Goal: Task Accomplishment & Management: Manage account settings

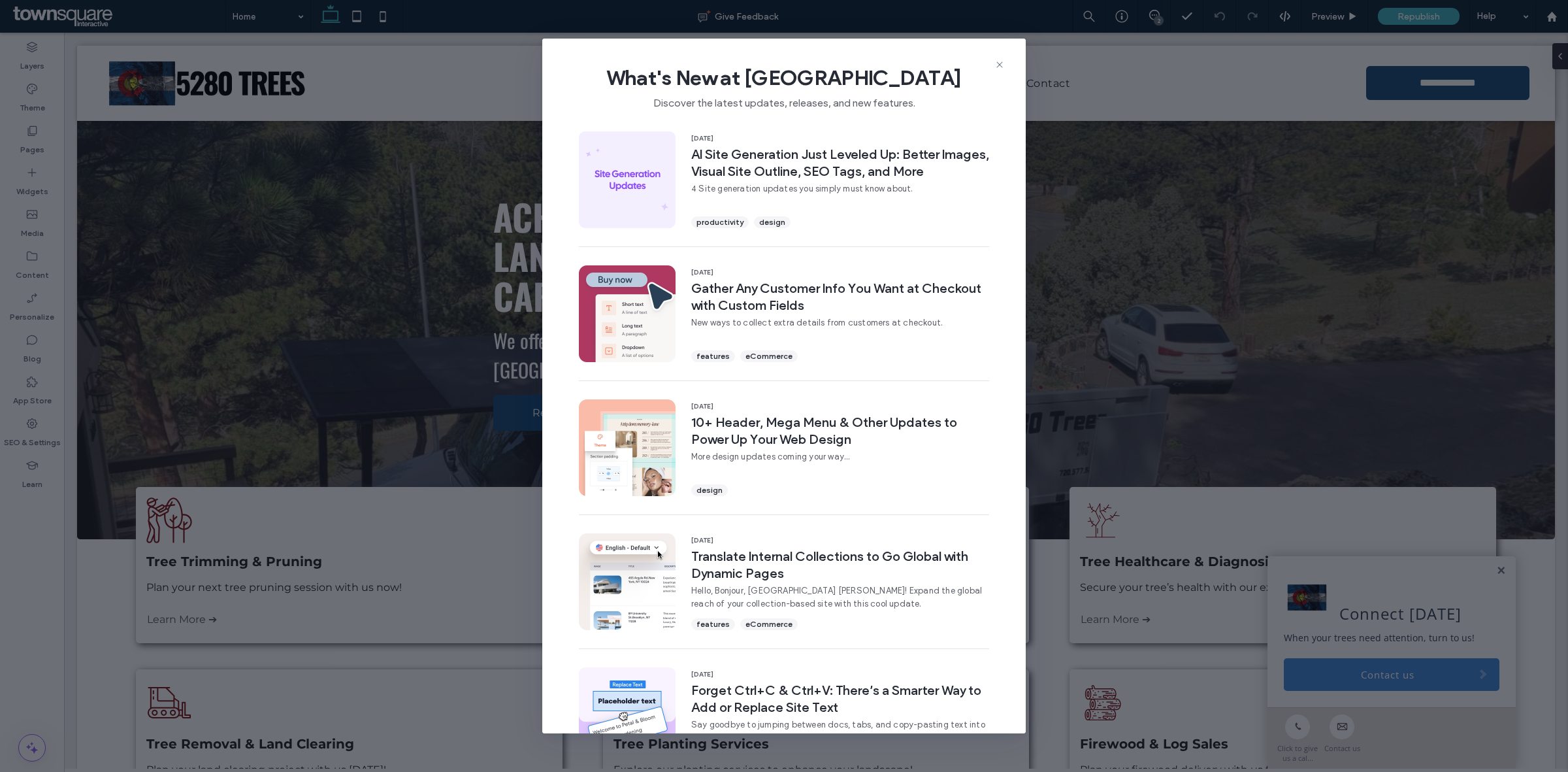
click at [992, 63] on div "What's New at Duda Discover the latest updates, releases, and new features." at bounding box center [784, 82] width 483 height 88
click at [1003, 63] on icon at bounding box center [1000, 65] width 10 height 10
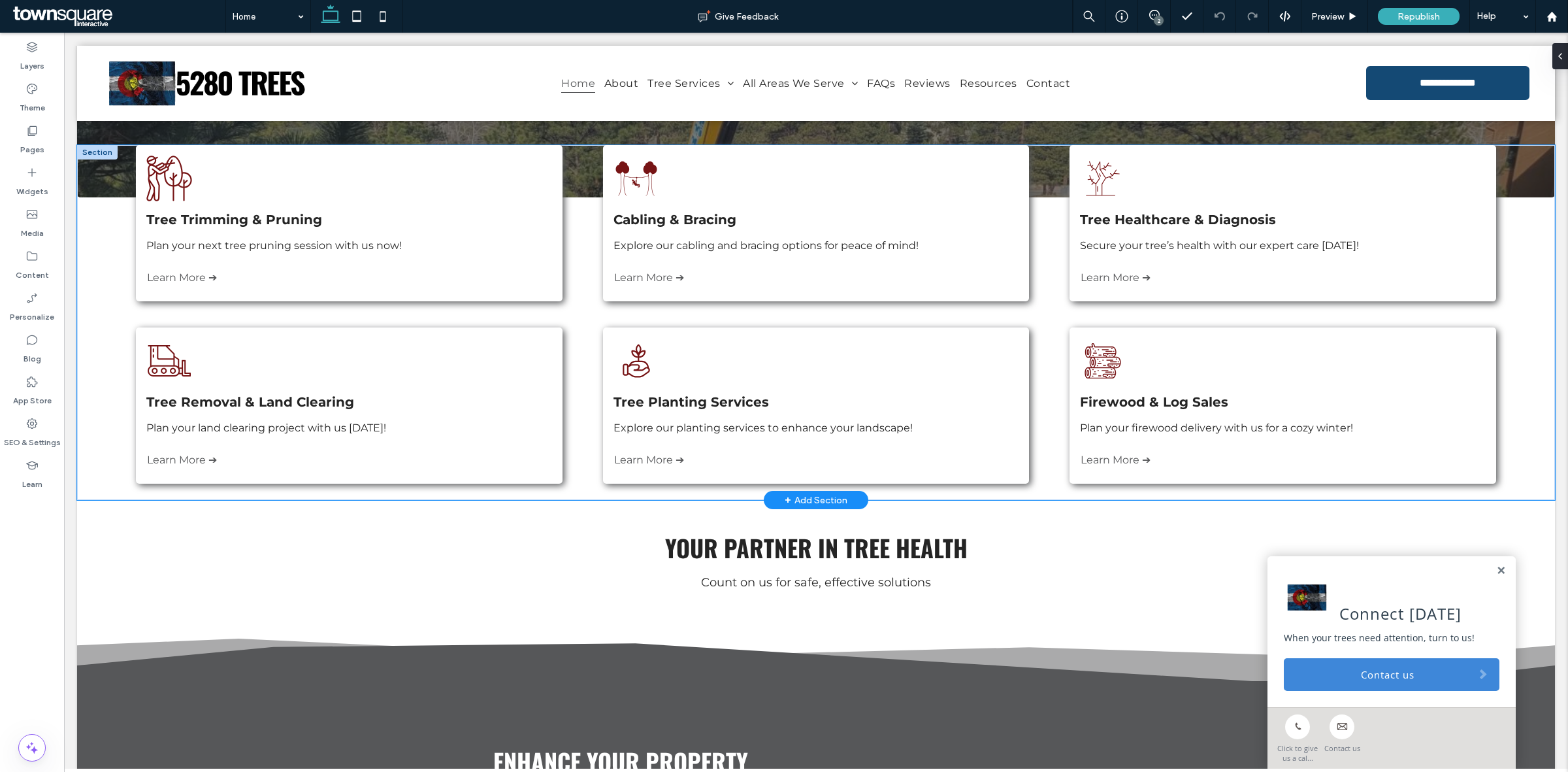
scroll to position [303, 0]
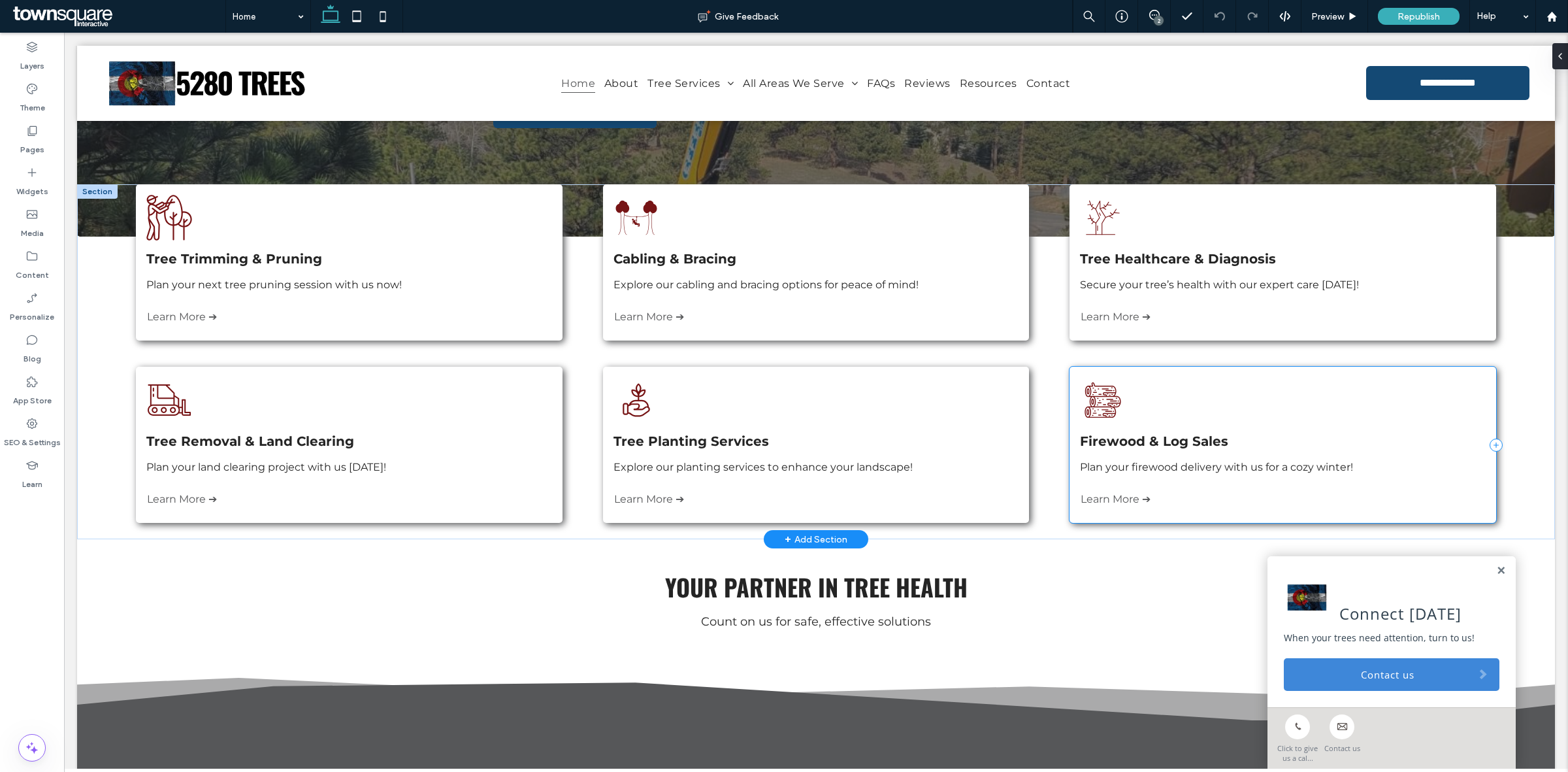
click at [1384, 380] on div "Three logs are stacked on top of each other on a white background. Firewood & L…" at bounding box center [1282, 445] width 426 height 156
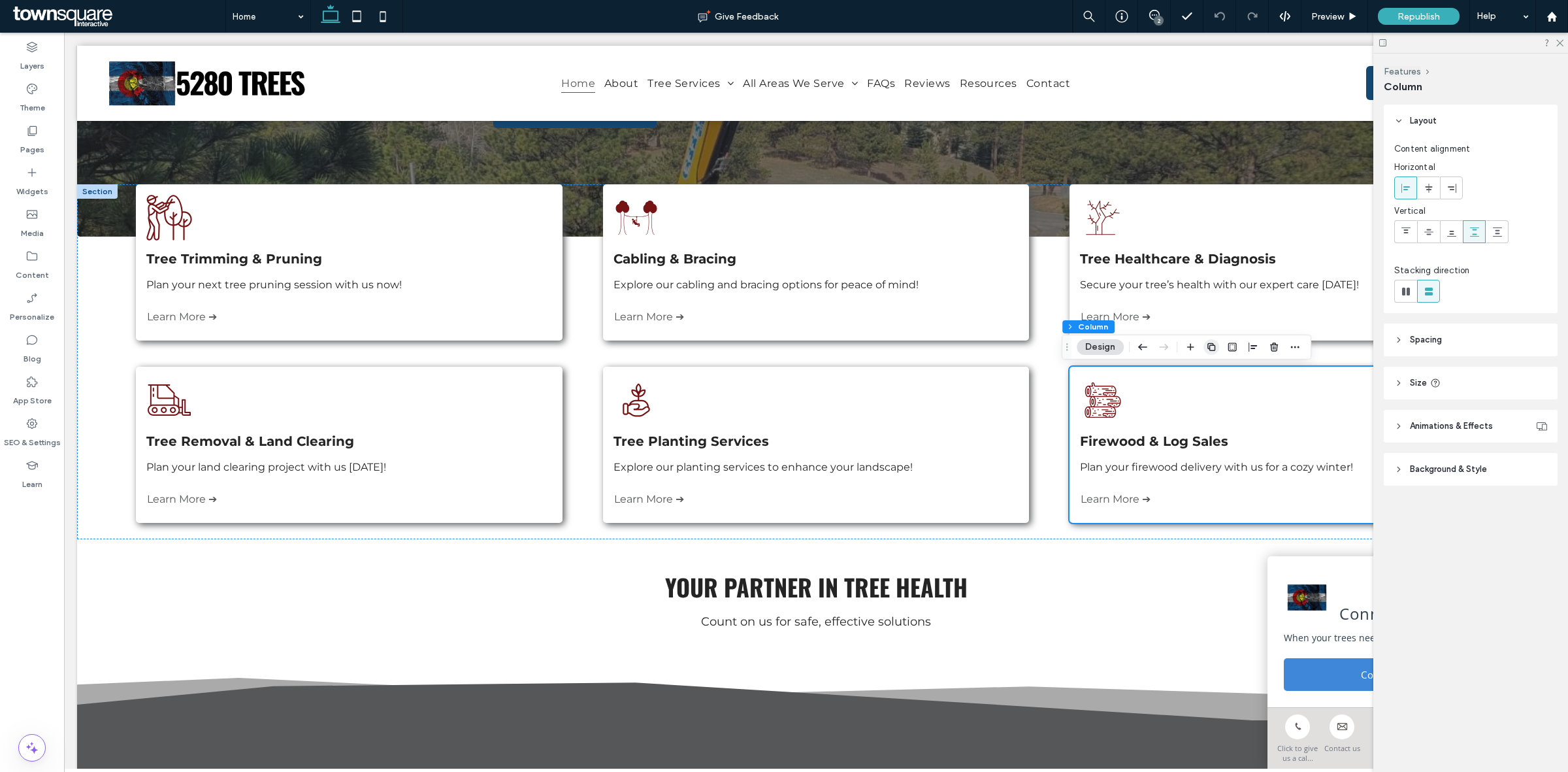
click at [1210, 345] on use "button" at bounding box center [1211, 347] width 8 height 8
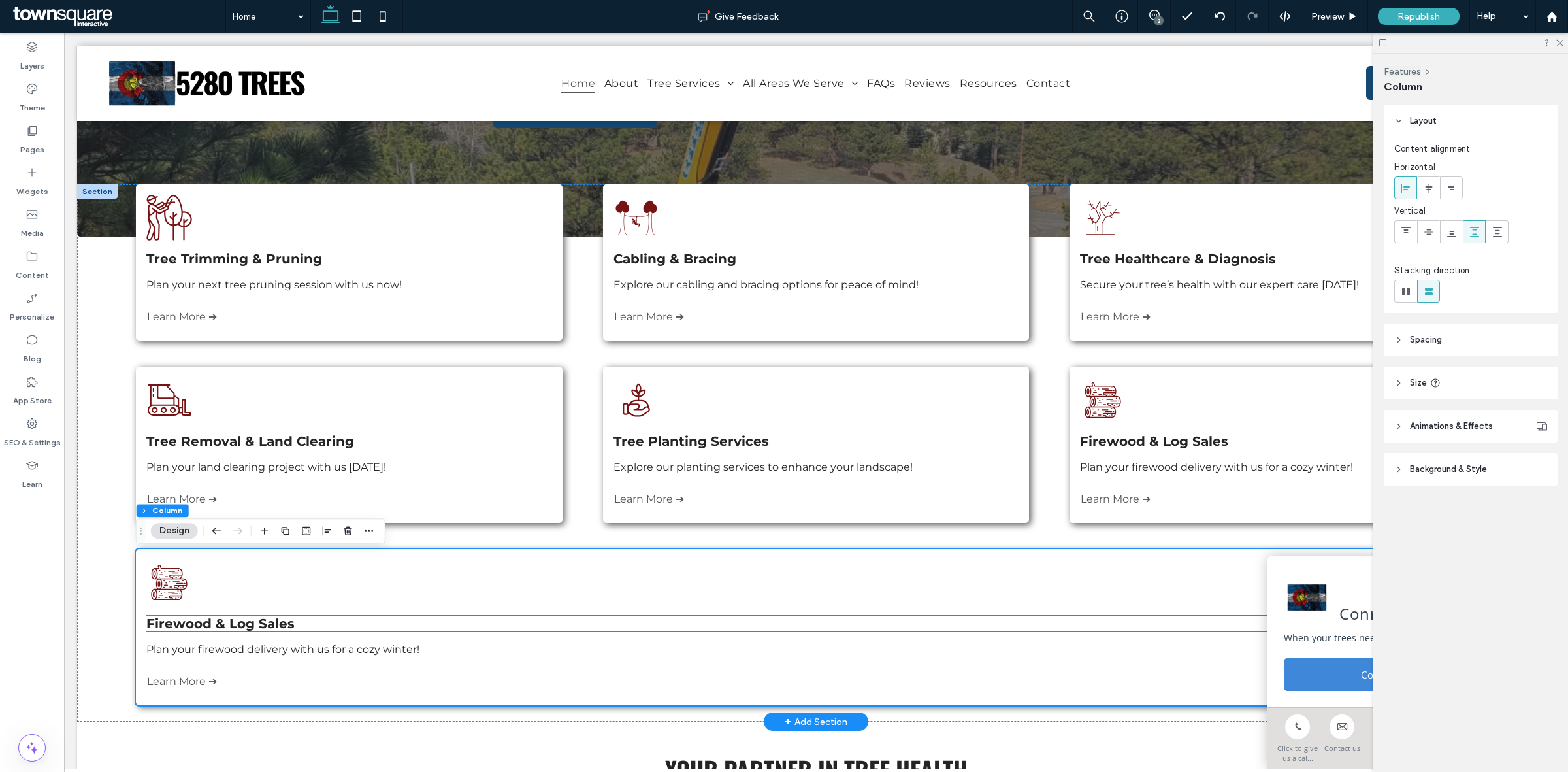
click at [247, 631] on span "Firewood & Log Sales" at bounding box center [220, 624] width 148 height 16
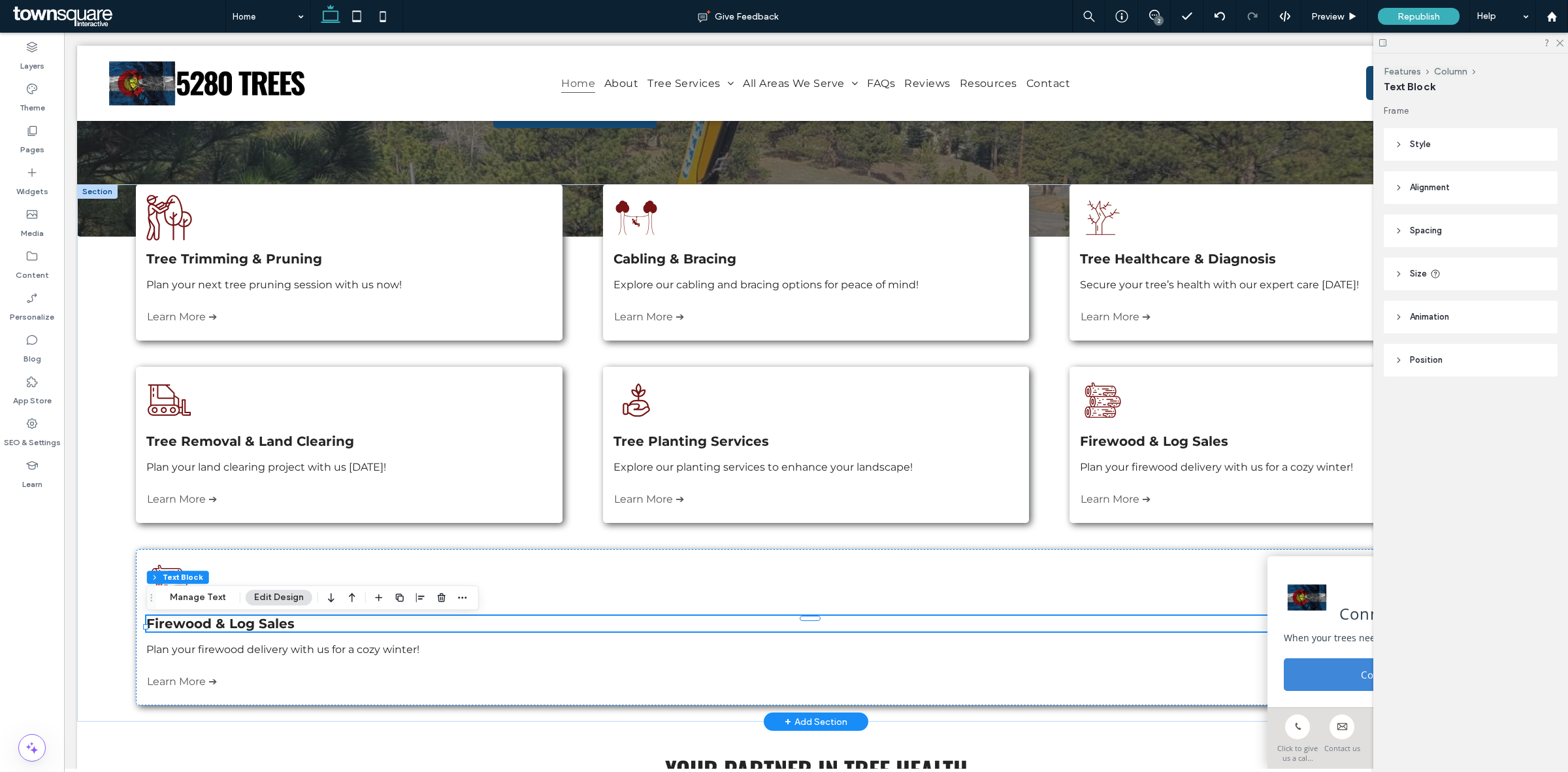
click at [247, 631] on span "Firewood & Log Sales" at bounding box center [220, 624] width 148 height 16
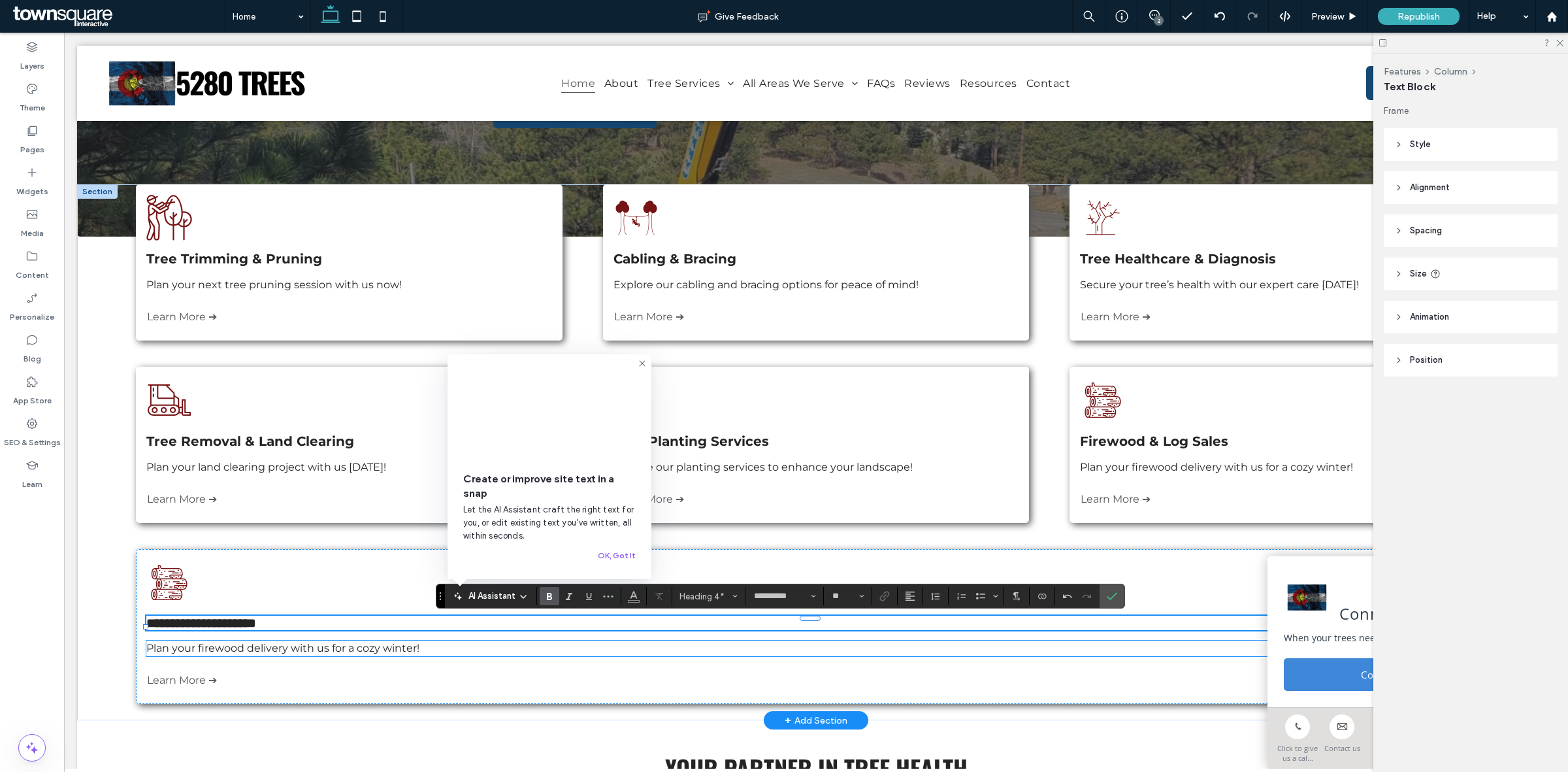
click at [372, 654] on span "Plan your firewood delivery with us for a cozy winter!" at bounding box center [283, 648] width 273 height 12
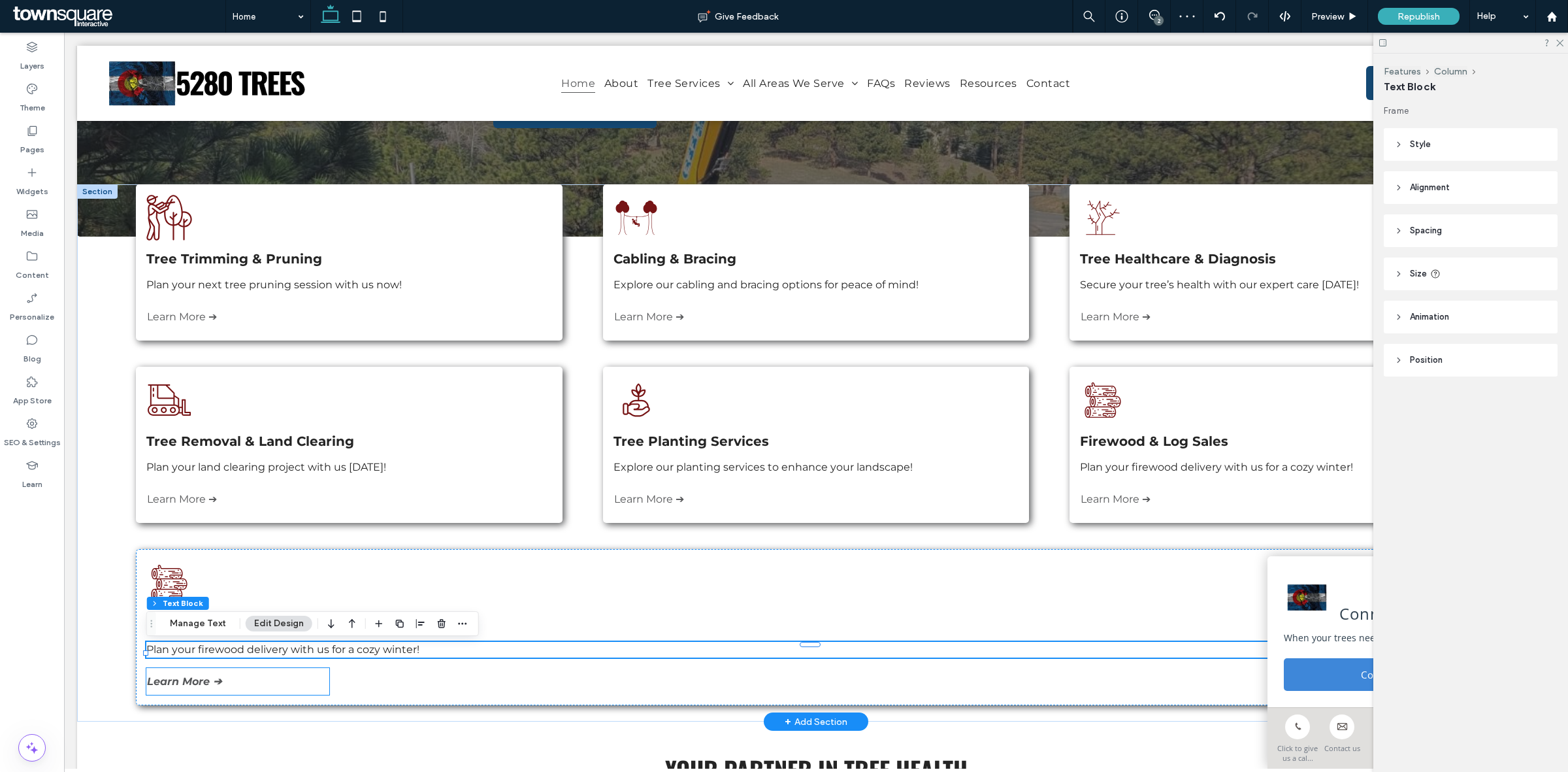
click at [204, 681] on span "Learn More ➔" at bounding box center [184, 681] width 74 height 12
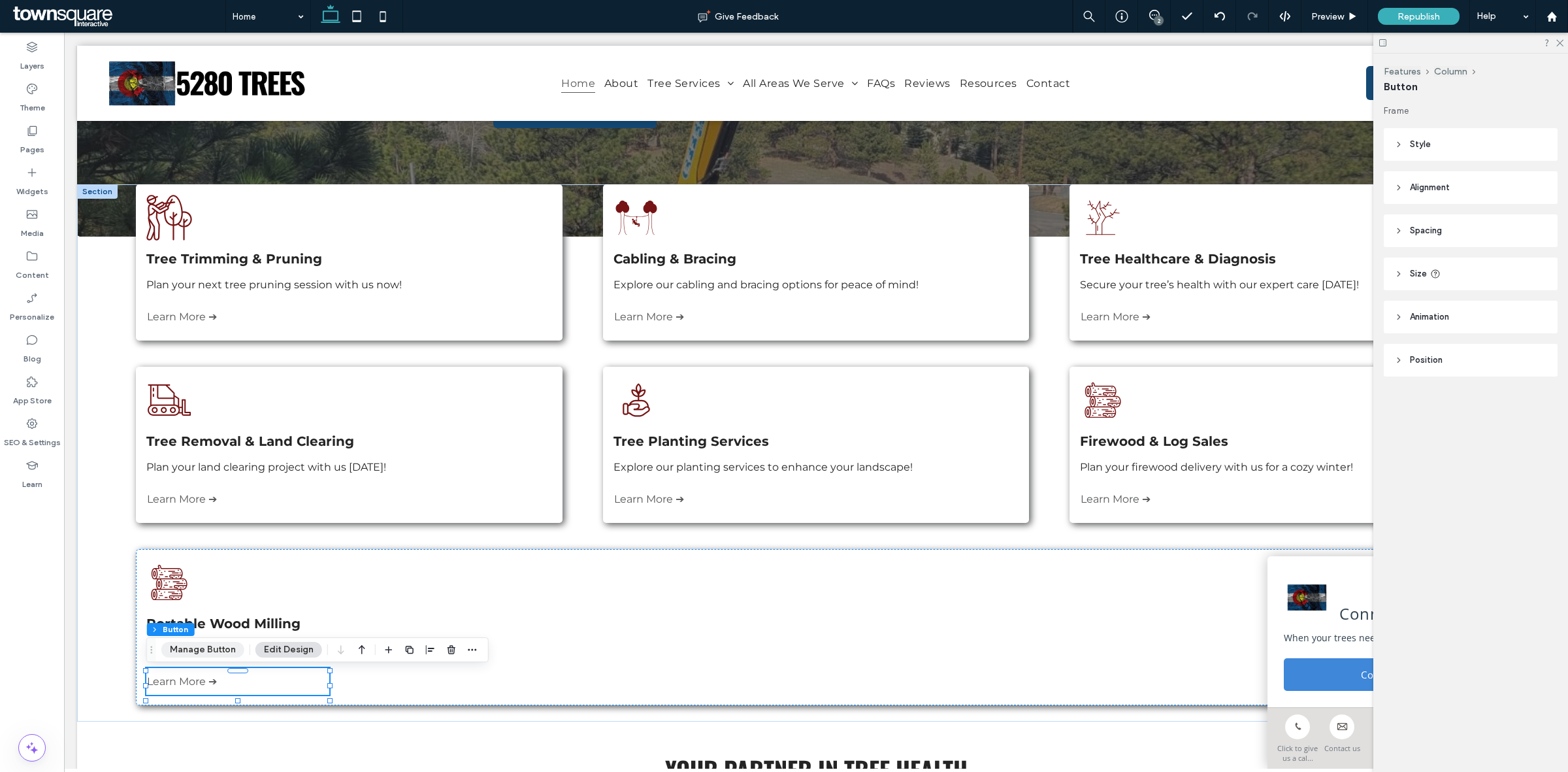
click at [209, 652] on button "Manage Button" at bounding box center [203, 650] width 83 height 16
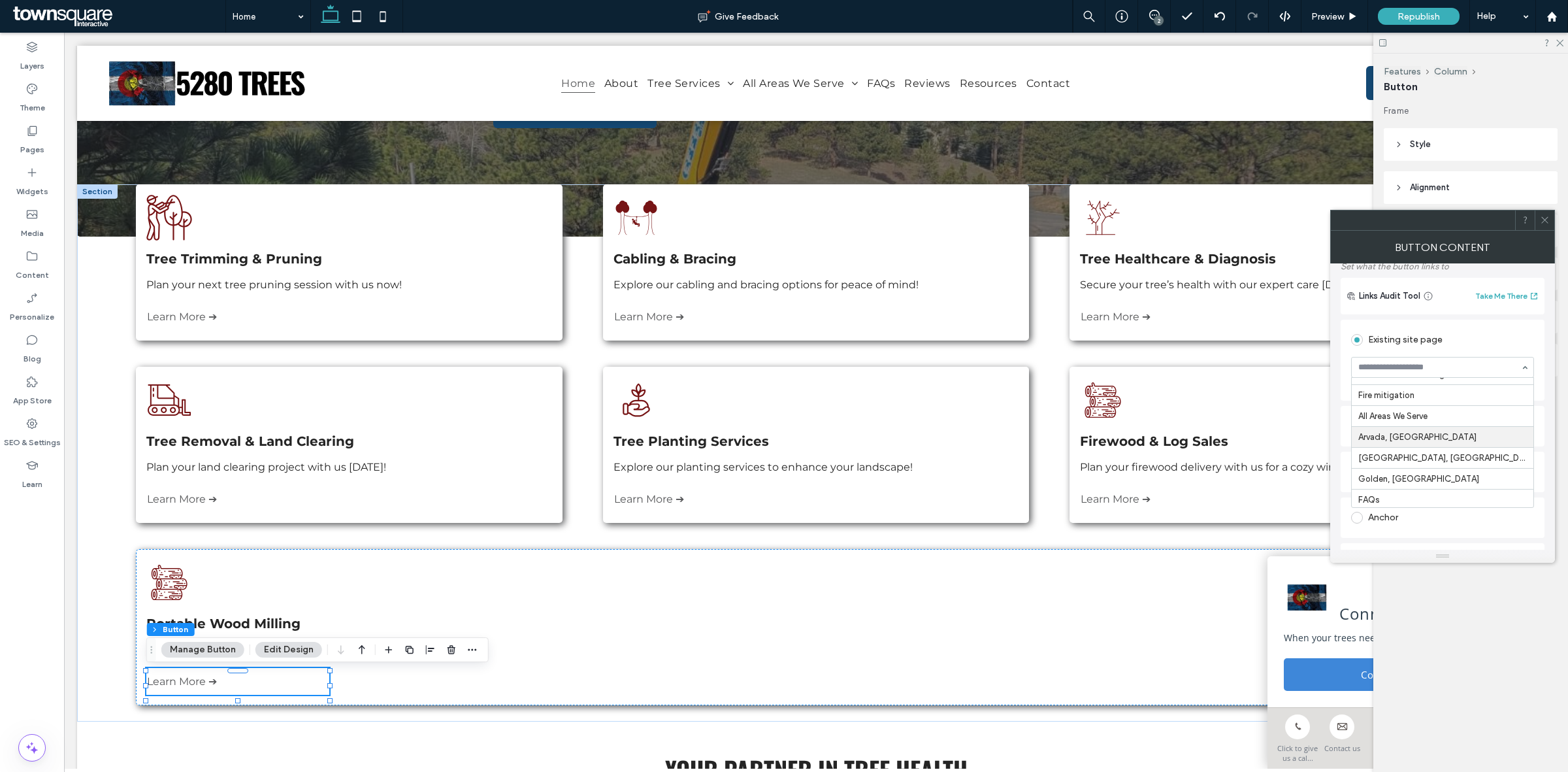
scroll to position [100, 0]
click at [1547, 222] on icon at bounding box center [1544, 220] width 10 height 10
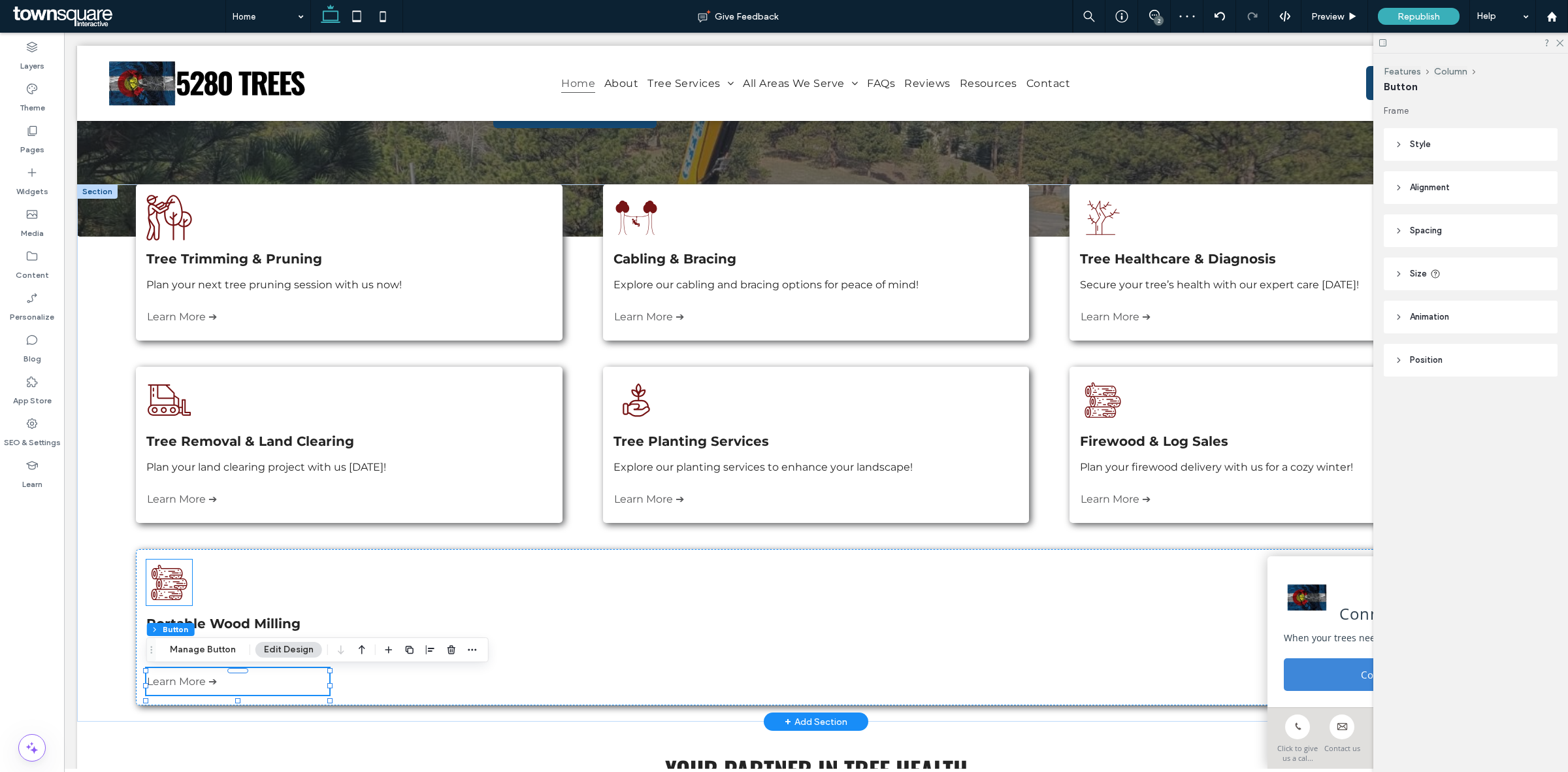
click at [167, 577] on icon "Three logs are stacked on top of each other on a white background." at bounding box center [169, 582] width 46 height 46
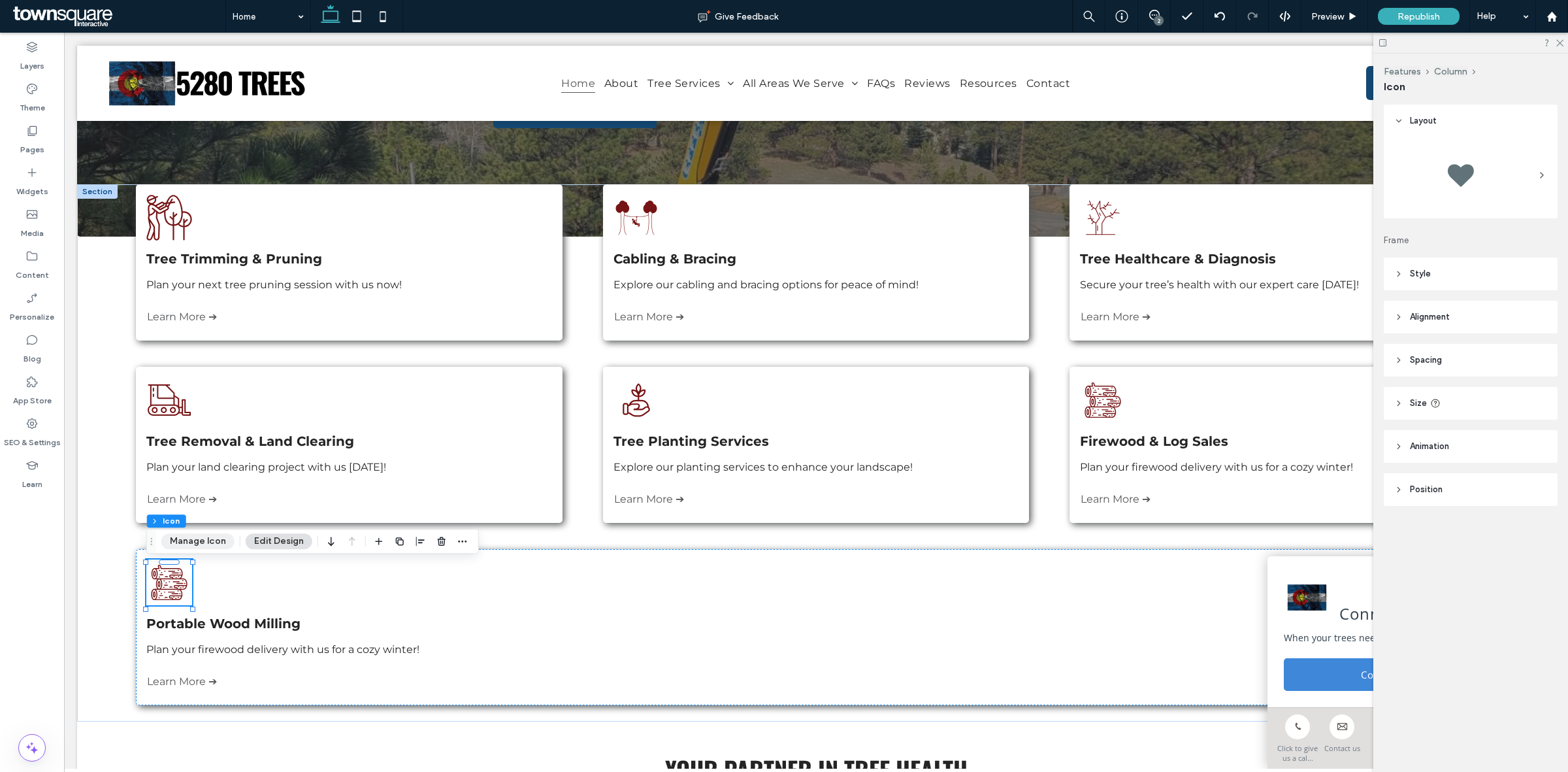
click at [203, 535] on button "Manage Icon" at bounding box center [198, 541] width 73 height 16
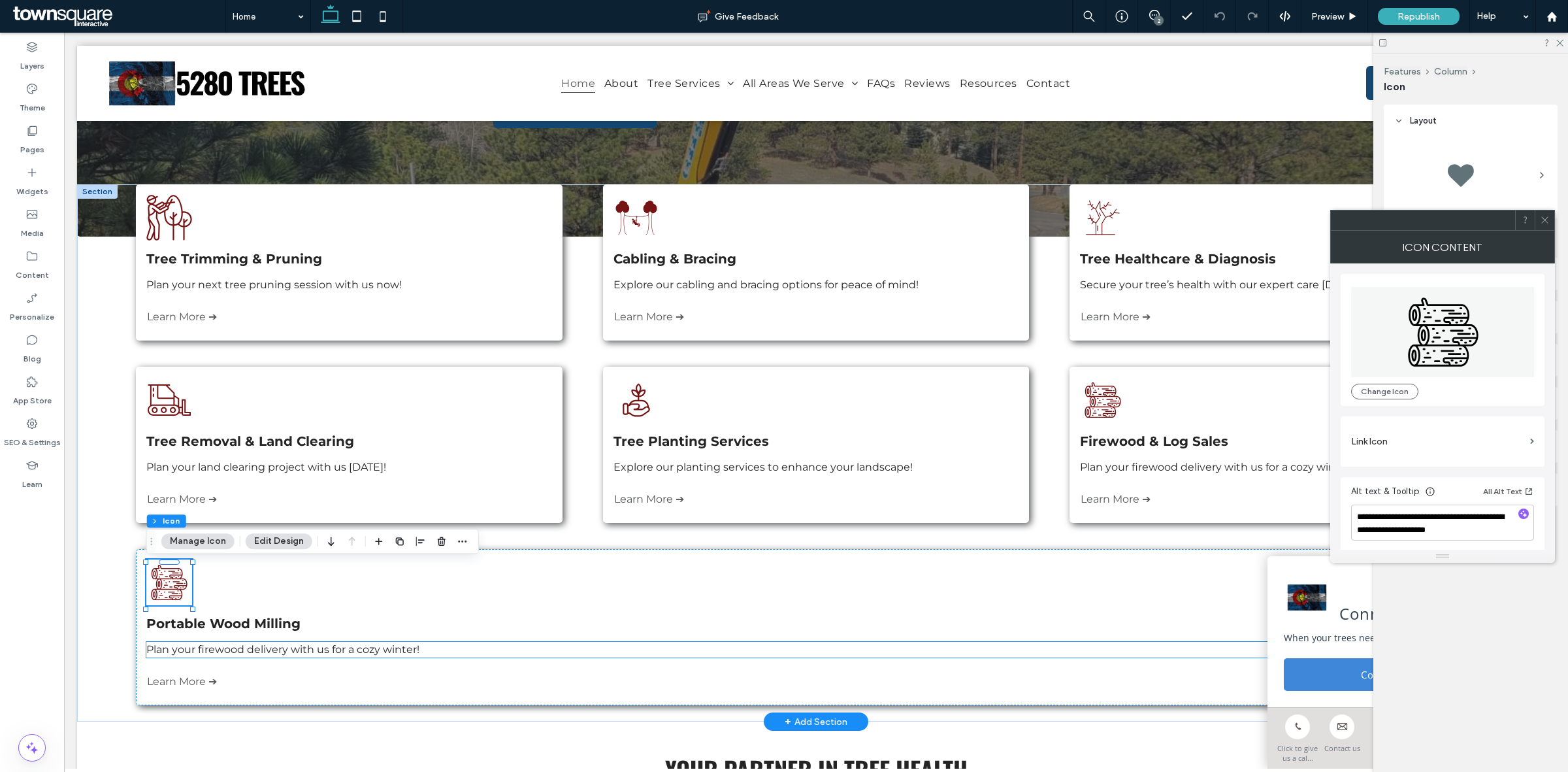
click at [282, 658] on p "Plan your firewood delivery with us for a cozy winter!" at bounding box center [815, 650] width 1339 height 16
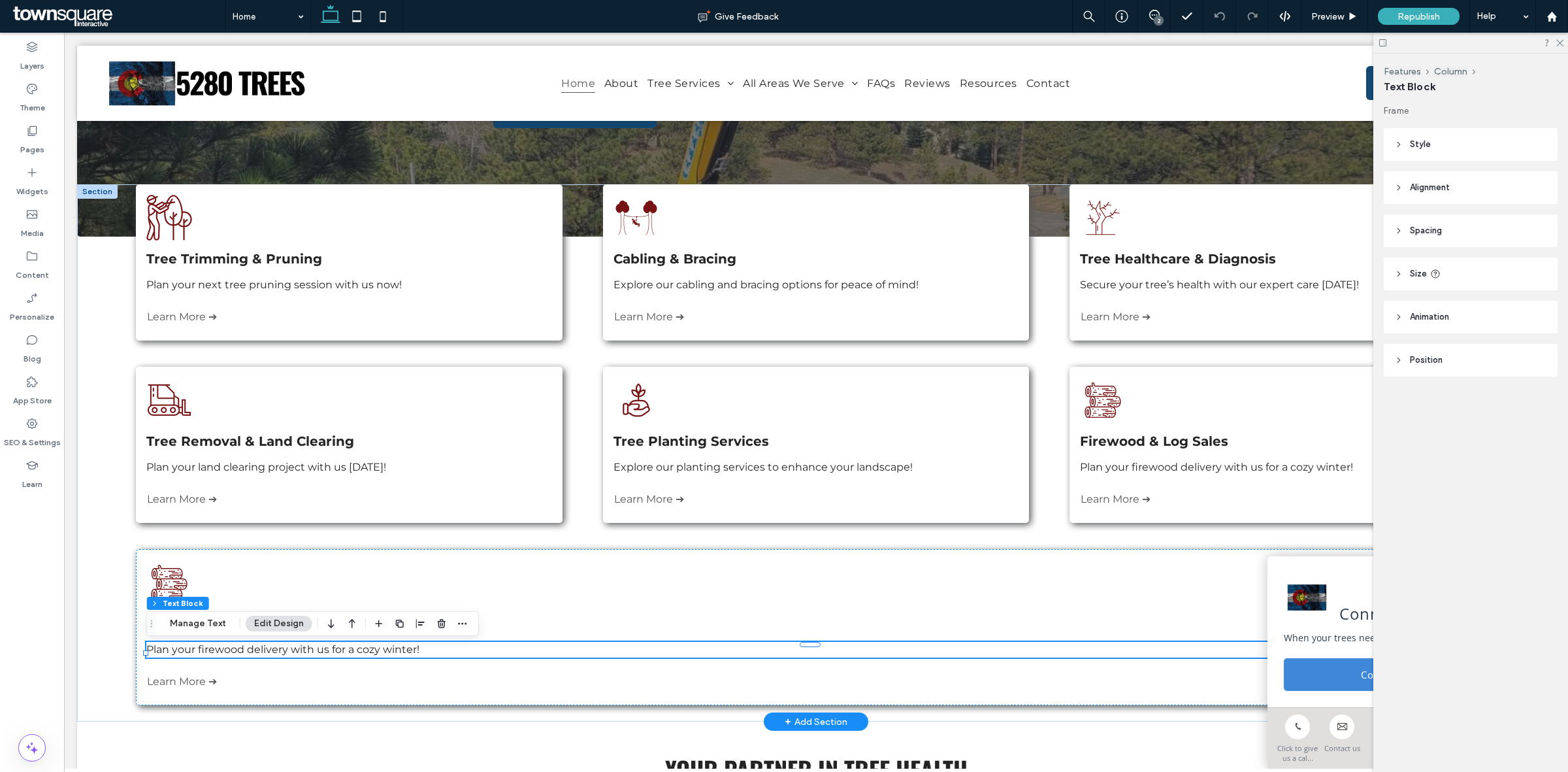
click at [282, 658] on p "Plan your firewood delivery with us for a cozy winter!" at bounding box center [815, 650] width 1339 height 16
type input "**********"
type input "**"
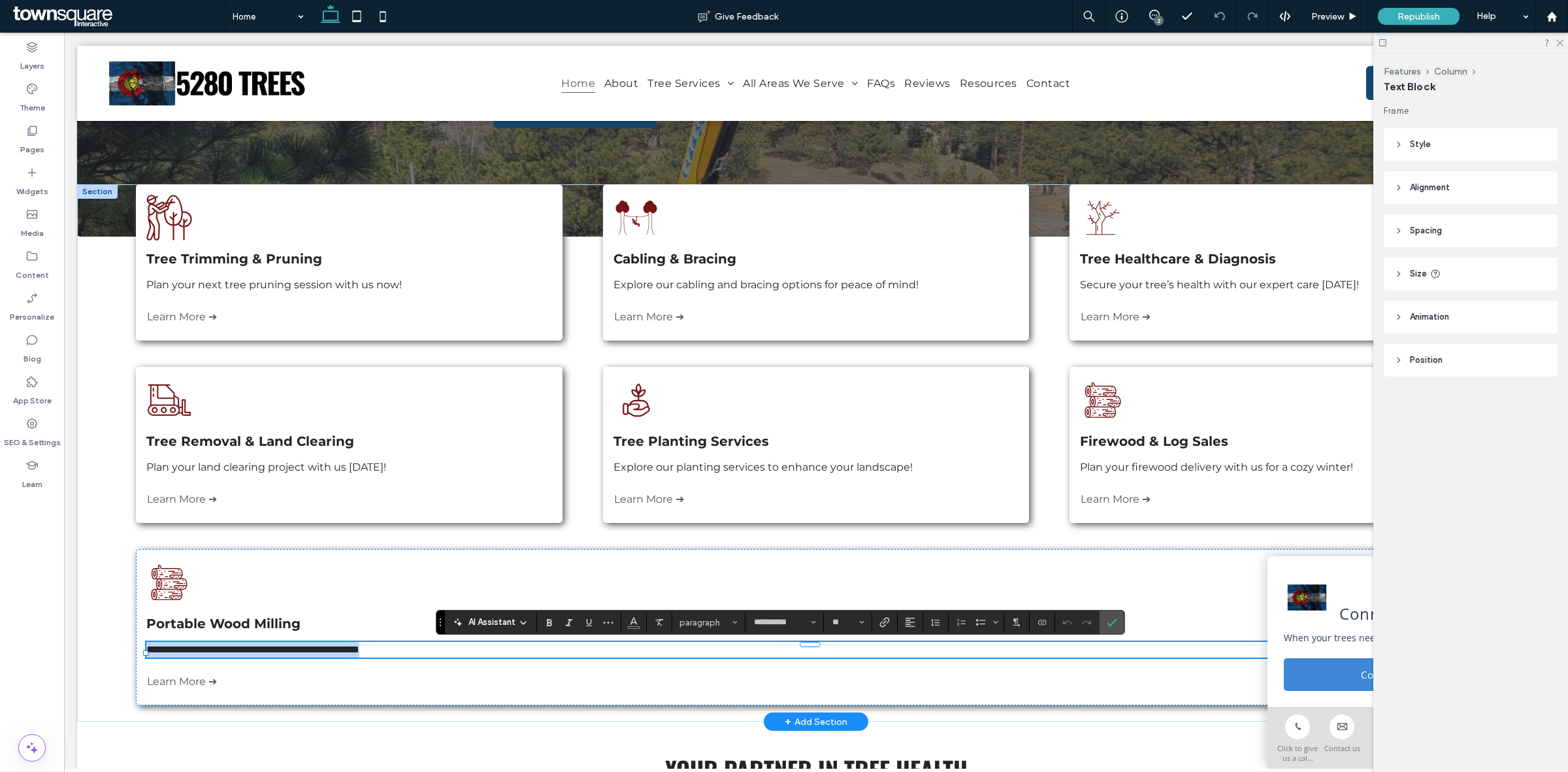
paste div
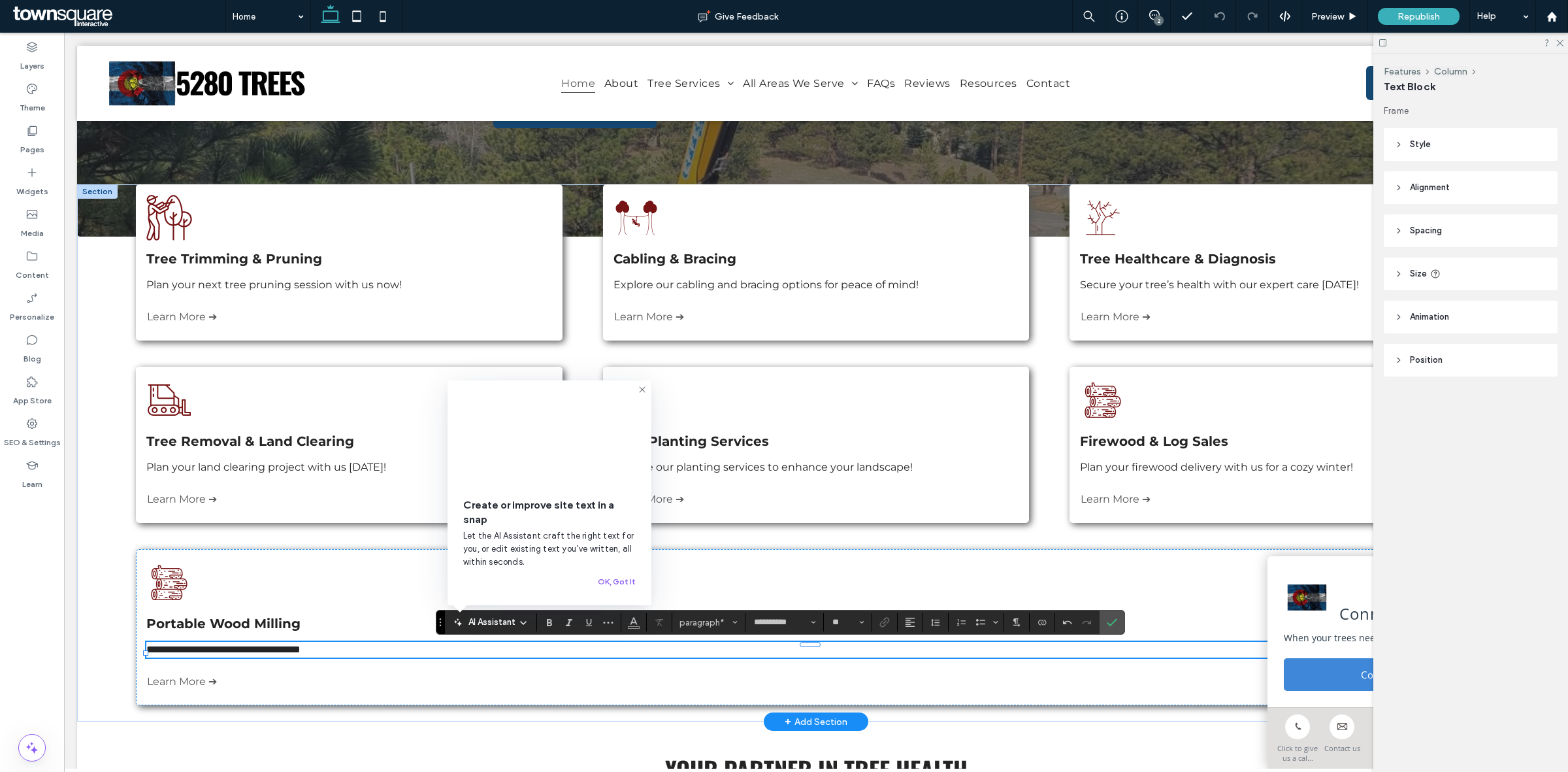
click at [151, 654] on span "**********" at bounding box center [223, 649] width 154 height 10
click at [357, 652] on p "**********" at bounding box center [815, 650] width 1339 height 16
click at [169, 593] on icon "Three logs are stacked on top of each other on a white background." at bounding box center [169, 582] width 46 height 46
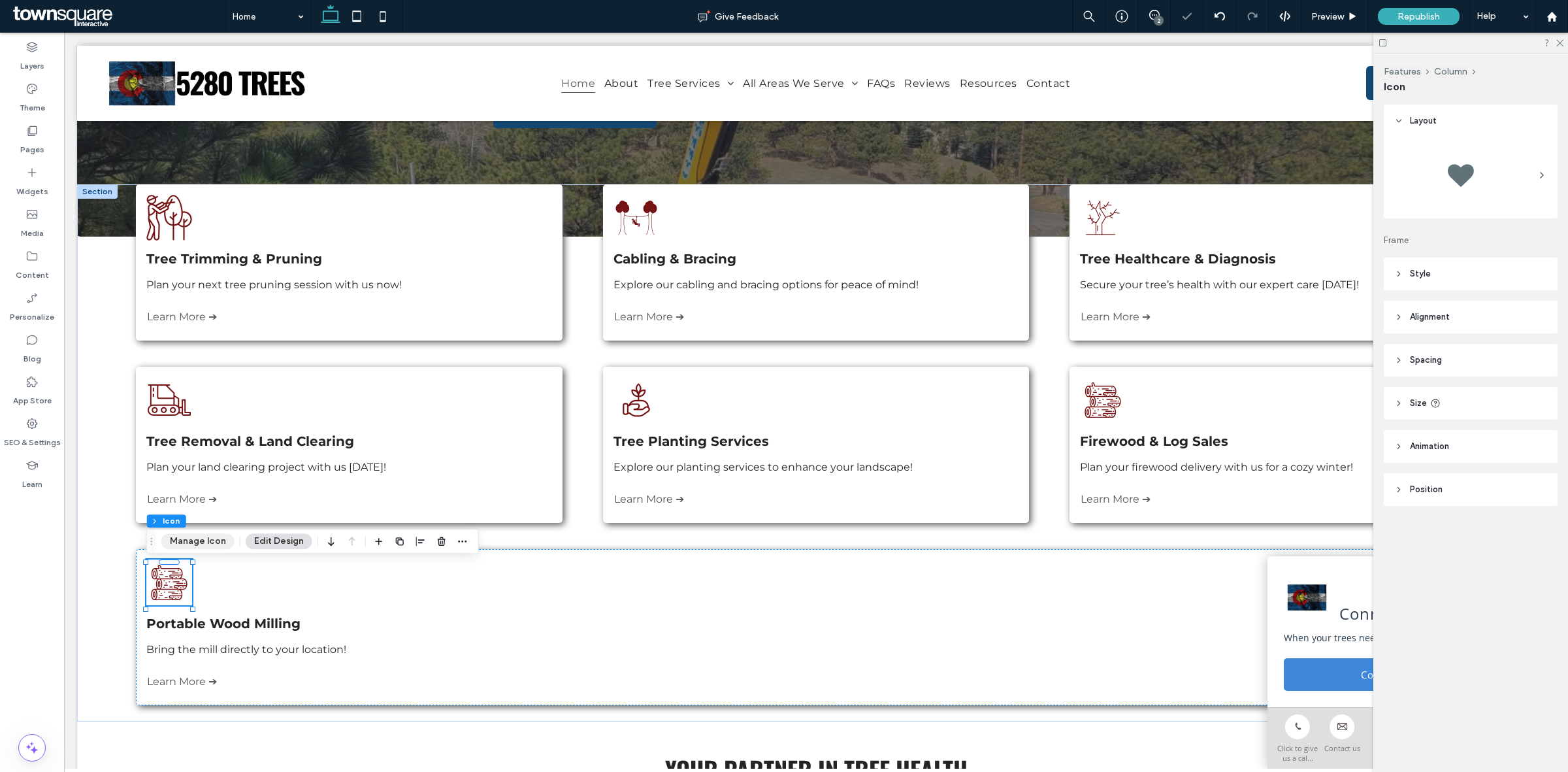
click at [197, 541] on button "Manage Icon" at bounding box center [198, 541] width 73 height 16
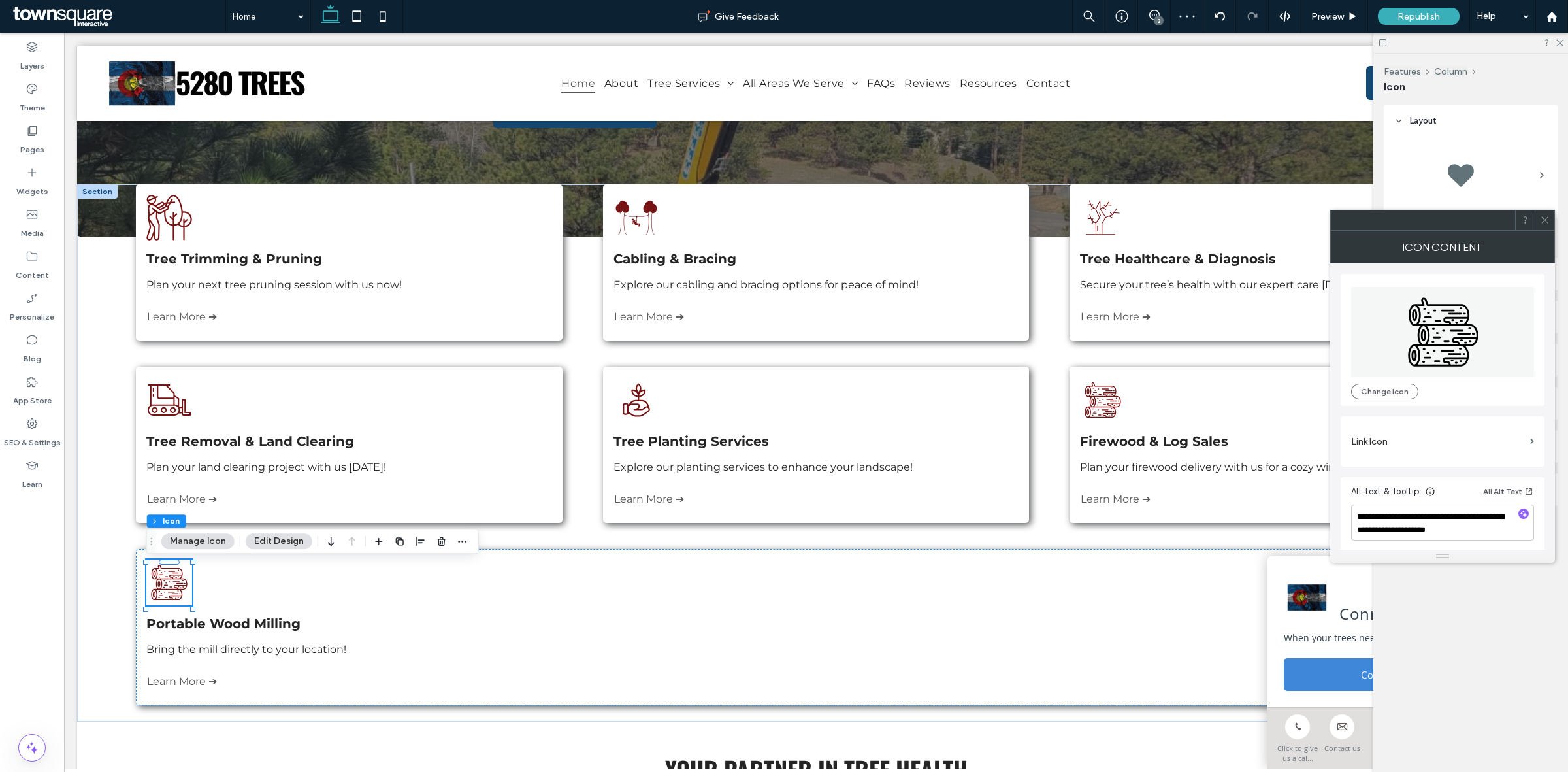
click at [1369, 401] on div "Three logs are stacked on top of each other on a white background. Change Icon" at bounding box center [1443, 340] width 204 height 132
click at [1377, 396] on button "Change Icon" at bounding box center [1384, 392] width 67 height 16
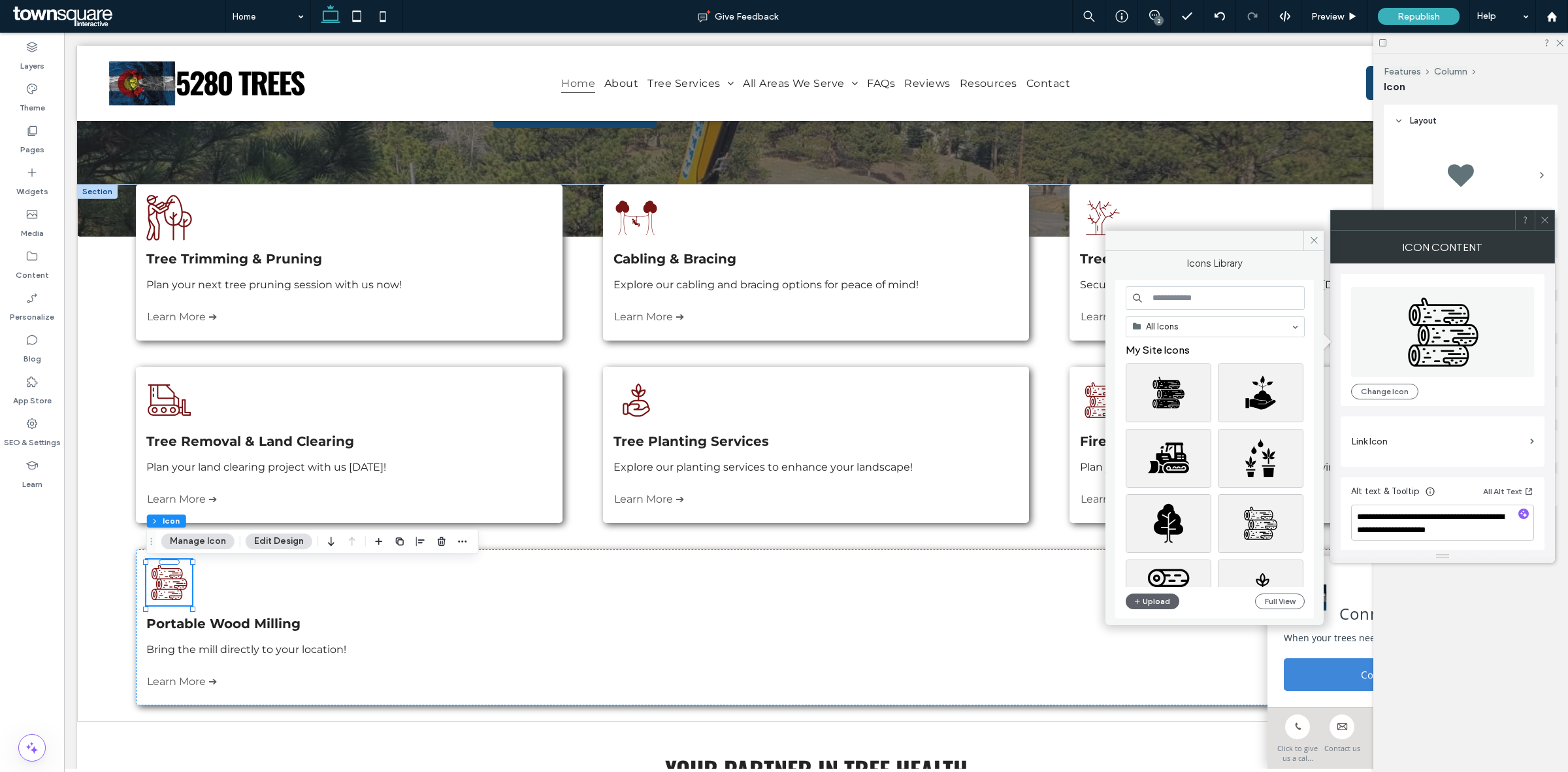
click at [1205, 298] on input at bounding box center [1215, 298] width 179 height 24
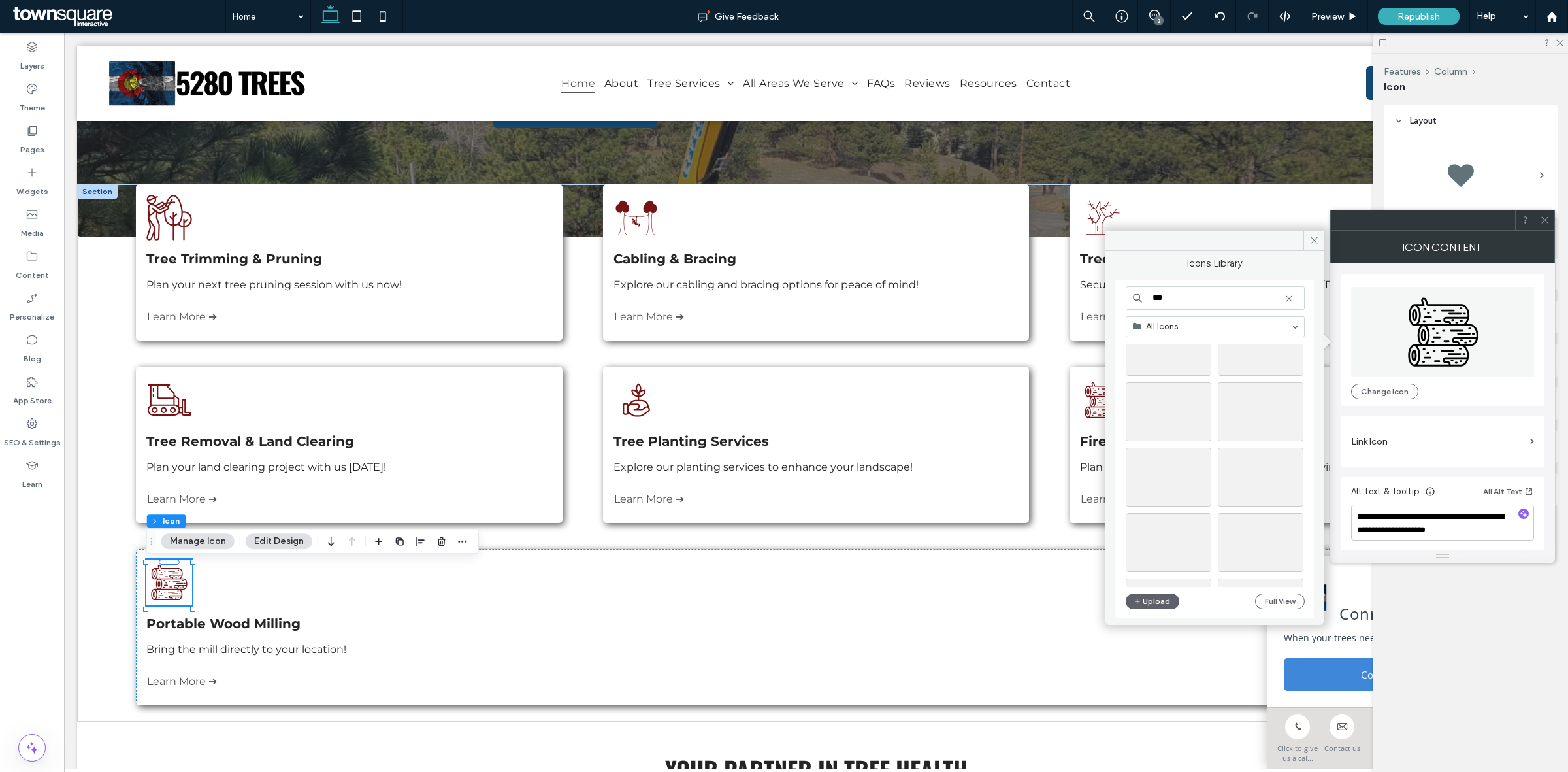
scroll to position [1613, 0]
type input "***"
click at [1273, 436] on div "Select" at bounding box center [1260, 437] width 86 height 59
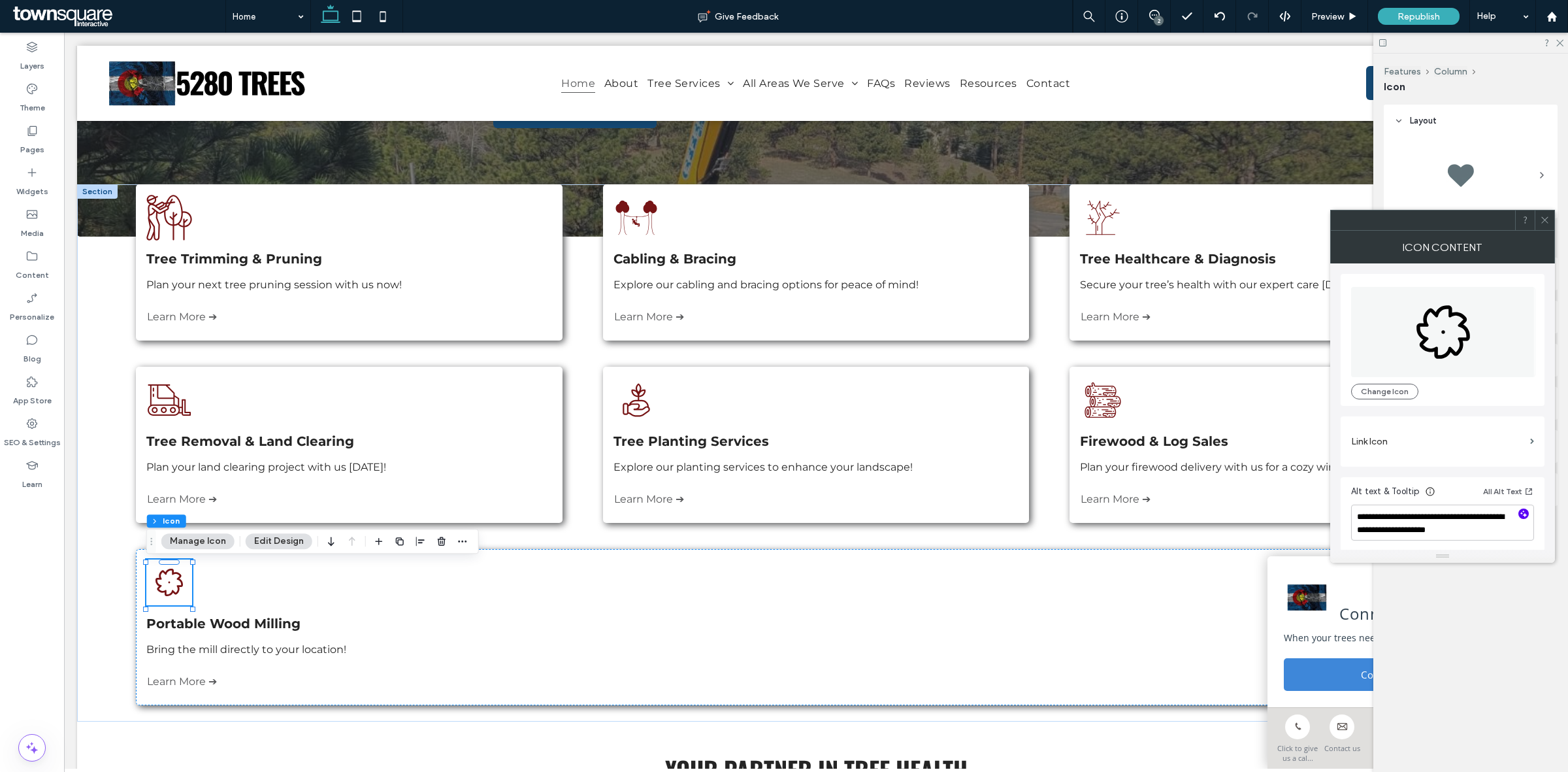
click at [1527, 515] on icon "button" at bounding box center [1524, 514] width 9 height 9
type textarea "**********"
click at [1543, 217] on icon at bounding box center [1544, 220] width 10 height 10
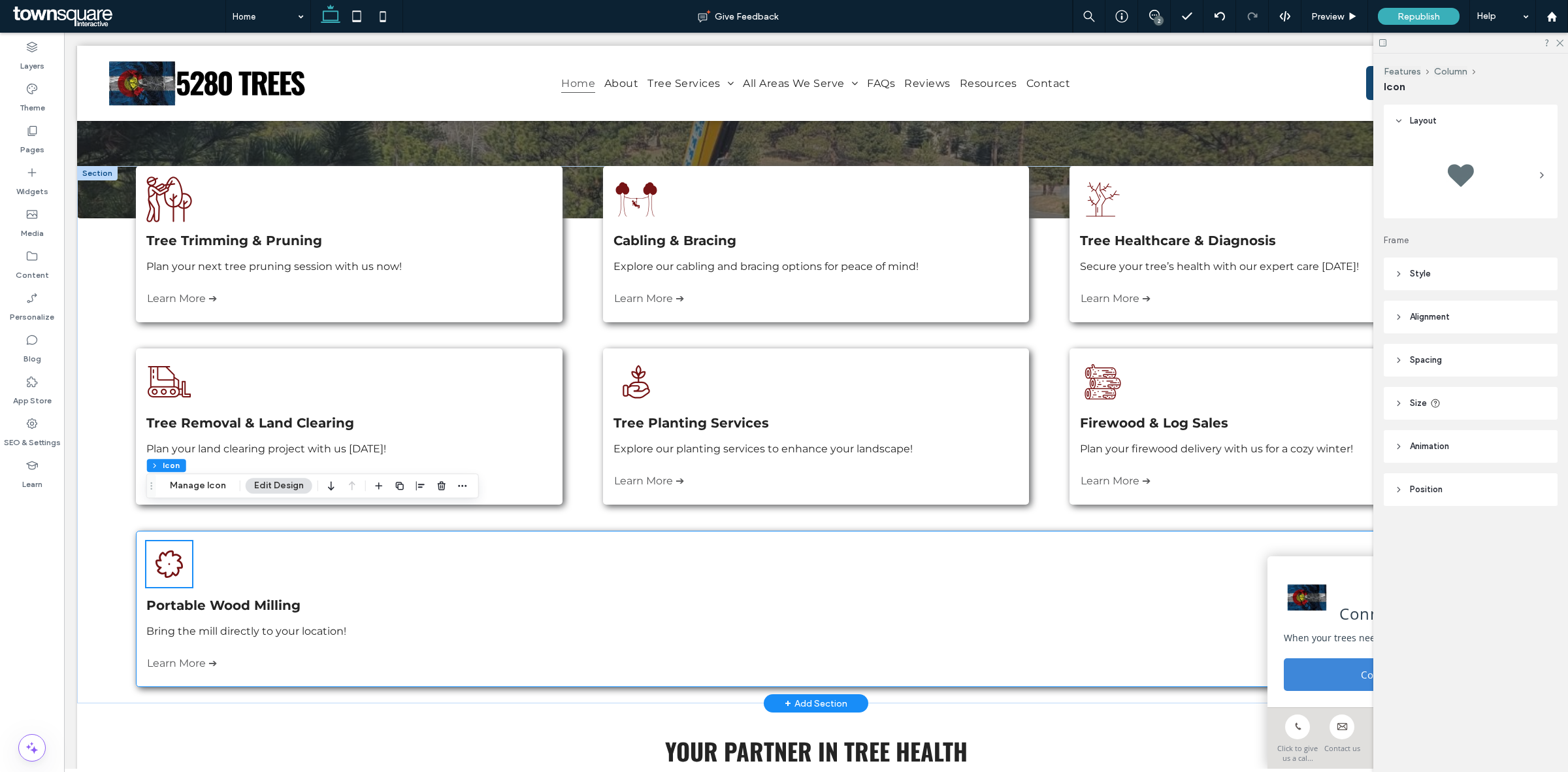
scroll to position [303, 0]
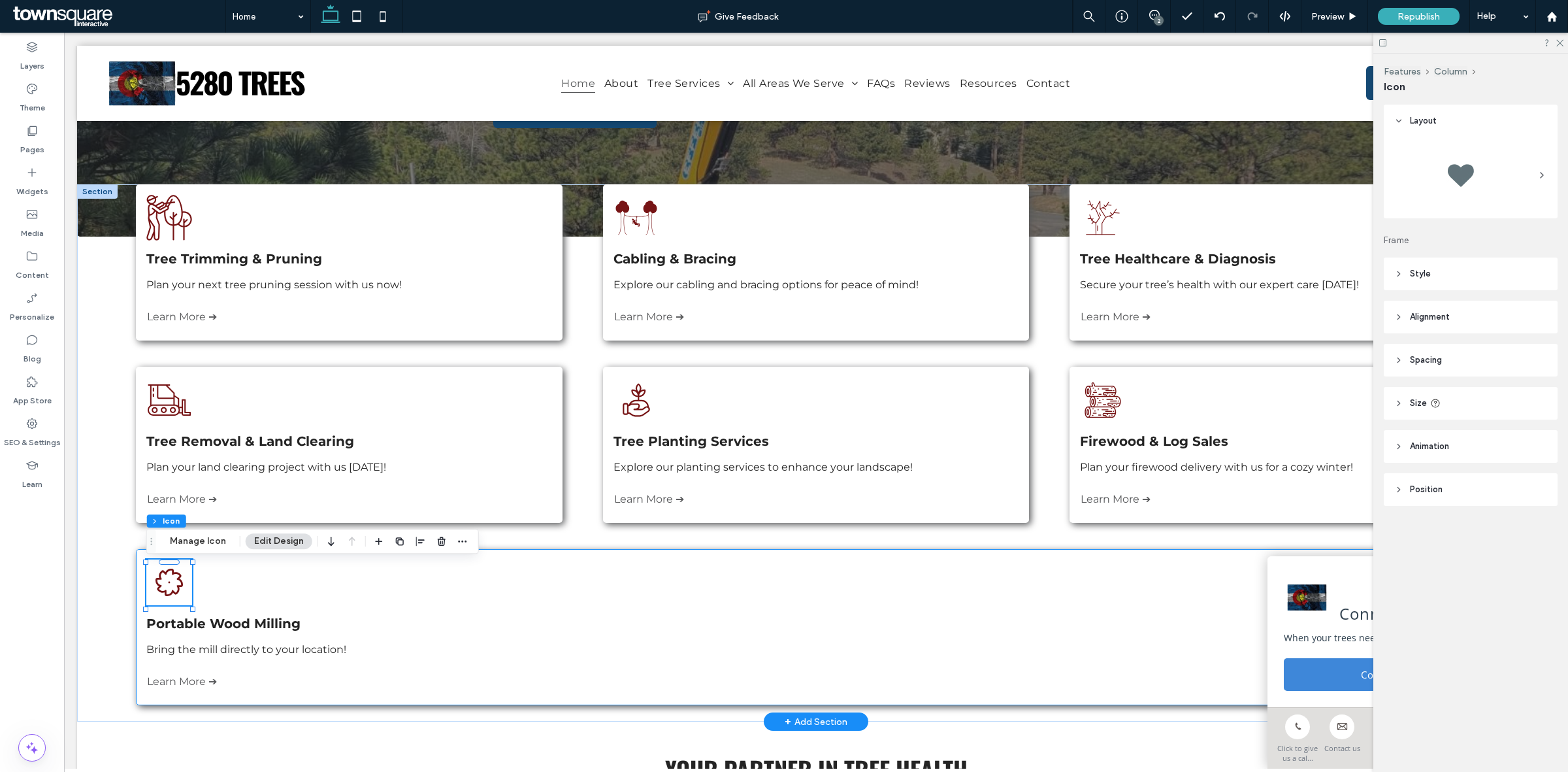
click at [137, 628] on div "Three stacked logs, cut and ready for use. Portable Wood Milling Bring the mill…" at bounding box center [815, 627] width 1360 height 156
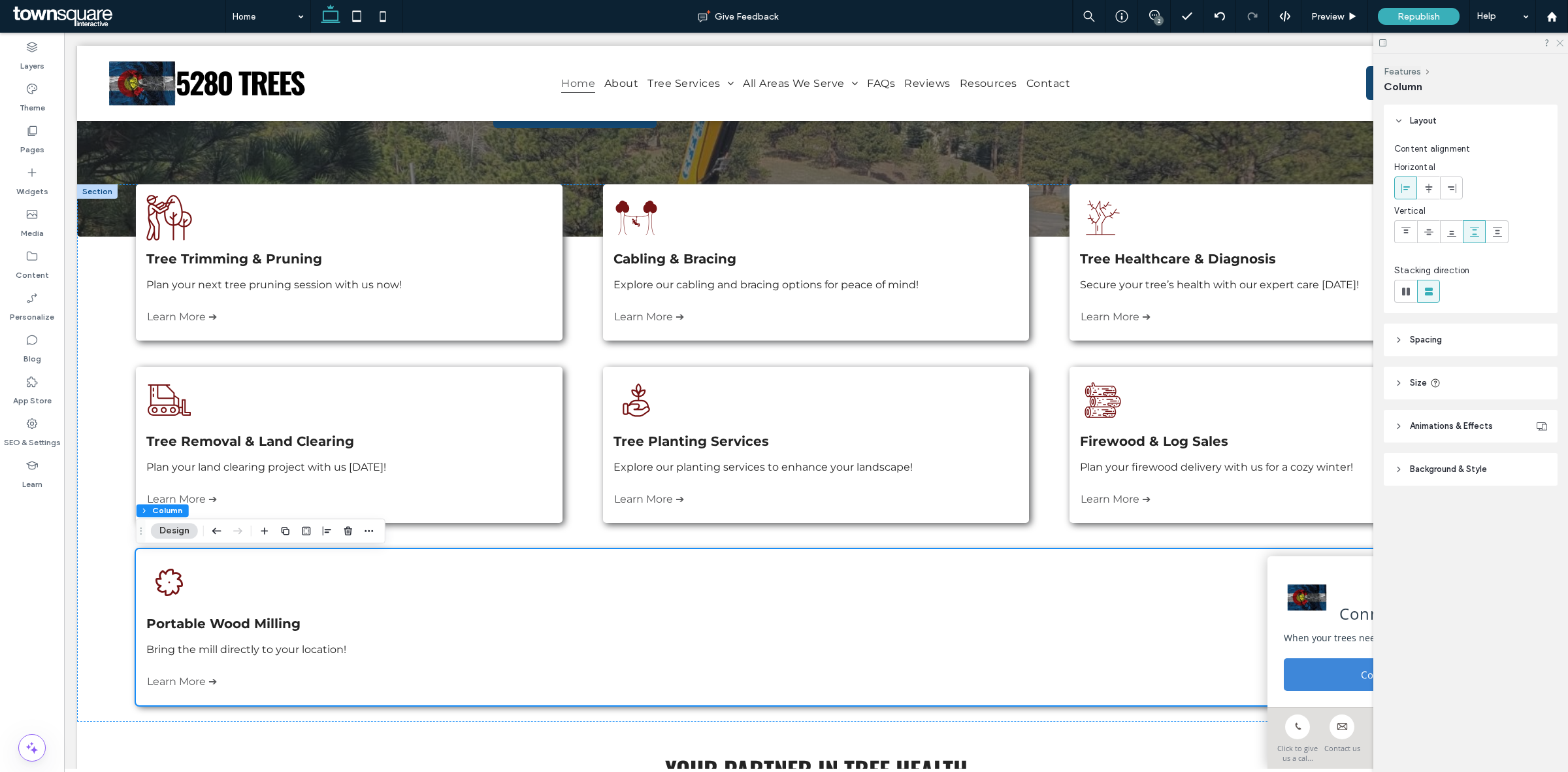
click at [1563, 46] on use at bounding box center [1560, 43] width 7 height 7
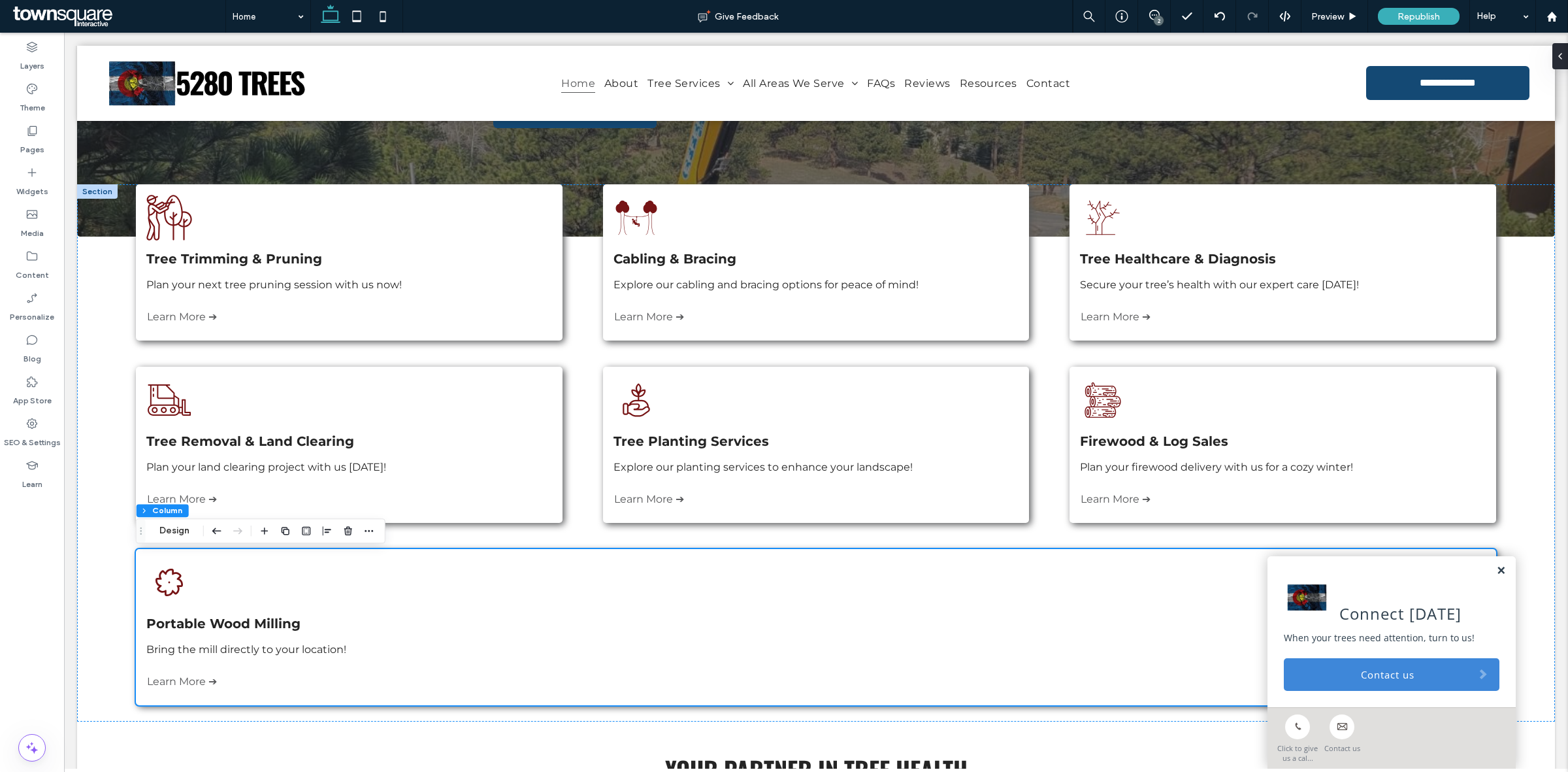
click at [1496, 573] on link at bounding box center [1501, 571] width 10 height 11
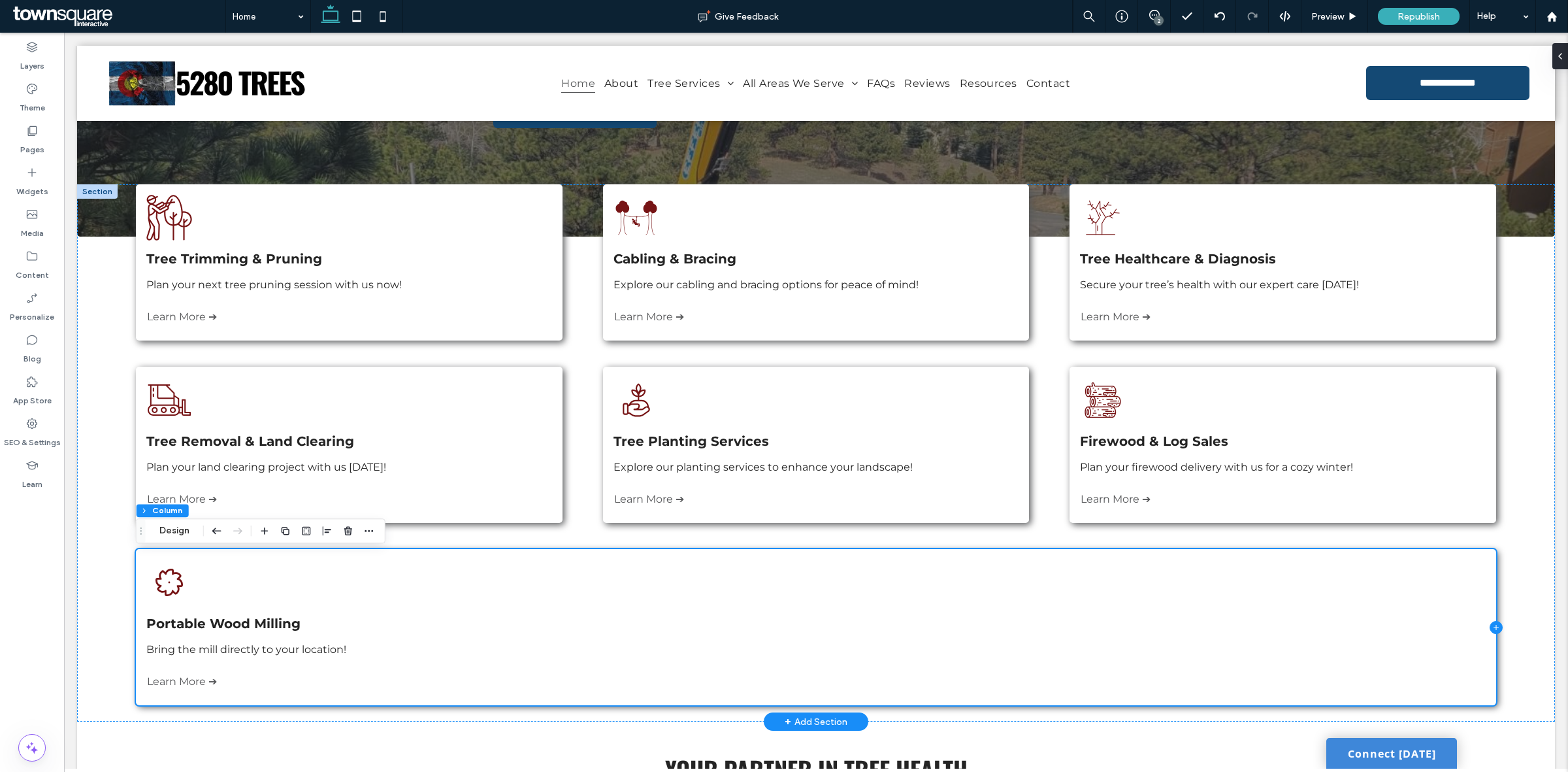
click at [1493, 628] on icon at bounding box center [1495, 627] width 5 height 1
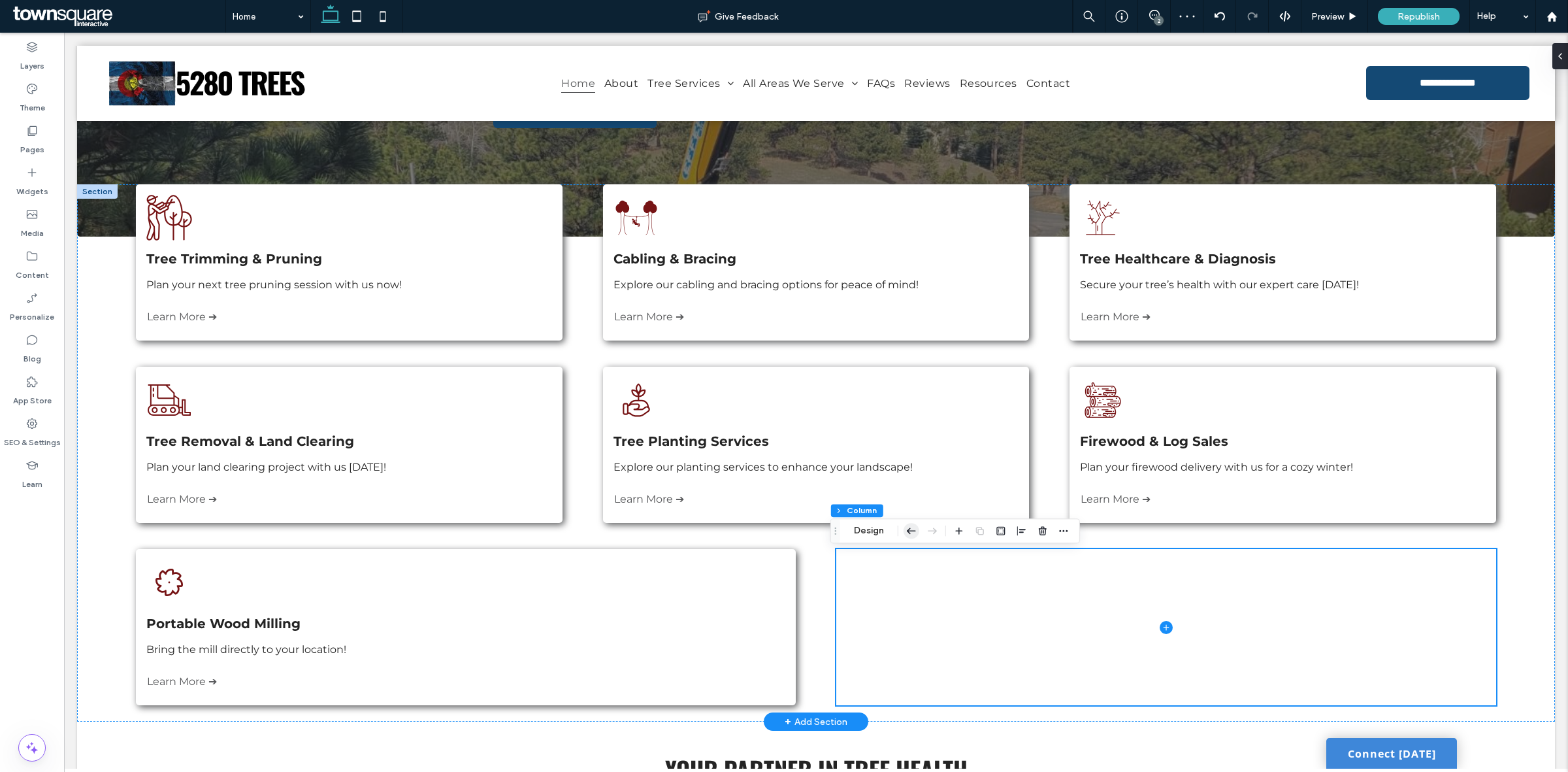
click at [915, 533] on icon "button" at bounding box center [911, 531] width 16 height 24
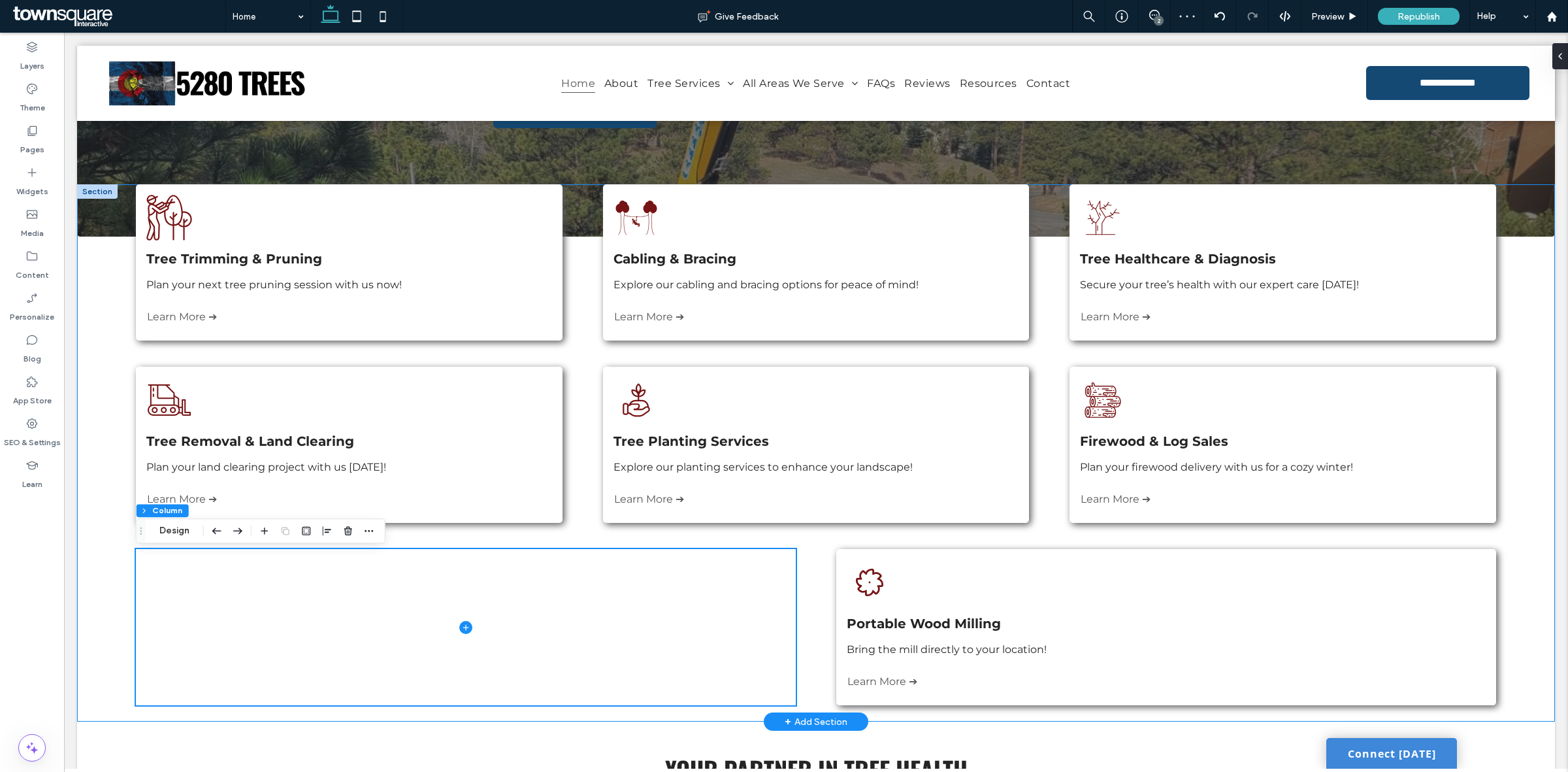
click at [1494, 621] on div "A black and white drawing of a man standing next to trees. Tree Trimming & Prun…" at bounding box center [816, 453] width 1478 height 537
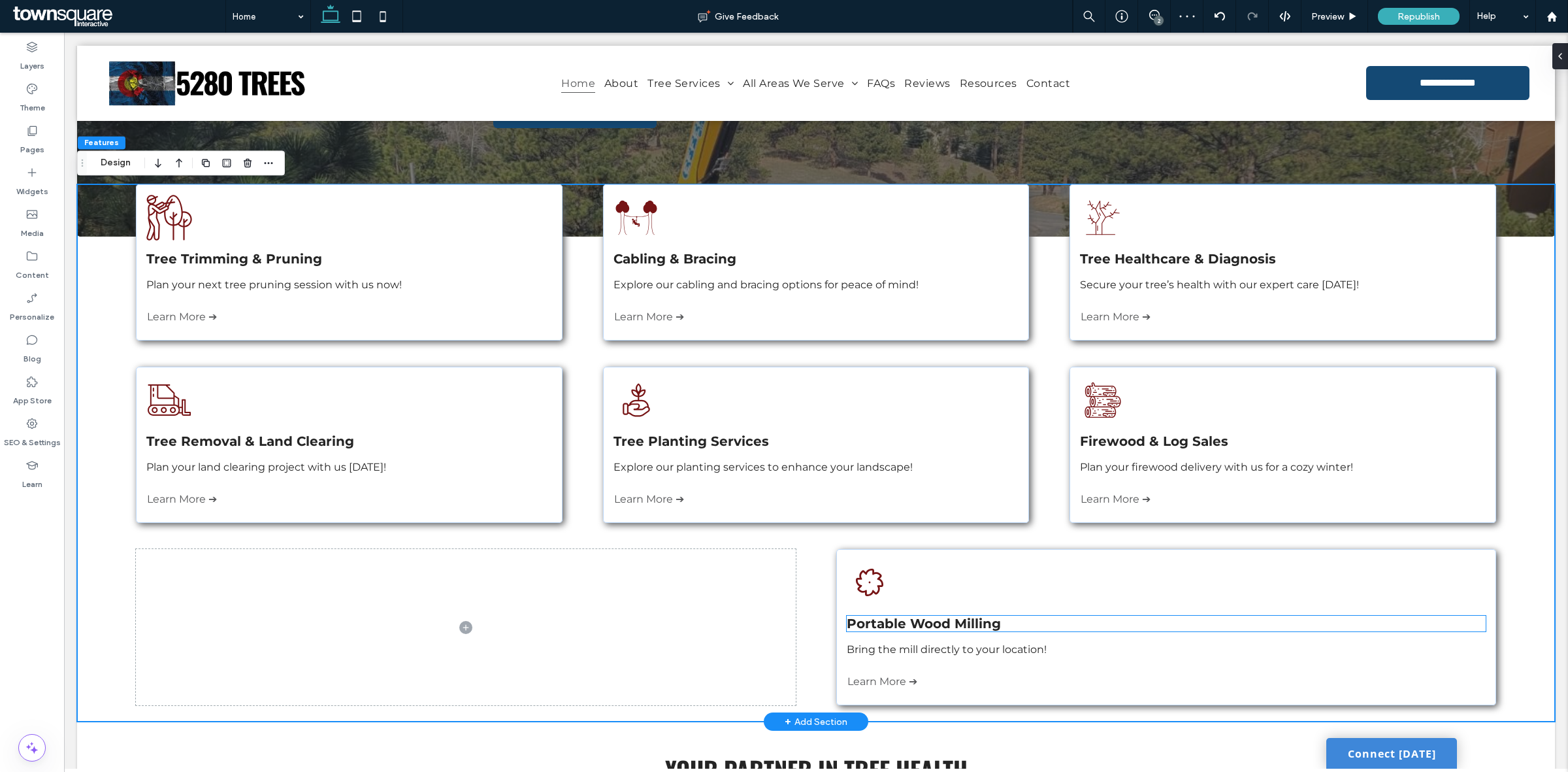
click at [1471, 629] on h4 "Portable Wood Milling" at bounding box center [1166, 624] width 638 height 16
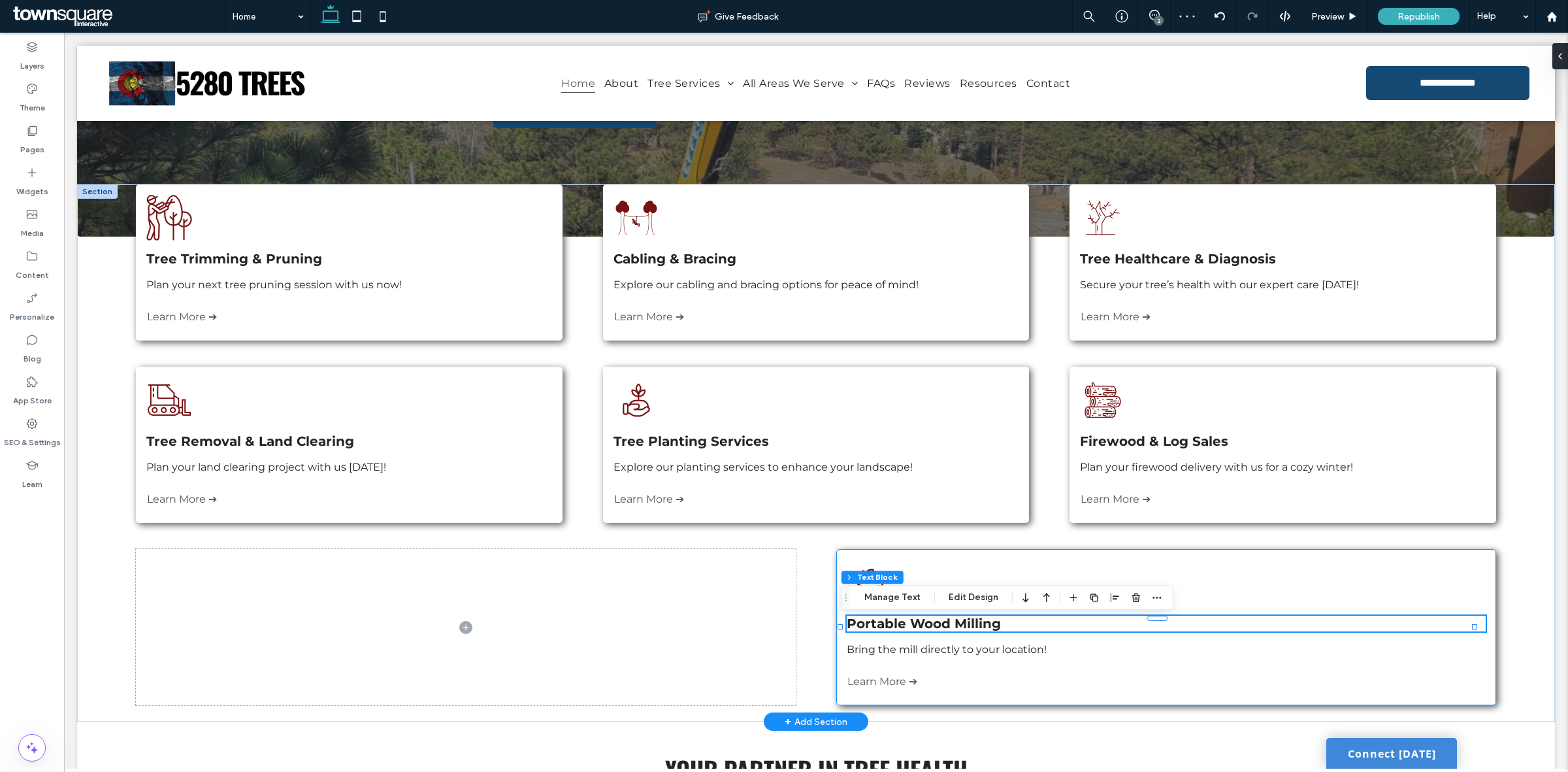
click at [1475, 608] on div "Three stacked logs, cut and ready for use. Portable Wood Milling Bring the mill…" at bounding box center [1166, 627] width 659 height 156
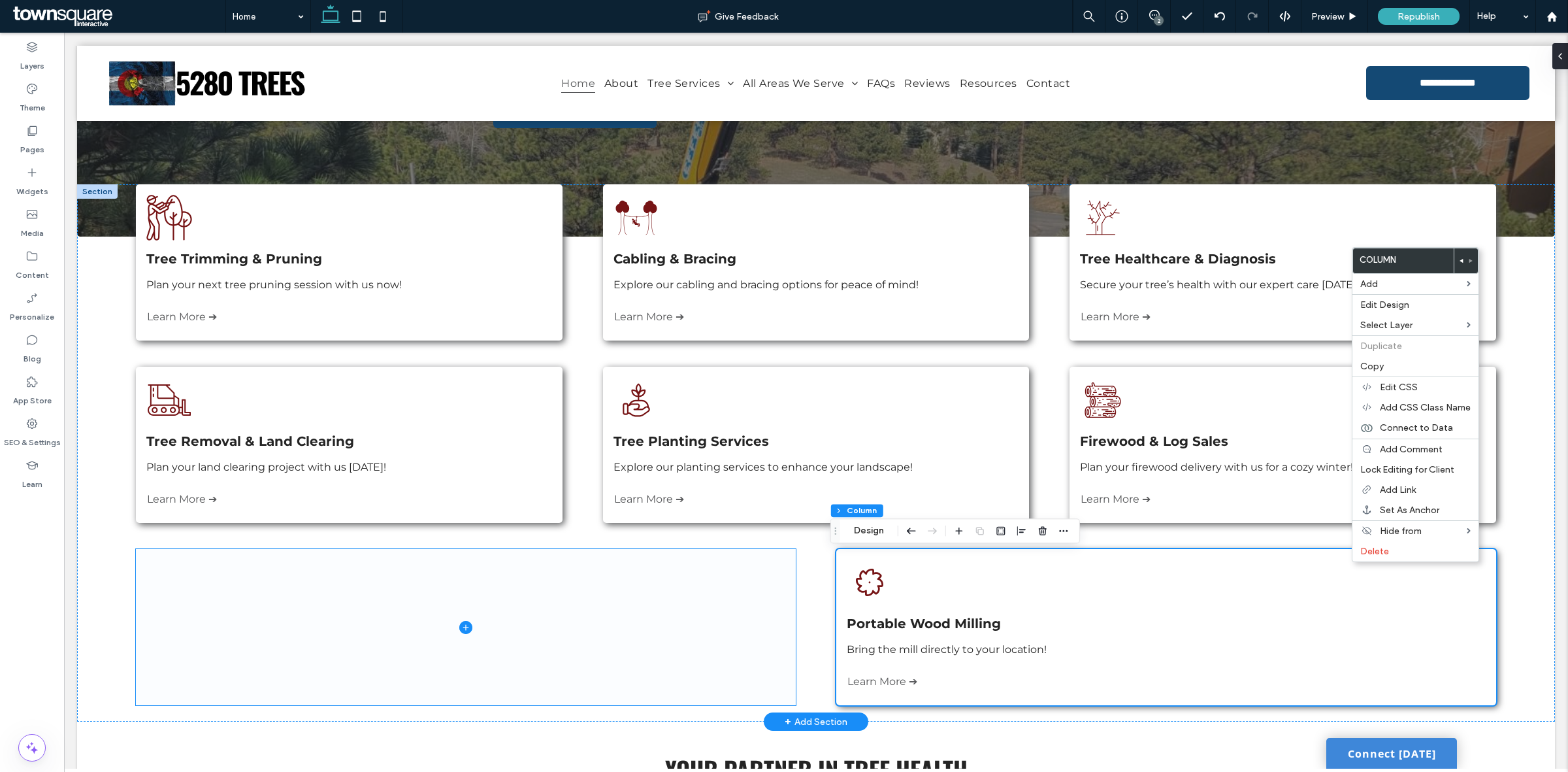
click at [739, 603] on span at bounding box center [465, 627] width 659 height 156
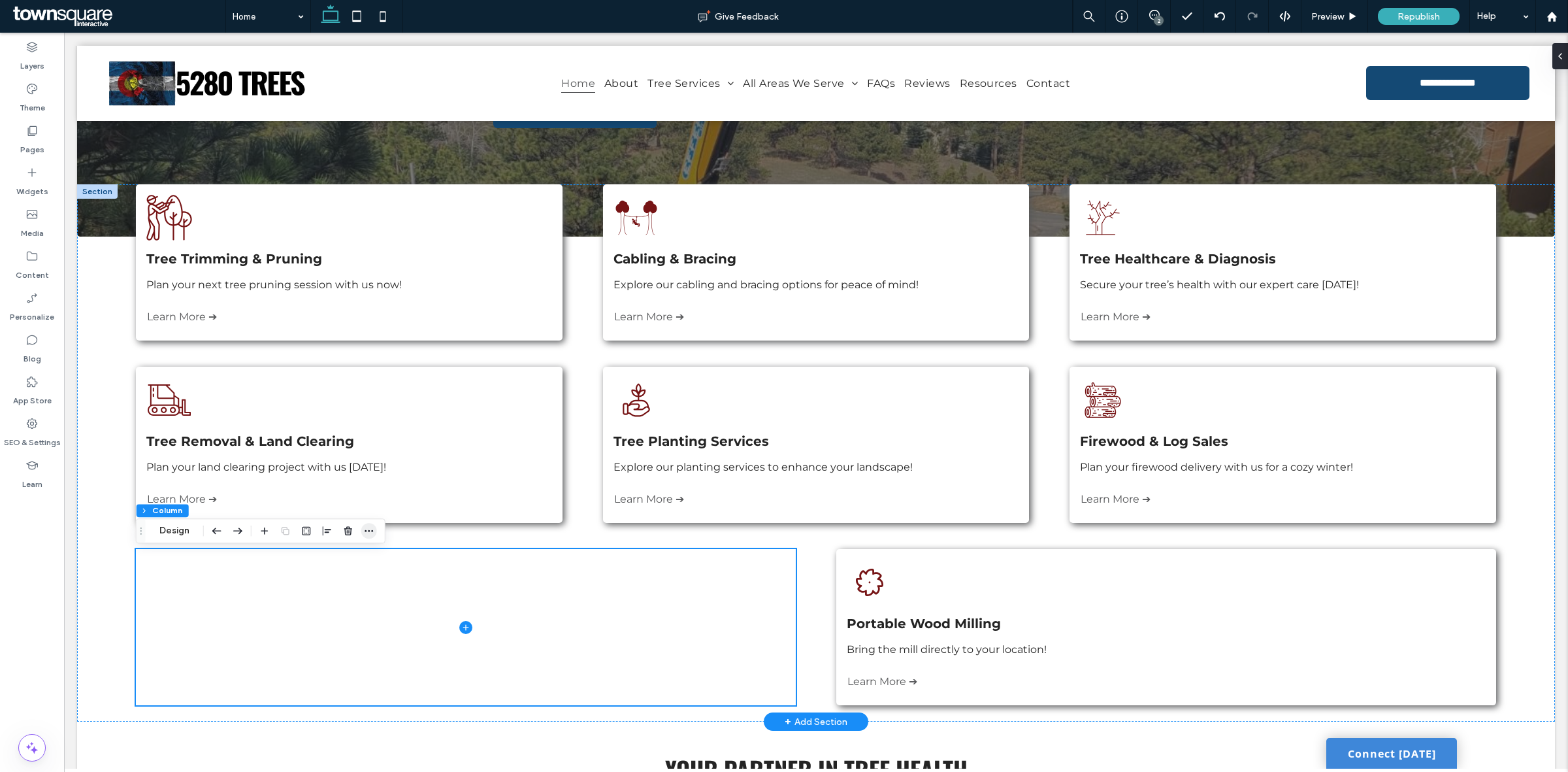
click at [367, 533] on icon "button" at bounding box center [369, 531] width 10 height 10
click at [245, 685] on span at bounding box center [465, 627] width 659 height 156
click at [103, 628] on div "A black and white drawing of a man standing next to trees. Tree Trimming & Prun…" at bounding box center [816, 453] width 1478 height 537
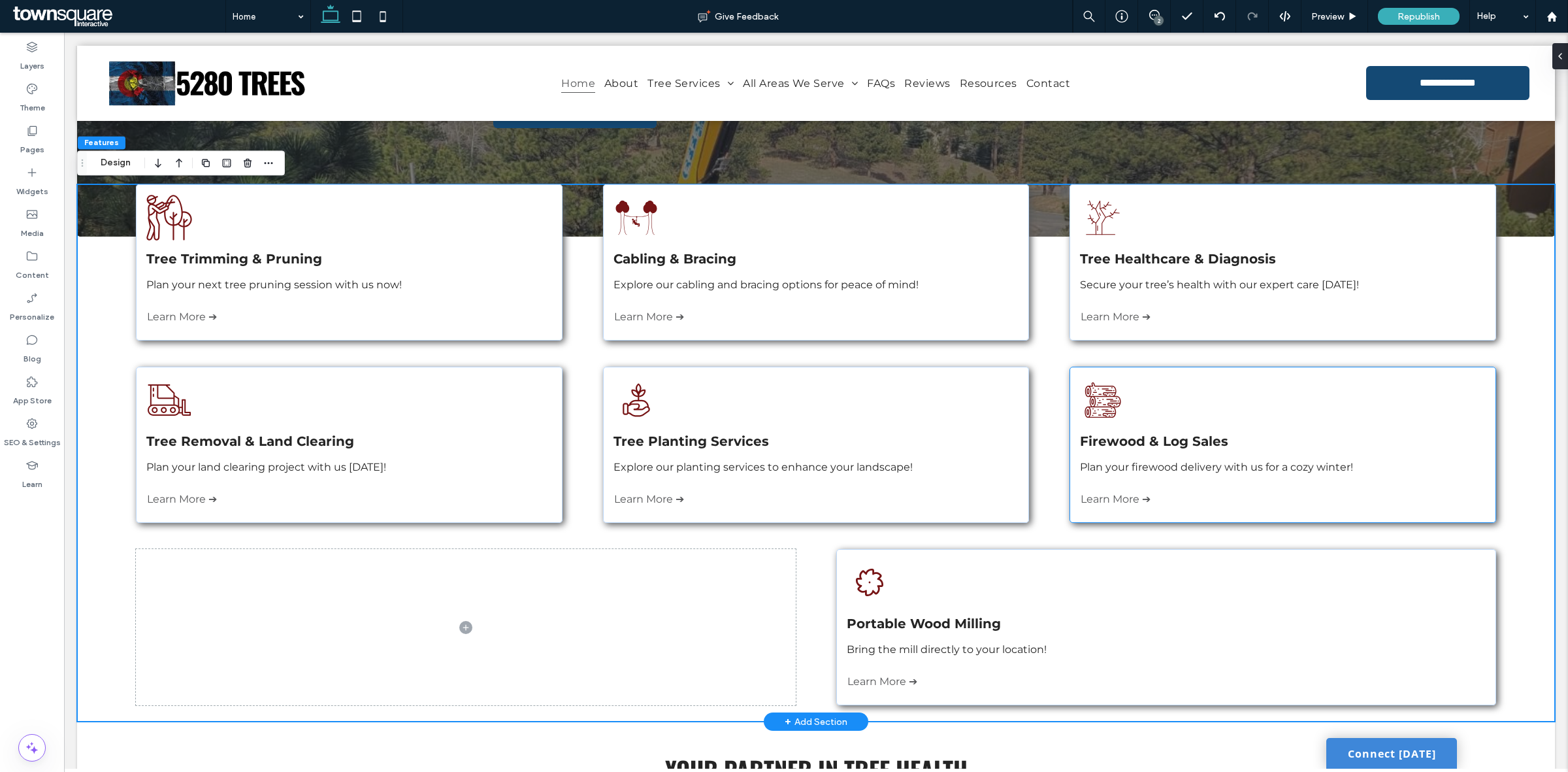
click at [1380, 390] on div "Three logs are stacked on top of each other on a white background. Firewood & L…" at bounding box center [1282, 445] width 426 height 156
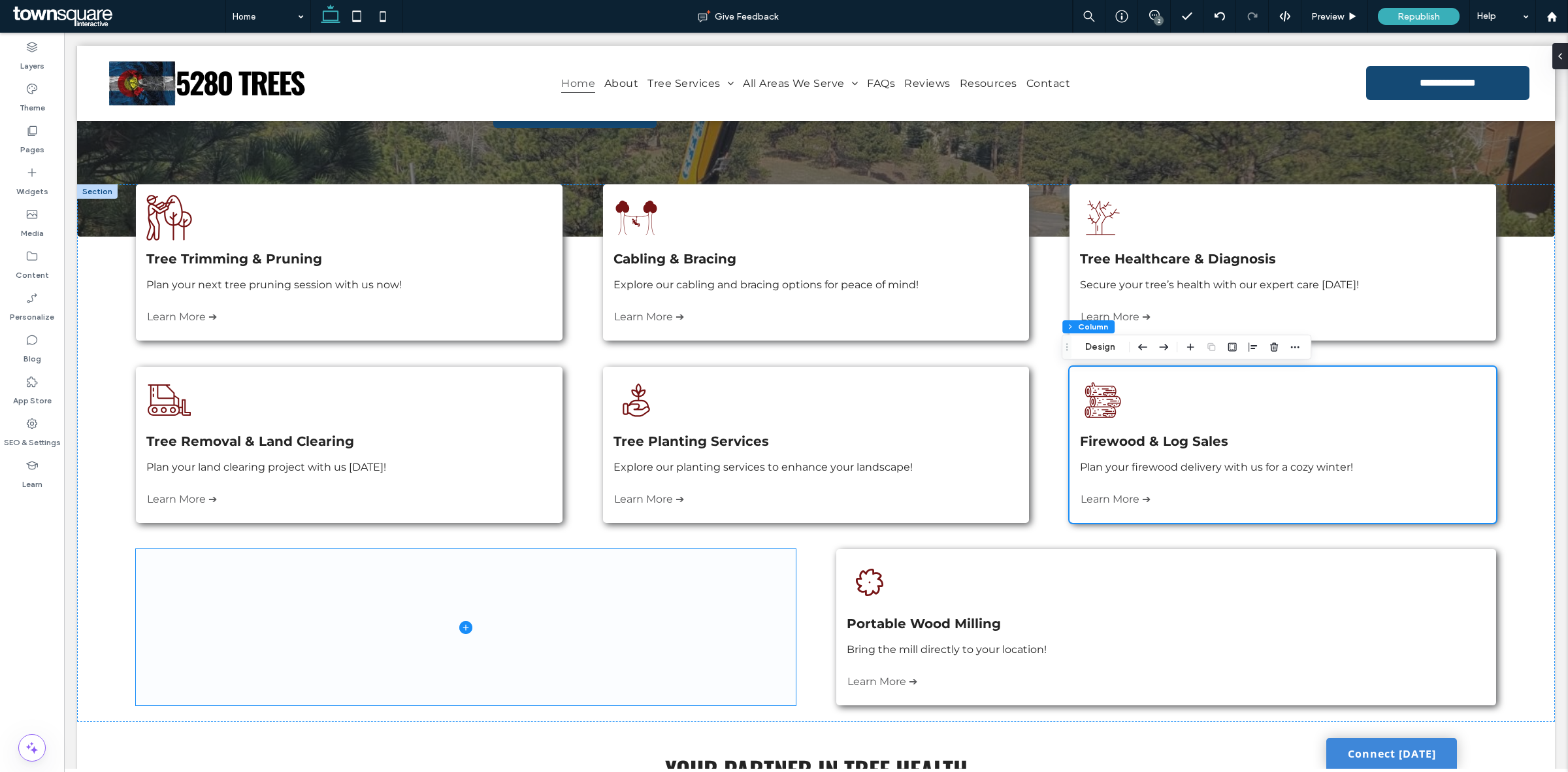
click at [697, 615] on span at bounding box center [465, 627] width 659 height 156
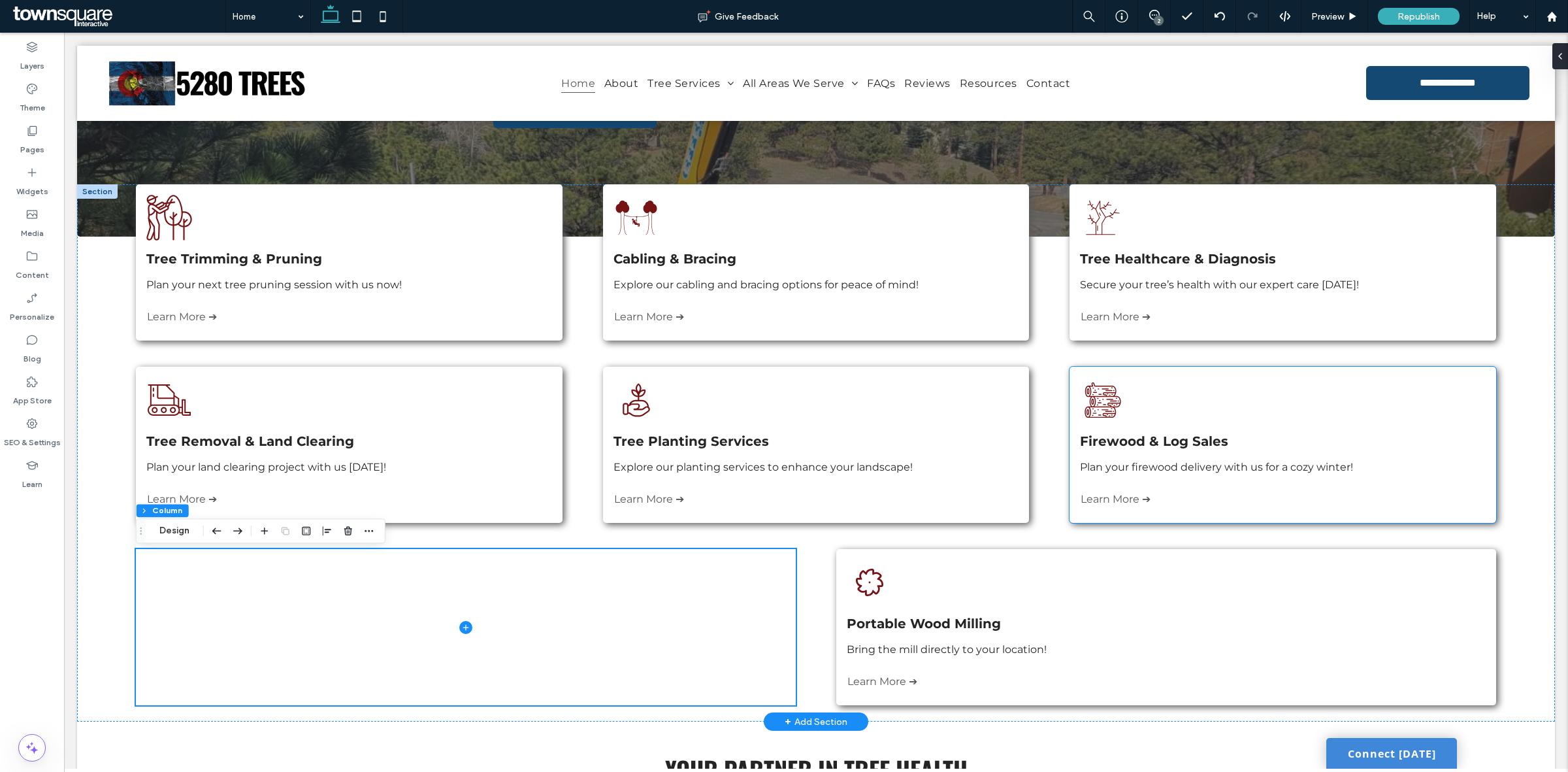
click at [1405, 386] on div "Three logs are stacked on top of each other on a white background. Firewood & L…" at bounding box center [1282, 445] width 426 height 156
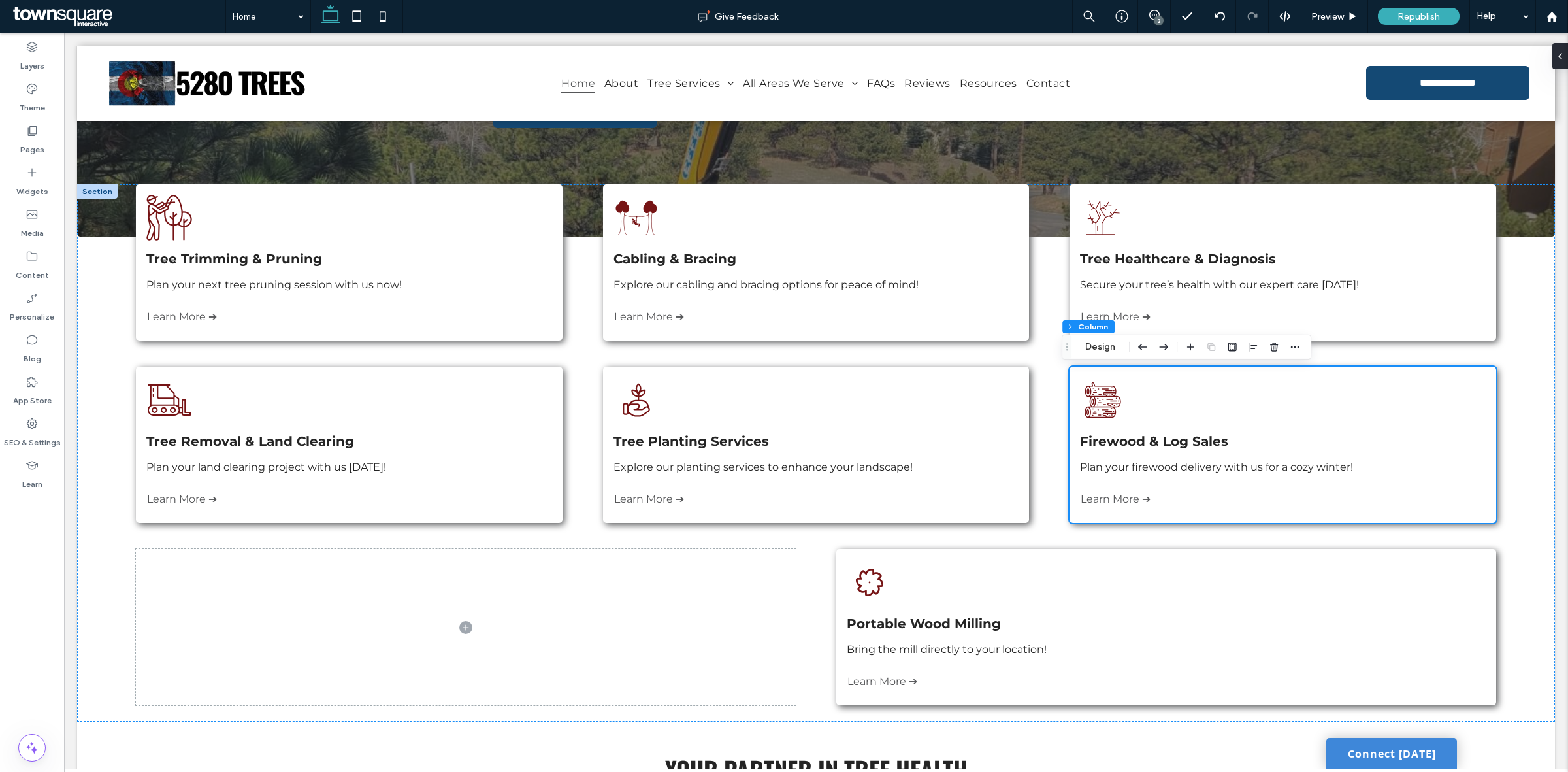
click at [1209, 347] on div at bounding box center [1211, 347] width 16 height 24
click at [687, 575] on span at bounding box center [465, 627] width 659 height 156
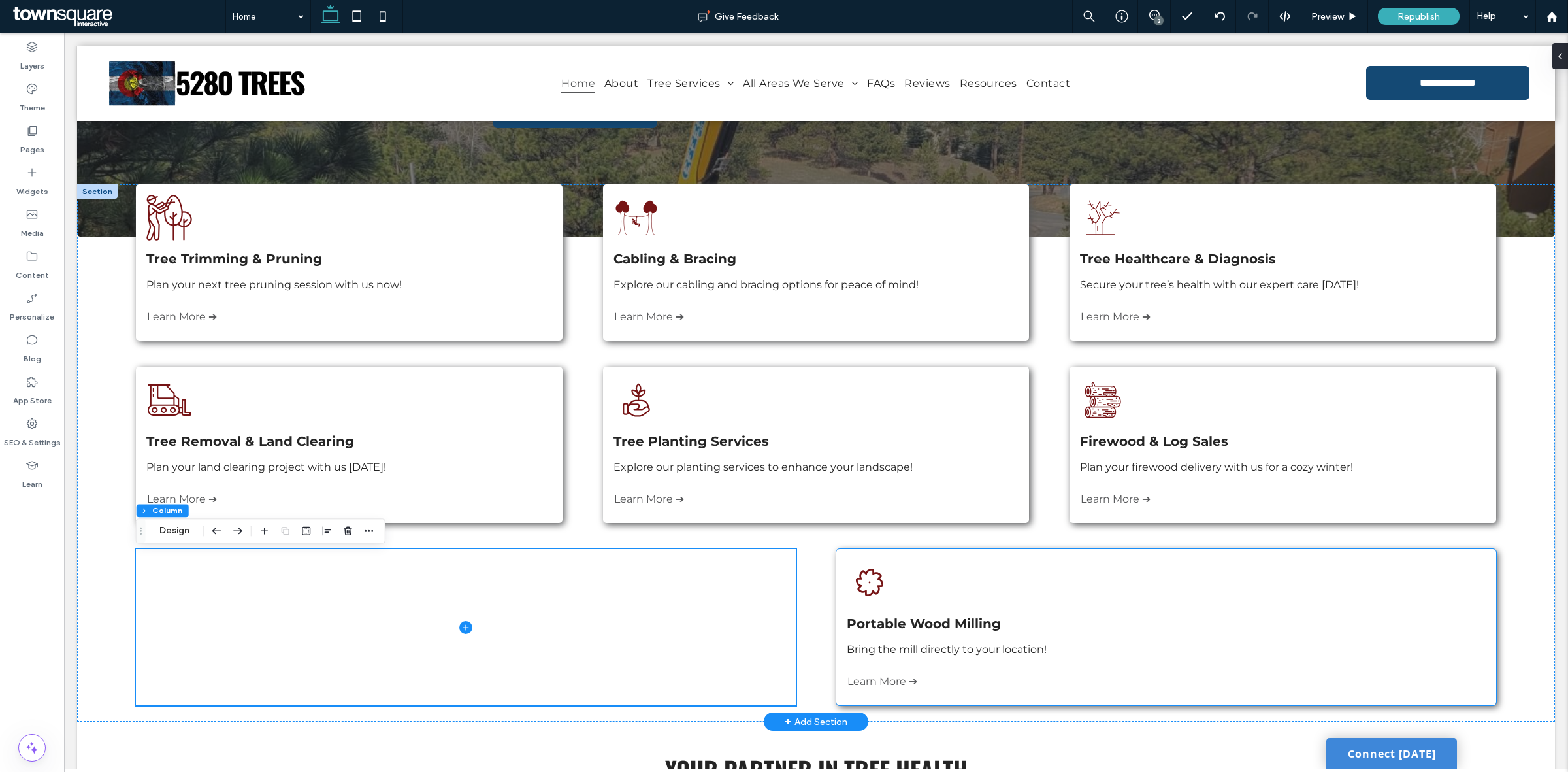
click at [1142, 567] on div "Three stacked logs, cut and ready for use. Portable Wood Milling Bring the mill…" at bounding box center [1166, 627] width 659 height 156
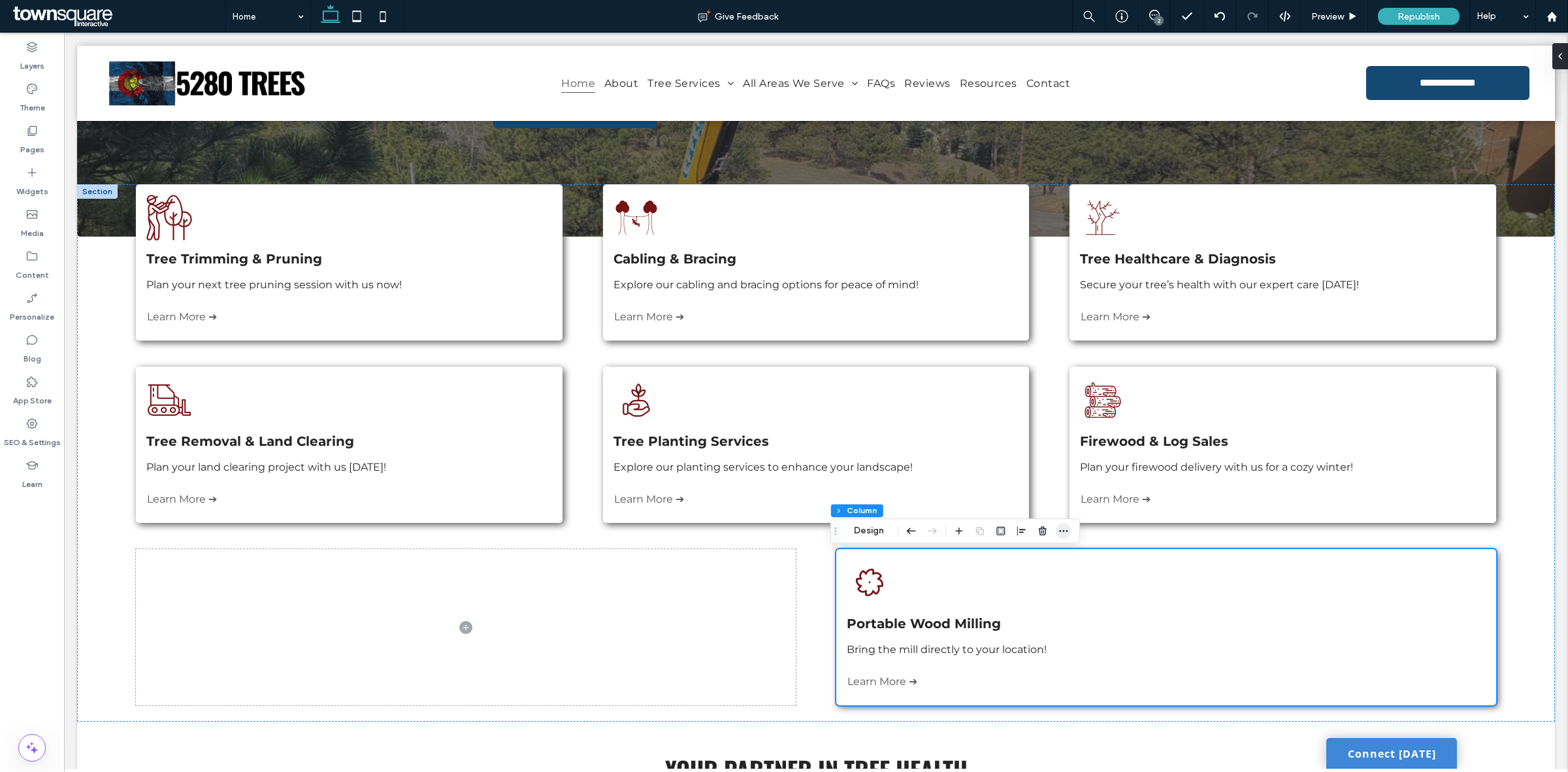
click at [1062, 531] on icon "button" at bounding box center [1064, 531] width 10 height 10
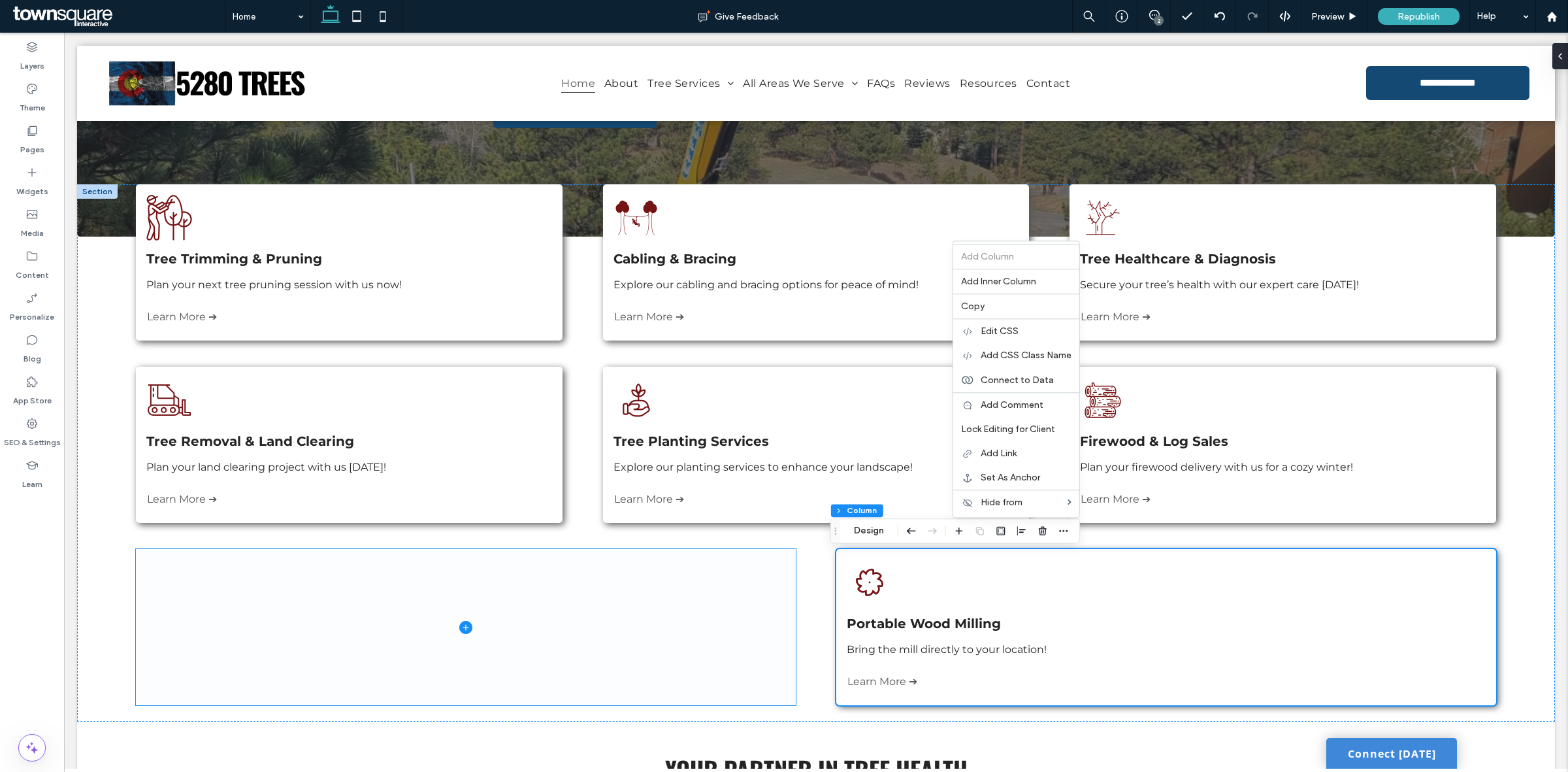
click at [598, 615] on span at bounding box center [465, 627] width 659 height 156
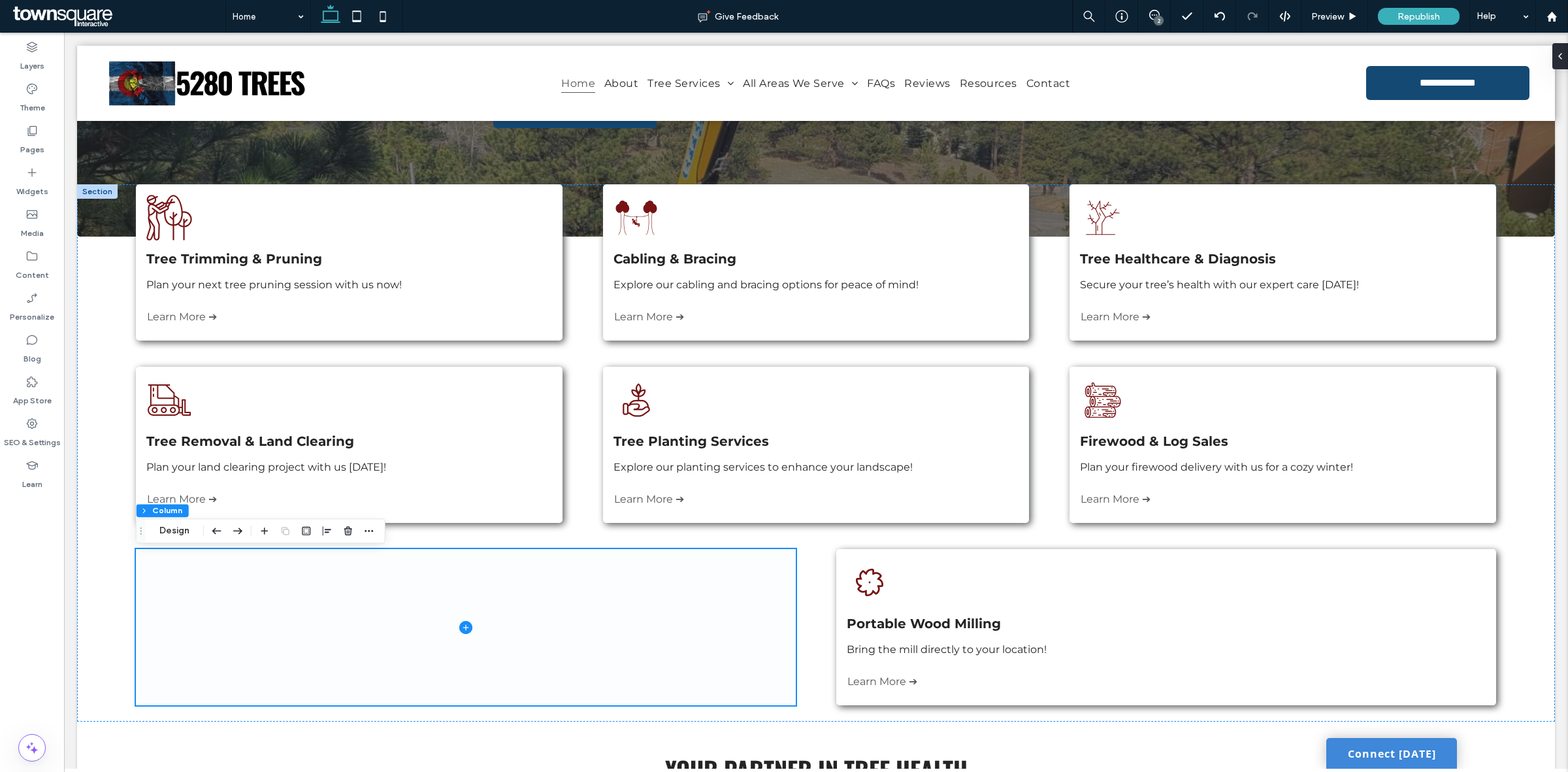
drag, startPoint x: 642, startPoint y: 606, endPoint x: 632, endPoint y: 621, distance: 18.0
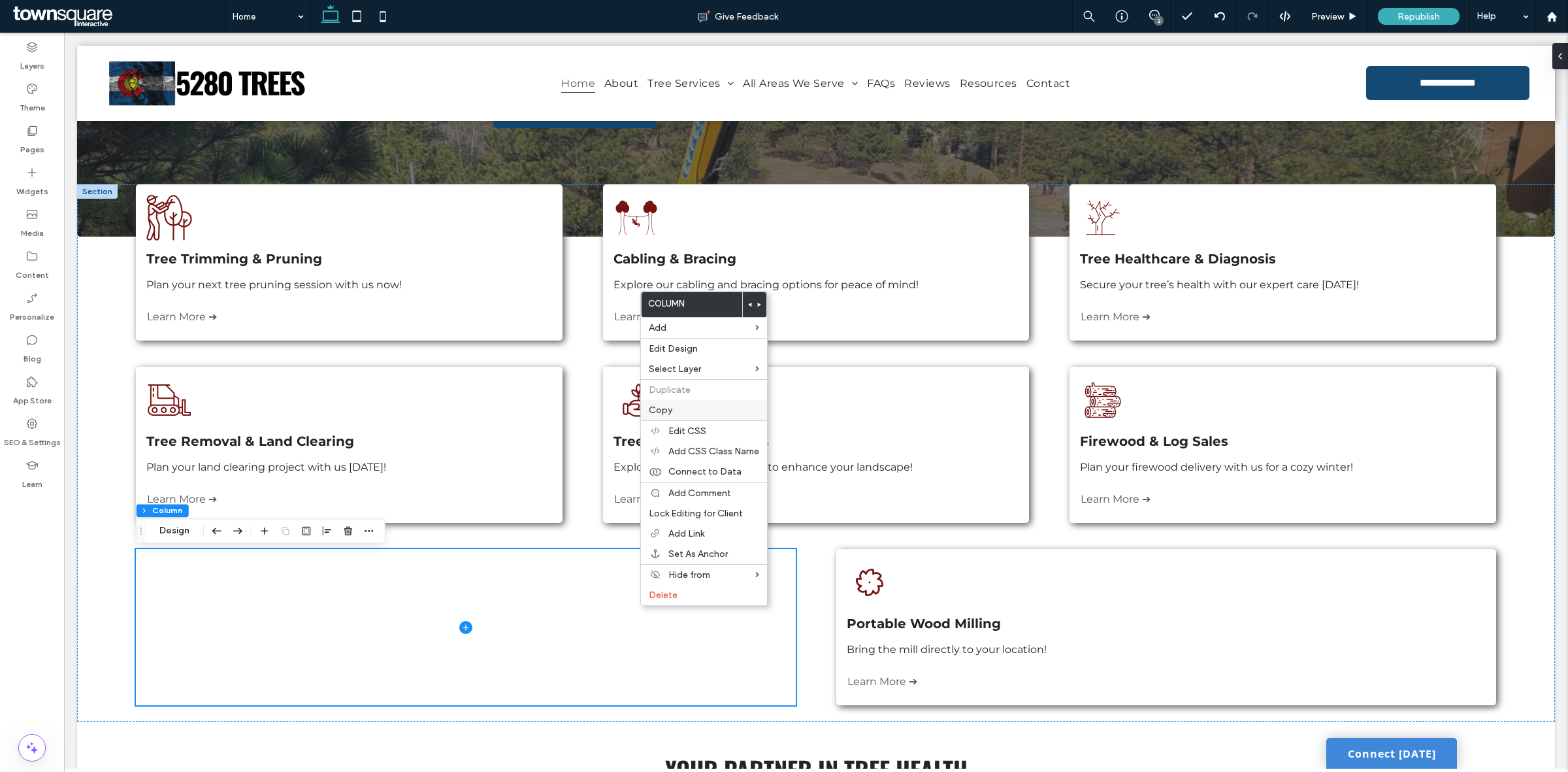
click at [687, 411] on label "Copy" at bounding box center [704, 410] width 110 height 11
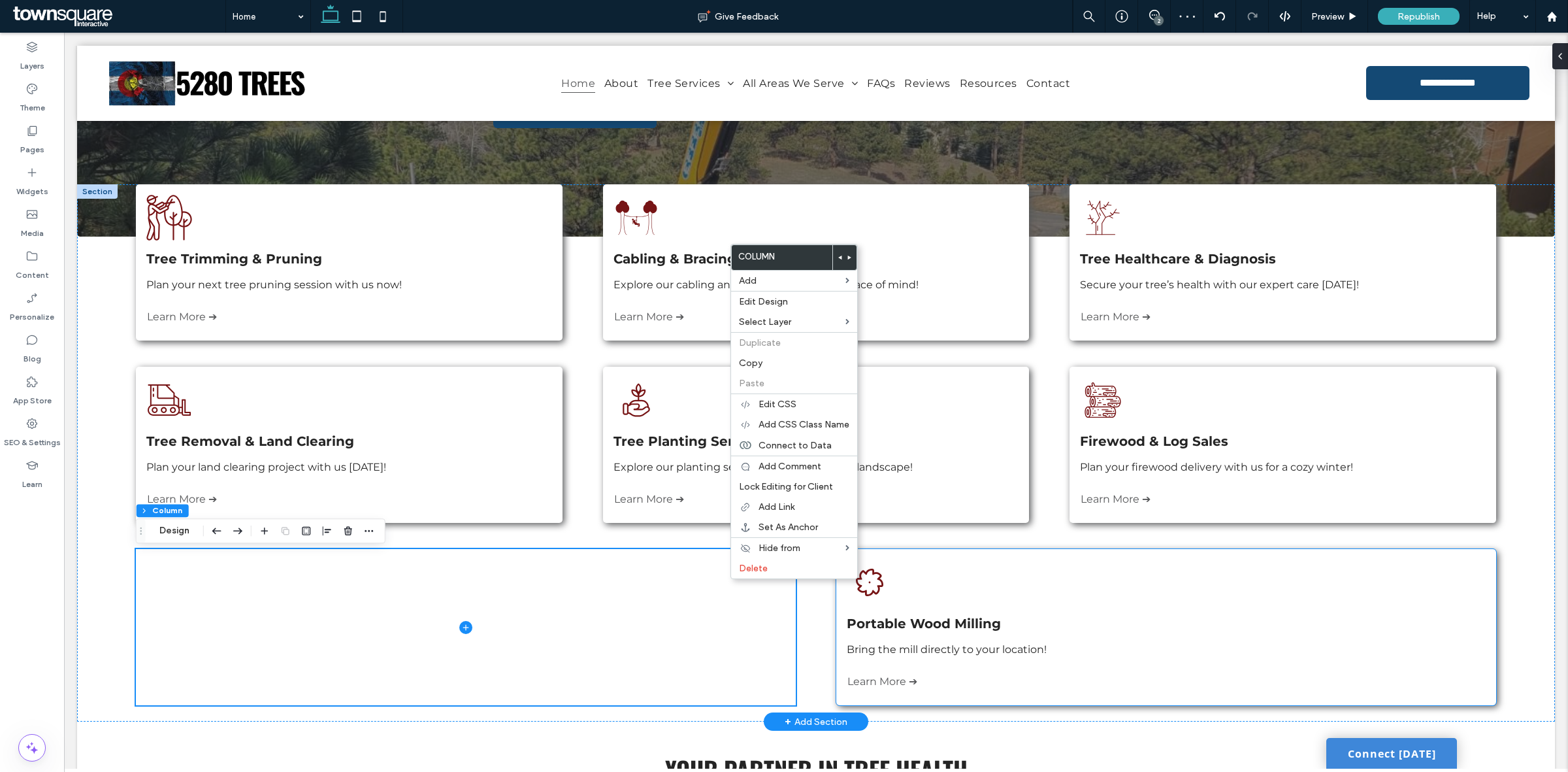
click at [1370, 586] on div "Three stacked logs, cut and ready for use. Portable Wood Milling Bring the mill…" at bounding box center [1166, 627] width 659 height 156
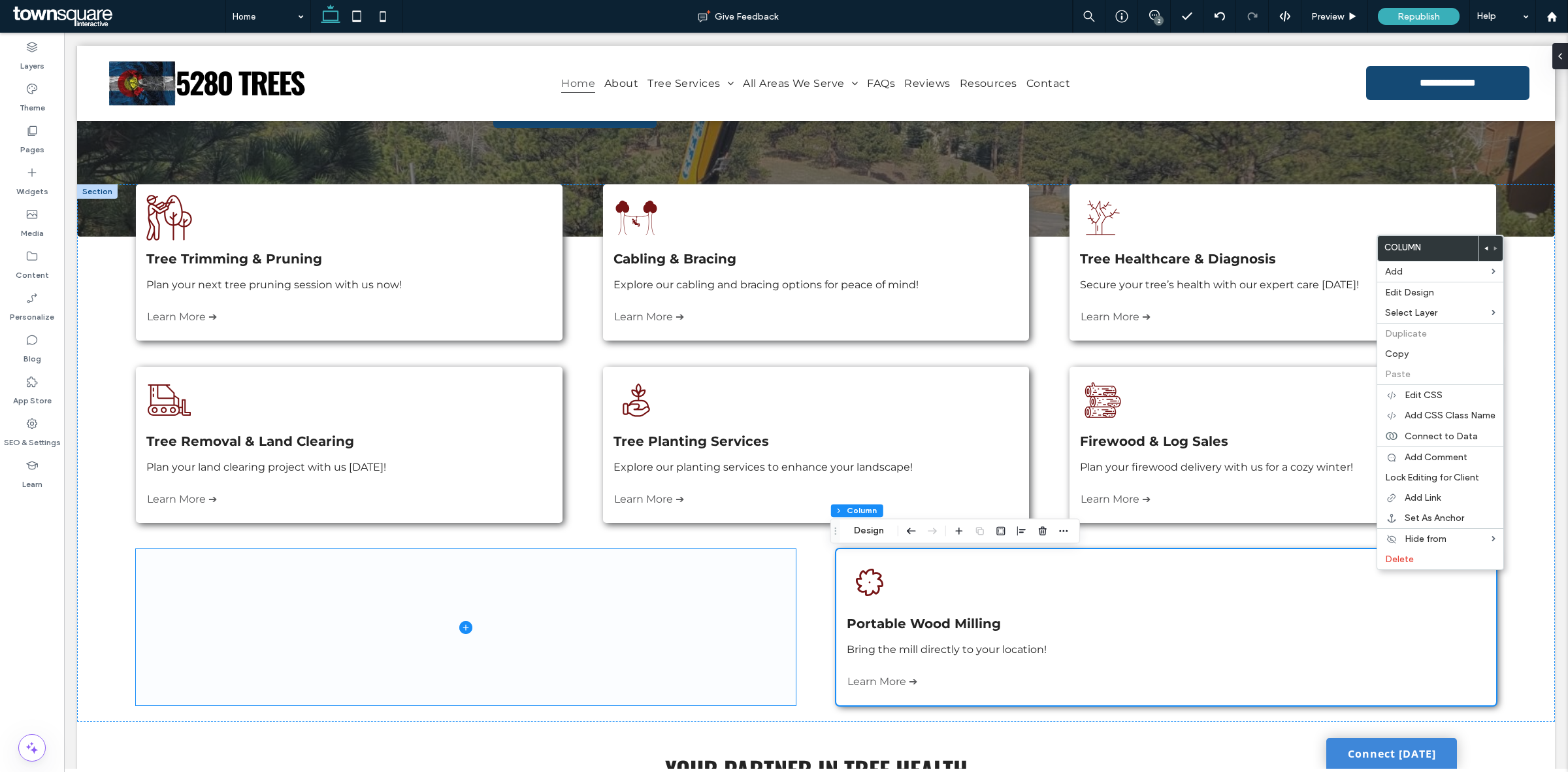
click at [782, 615] on span at bounding box center [465, 627] width 659 height 156
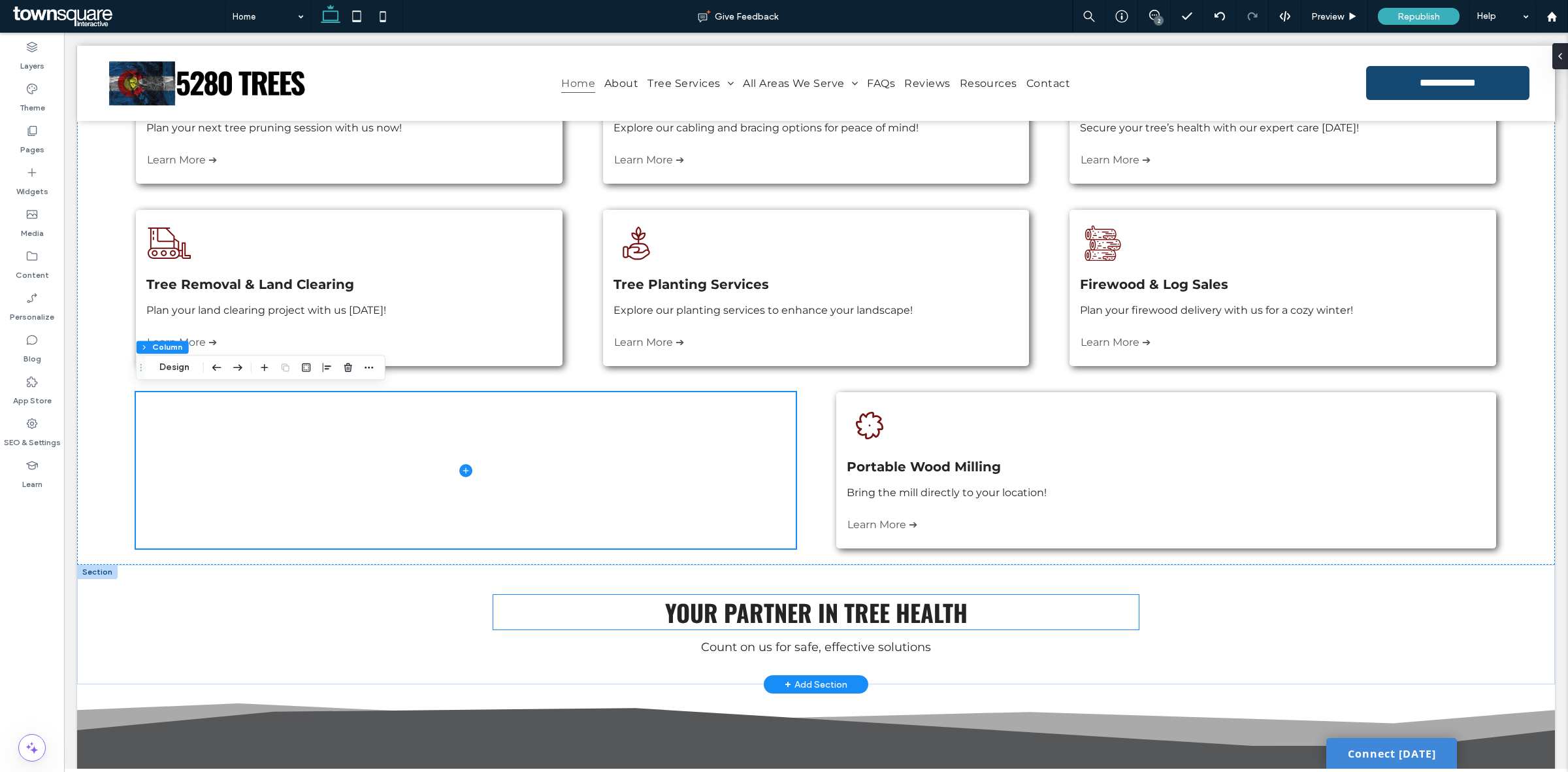
scroll to position [466, 0]
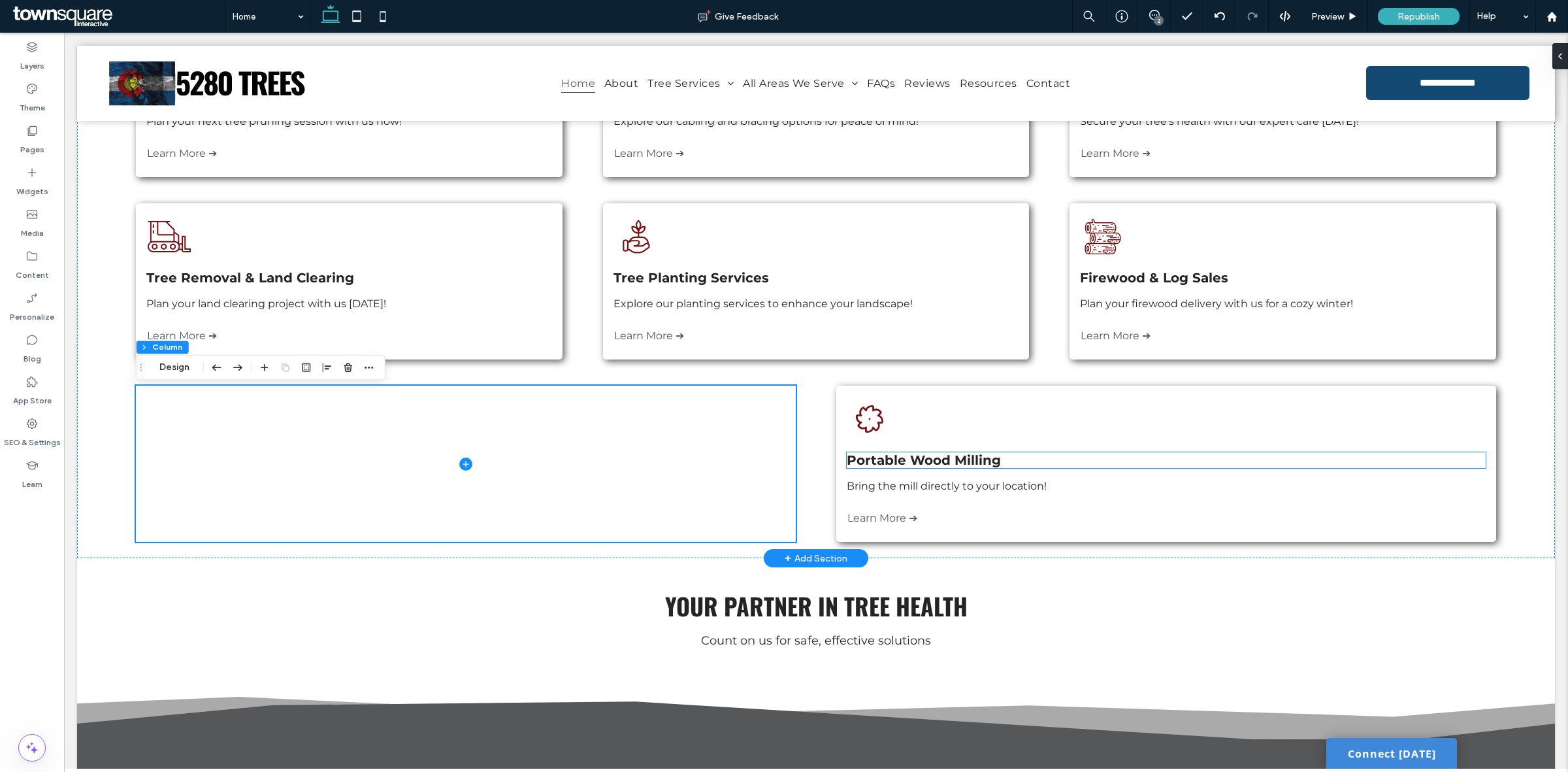
click at [1439, 459] on h4 "Portable Wood Milling" at bounding box center [1166, 460] width 638 height 16
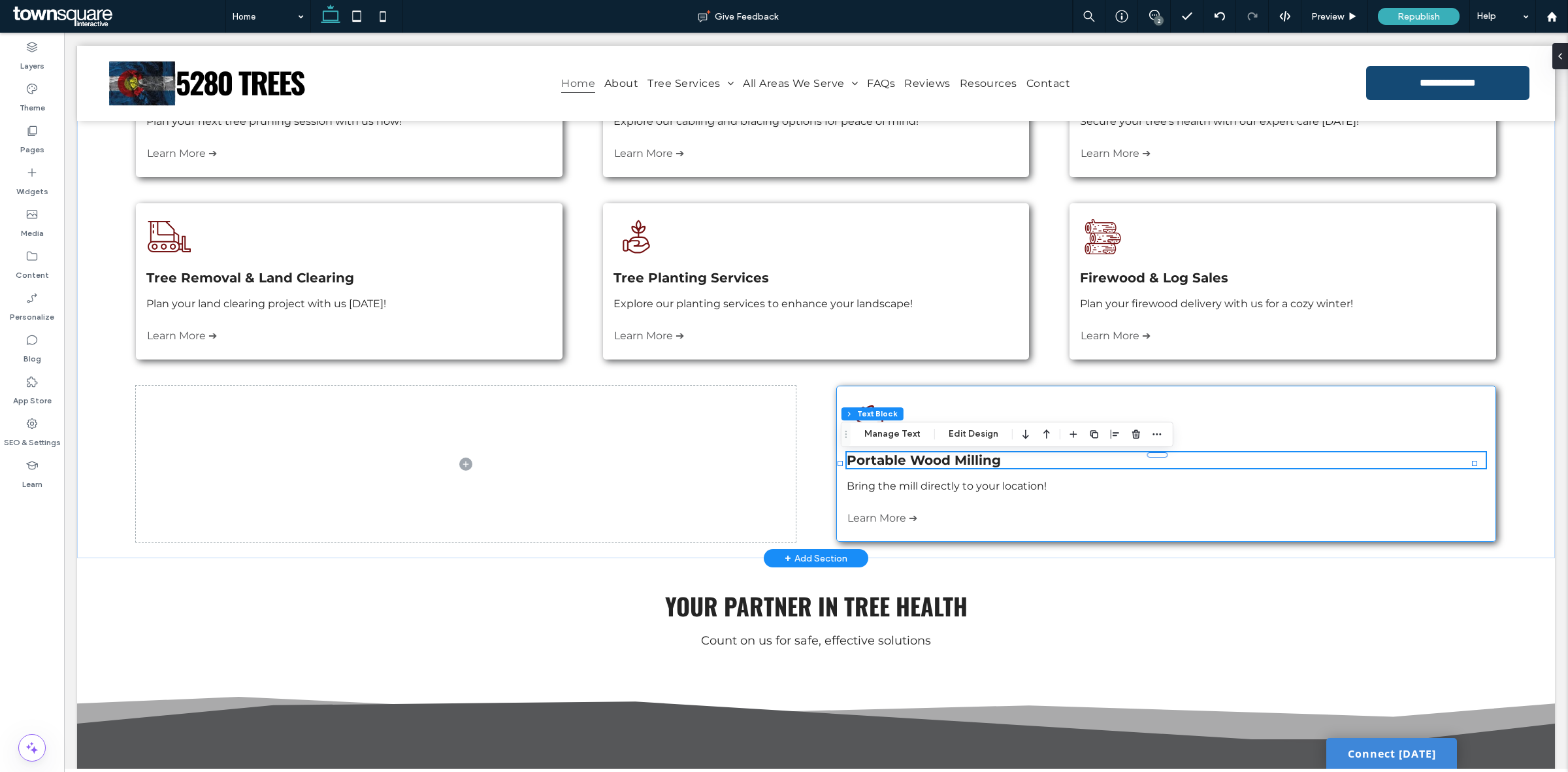
click at [1468, 419] on div "Three stacked logs, cut and ready for use. Portable Wood Milling Bring the mill…" at bounding box center [1166, 463] width 659 height 156
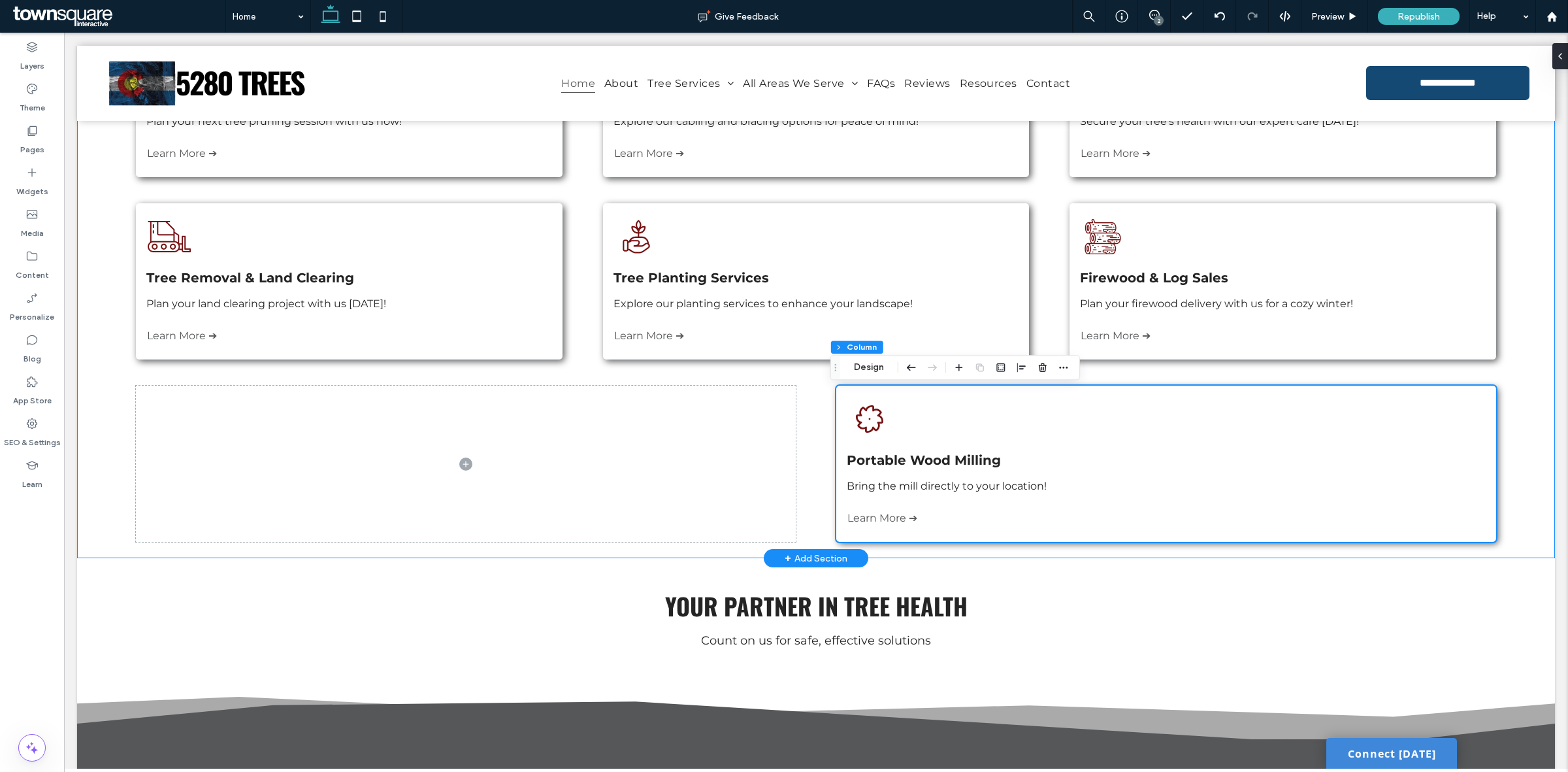
drag, startPoint x: 1504, startPoint y: 441, endPoint x: 1497, endPoint y: 448, distance: 9.9
click at [1504, 442] on div "A black and white drawing of a man standing next to trees. Tree Trimming & Prun…" at bounding box center [816, 290] width 1478 height 537
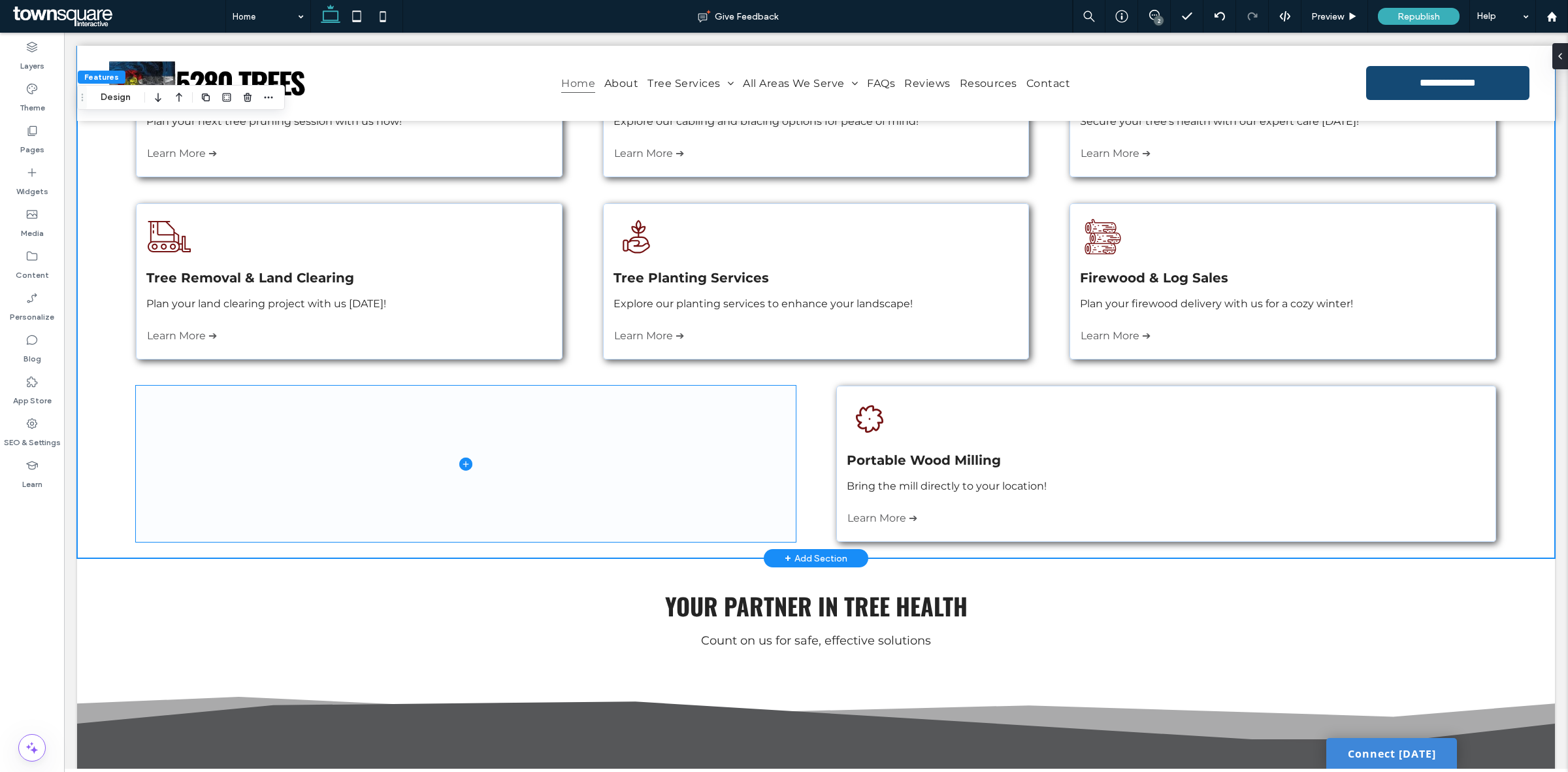
click at [191, 472] on span at bounding box center [465, 463] width 659 height 156
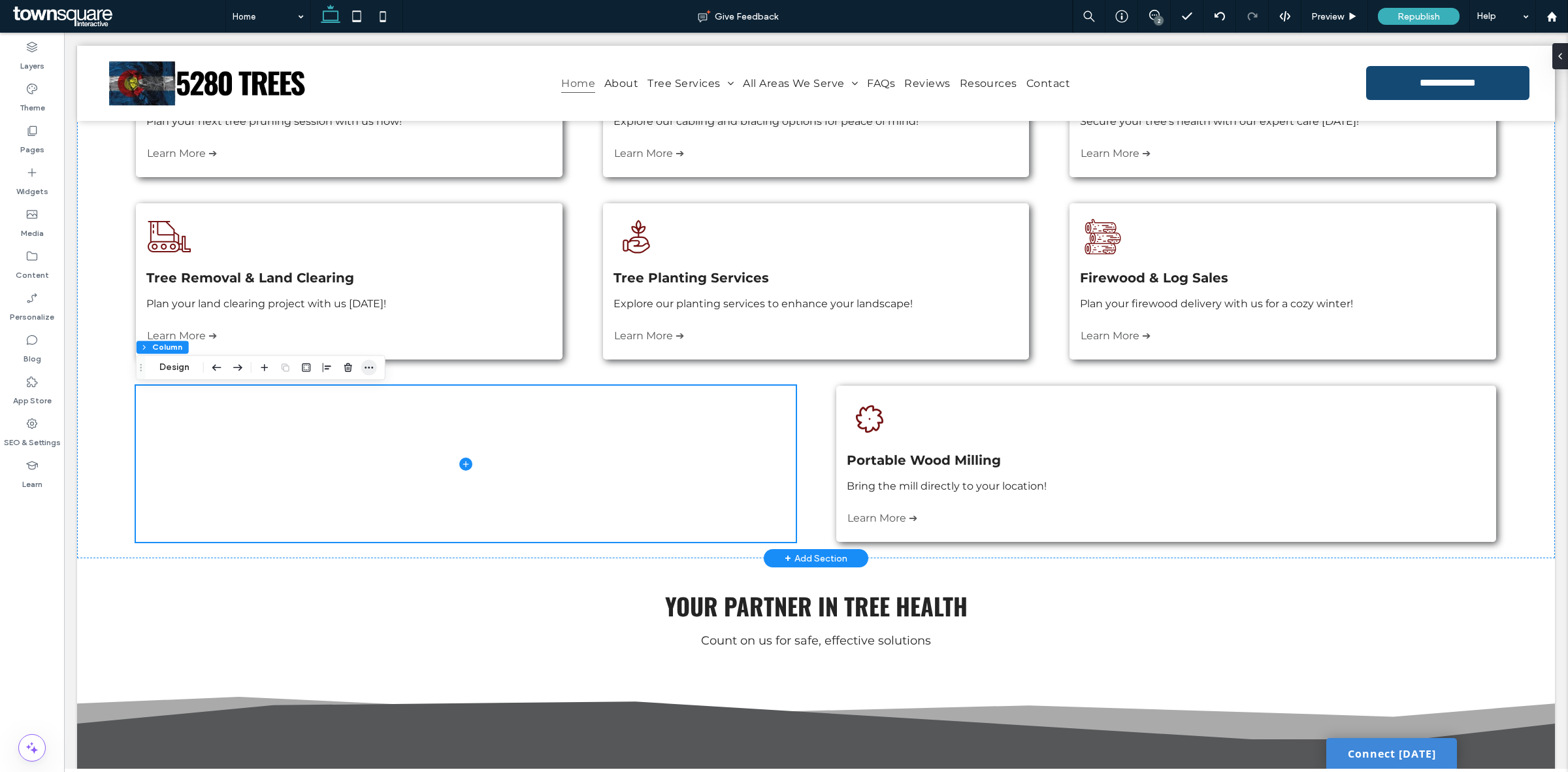
click at [366, 364] on icon "button" at bounding box center [369, 367] width 10 height 10
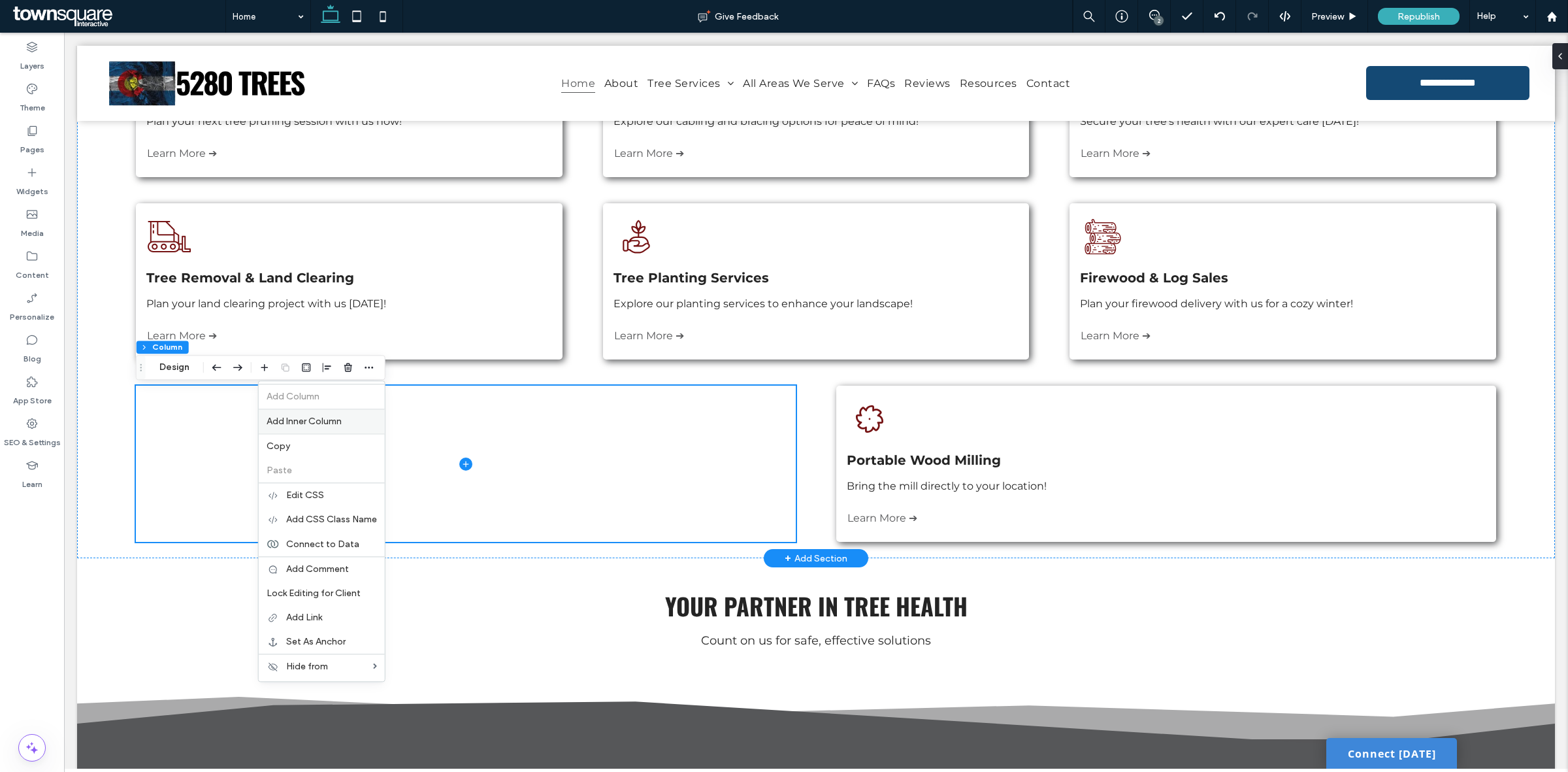
click at [346, 415] on div "Add Inner Column" at bounding box center [321, 421] width 126 height 25
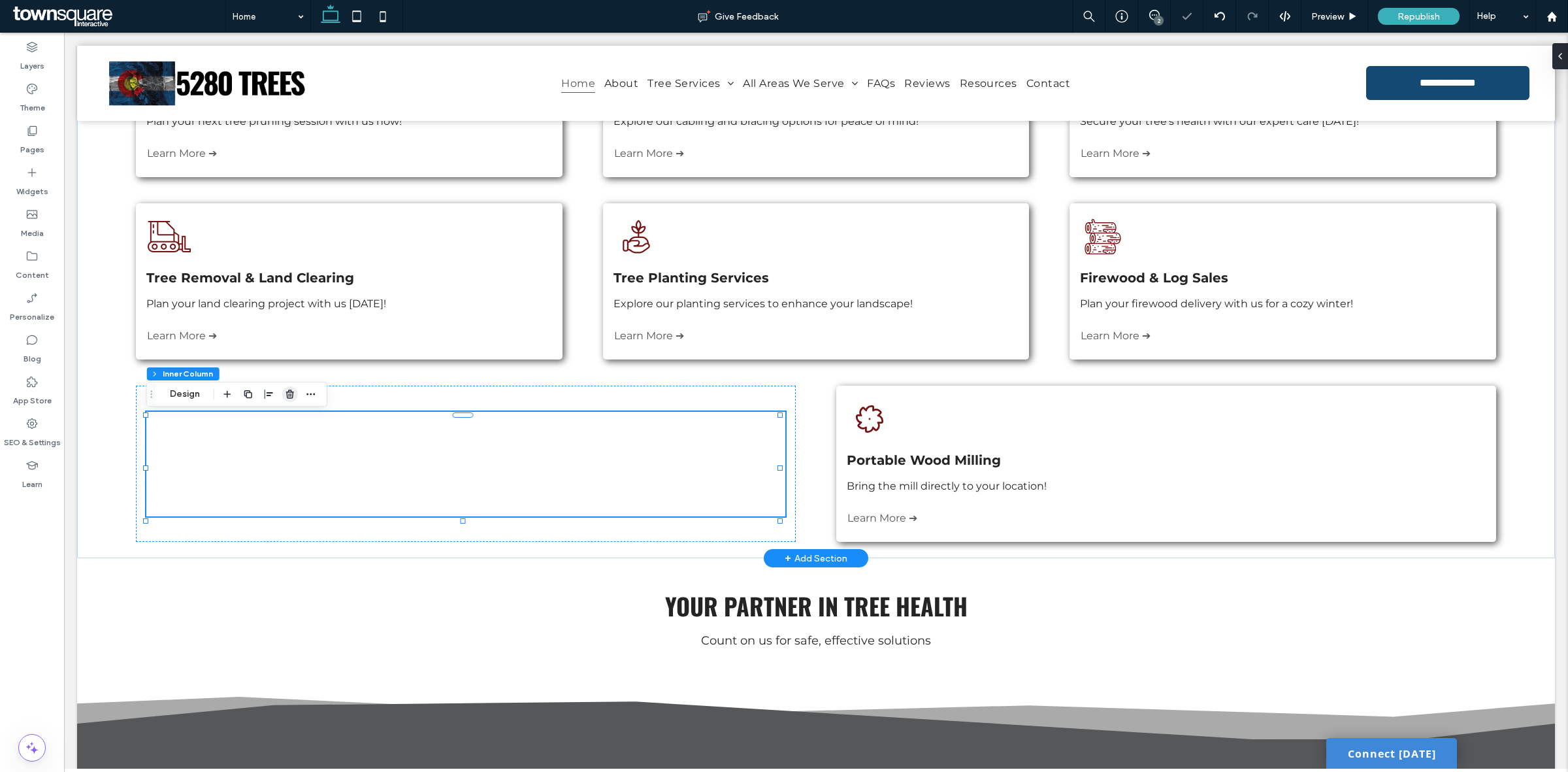
click at [289, 391] on icon "button" at bounding box center [290, 394] width 10 height 10
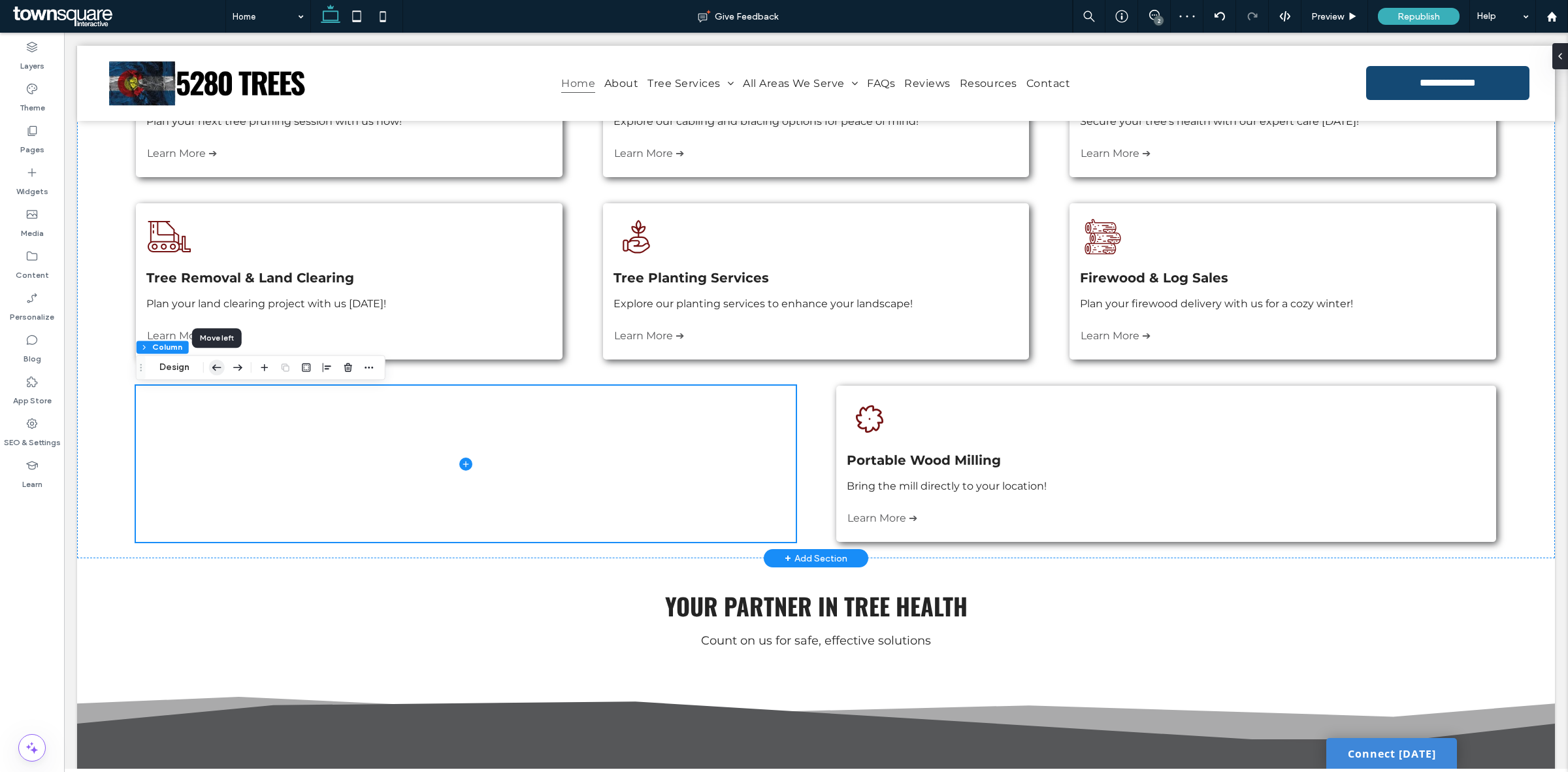
click at [216, 366] on icon "button" at bounding box center [217, 367] width 16 height 24
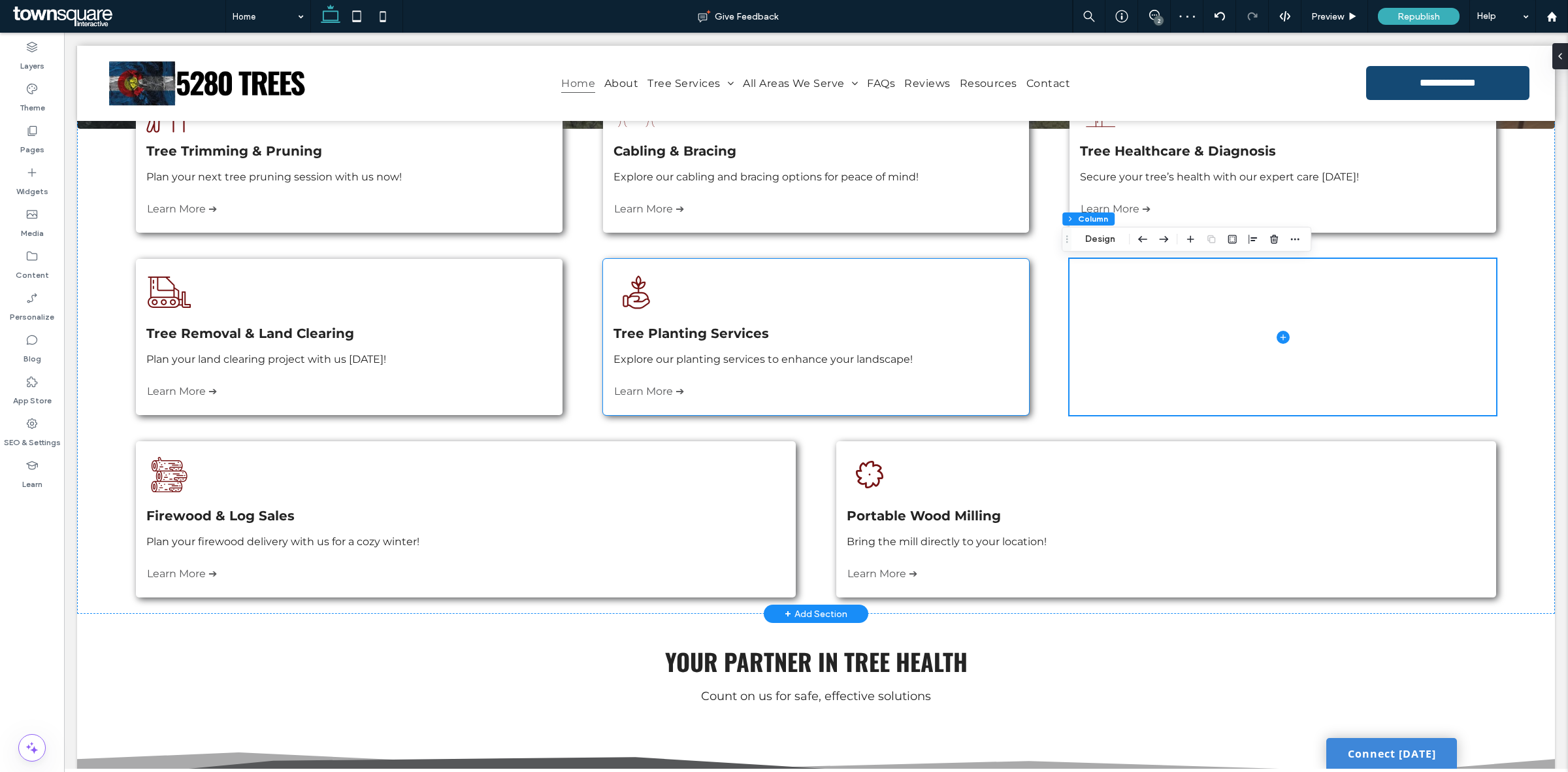
scroll to position [303, 0]
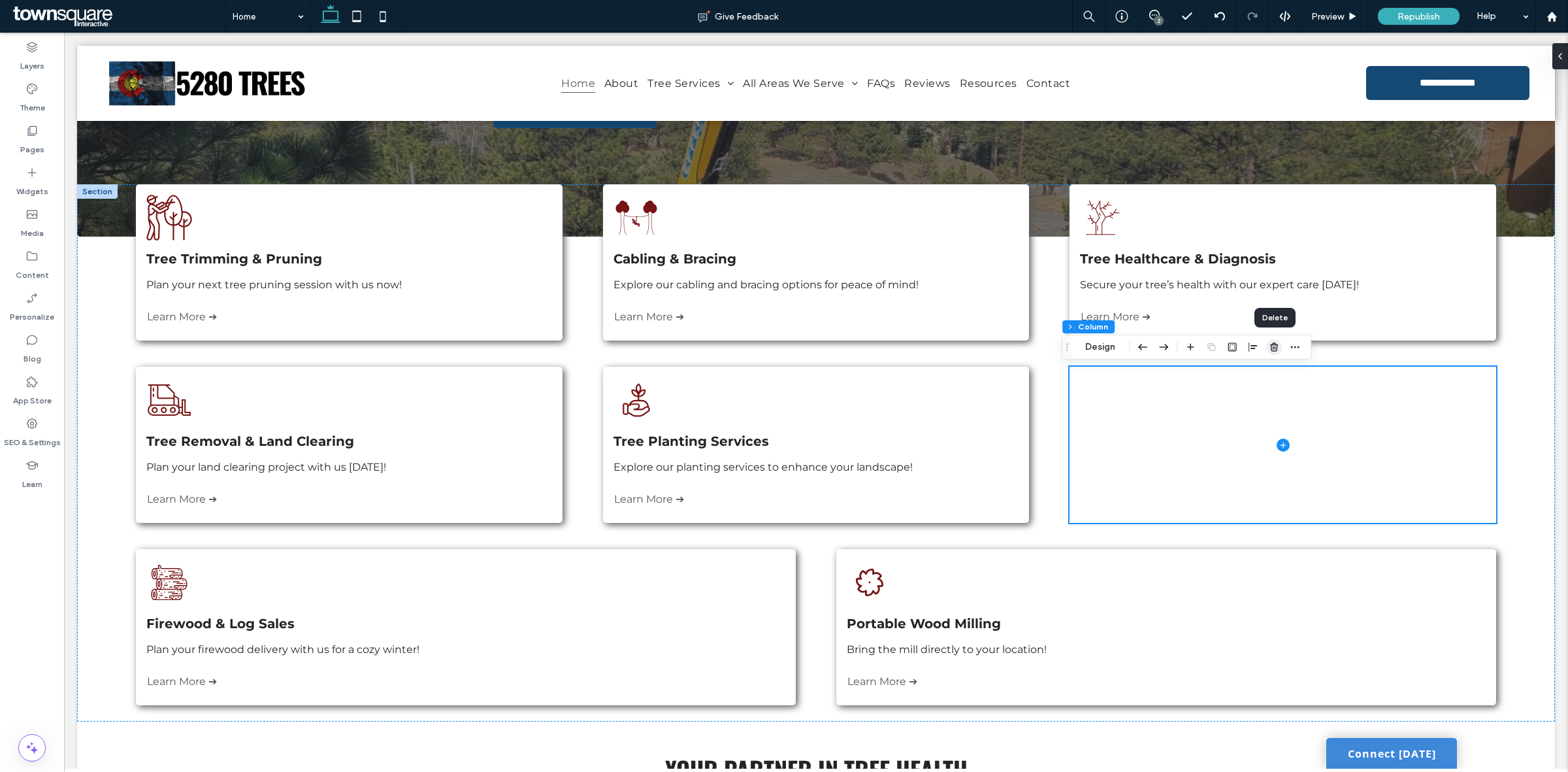
click at [1278, 343] on icon "button" at bounding box center [1274, 347] width 10 height 10
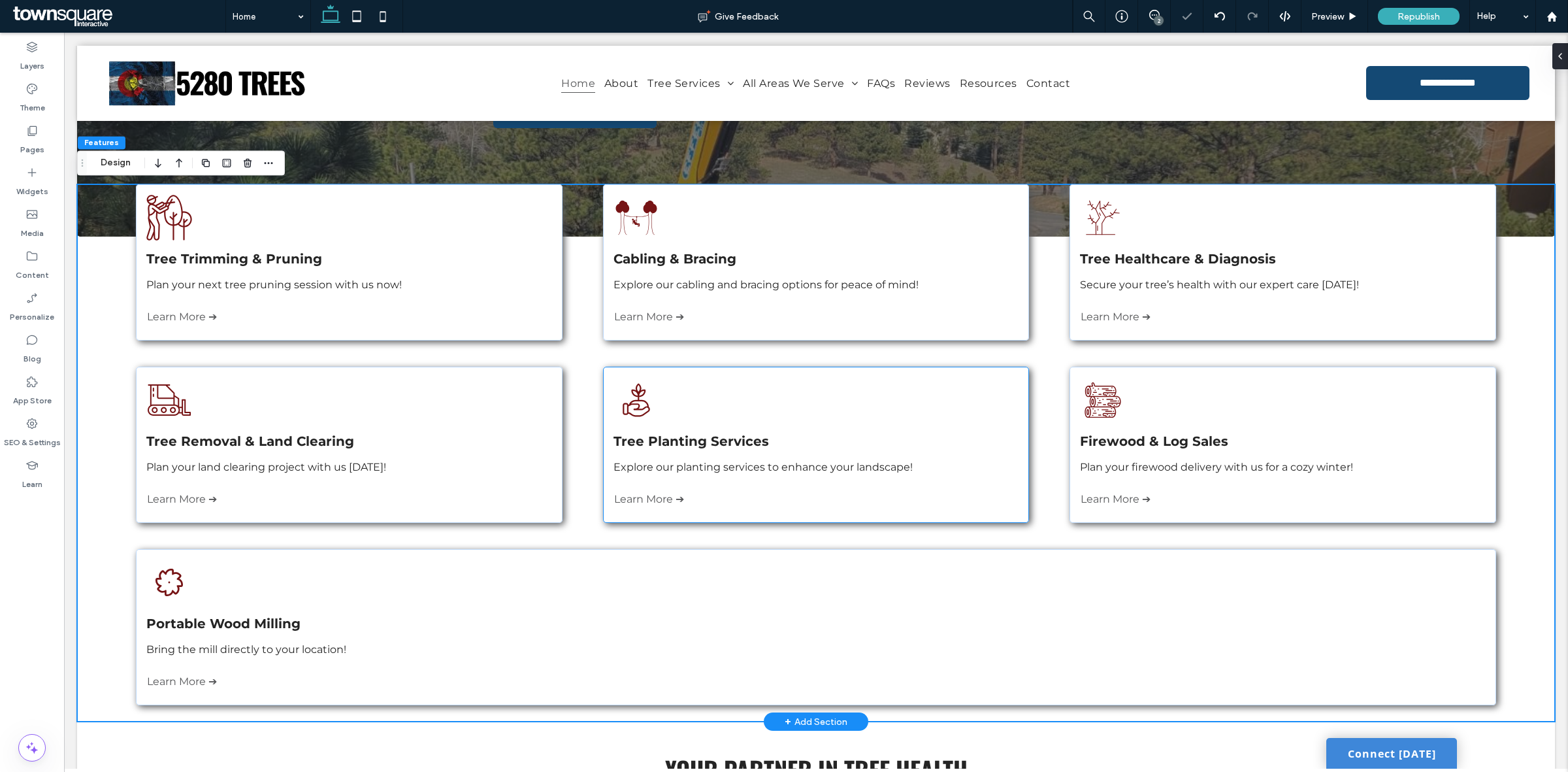
click at [977, 497] on div "A hand holding a plant with leaves growing out of it. Tree Planting Services Ex…" at bounding box center [816, 445] width 426 height 156
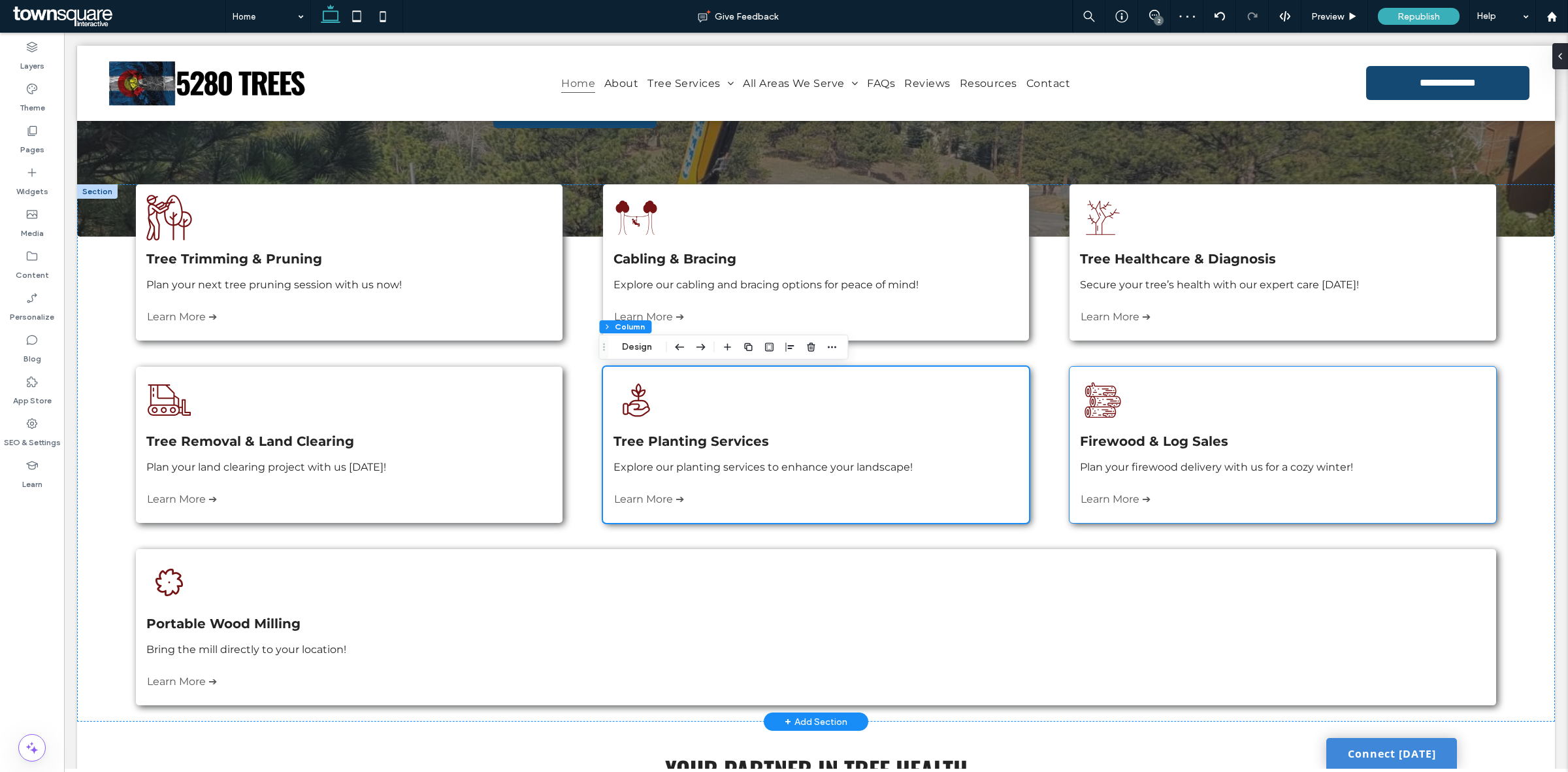
click at [1315, 375] on div "Three logs are stacked on top of each other on a white background. Firewood & L…" at bounding box center [1282, 445] width 426 height 156
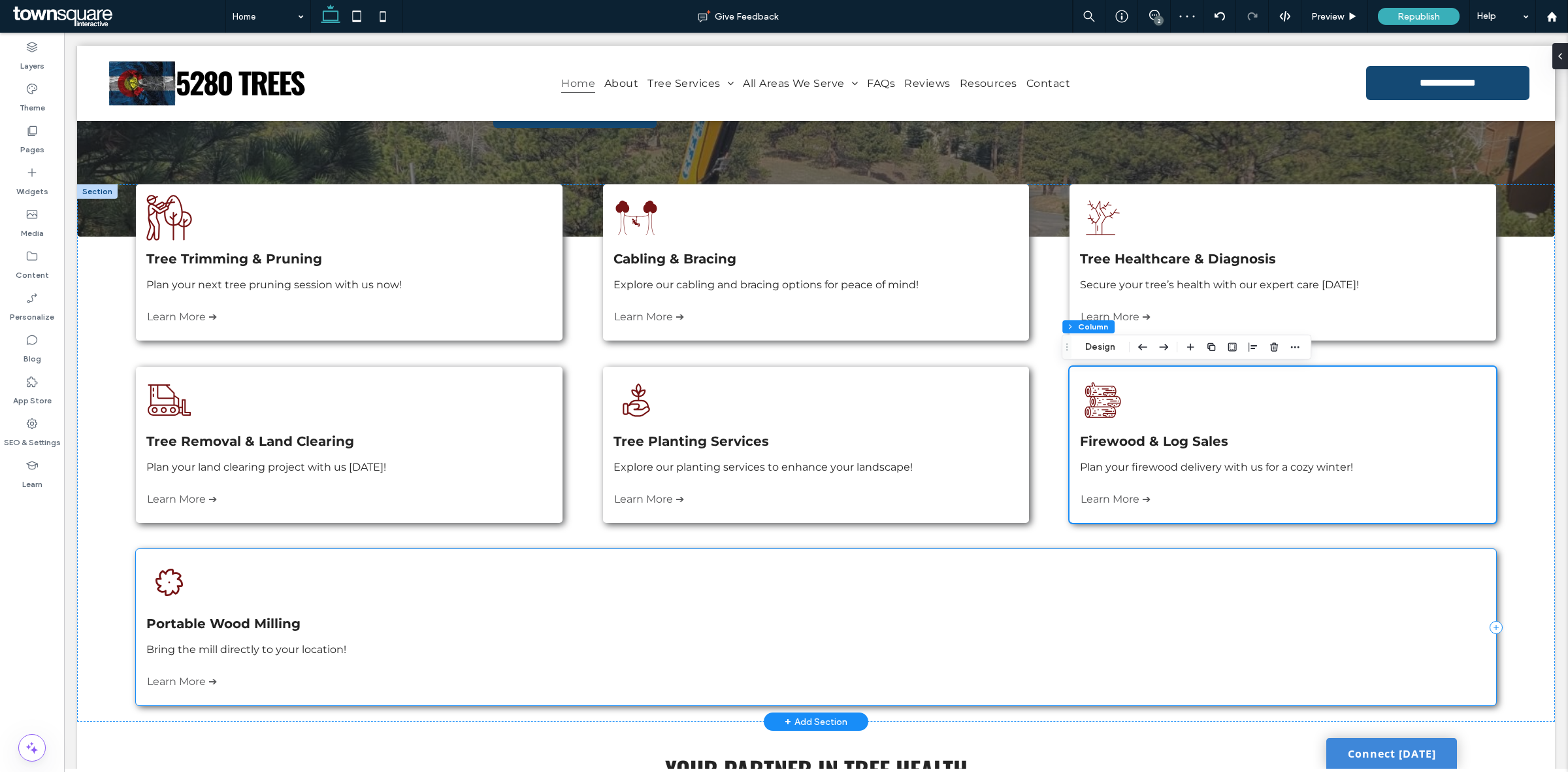
click at [895, 582] on div "Three stacked logs, cut and ready for use. Portable Wood Milling Bring the mill…" at bounding box center [815, 627] width 1360 height 156
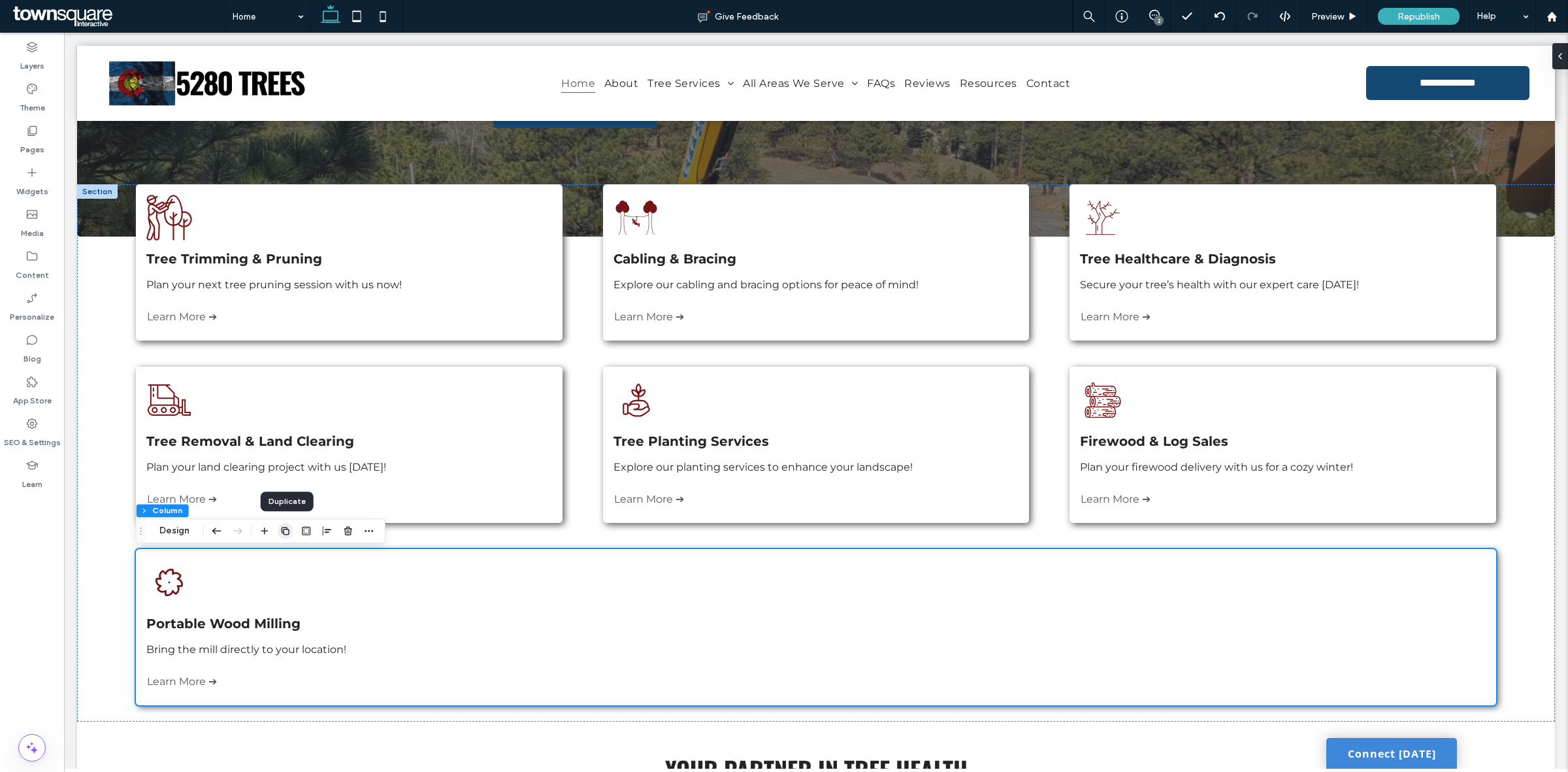
click at [287, 528] on use "button" at bounding box center [286, 531] width 8 height 8
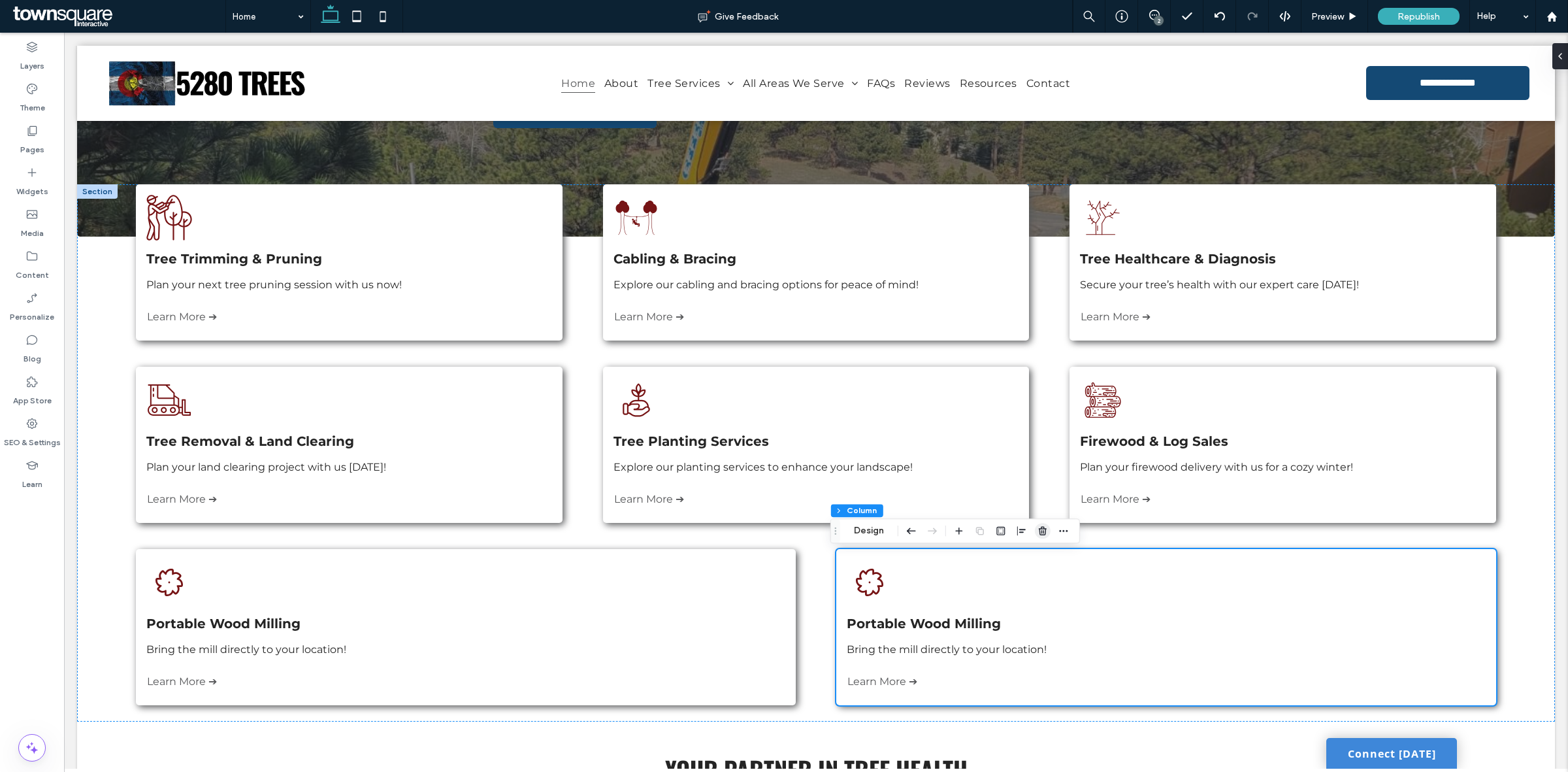
click at [1044, 527] on use "button" at bounding box center [1043, 531] width 8 height 8
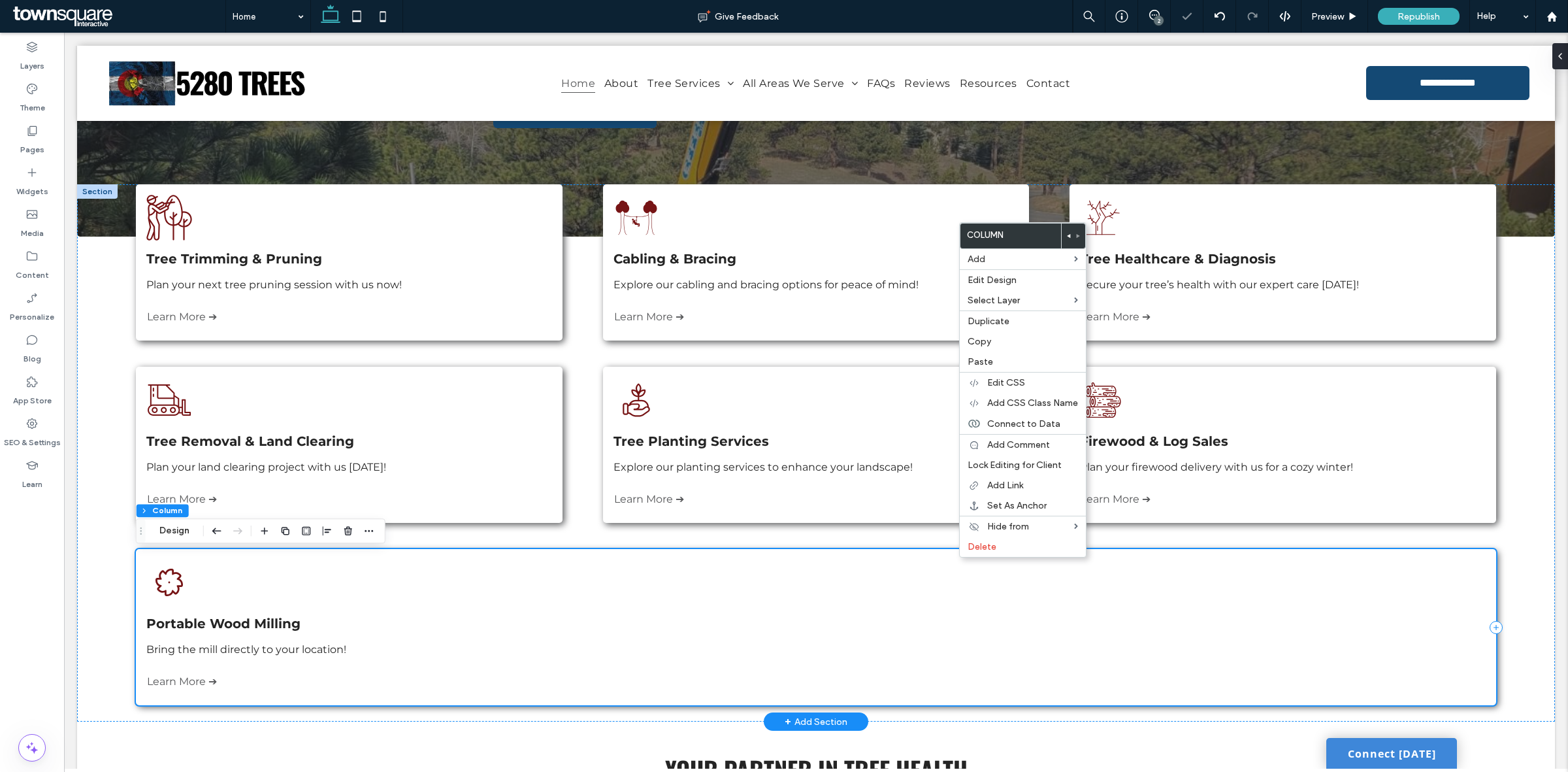
click at [1200, 566] on div "Three stacked logs, cut and ready for use. Portable Wood Milling Bring the mill…" at bounding box center [815, 627] width 1360 height 156
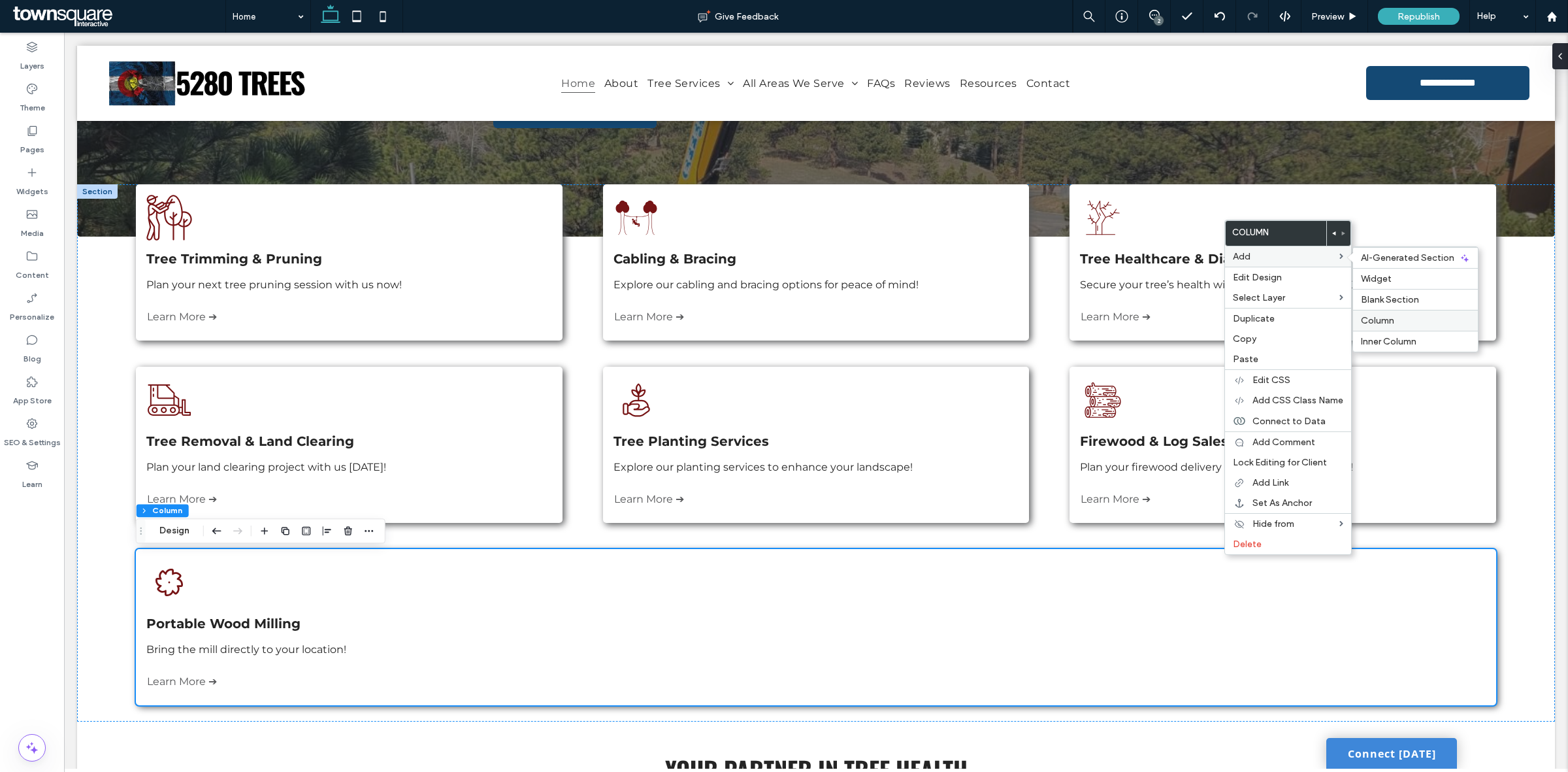
click at [1406, 326] on label "Column" at bounding box center [1415, 320] width 109 height 11
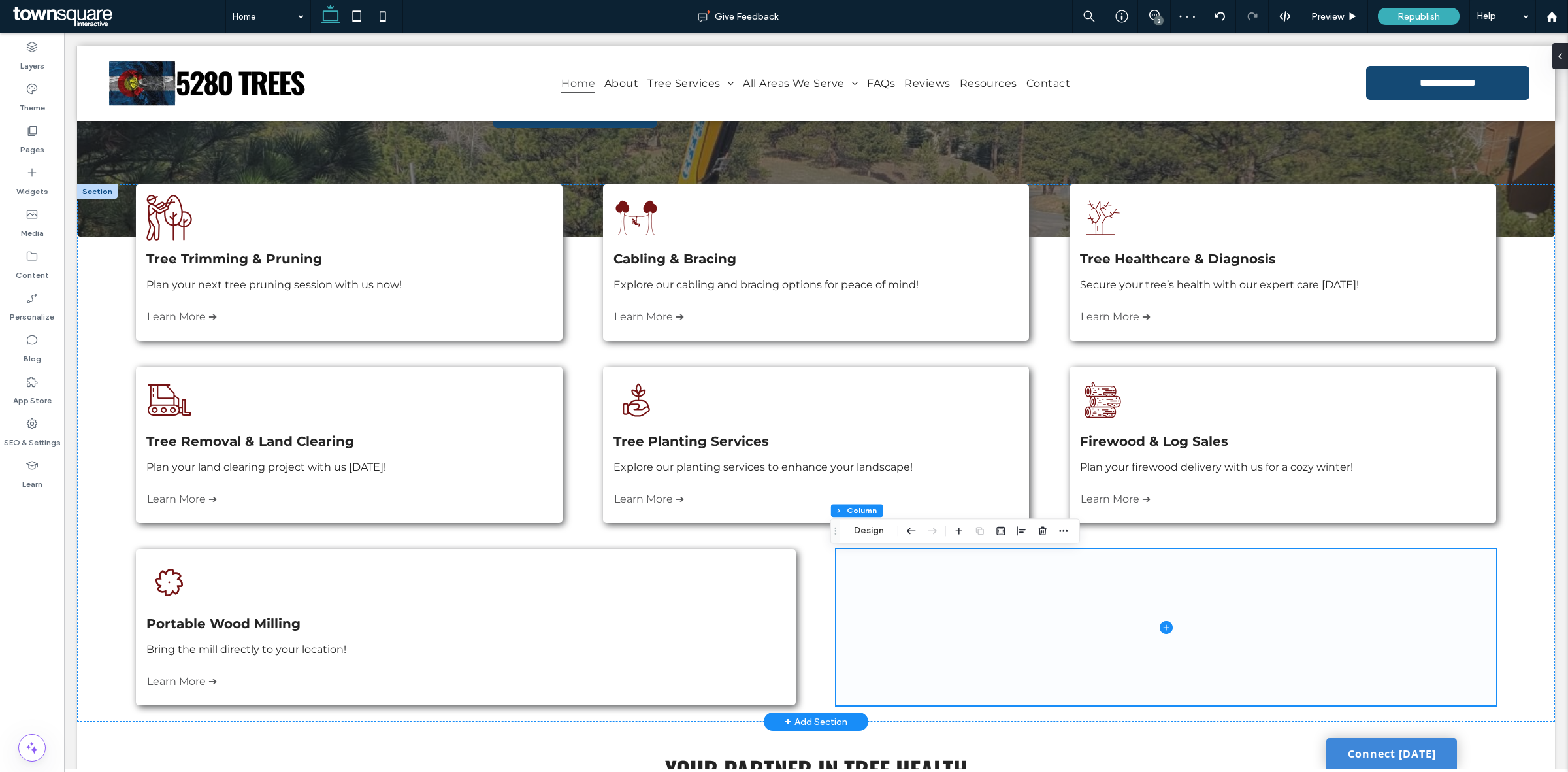
click at [988, 582] on span at bounding box center [1166, 627] width 659 height 156
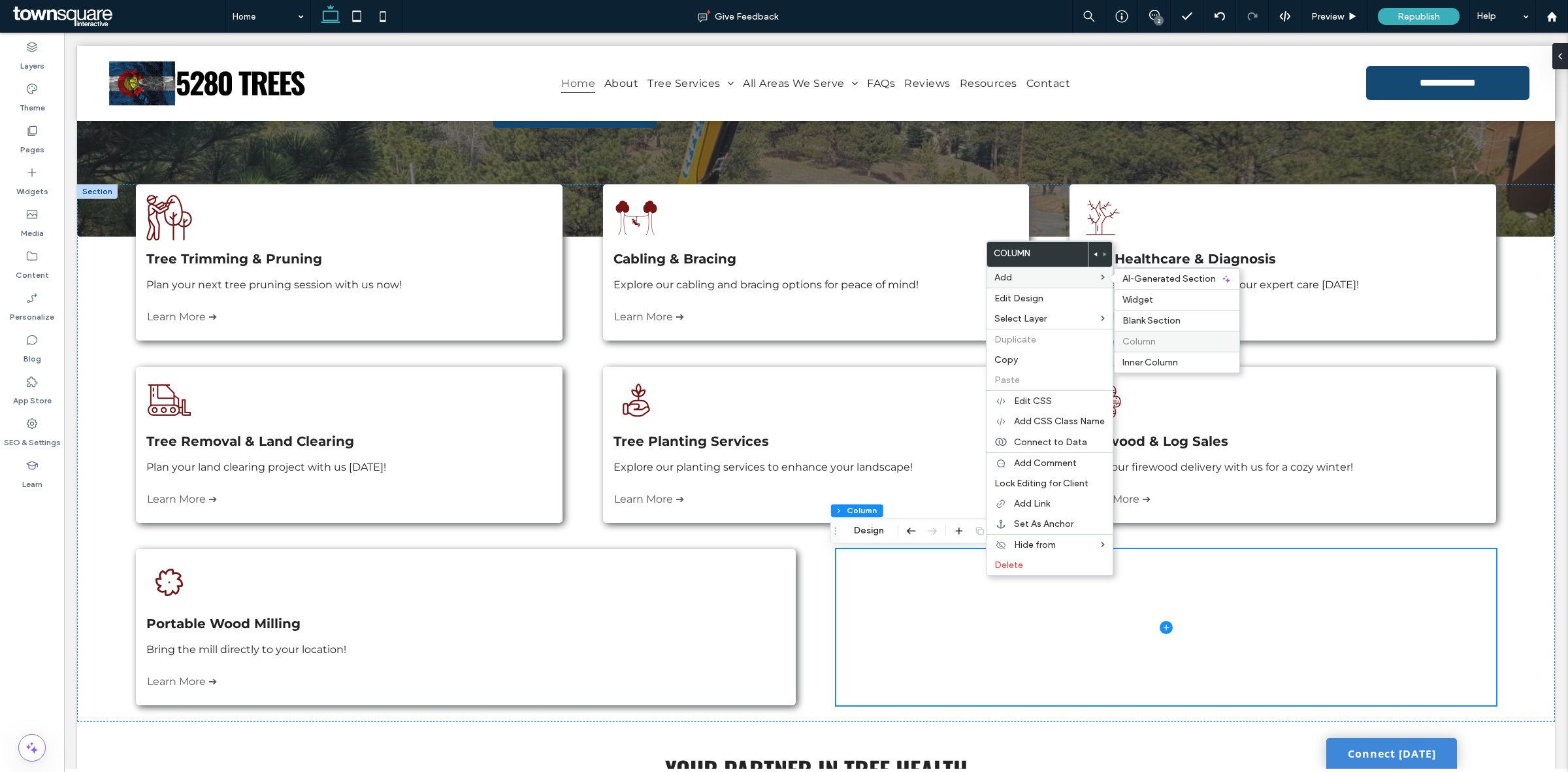
click at [1158, 338] on label "Column" at bounding box center [1177, 341] width 109 height 11
click at [817, 549] on div "A black and white drawing of a man standing next to trees. Tree Trimming & Prun…" at bounding box center [816, 453] width 1478 height 537
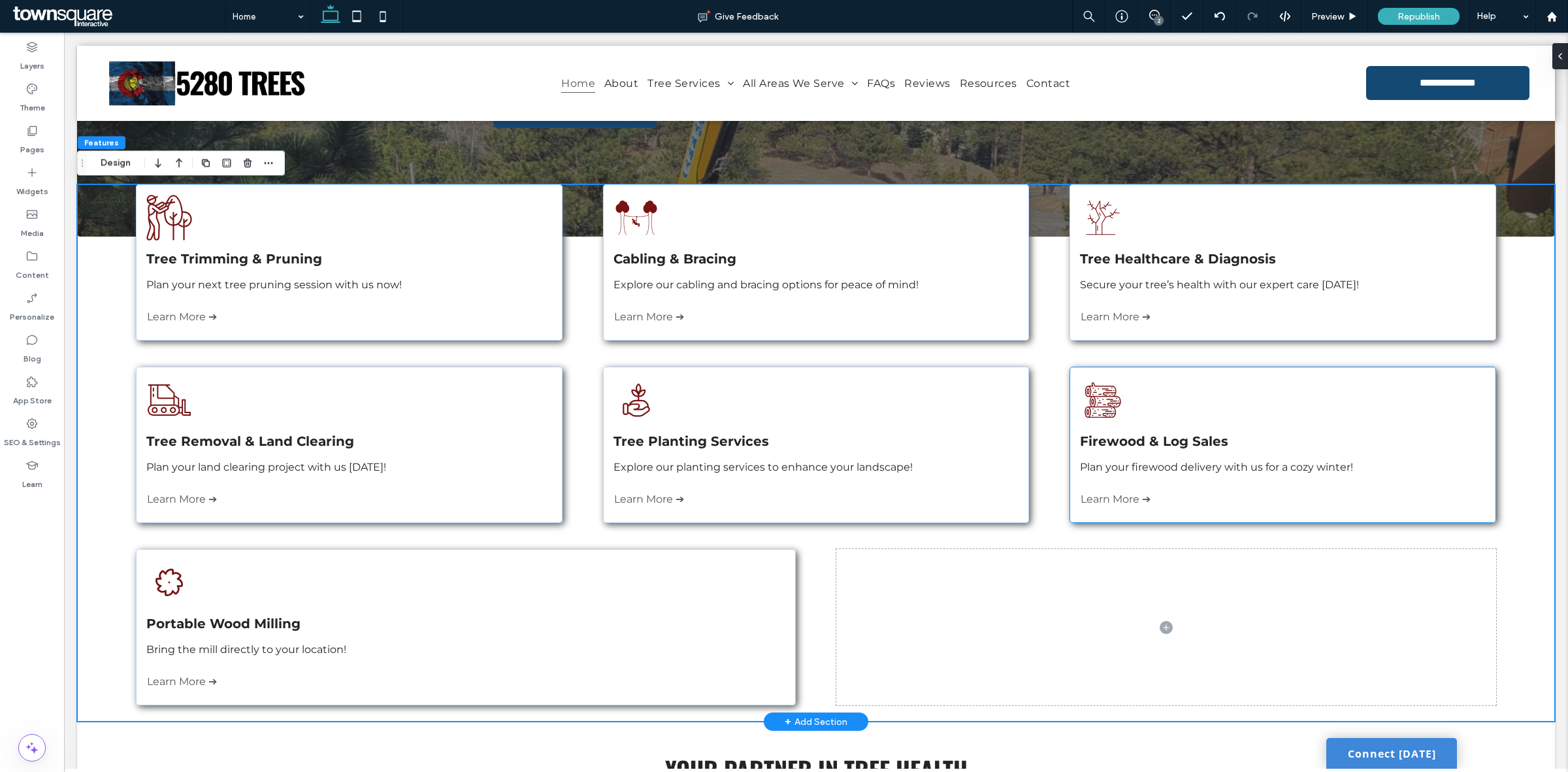
click at [1180, 384] on div "Three logs are stacked on top of each other on a white background. Firewood & L…" at bounding box center [1282, 445] width 426 height 156
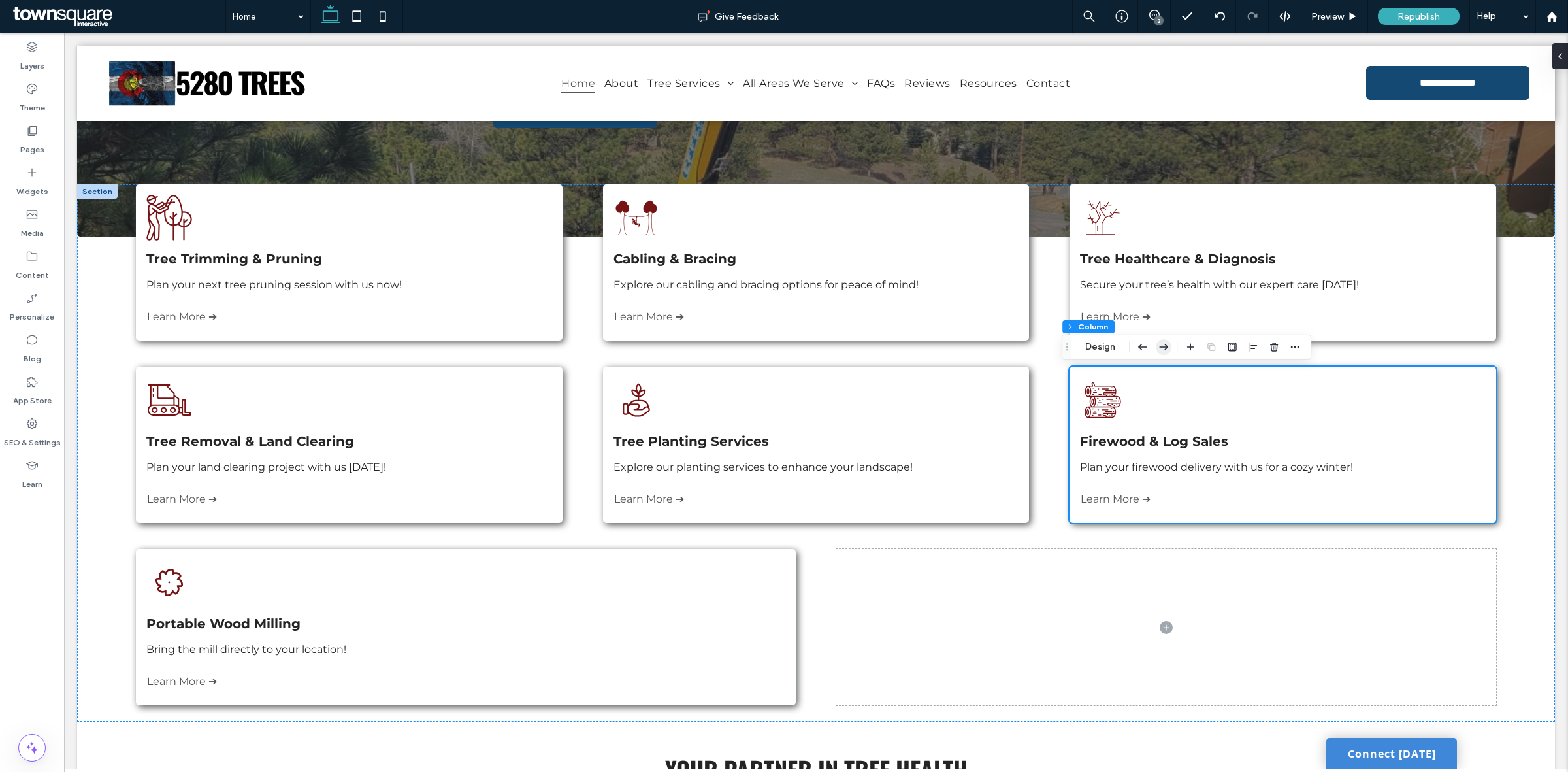
click at [1164, 353] on icon "button" at bounding box center [1164, 347] width 16 height 24
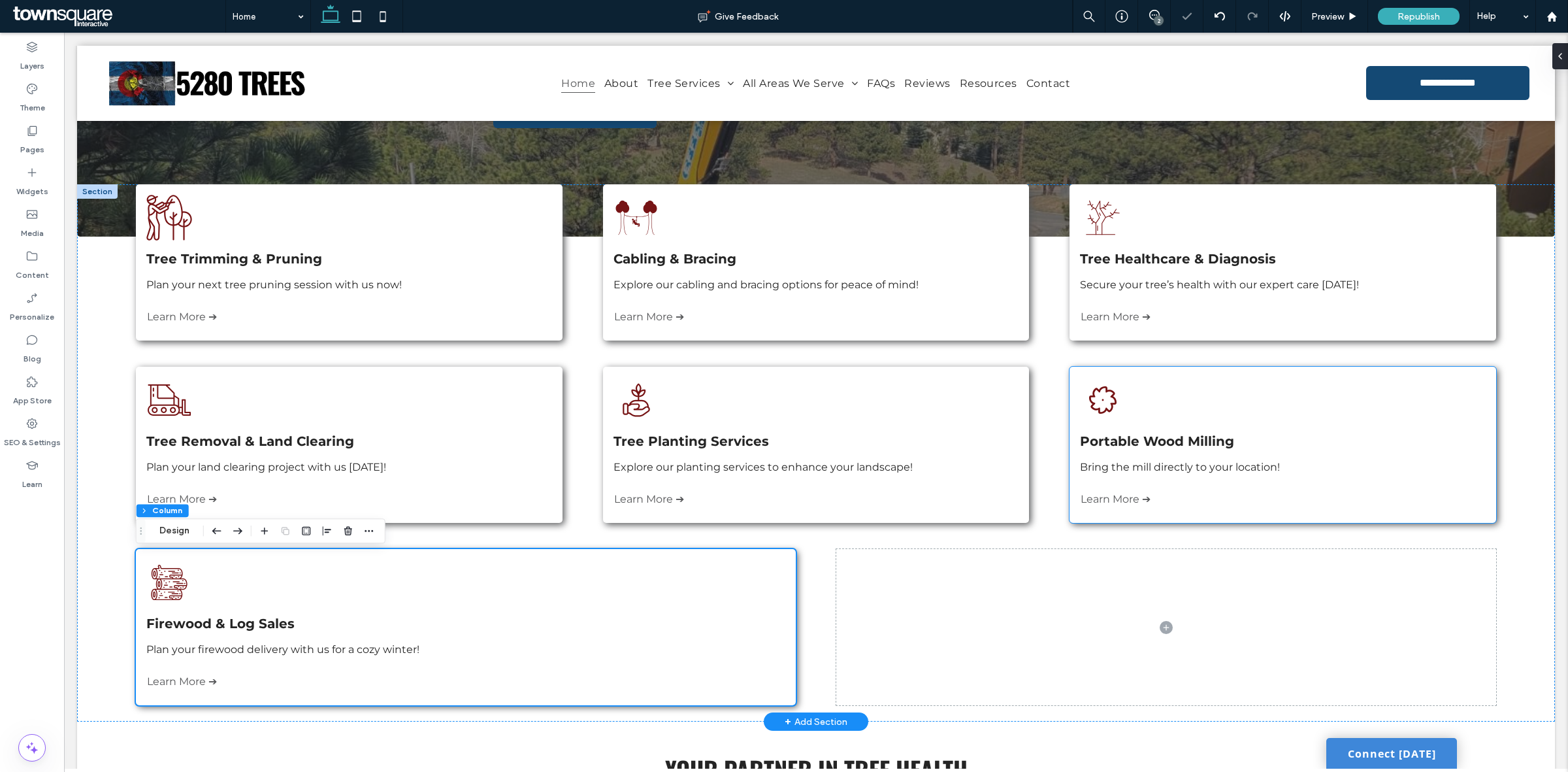
click at [1206, 376] on div "Three stacked logs, cut and ready for use. Portable Wood Milling Bring the mill…" at bounding box center [1282, 445] width 426 height 156
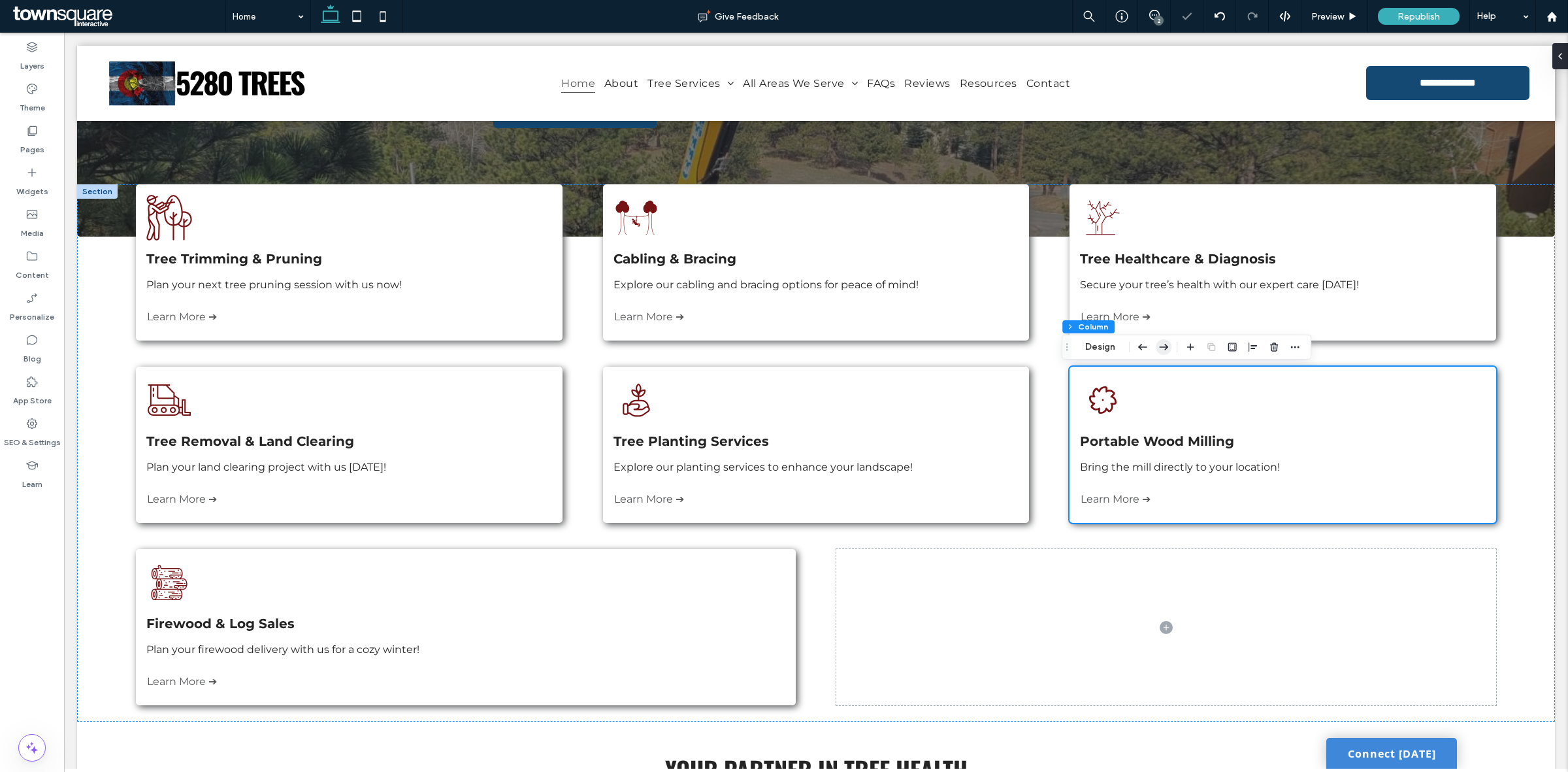
click at [1168, 346] on icon "button" at bounding box center [1164, 347] width 16 height 24
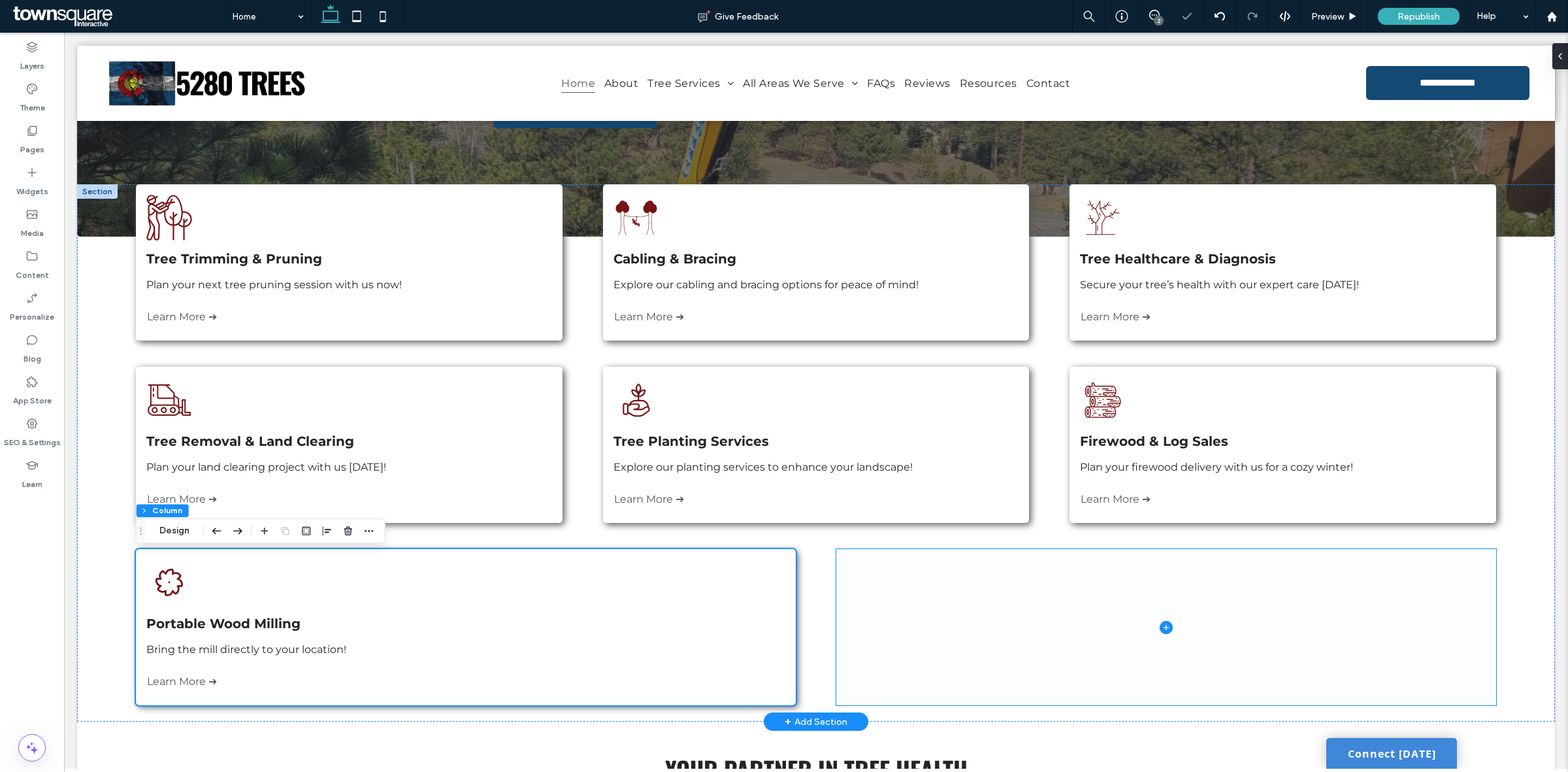
click at [953, 556] on span at bounding box center [1166, 627] width 659 height 156
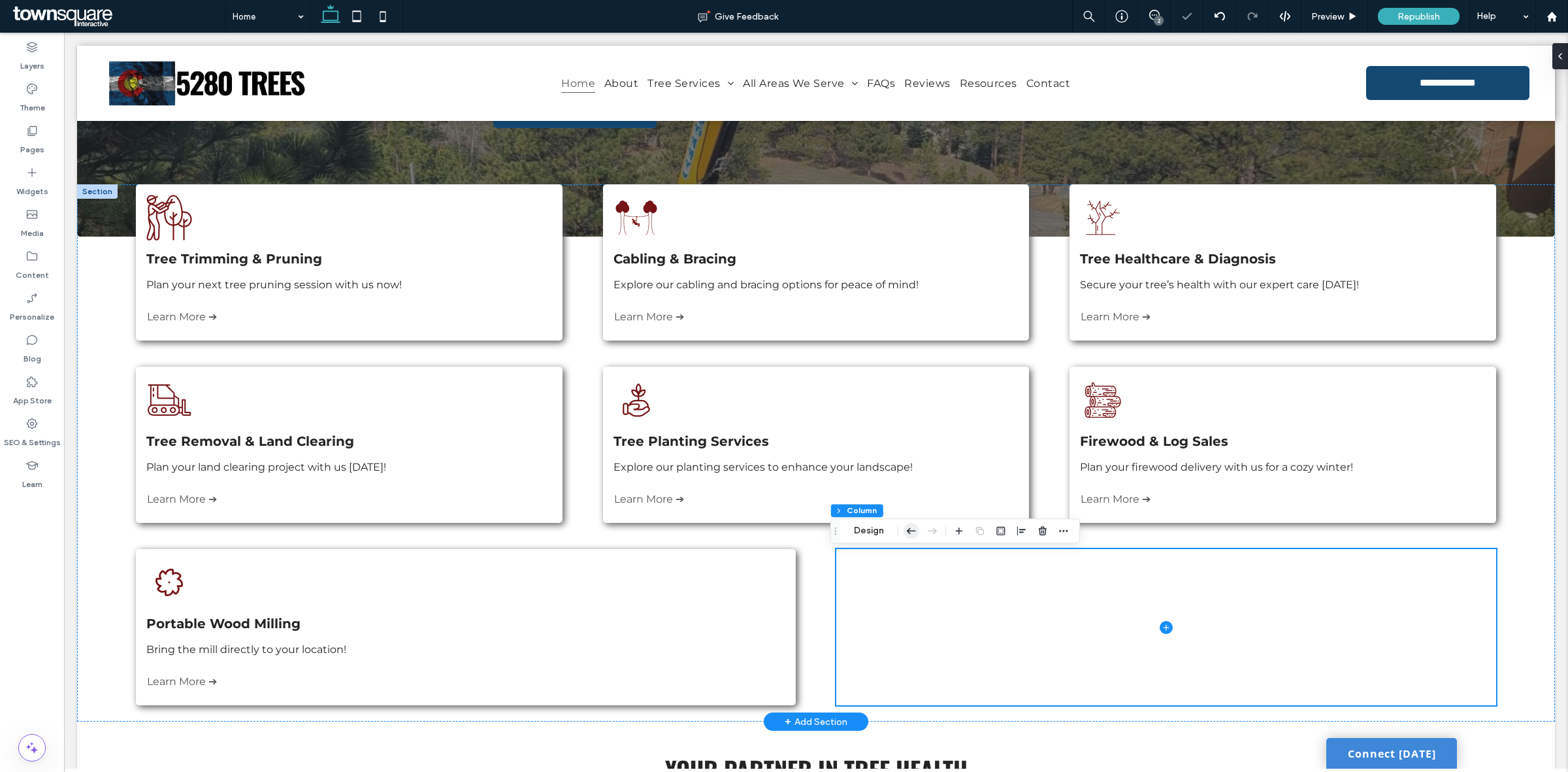
click at [912, 529] on icon "button" at bounding box center [911, 531] width 16 height 24
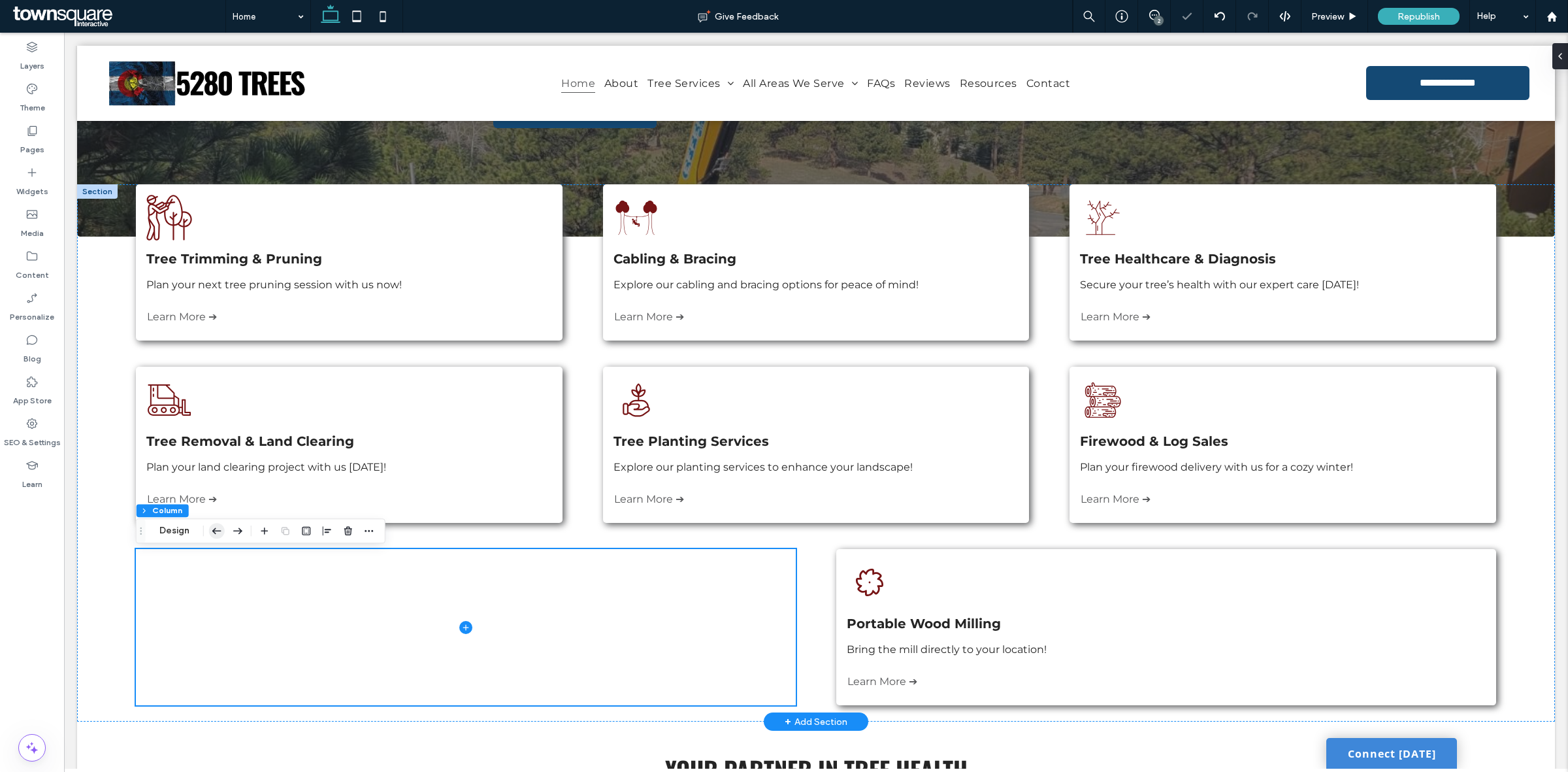
click at [221, 535] on icon "button" at bounding box center [217, 531] width 16 height 24
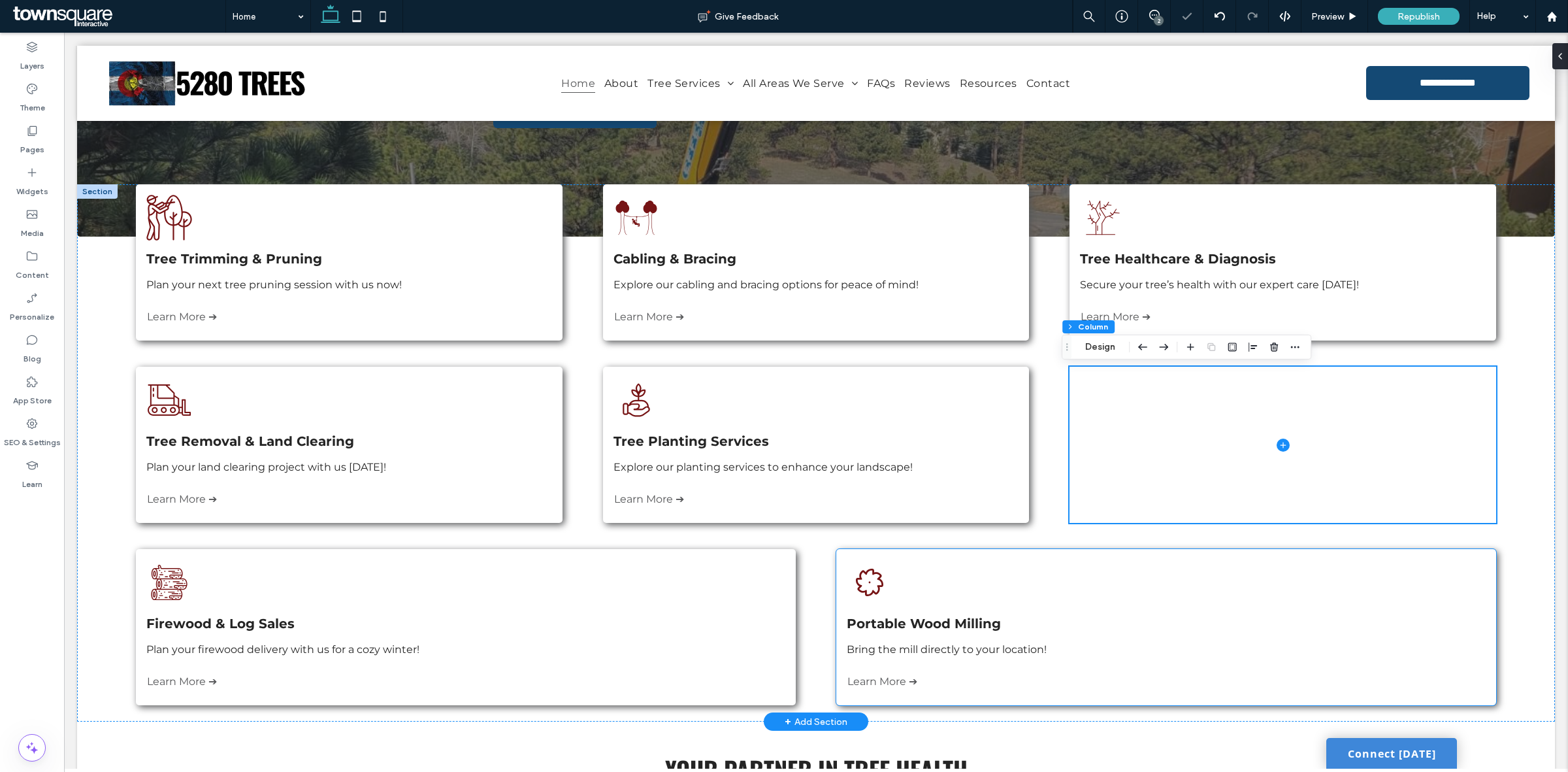
click at [1178, 571] on div "Three stacked logs, cut and ready for use. Portable Wood Milling Bring the mill…" at bounding box center [1166, 627] width 659 height 156
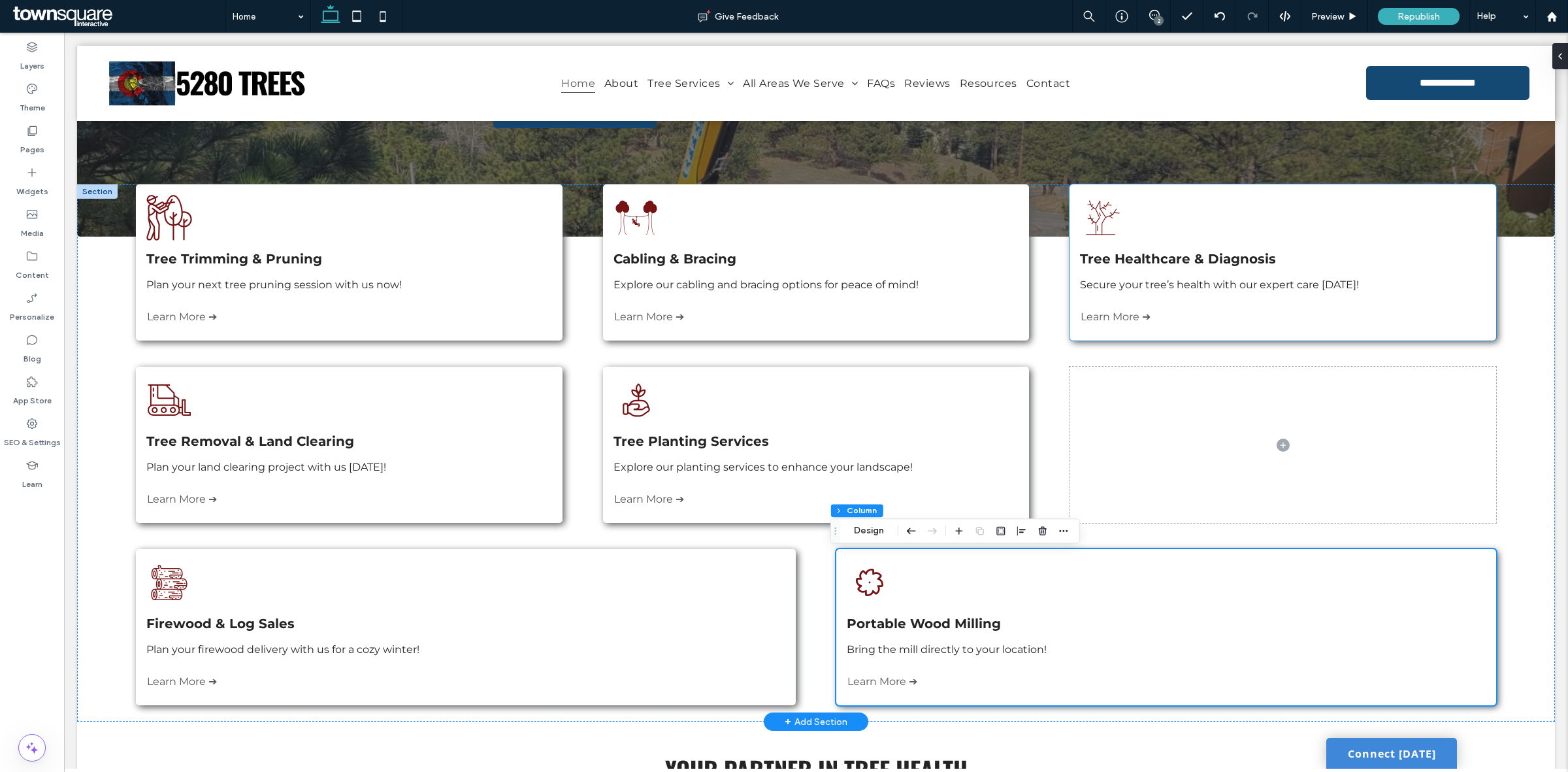
click at [1471, 212] on div "A black and white drawing of a tree without leaves on a white background. Tree …" at bounding box center [1282, 262] width 426 height 156
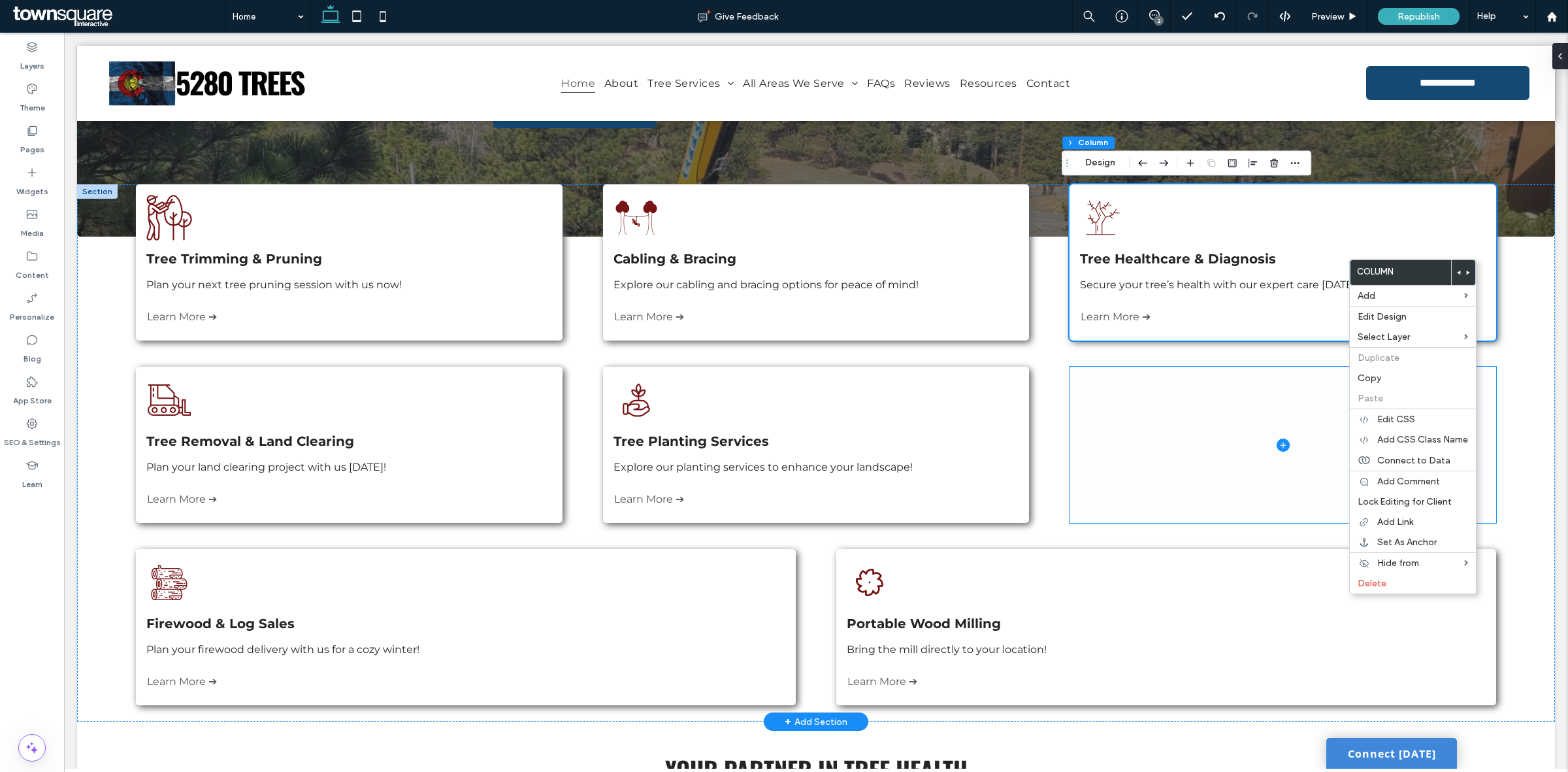
click at [1124, 430] on span at bounding box center [1282, 445] width 426 height 156
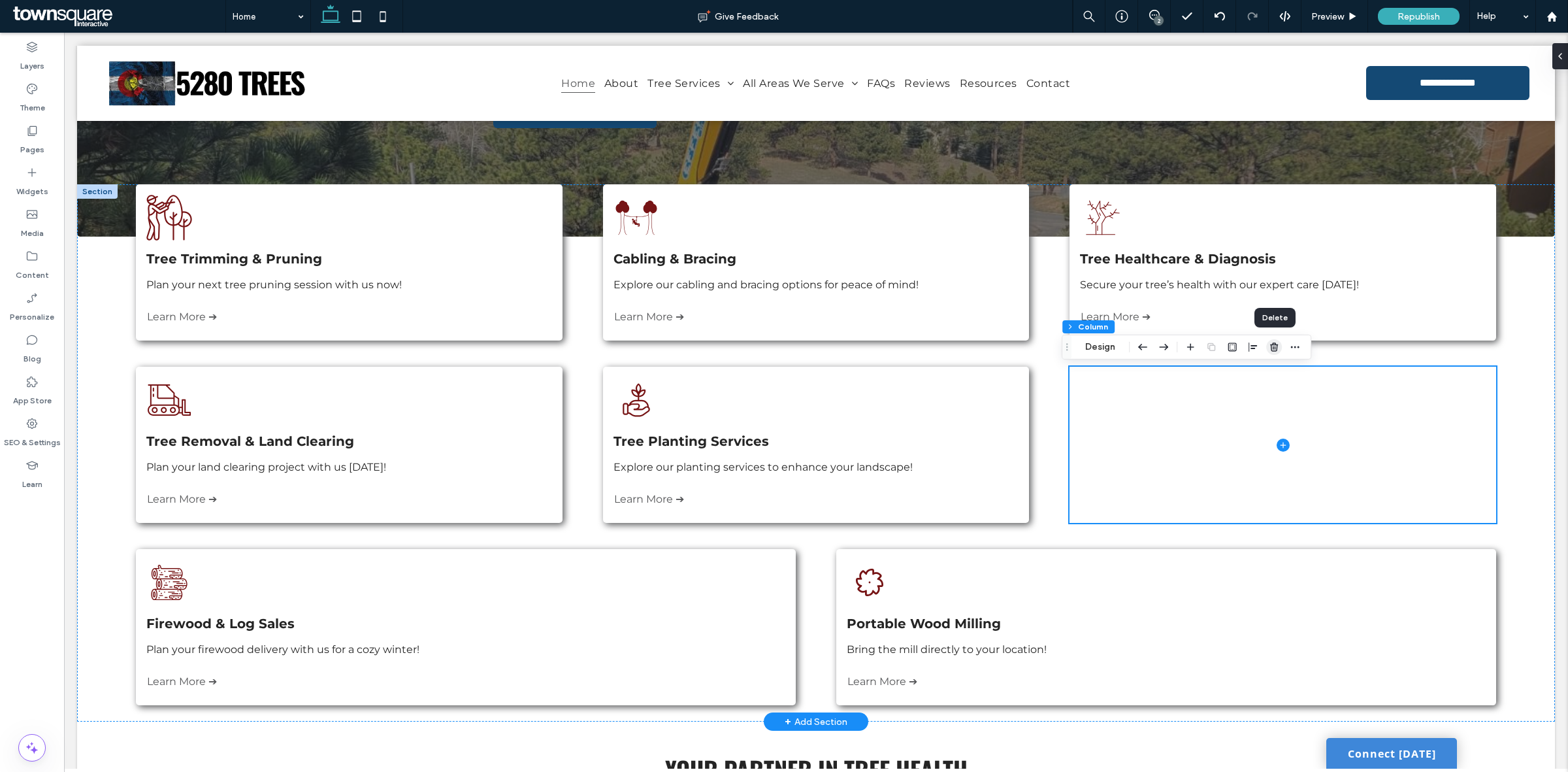
click at [1278, 343] on icon "button" at bounding box center [1274, 347] width 10 height 10
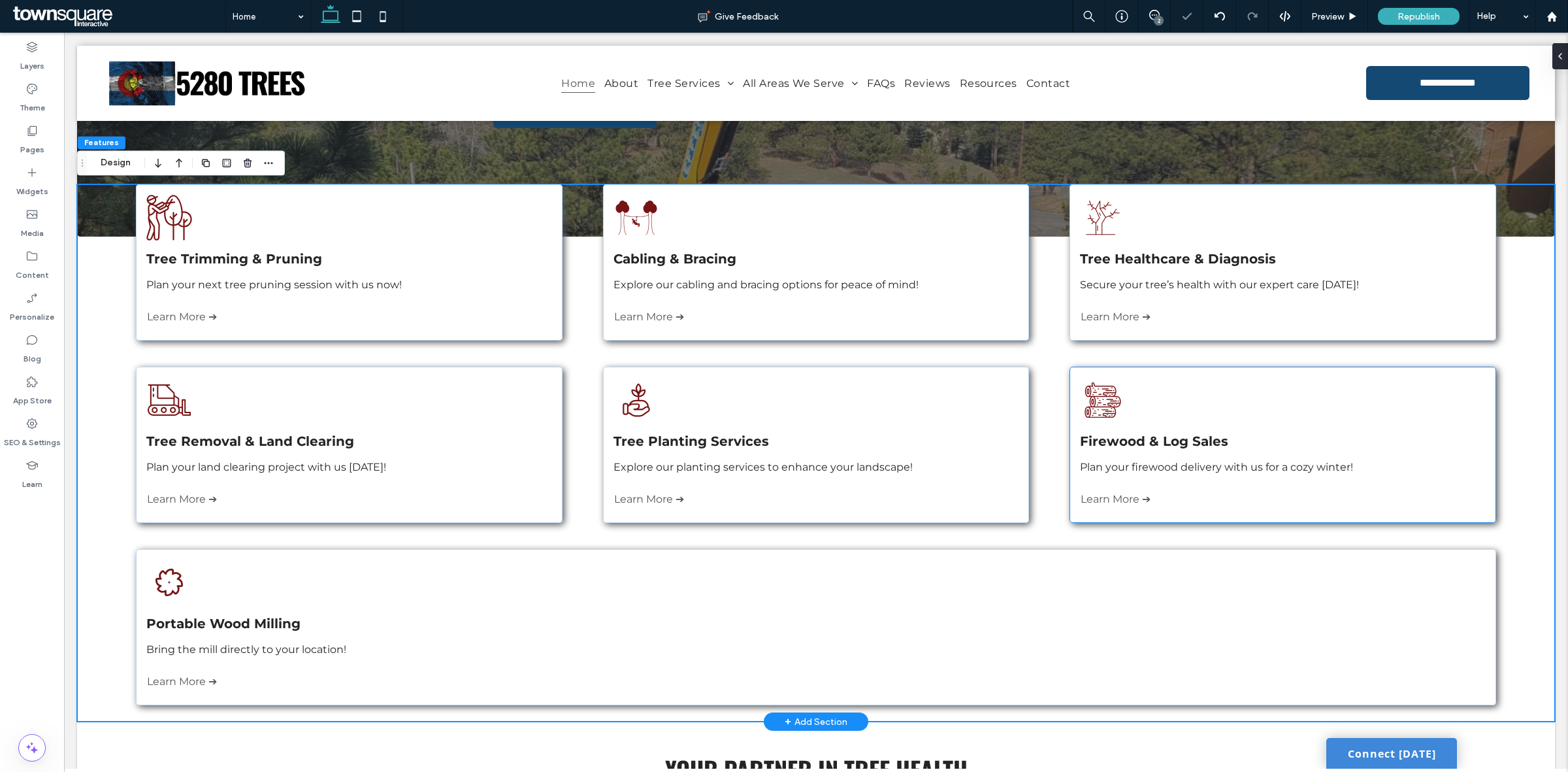
click at [1354, 377] on div "Three logs are stacked on top of each other on a white background. Firewood & L…" at bounding box center [1282, 445] width 426 height 156
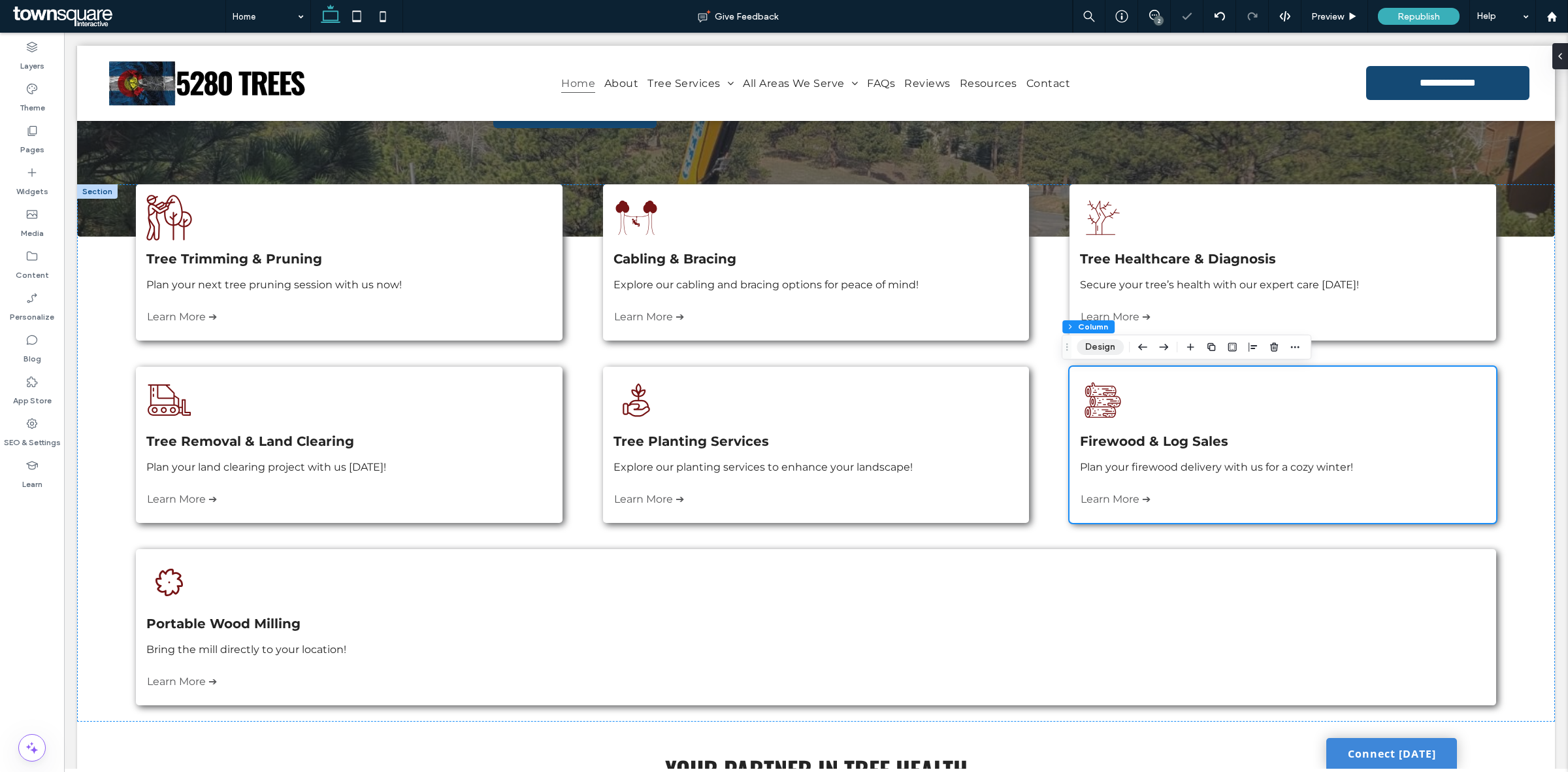
click at [1115, 348] on button "Design" at bounding box center [1100, 347] width 47 height 16
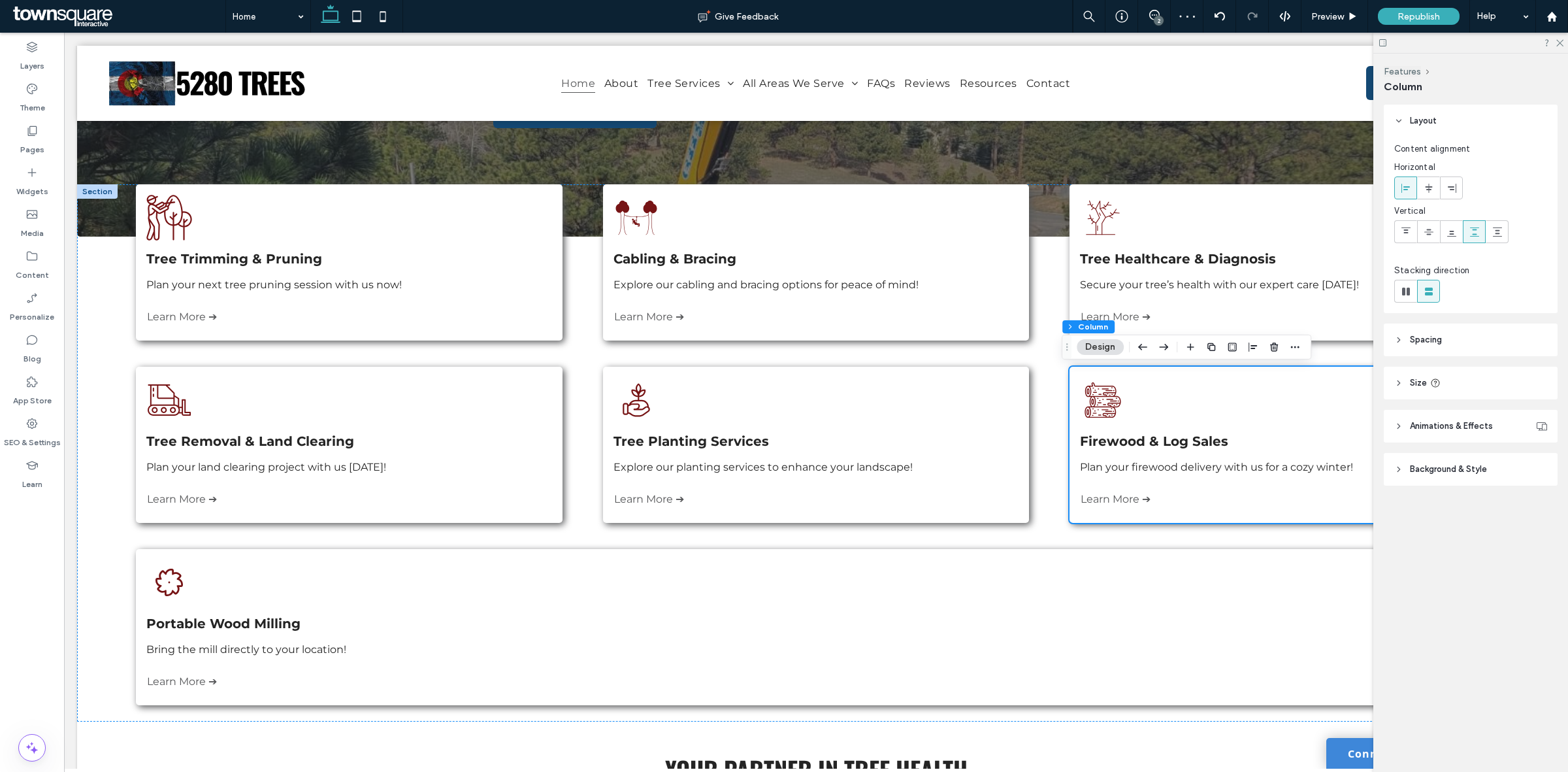
click at [1475, 392] on header "Size" at bounding box center [1471, 383] width 174 height 33
click at [903, 603] on div "Three stacked logs, cut and ready for use. Portable Wood Milling Bring the mill…" at bounding box center [815, 627] width 1360 height 156
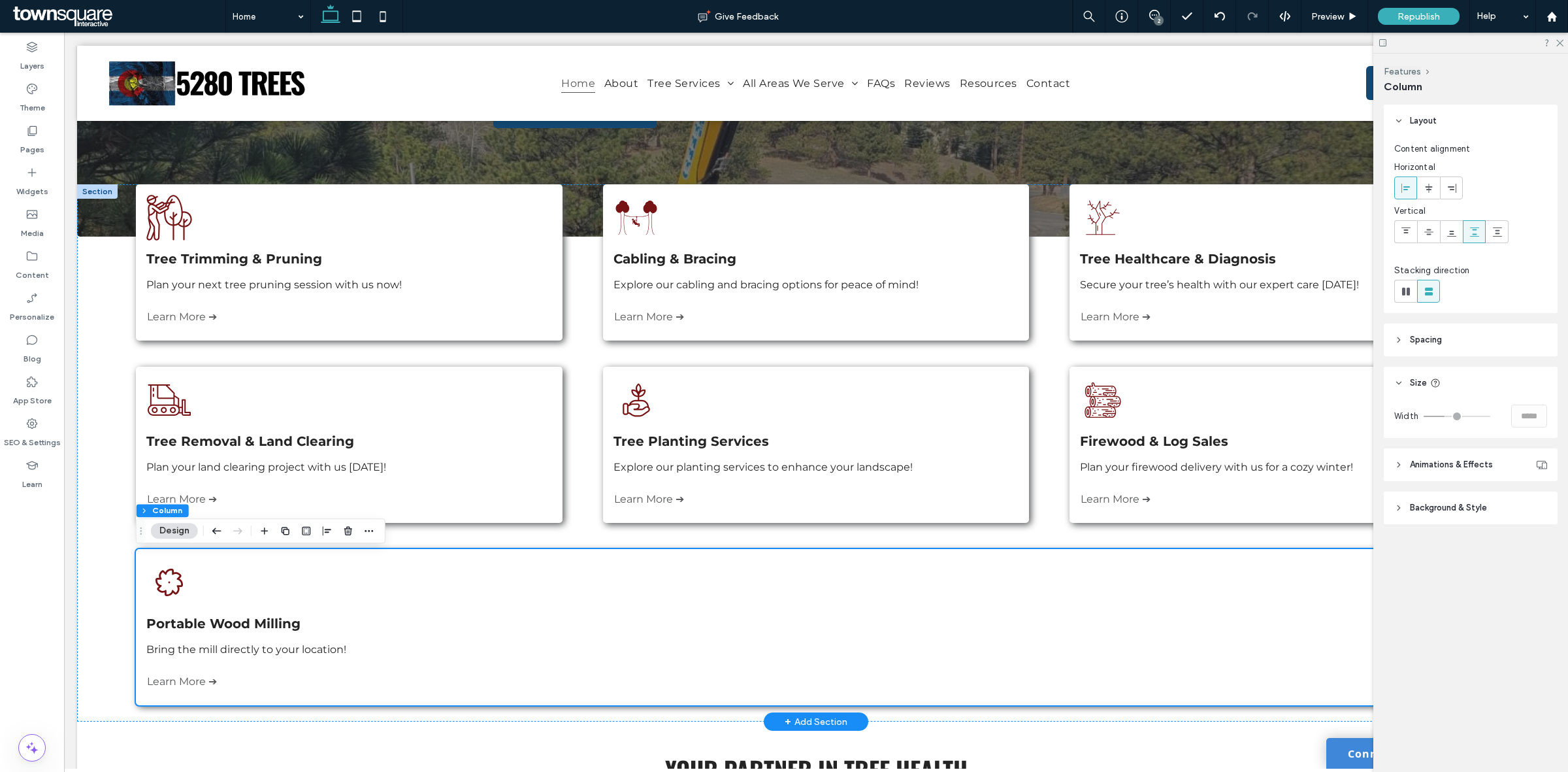
click at [479, 582] on div "Three stacked logs, cut and ready for use. Portable Wood Milling Bring the mill…" at bounding box center [815, 627] width 1360 height 156
click at [1454, 343] on header "Spacing" at bounding box center [1471, 340] width 174 height 33
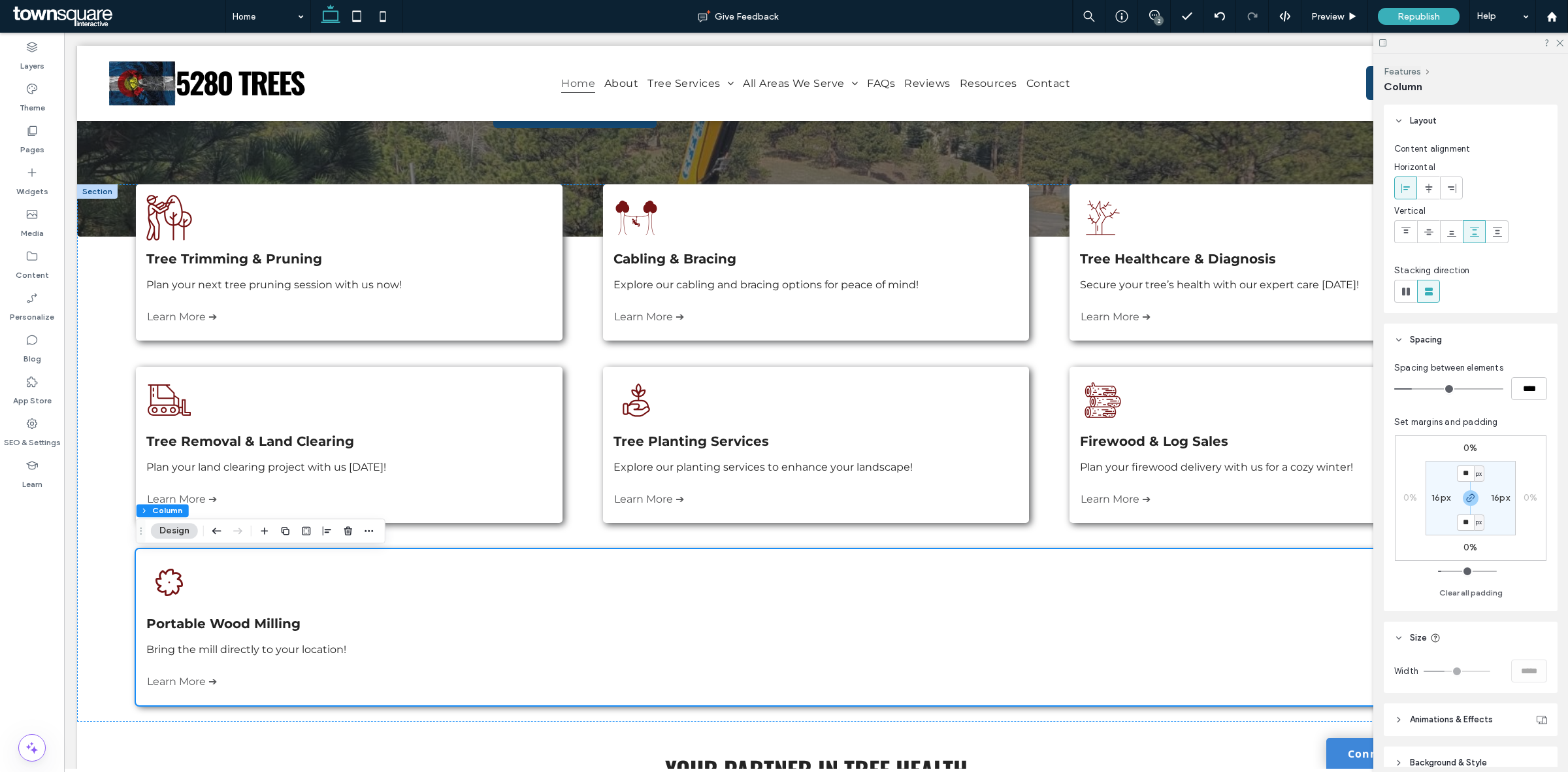
click at [1472, 337] on header "Spacing" at bounding box center [1471, 340] width 174 height 33
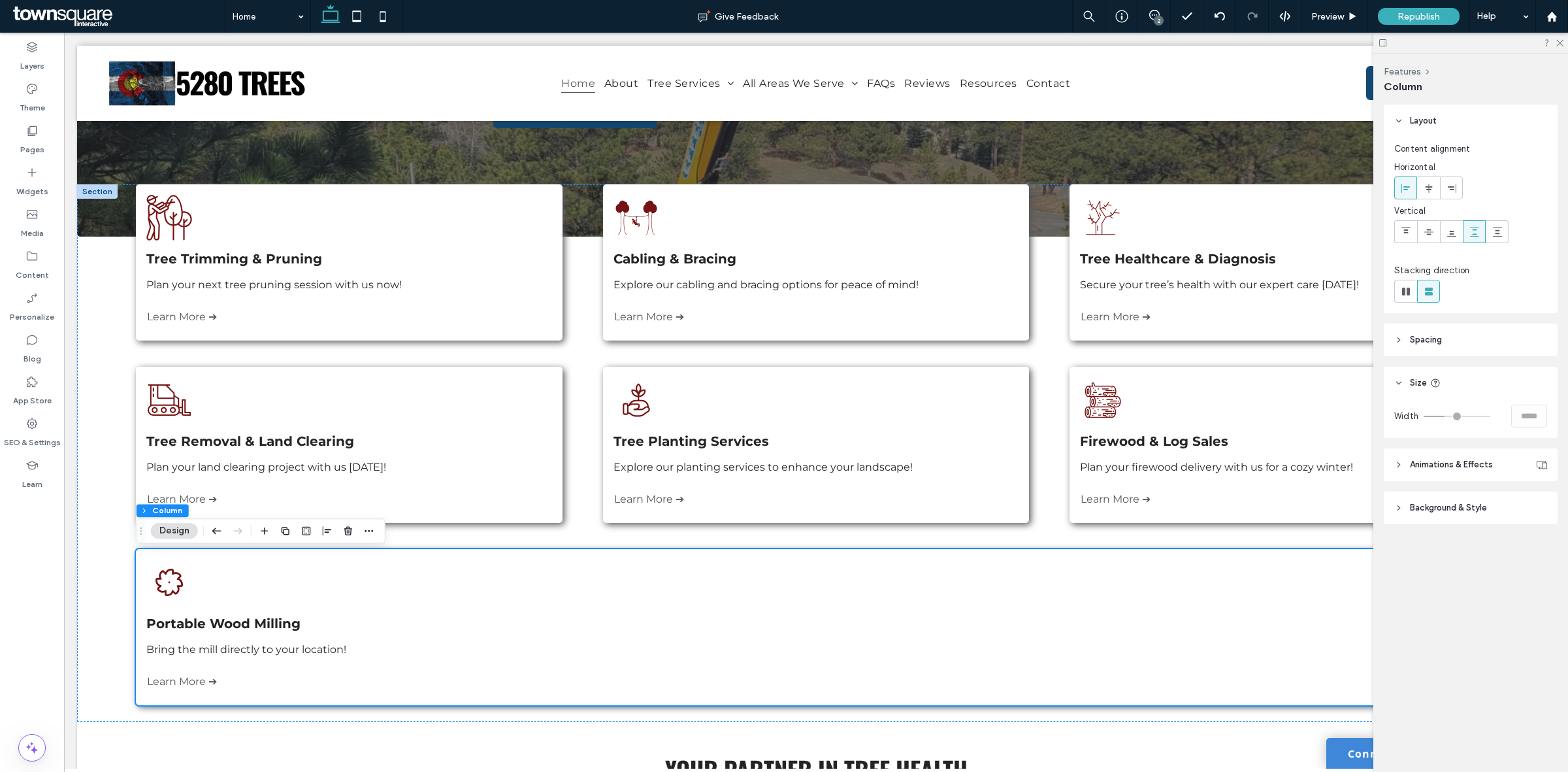
click at [1471, 508] on span "Background & Style" at bounding box center [1448, 508] width 77 height 13
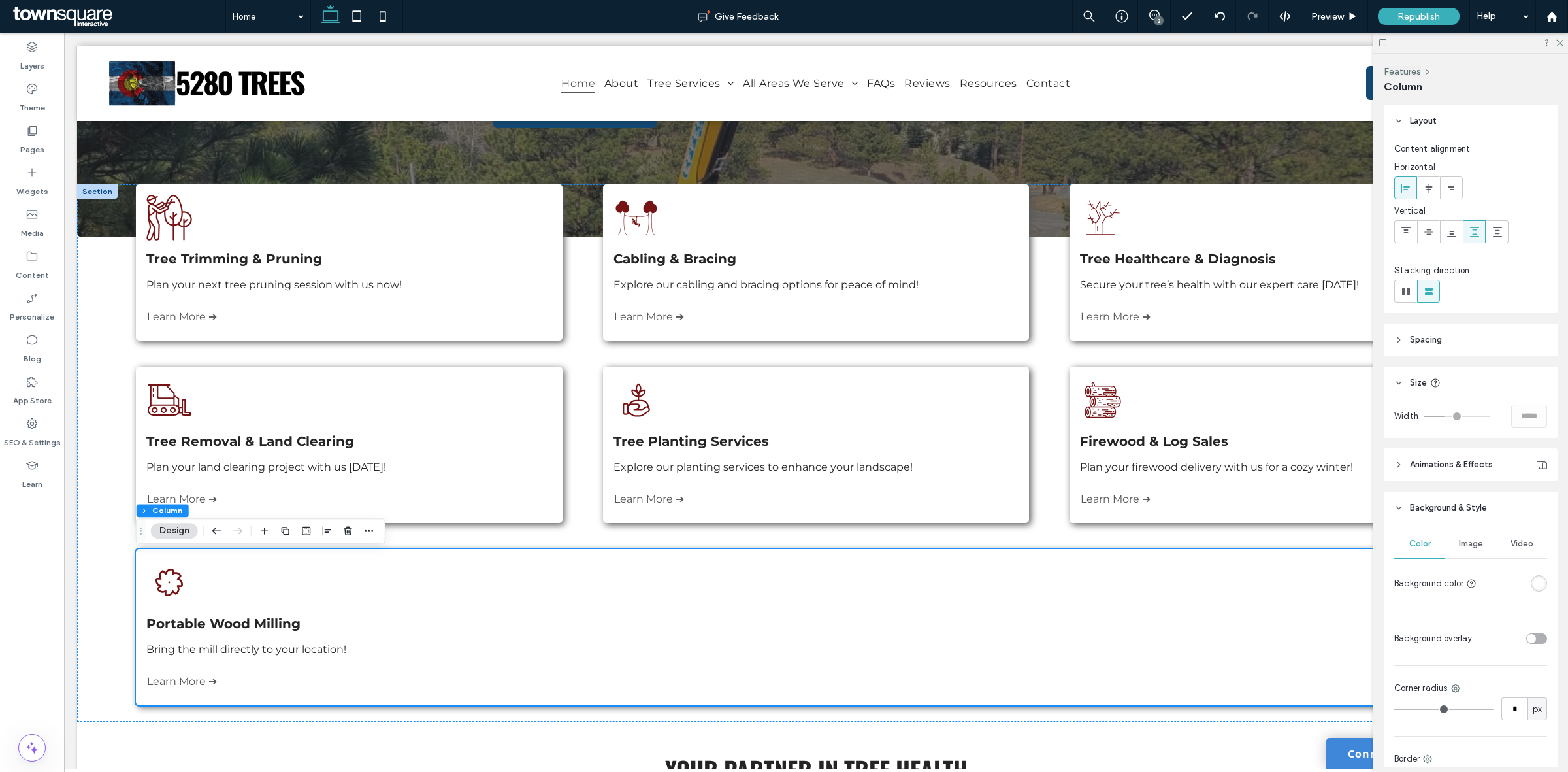
click at [1471, 508] on span "Background & Style" at bounding box center [1448, 508] width 77 height 13
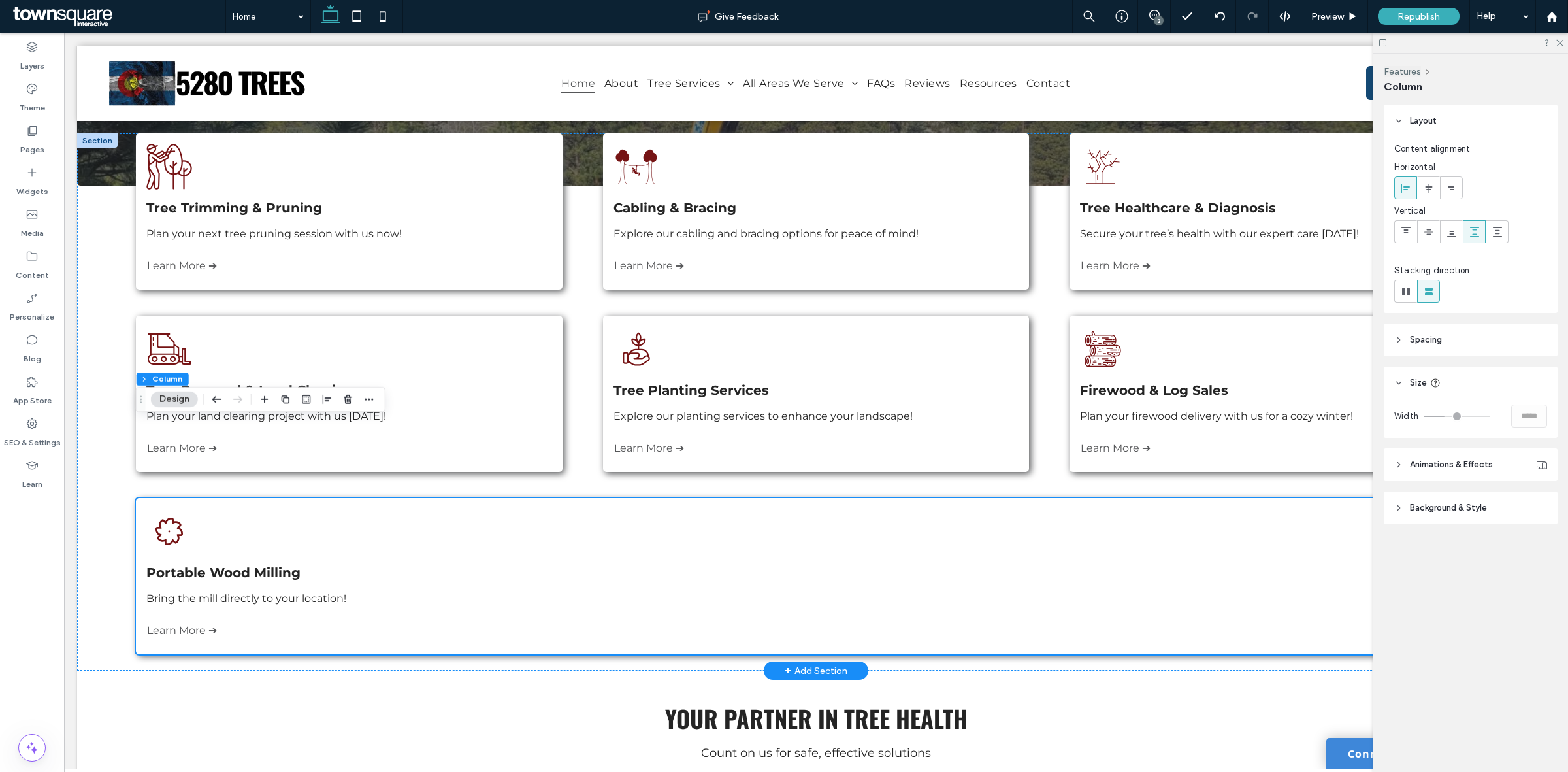
scroll to position [466, 0]
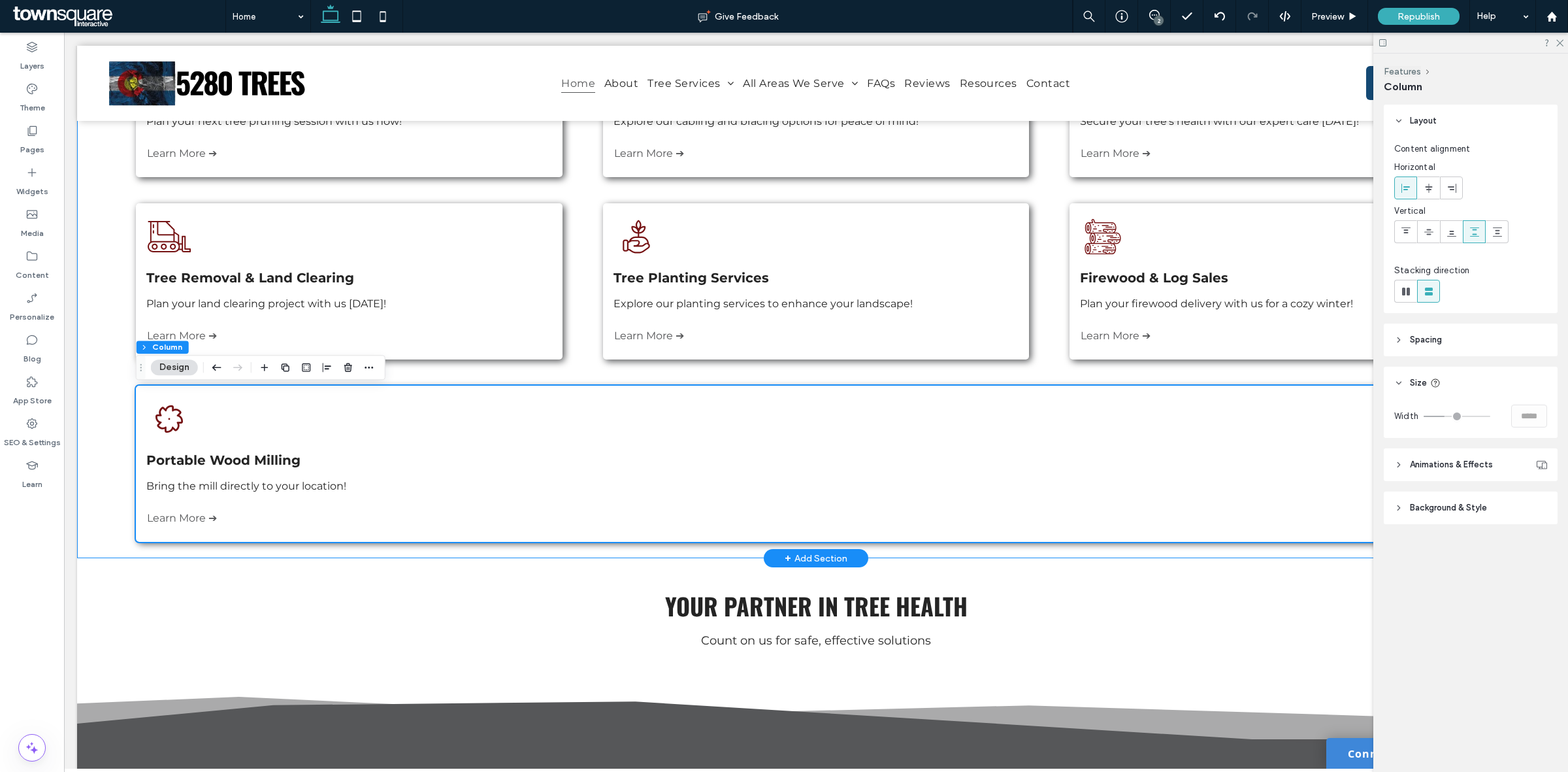
click at [93, 292] on div "A black and white drawing of a man standing next to trees. Tree Trimming & Prun…" at bounding box center [816, 290] width 1478 height 537
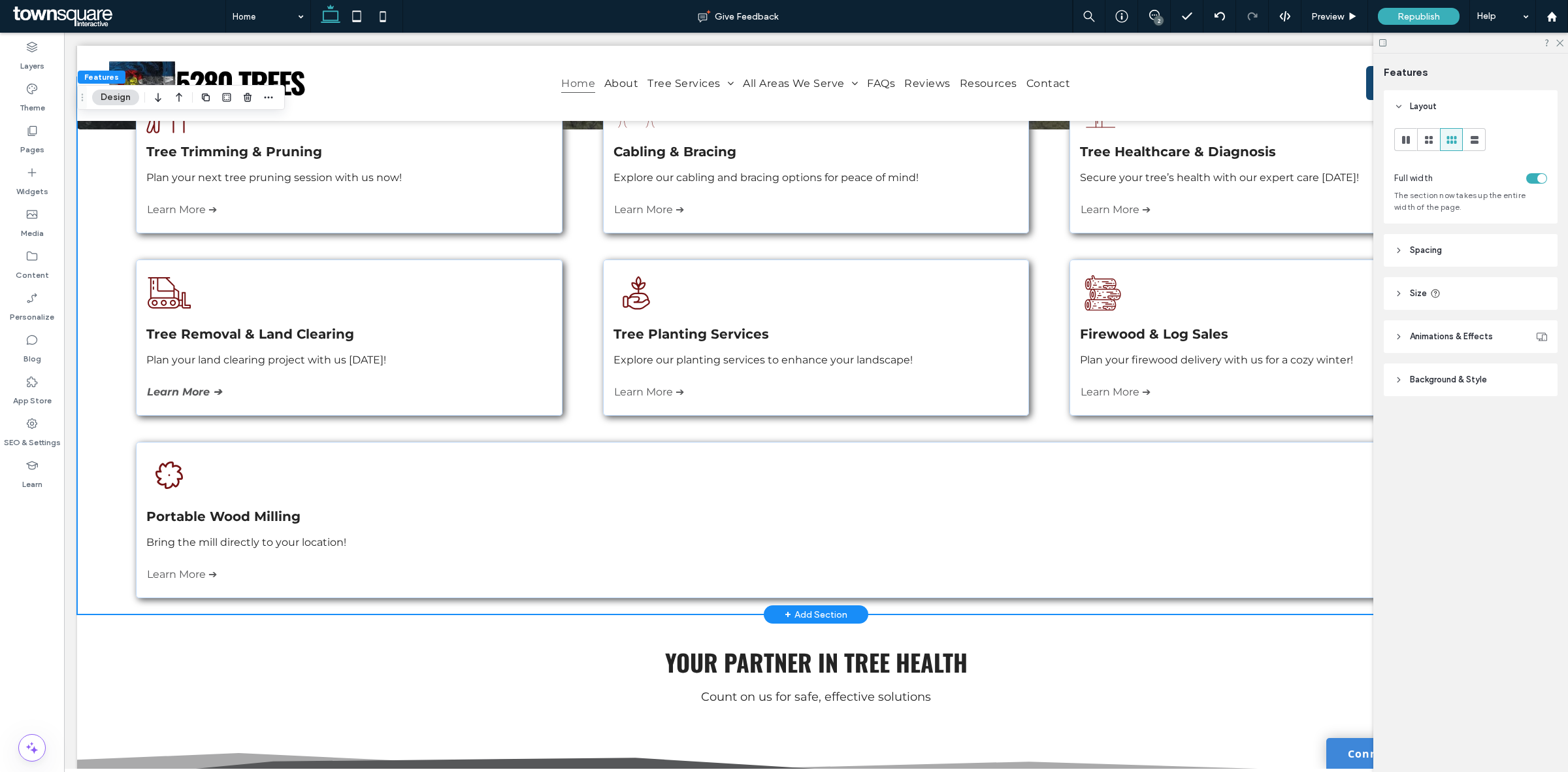
scroll to position [384, 0]
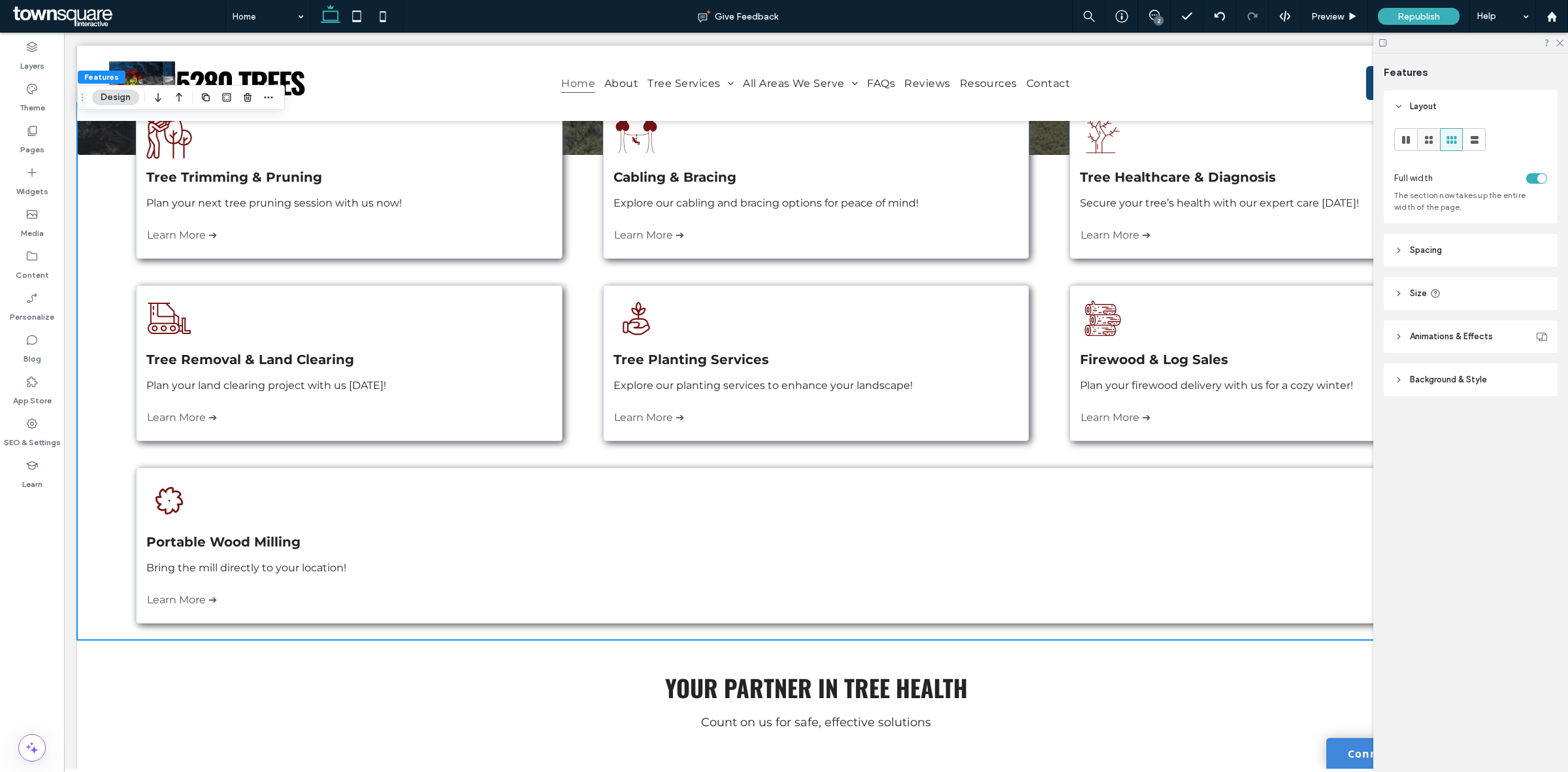
click at [1425, 135] on icon at bounding box center [1429, 140] width 13 height 13
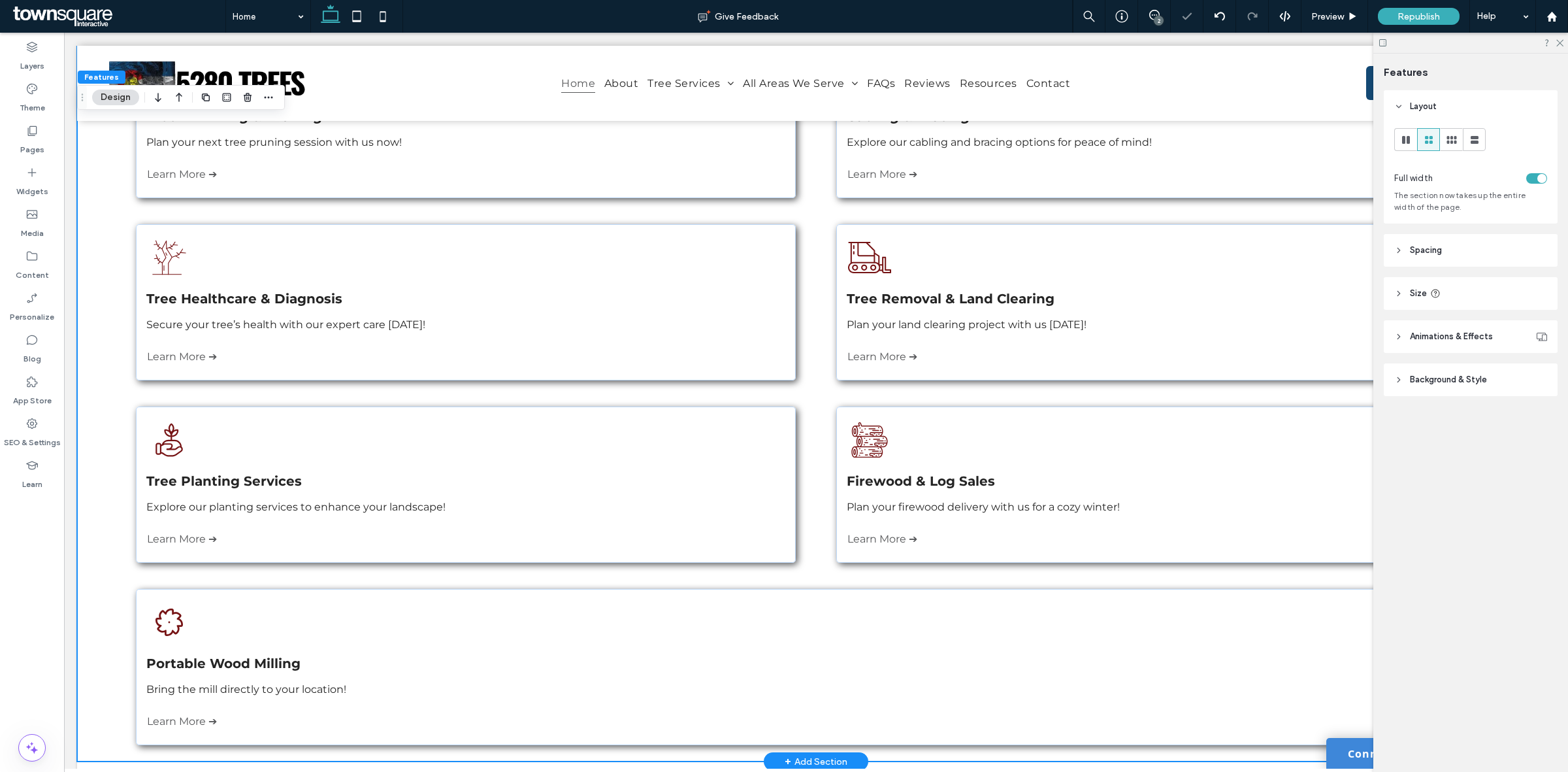
scroll to position [466, 0]
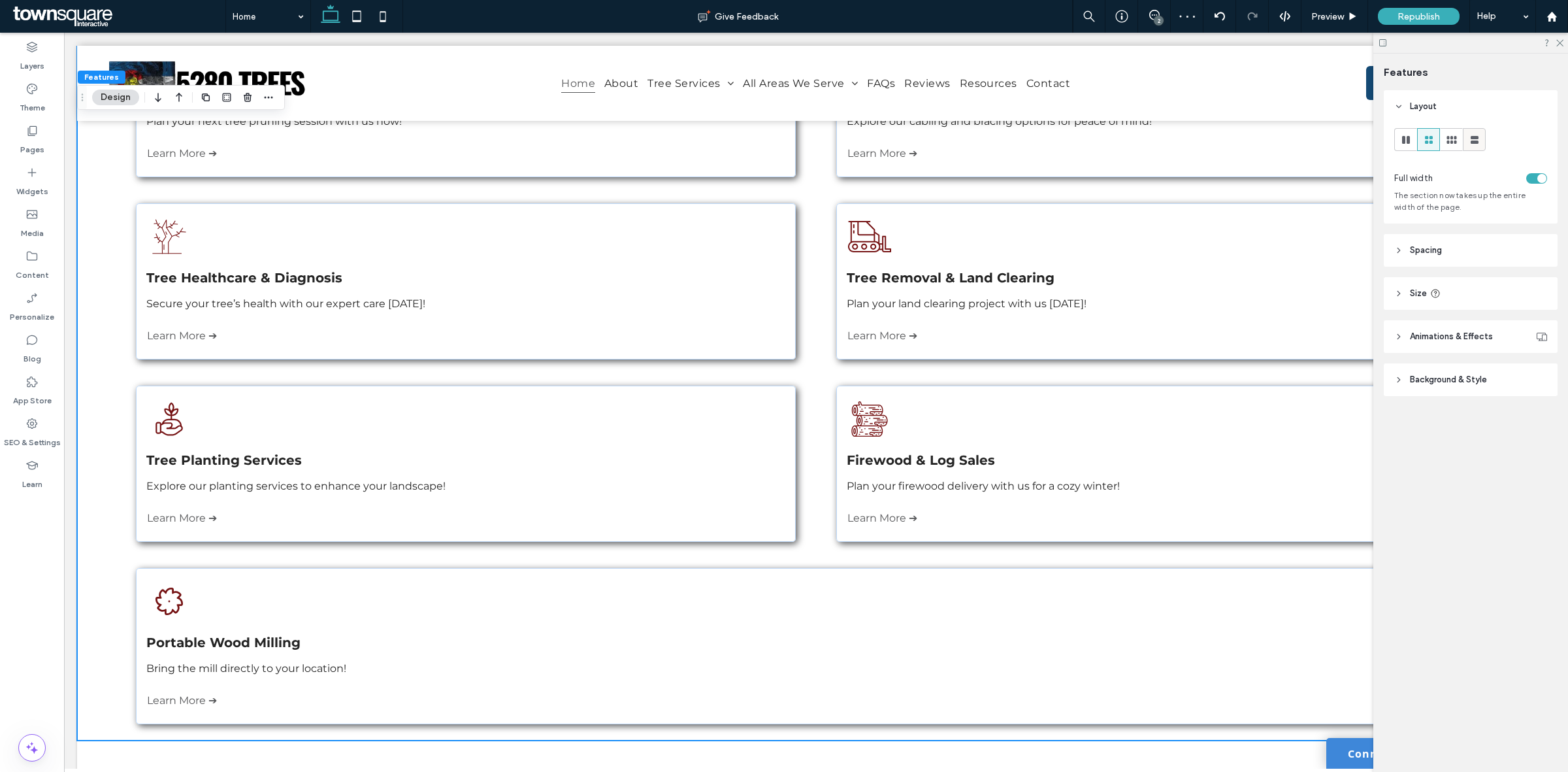
click at [1478, 139] on icon at bounding box center [1475, 140] width 13 height 13
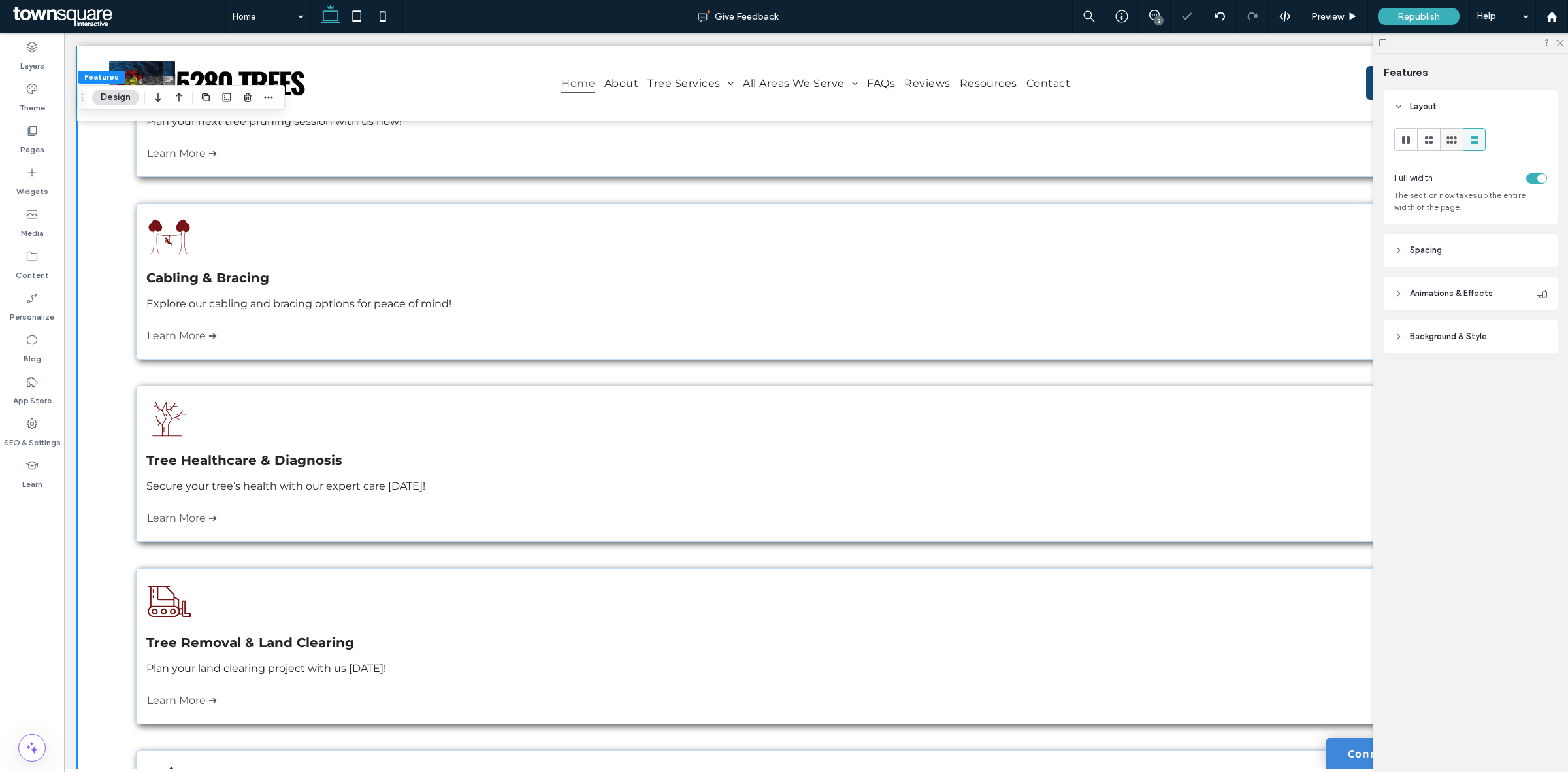
click at [1446, 139] on icon at bounding box center [1452, 140] width 13 height 13
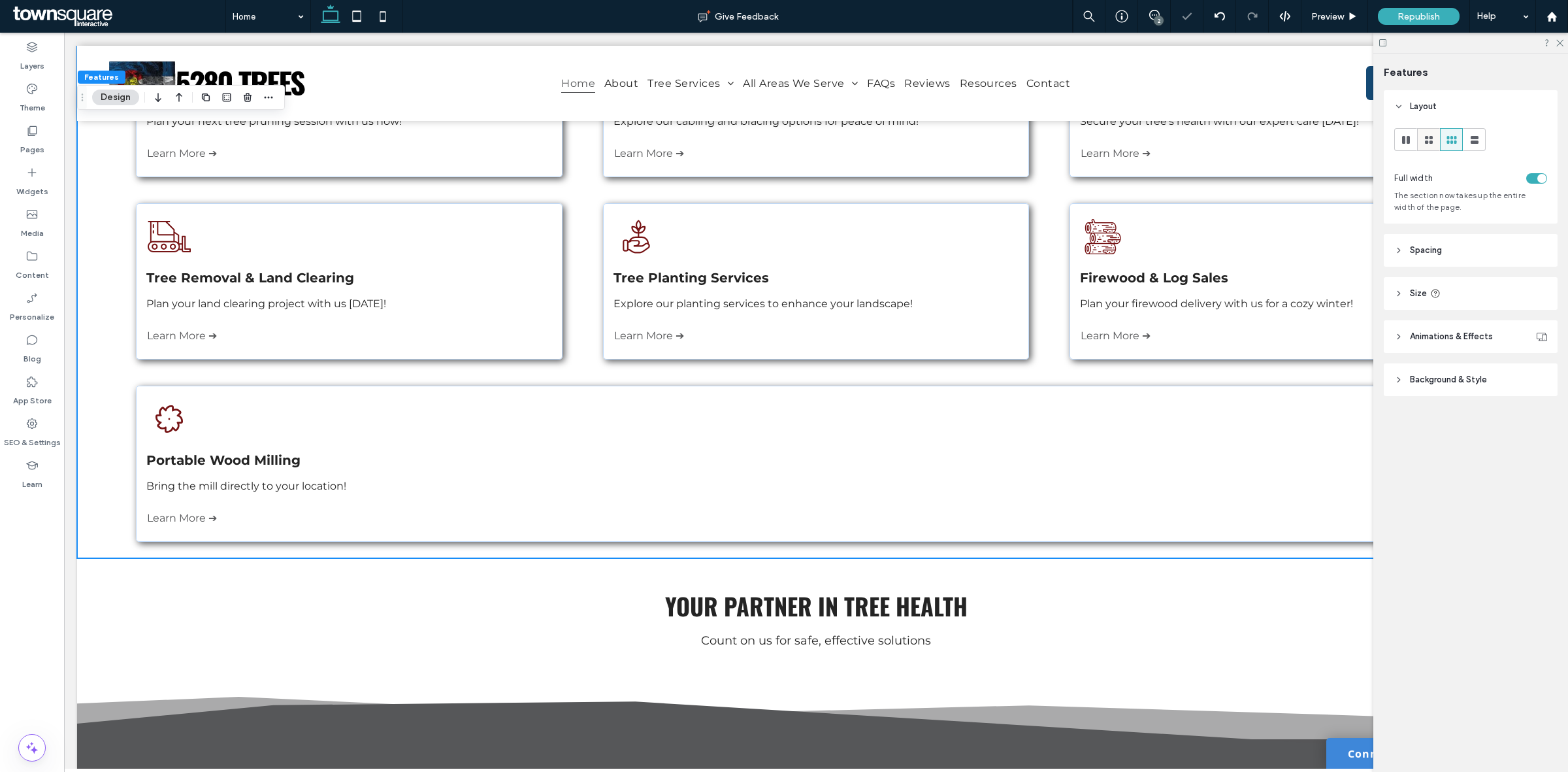
click at [1429, 139] on use at bounding box center [1429, 140] width 8 height 8
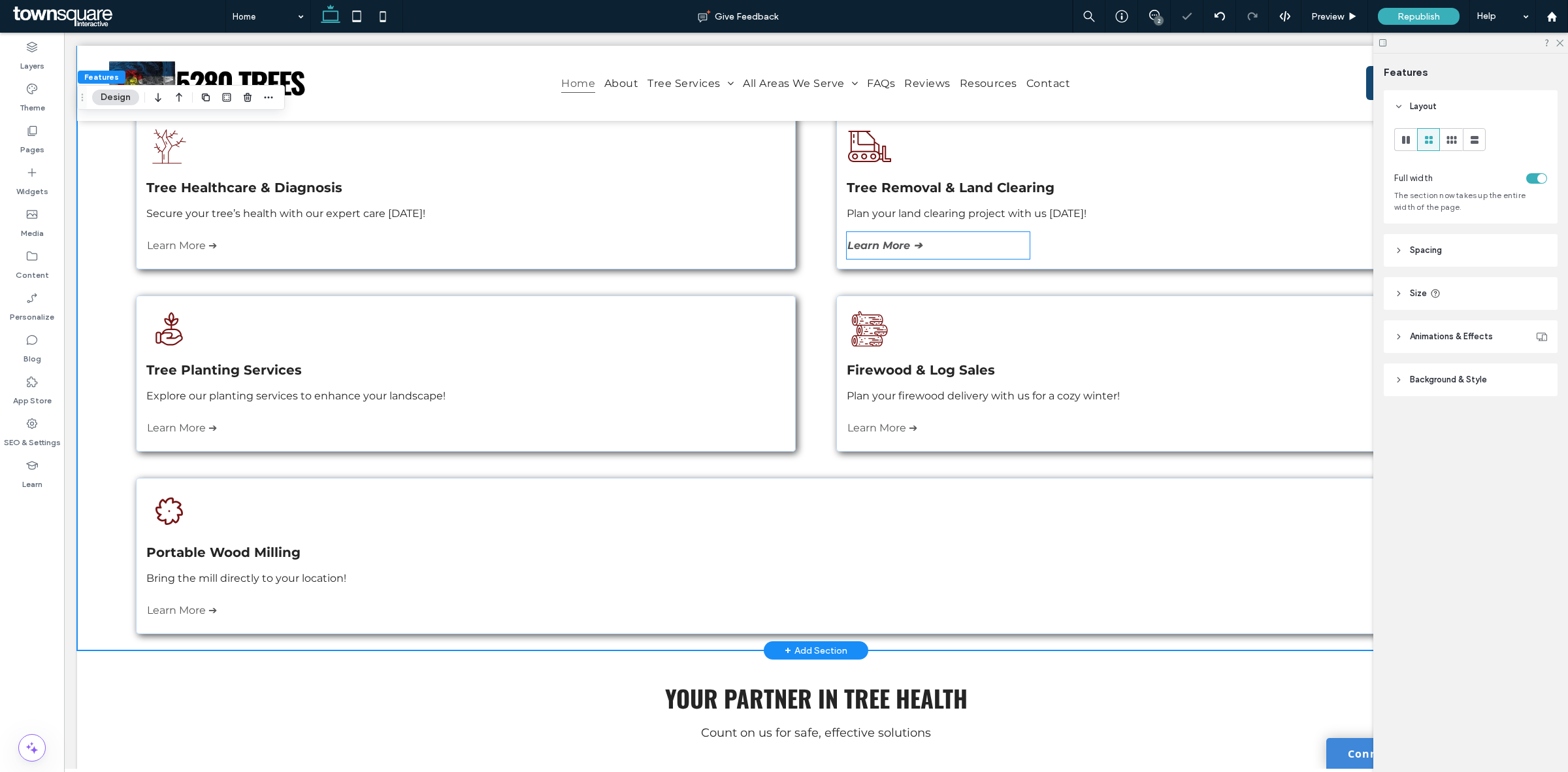
scroll to position [711, 0]
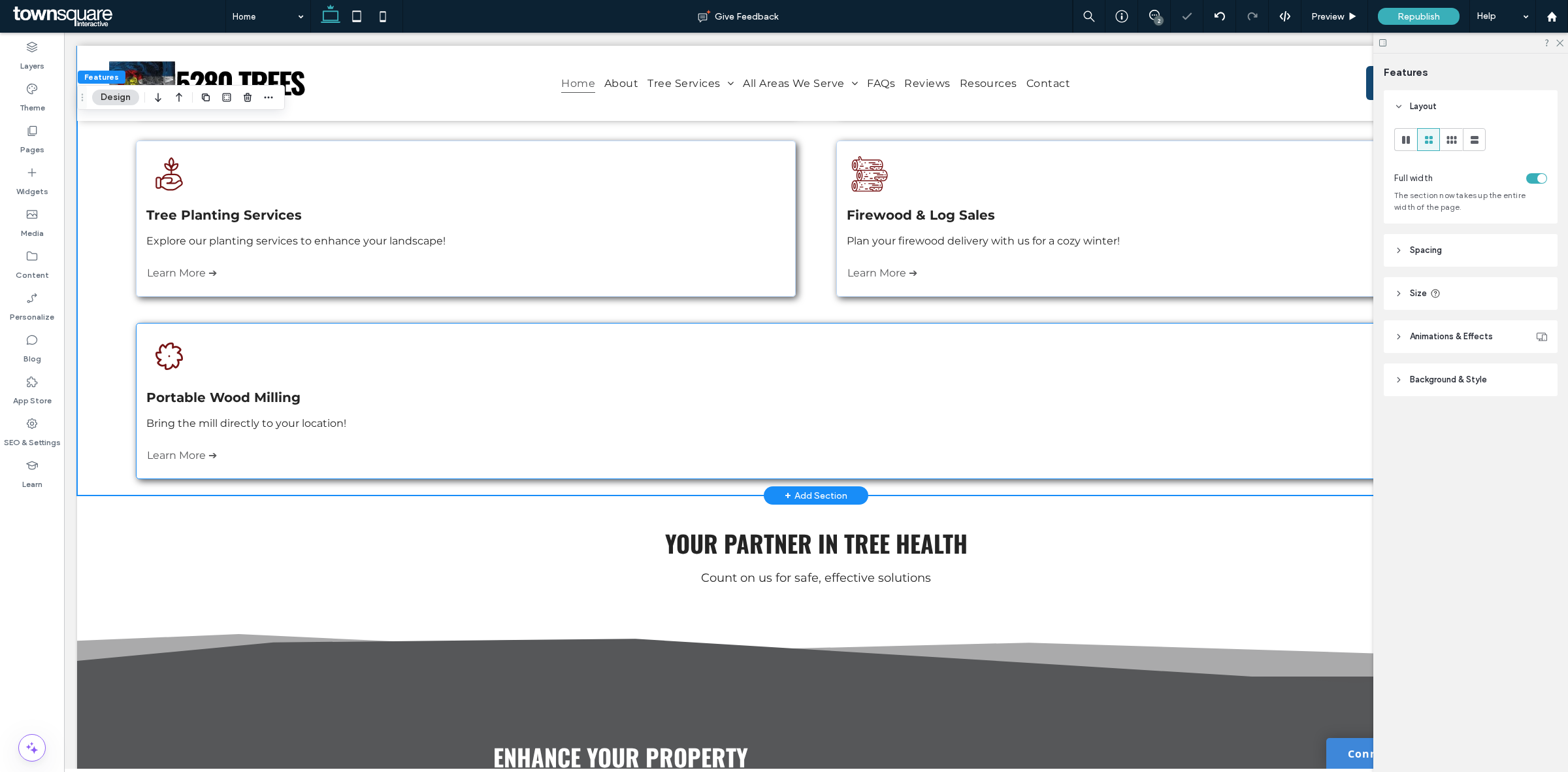
click at [872, 361] on div "Three stacked logs, cut and ready for use. Portable Wood Milling Bring the mill…" at bounding box center [815, 401] width 1360 height 156
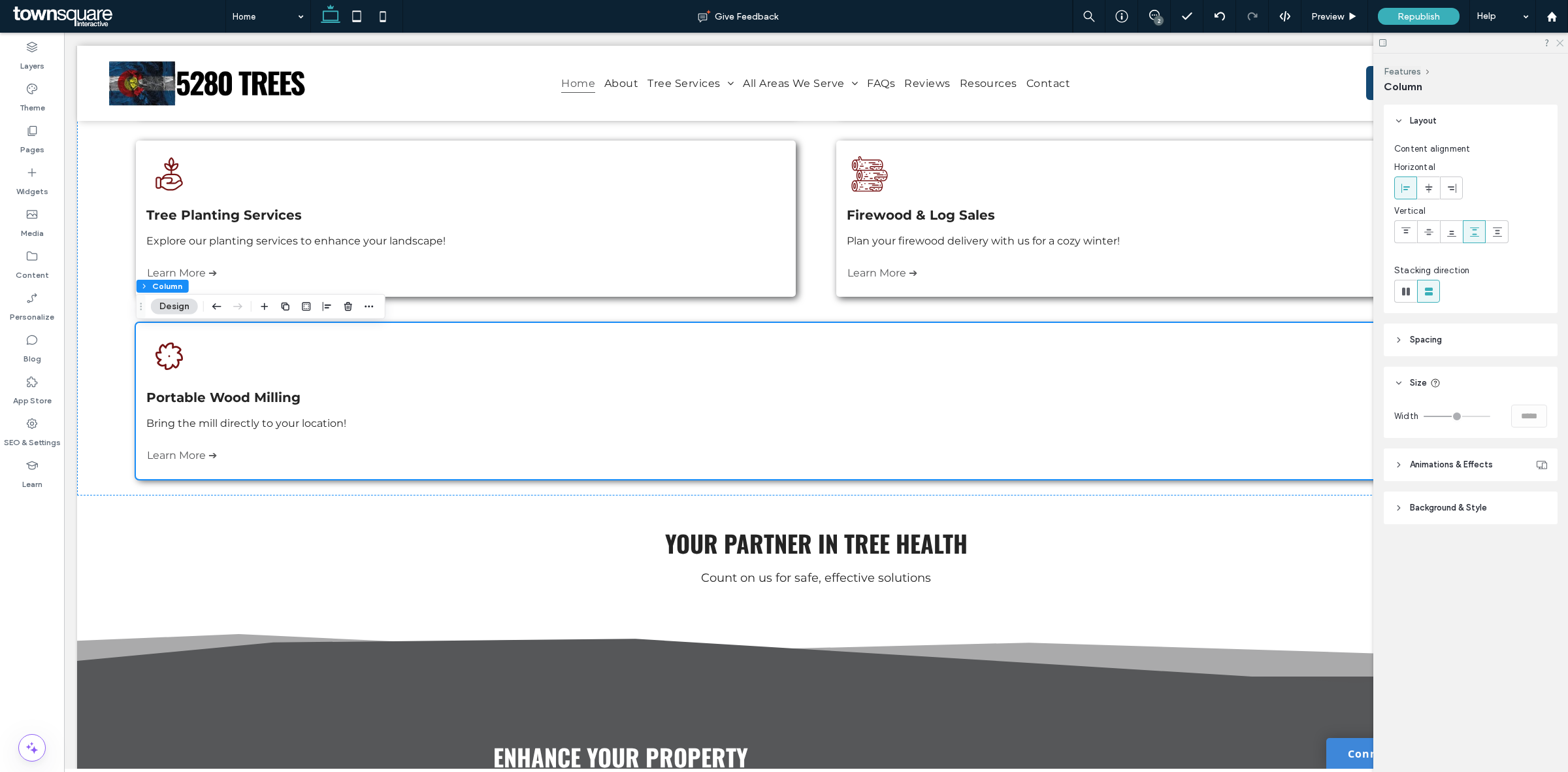
click at [1562, 43] on icon at bounding box center [1559, 42] width 8 height 8
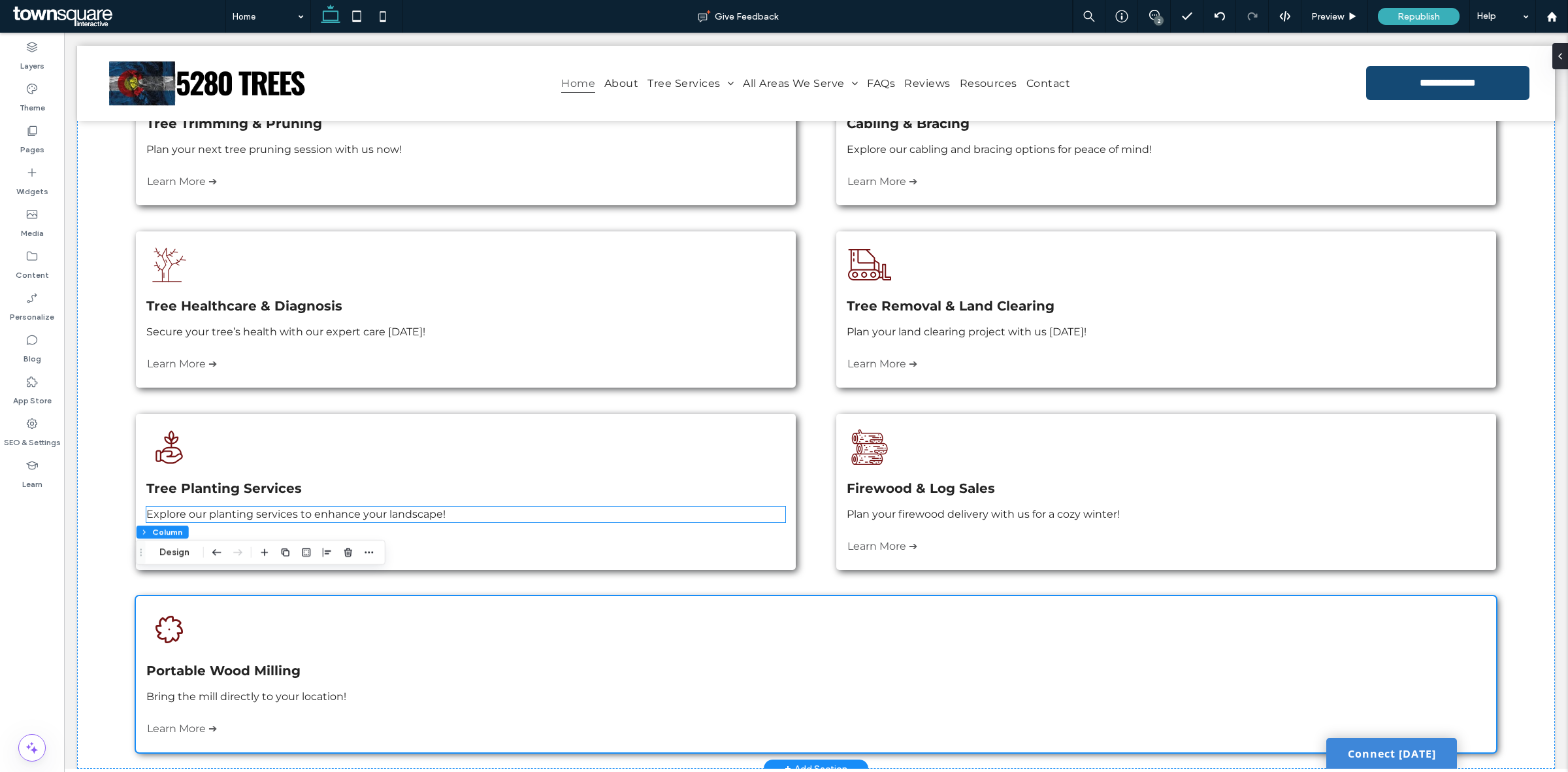
scroll to position [466, 0]
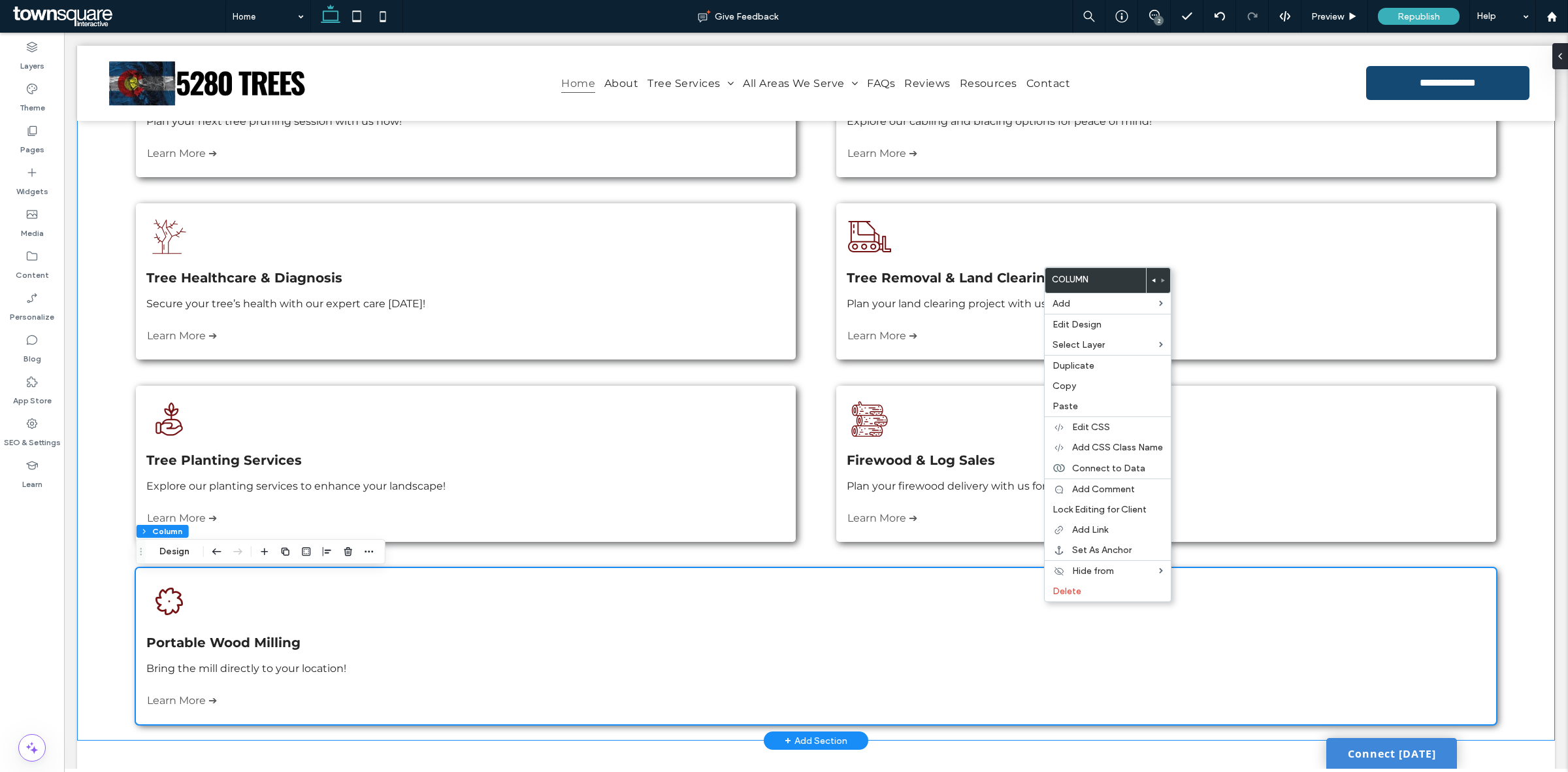
click at [122, 327] on div "A black and white drawing of a man standing next to trees. Tree Trimming & Prun…" at bounding box center [816, 380] width 1478 height 720
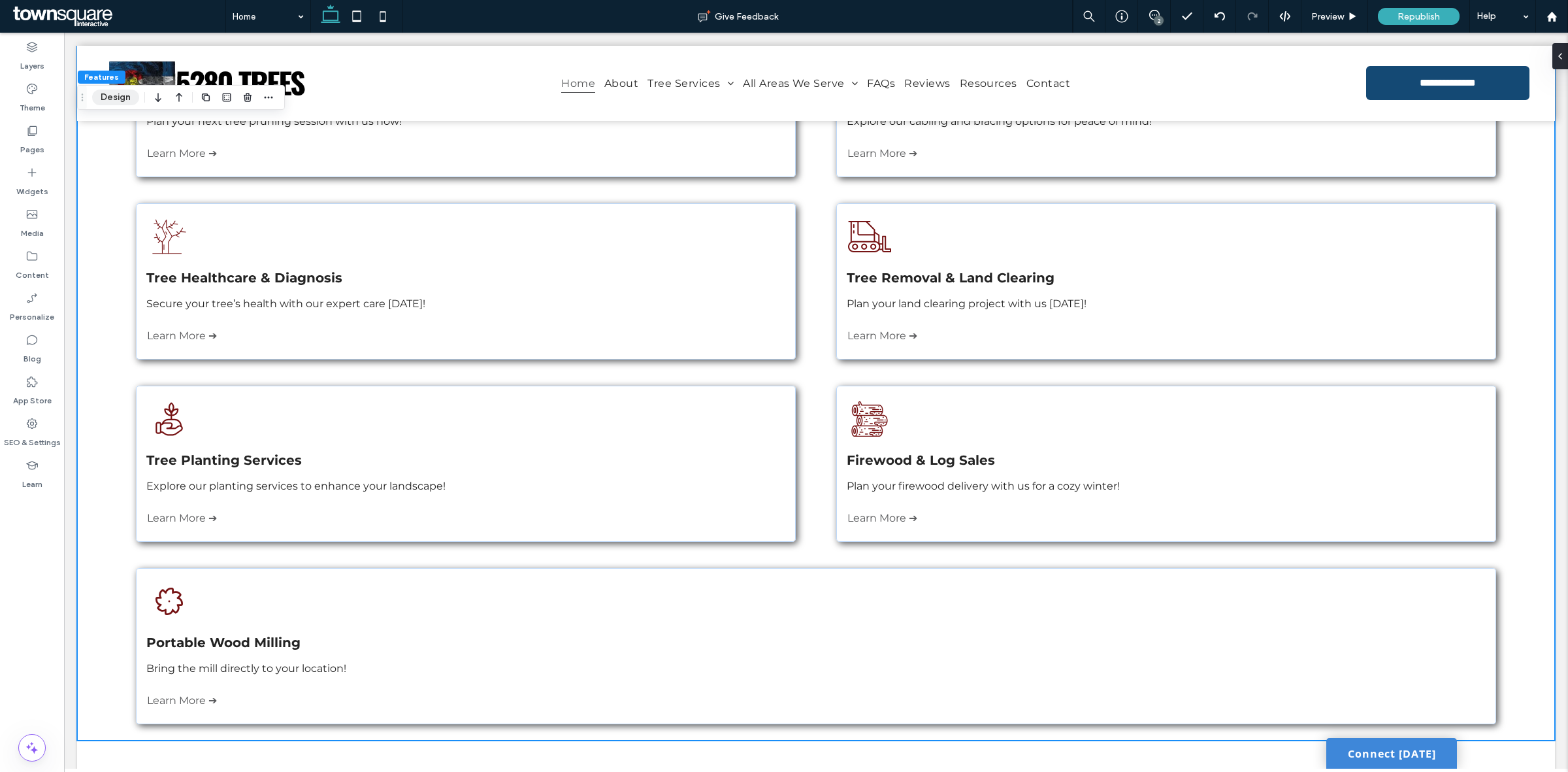
click at [116, 92] on button "Design" at bounding box center [116, 97] width 47 height 16
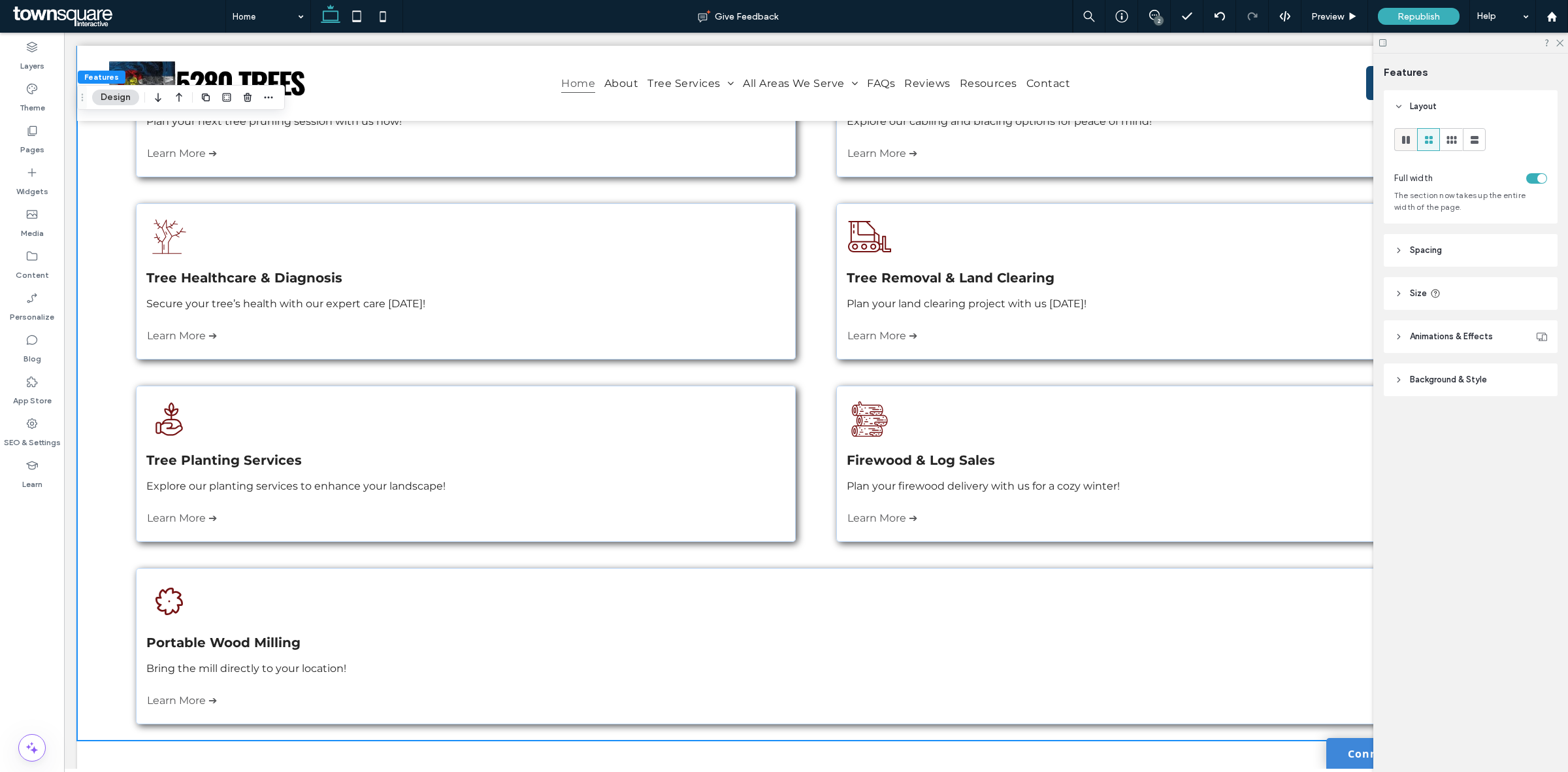
click at [1409, 131] on span at bounding box center [1406, 139] width 13 height 22
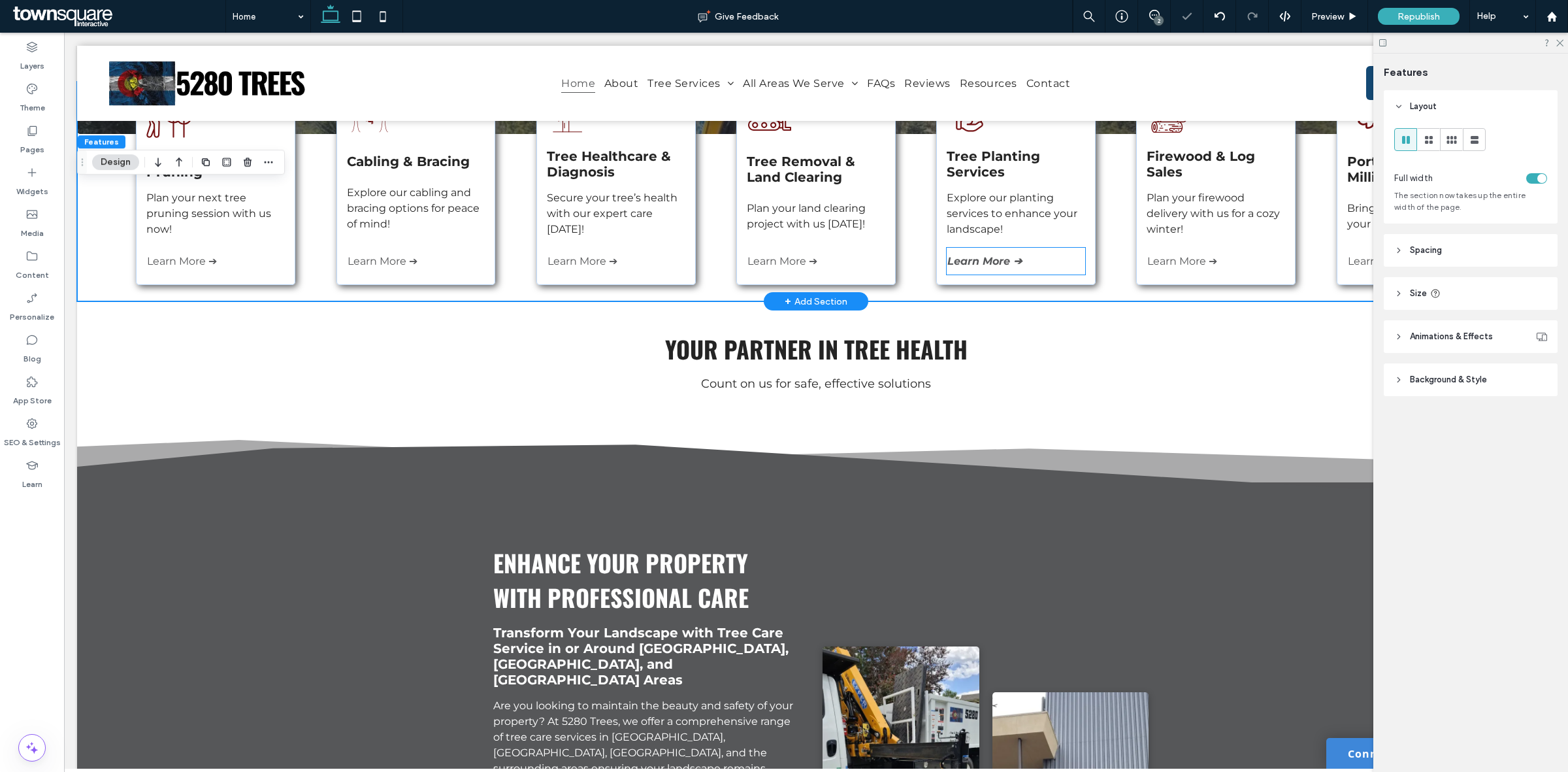
scroll to position [221, 0]
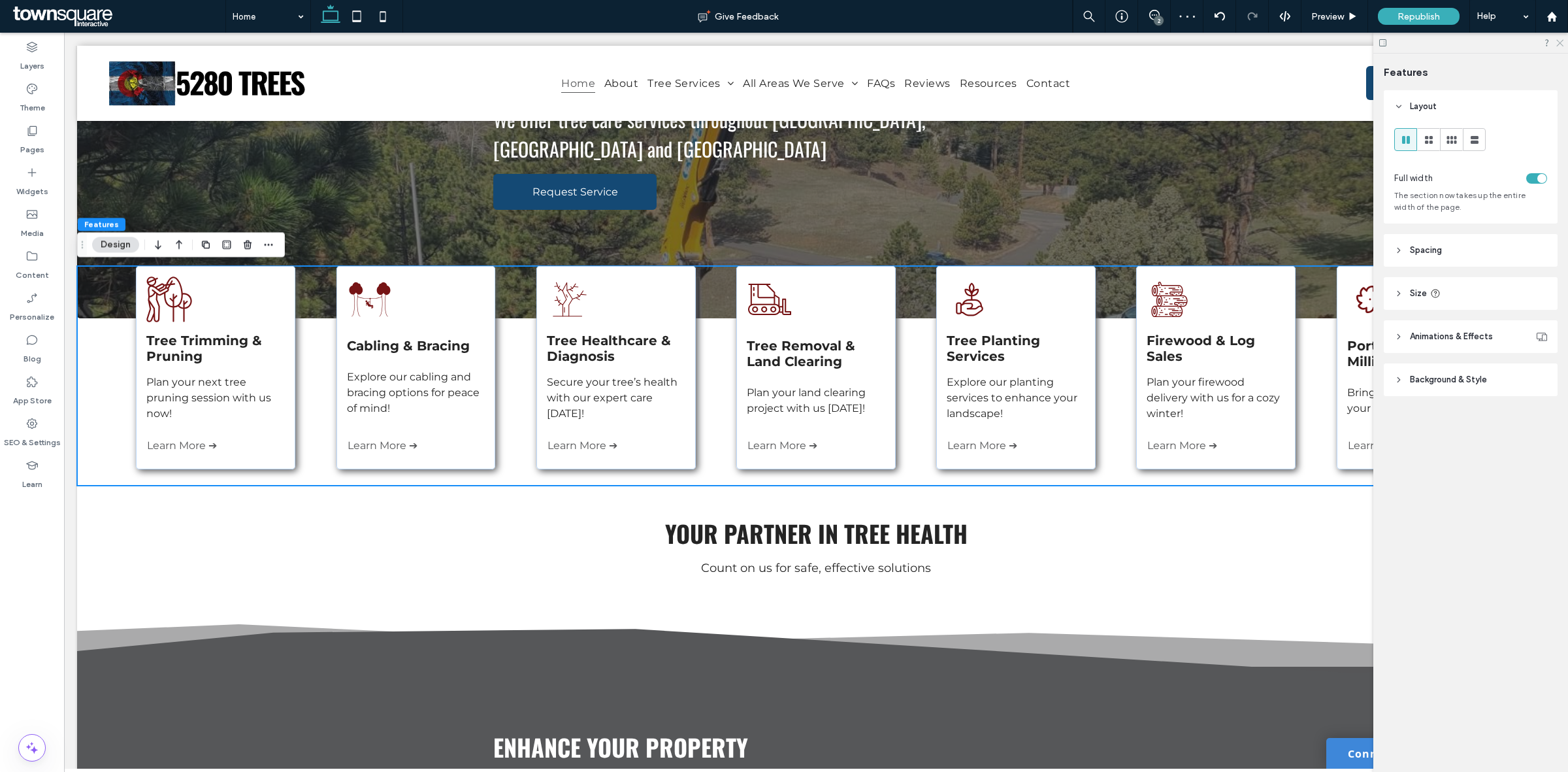
click at [1560, 43] on use at bounding box center [1560, 43] width 7 height 7
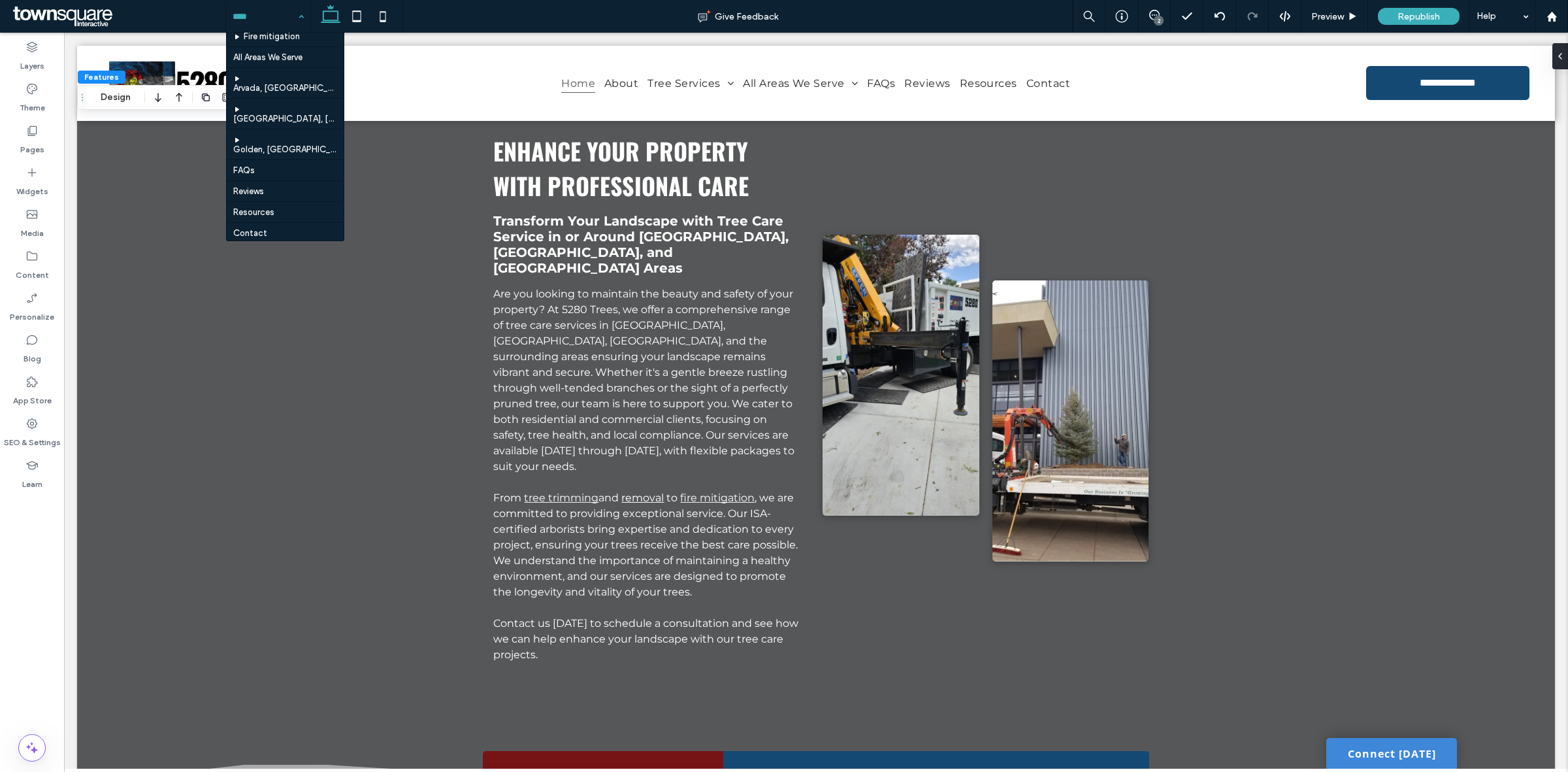
scroll to position [216, 0]
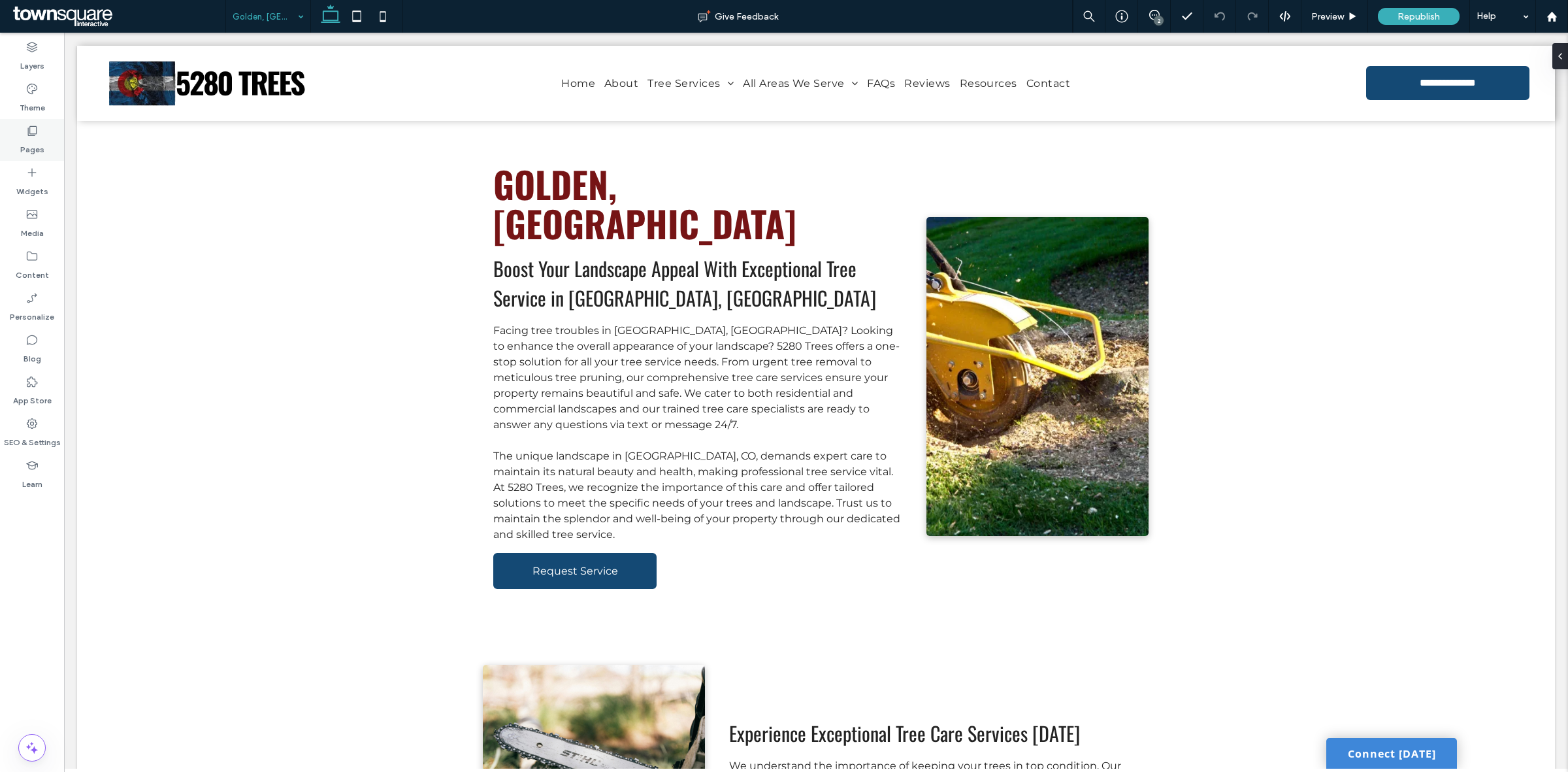
click at [24, 135] on div "Pages" at bounding box center [32, 140] width 64 height 42
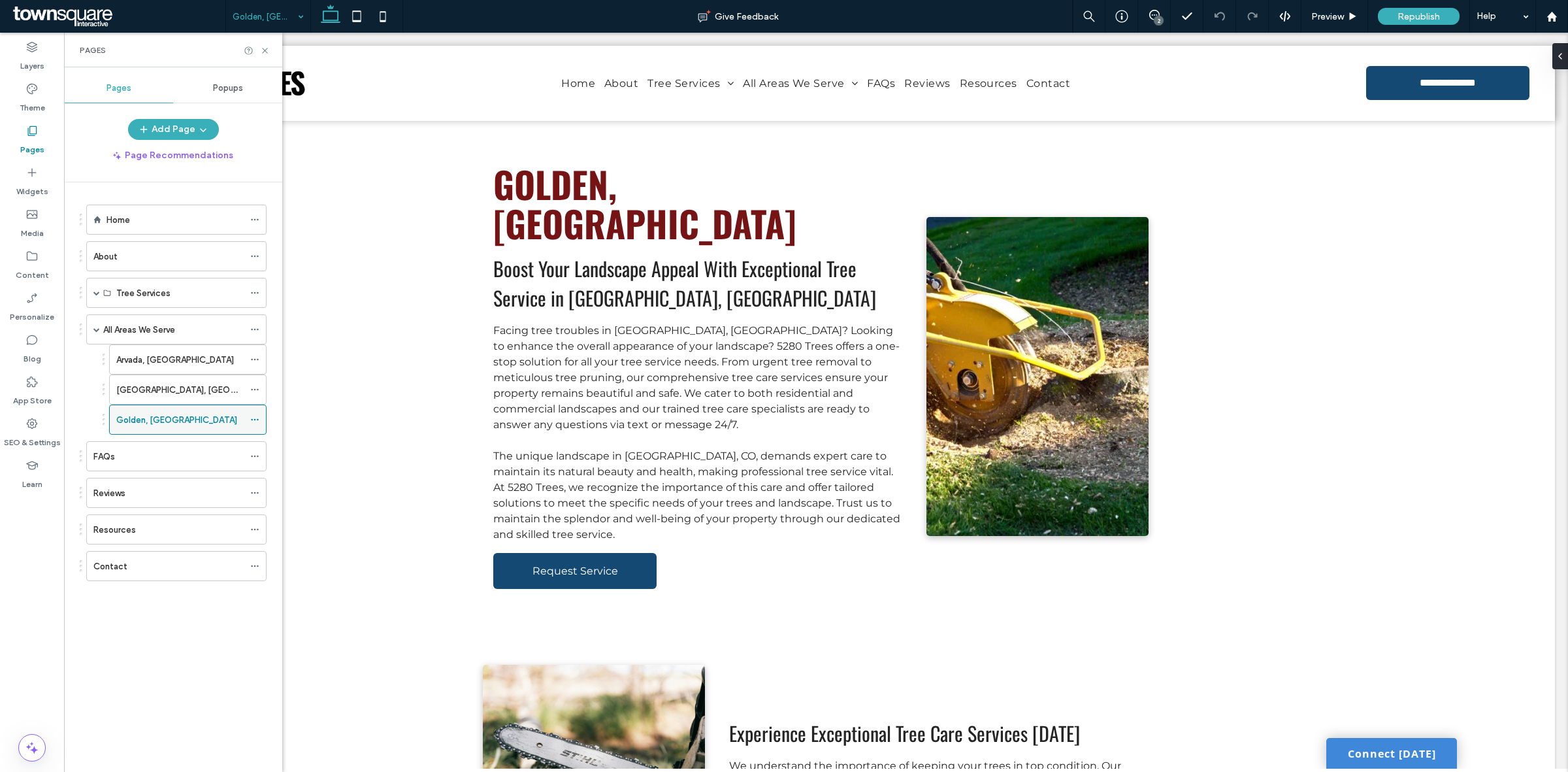
click at [258, 423] on icon at bounding box center [255, 420] width 9 height 9
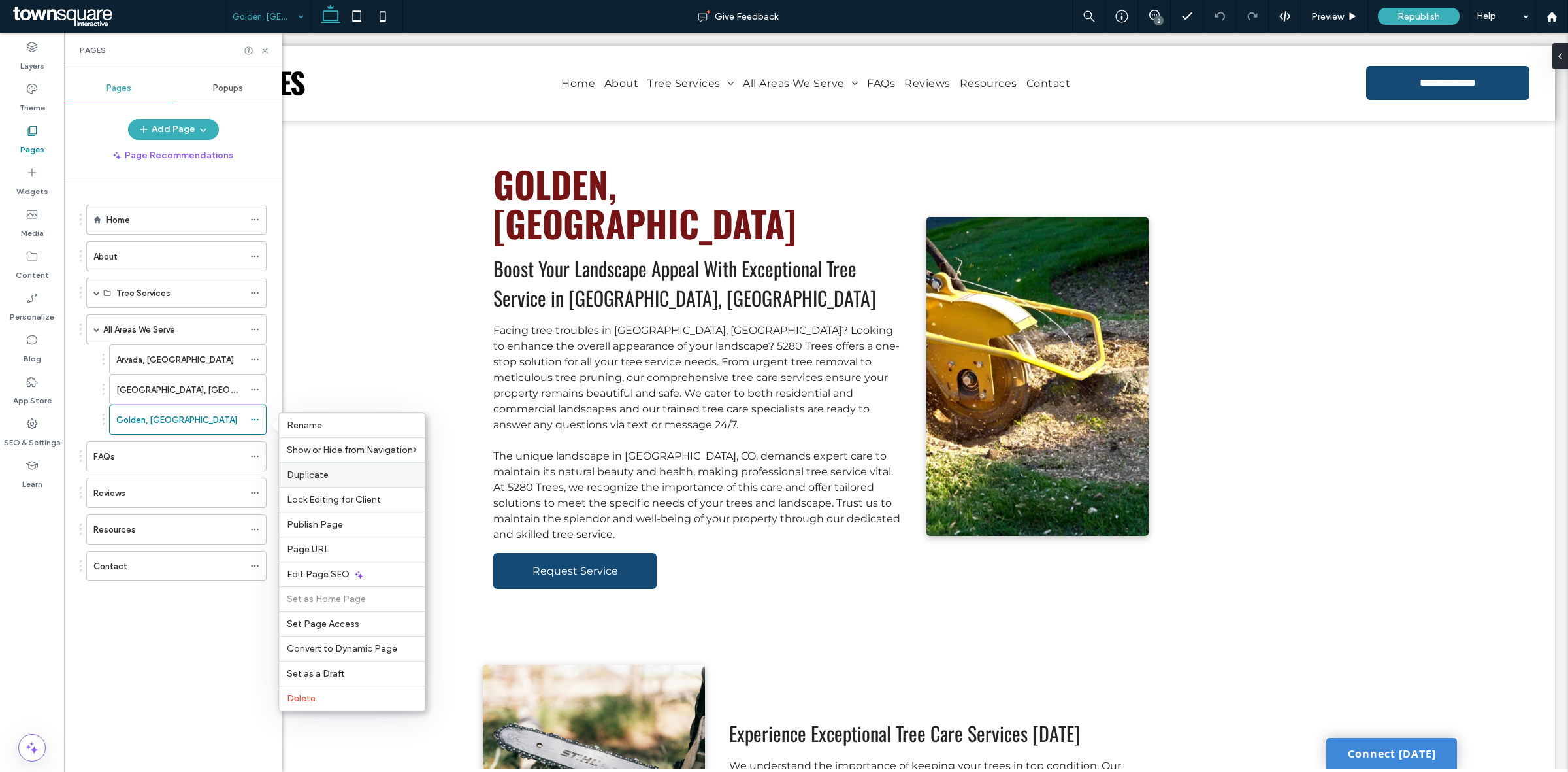
click at [351, 482] on div "Duplicate" at bounding box center [351, 475] width 146 height 25
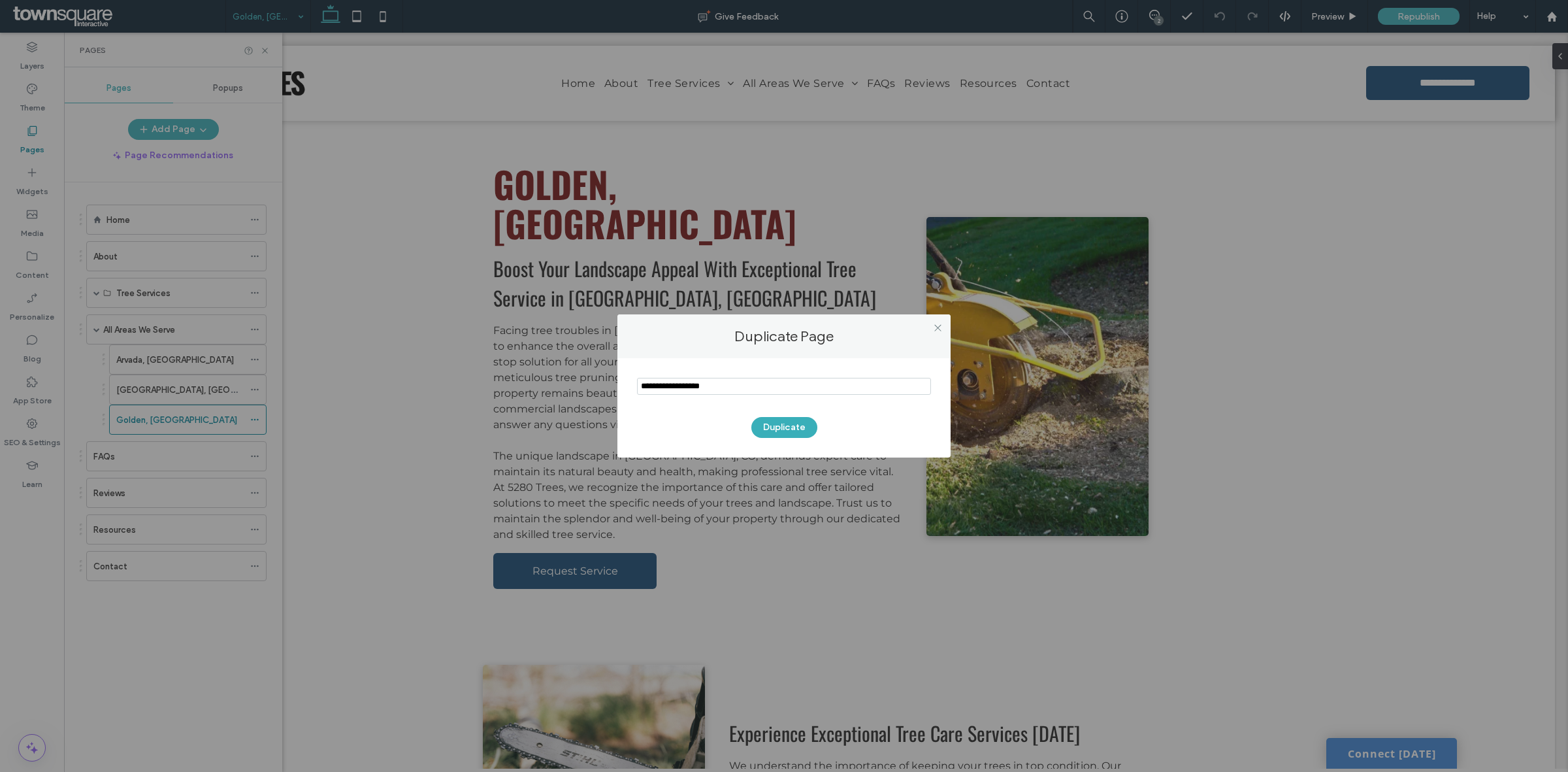
click at [776, 391] on input "notEmpty" at bounding box center [784, 386] width 294 height 17
type input "**********"
click at [783, 425] on button "Duplicate" at bounding box center [784, 428] width 66 height 21
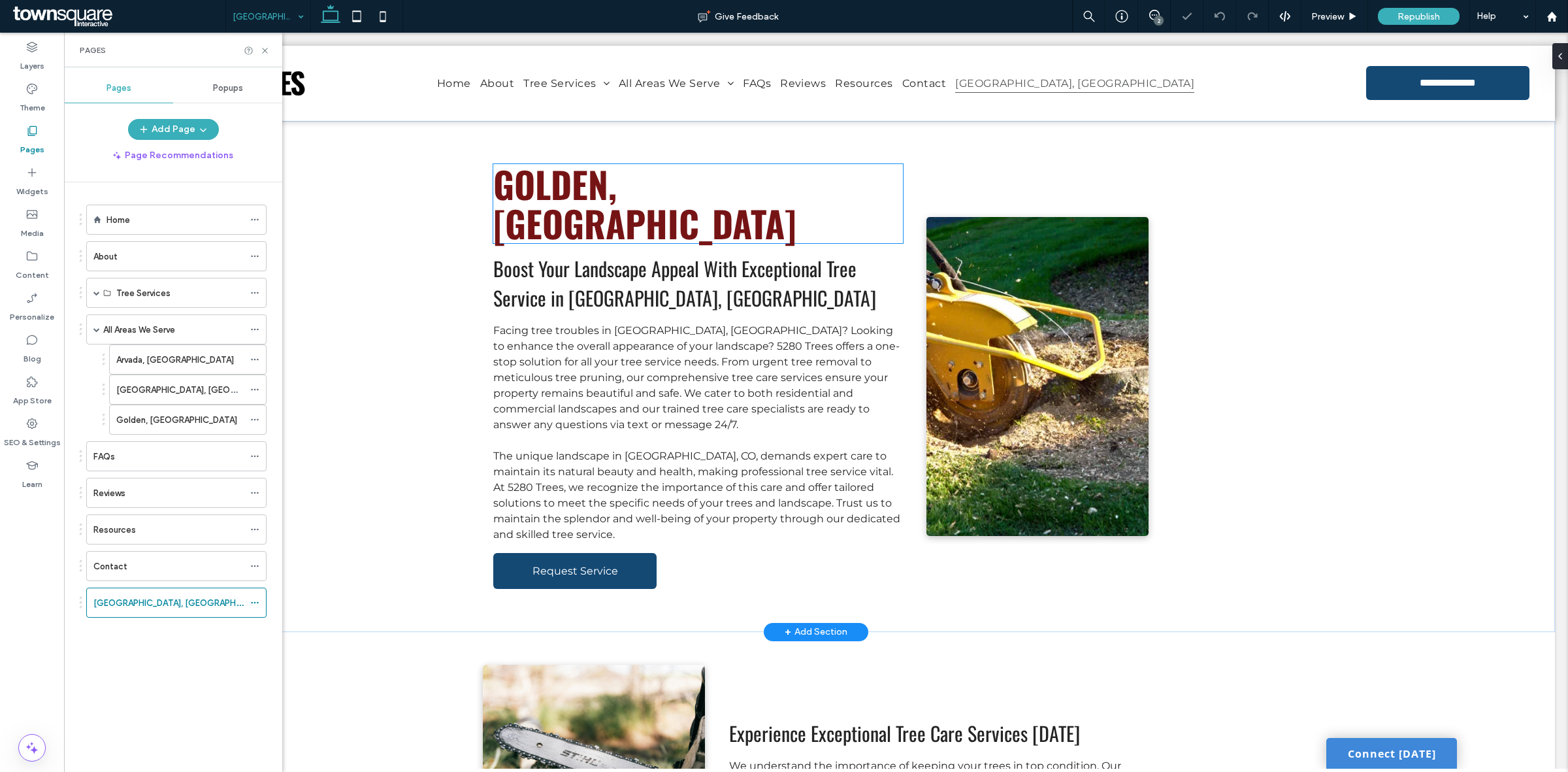
click at [580, 180] on span "Golden, [GEOGRAPHIC_DATA]" at bounding box center [645, 203] width 303 height 93
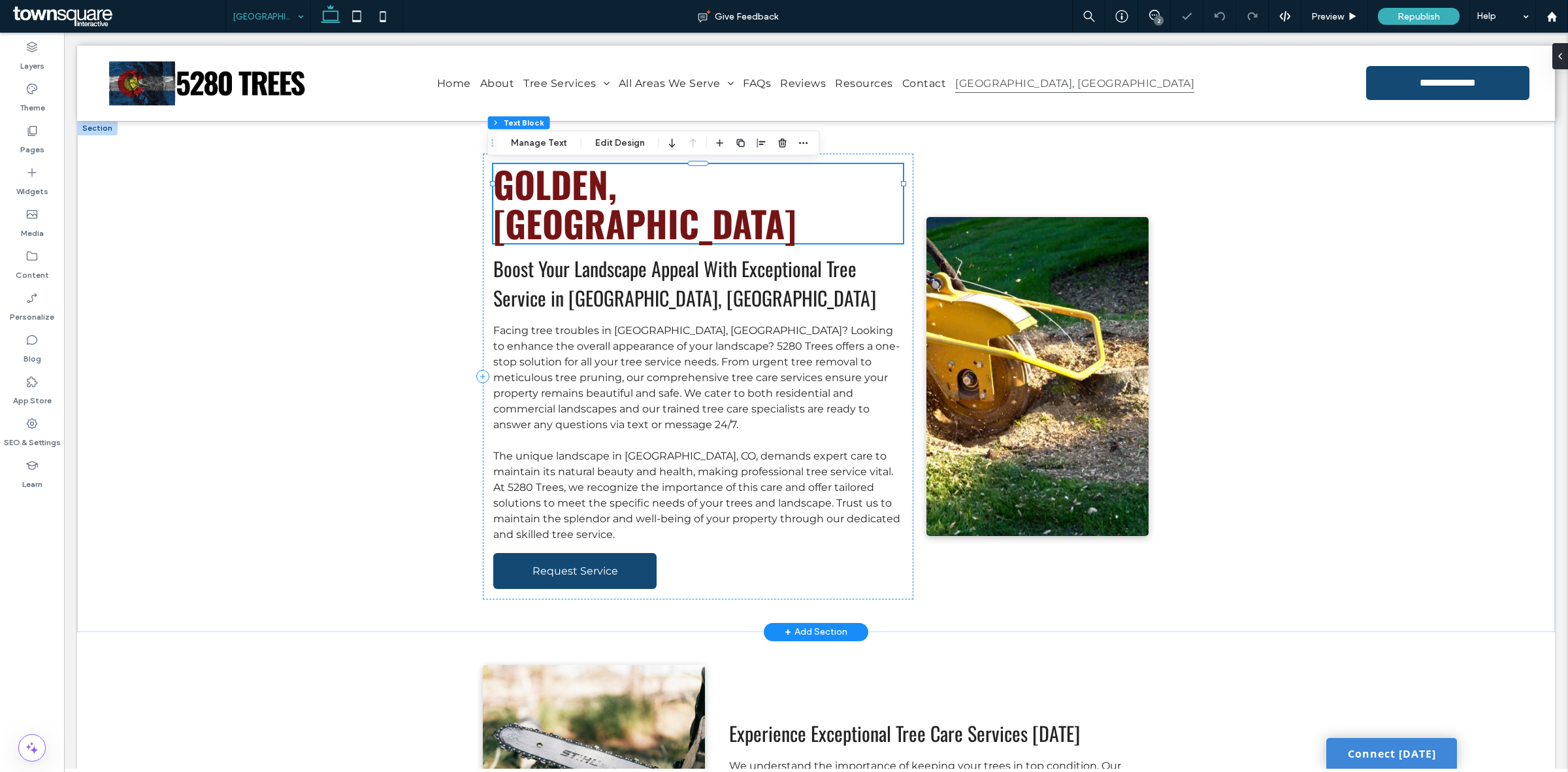
click at [580, 180] on div "Golden, [GEOGRAPHIC_DATA]" at bounding box center [698, 203] width 409 height 79
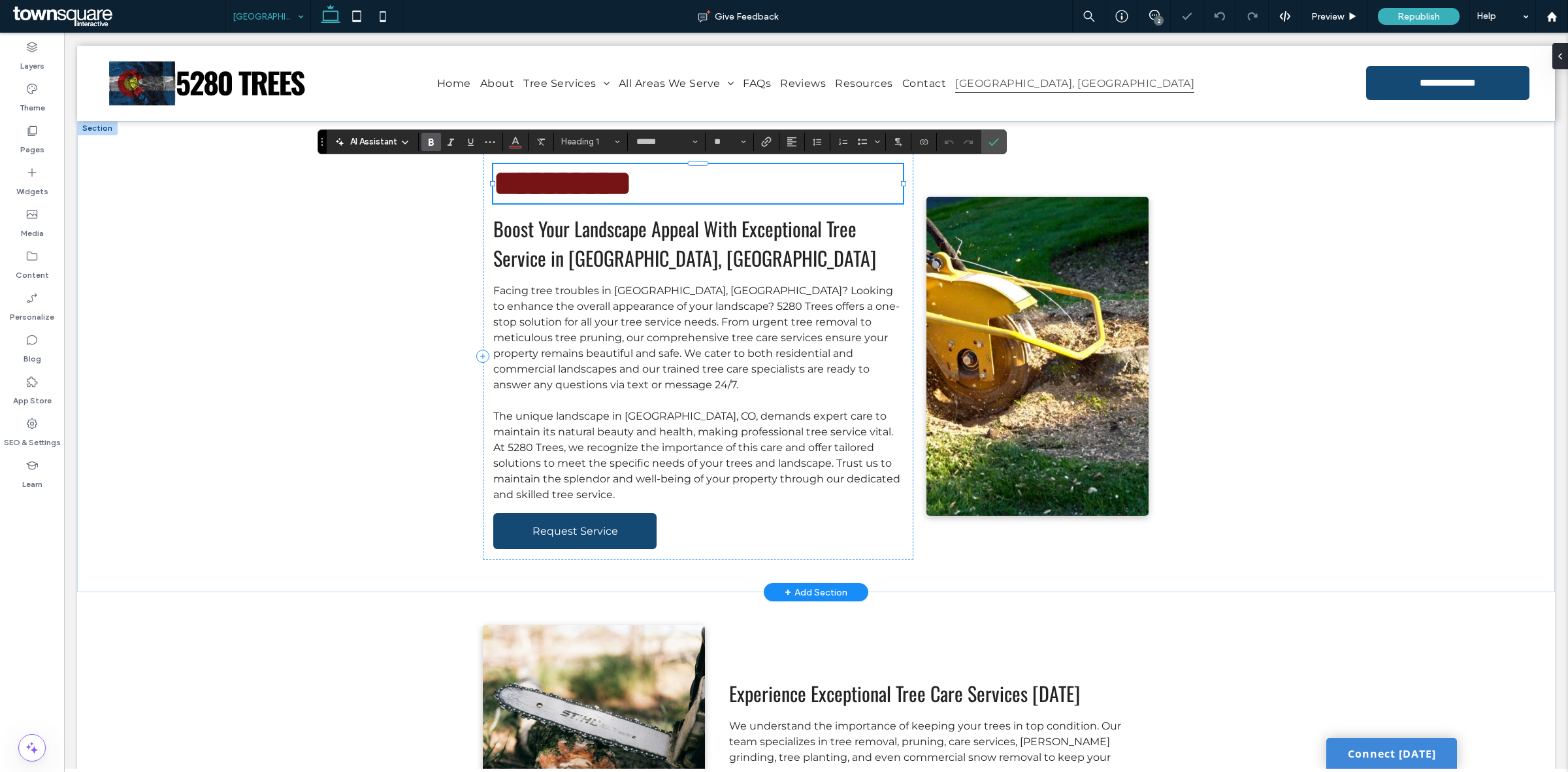
paste div
type input "**********"
type input "**"
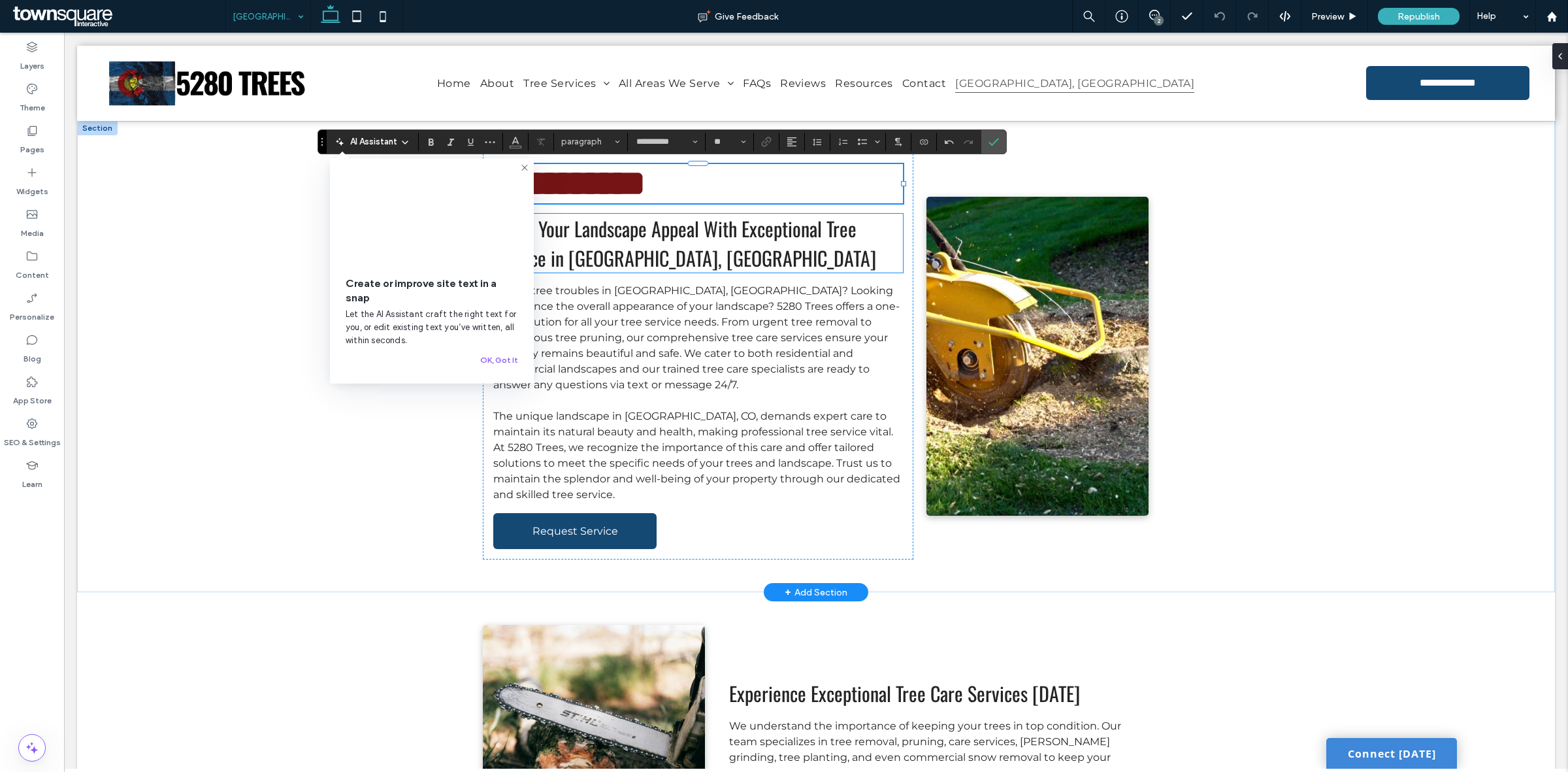
click at [724, 245] on h2 "Boost Your Landscape Appeal With Exceptional Tree Service in Golden, CO" at bounding box center [698, 243] width 409 height 59
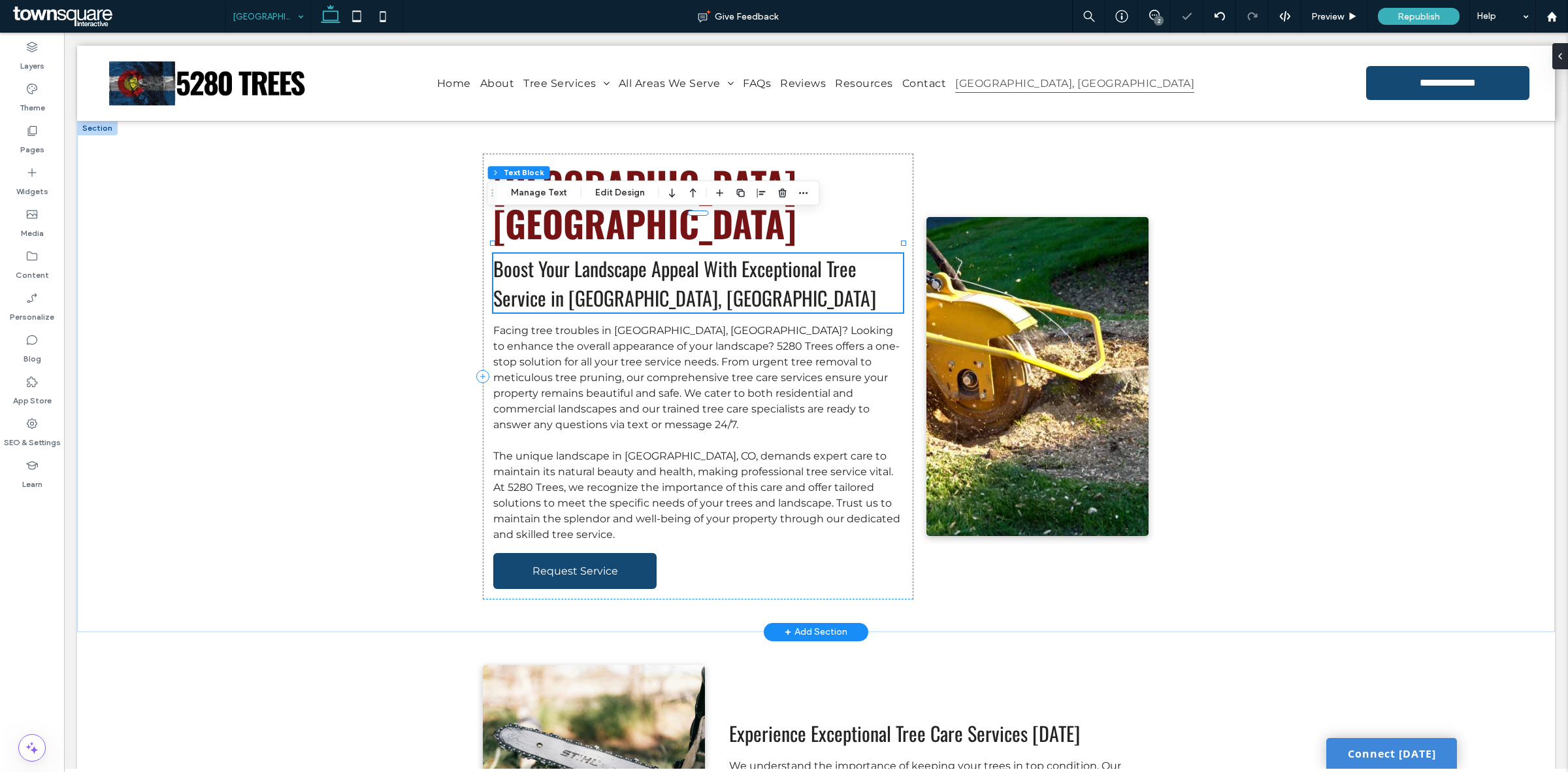
click at [724, 254] on div "Boost Your Landscape Appeal With Exceptional Tree Service in Golden, CO" at bounding box center [698, 283] width 409 height 59
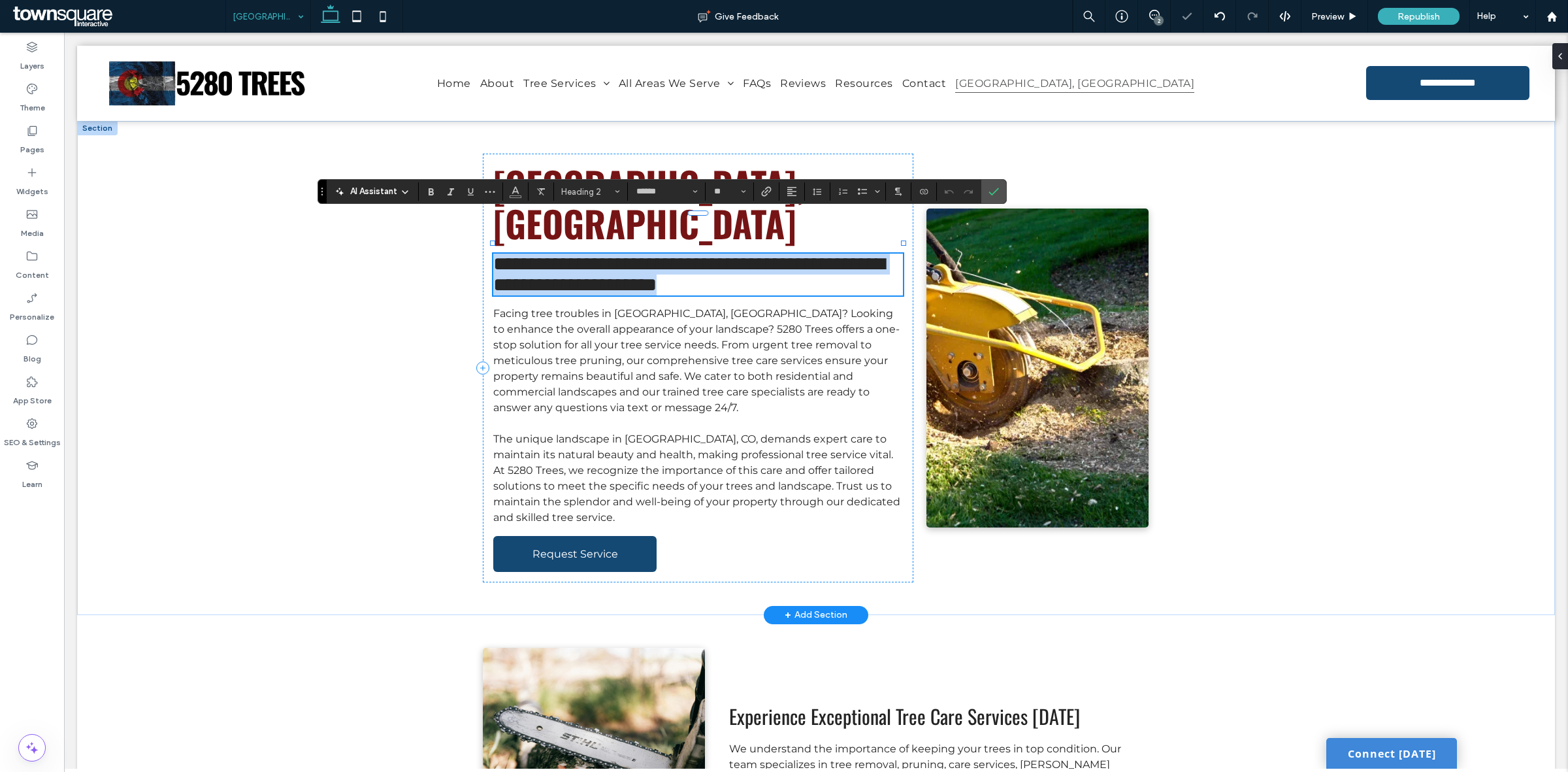
paste div
type input "**********"
type input "**"
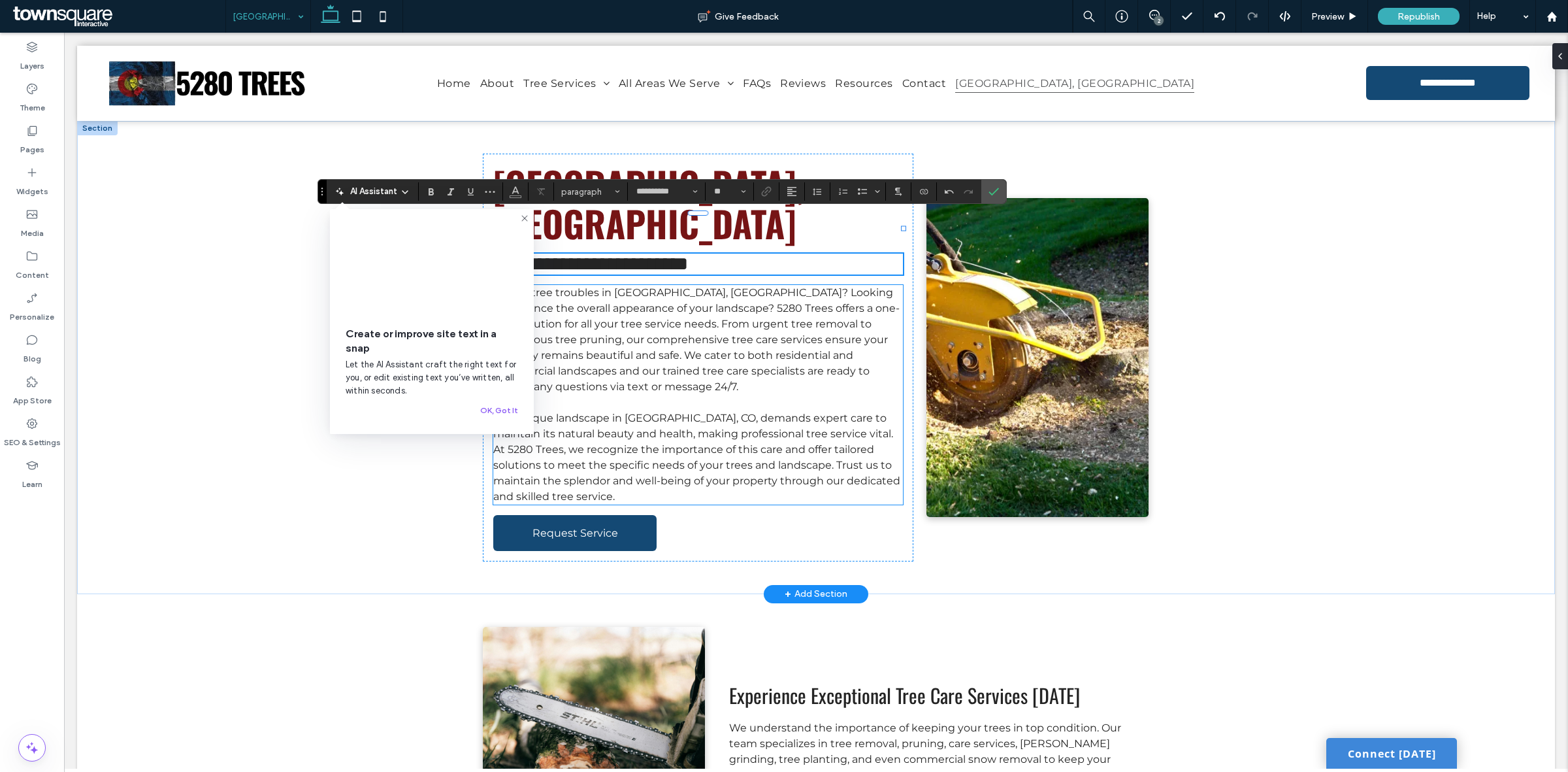
click at [739, 303] on span "Facing tree troubles in Golden, CO? Looking to enhance the overall appearance o…" at bounding box center [696, 339] width 406 height 107
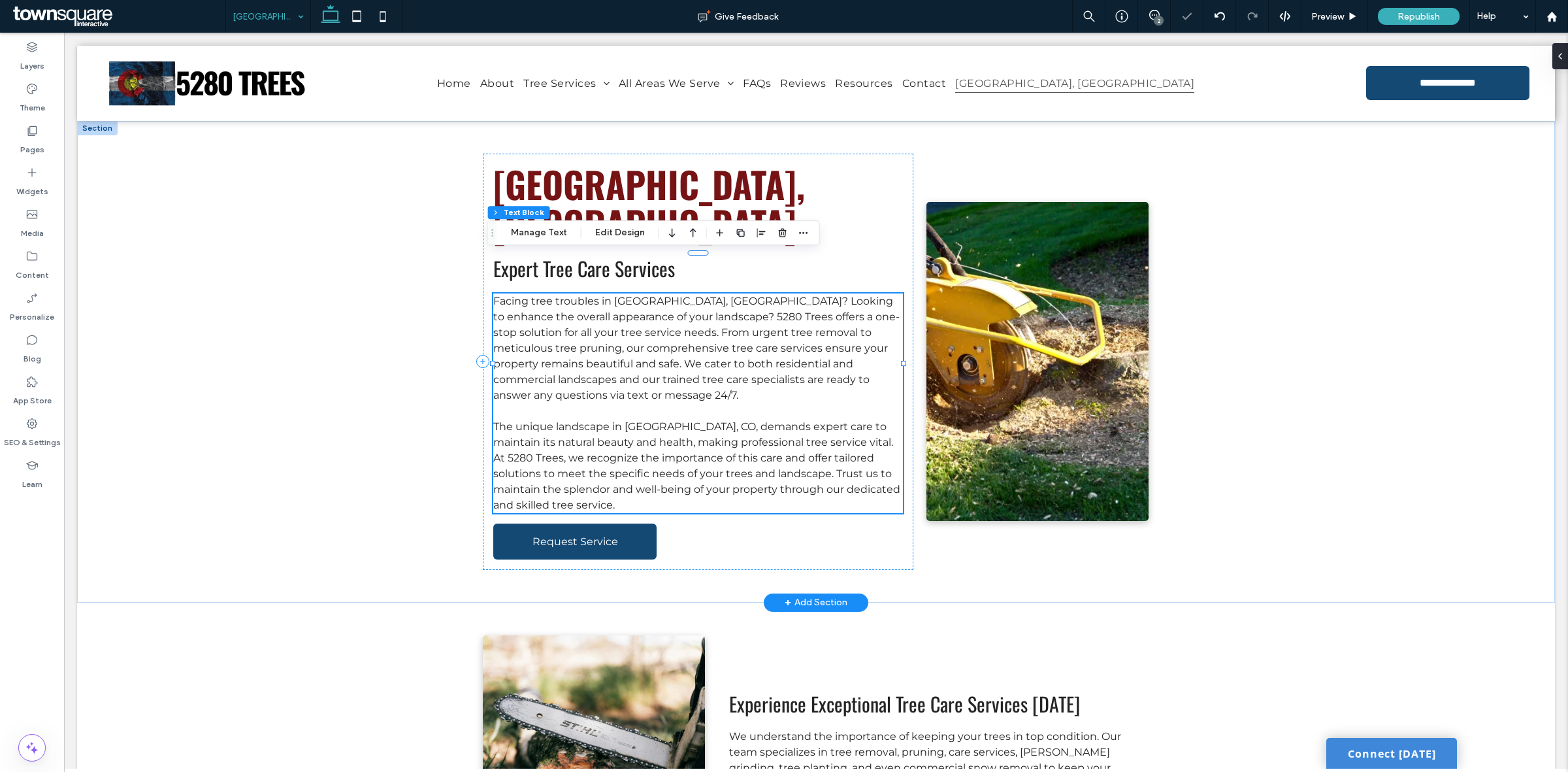
click at [739, 303] on span "Facing tree troubles in Golden, CO? Looking to enhance the overall appearance o…" at bounding box center [696, 348] width 406 height 107
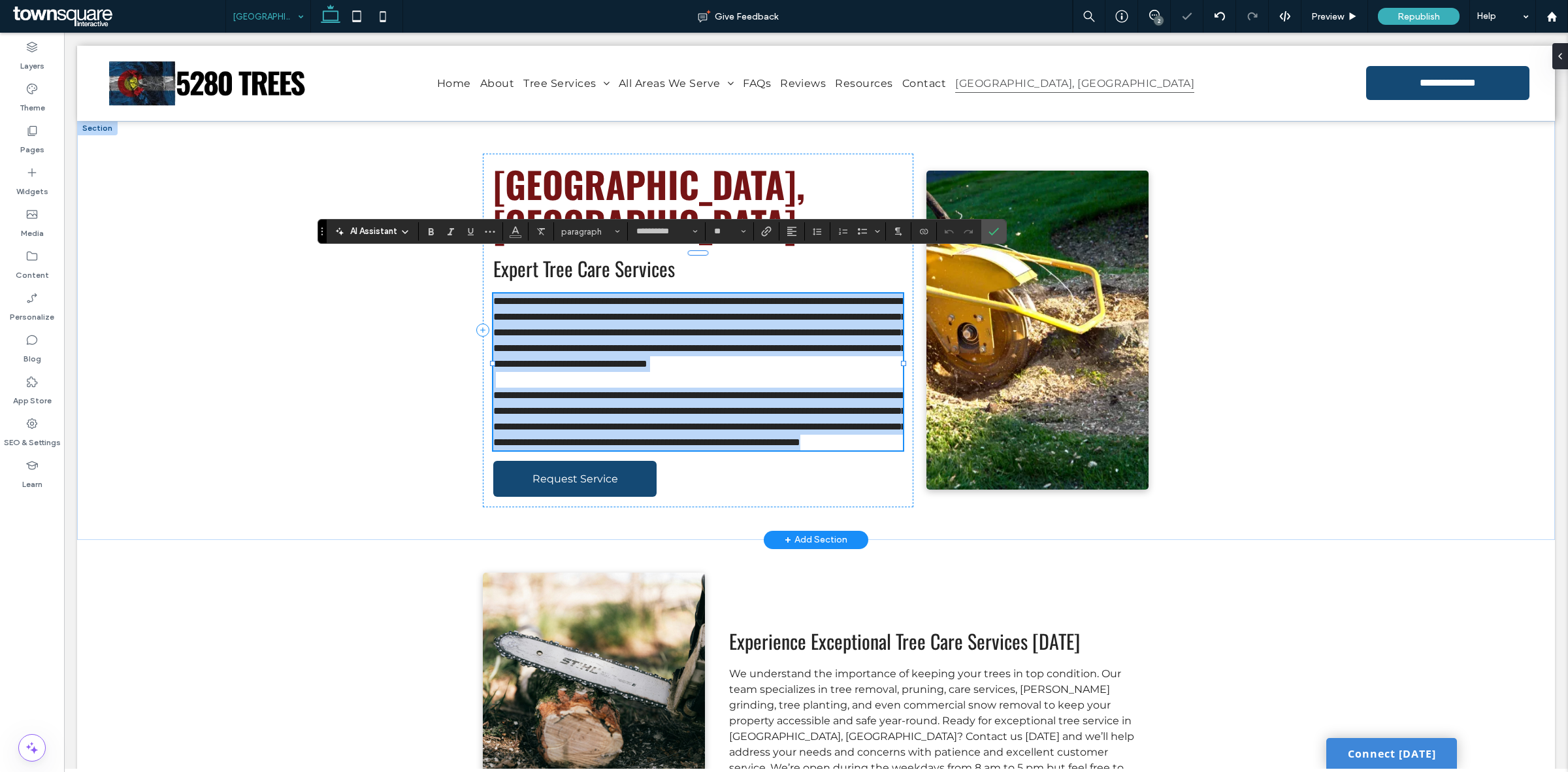
paste div
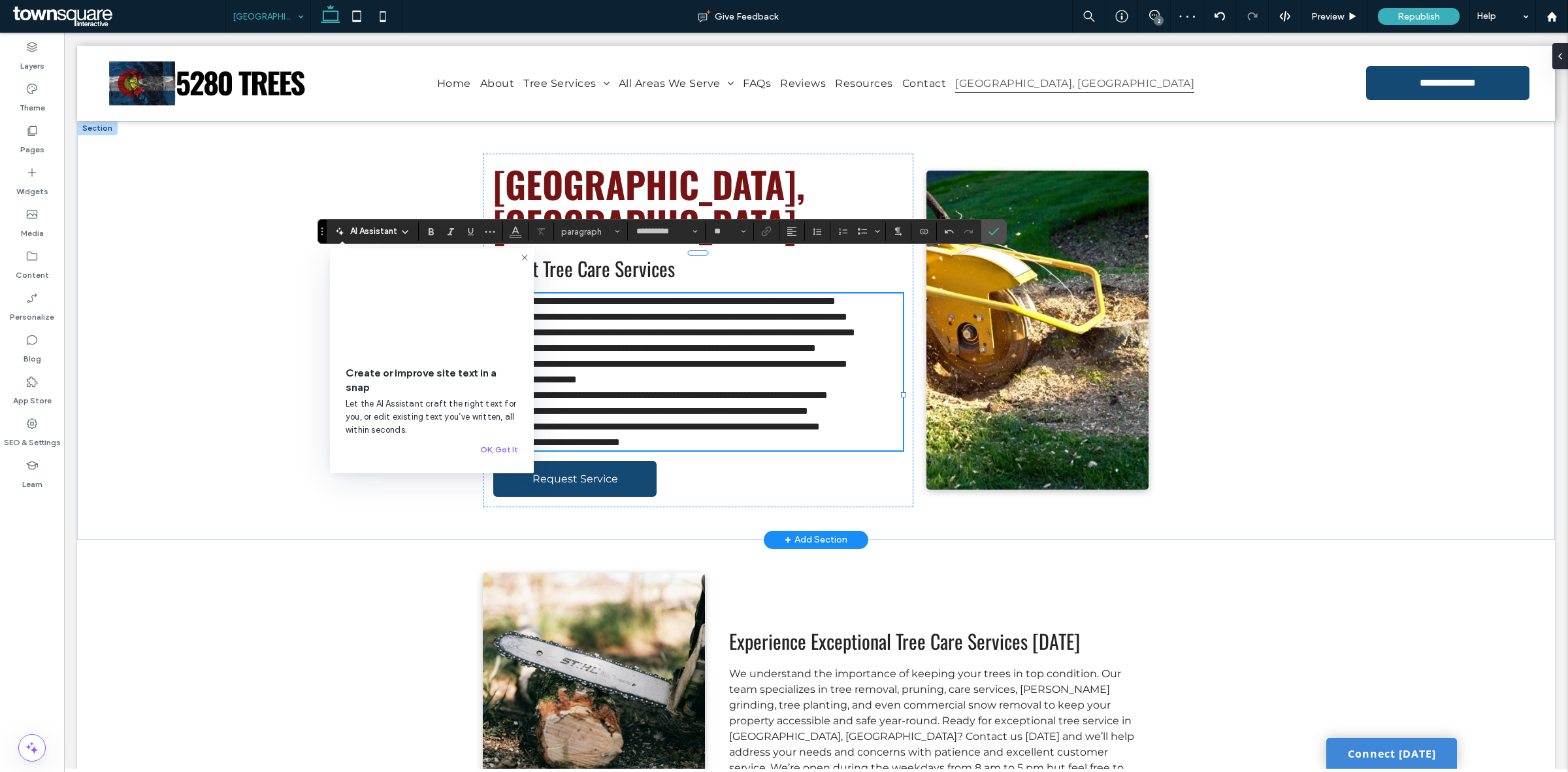
click at [691, 294] on p "**********" at bounding box center [698, 301] width 409 height 16
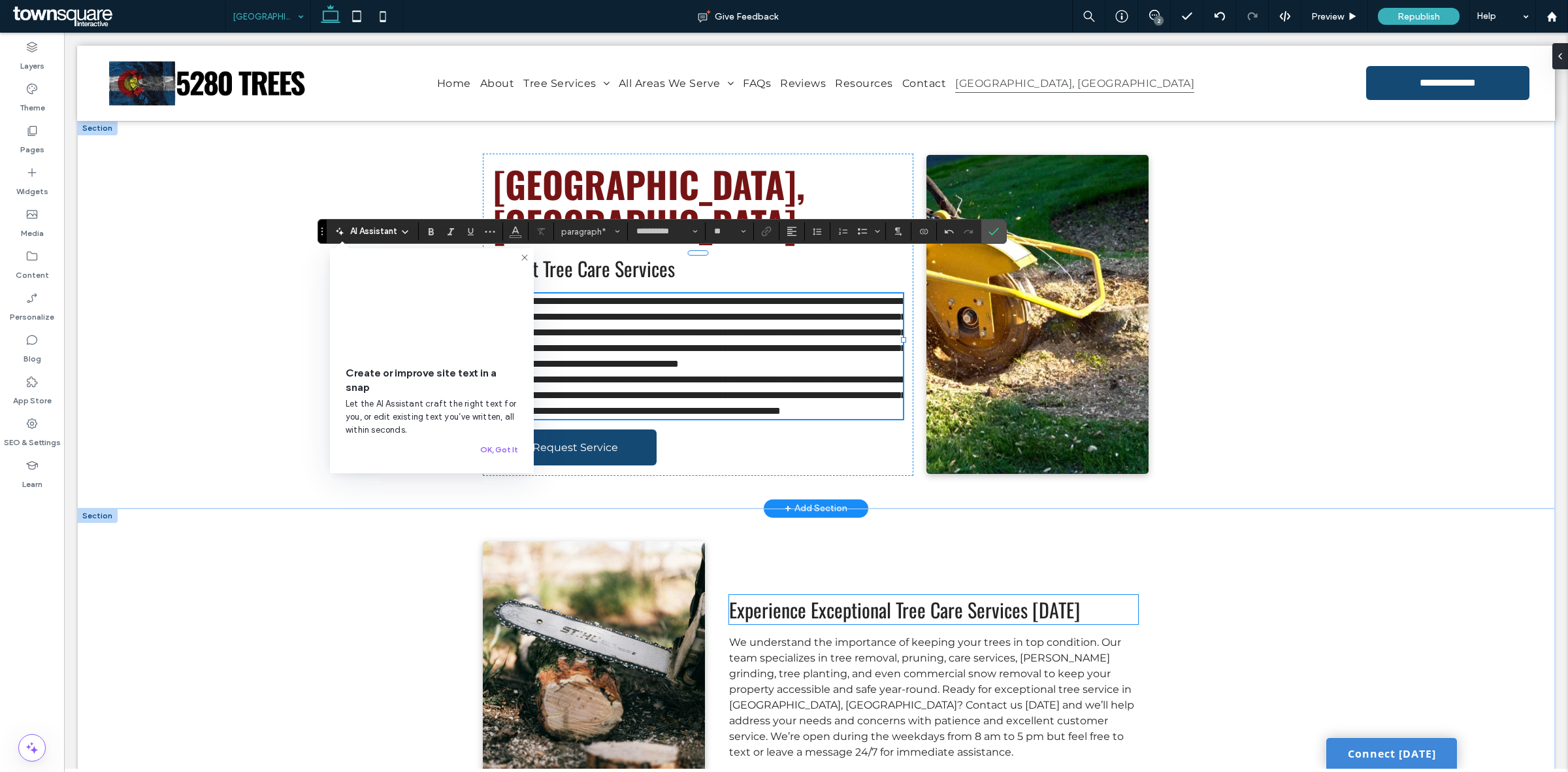
click at [811, 621] on span "Experience Exceptional Tree Care Services Today" at bounding box center [904, 609] width 351 height 29
click at [811, 621] on div "Experience Exceptional Tree Care Services Today" at bounding box center [934, 609] width 409 height 29
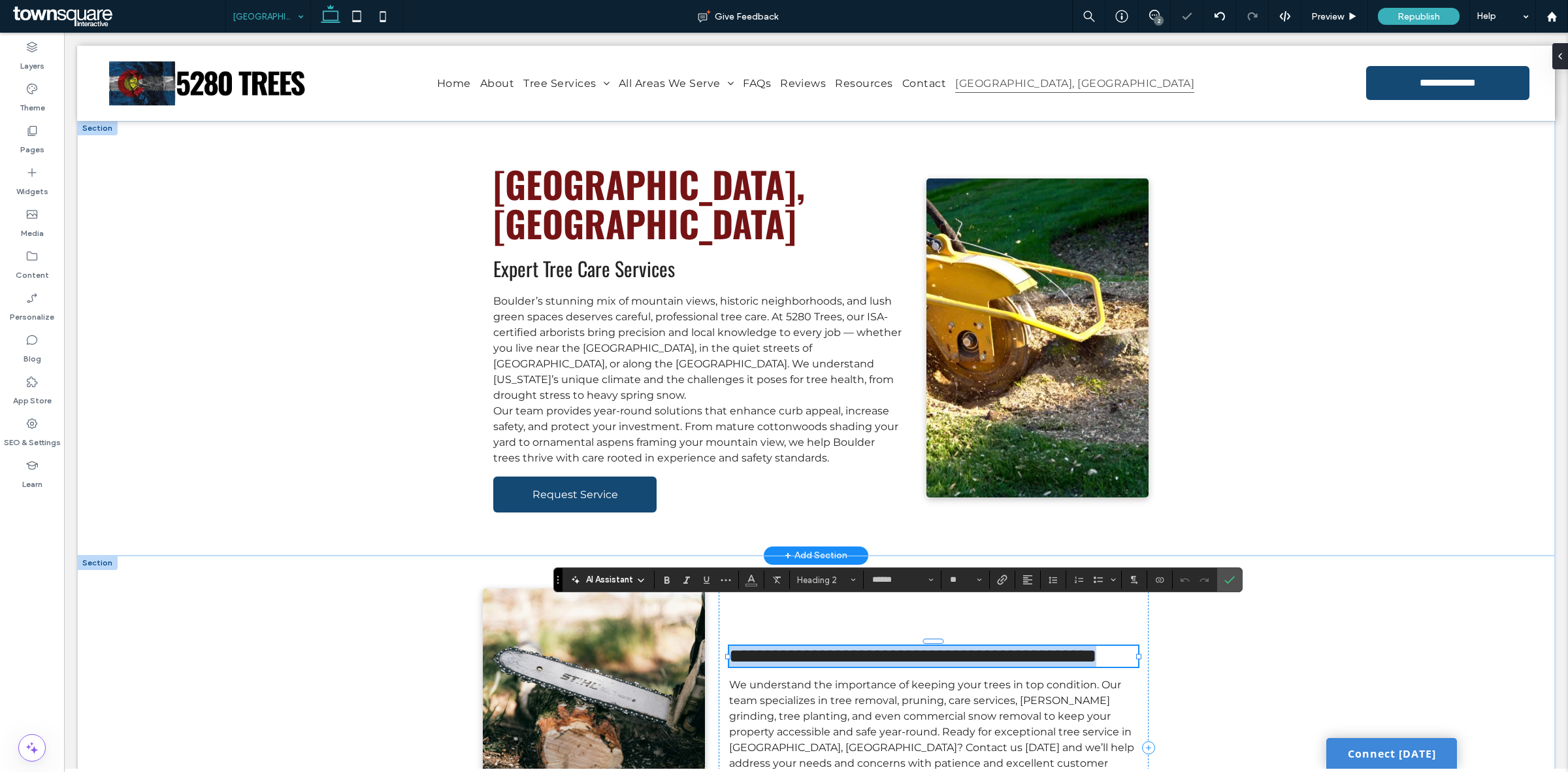
paste div
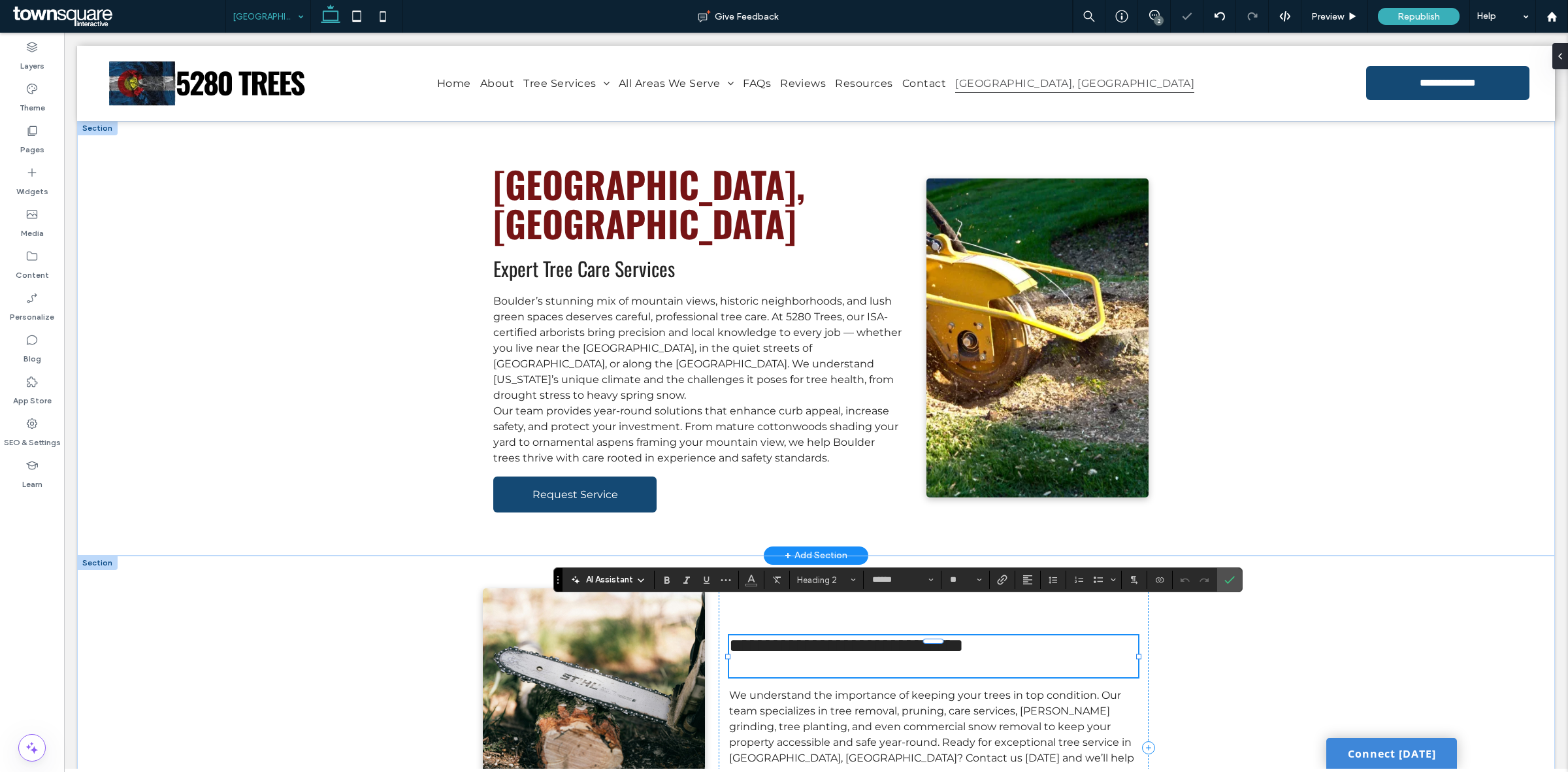
type input "**********"
type input "**"
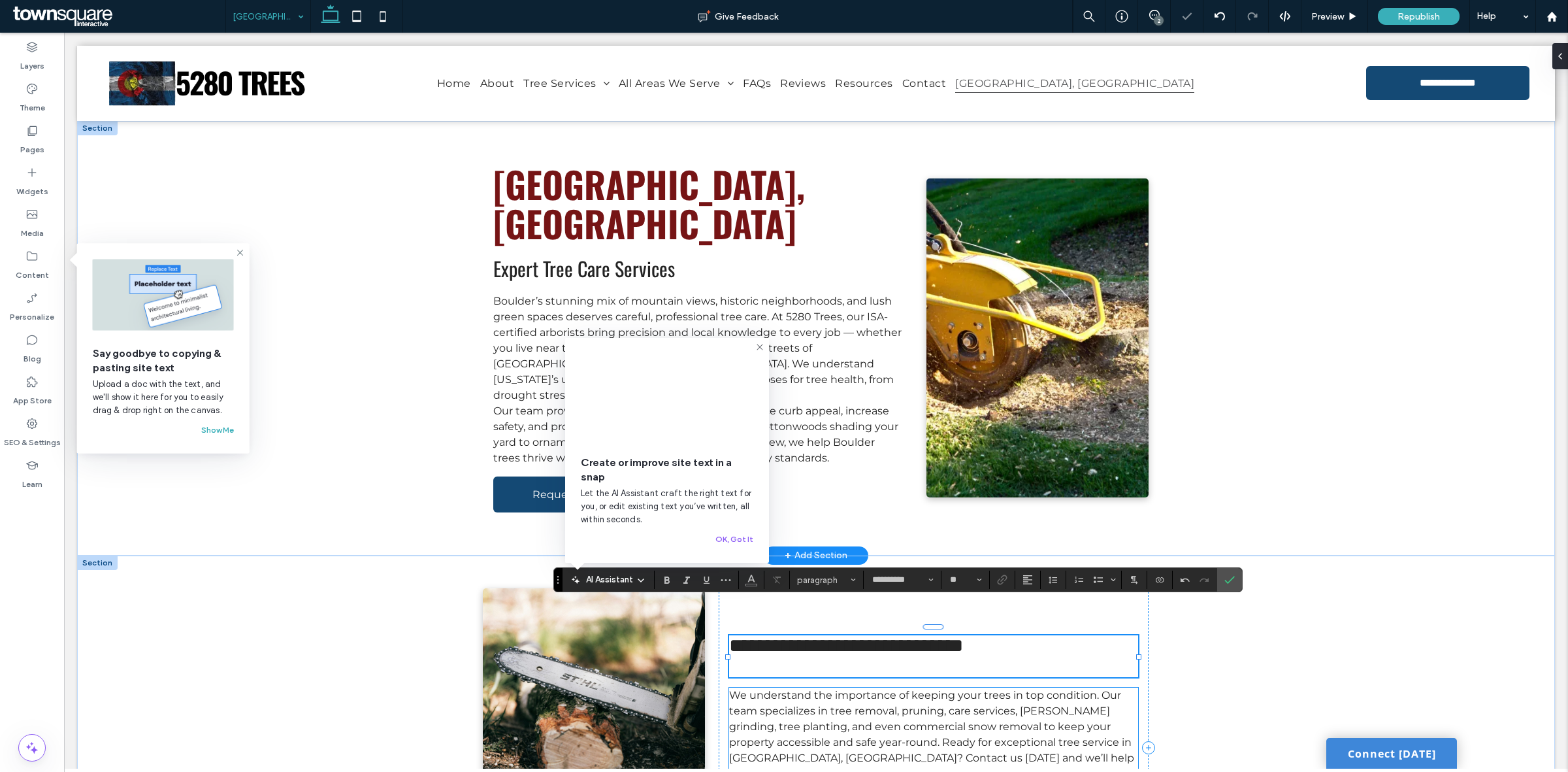
type input "******"
type input "**"
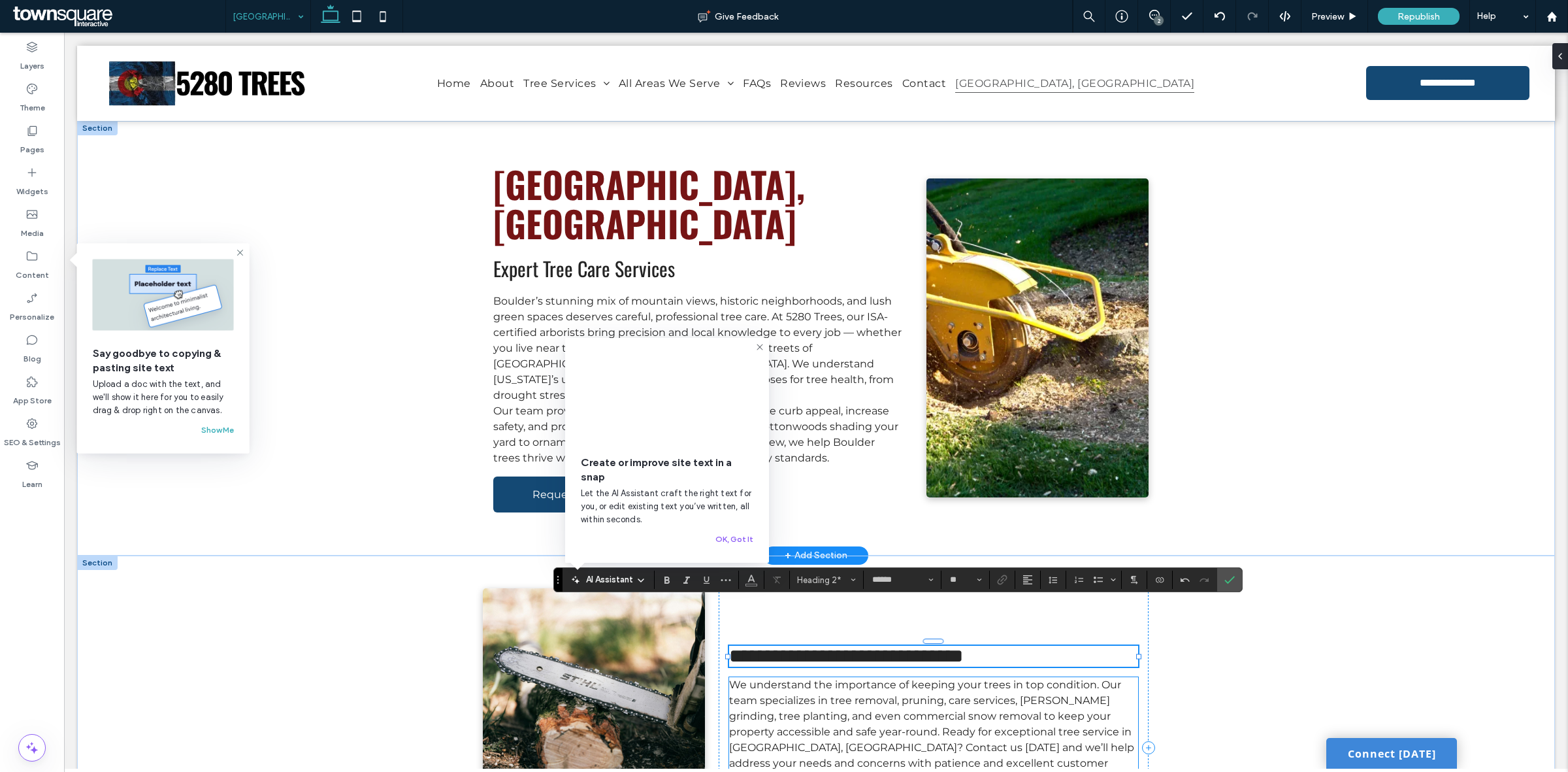
click at [896, 699] on span "We understand the importance of keeping your trees in top condition. Our team s…" at bounding box center [932, 739] width 405 height 122
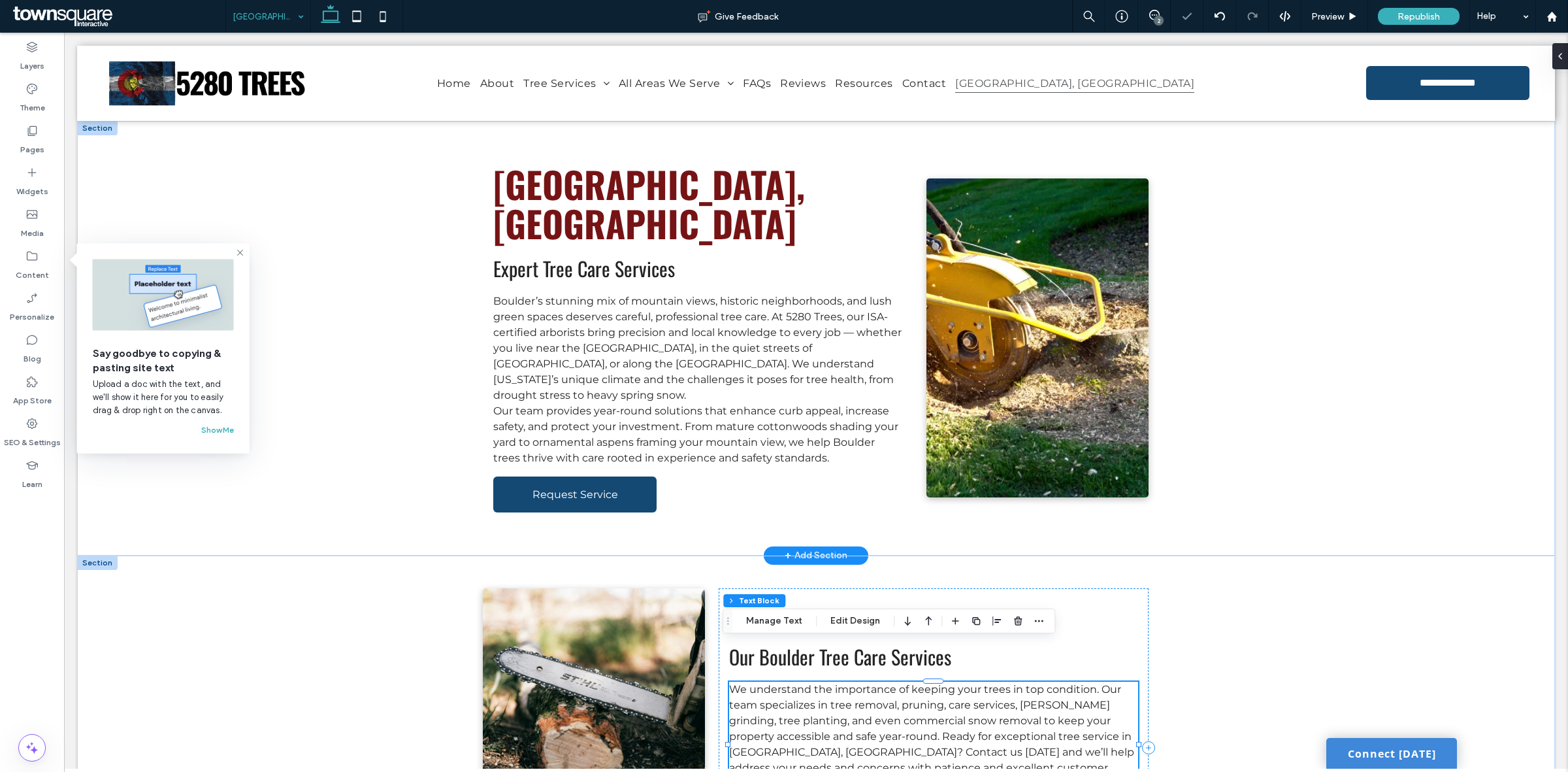
click at [896, 699] on span "We understand the importance of keeping your trees in top condition. Our team s…" at bounding box center [932, 744] width 405 height 122
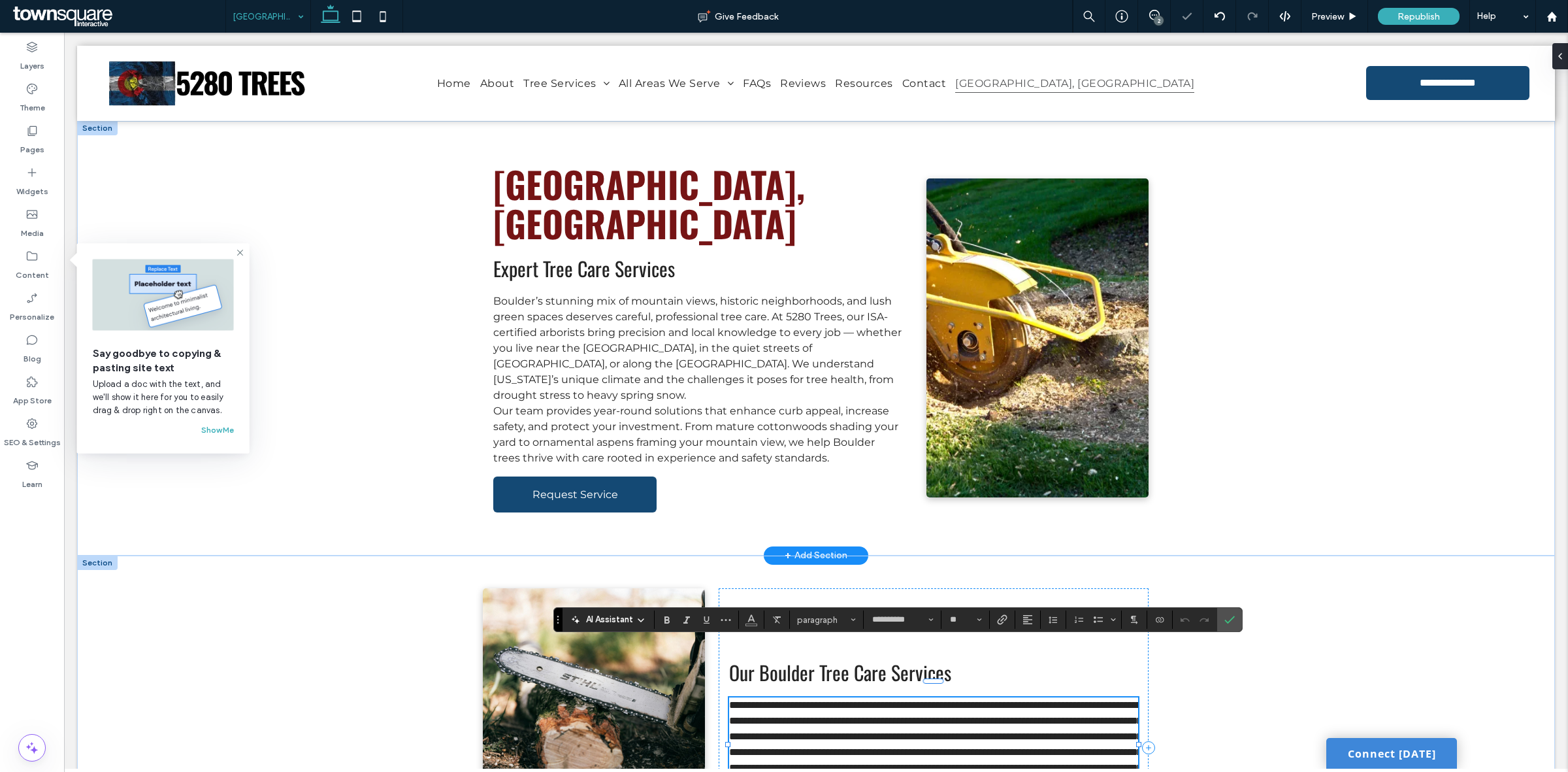
paste div
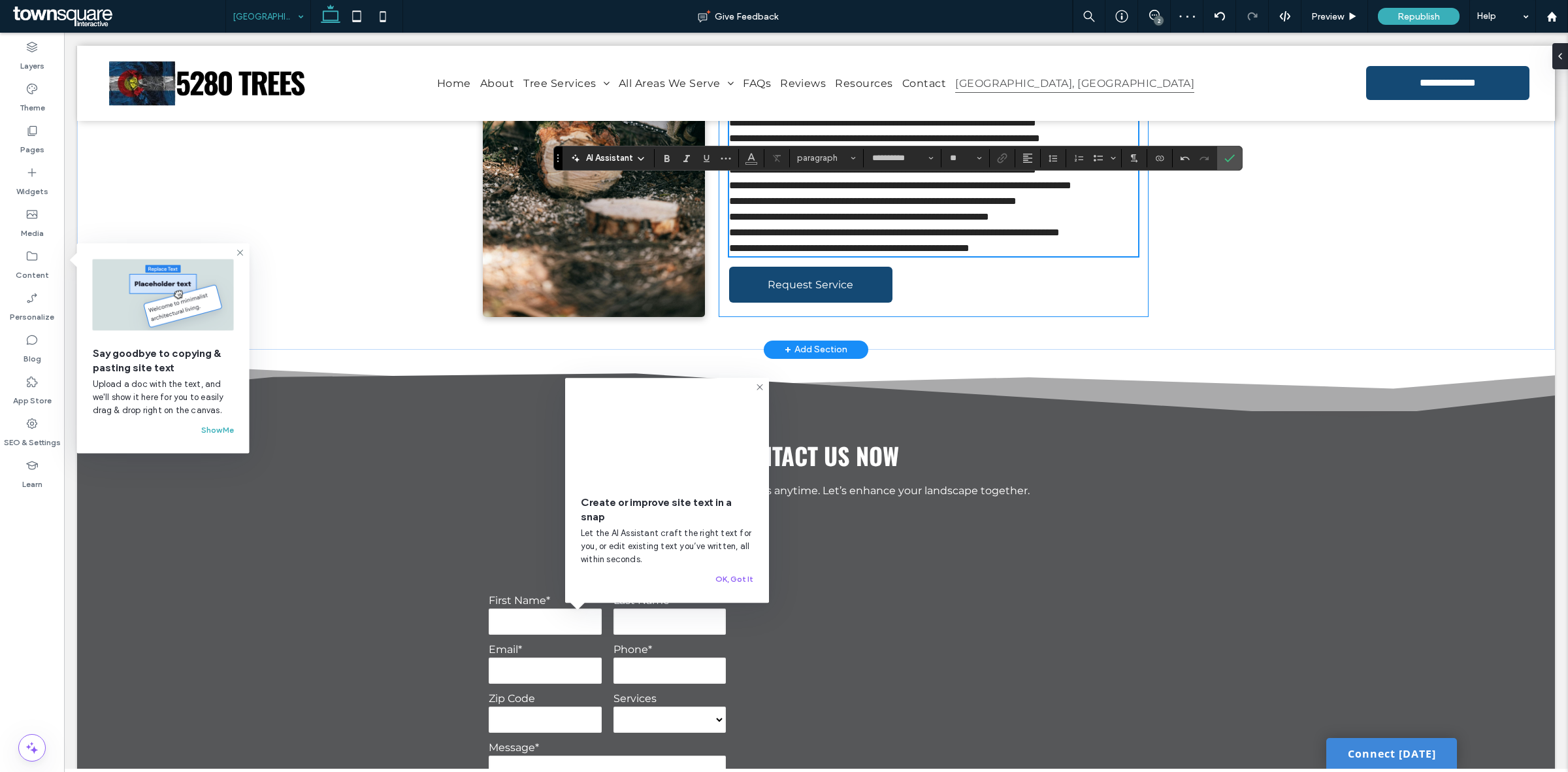
scroll to position [620, 0]
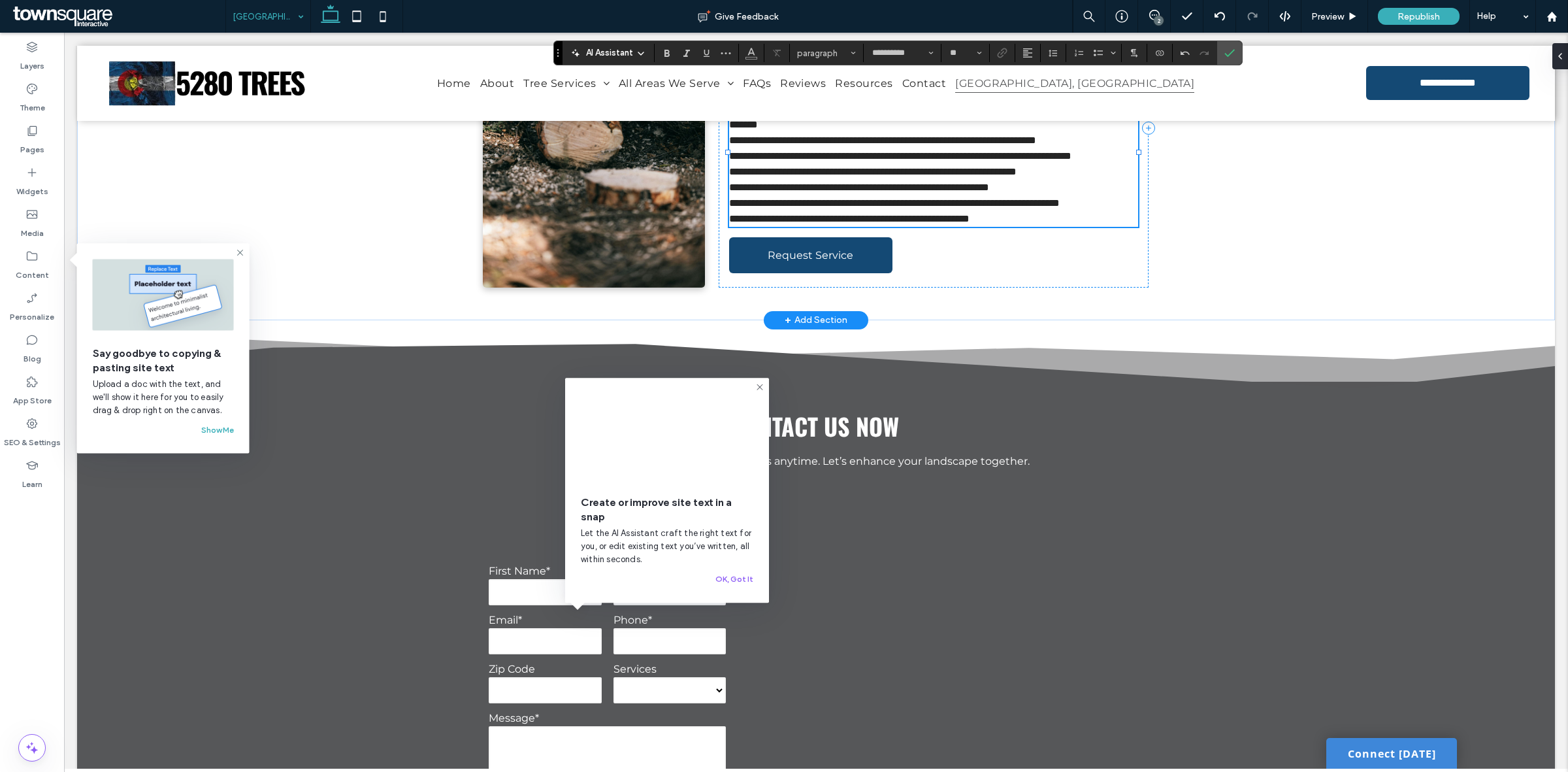
click at [819, 211] on p "**********" at bounding box center [934, 203] width 409 height 16
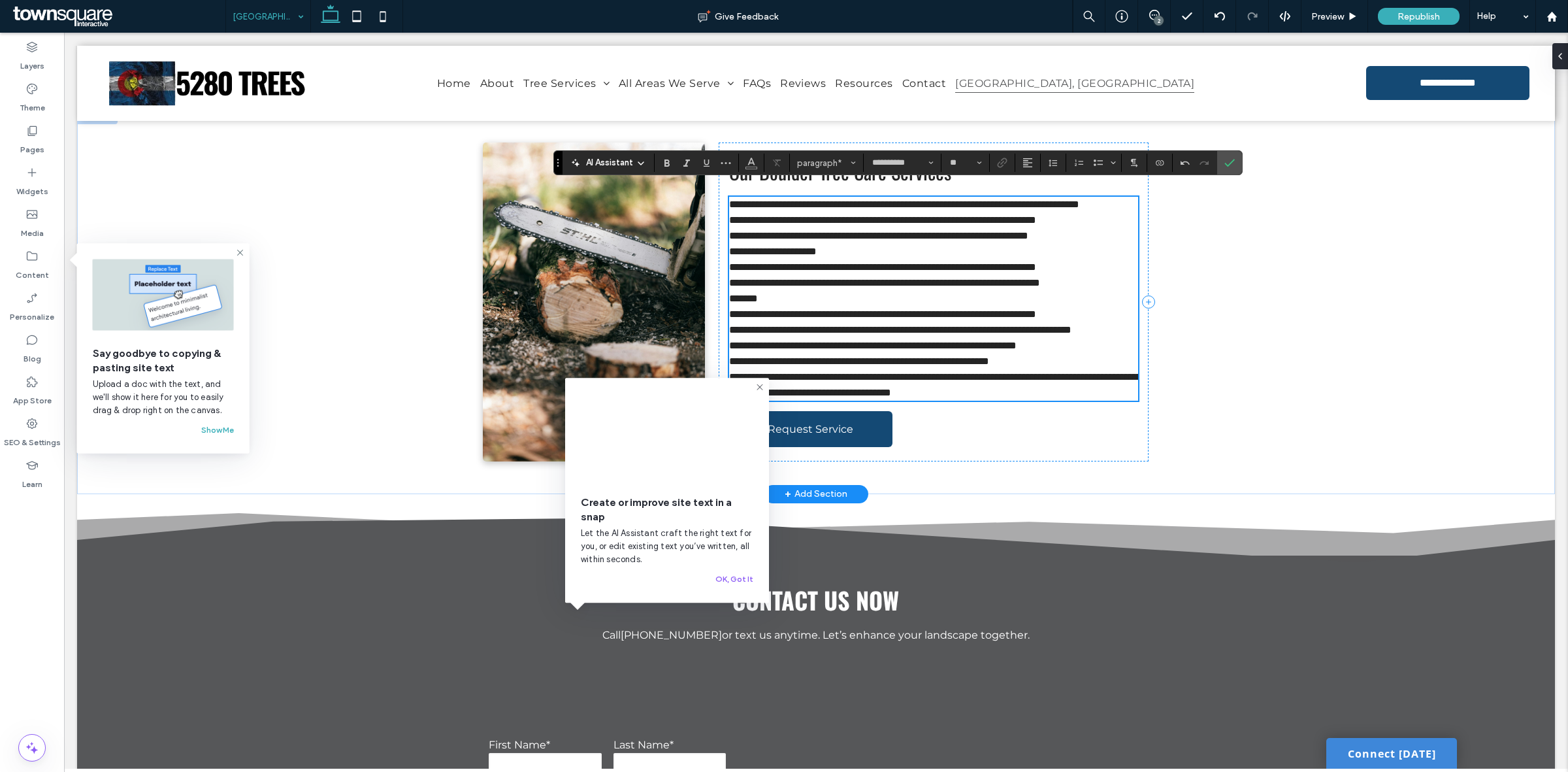
scroll to position [375, 0]
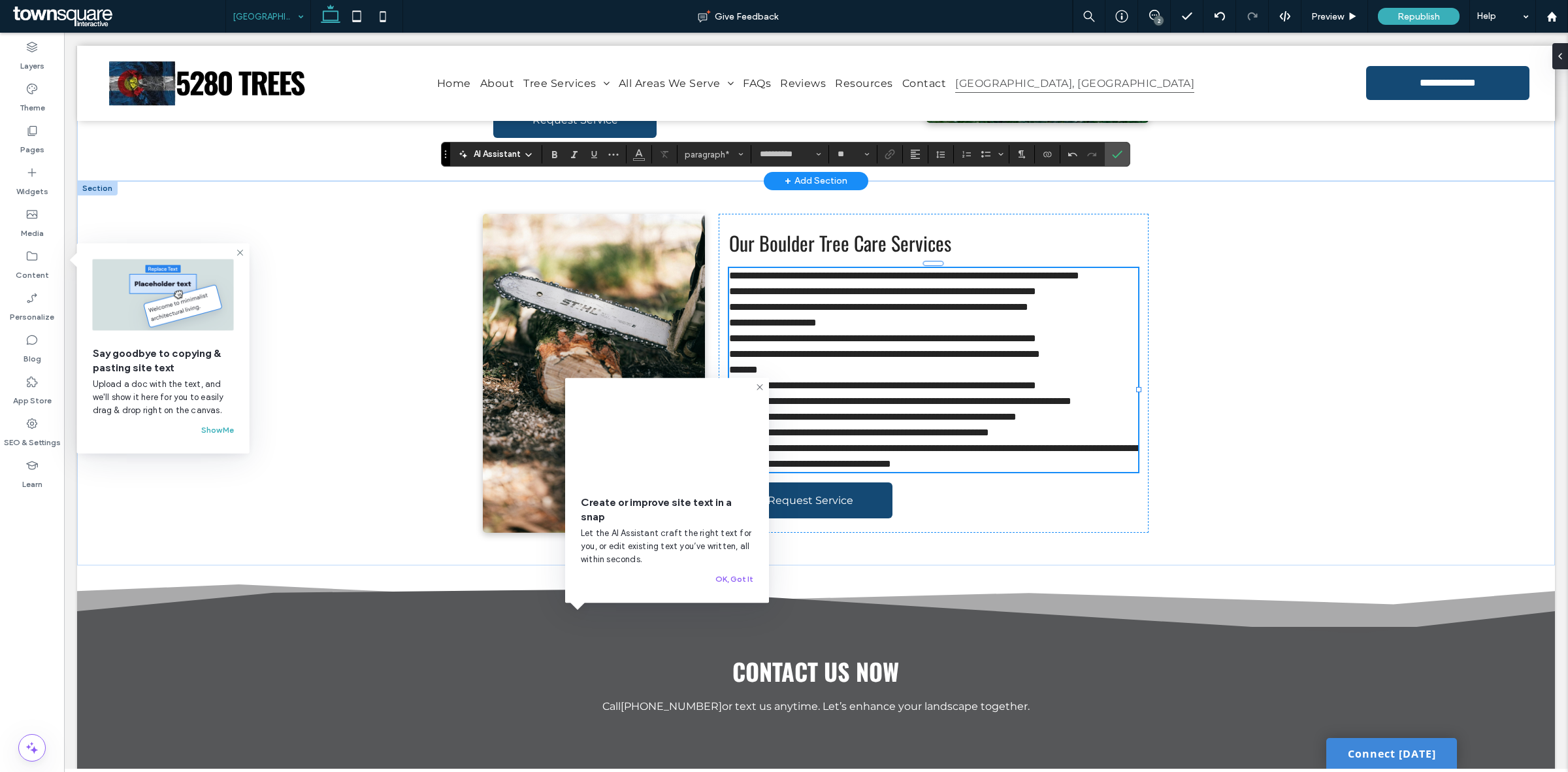
drag, startPoint x: 559, startPoint y: 249, endPoint x: 448, endPoint y: 161, distance: 141.7
click at [442, 157] on section "Drag" at bounding box center [446, 154] width 8 height 24
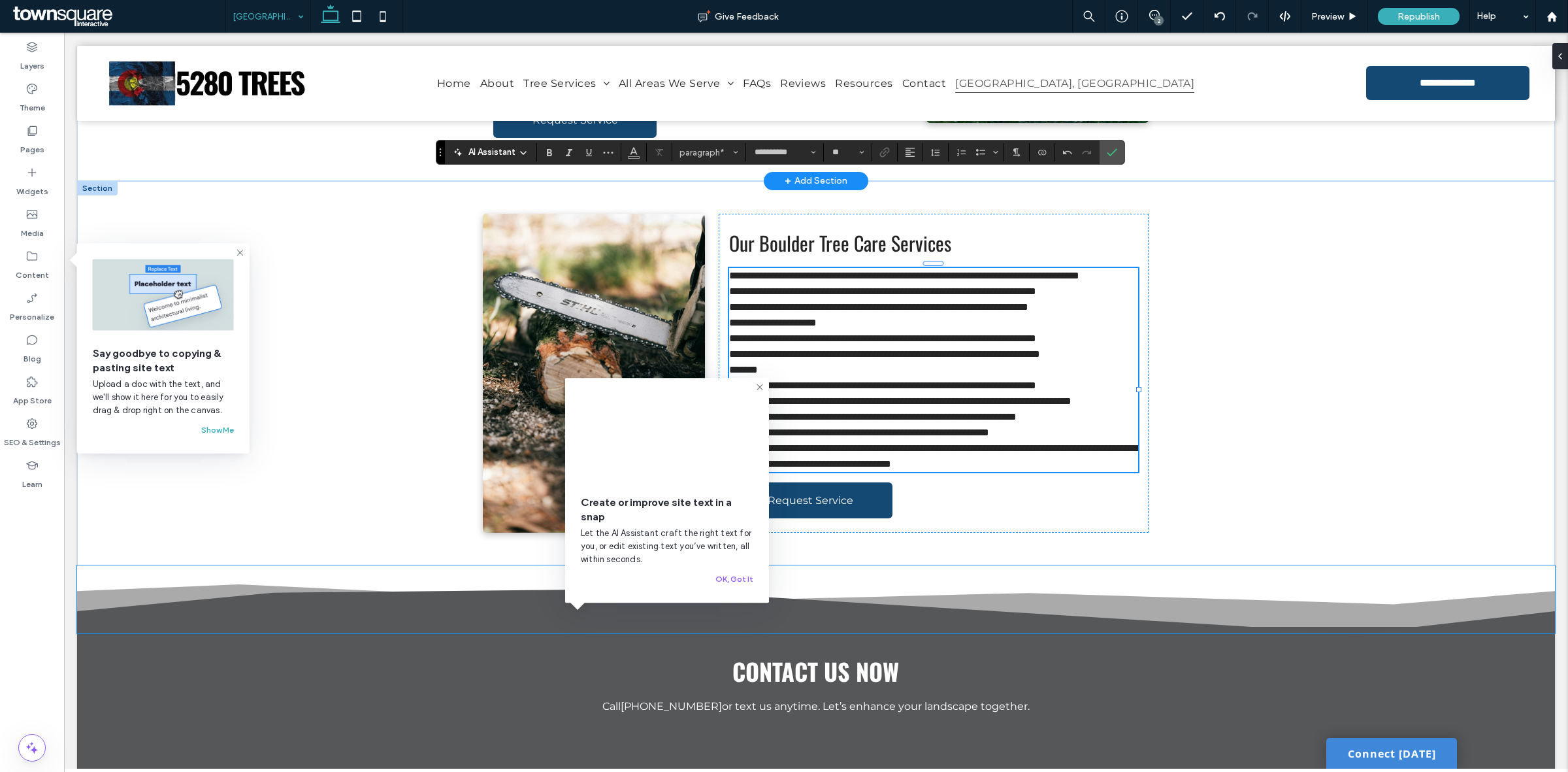
click at [732, 599] on div "Create or improve site text in a snap Let the AI Assistant craft the right text…" at bounding box center [667, 490] width 204 height 225
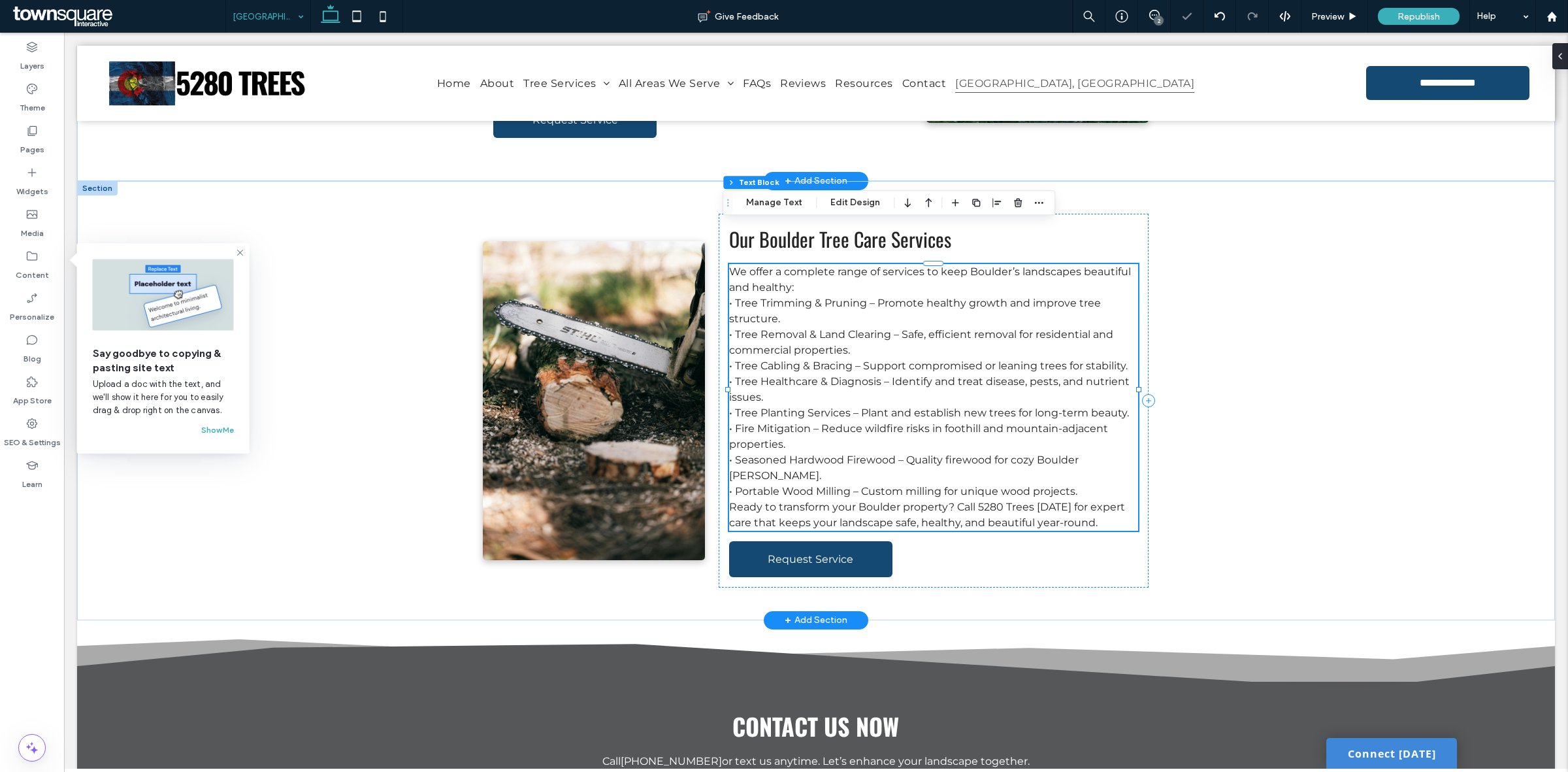
click at [729, 295] on p "• Tree Trimming & Pruning – Promote healthy growth and improve tree structure." at bounding box center [934, 311] width 409 height 31
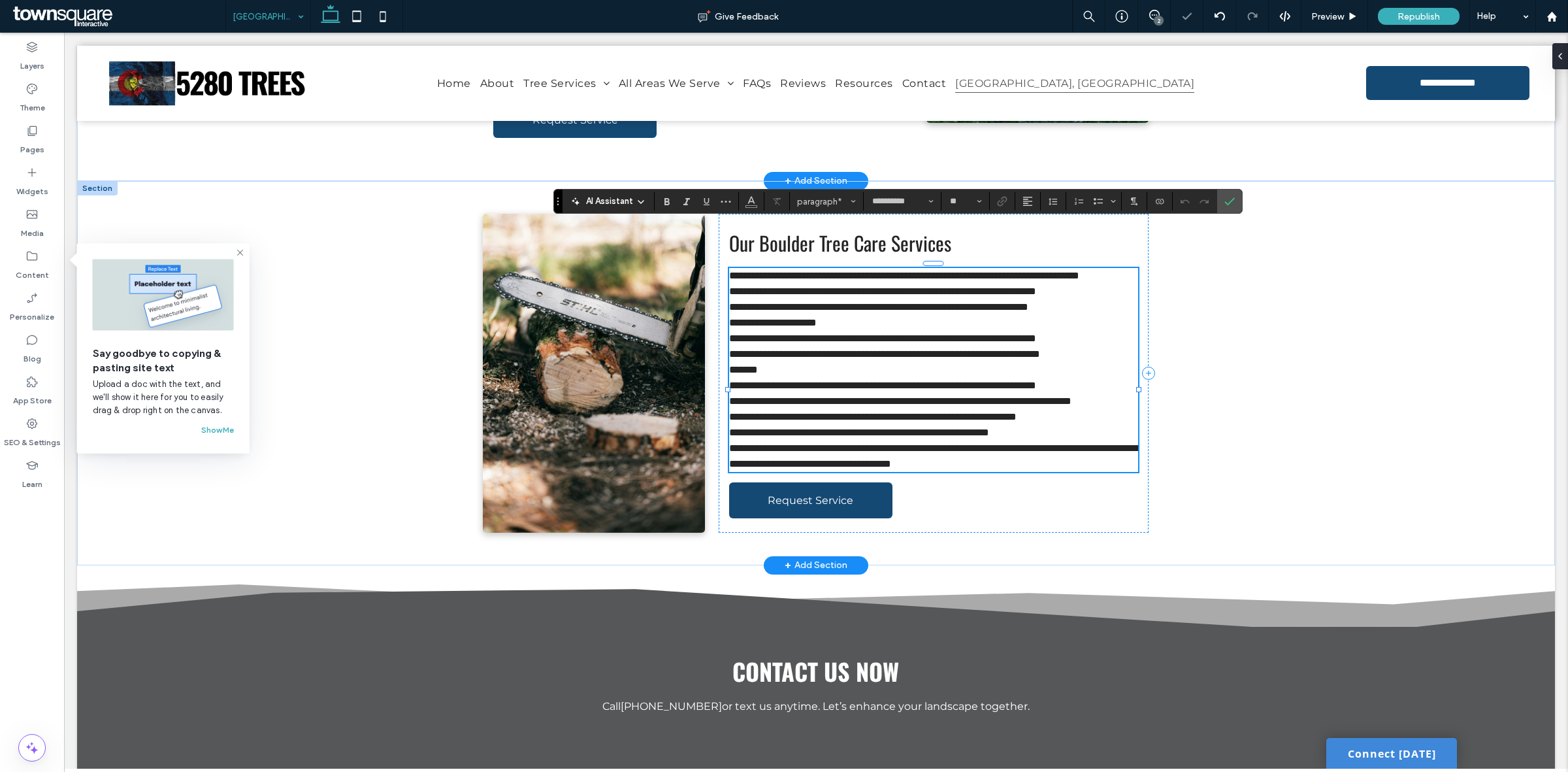
click at [732, 286] on span "**********" at bounding box center [883, 291] width 307 height 10
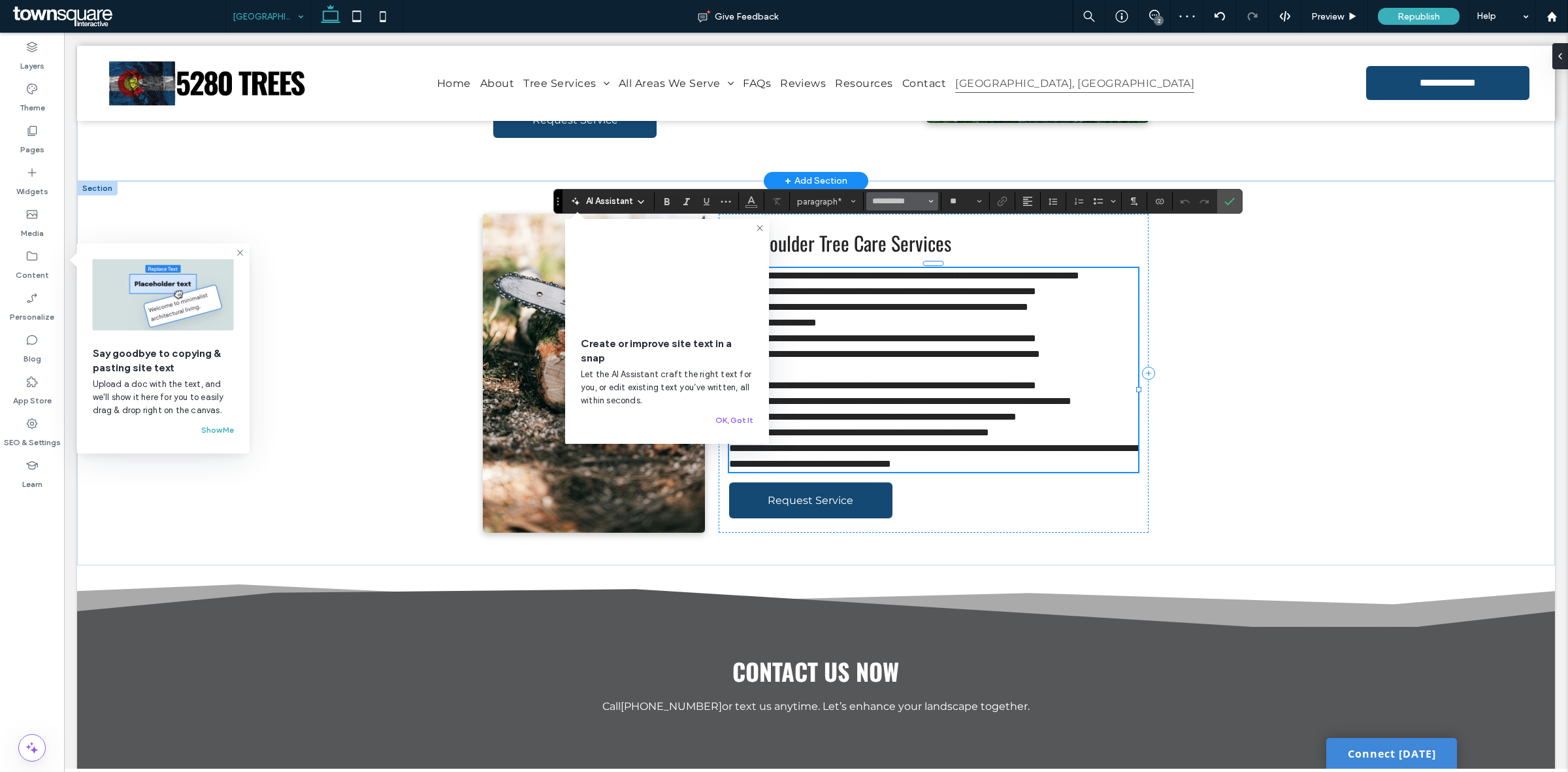
click at [843, 271] on span "**********" at bounding box center [904, 275] width 350 height 10
click at [764, 227] on icon at bounding box center [760, 228] width 10 height 10
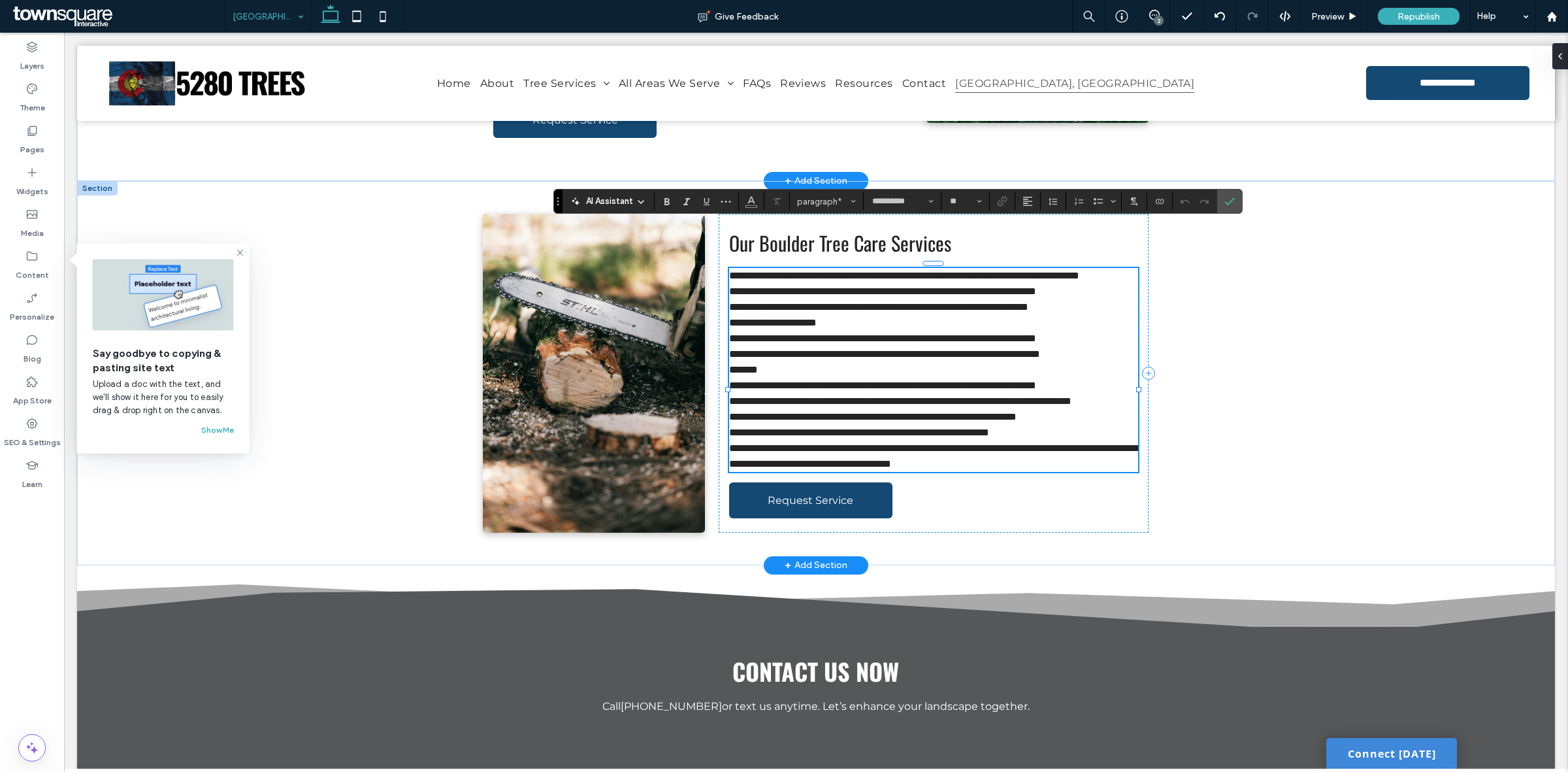
click at [730, 286] on span "**********" at bounding box center [883, 291] width 307 height 10
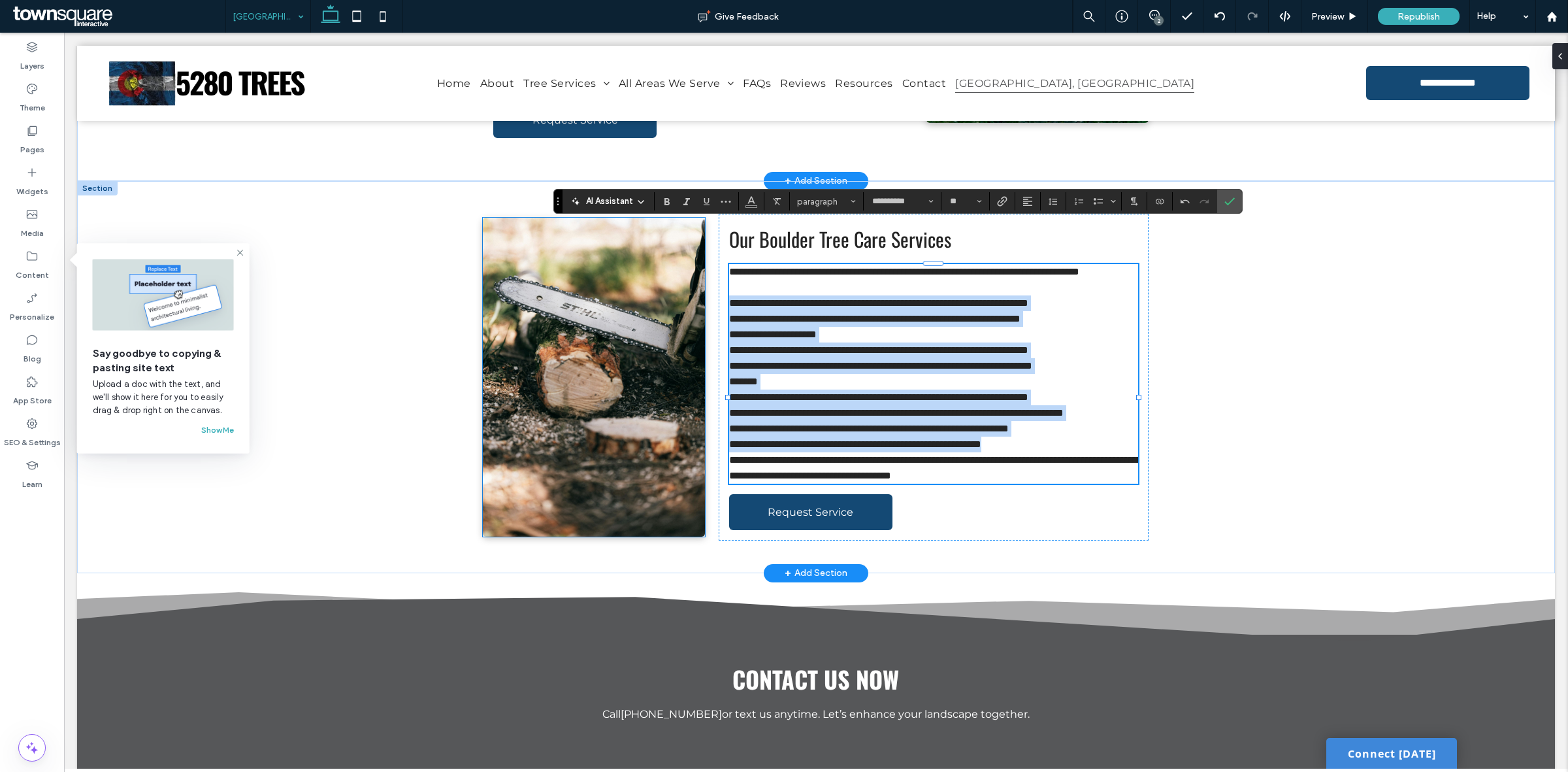
drag, startPoint x: 1092, startPoint y: 452, endPoint x: 680, endPoint y: 277, distance: 447.6
click at [680, 277] on div "**********" at bounding box center [816, 377] width 784 height 392
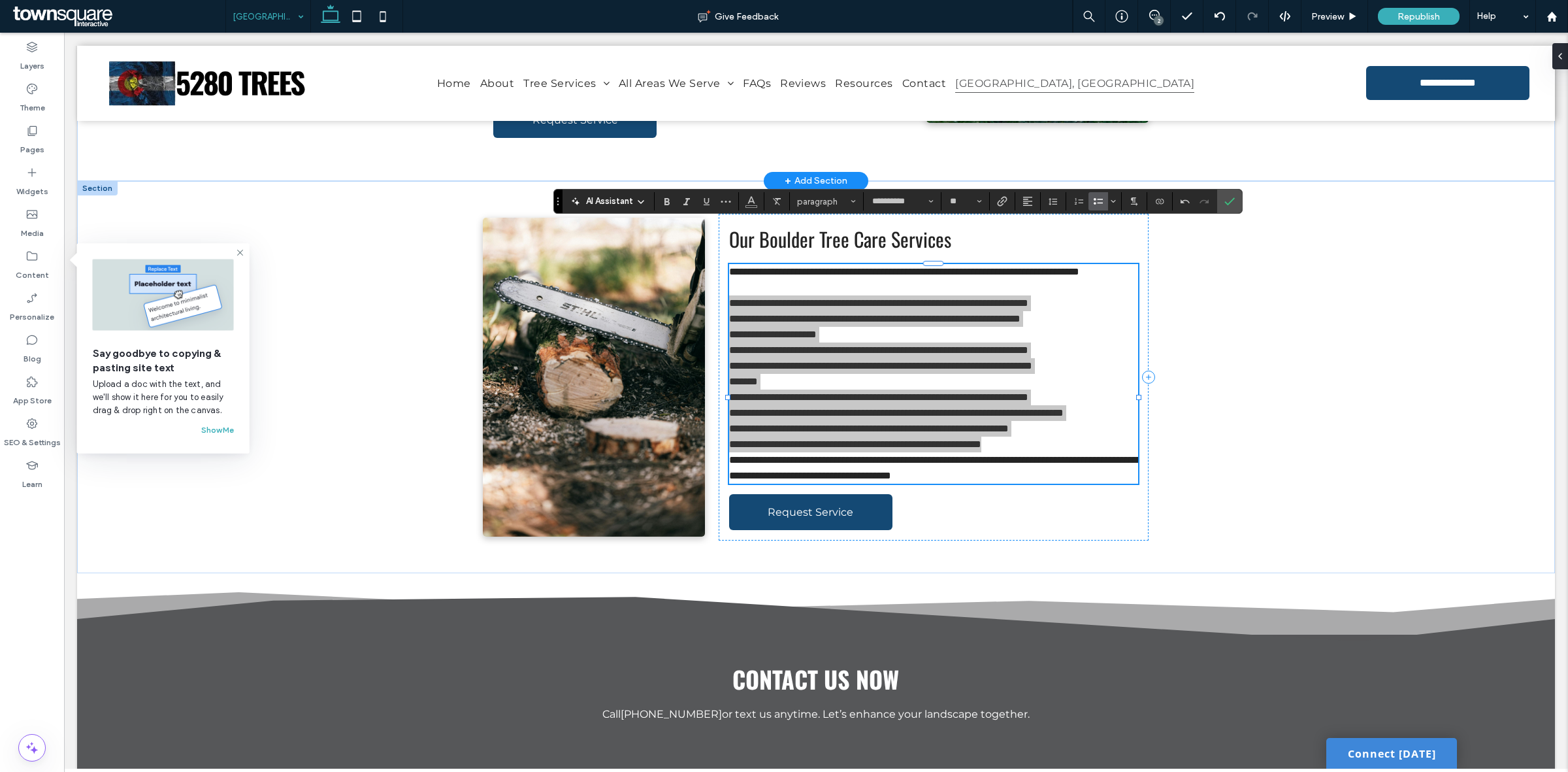
click at [1099, 208] on span "Bulleted List" at bounding box center [1096, 201] width 6 height 18
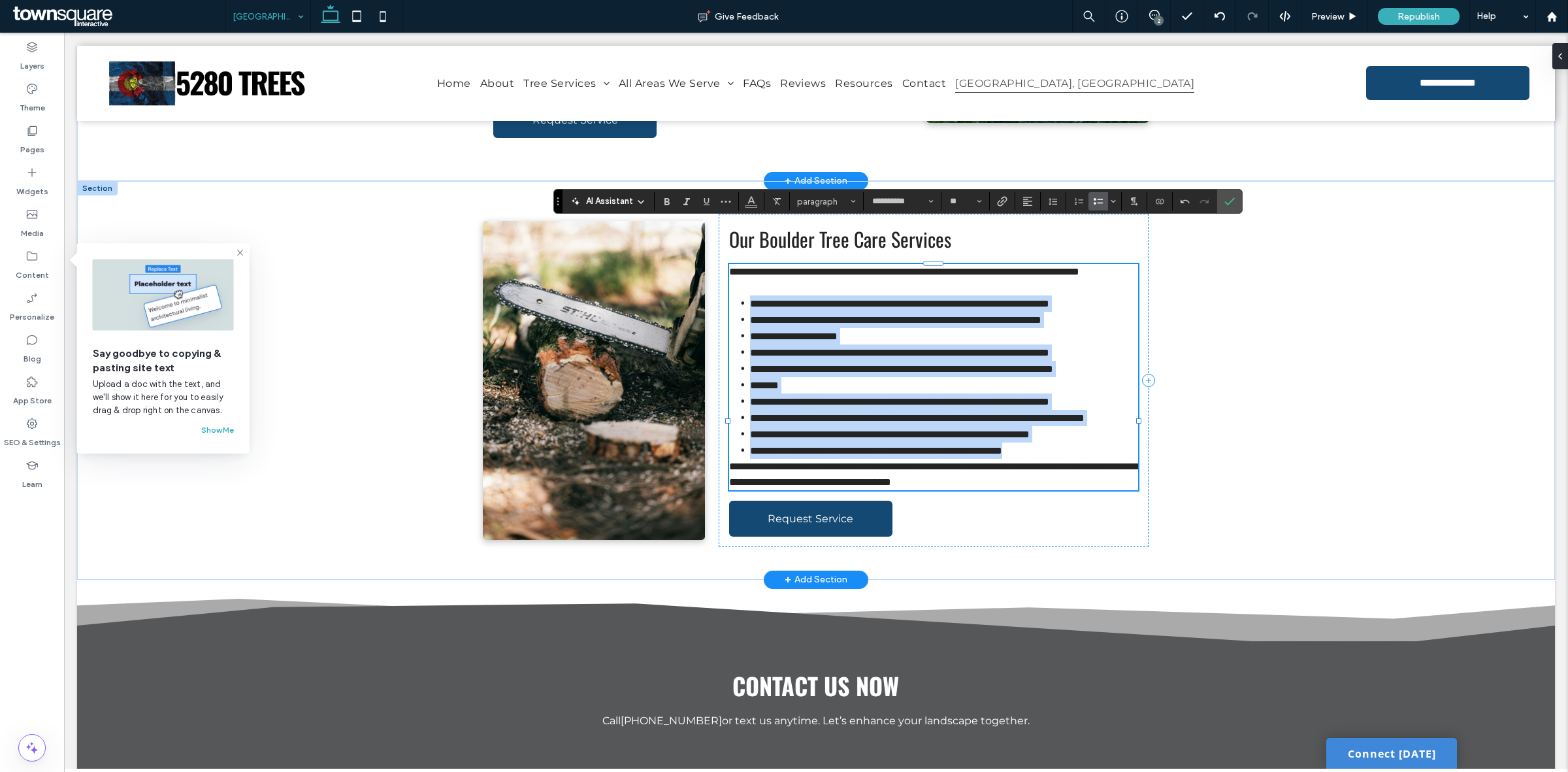
click at [1098, 459] on li "**********" at bounding box center [944, 450] width 388 height 16
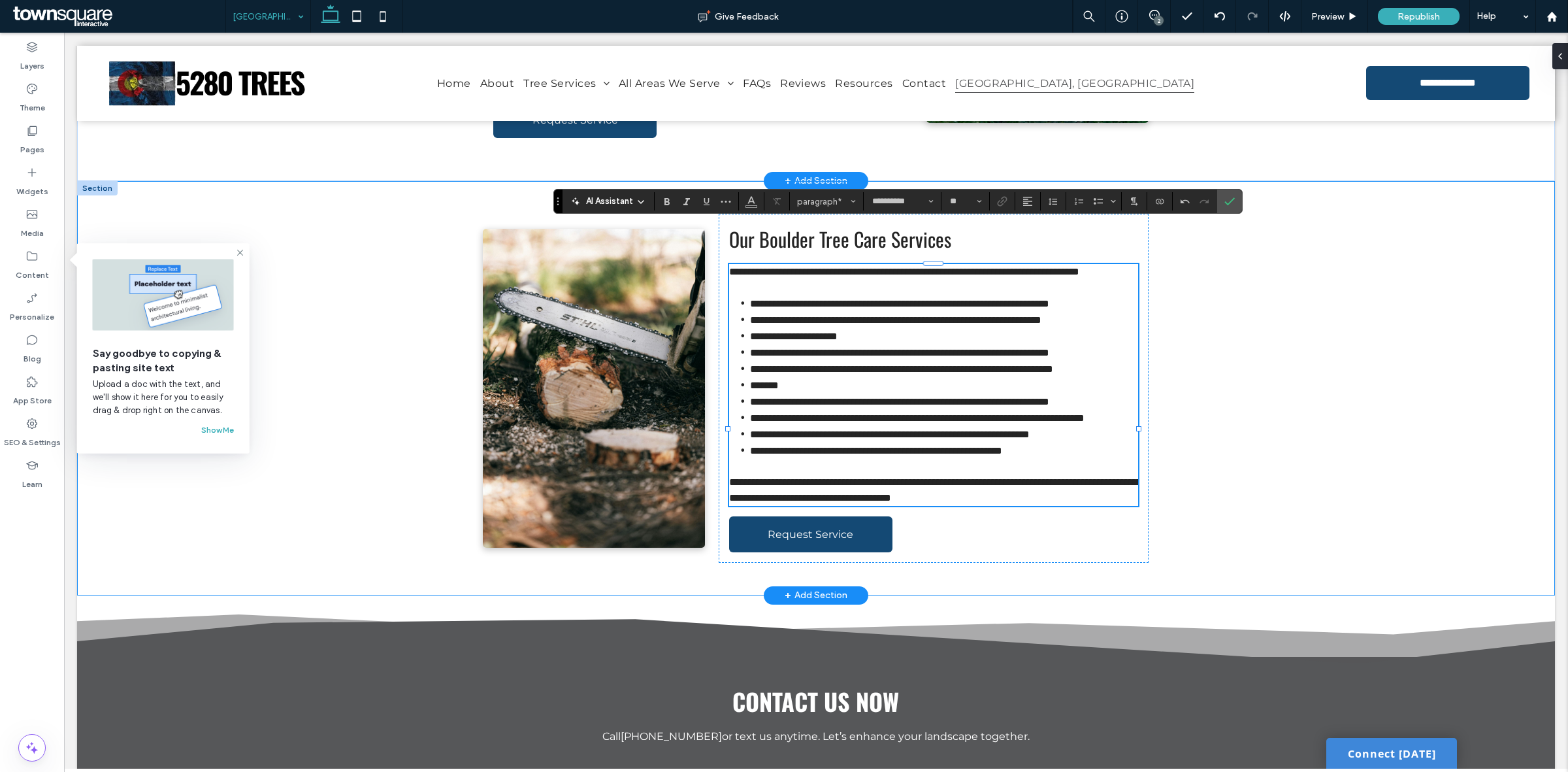
click at [1312, 422] on div "**********" at bounding box center [816, 388] width 1478 height 414
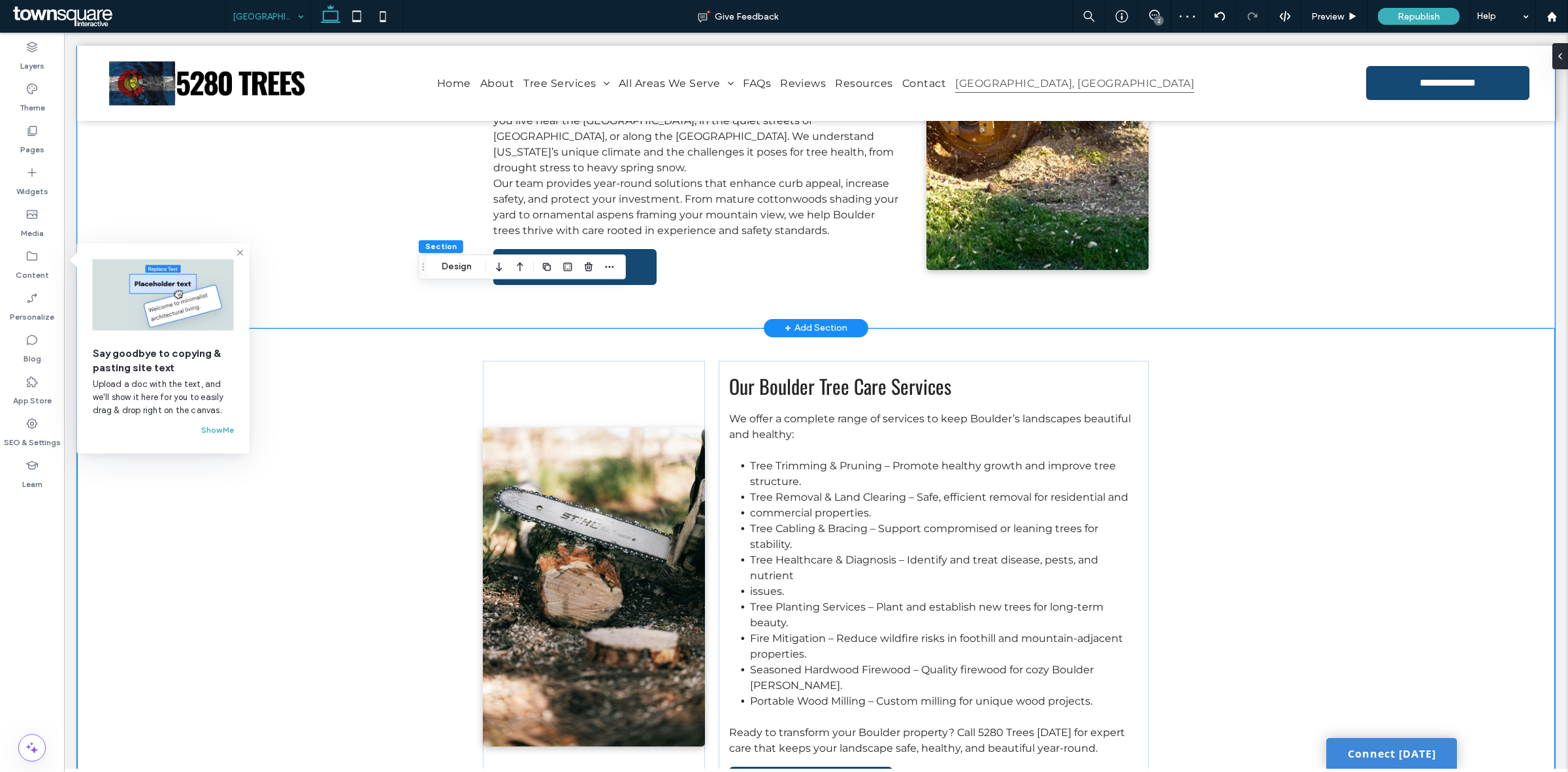
scroll to position [245, 0]
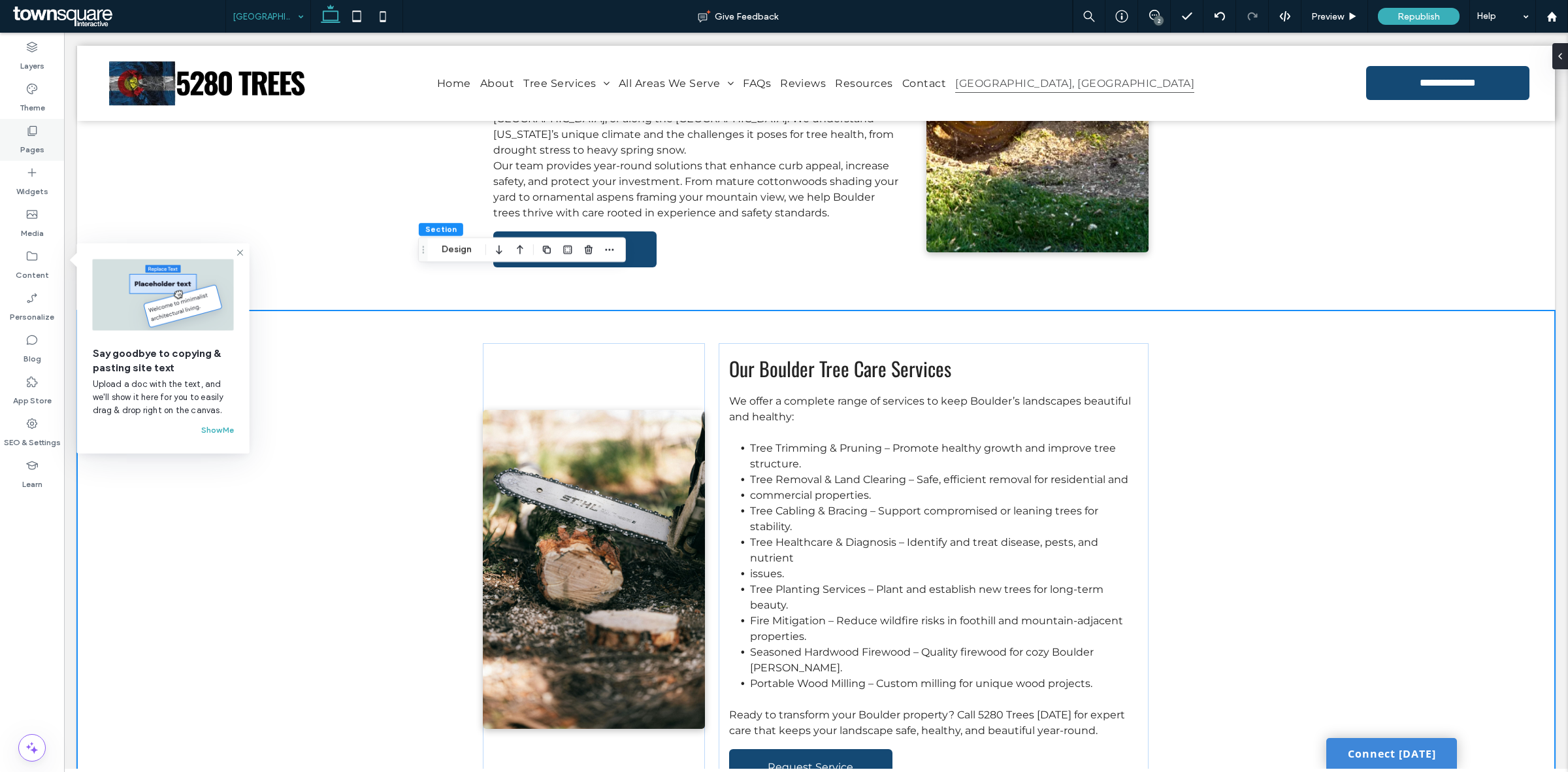
click at [37, 129] on icon at bounding box center [32, 131] width 13 height 13
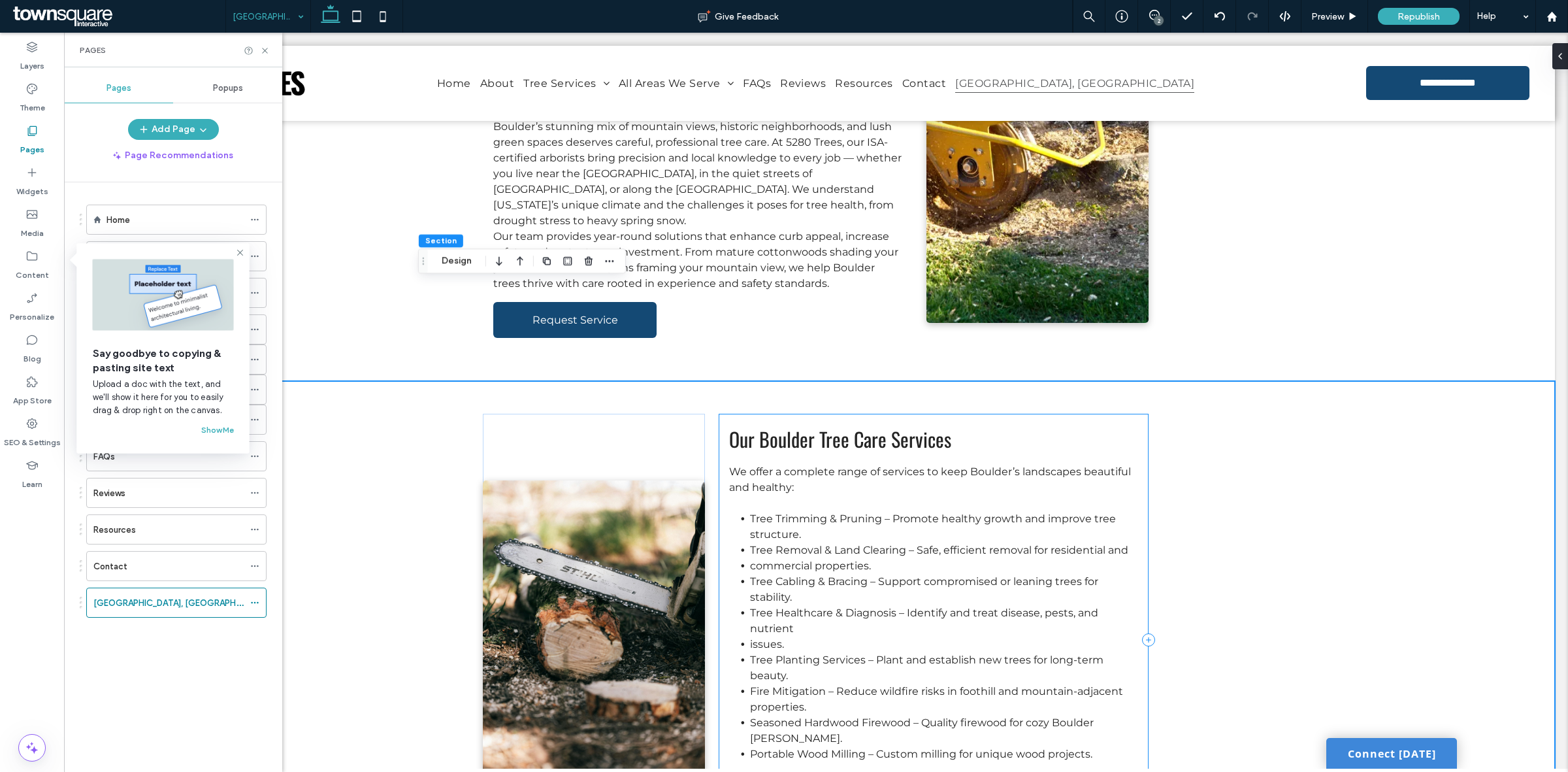
scroll to position [82, 0]
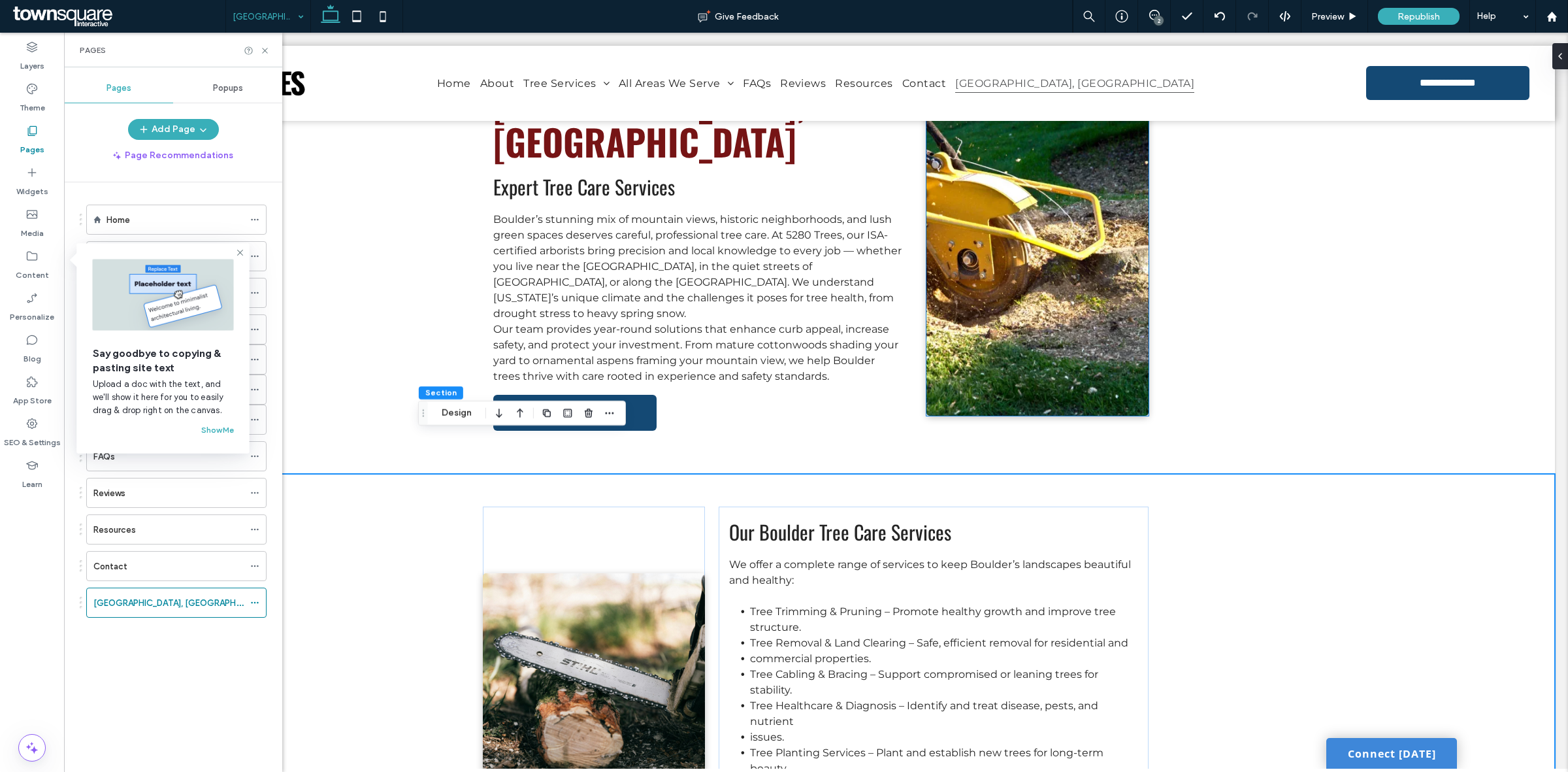
click at [1011, 288] on img at bounding box center [1037, 256] width 222 height 319
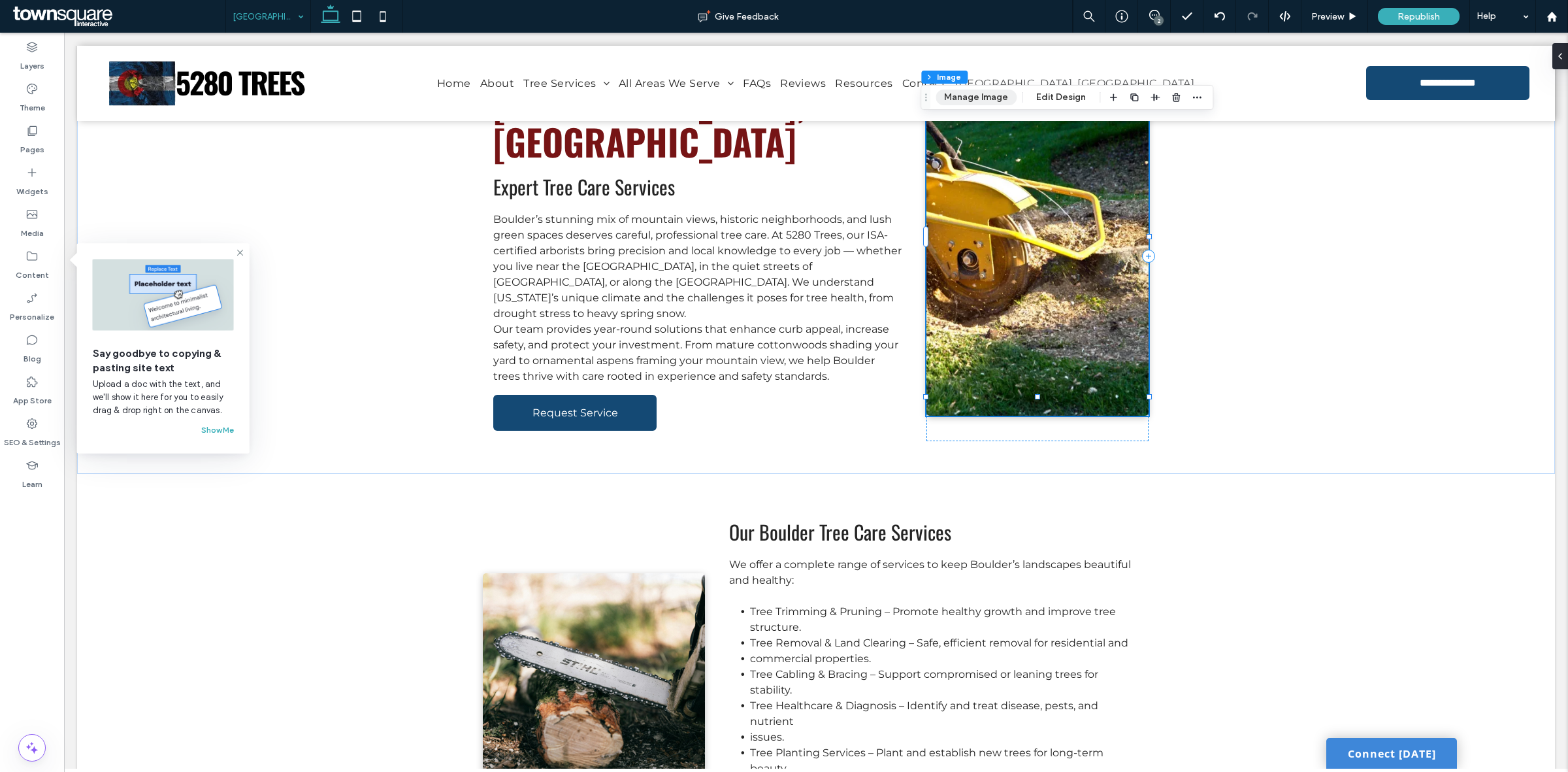
click at [978, 100] on button "Manage Image" at bounding box center [976, 97] width 81 height 16
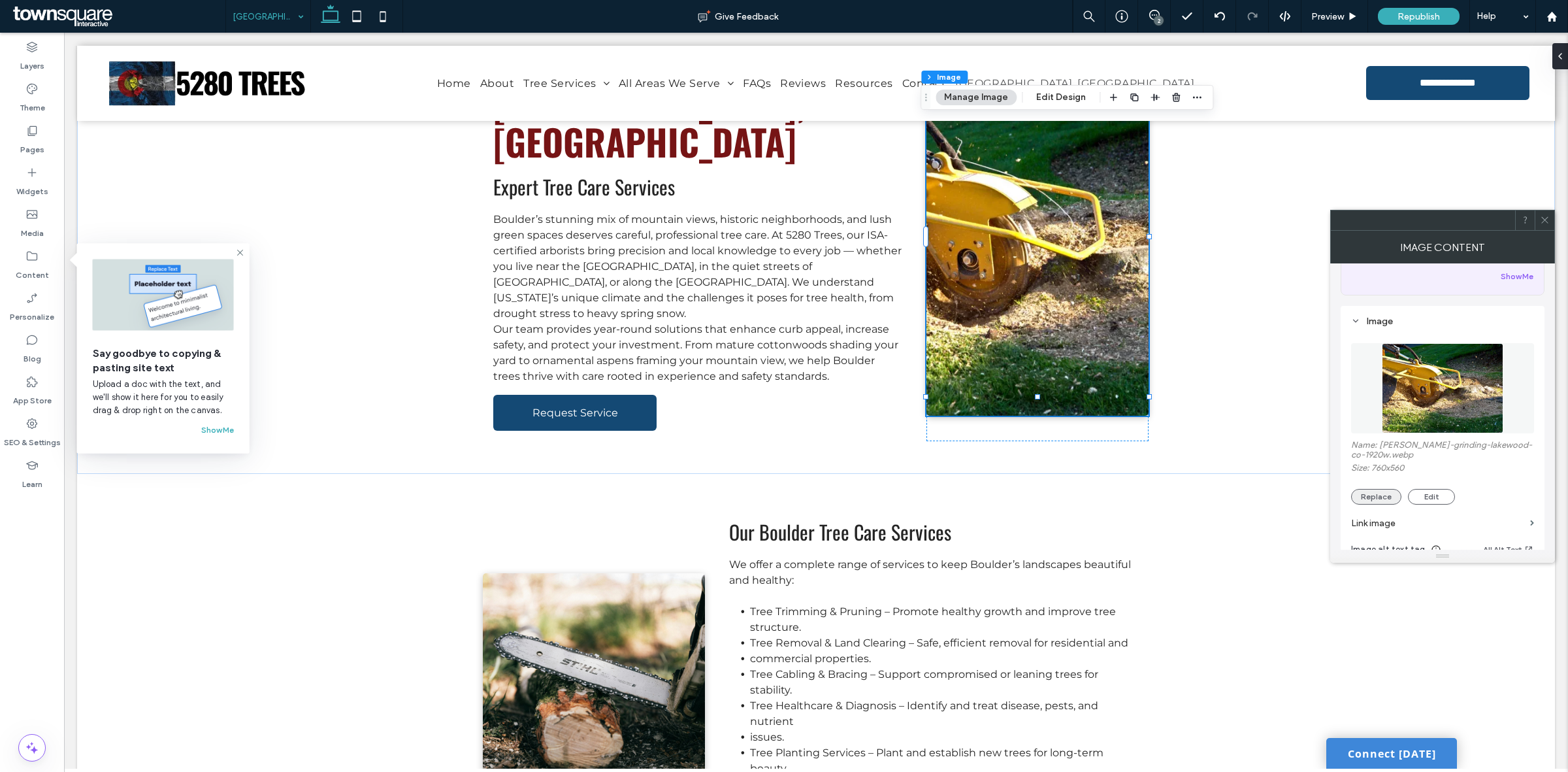
click at [1384, 495] on button "Replace" at bounding box center [1376, 497] width 50 height 16
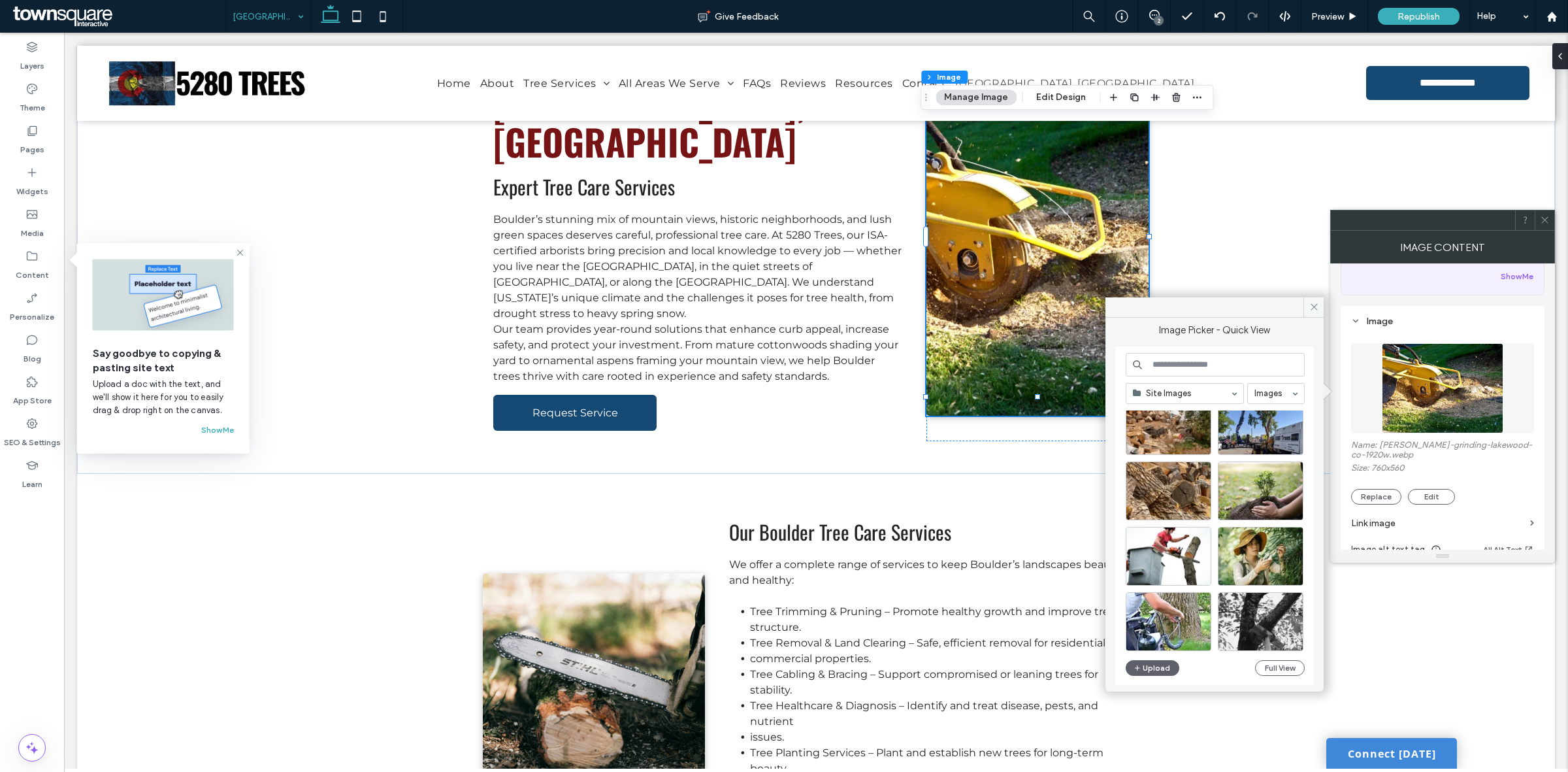
scroll to position [1207, 0]
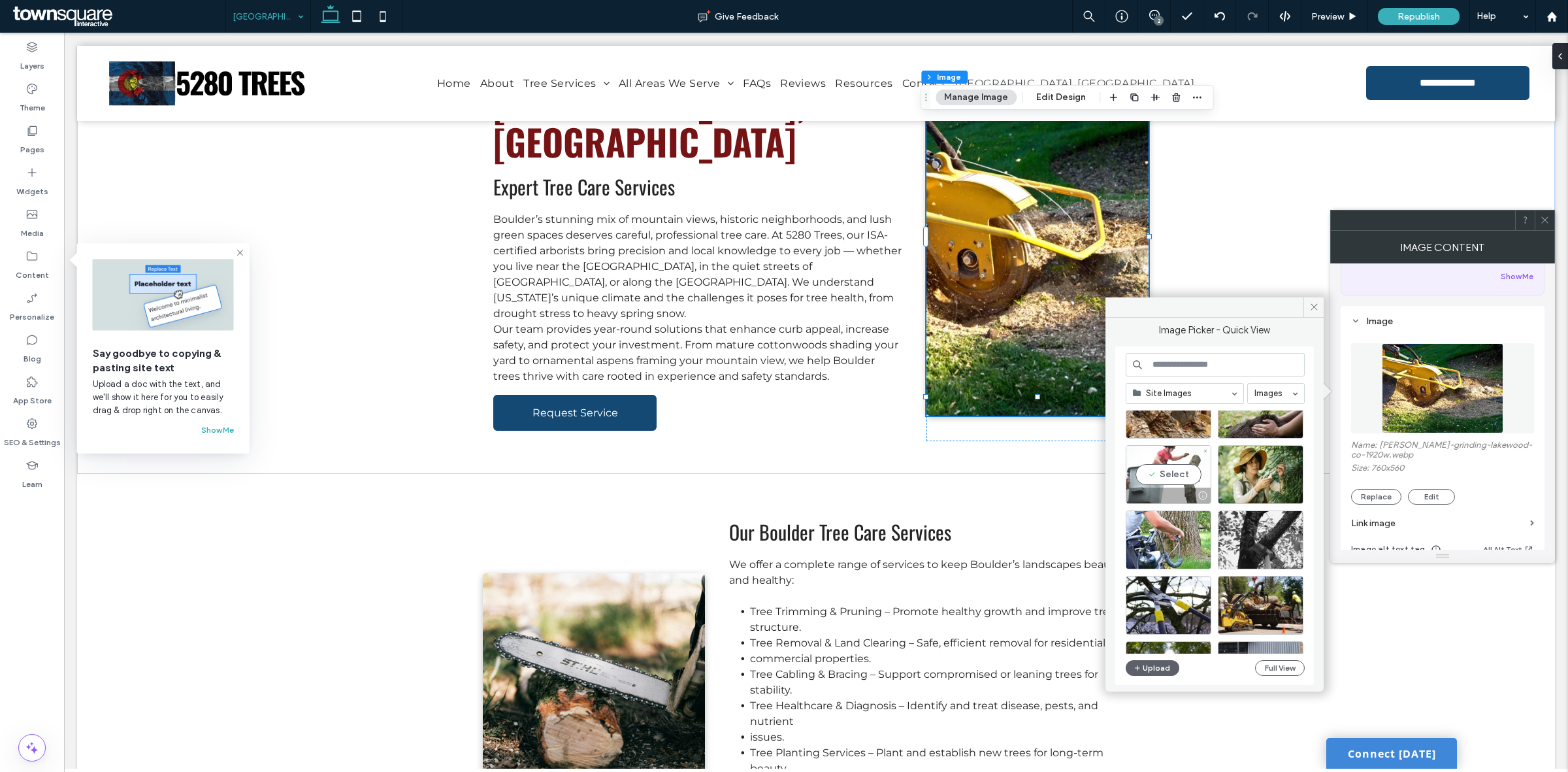
click at [1186, 472] on div "Select" at bounding box center [1168, 475] width 86 height 59
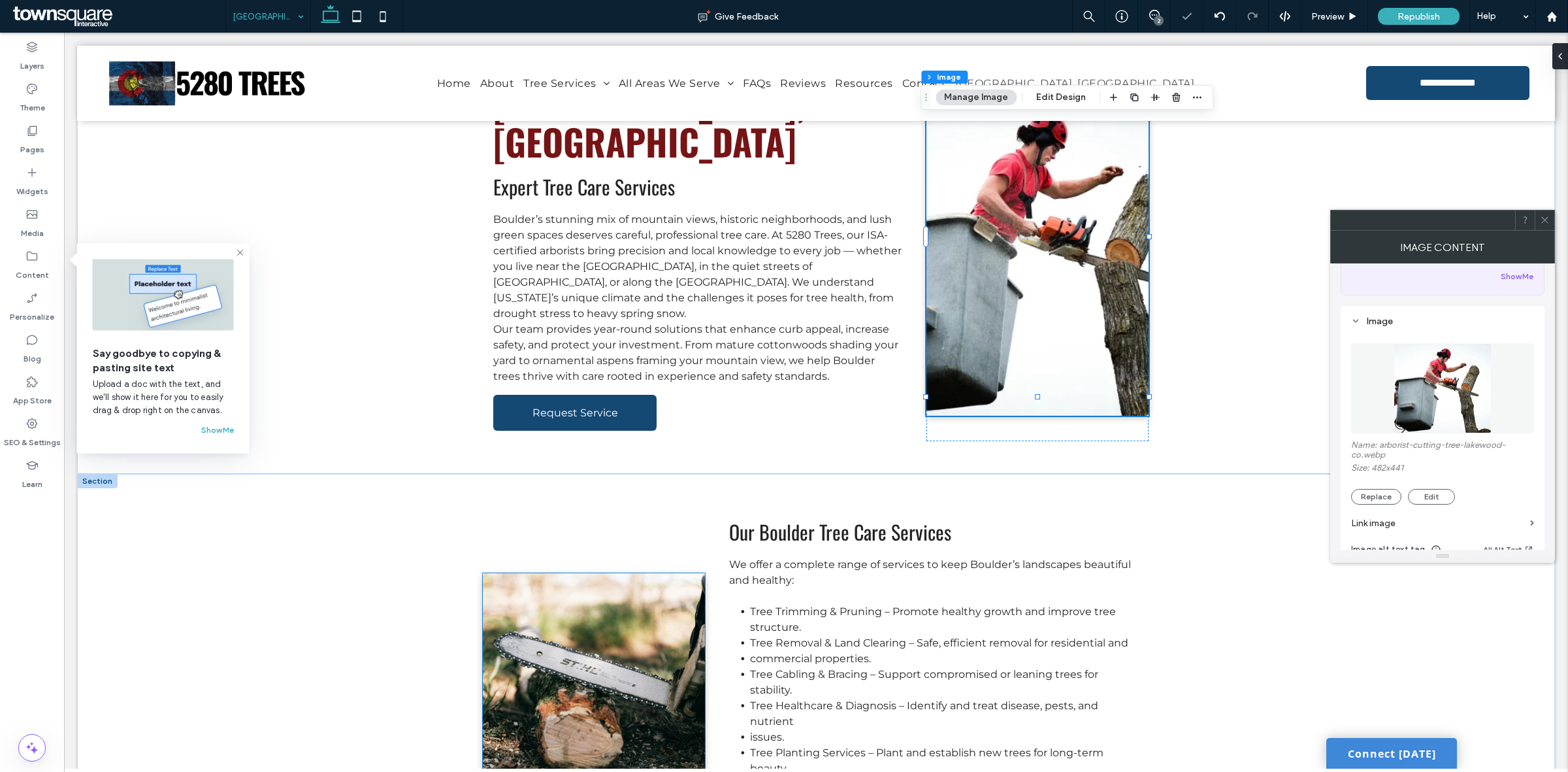
click at [627, 616] on img at bounding box center [594, 733] width 222 height 319
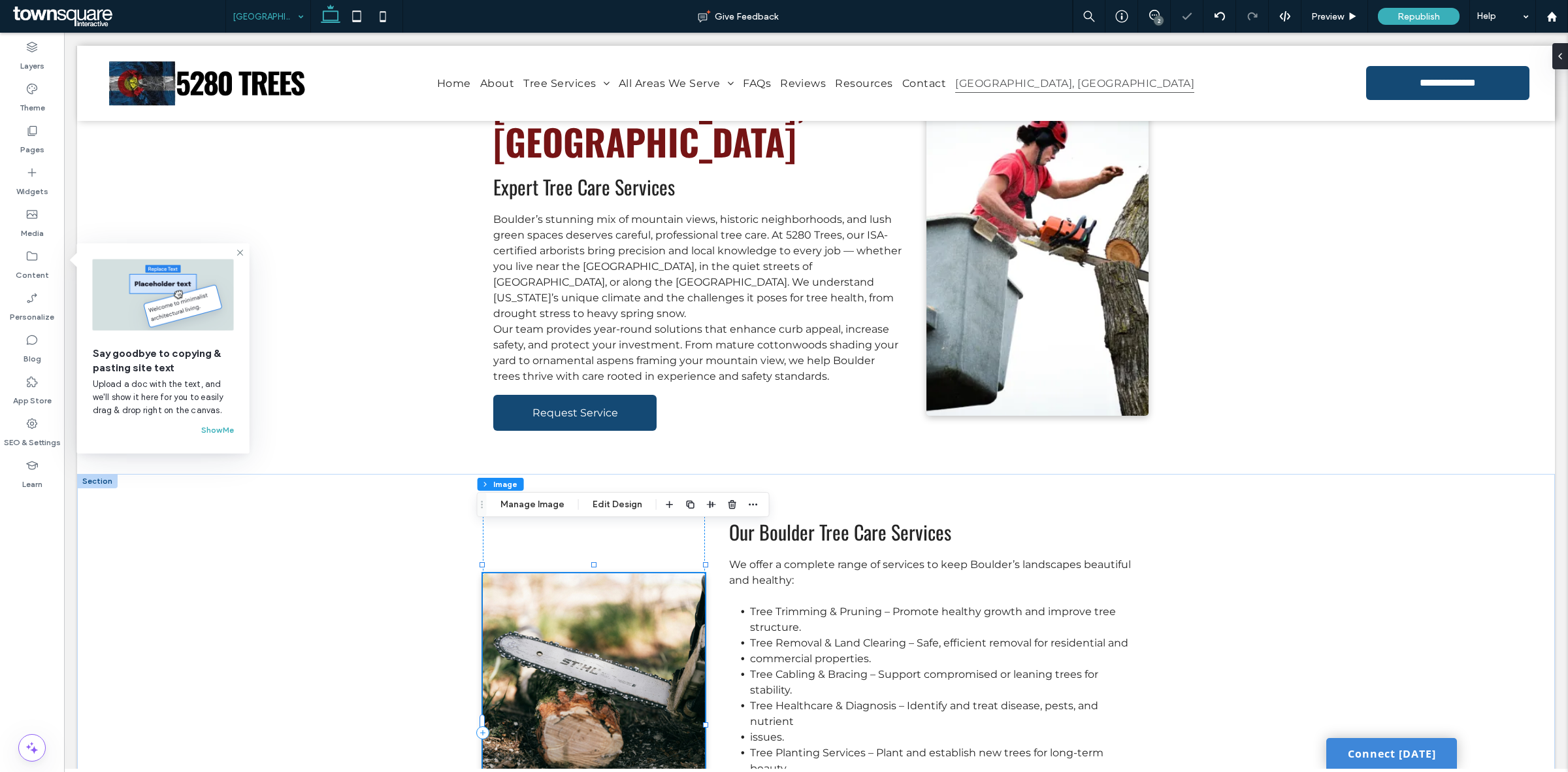
type input "*"
click at [521, 499] on button "Manage Image" at bounding box center [532, 505] width 81 height 16
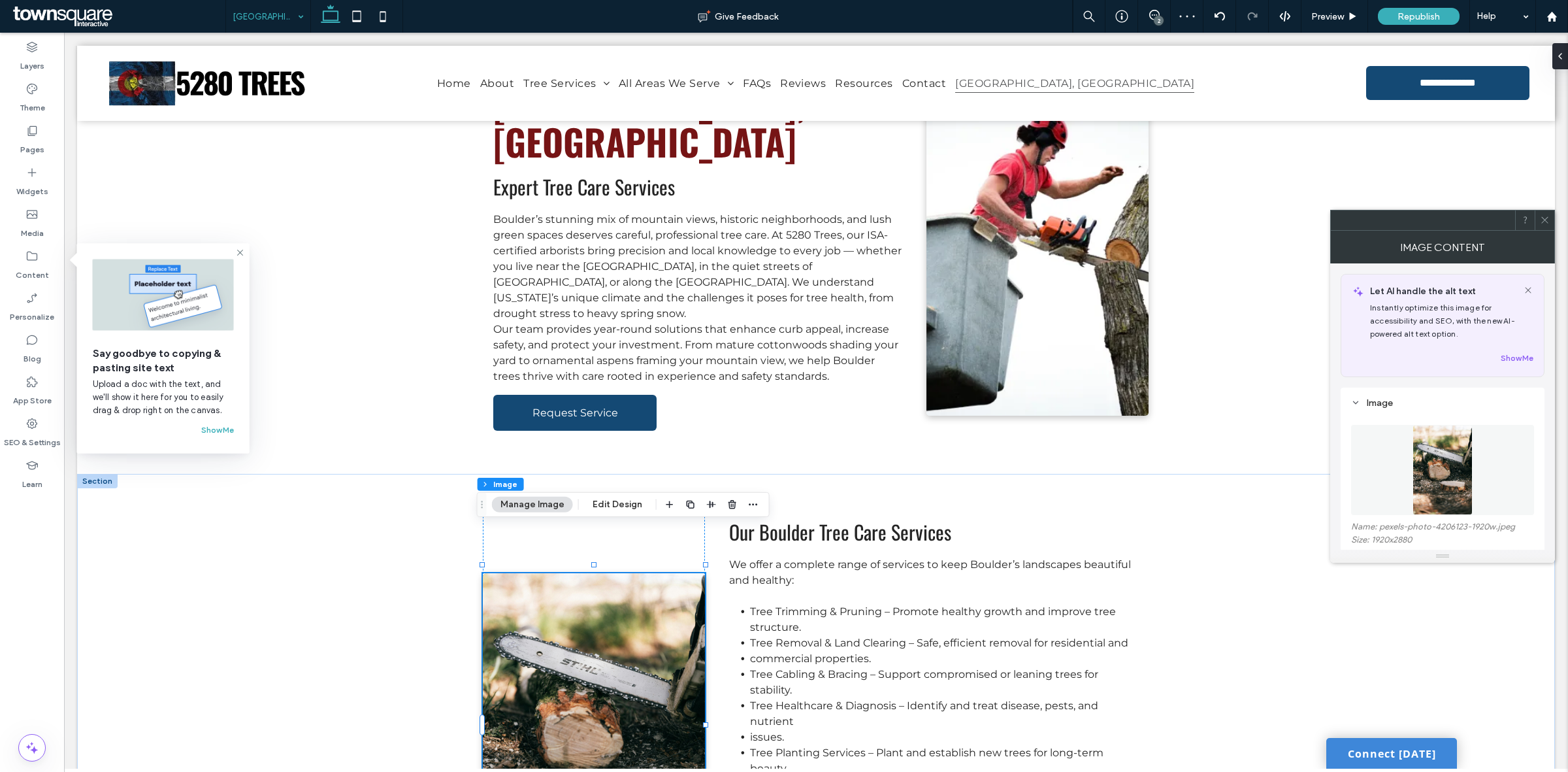
scroll to position [82, 0]
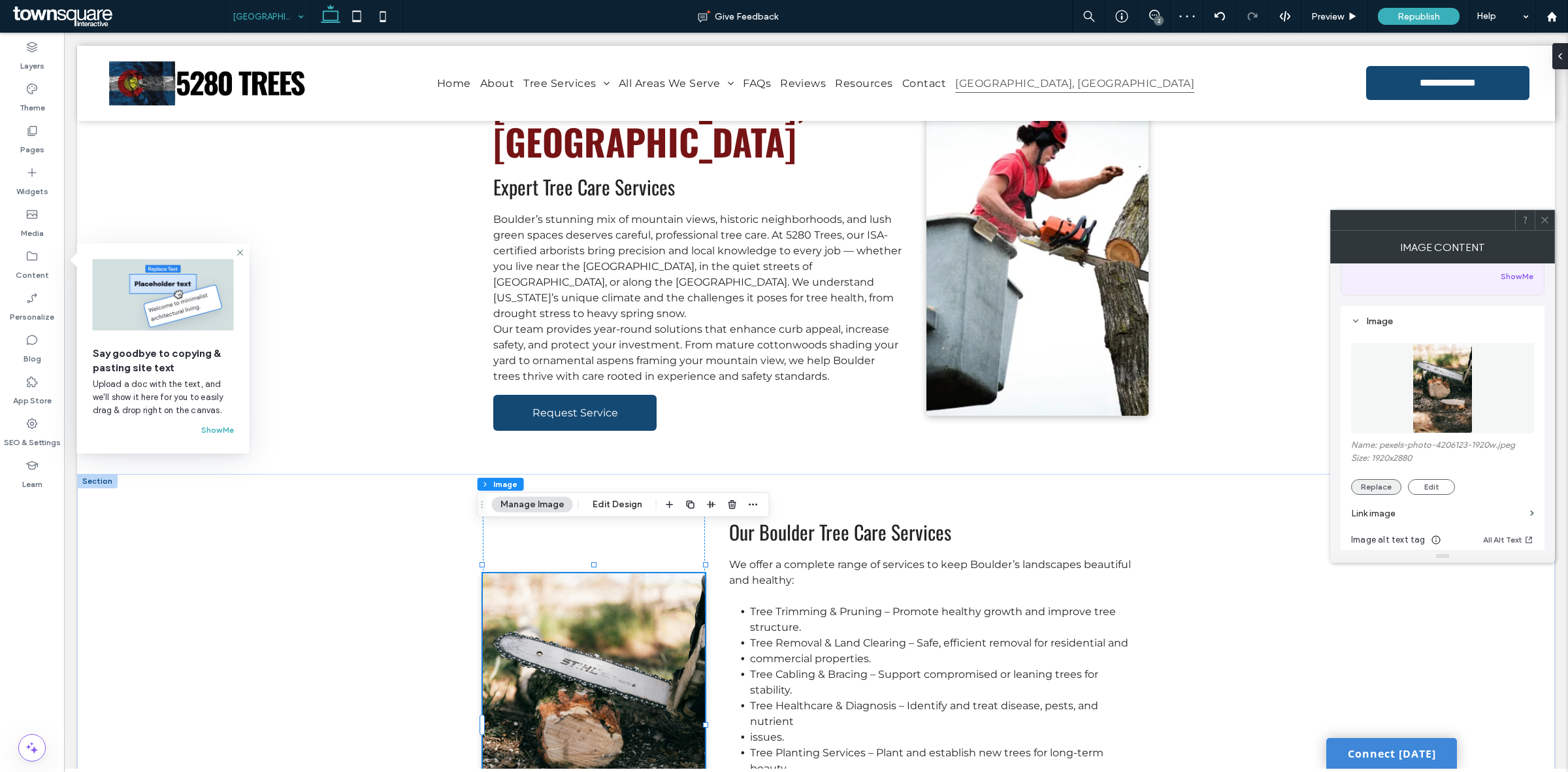
click at [1382, 491] on button "Replace" at bounding box center [1376, 487] width 50 height 16
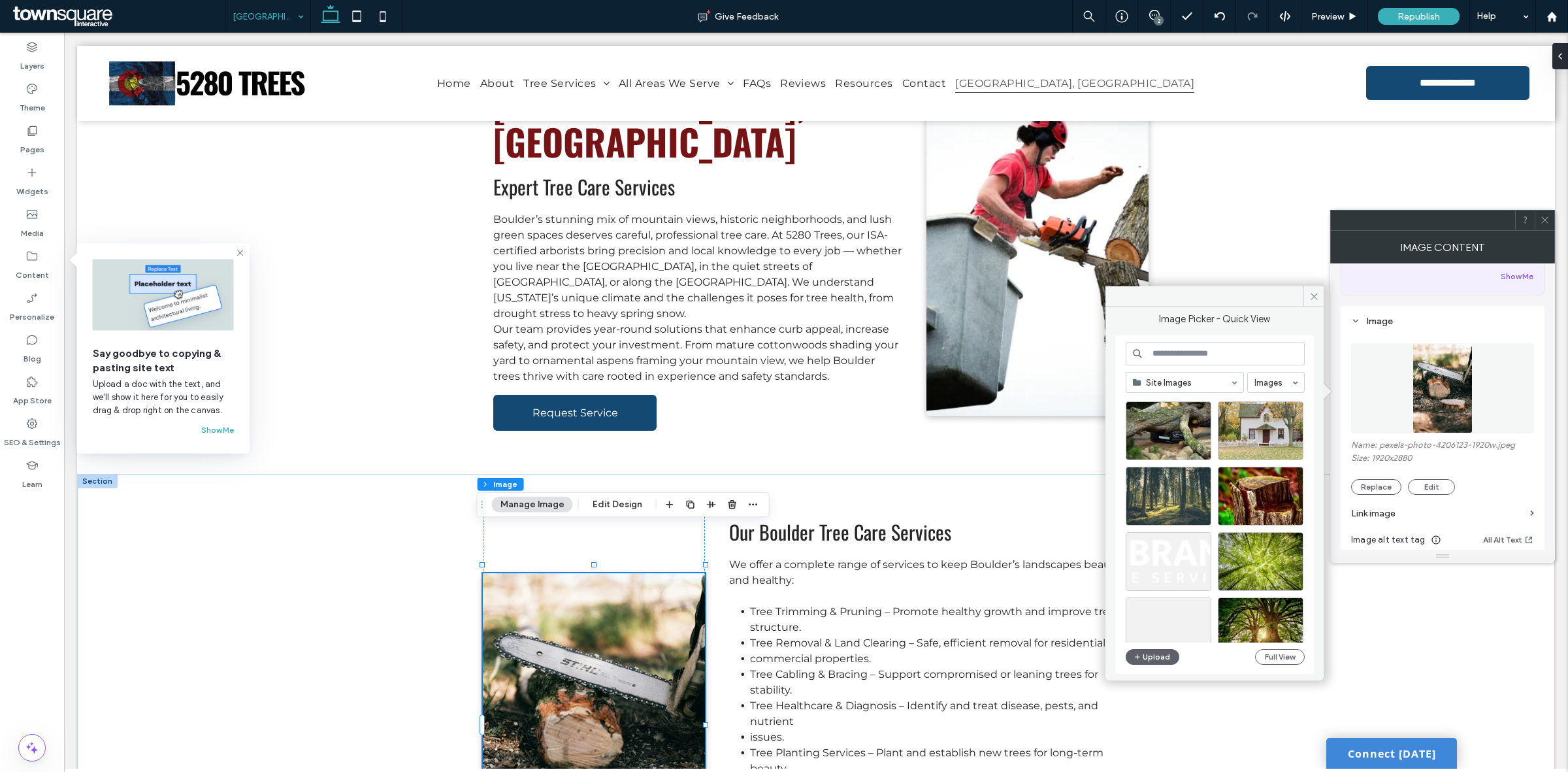
scroll to position [1914, 0]
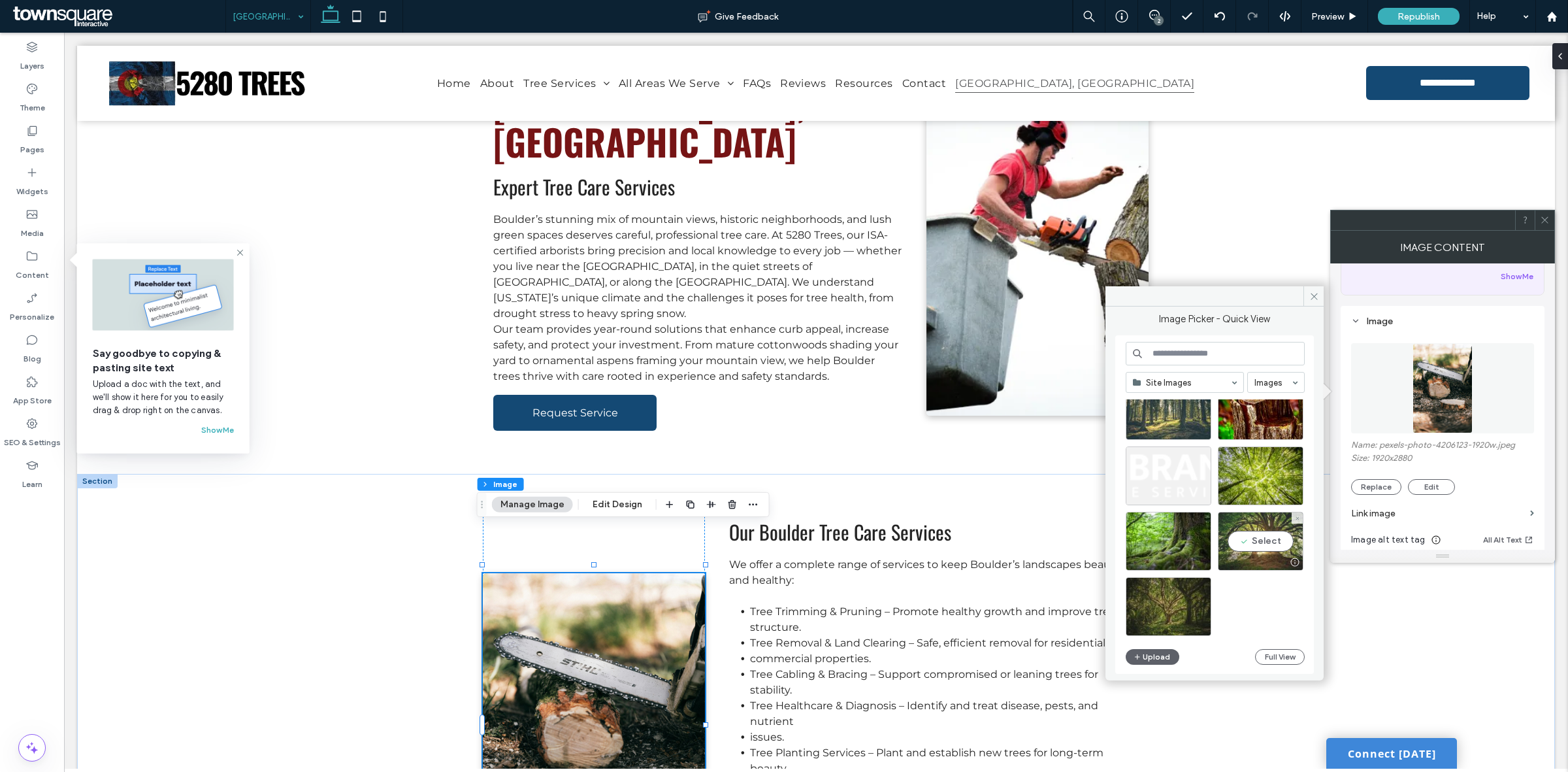
click at [1259, 544] on div "Select" at bounding box center [1260, 541] width 86 height 59
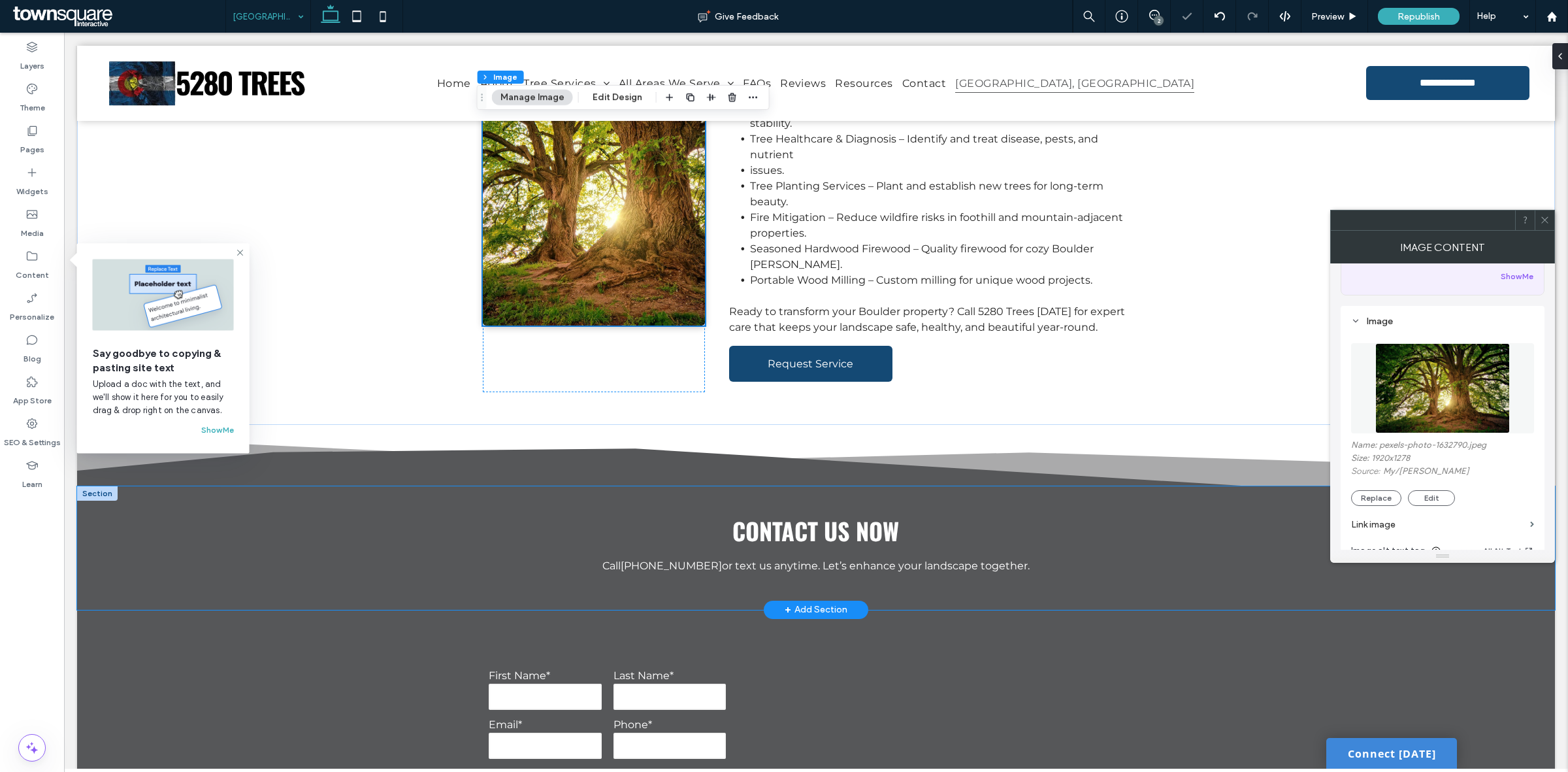
scroll to position [0, 0]
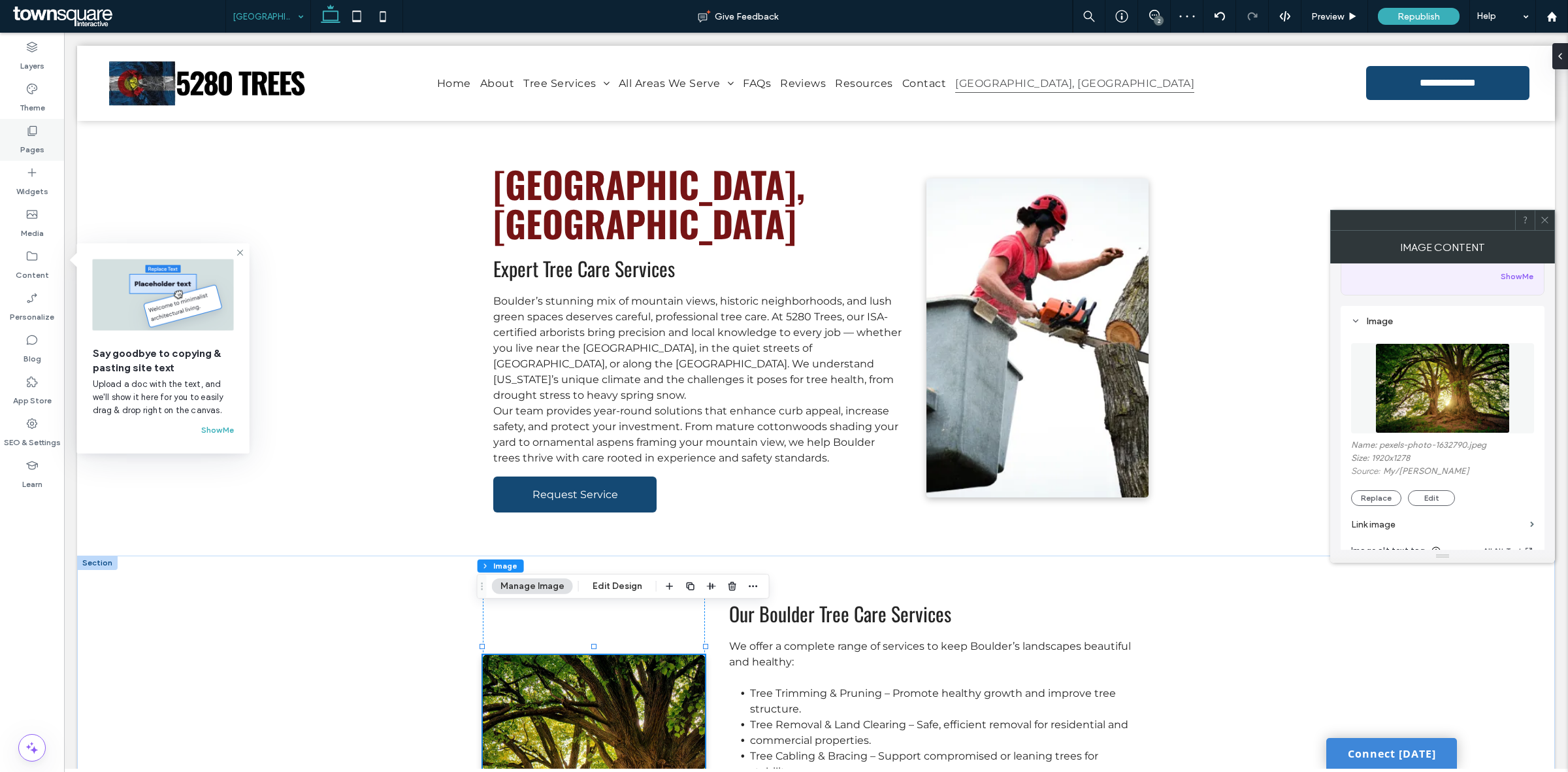
click at [20, 142] on label "Pages" at bounding box center [32, 146] width 24 height 18
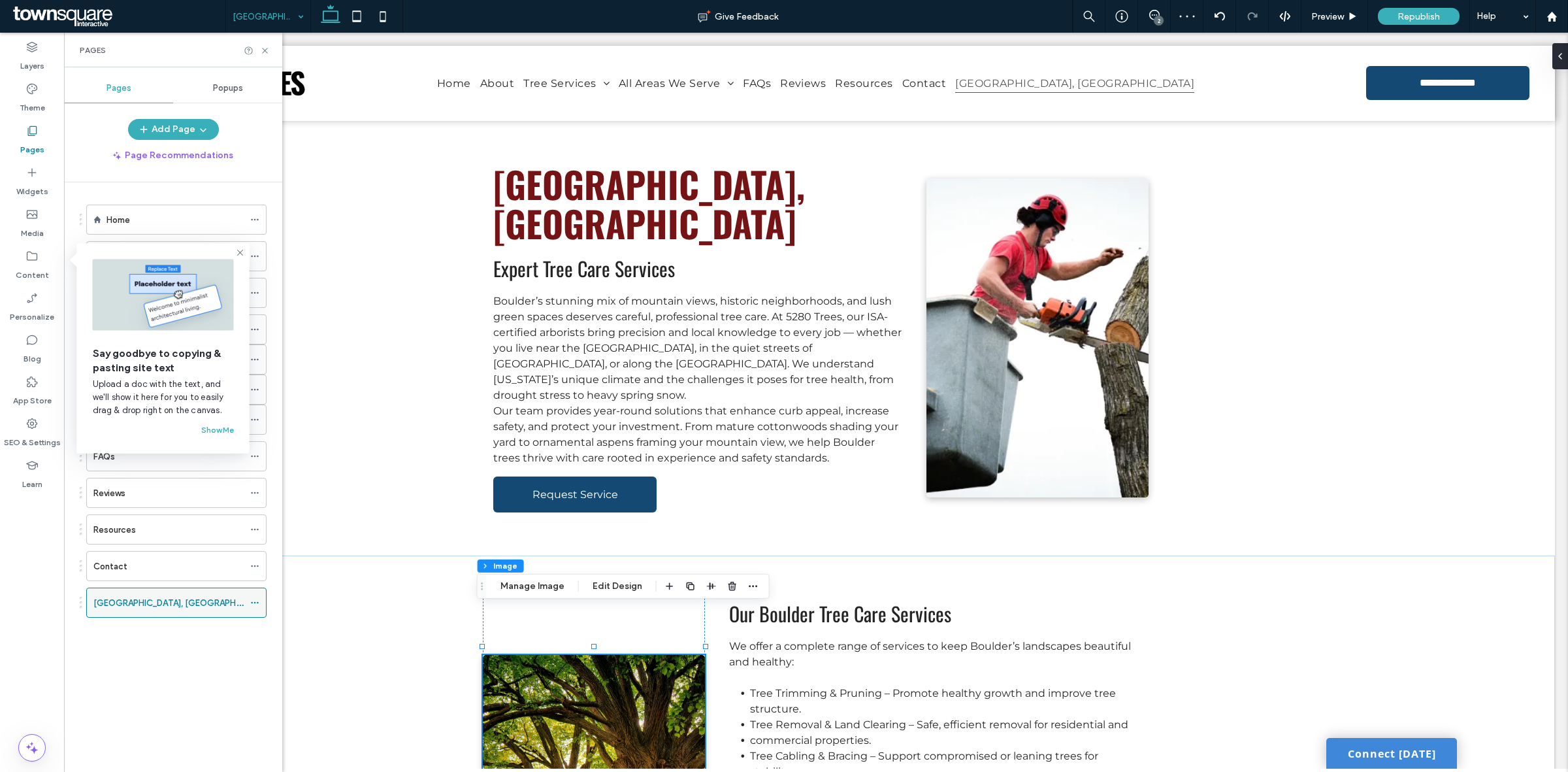
click at [255, 605] on icon at bounding box center [255, 603] width 9 height 9
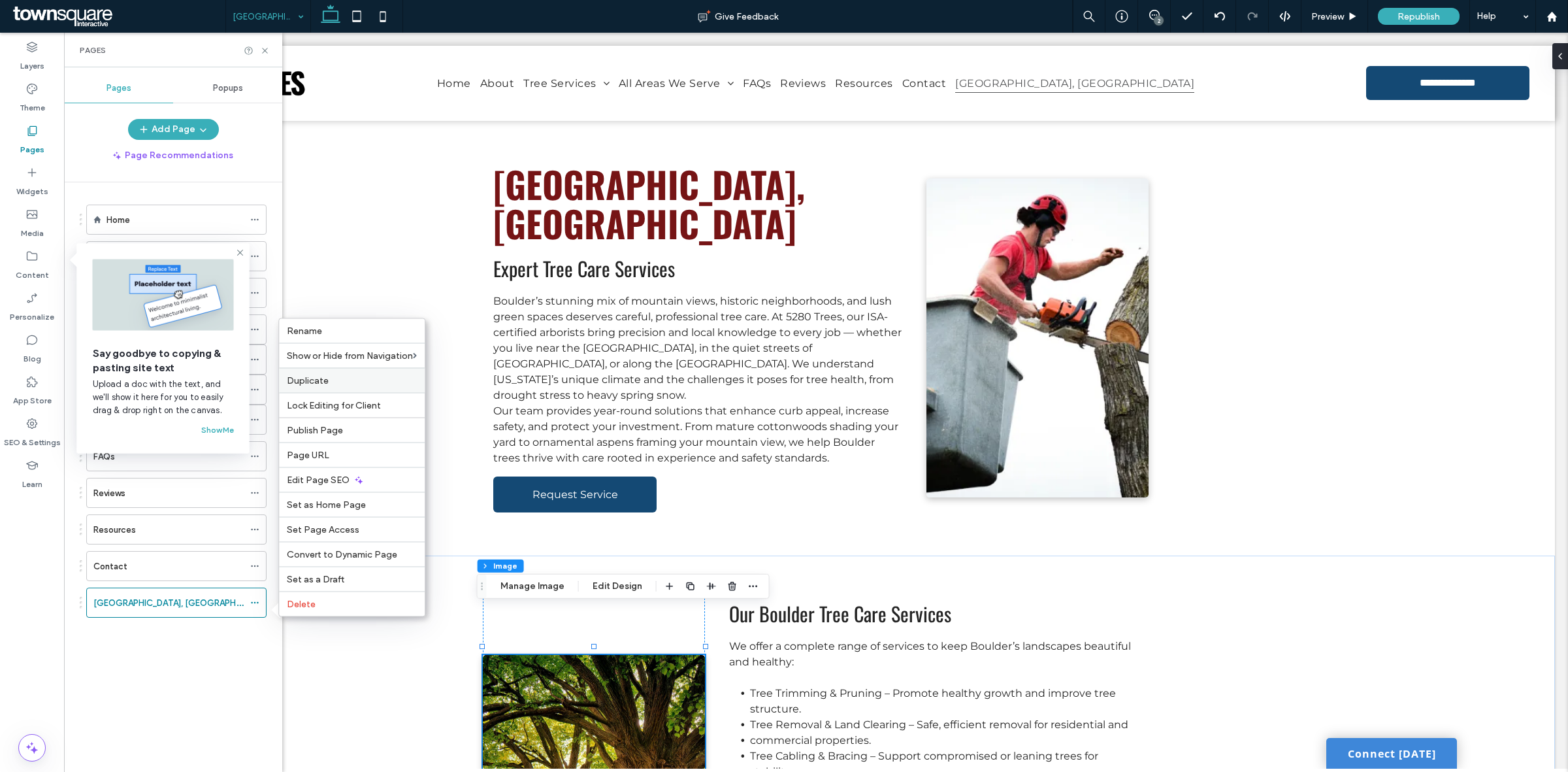
click at [335, 375] on label "Duplicate" at bounding box center [351, 380] width 130 height 11
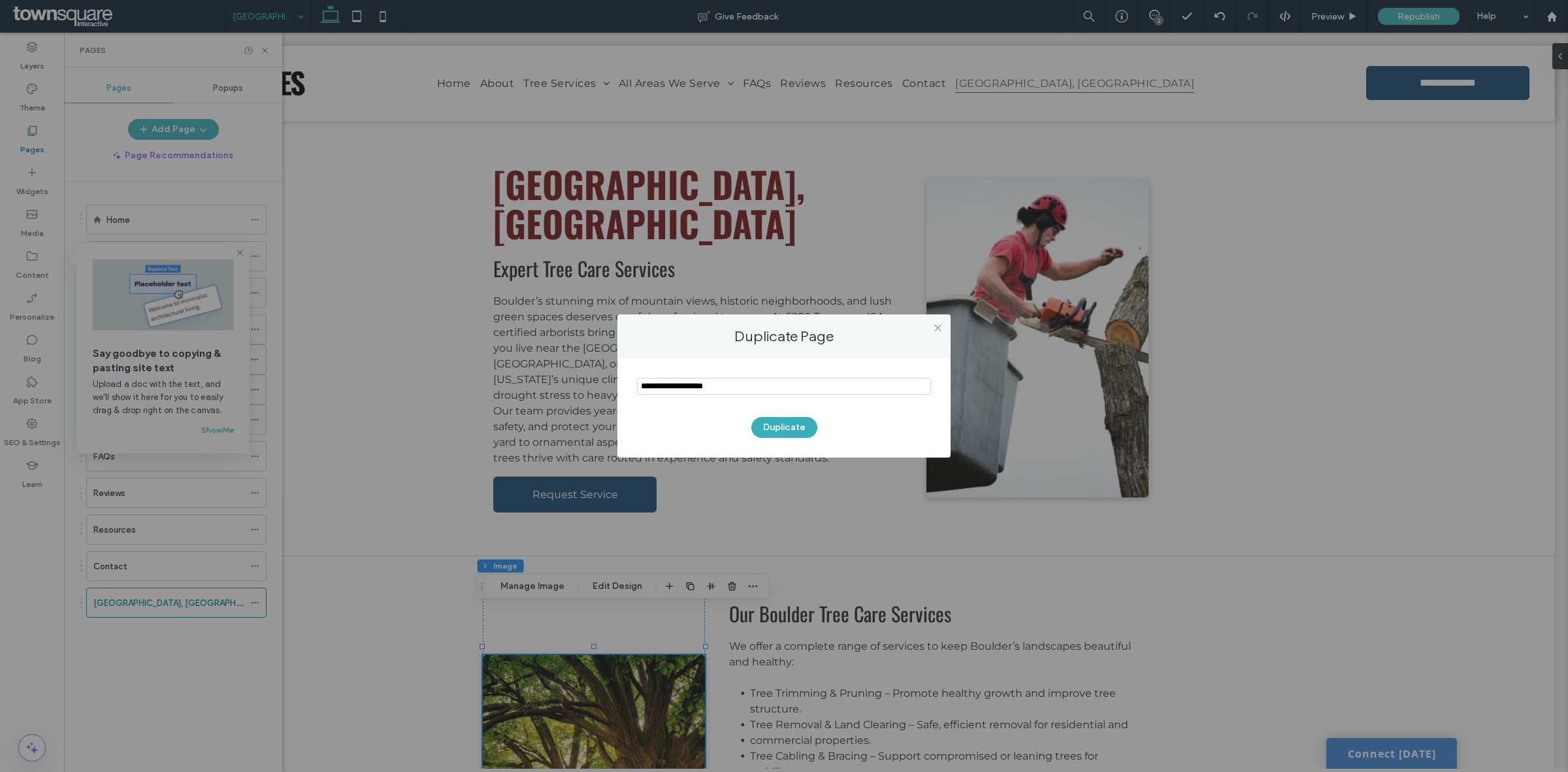
click at [773, 386] on input "notEmpty" at bounding box center [784, 386] width 294 height 17
paste input "**********"
type input "**********"
click at [799, 443] on div "Duplicate" at bounding box center [784, 408] width 333 height 99
click at [799, 433] on button "Duplicate" at bounding box center [784, 428] width 66 height 21
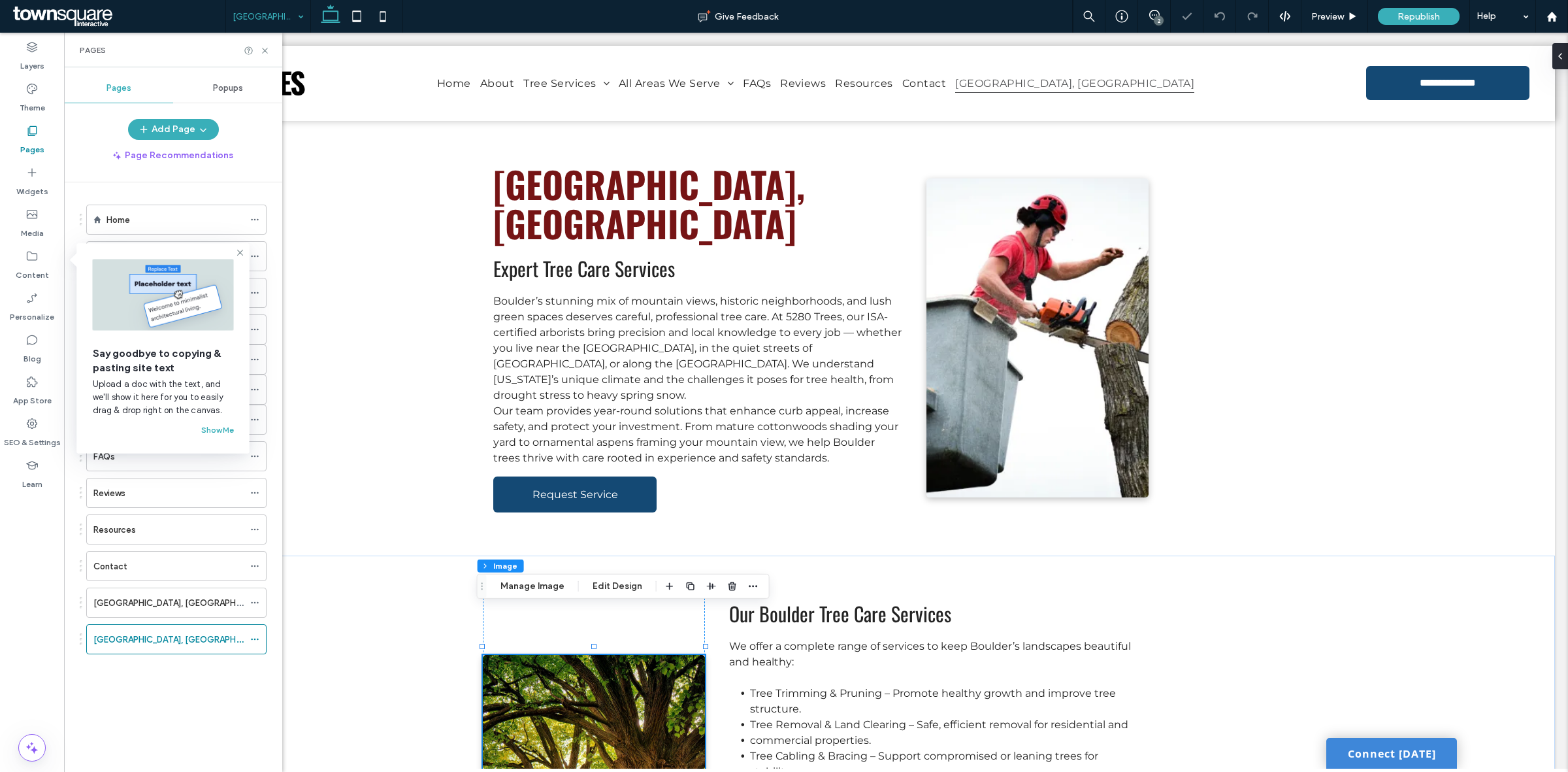
type input "*"
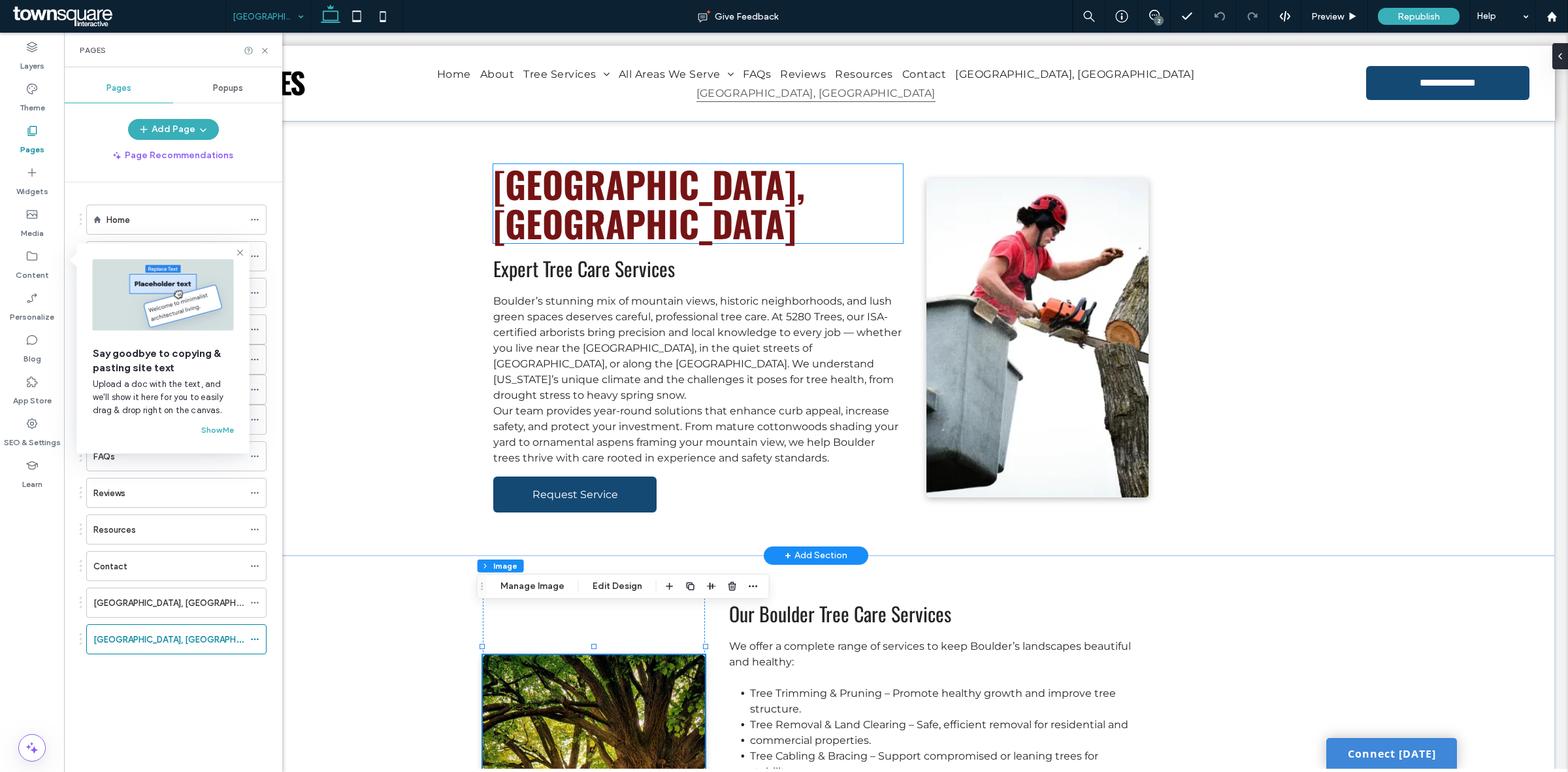
click at [611, 184] on span "Boulder, CO" at bounding box center [649, 203] width 312 height 93
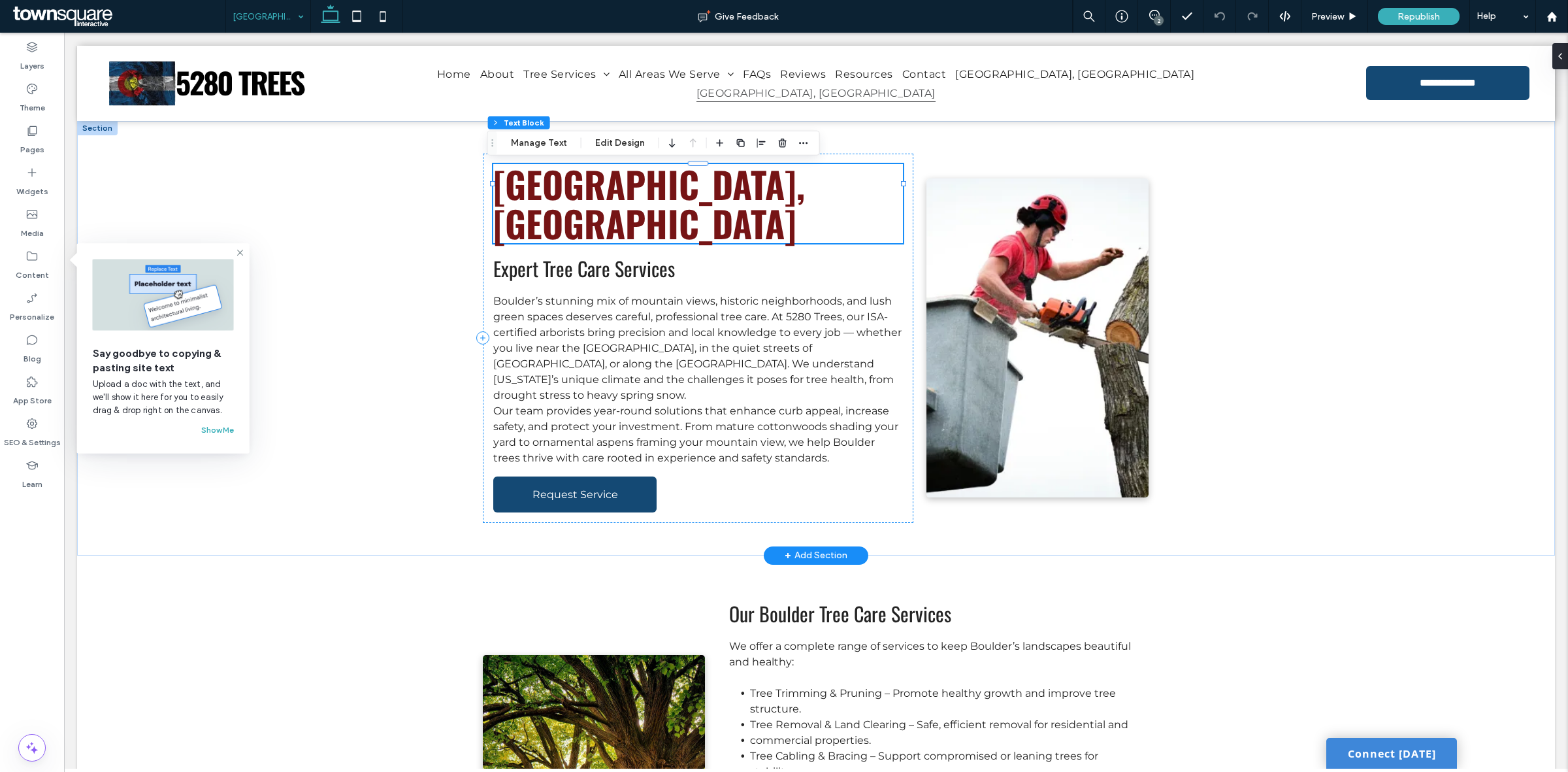
click at [611, 184] on div "Boulder, CO" at bounding box center [698, 203] width 409 height 79
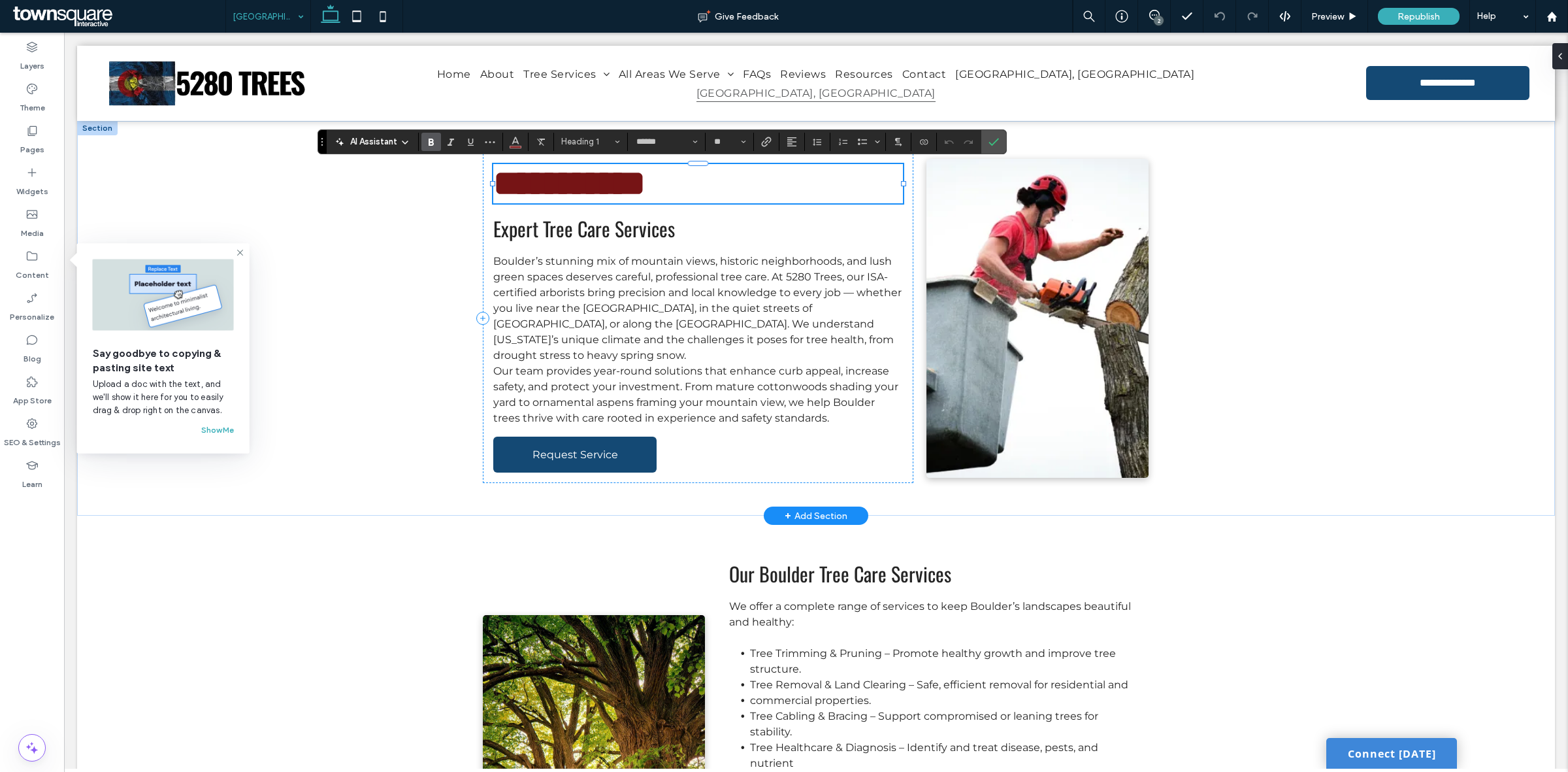
paste div
type input "**********"
type input "**"
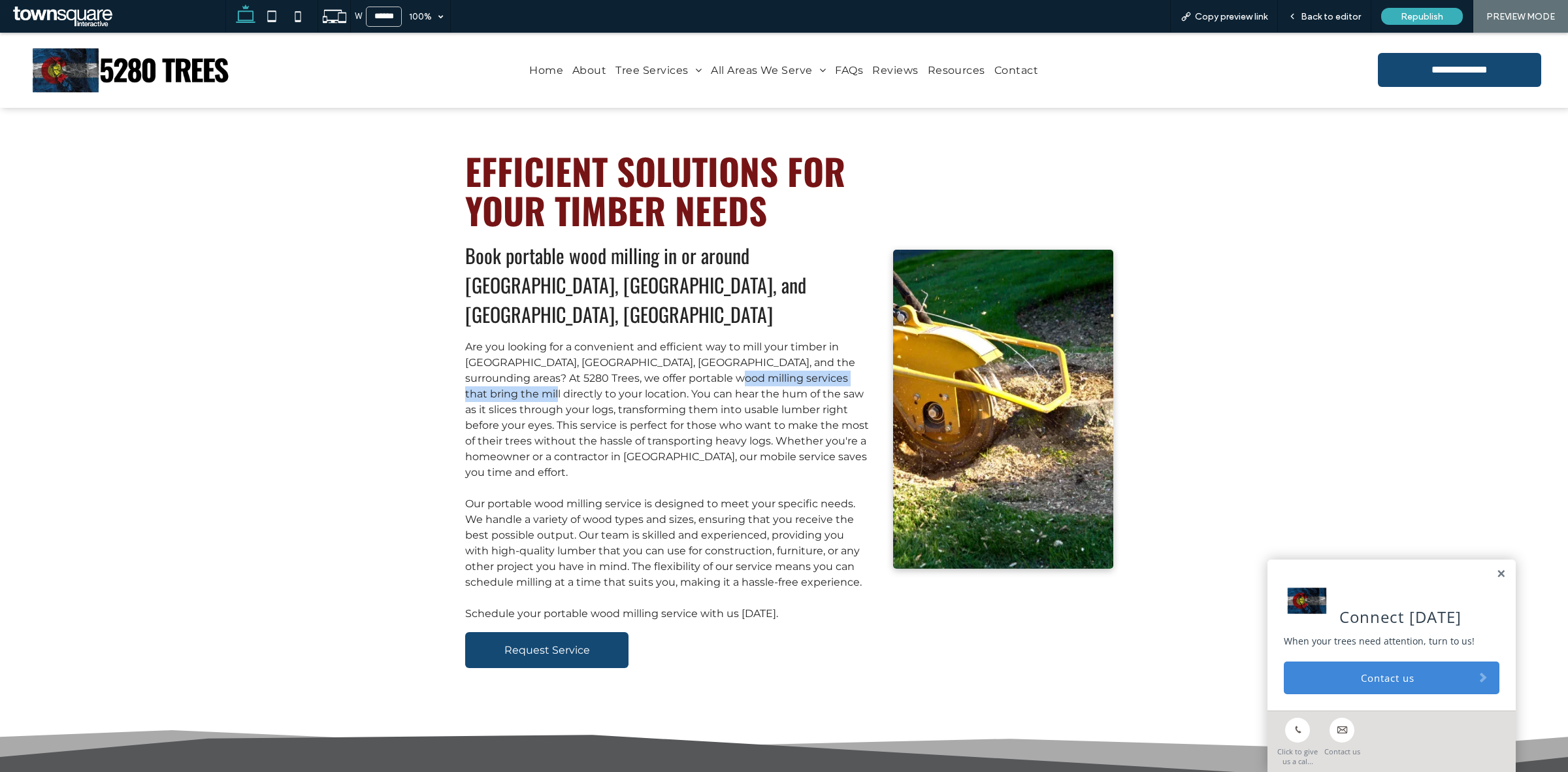
drag, startPoint x: 677, startPoint y: 348, endPoint x: 498, endPoint y: 368, distance: 180.1
click at [498, 368] on span "Are you looking for a convenient and efficient way to mill your timber in [GEOG…" at bounding box center [667, 409] width 404 height 138
copy span "ring the mill directly to your location"
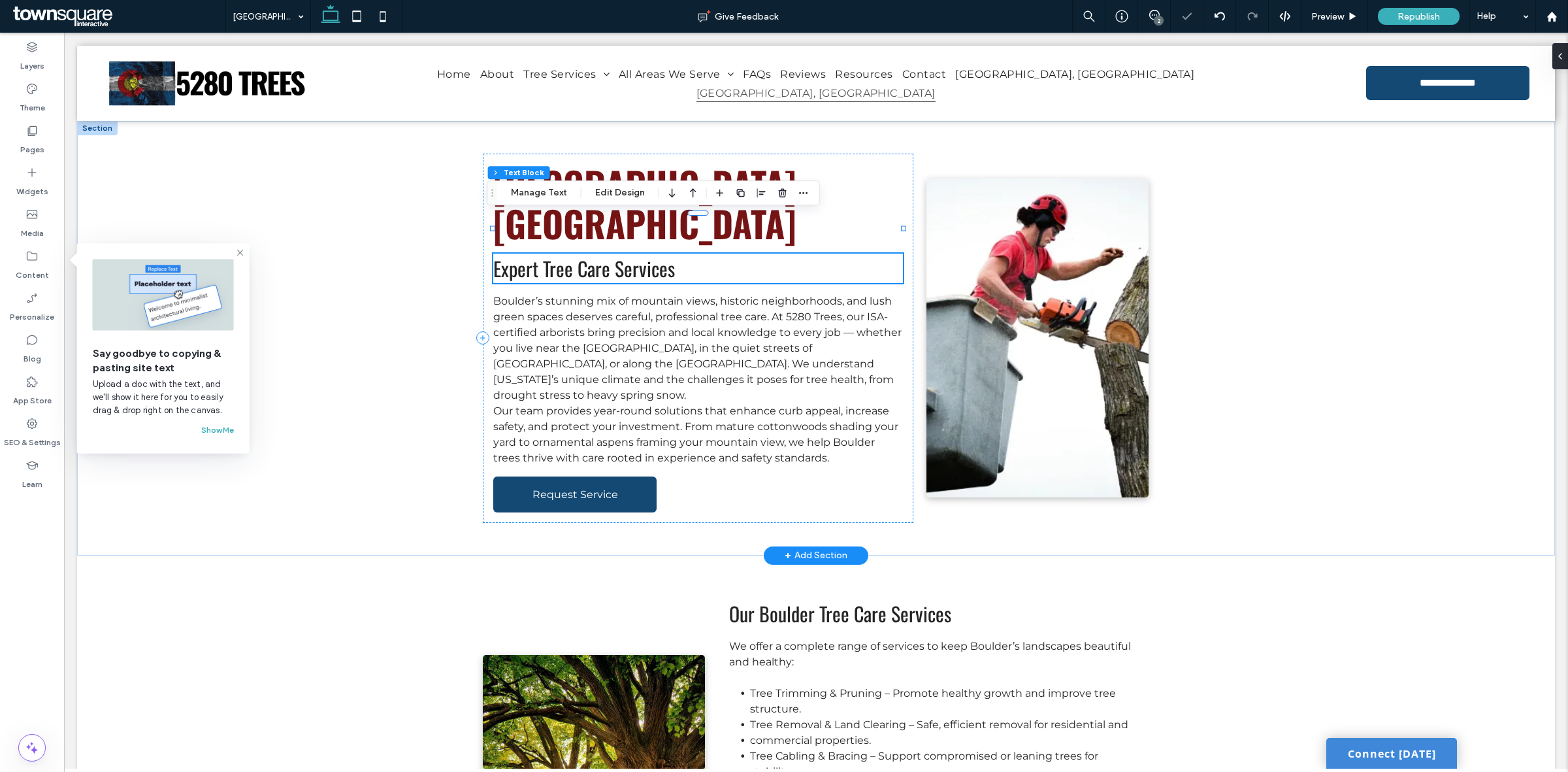
click at [645, 254] on span "Expert Tree Care Services" at bounding box center [584, 268] width 182 height 29
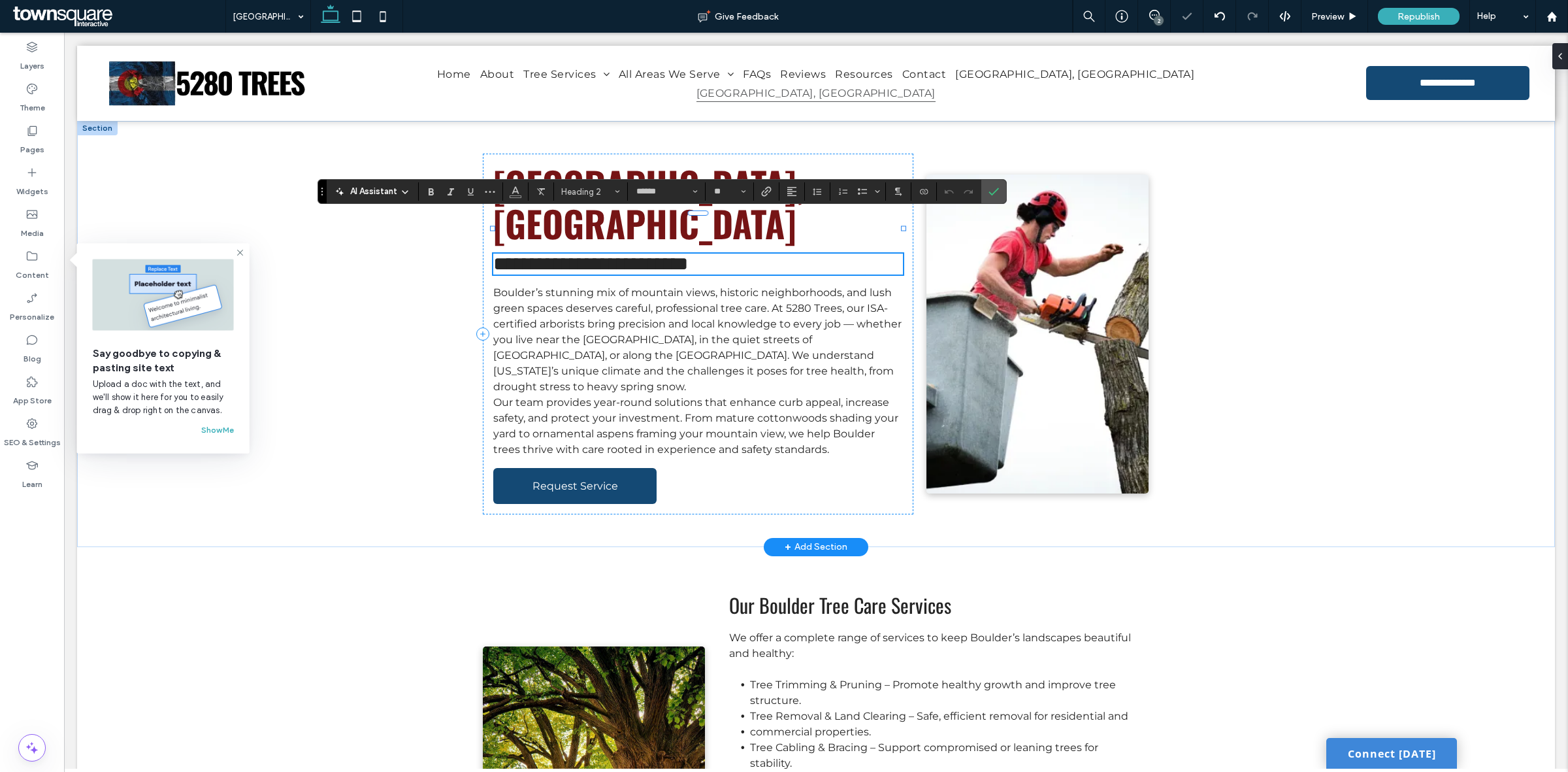
paste div
type input "**********"
type input "**"
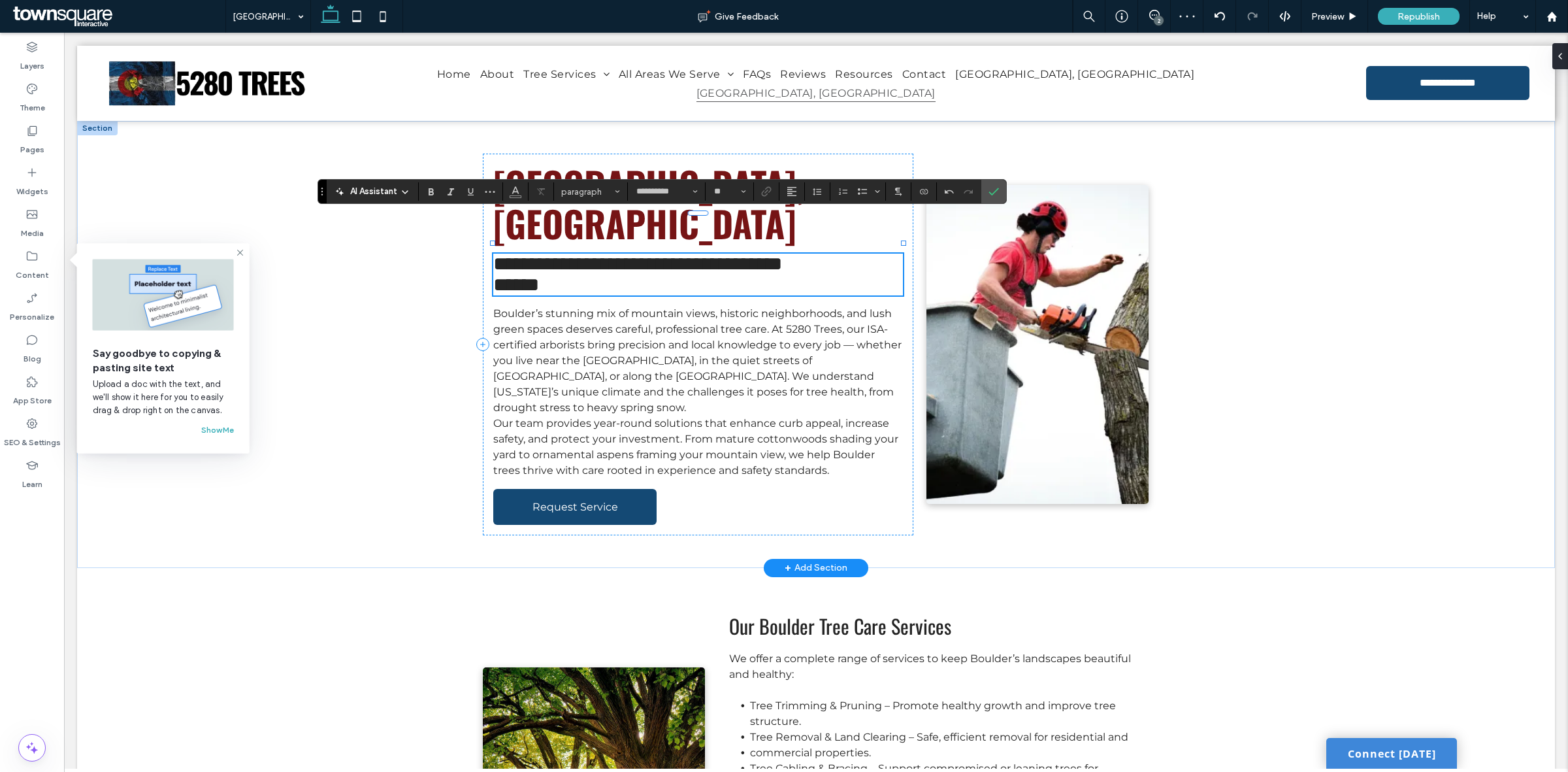
type input "******"
type input "**"
click at [504, 254] on span "**********" at bounding box center [638, 263] width 289 height 19
click at [766, 325] on span "Boulder’s stunning mix of mountain views, historic neighborhoods, and lush gree…" at bounding box center [697, 360] width 408 height 107
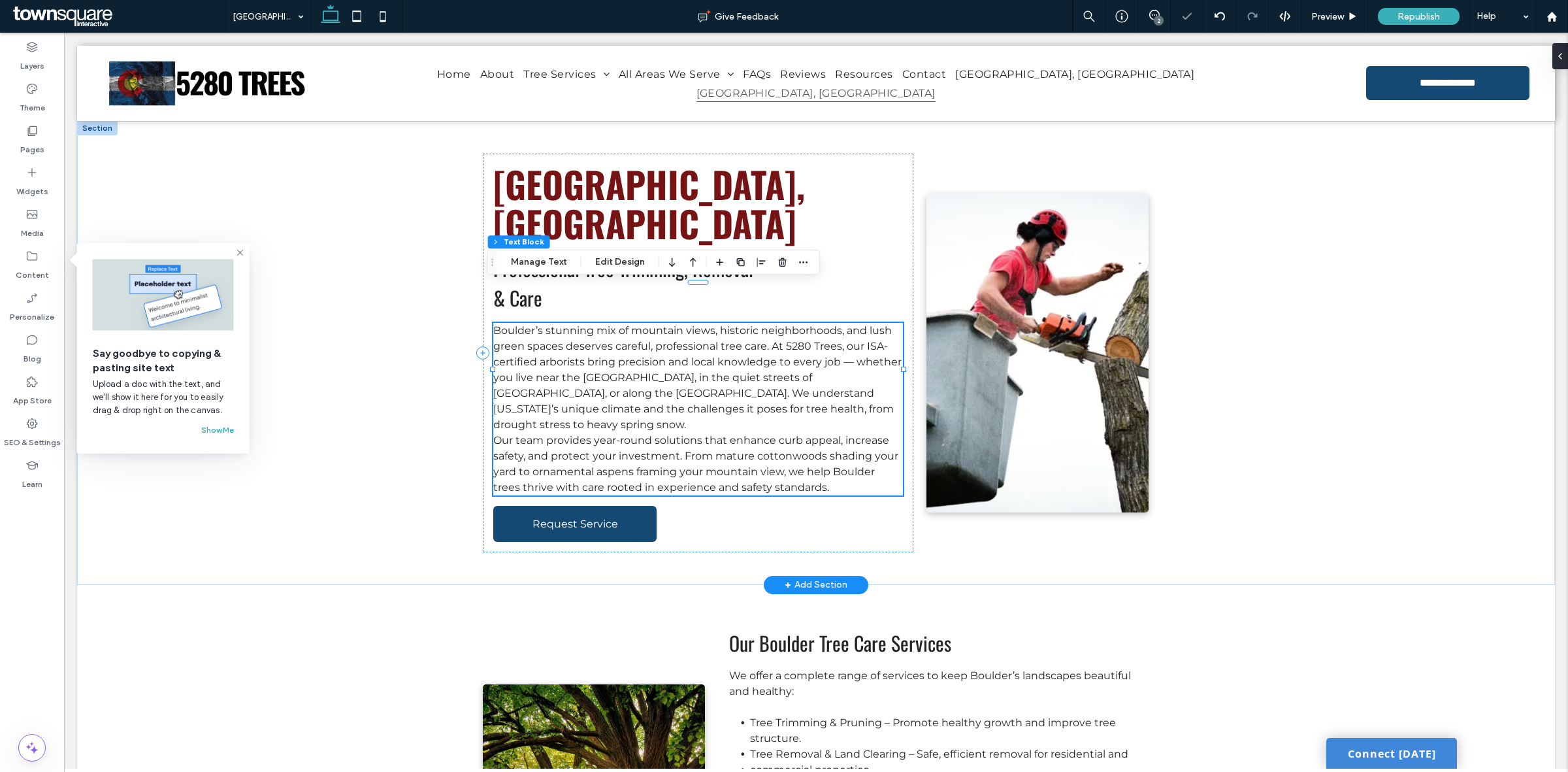
click at [766, 325] on div "Boulder’s stunning mix of mountain views, historic neighborhoods, and lush gree…" at bounding box center [698, 409] width 409 height 173
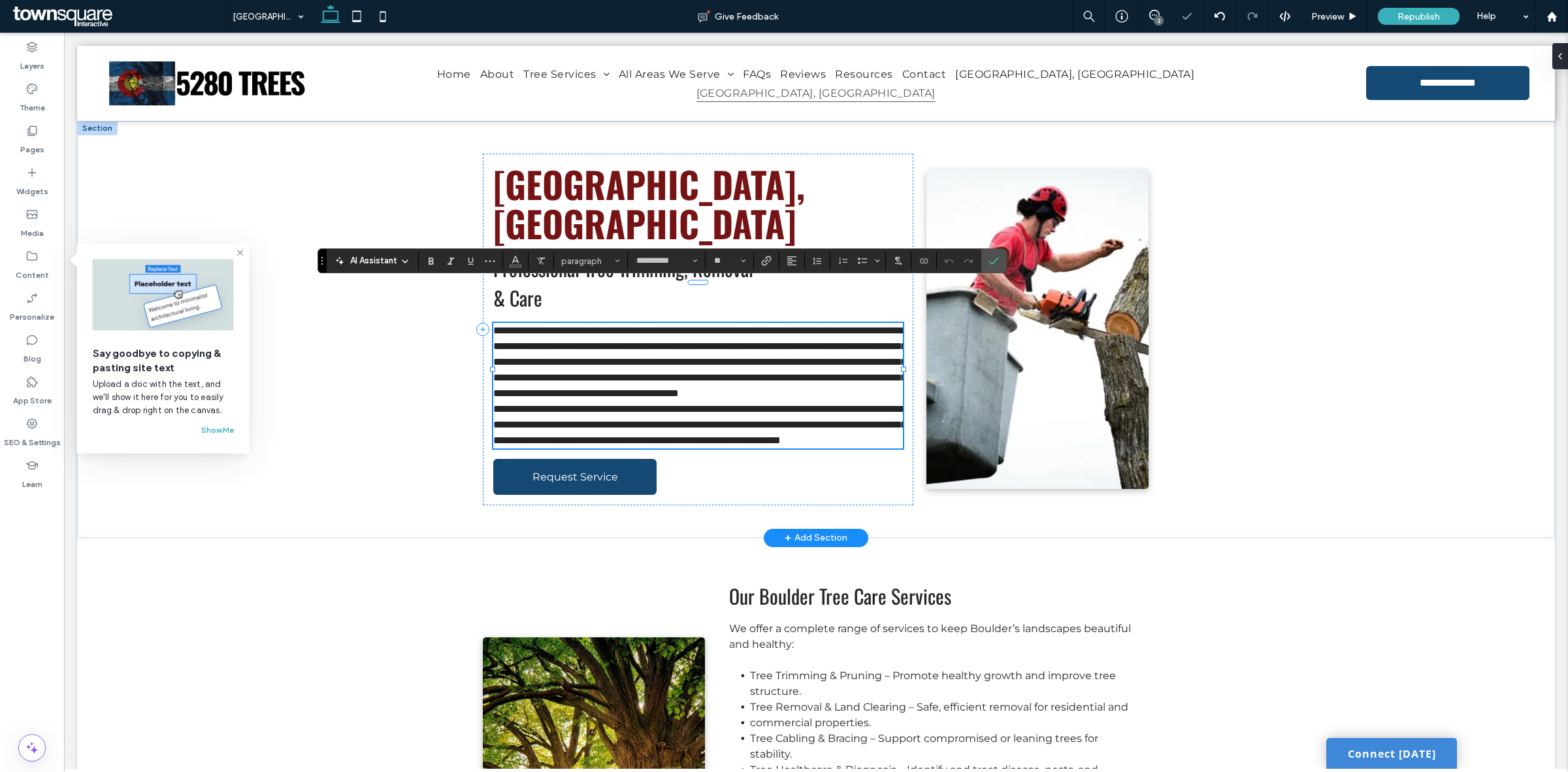
paste div
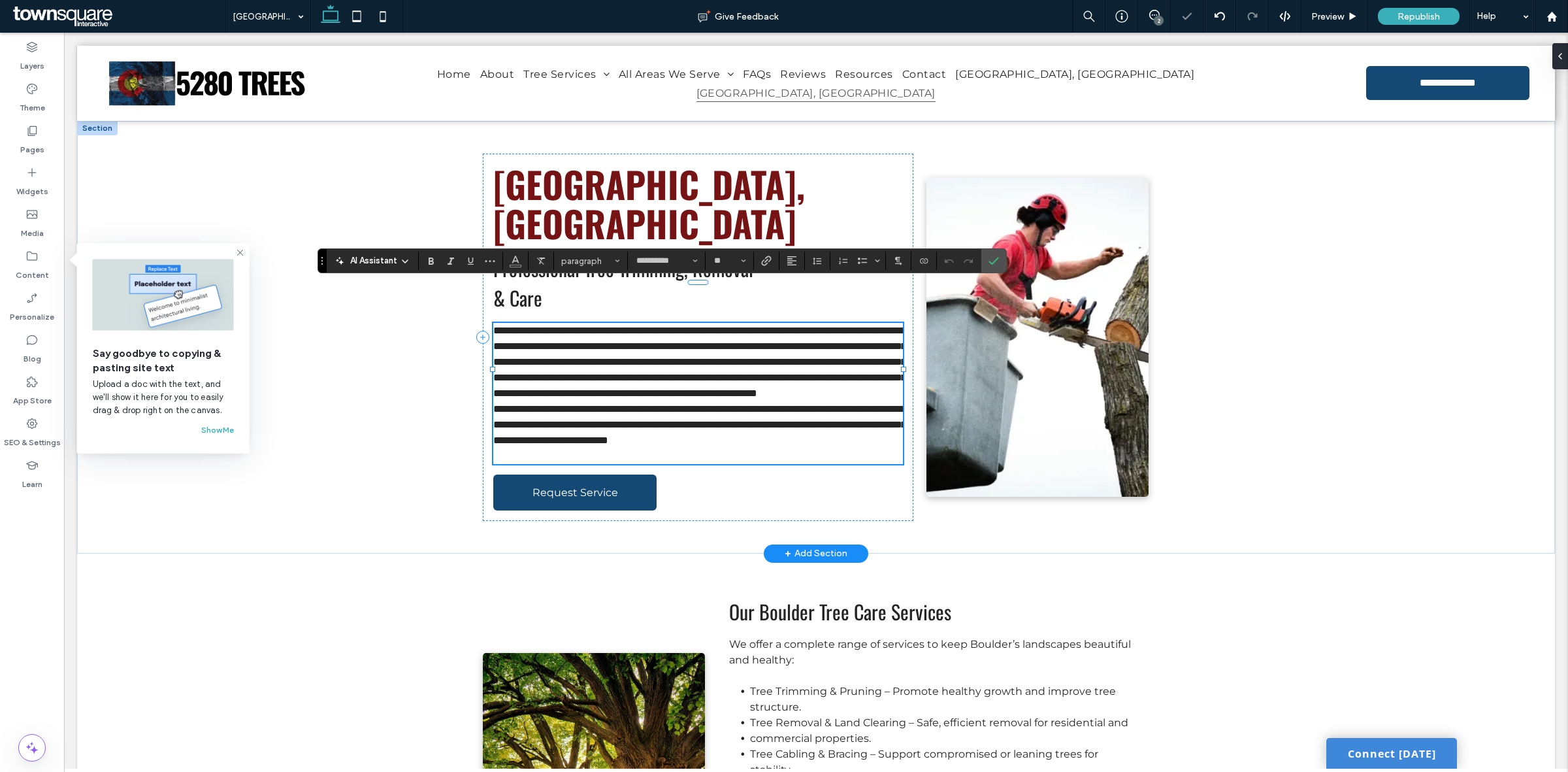
scroll to position [34, 0]
click at [751, 254] on h2 "Professional Tree Trimming, Removal" at bounding box center [698, 268] width 409 height 29
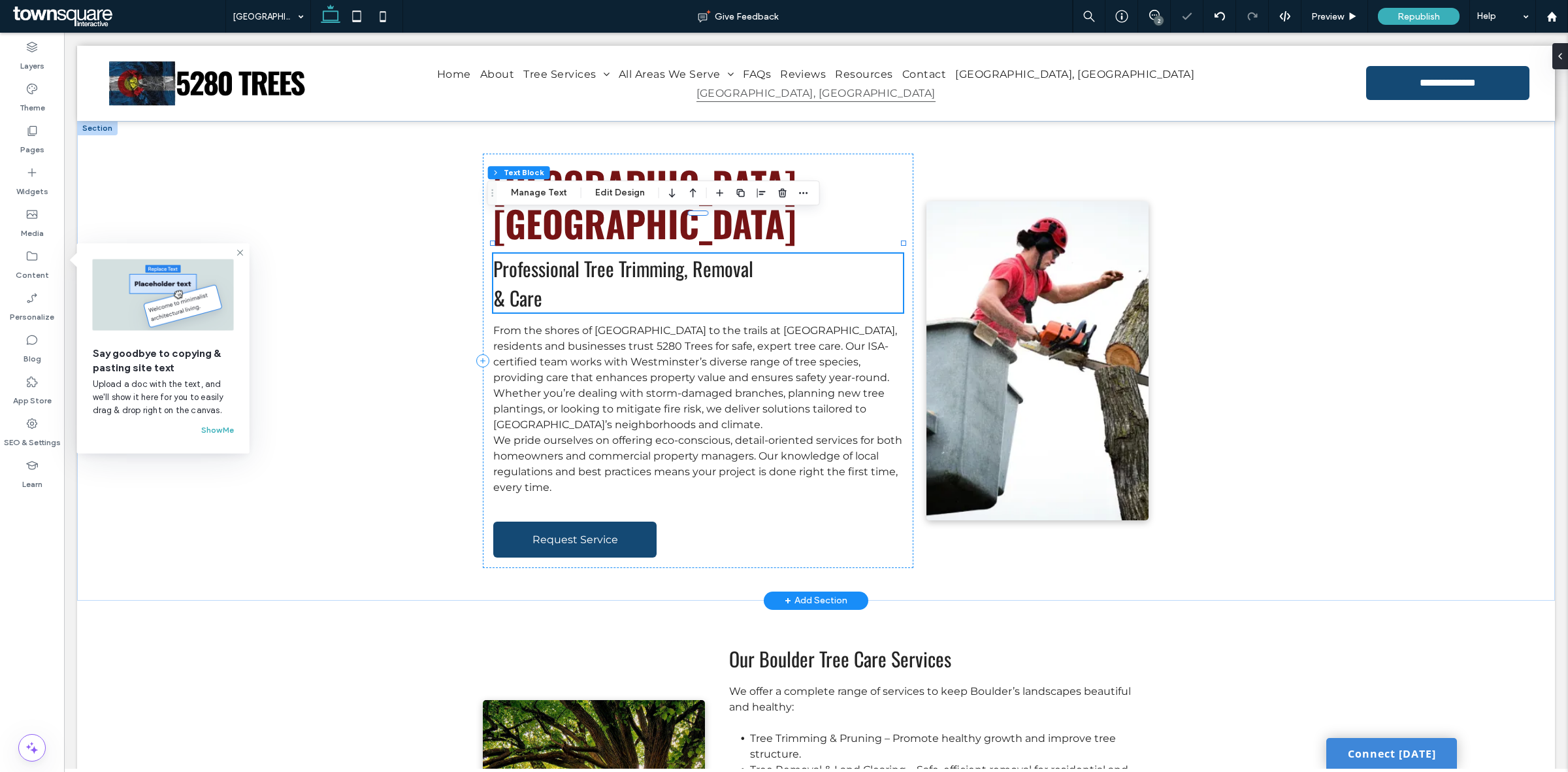
click at [779, 254] on h2 "Professional Tree Trimming, Removal" at bounding box center [698, 268] width 409 height 29
type input "******"
type input "**"
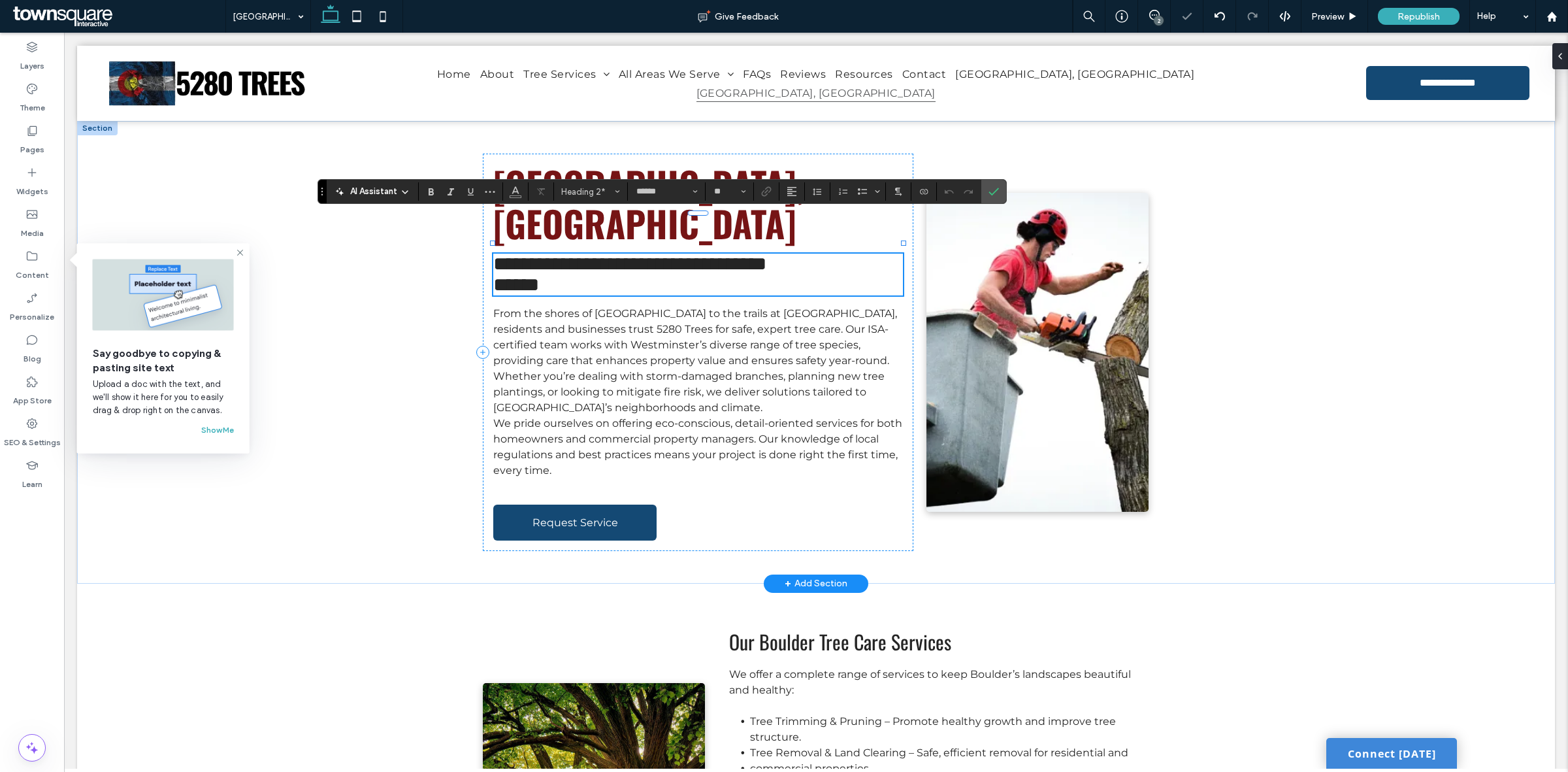
click at [779, 254] on h2 "**********" at bounding box center [698, 264] width 409 height 21
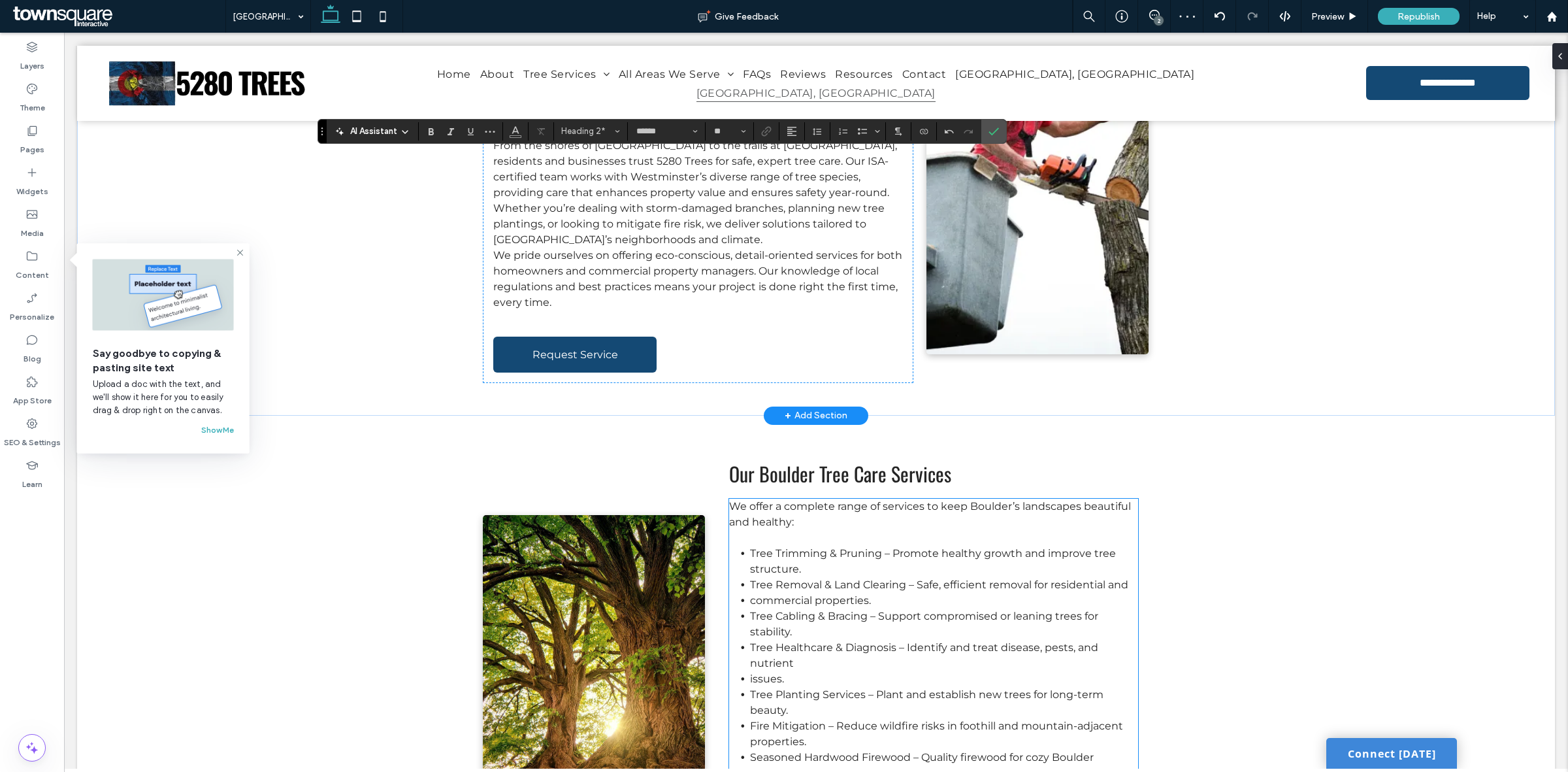
scroll to position [163, 0]
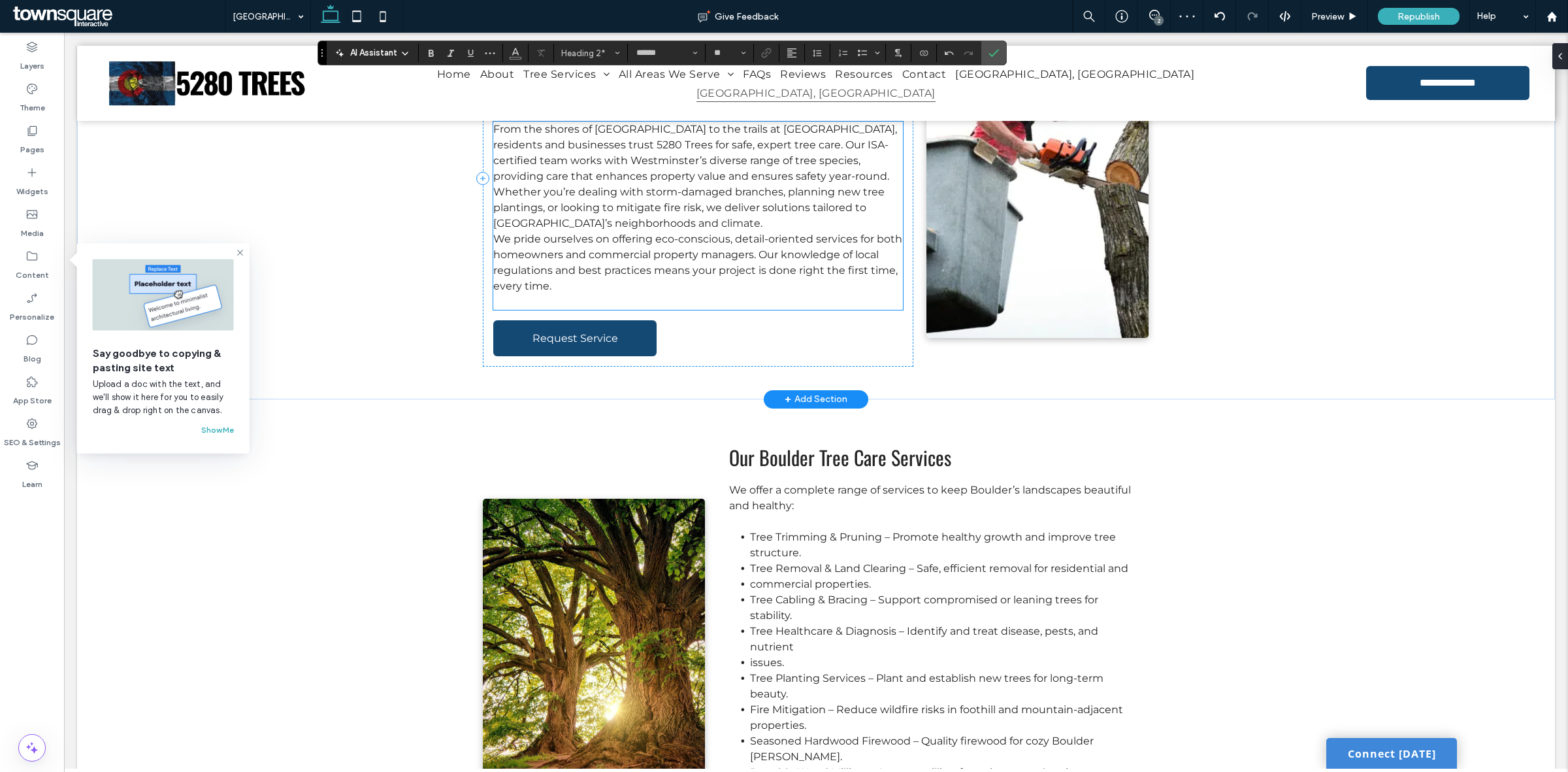
click at [759, 233] on span "We pride ourselves on offering eco-conscious, detail-oriented services for both…" at bounding box center [698, 262] width 409 height 59
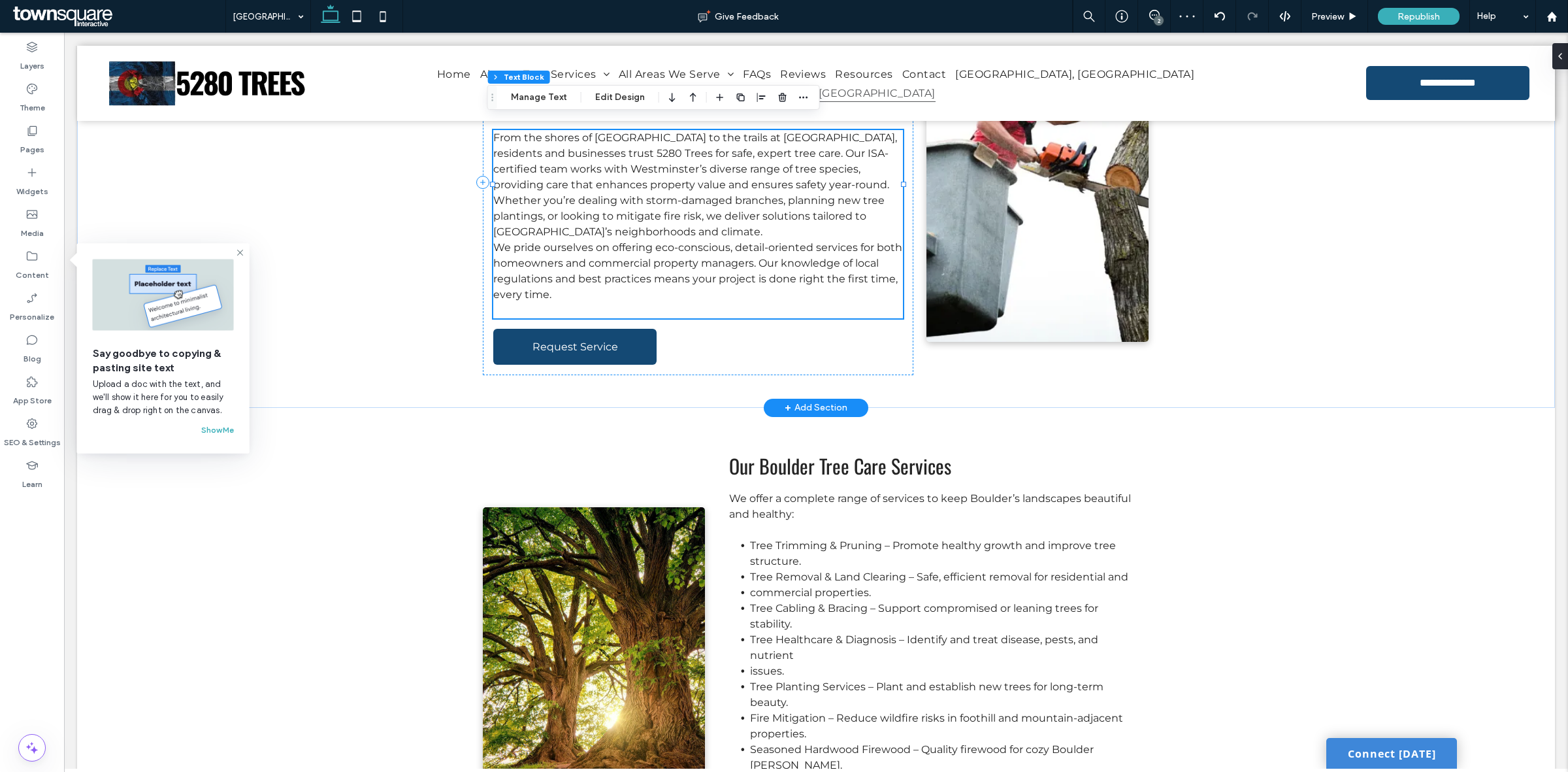
click at [746, 190] on p "From the shores of Standley Lake to the trails at Westminster Center Park, resi…" at bounding box center [698, 185] width 409 height 110
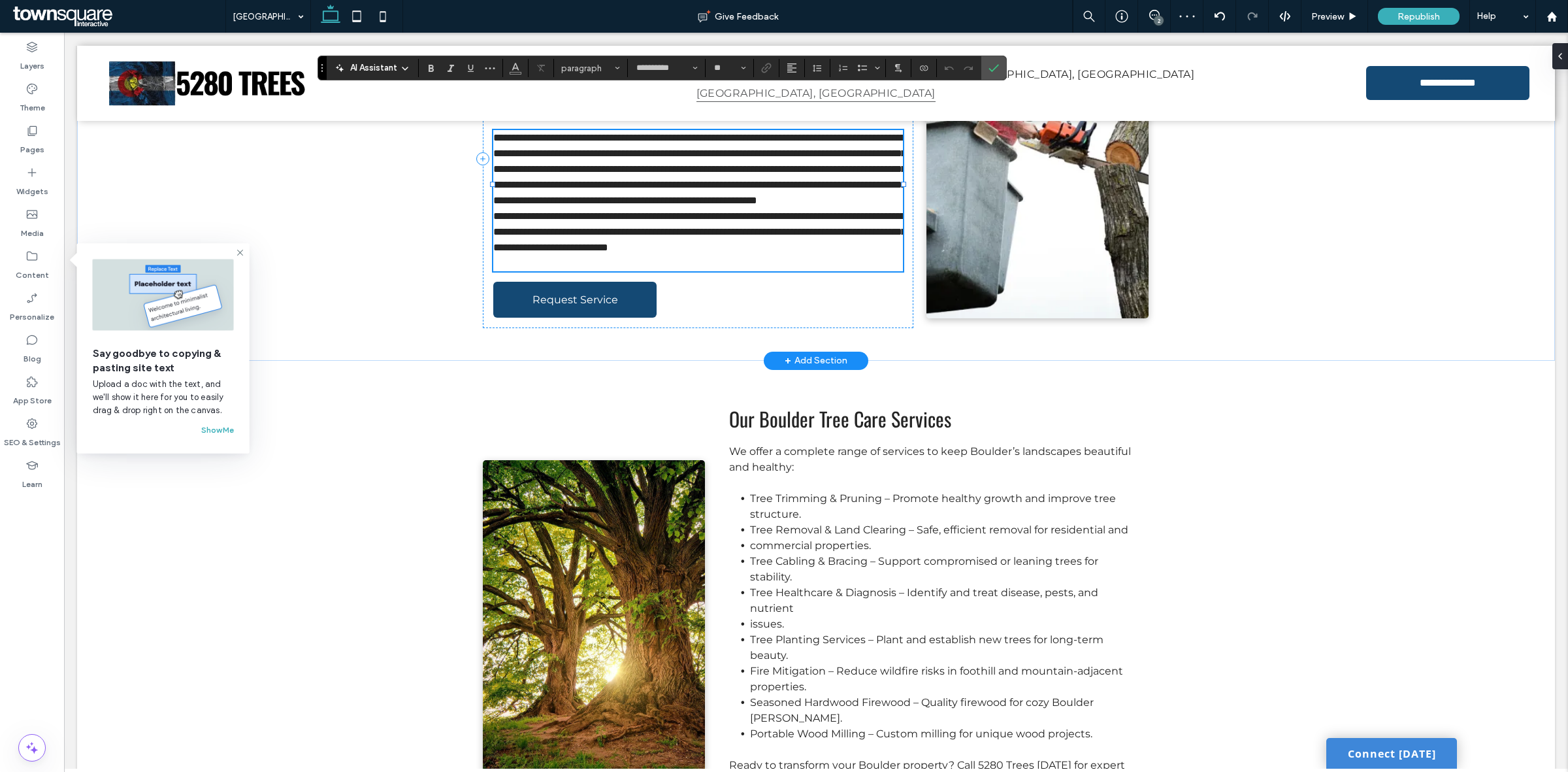
click at [751, 197] on p "**********" at bounding box center [698, 169] width 409 height 78
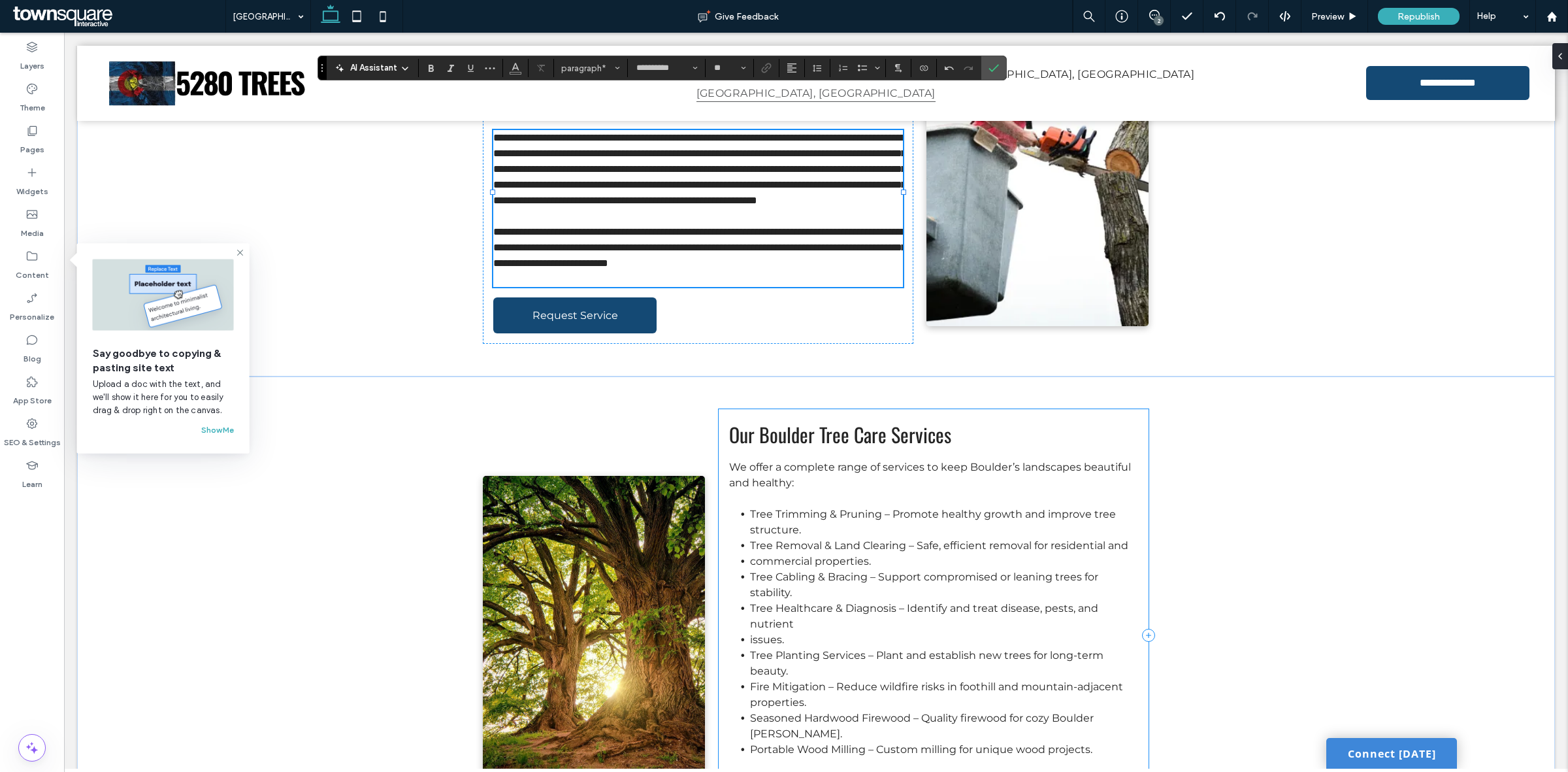
click at [900, 463] on div "Our Boulder Tree Care Services We offer a complete range of services to keep Bo…" at bounding box center [934, 635] width 430 height 452
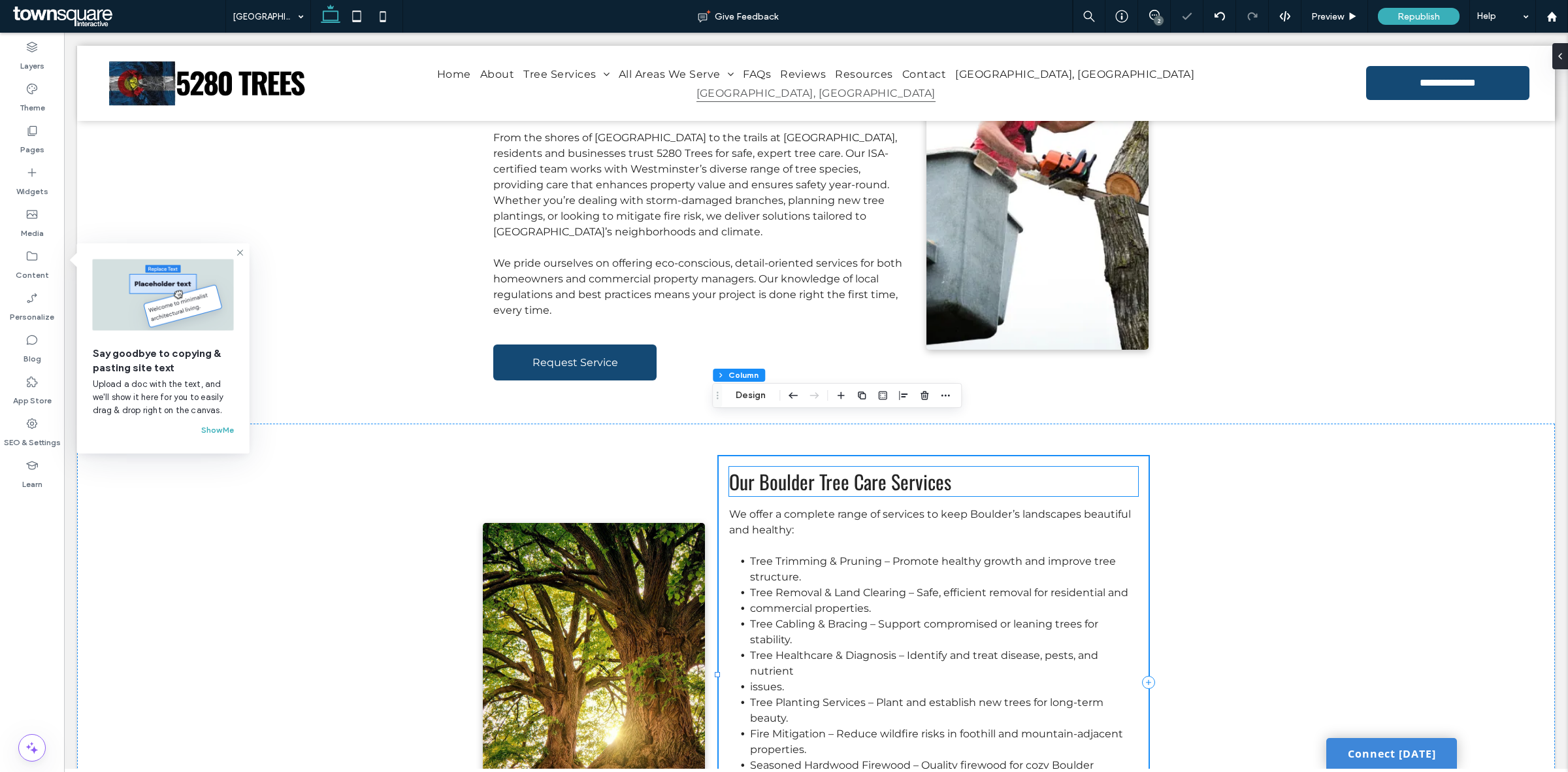
click at [900, 467] on span "Our Boulder Tree Care Services" at bounding box center [840, 481] width 222 height 29
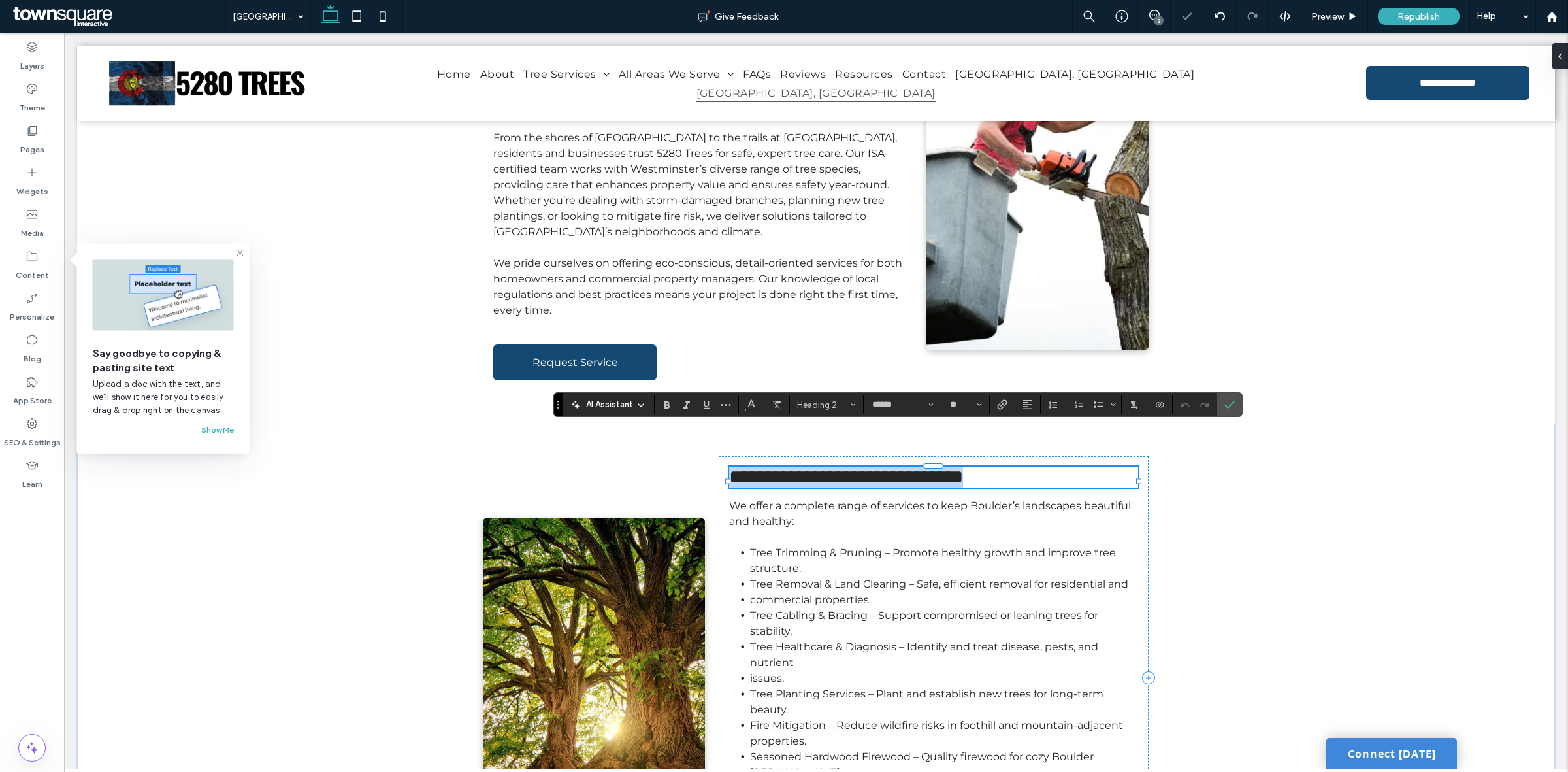
paste div
click at [822, 545] on li "Tree Trimming & Pruning – Promote healthy growth and improve tree structure." at bounding box center [944, 561] width 388 height 31
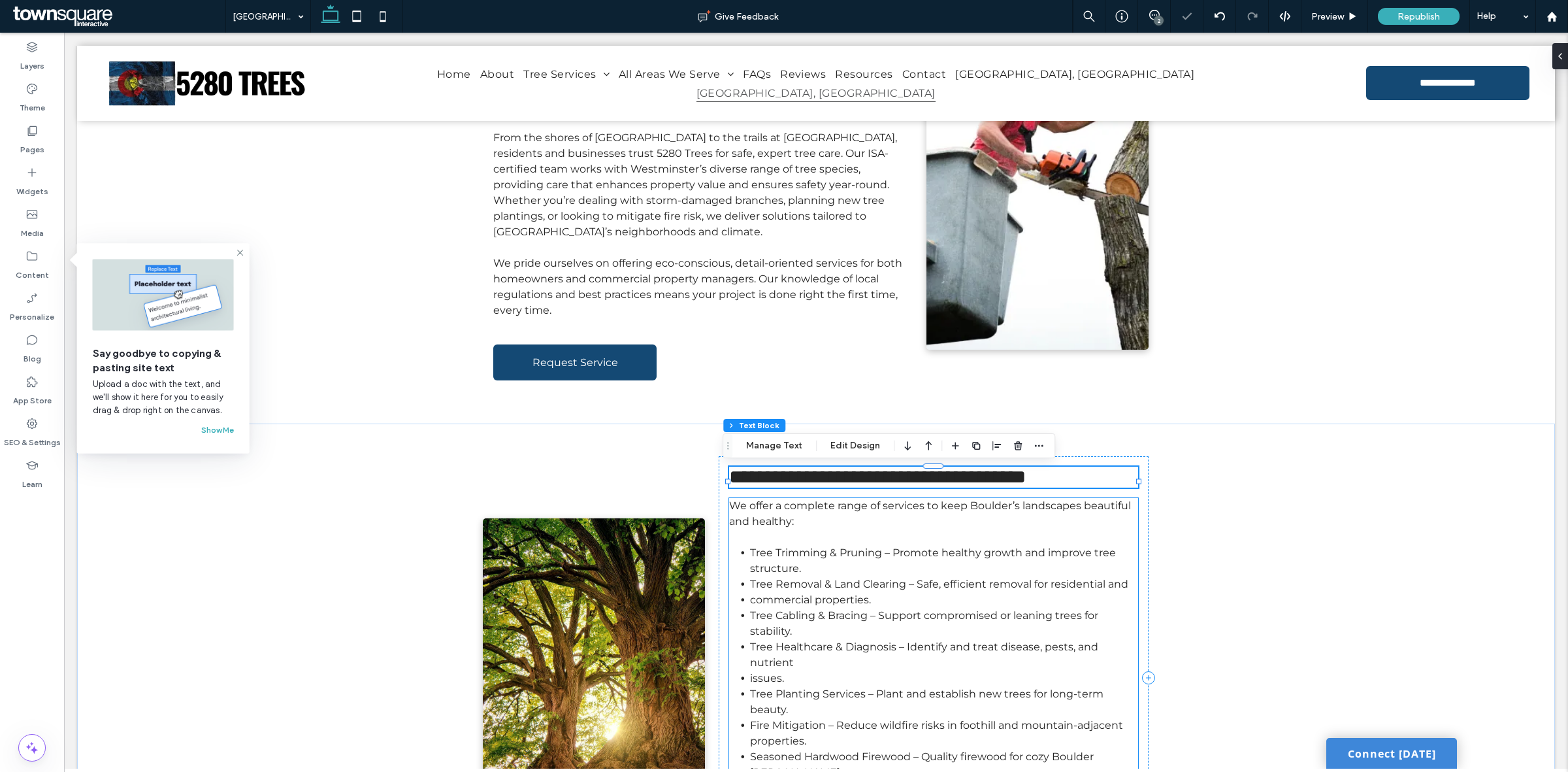
click at [822, 536] on div "We offer a complete range of services to keep Boulder’s landscapes beautiful an…" at bounding box center [934, 671] width 409 height 345
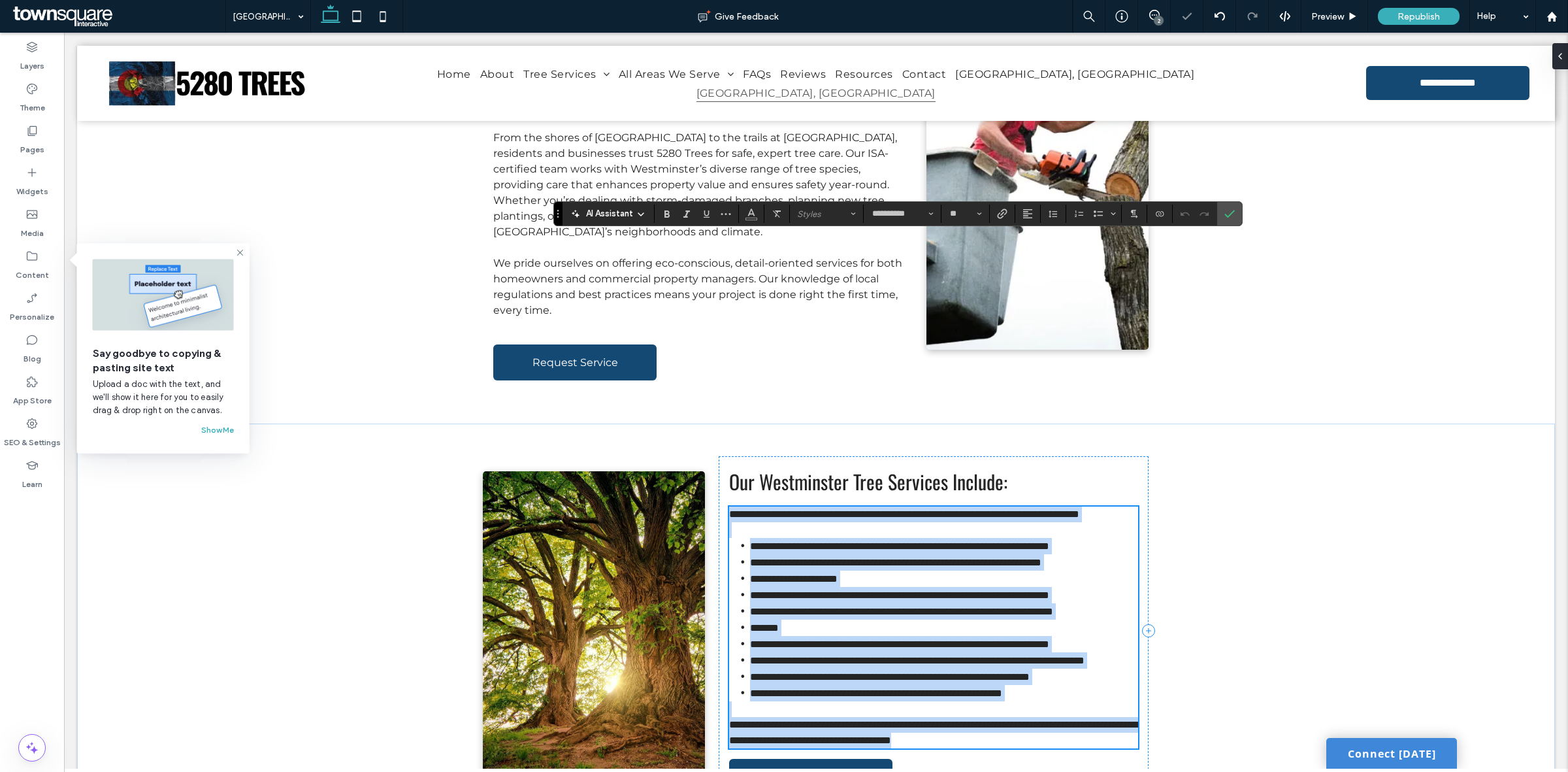
scroll to position [394, 0]
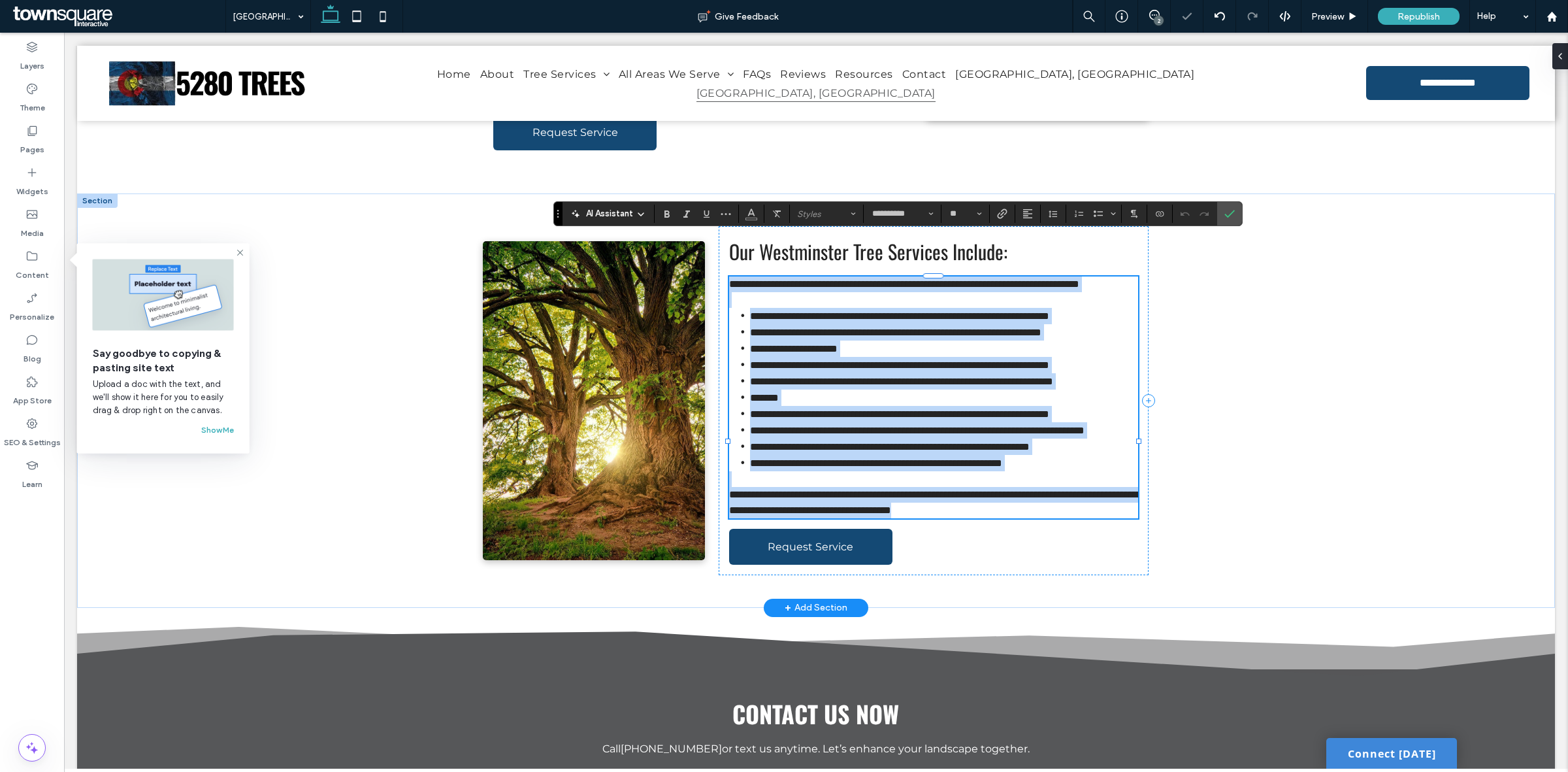
paste div
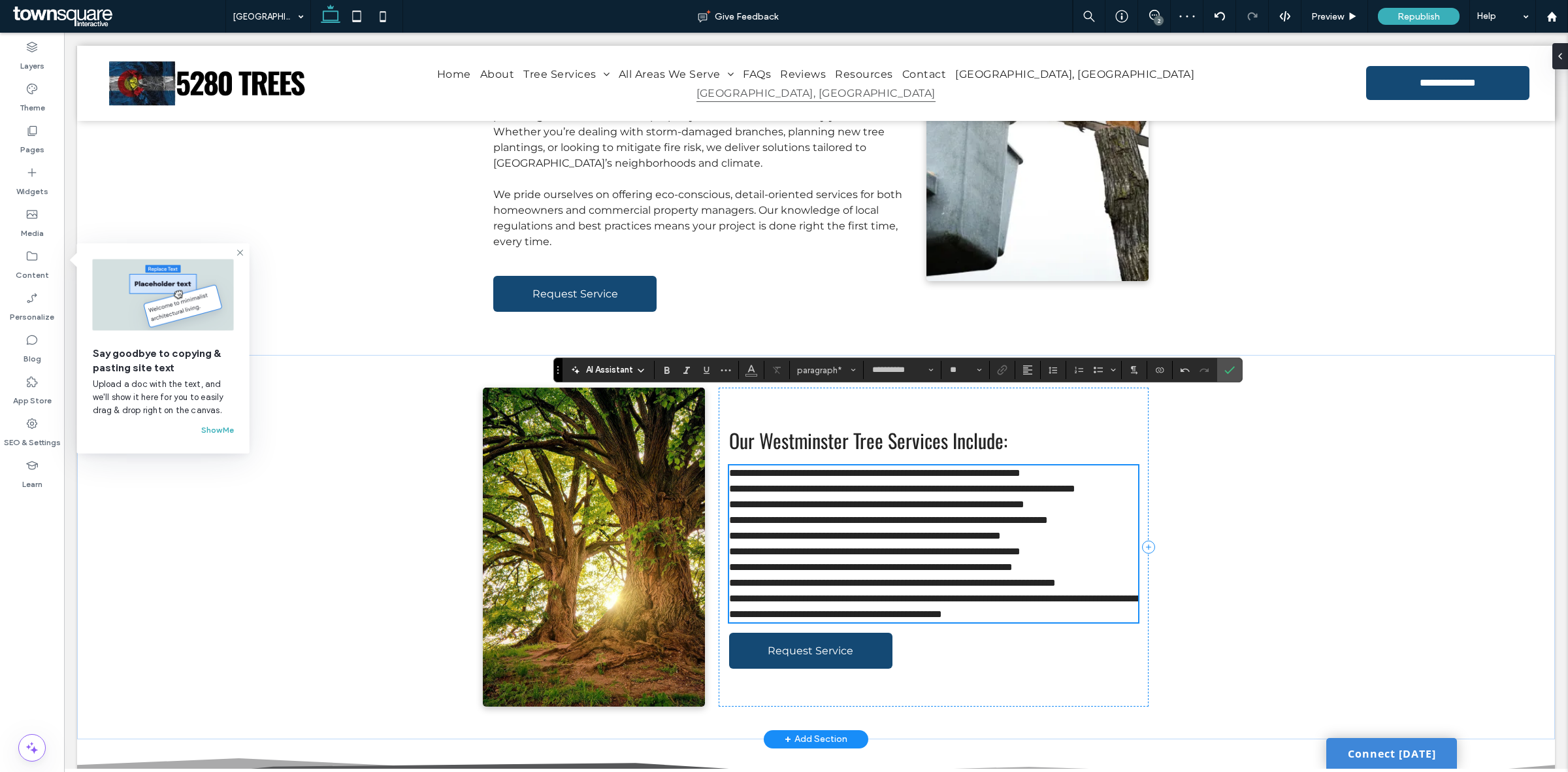
scroll to position [230, 0]
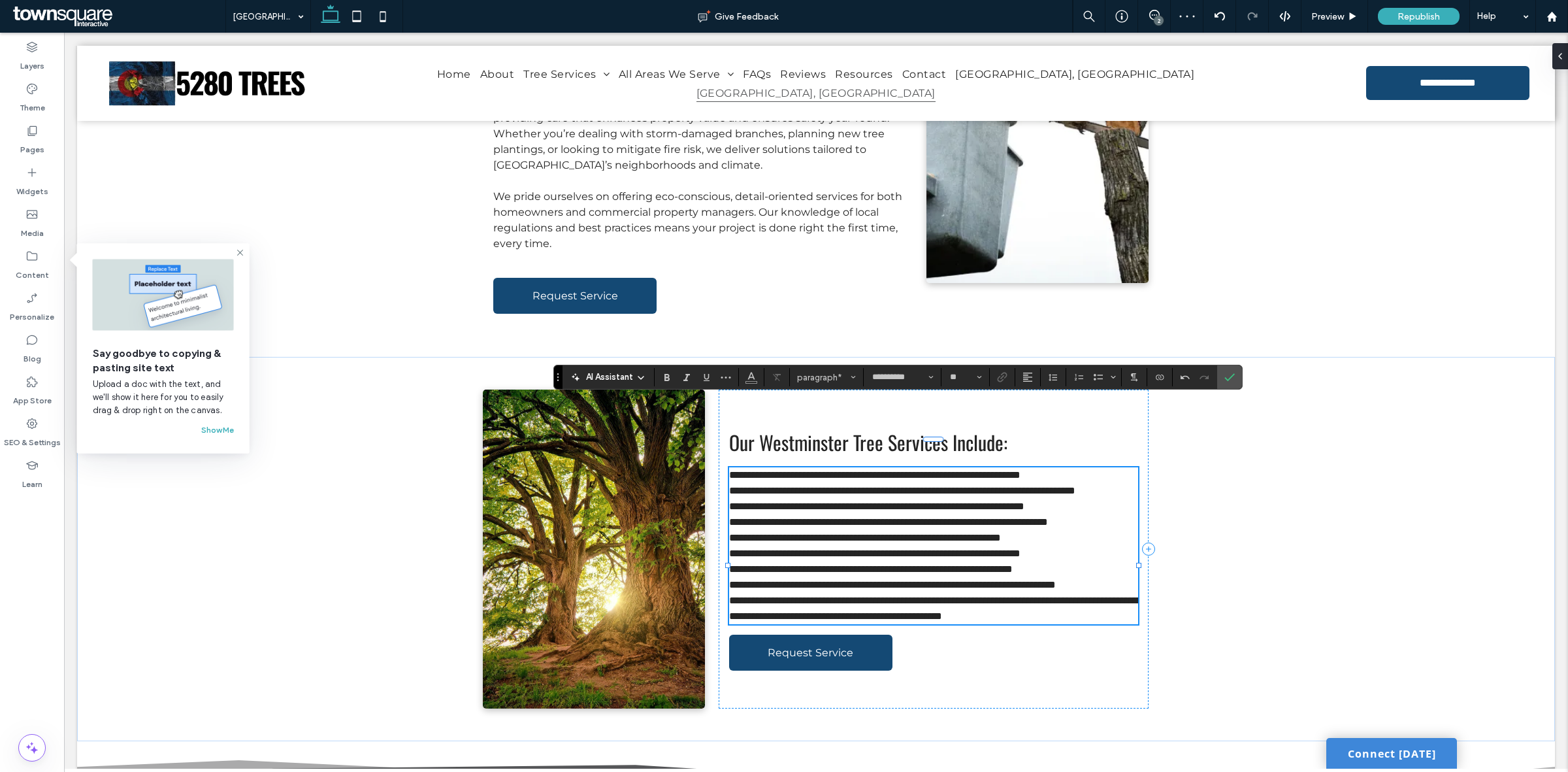
click at [743, 470] on span "**********" at bounding box center [875, 475] width 291 height 10
click at [743, 486] on span "**********" at bounding box center [902, 490] width 346 height 10
click at [743, 501] on span "**********" at bounding box center [877, 506] width 295 height 10
click at [742, 517] on span "**********" at bounding box center [889, 522] width 319 height 10
click at [742, 533] on span "**********" at bounding box center [865, 537] width 272 height 10
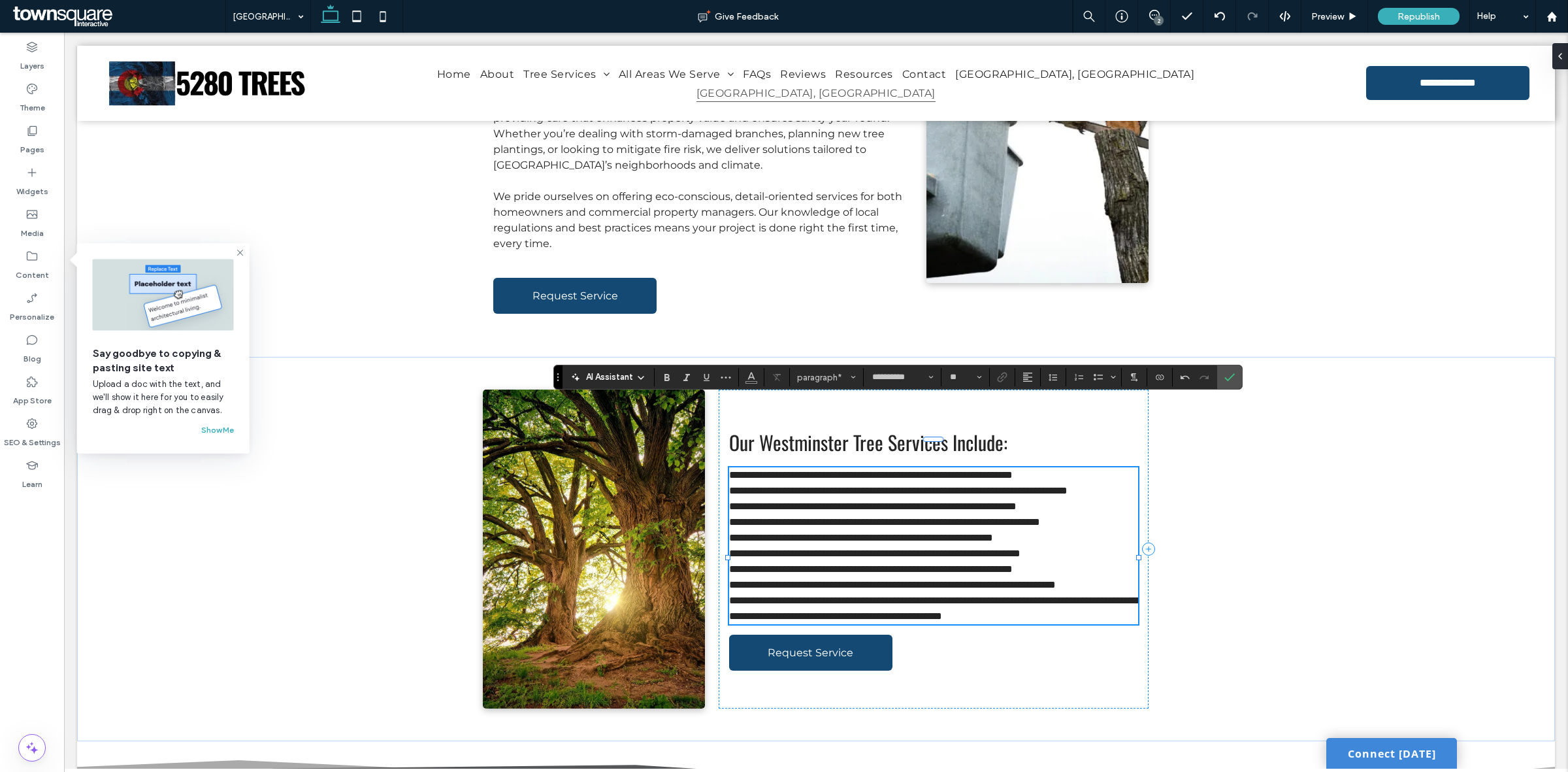
click at [742, 548] on span "**********" at bounding box center [875, 553] width 291 height 10
click at [742, 564] on span "**********" at bounding box center [871, 569] width 284 height 10
click at [745, 580] on span "**********" at bounding box center [892, 584] width 327 height 10
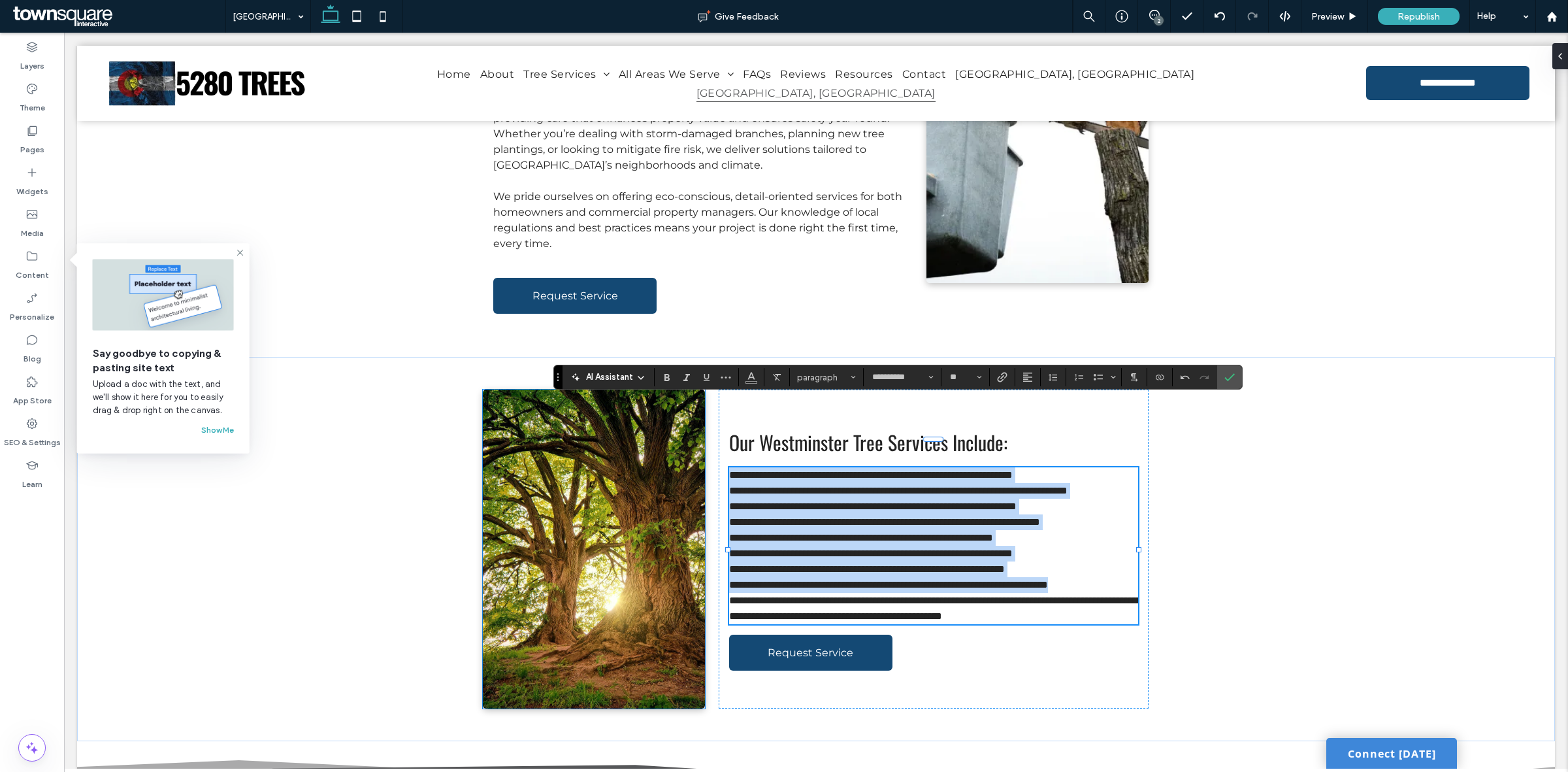
drag, startPoint x: 781, startPoint y: 566, endPoint x: 664, endPoint y: 391, distance: 210.5
click at [665, 399] on div "**********" at bounding box center [816, 549] width 784 height 384
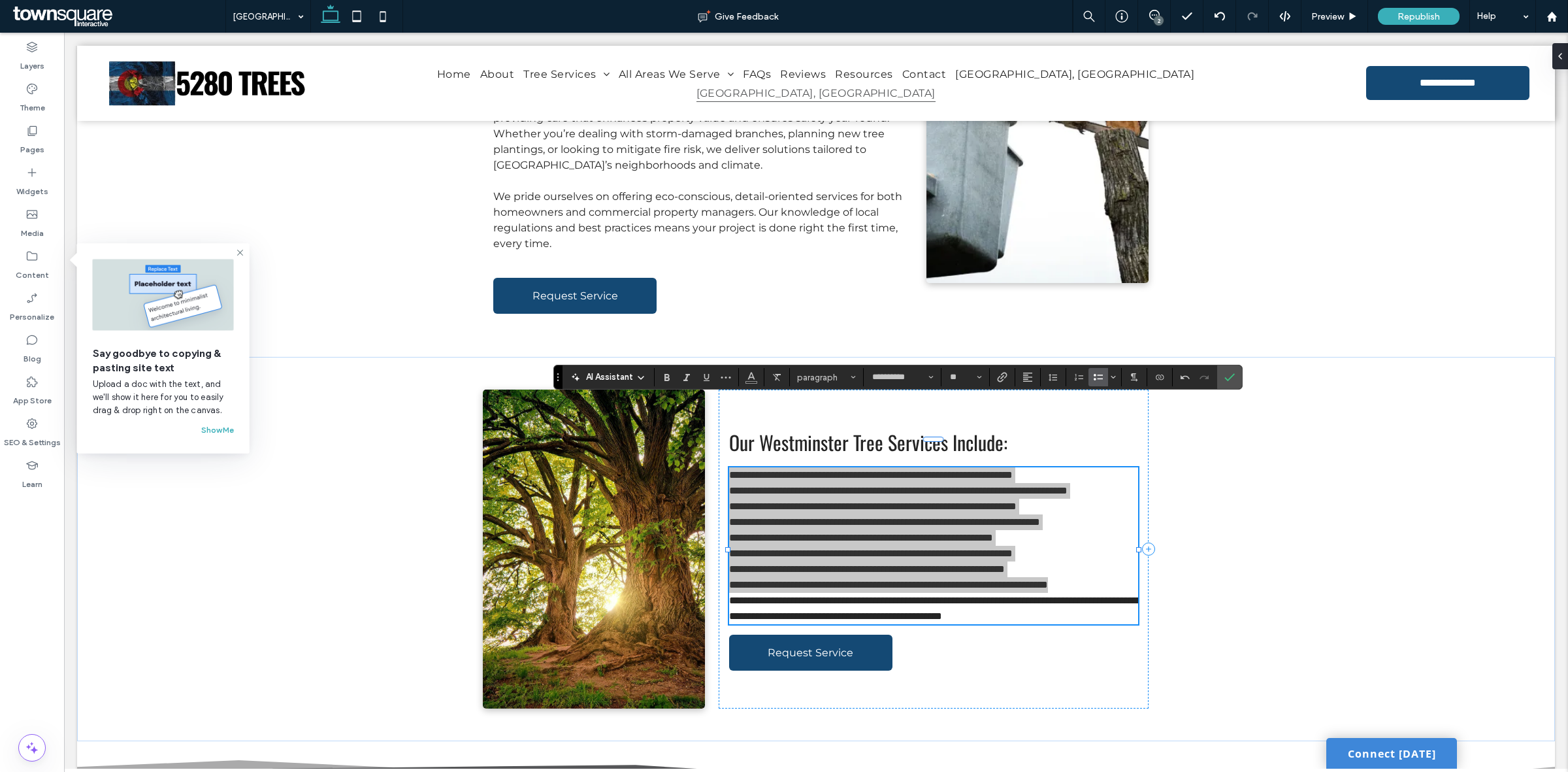
click at [1100, 381] on icon "Bulleted List" at bounding box center [1098, 377] width 10 height 10
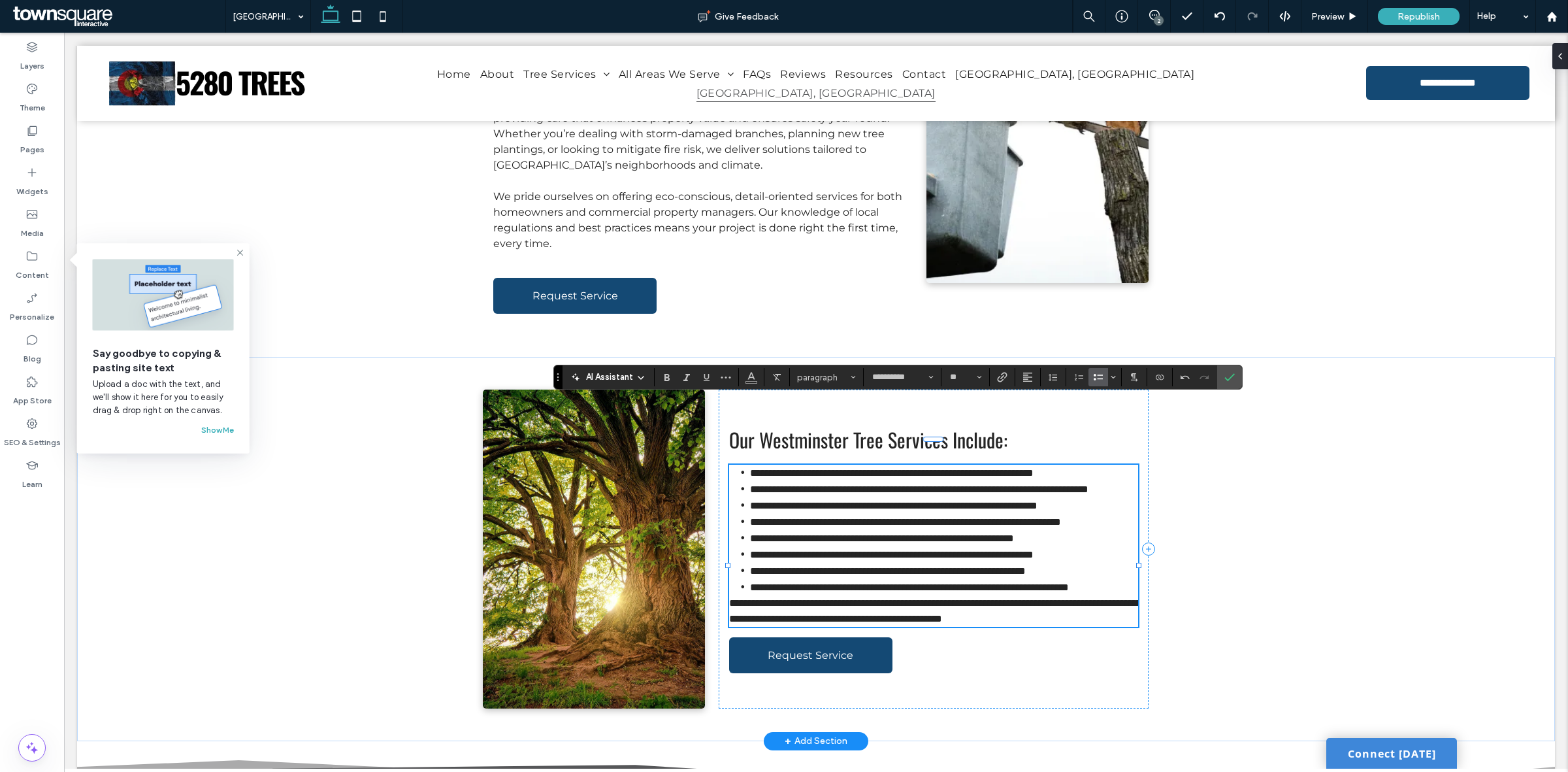
click at [930, 566] on span "**********" at bounding box center [888, 571] width 276 height 10
click at [856, 596] on li "**********" at bounding box center [944, 587] width 388 height 16
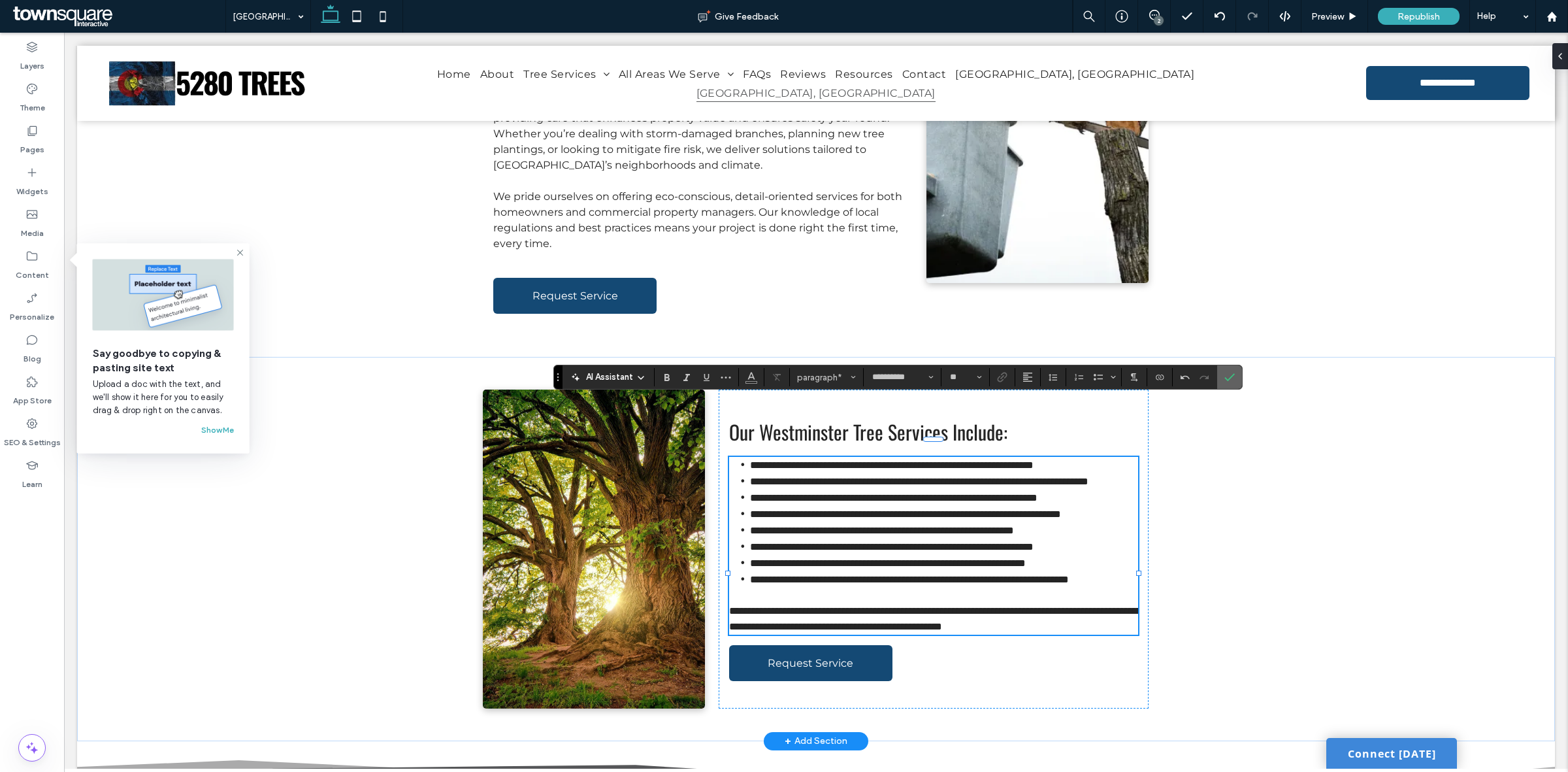
click at [1225, 377] on label "Confirm" at bounding box center [1230, 377] width 20 height 24
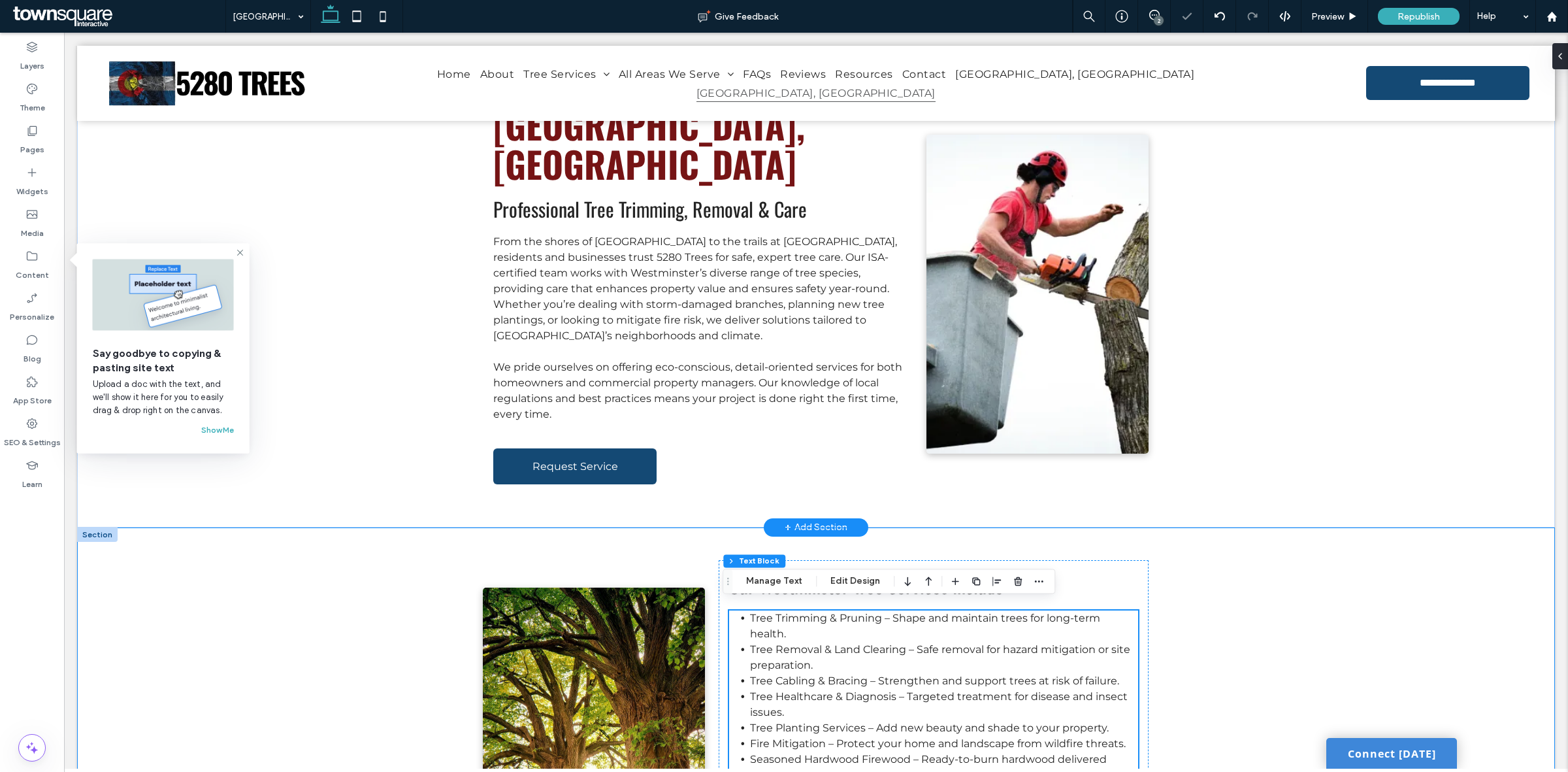
scroll to position [0, 0]
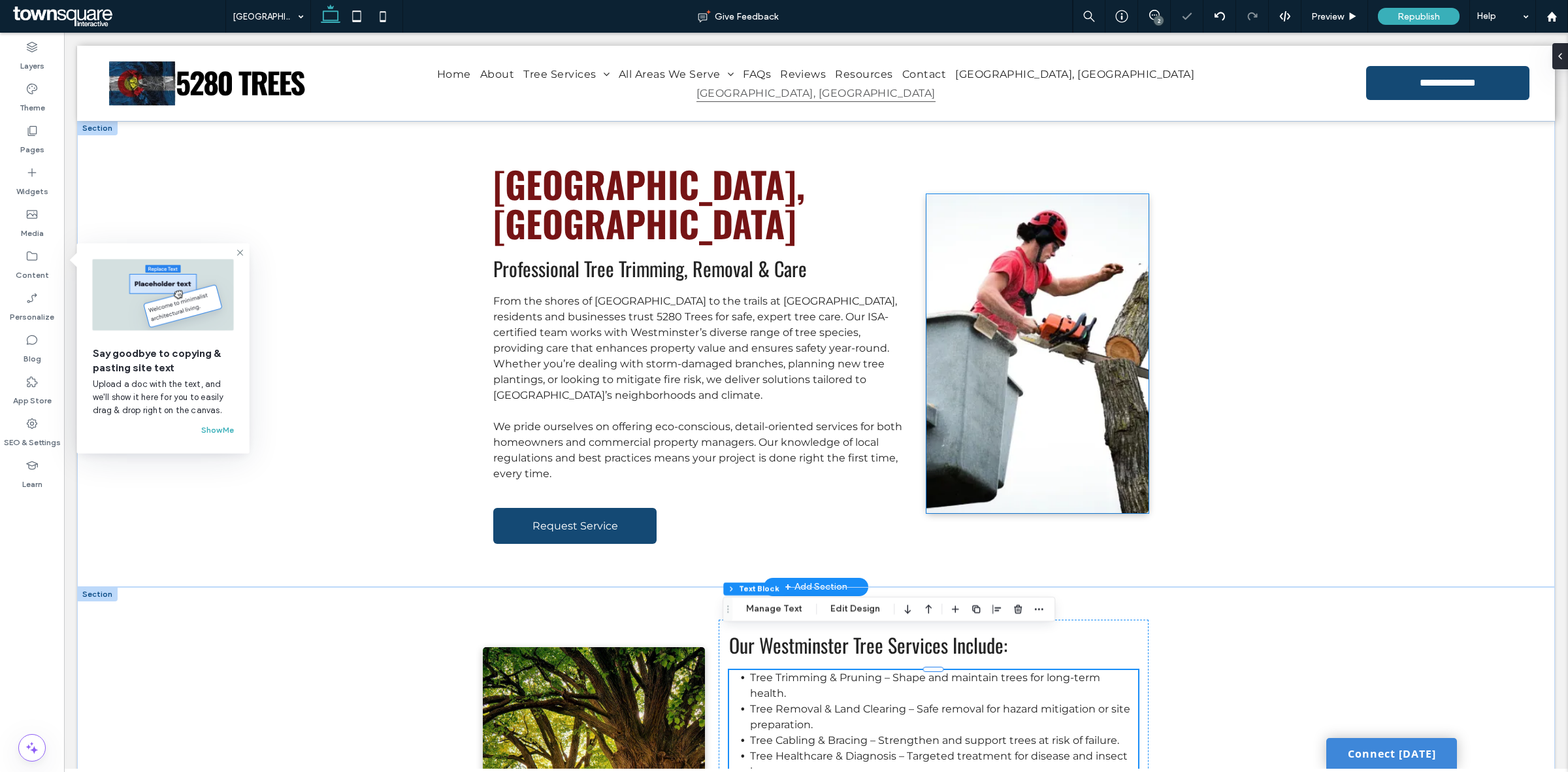
click at [1055, 294] on img at bounding box center [1037, 354] width 222 height 319
type input "*"
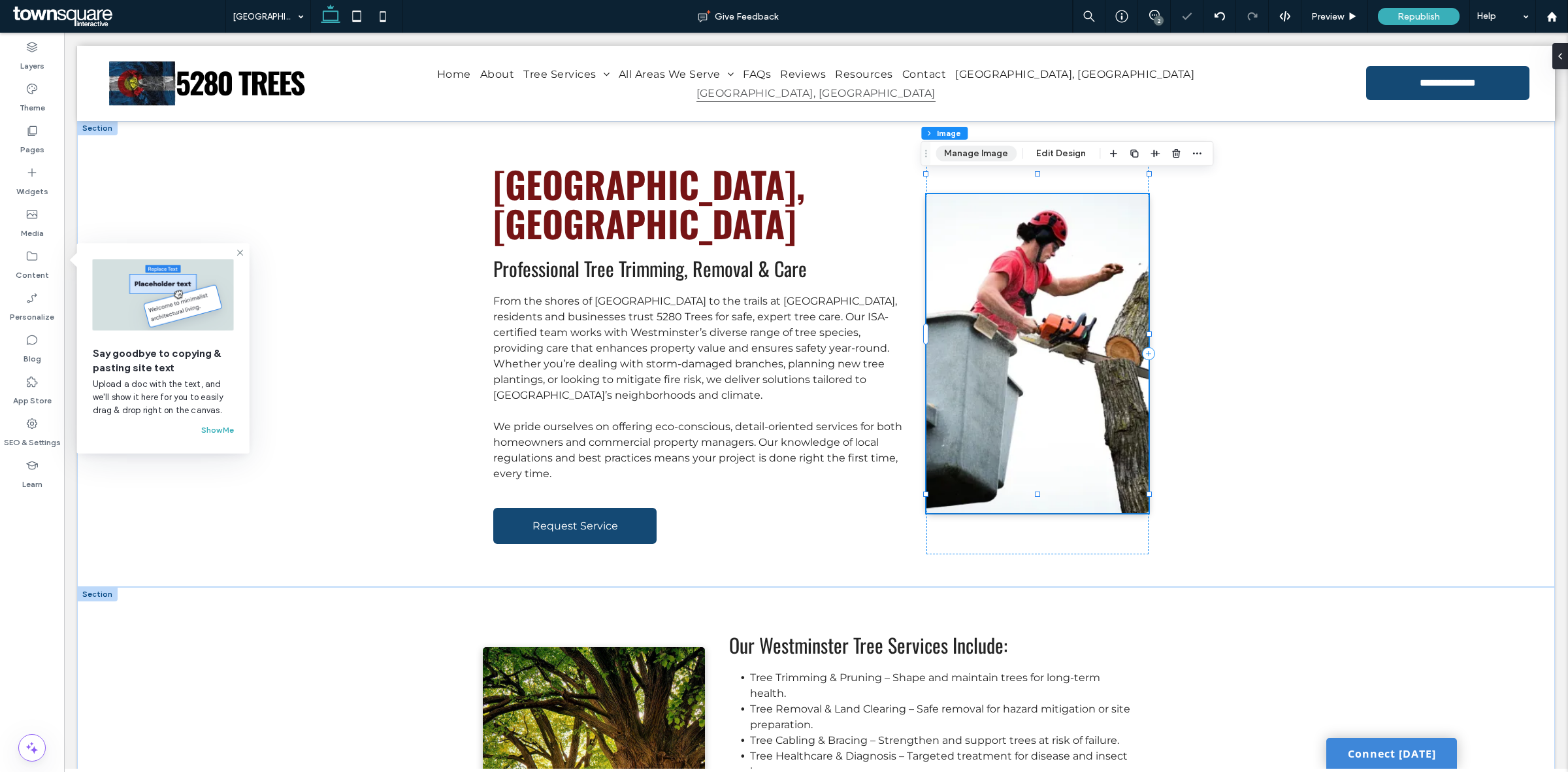
click at [981, 149] on button "Manage Image" at bounding box center [976, 154] width 81 height 16
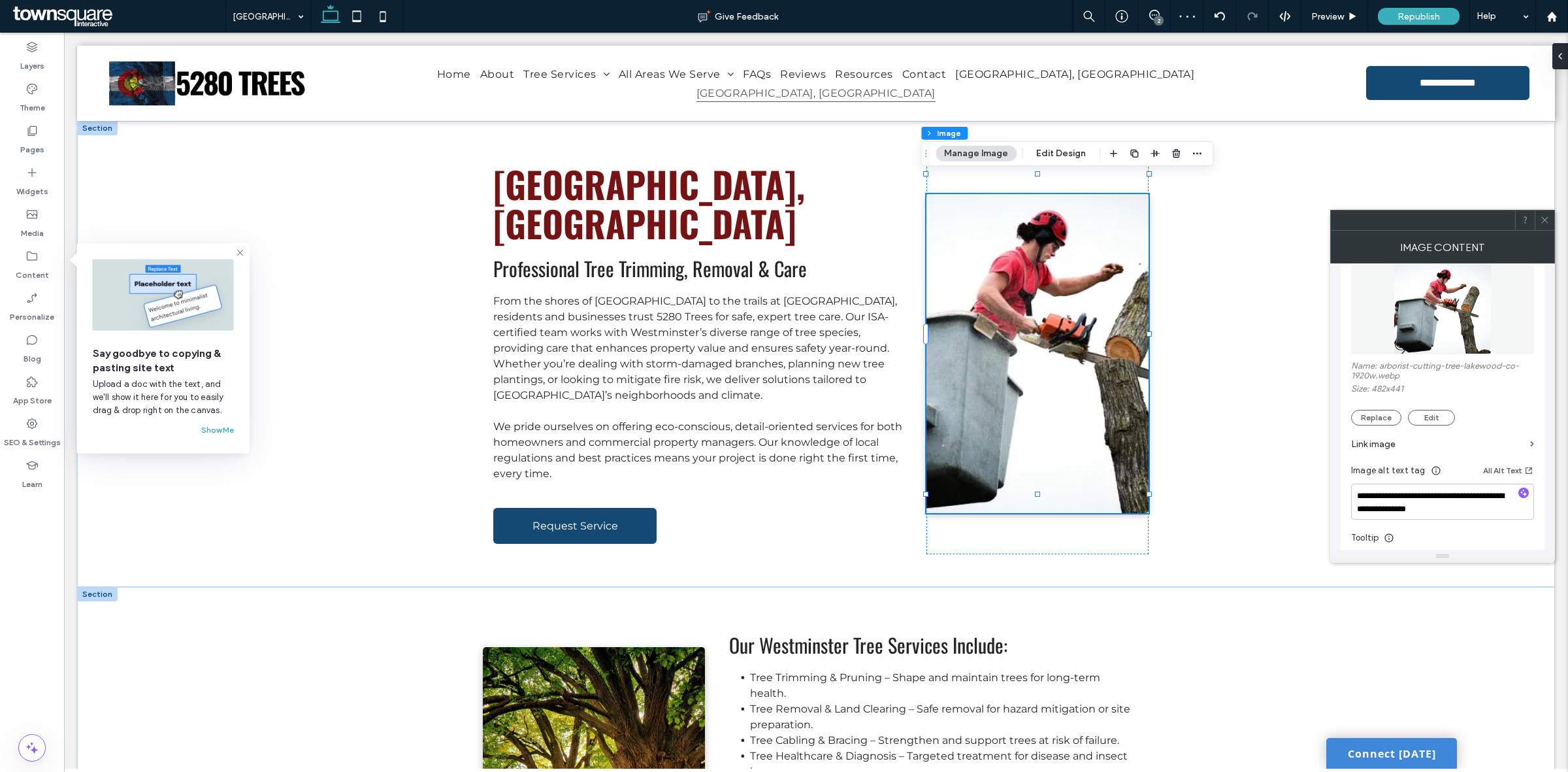
scroll to position [163, 0]
click at [1380, 420] on button "Replace" at bounding box center [1376, 415] width 50 height 16
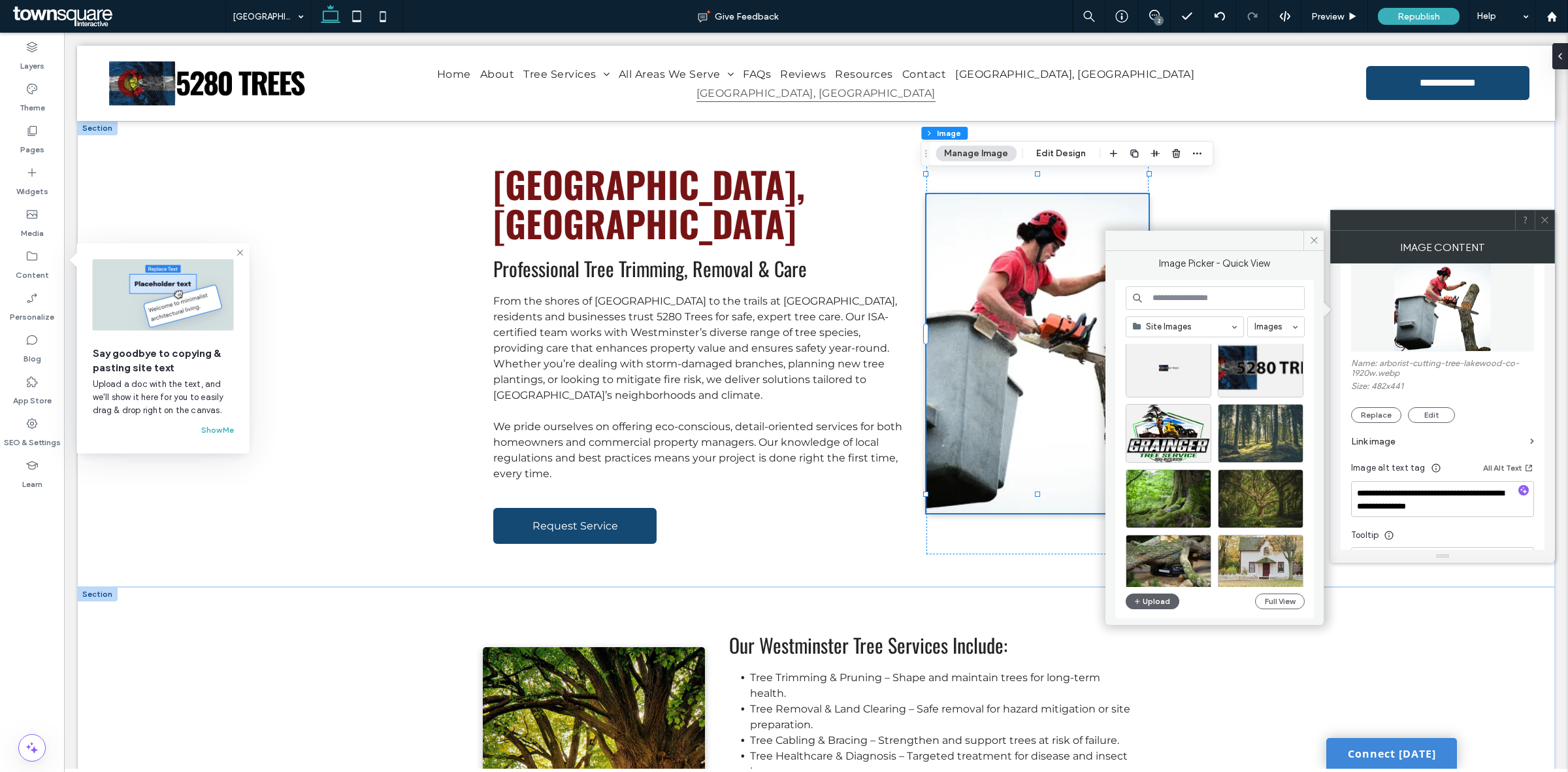
scroll to position [1734, 0]
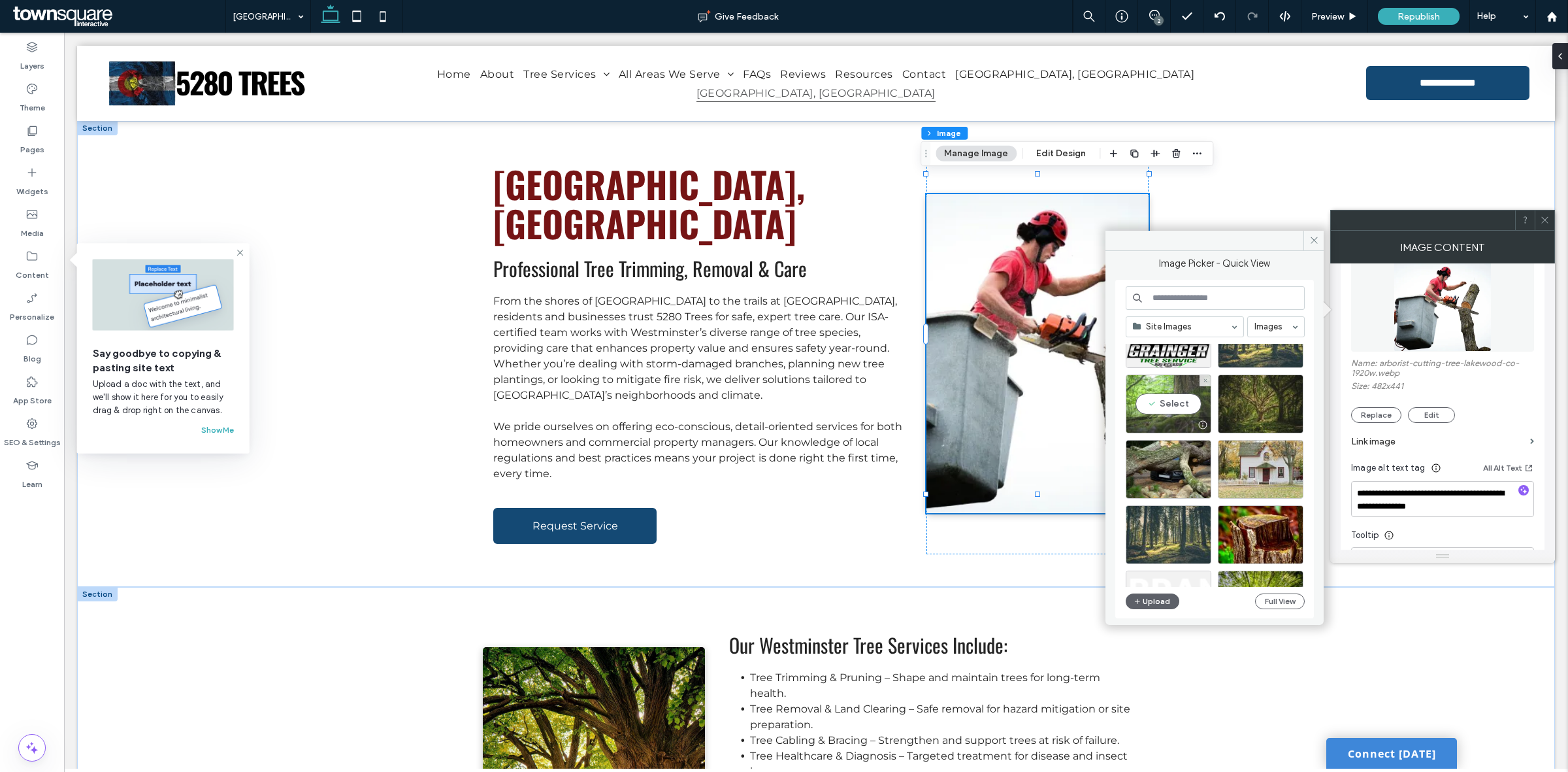
click at [1173, 399] on div "Select" at bounding box center [1168, 404] width 86 height 59
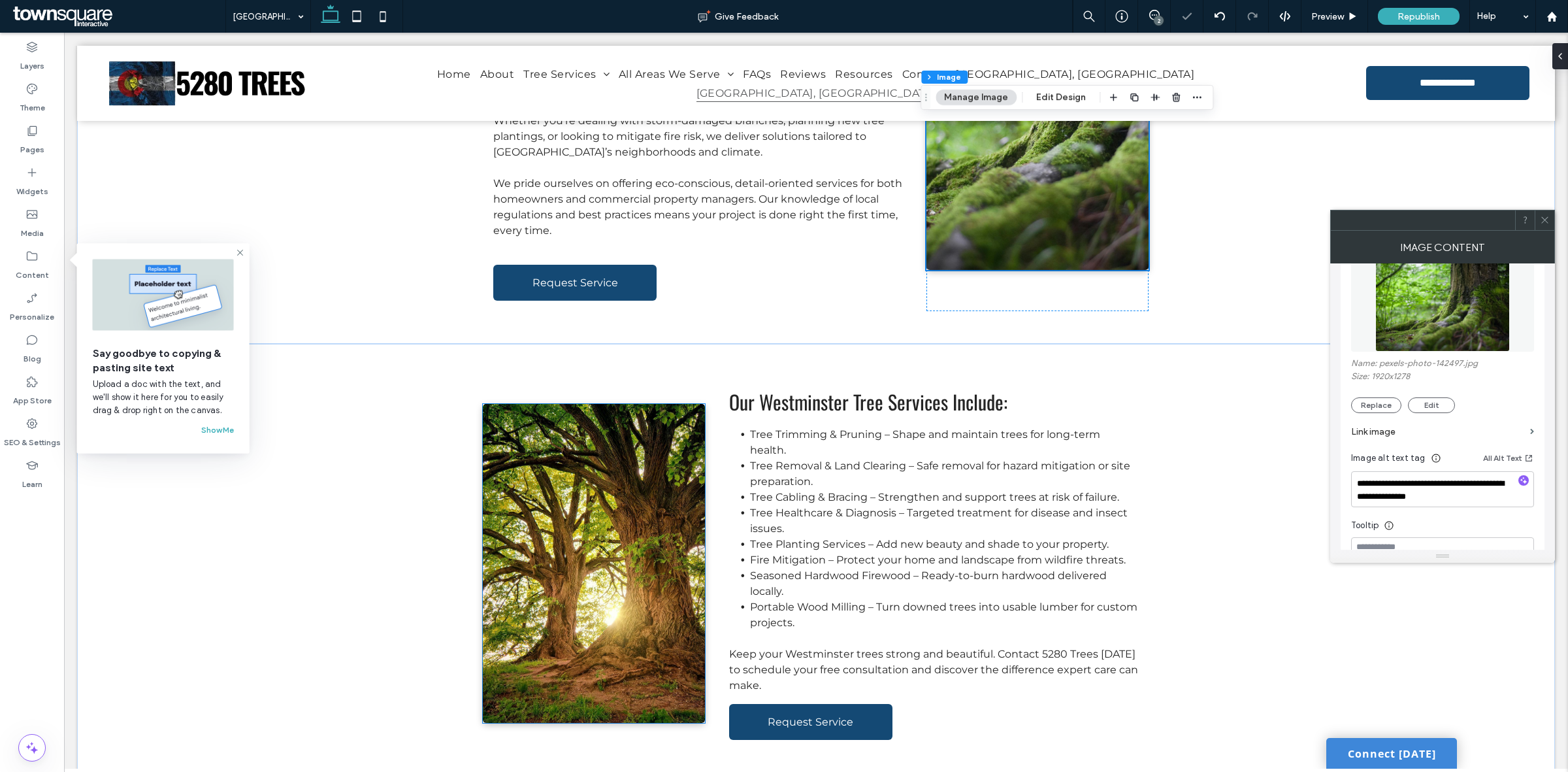
scroll to position [245, 0]
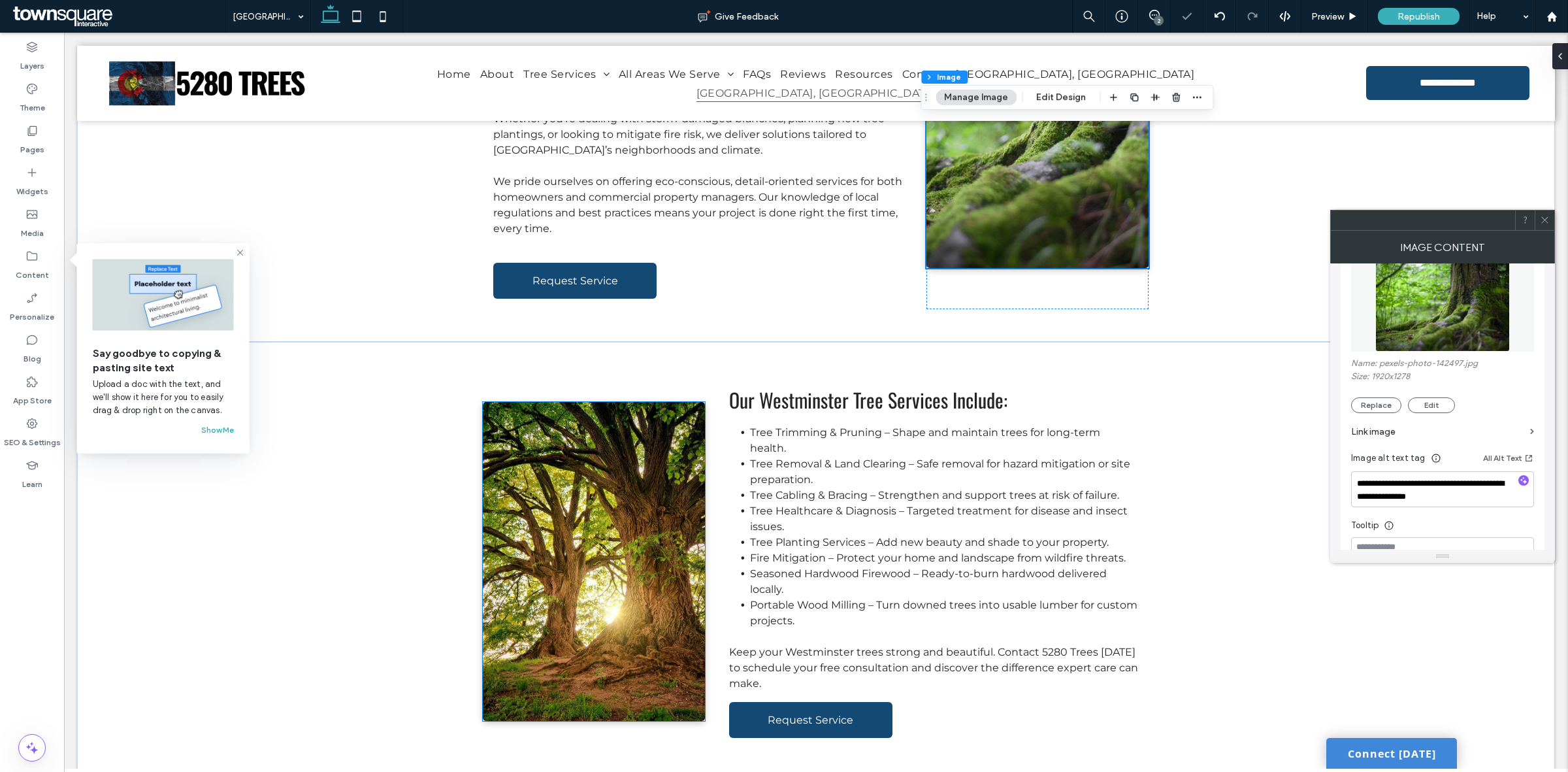
click at [577, 531] on img at bounding box center [594, 562] width 222 height 319
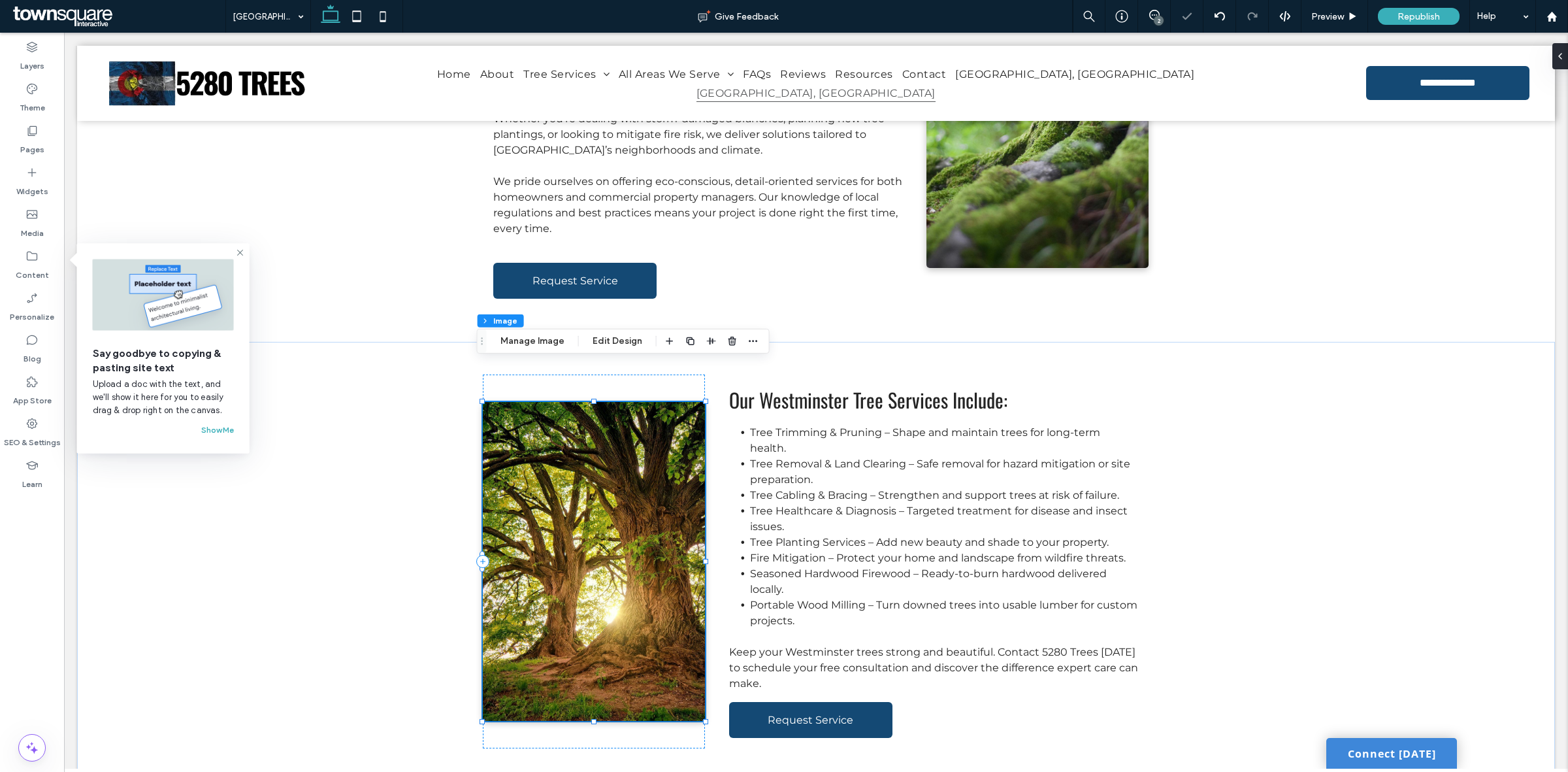
type input "*"
click at [541, 352] on div "Section Column Image Manage Image Edit Design" at bounding box center [623, 341] width 293 height 25
click at [541, 345] on button "Manage Image" at bounding box center [532, 341] width 81 height 16
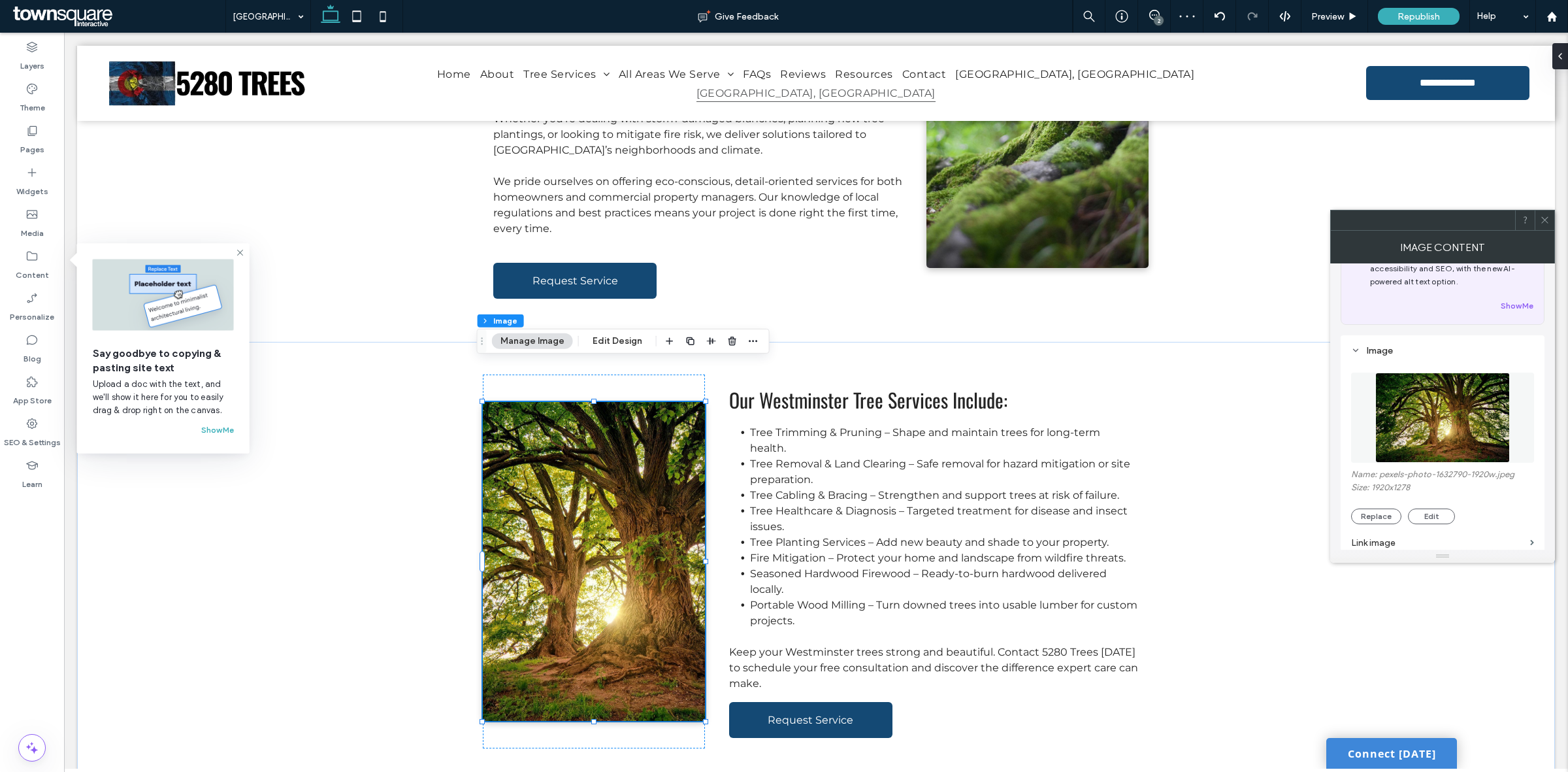
scroll to position [82, 0]
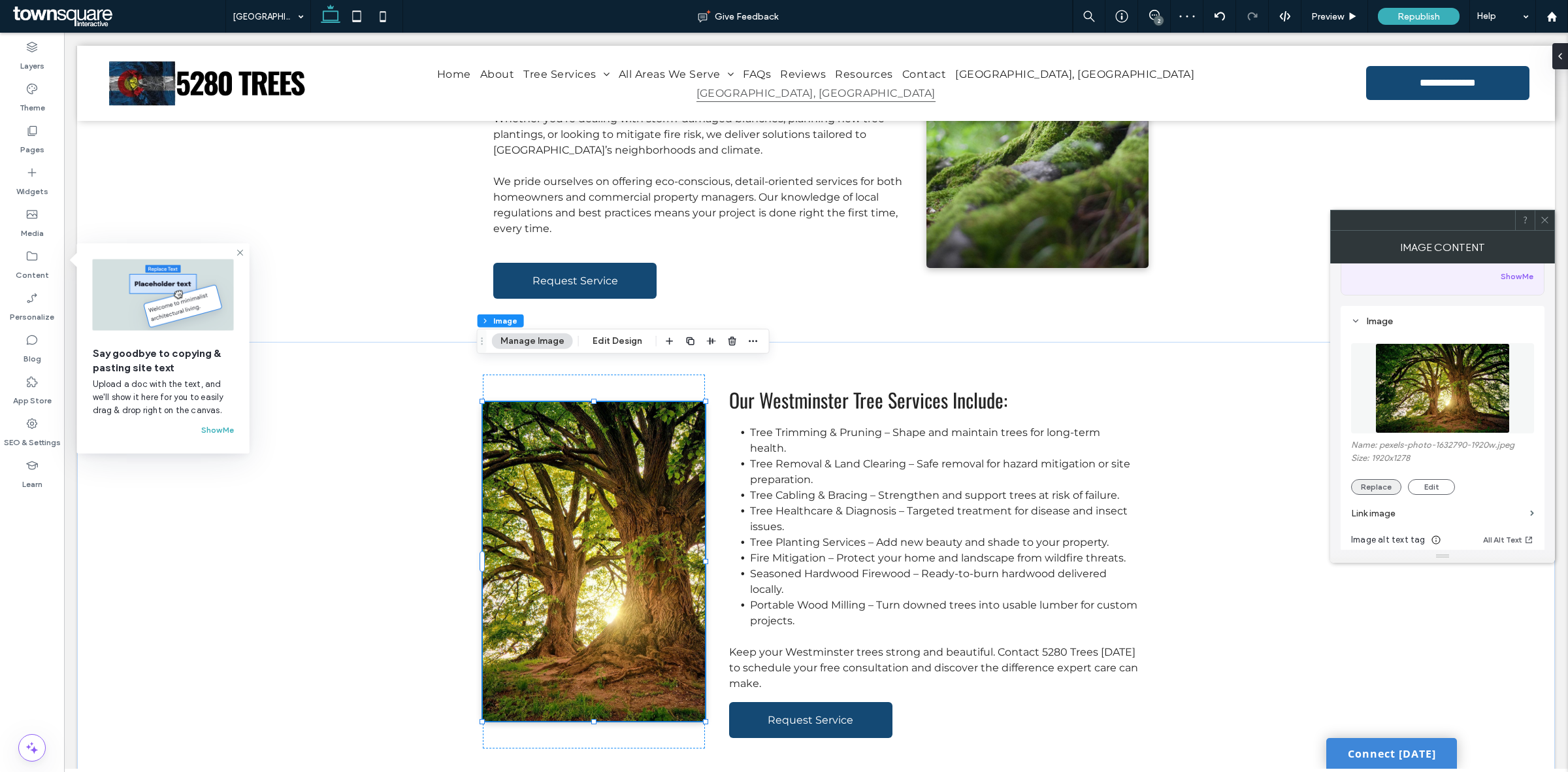
click at [1385, 489] on button "Replace" at bounding box center [1376, 487] width 50 height 16
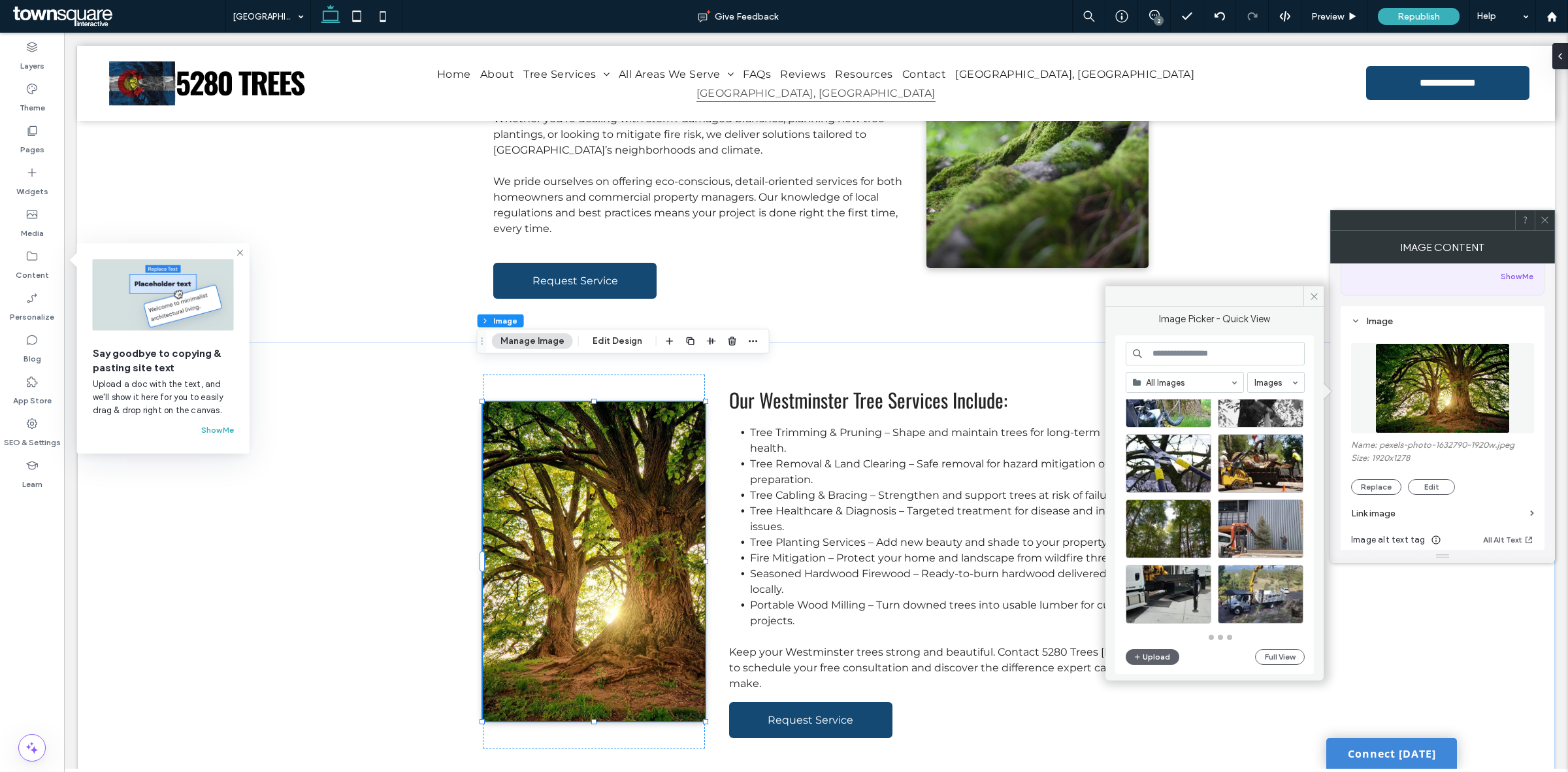
scroll to position [1766, 0]
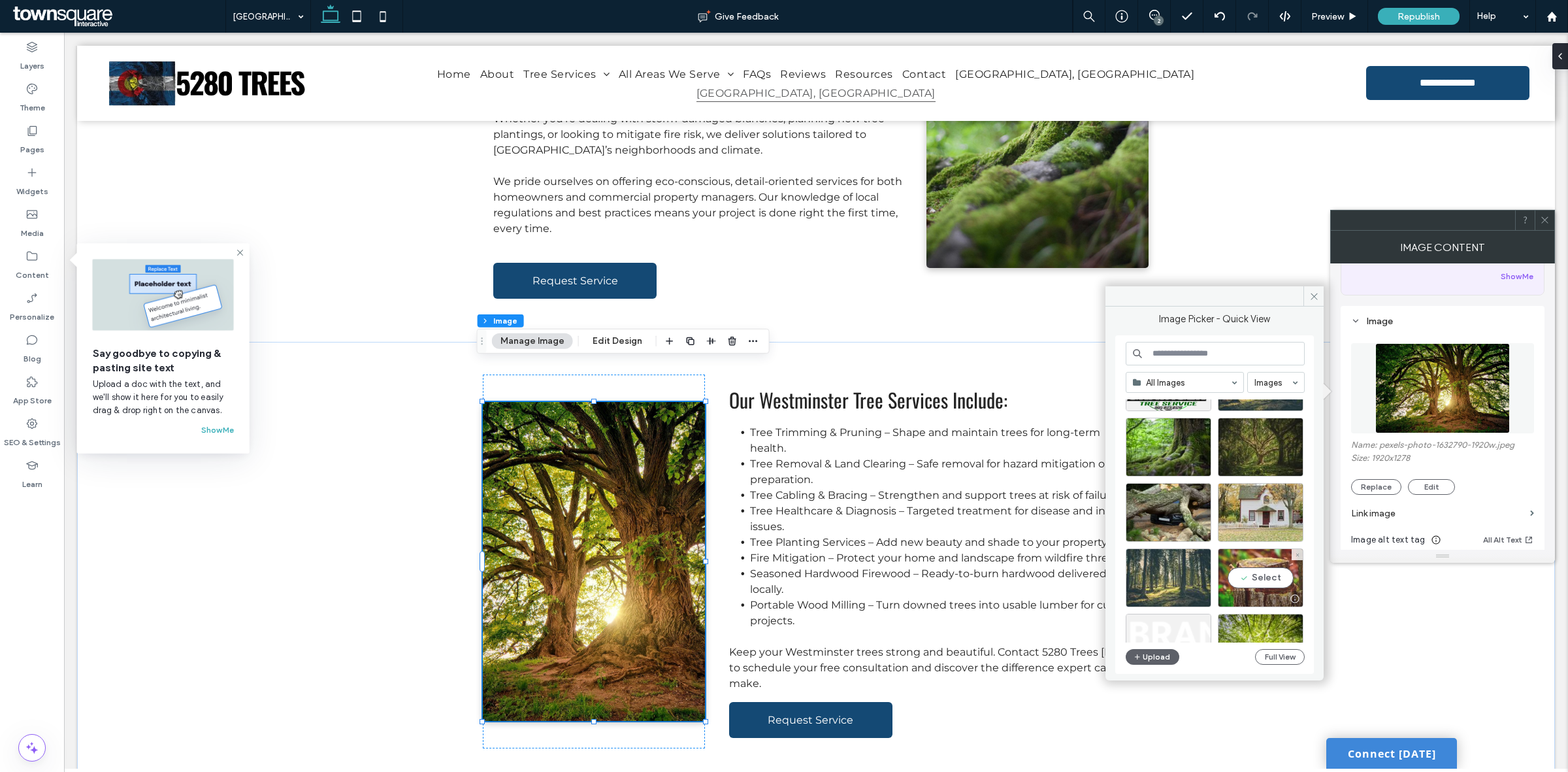
click at [1275, 582] on div "Select" at bounding box center [1260, 578] width 86 height 59
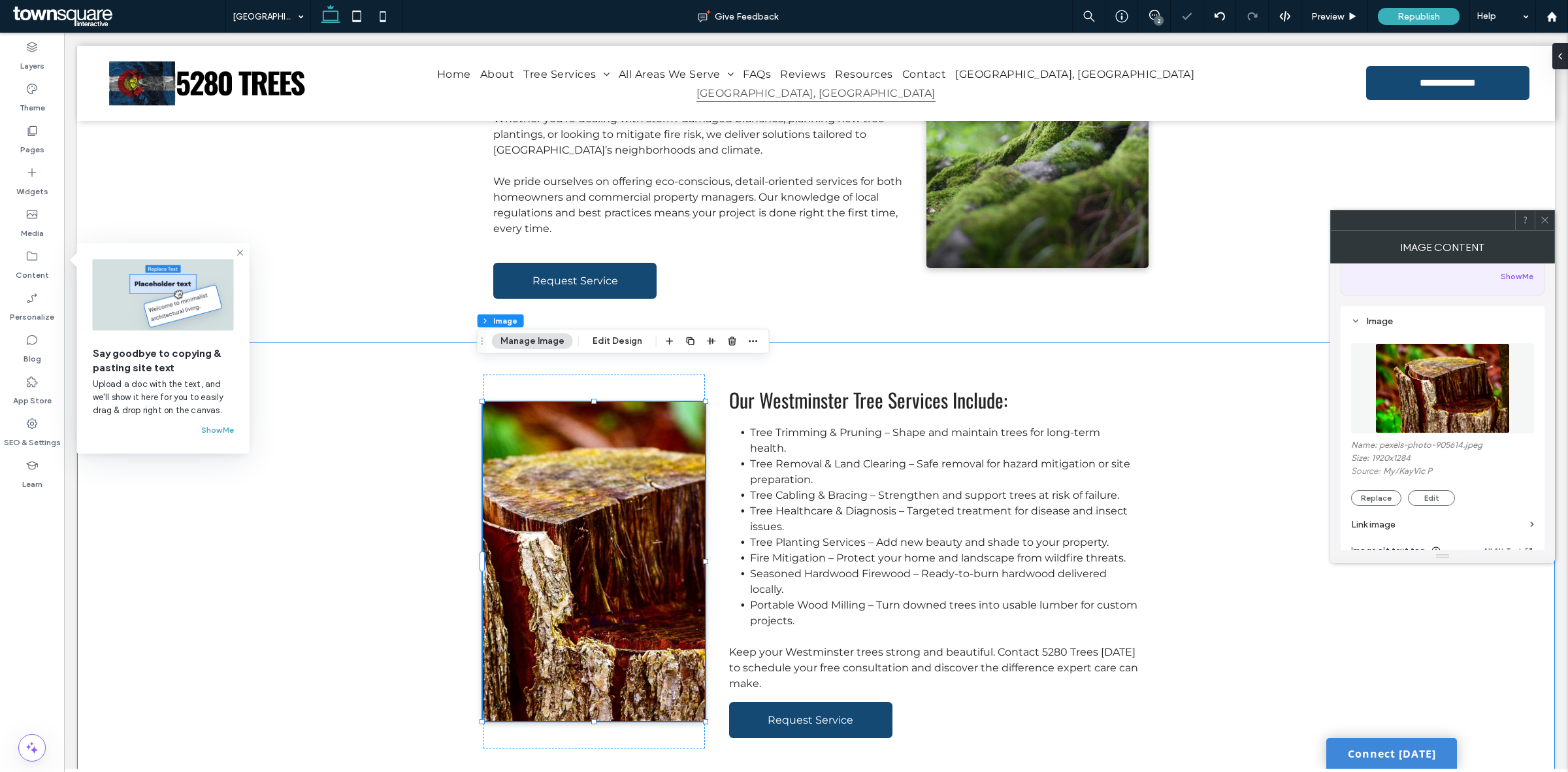
click at [392, 543] on div "Our Westminster Tree Services Include: Tree Trimming & Pruning – Shape and main…" at bounding box center [816, 562] width 1478 height 439
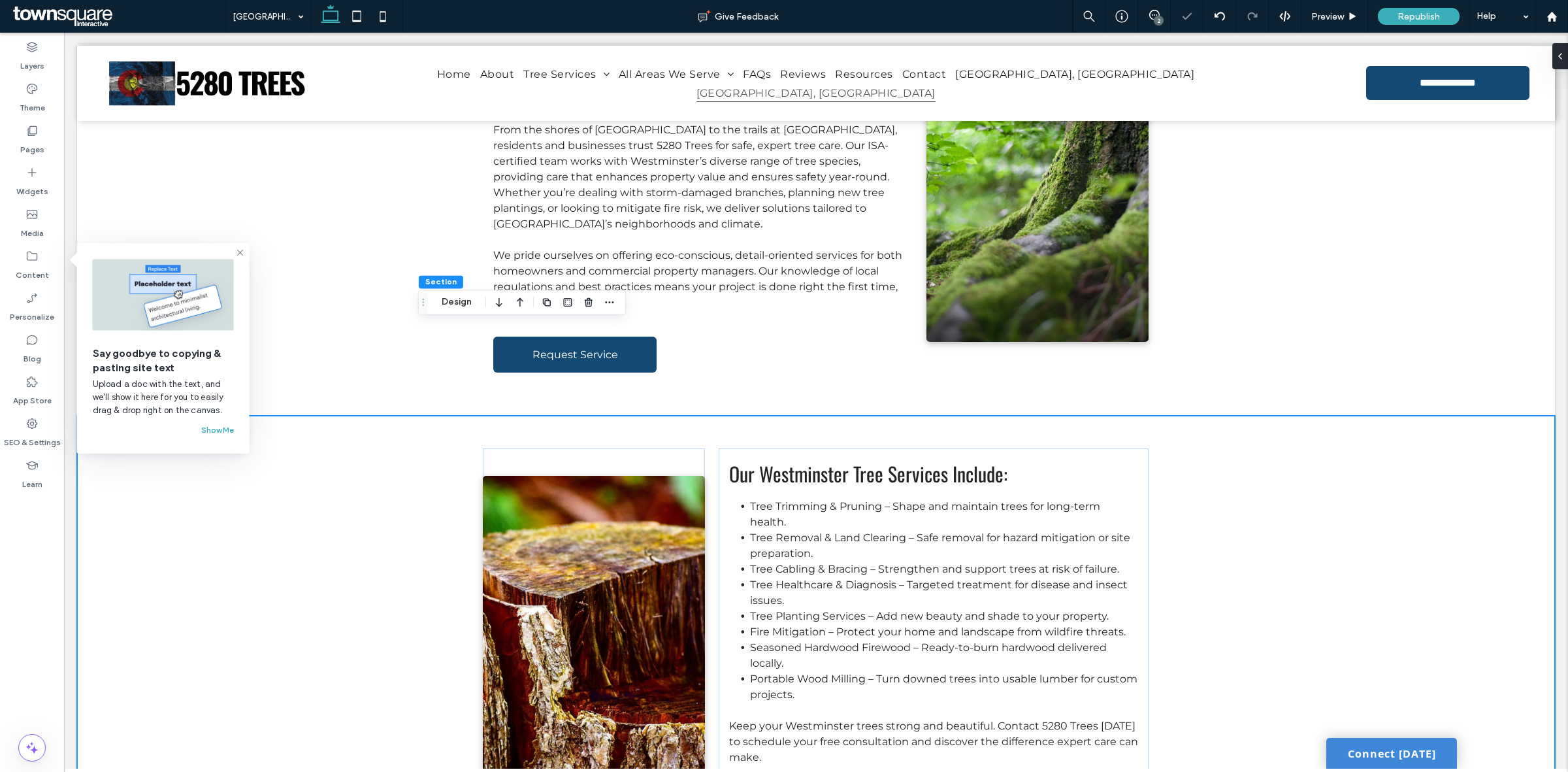
scroll to position [0, 0]
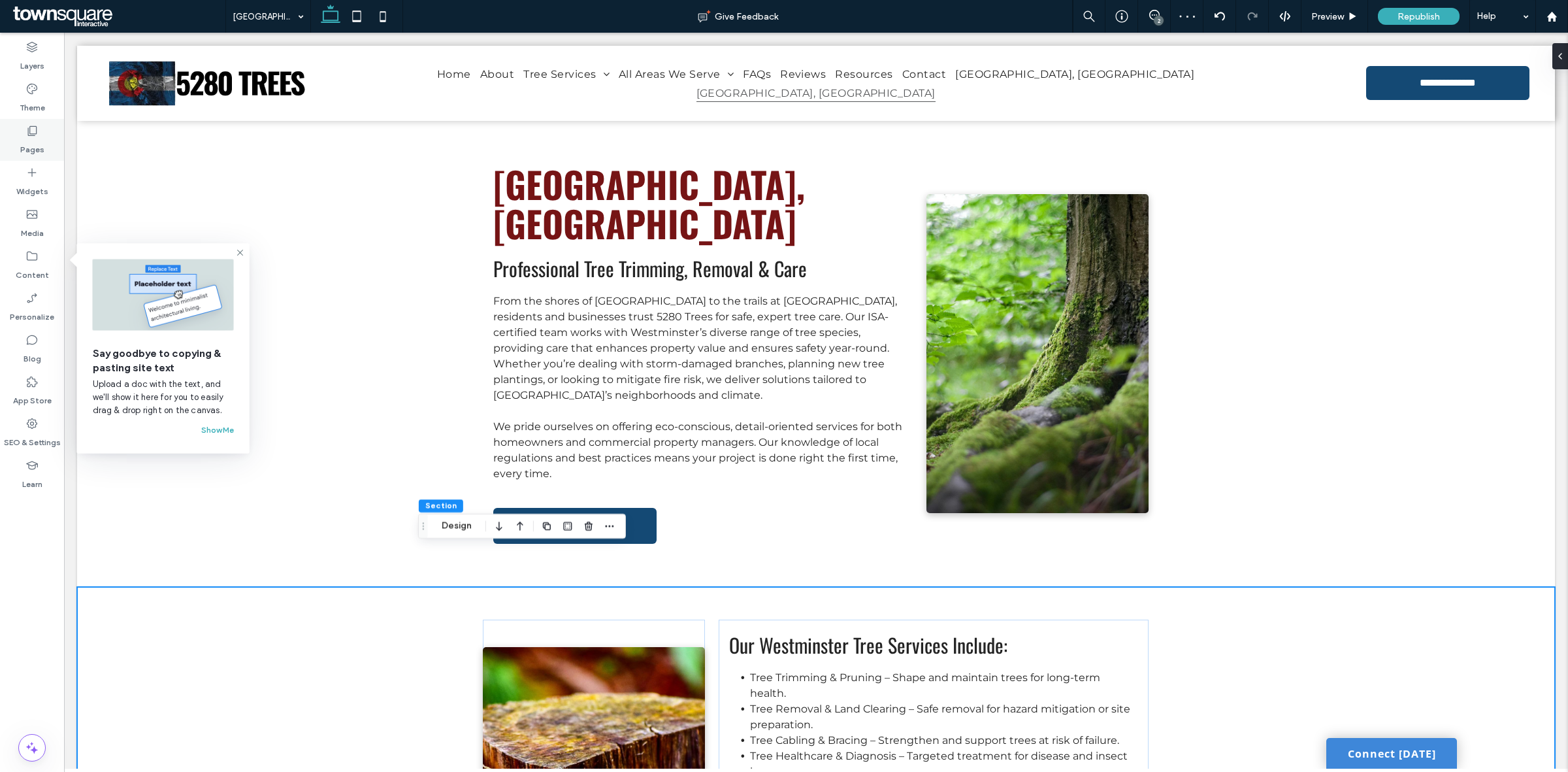
click at [34, 138] on label "Pages" at bounding box center [32, 146] width 24 height 18
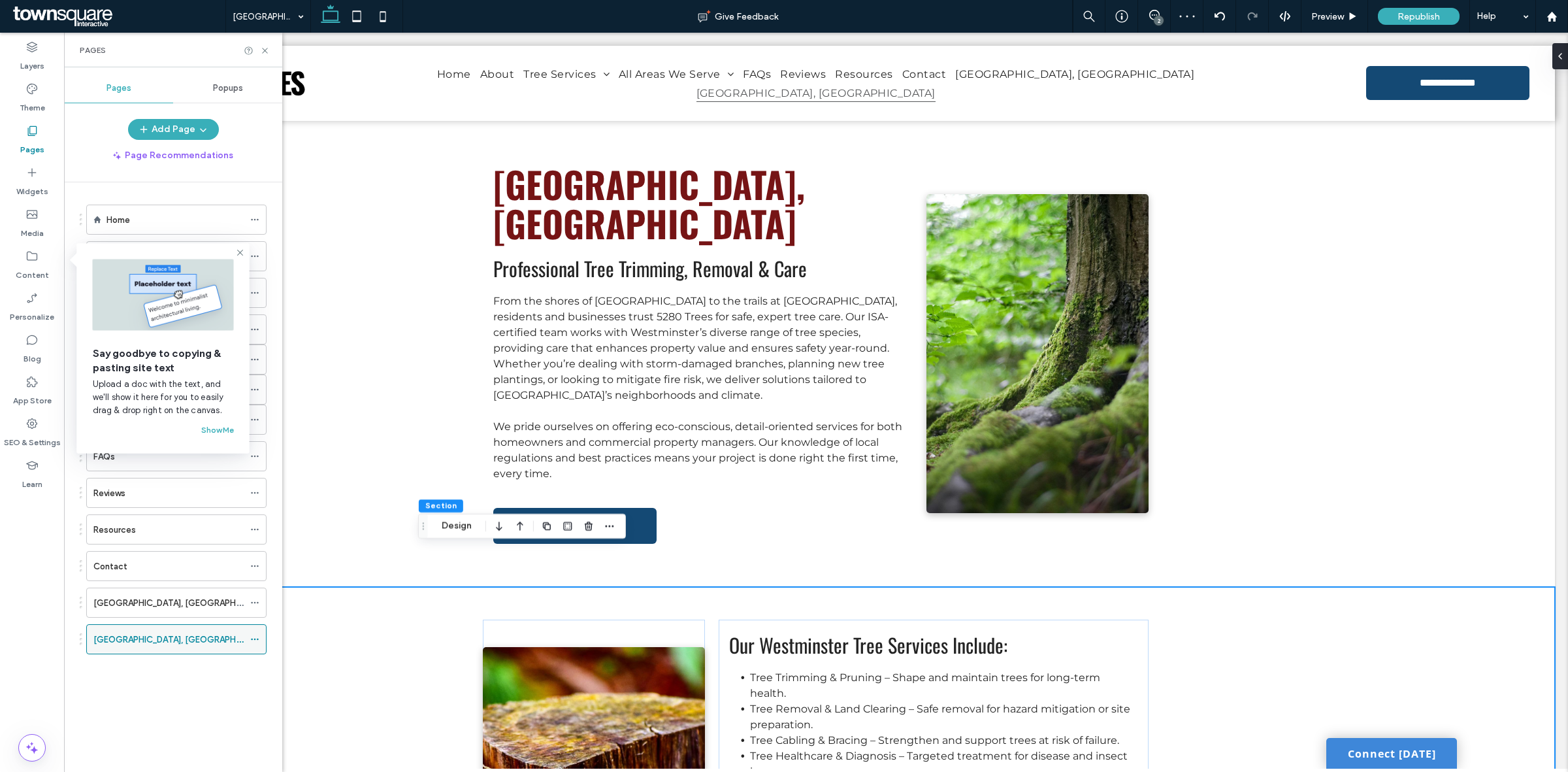
click at [257, 639] on icon at bounding box center [255, 639] width 9 height 9
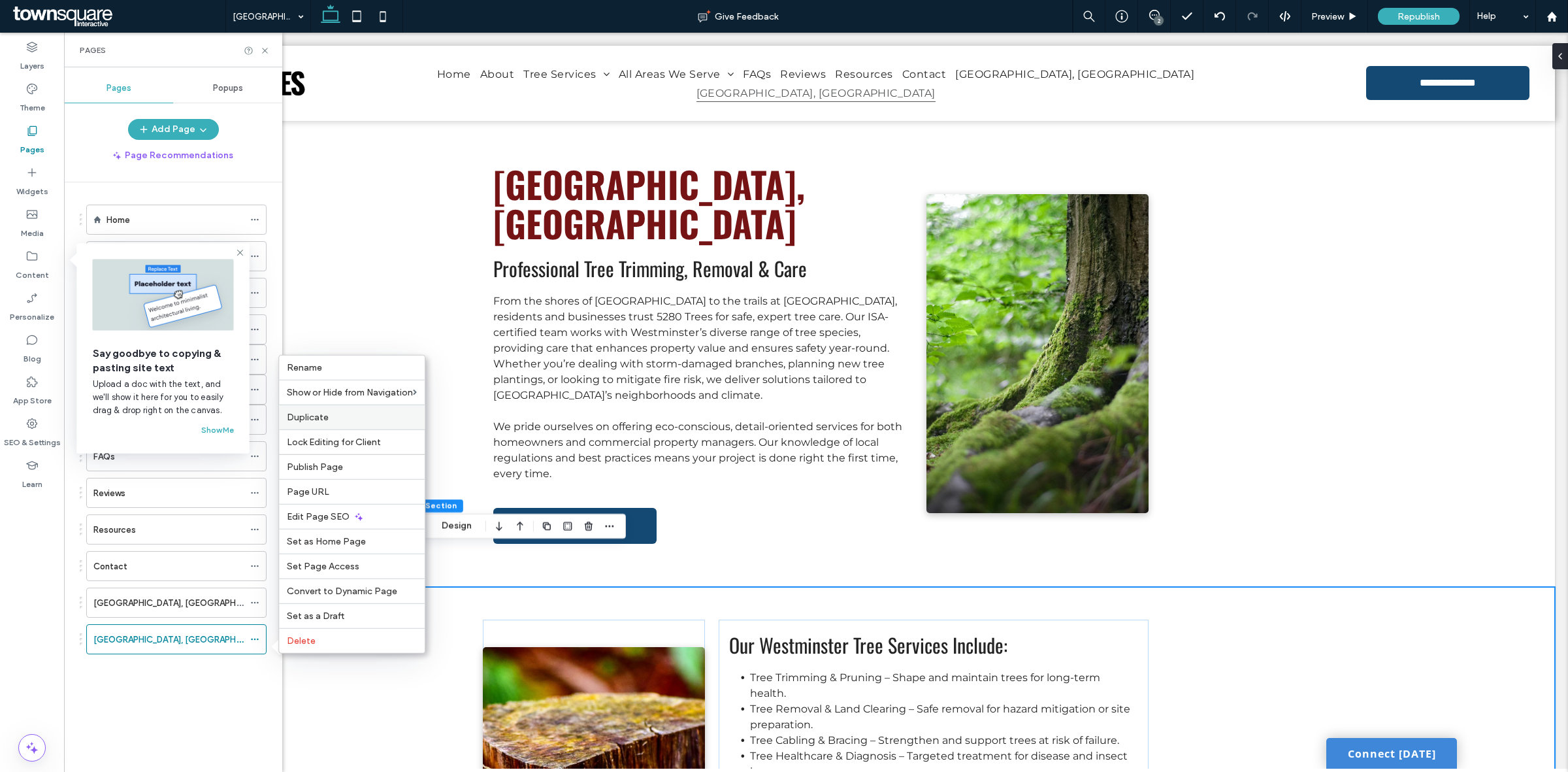
click at [336, 418] on div "Duplicate" at bounding box center [351, 417] width 146 height 25
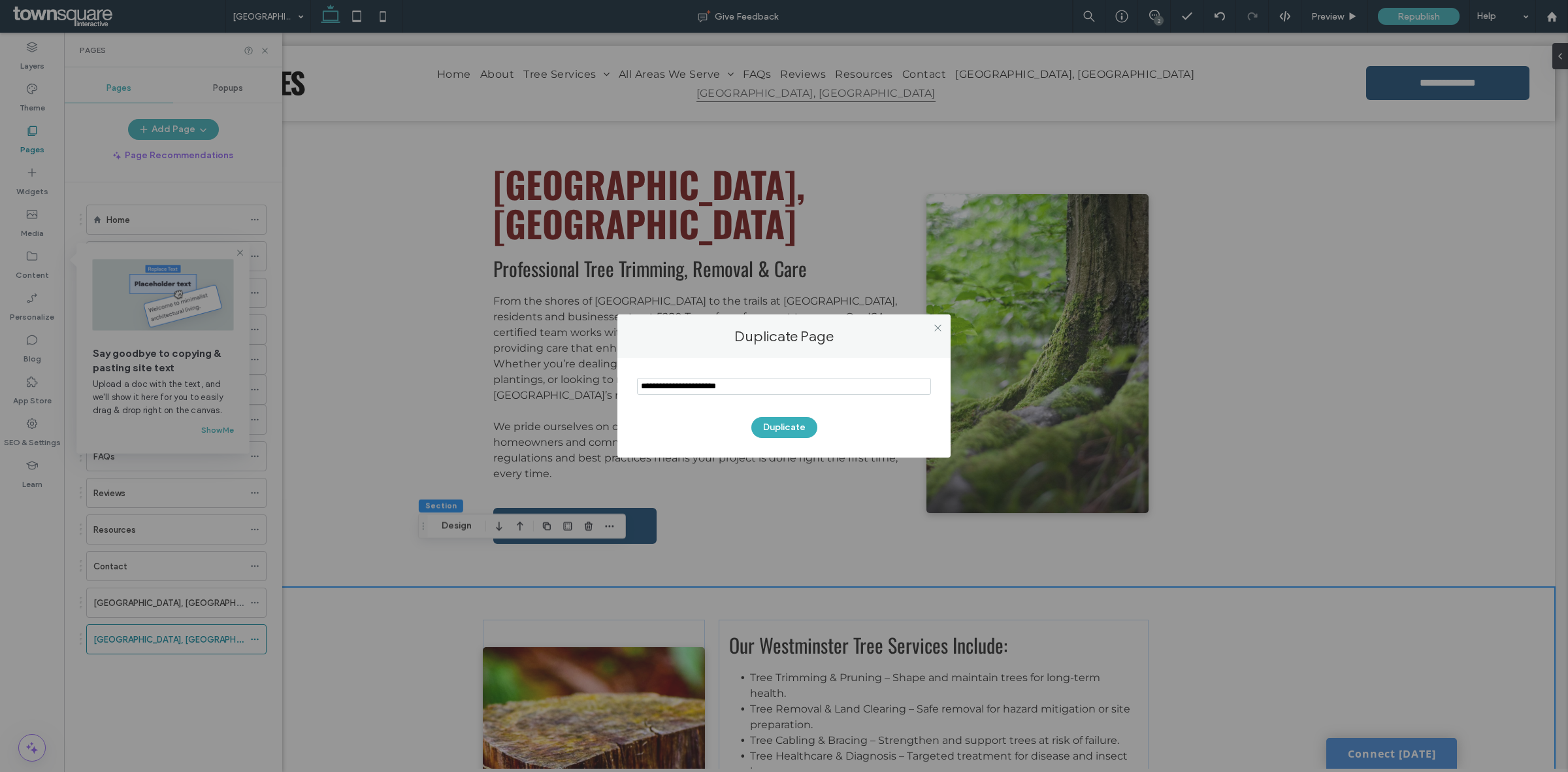
click at [779, 390] on input "notEmpty" at bounding box center [784, 386] width 294 height 17
click at [779, 389] on input "notEmpty" at bounding box center [784, 386] width 294 height 17
paste input "**********"
type input "**********"
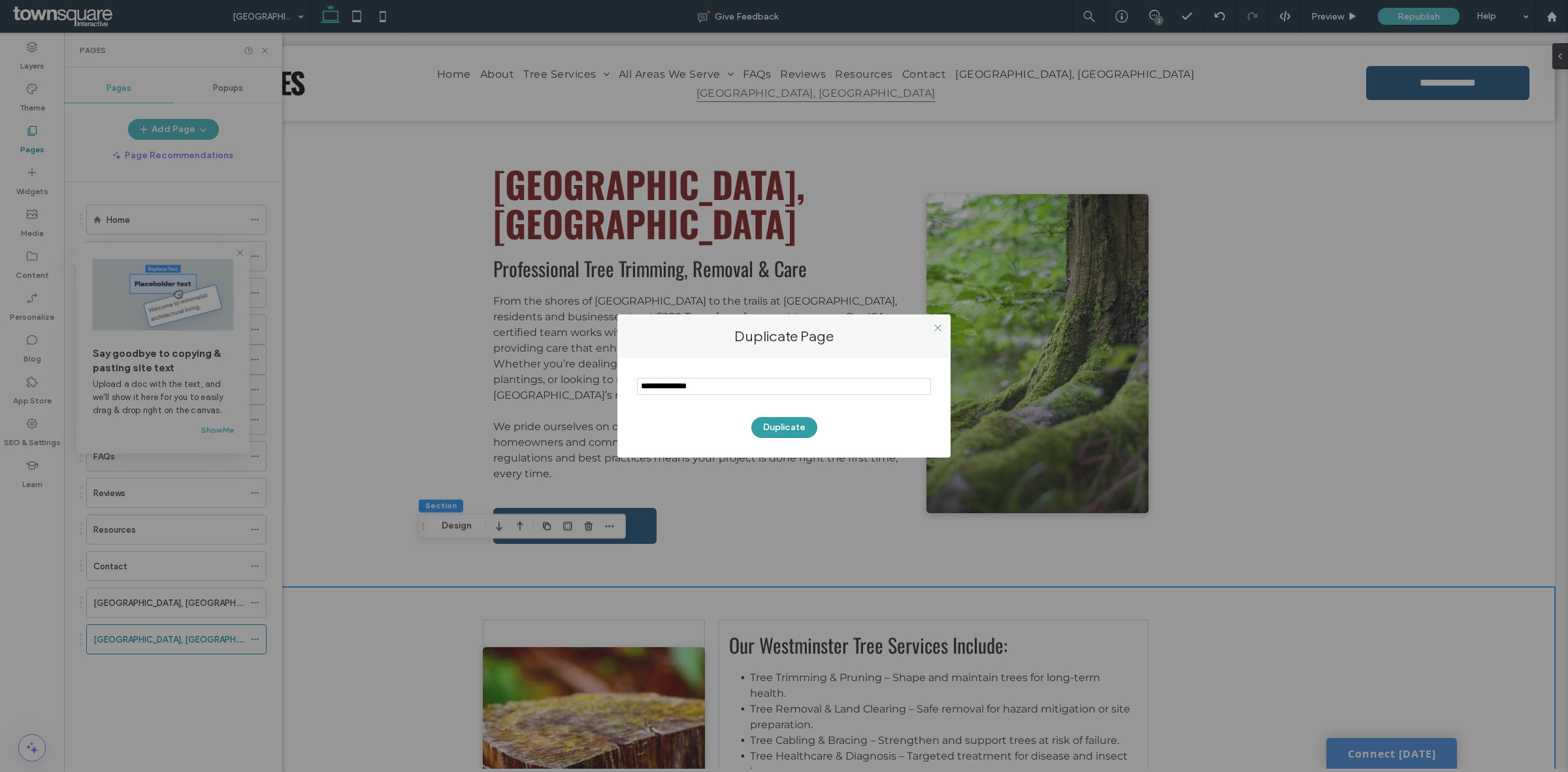
click at [782, 417] on button "Duplicate" at bounding box center [784, 428] width 66 height 21
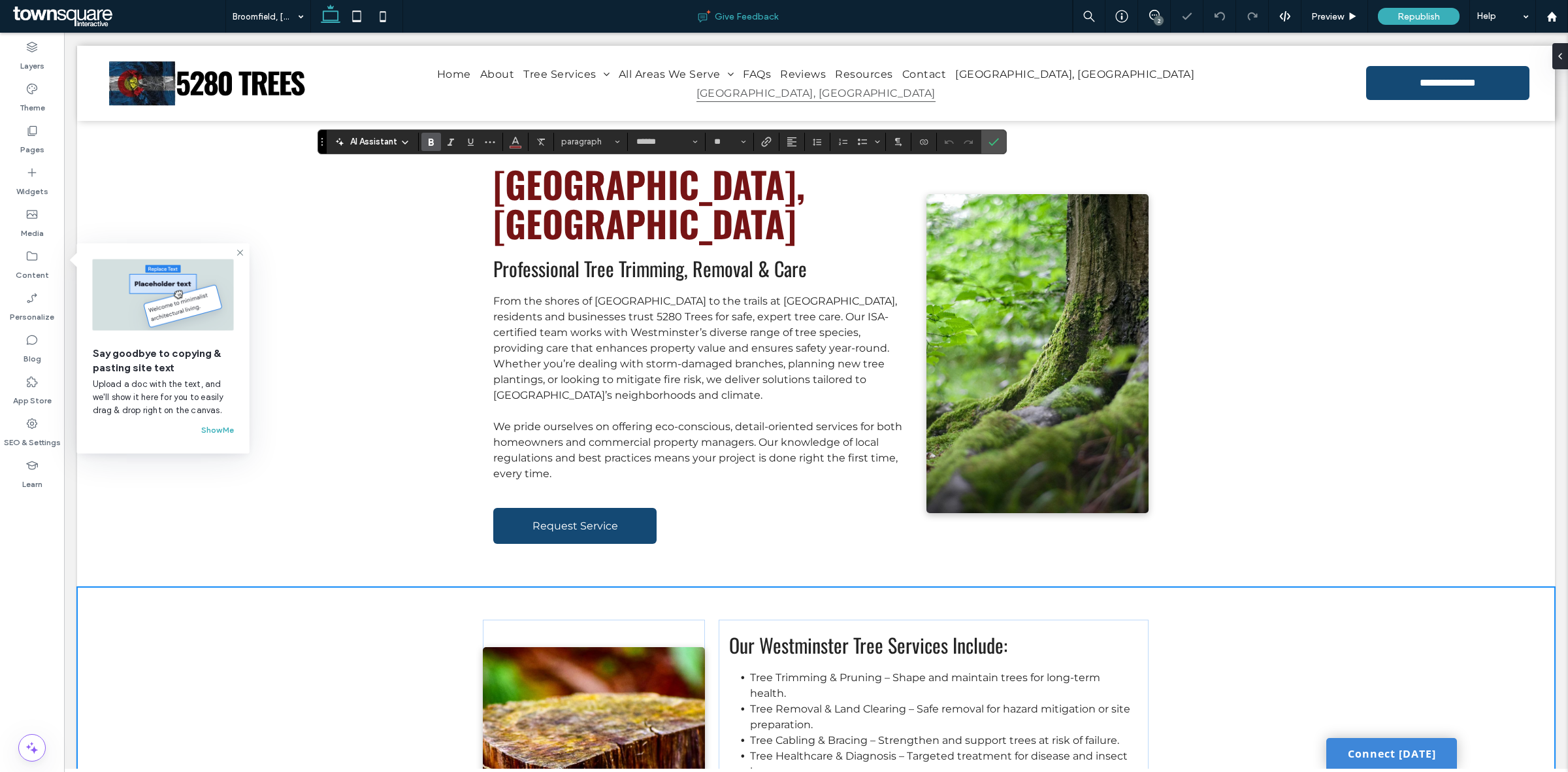
type input "*"
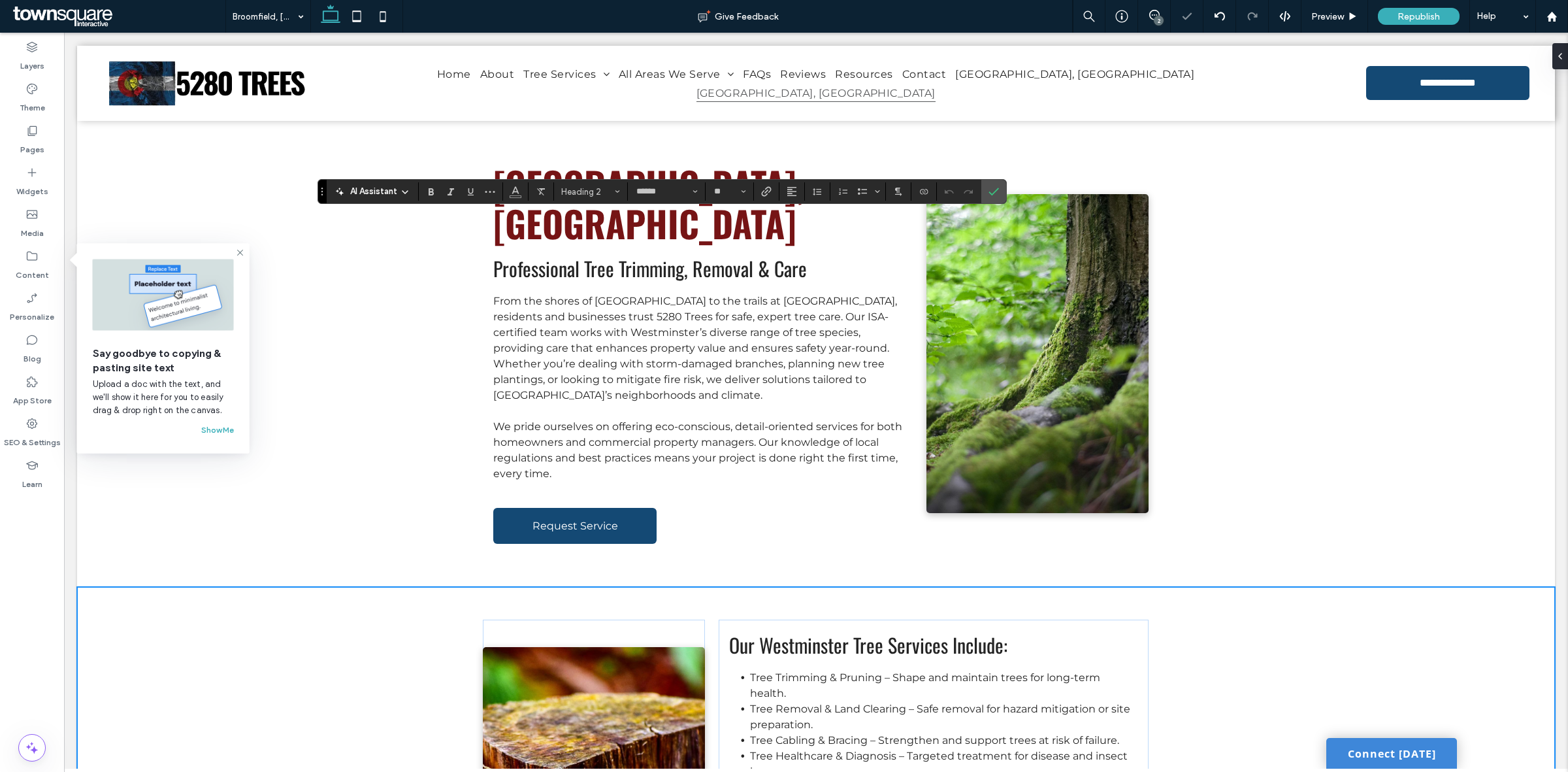
type input "**"
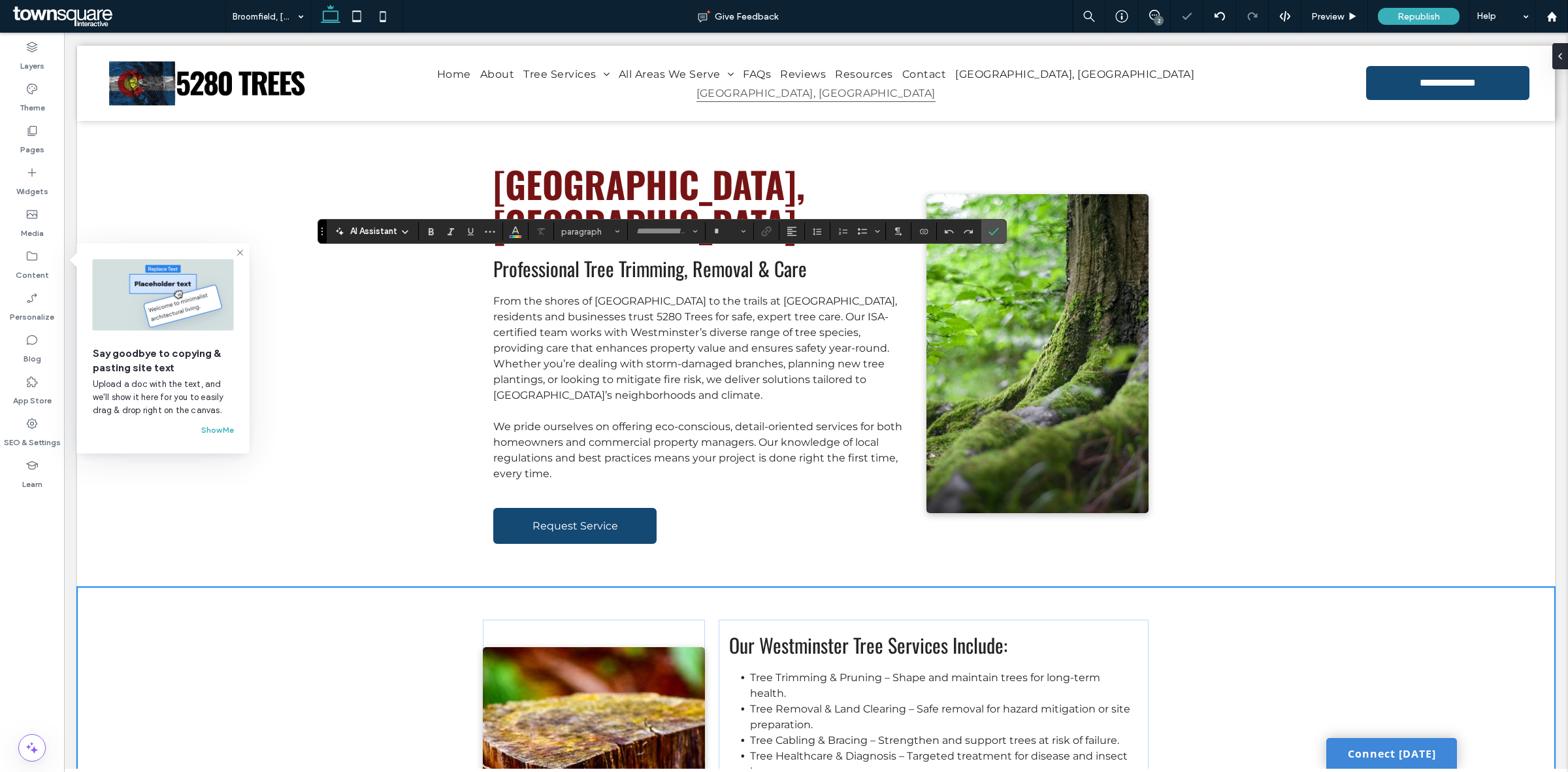
type input "**********"
type input "**"
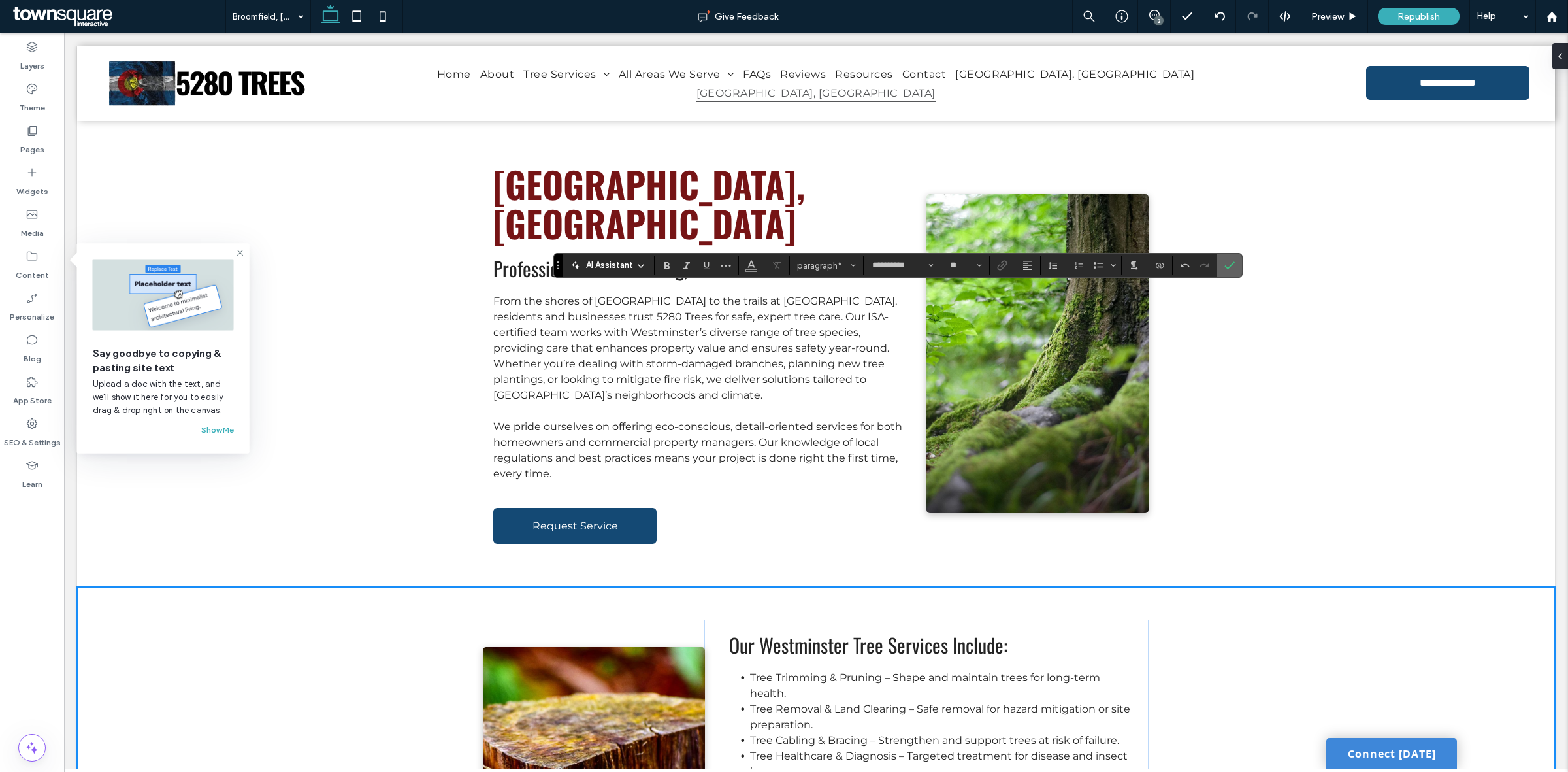
click at [1235, 265] on icon "Confirm" at bounding box center [1230, 265] width 10 height 10
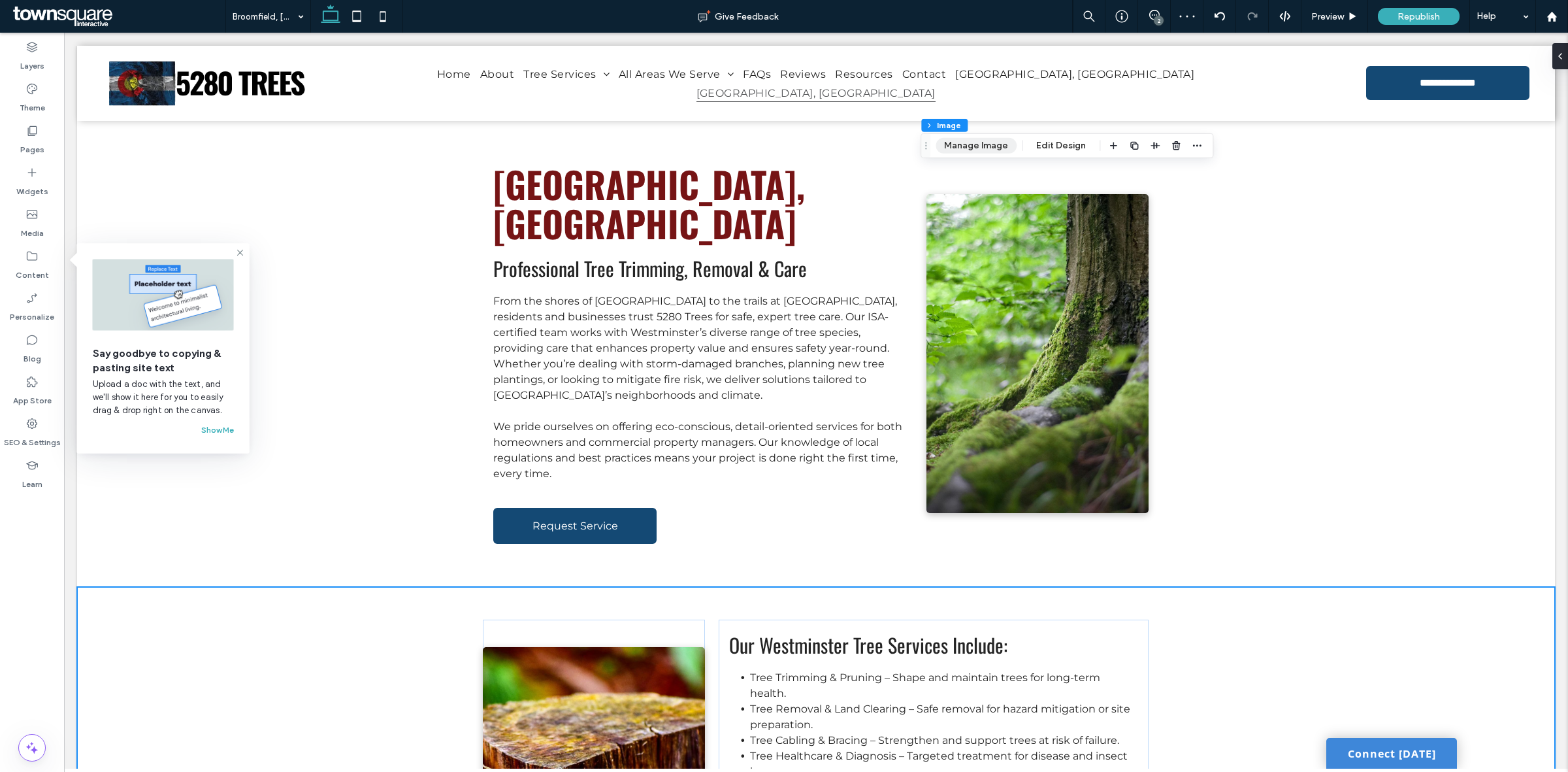
click at [951, 147] on button "Manage Image" at bounding box center [976, 146] width 81 height 16
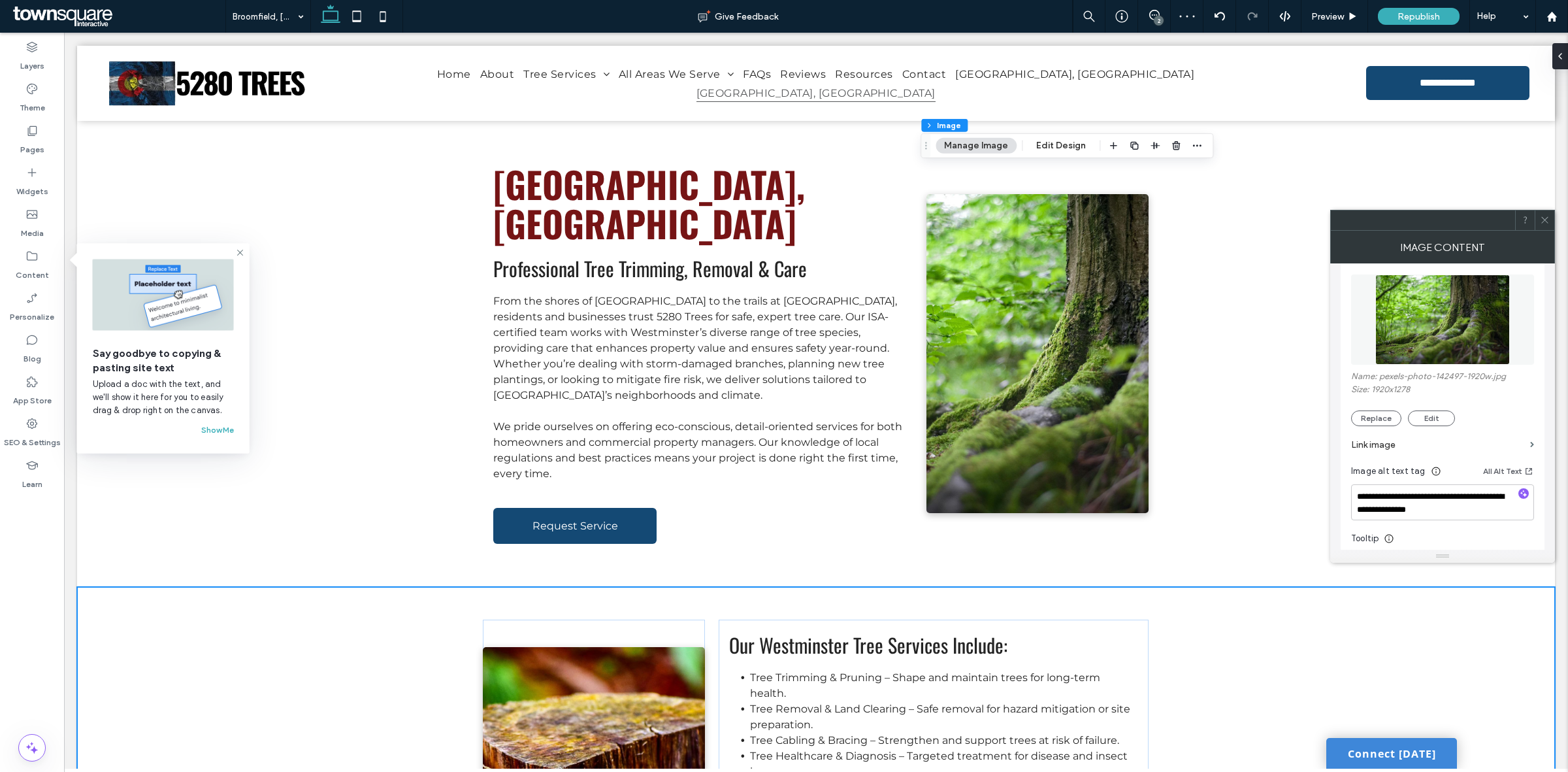
scroll to position [163, 0]
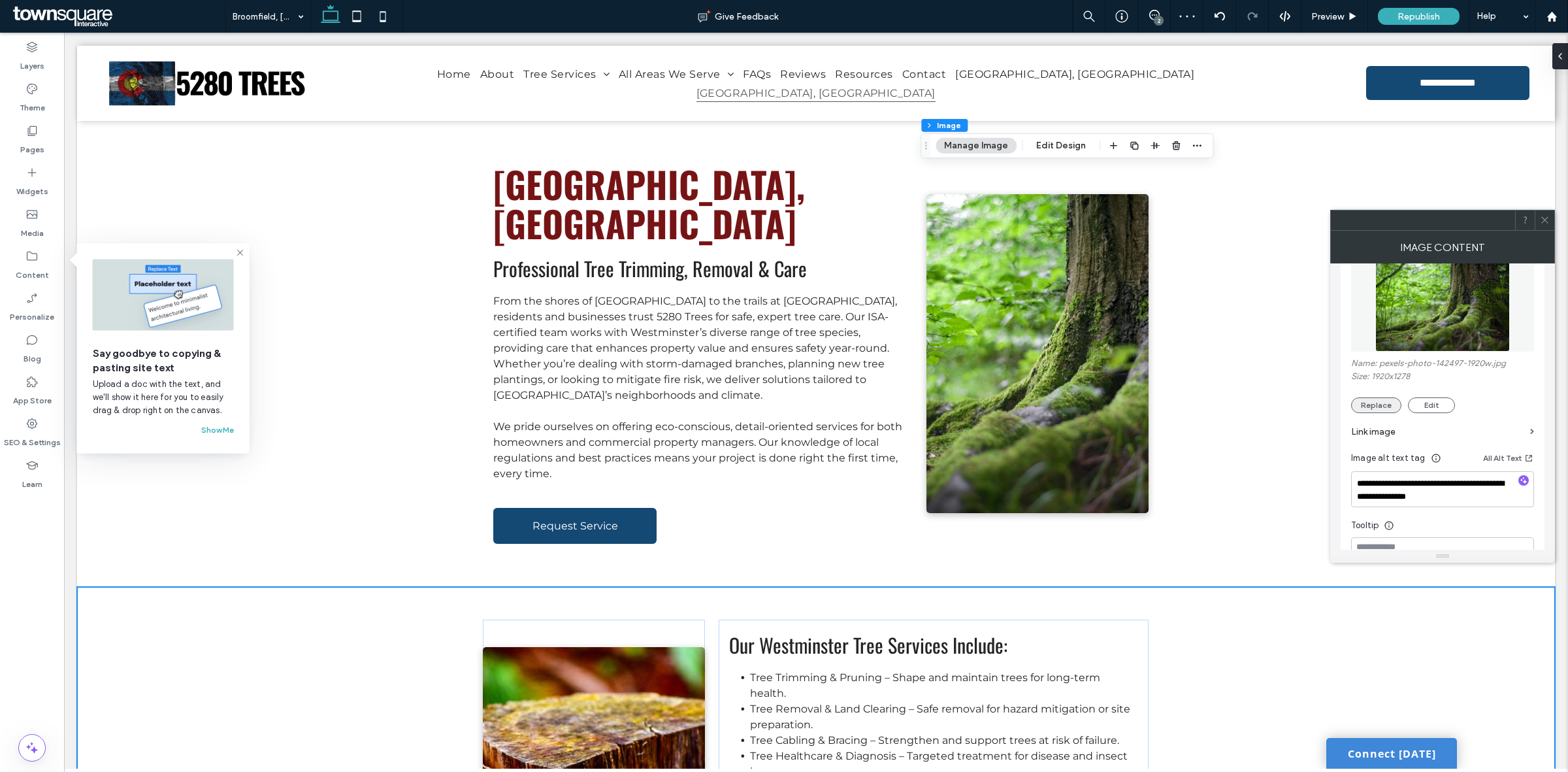
click at [1362, 403] on button "Replace" at bounding box center [1376, 405] width 50 height 16
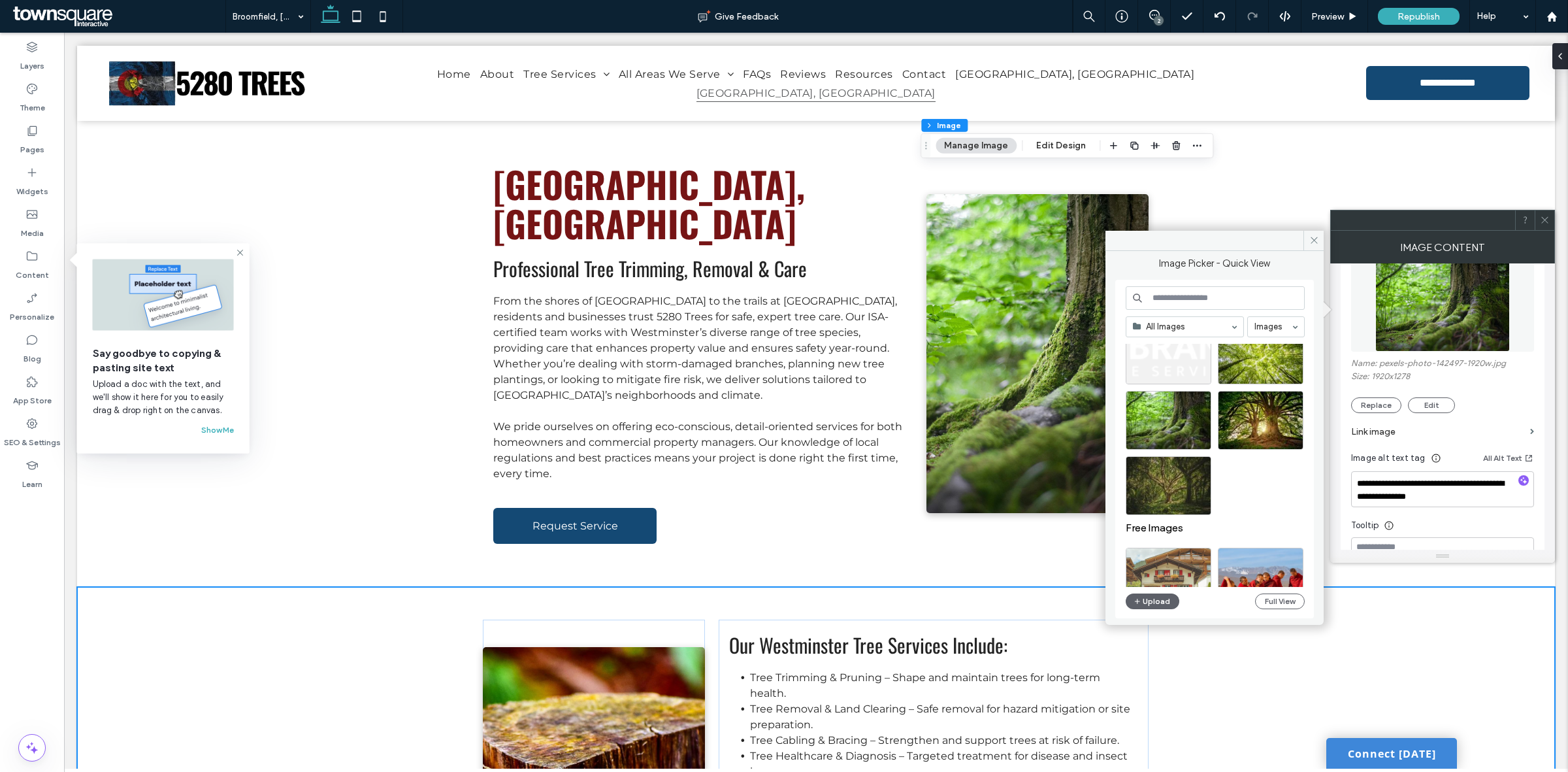
scroll to position [1992, 0]
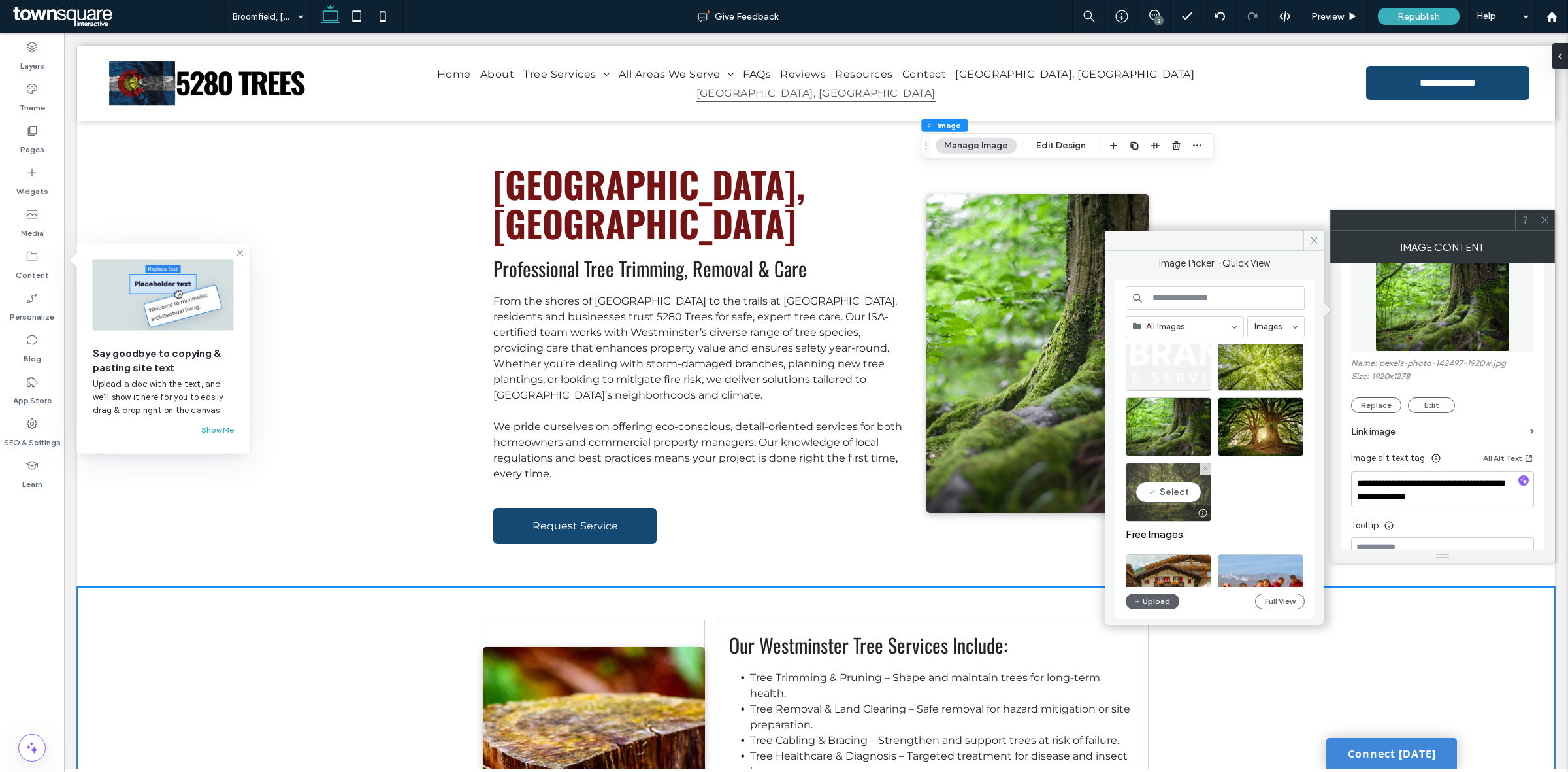
click at [1168, 490] on div "Select" at bounding box center [1168, 492] width 86 height 59
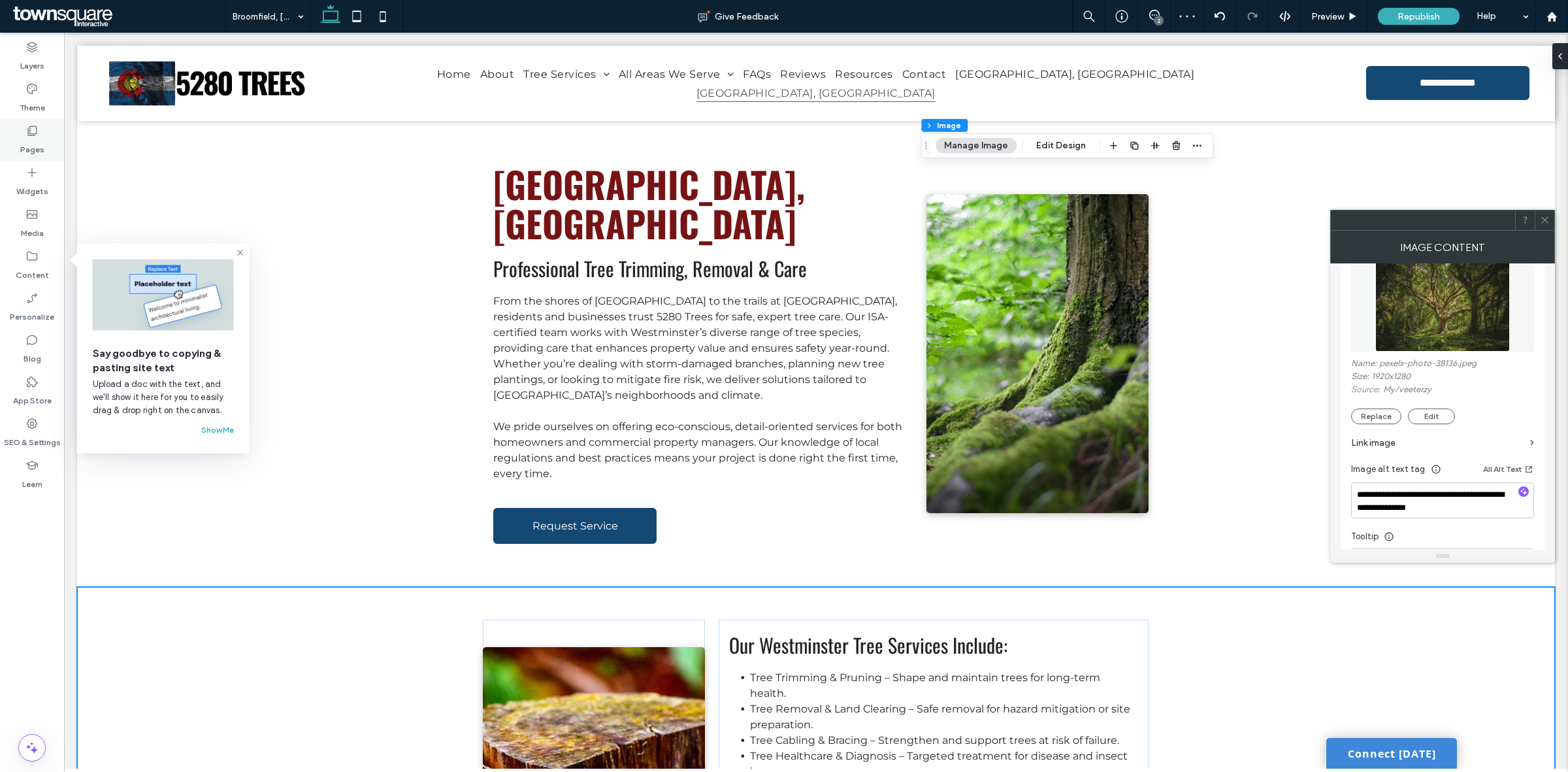
click at [25, 127] on icon at bounding box center [32, 131] width 13 height 13
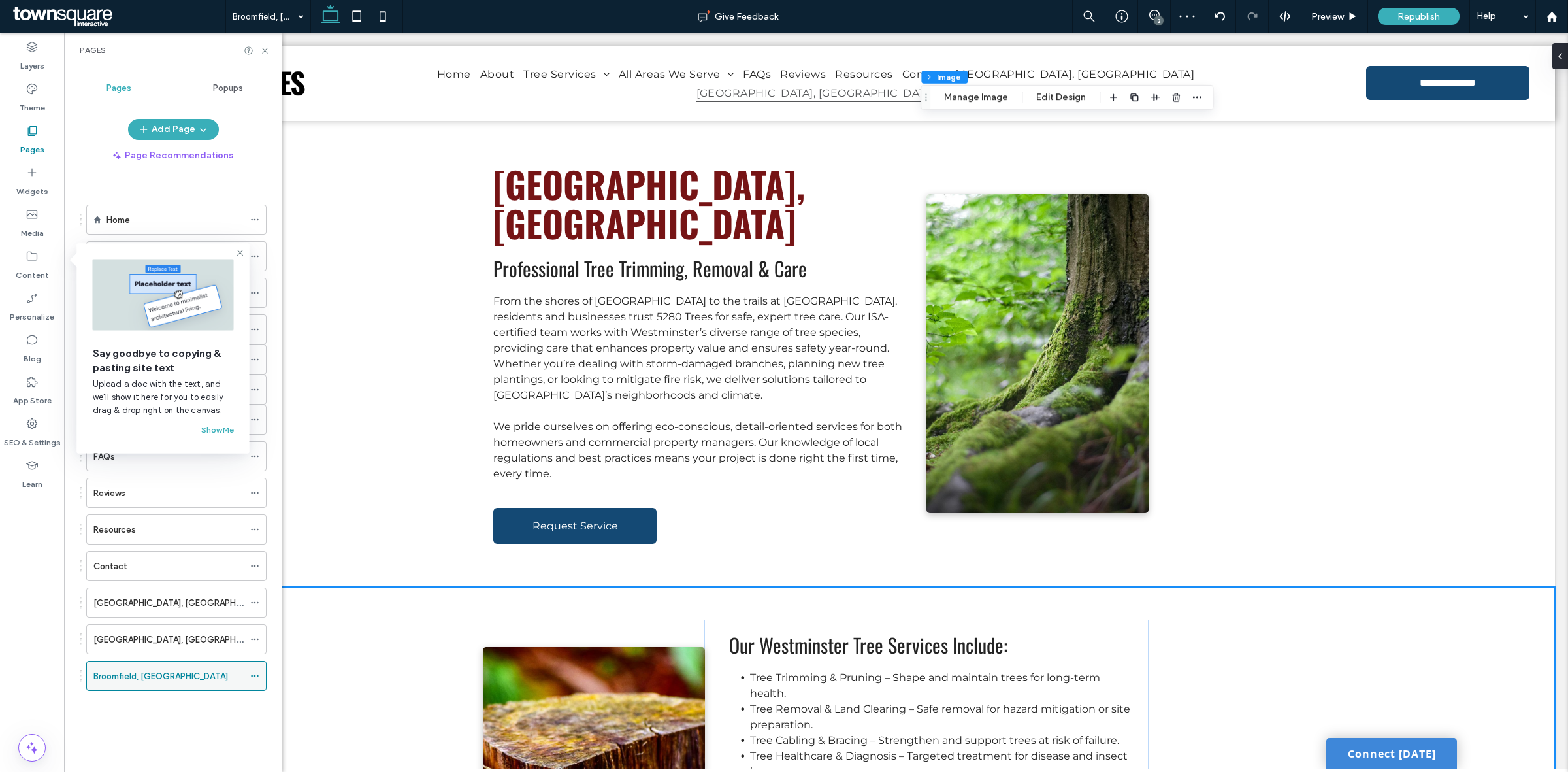
click at [256, 677] on icon at bounding box center [255, 676] width 9 height 9
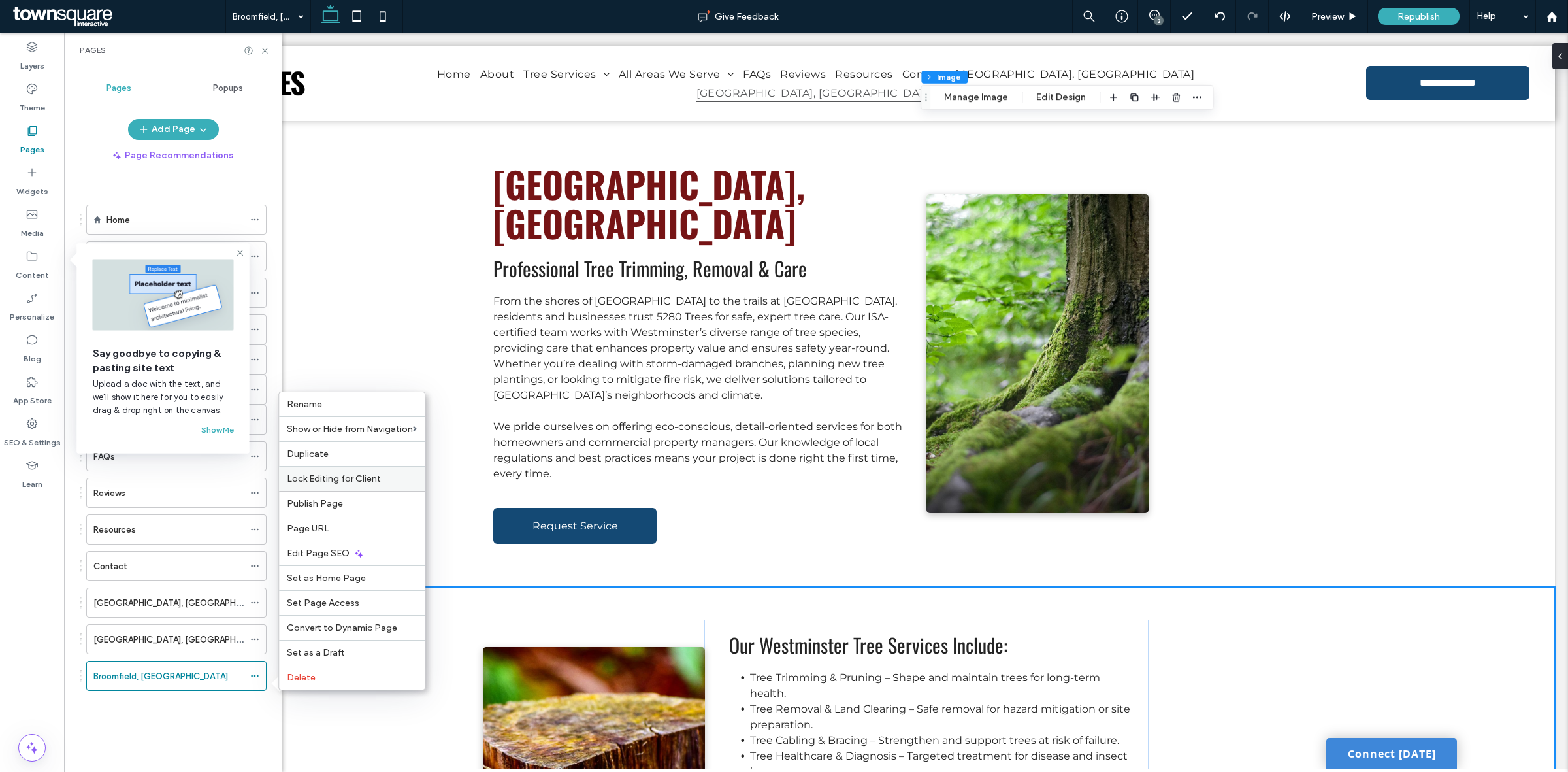
click at [354, 466] on div "Lock Editing for Client" at bounding box center [351, 478] width 146 height 25
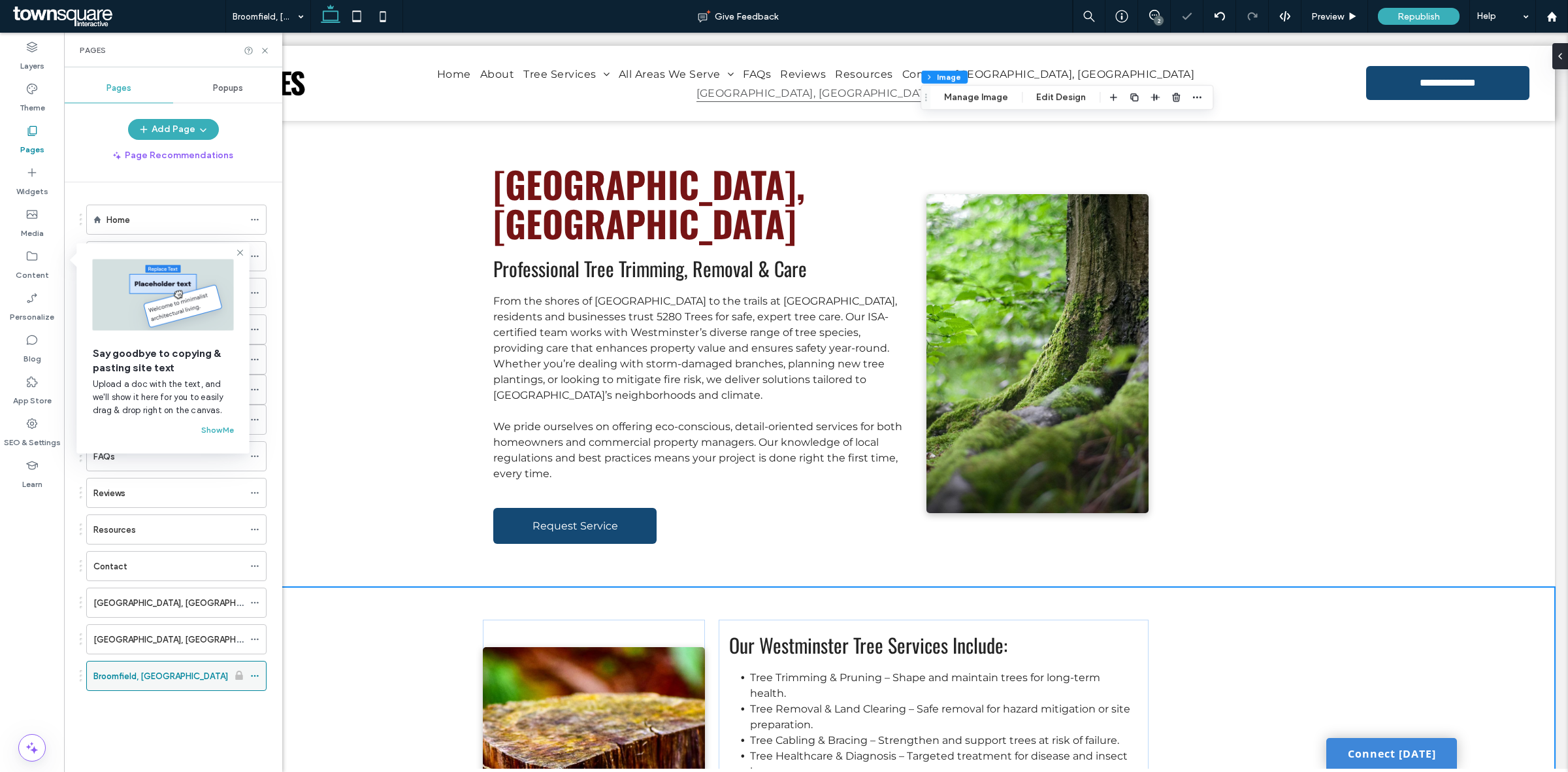
click at [253, 680] on icon at bounding box center [255, 676] width 9 height 9
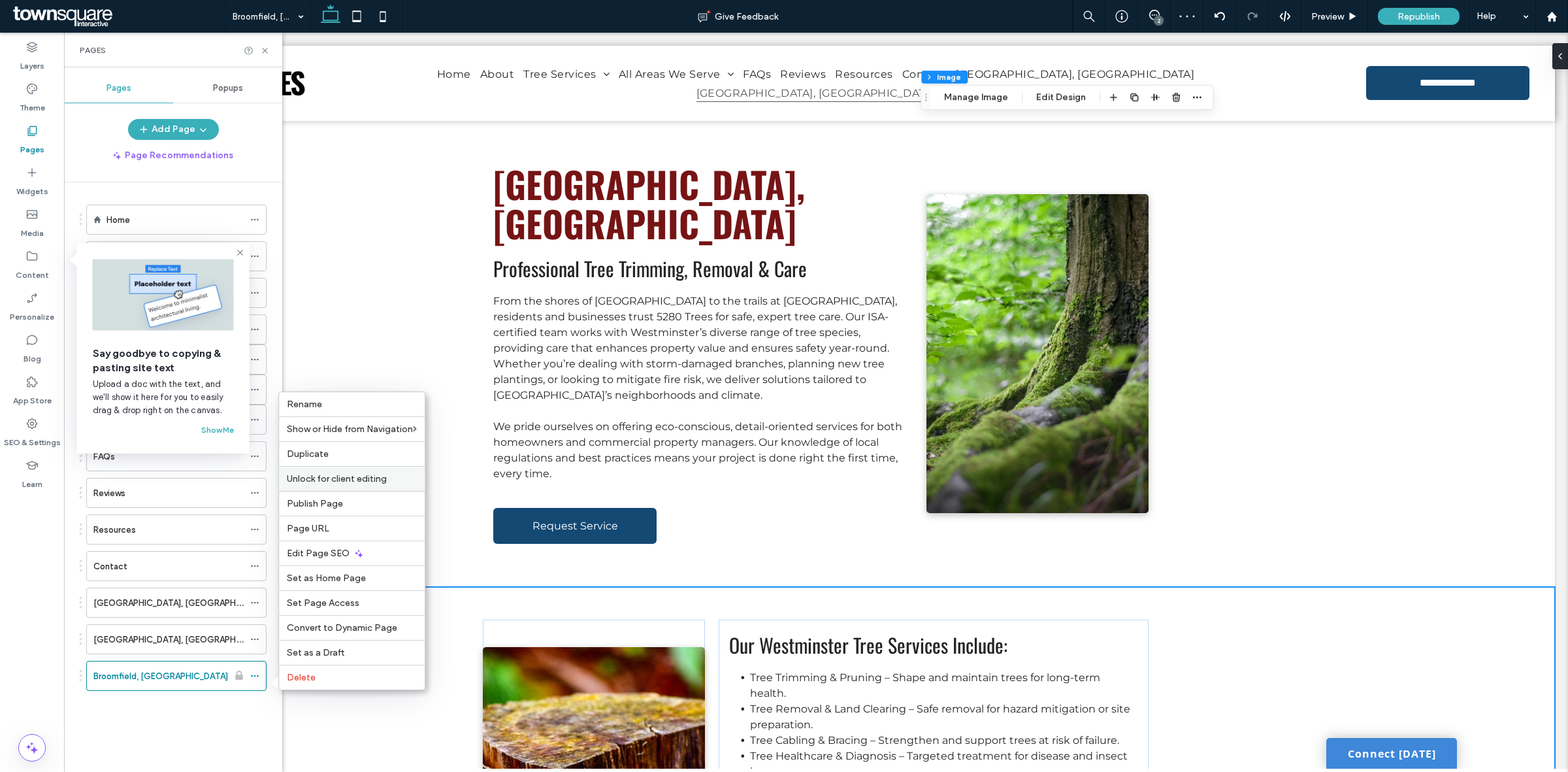
click at [368, 478] on span "Unlock for client editing" at bounding box center [336, 478] width 100 height 11
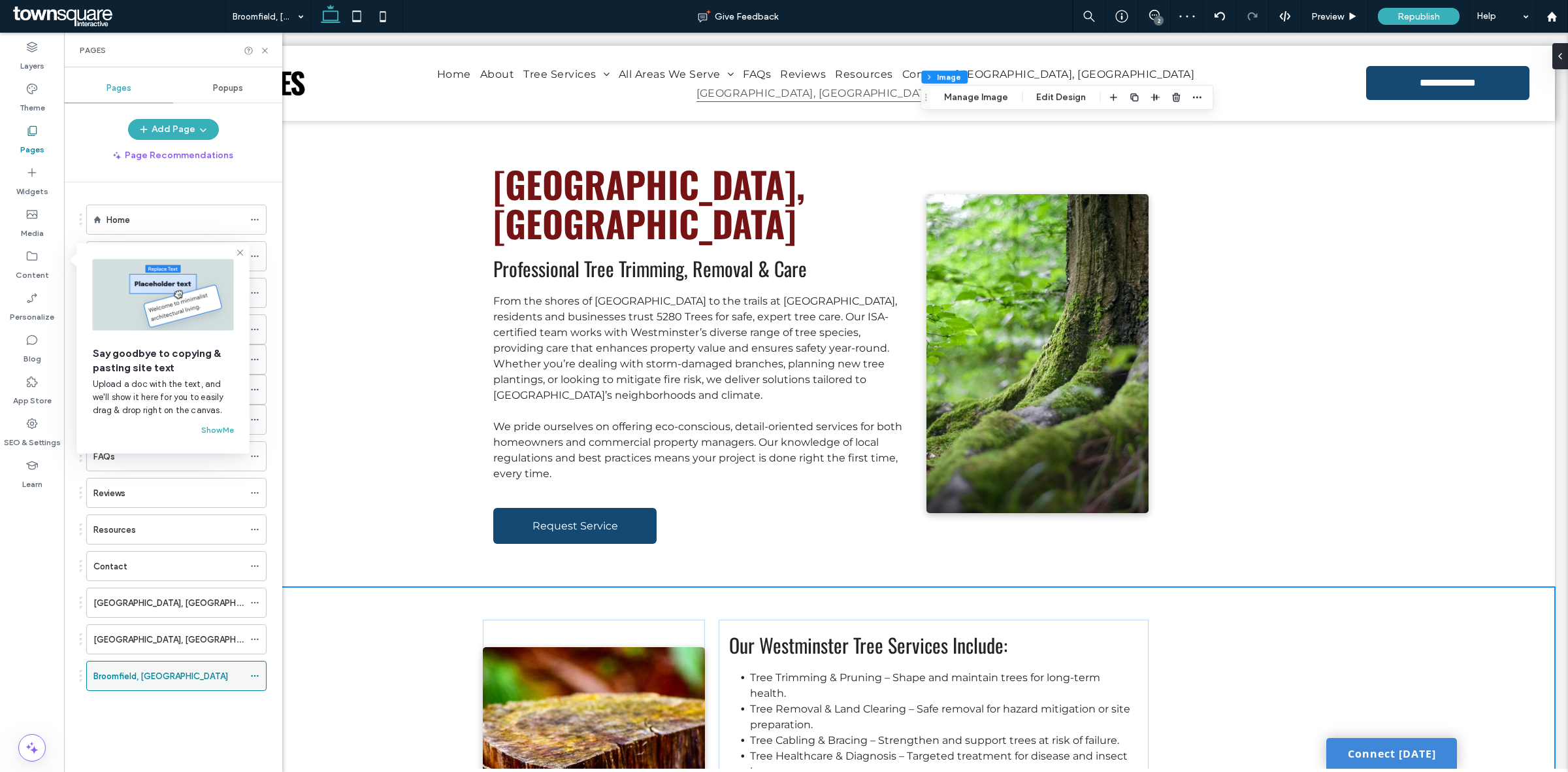
click at [257, 677] on icon at bounding box center [255, 676] width 9 height 9
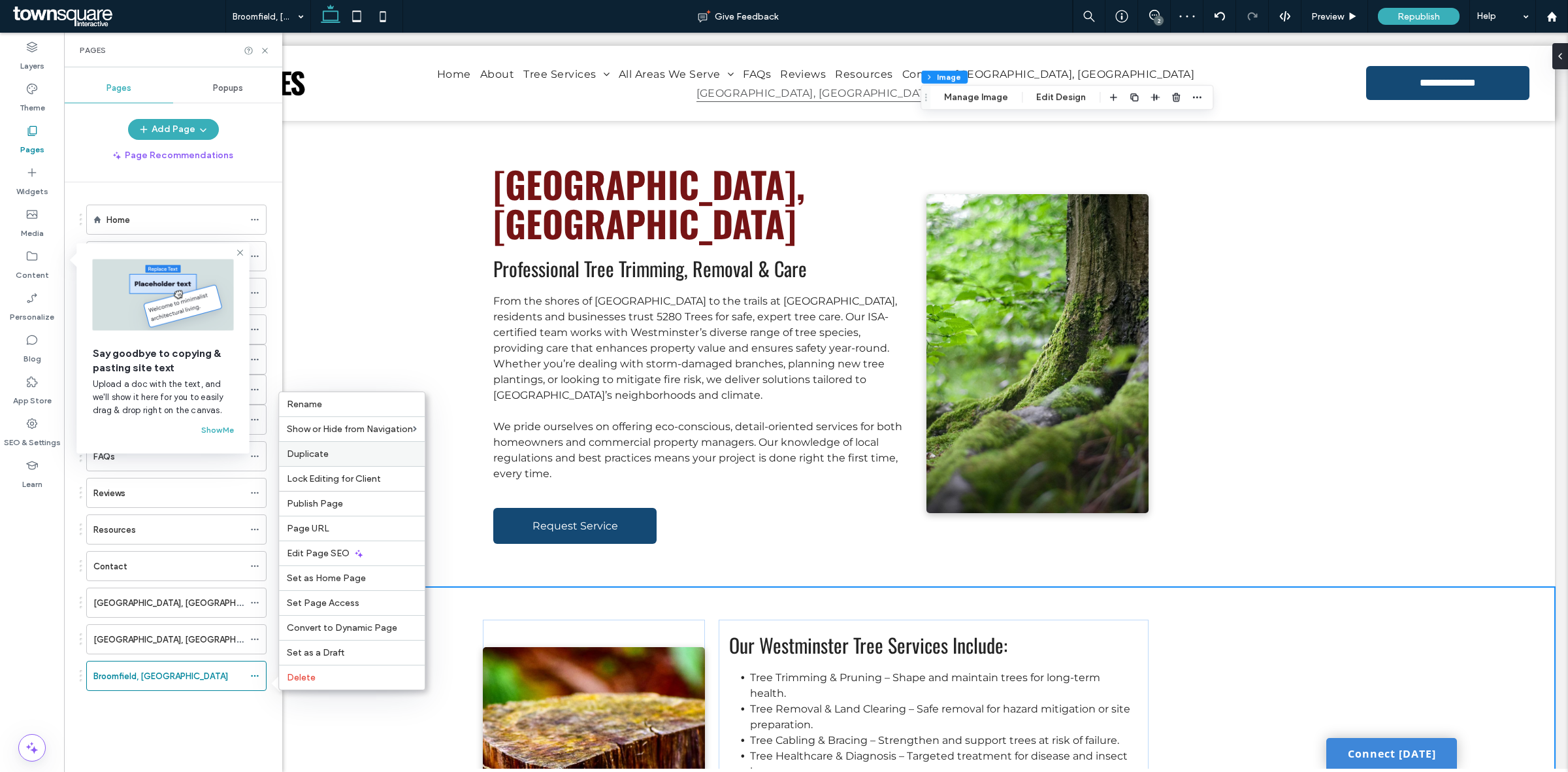
click at [370, 456] on div "Duplicate" at bounding box center [351, 454] width 146 height 25
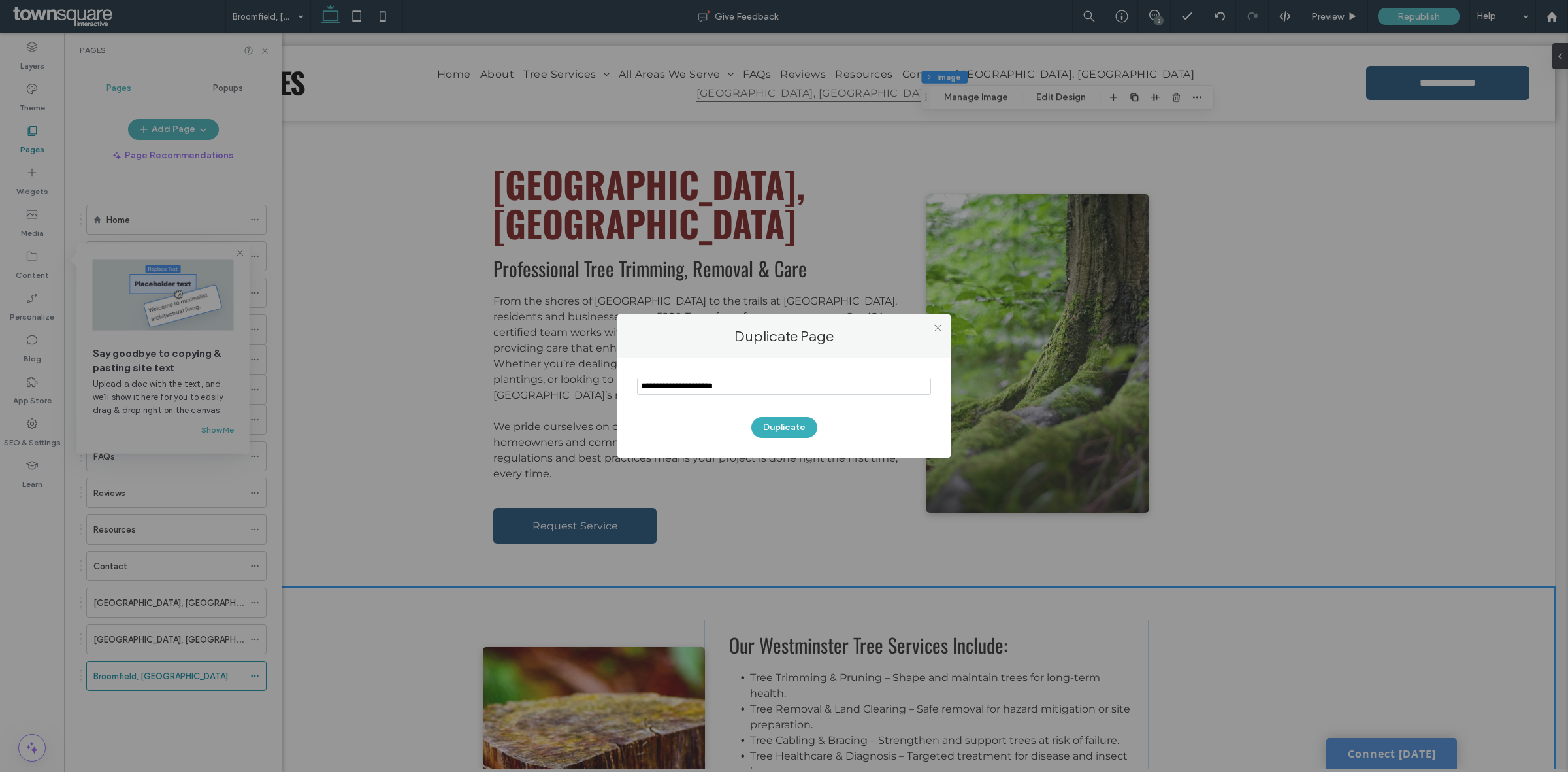
click at [732, 393] on input "notEmpty" at bounding box center [784, 386] width 294 height 17
paste input "**********"
type input "**********"
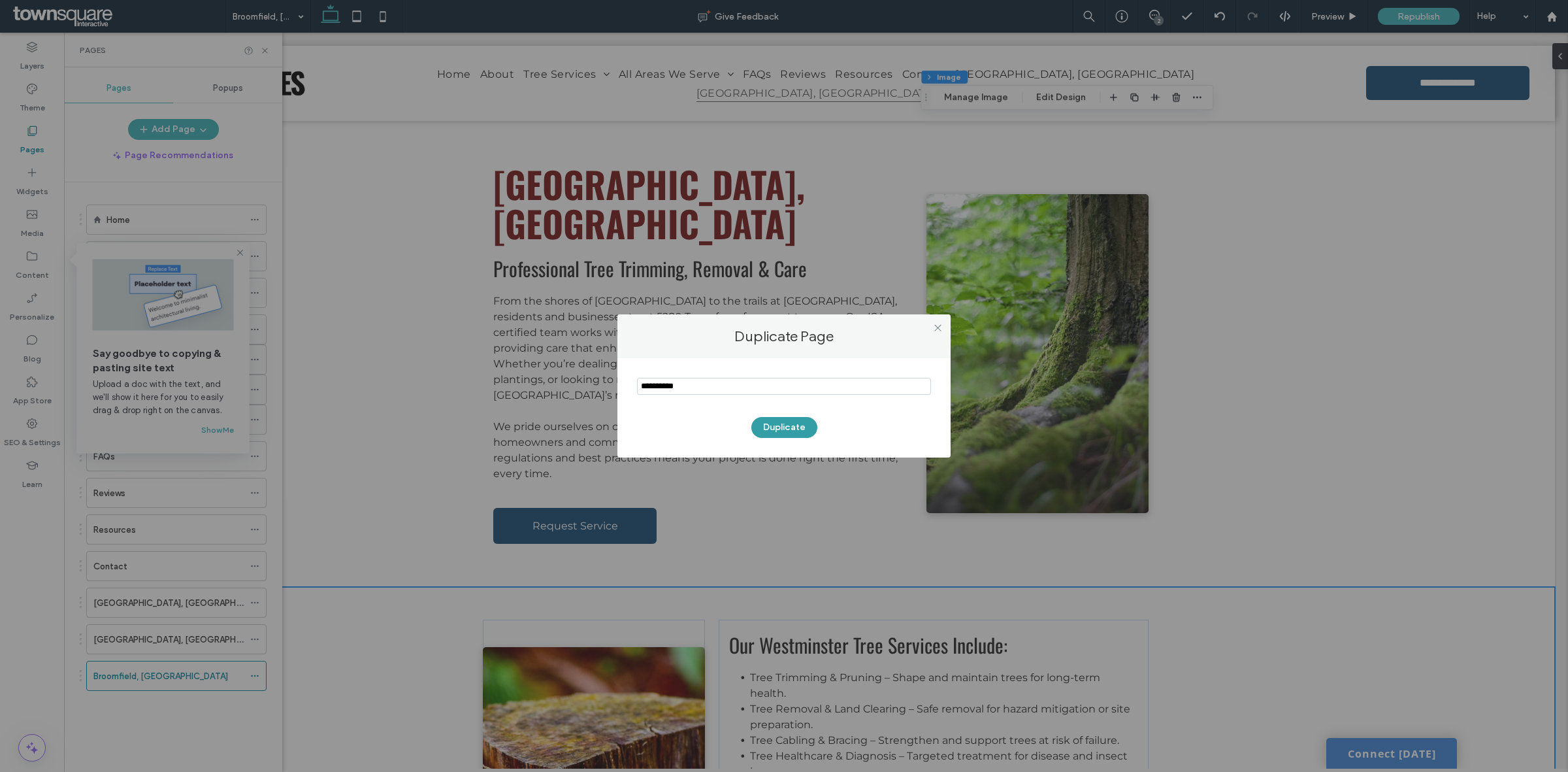
click at [781, 425] on button "Duplicate" at bounding box center [784, 428] width 66 height 21
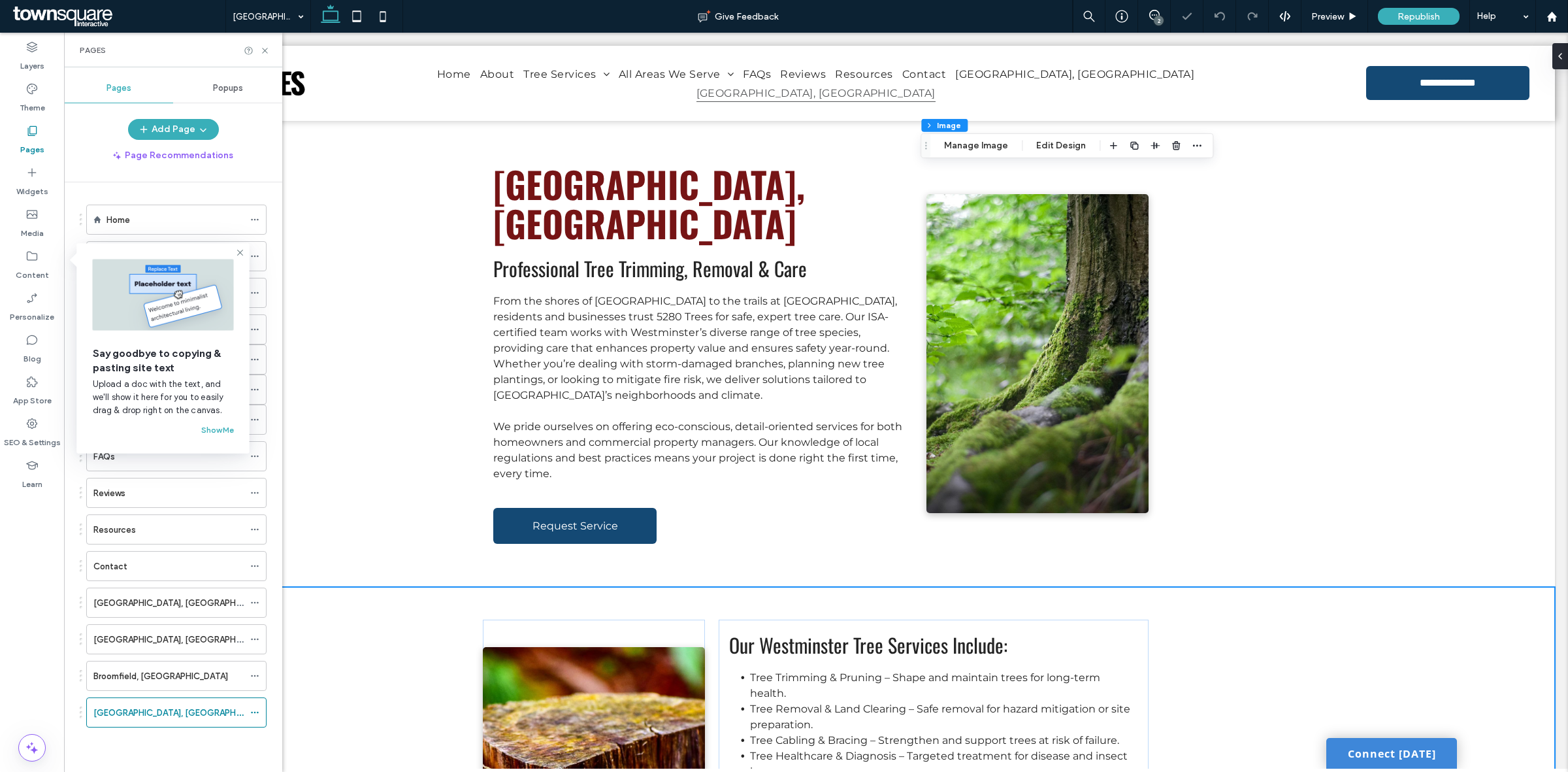
type input "*"
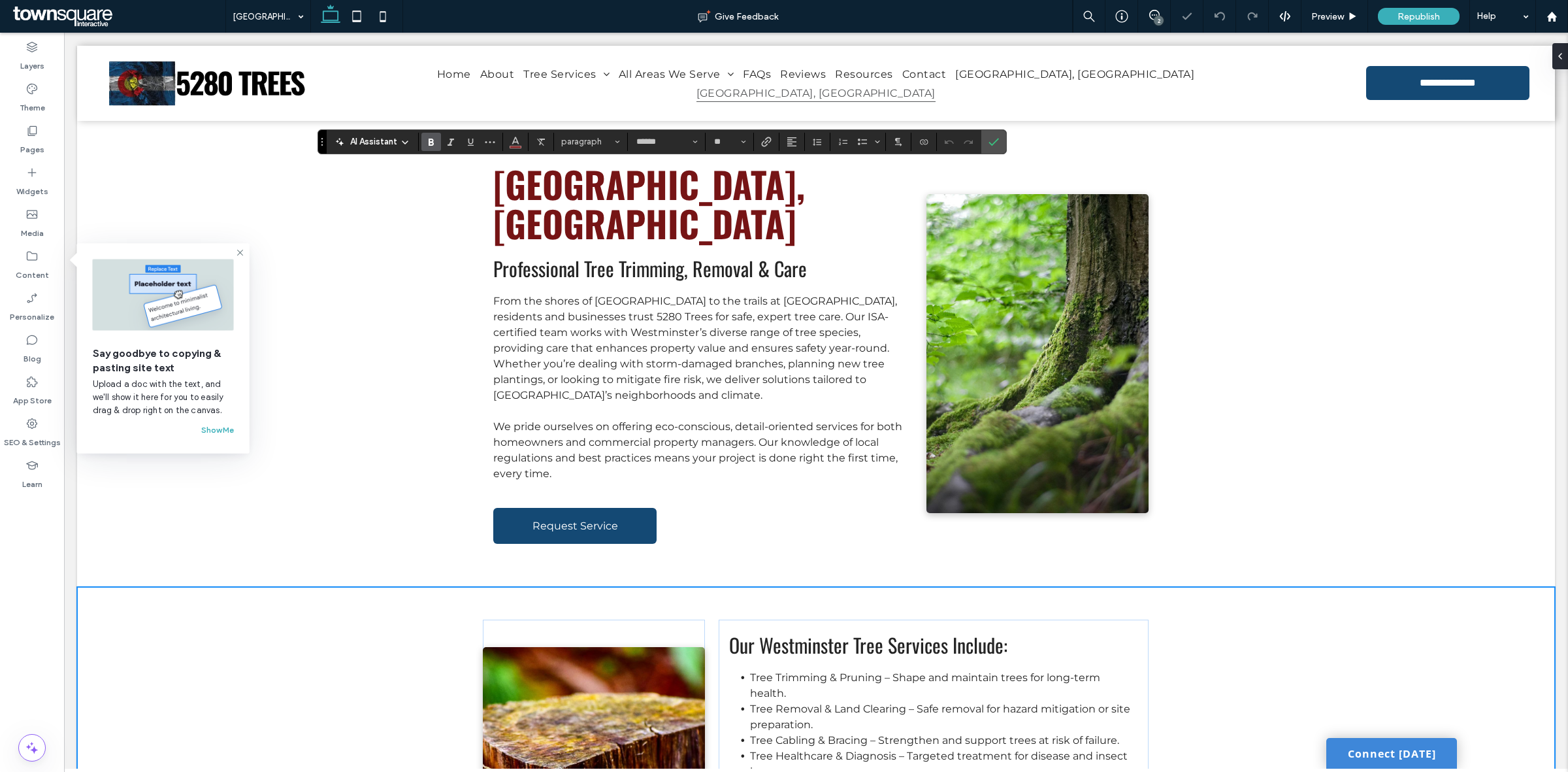
type input "*"
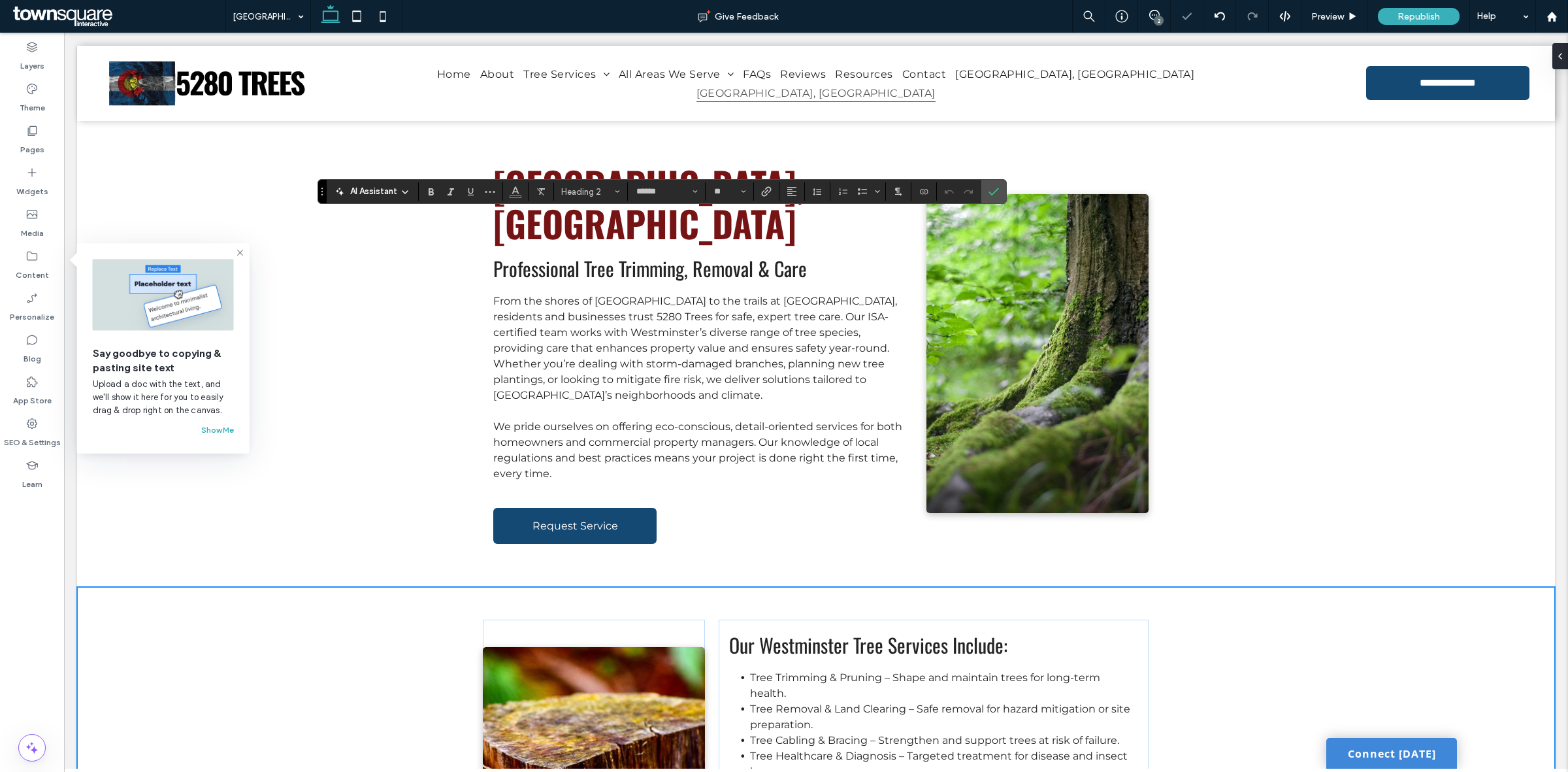
type input "**"
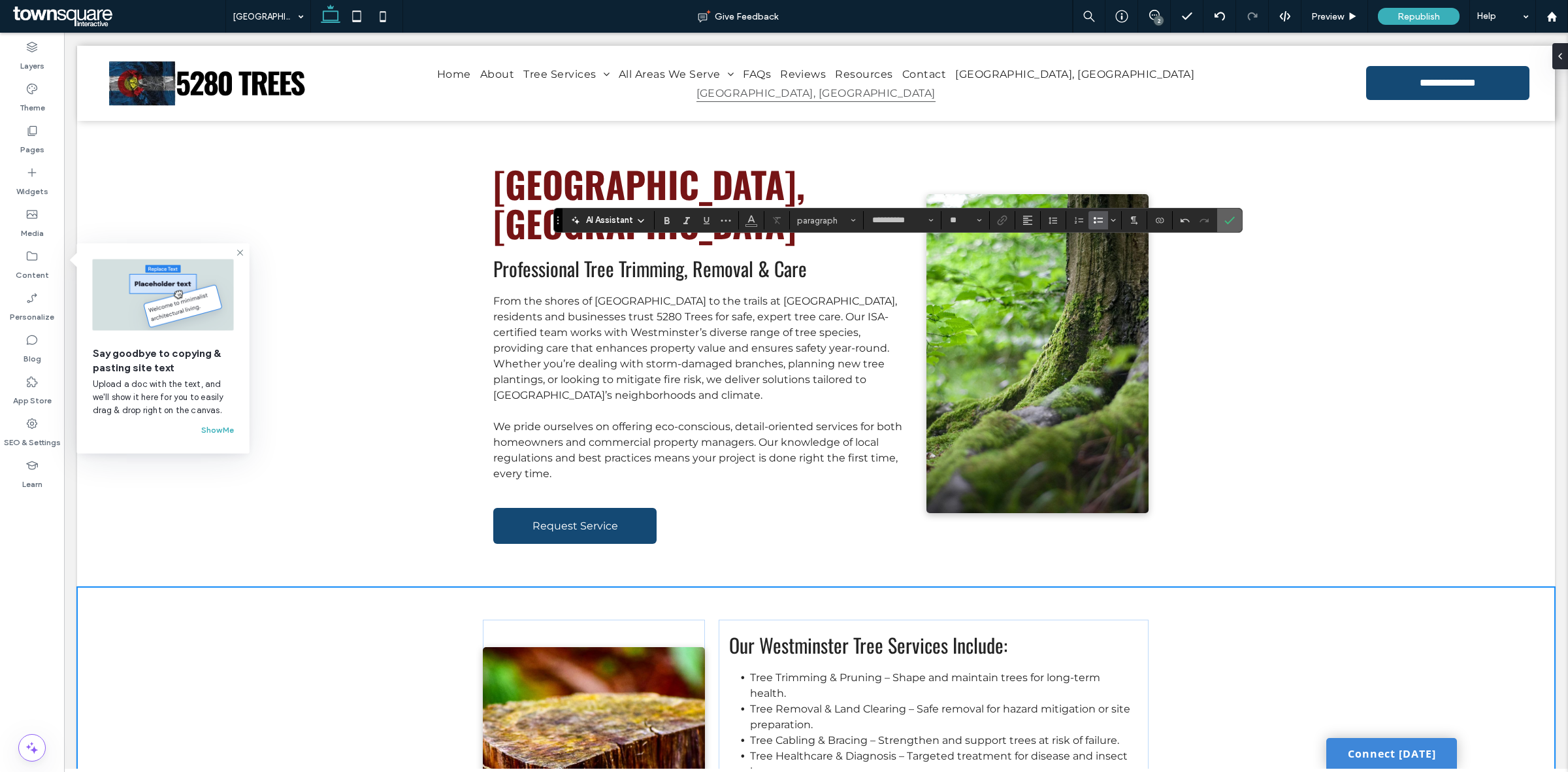
click at [1230, 220] on icon "Confirm" at bounding box center [1230, 220] width 10 height 10
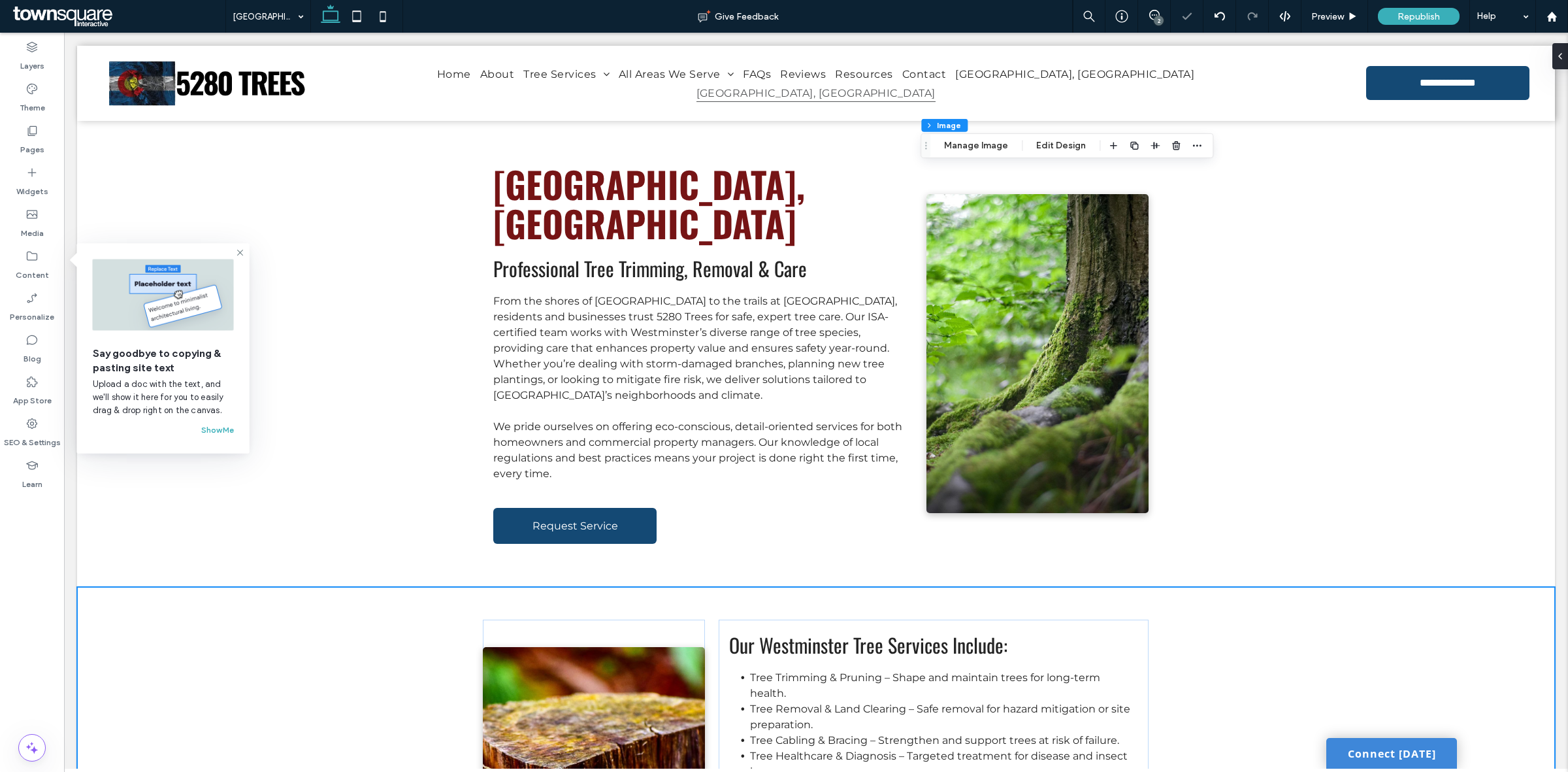
type input "*"
click at [531, 397] on button "Manage Image" at bounding box center [532, 399] width 81 height 16
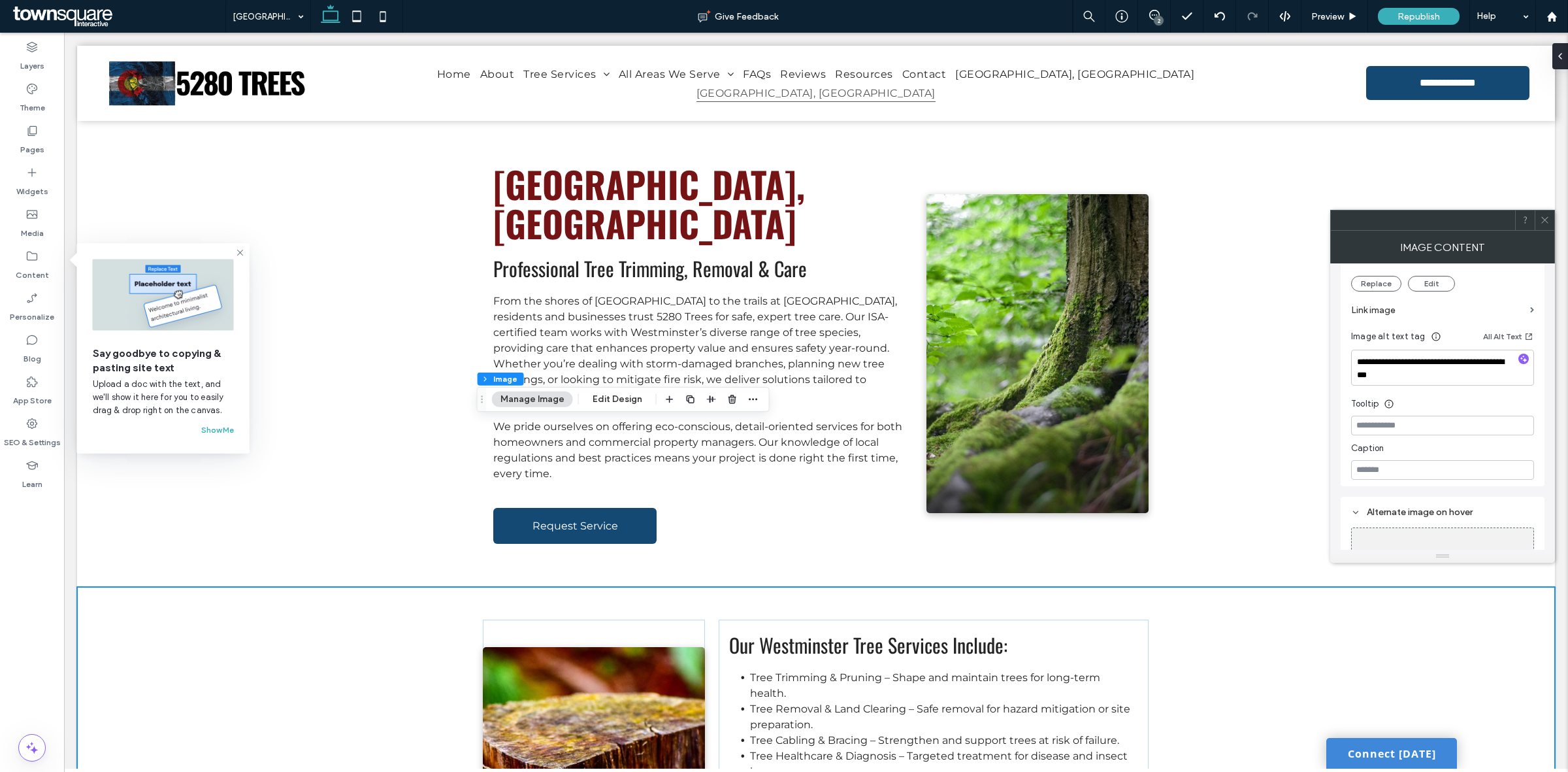
scroll to position [201, 0]
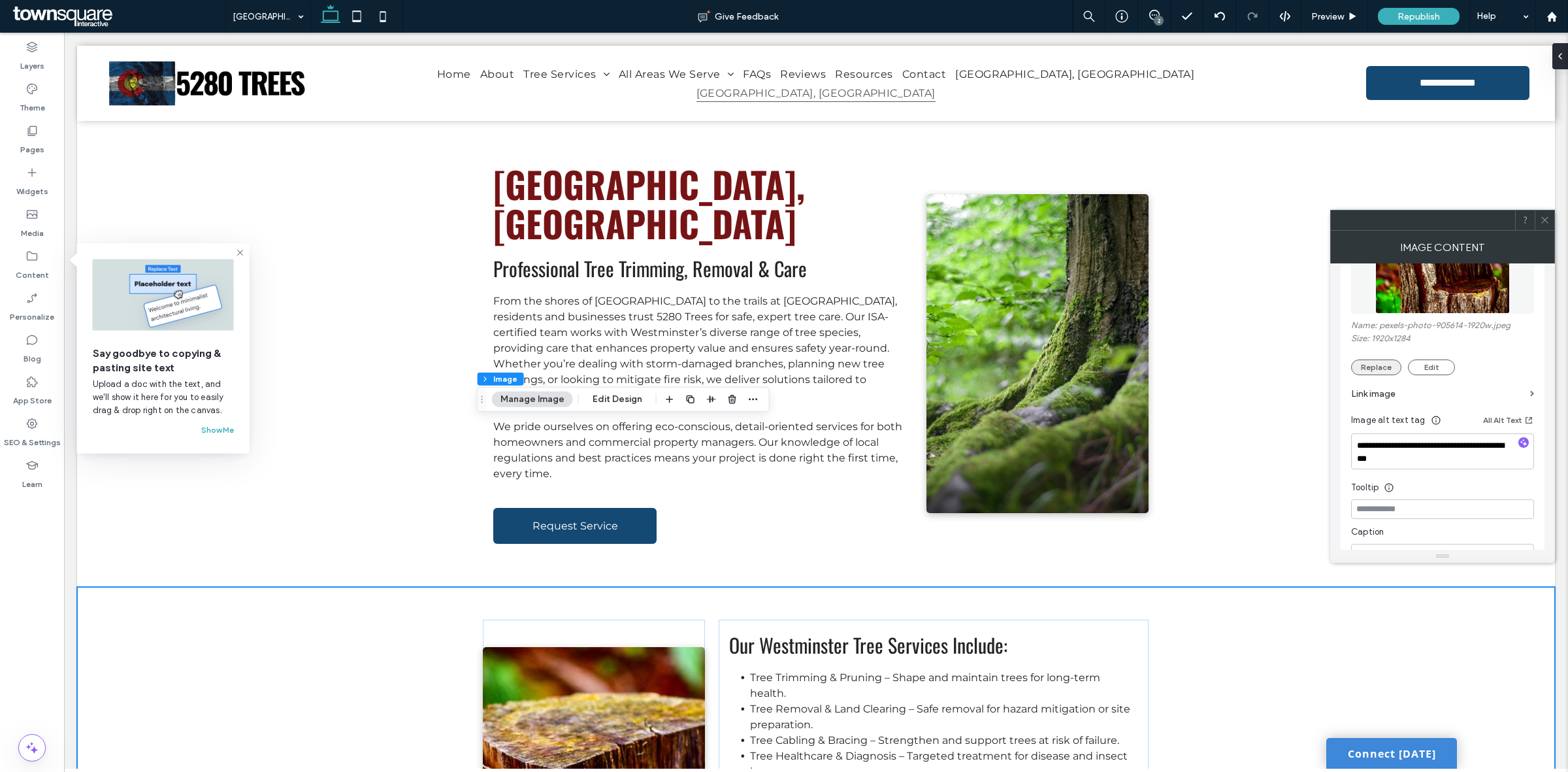
click at [1383, 369] on button "Replace" at bounding box center [1376, 367] width 50 height 16
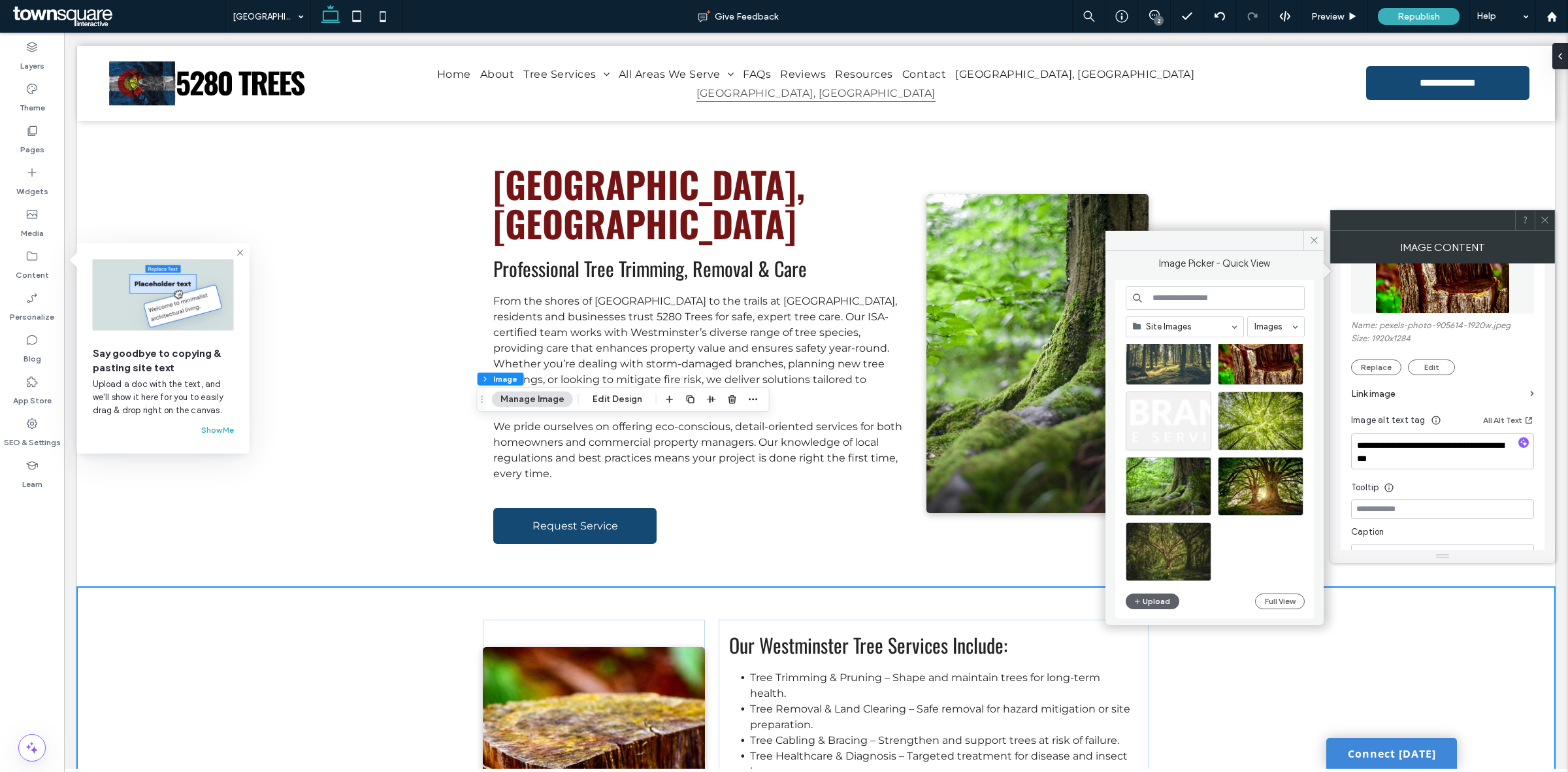
scroll to position [1914, 0]
click at [1240, 417] on div "Select" at bounding box center [1260, 420] width 86 height 59
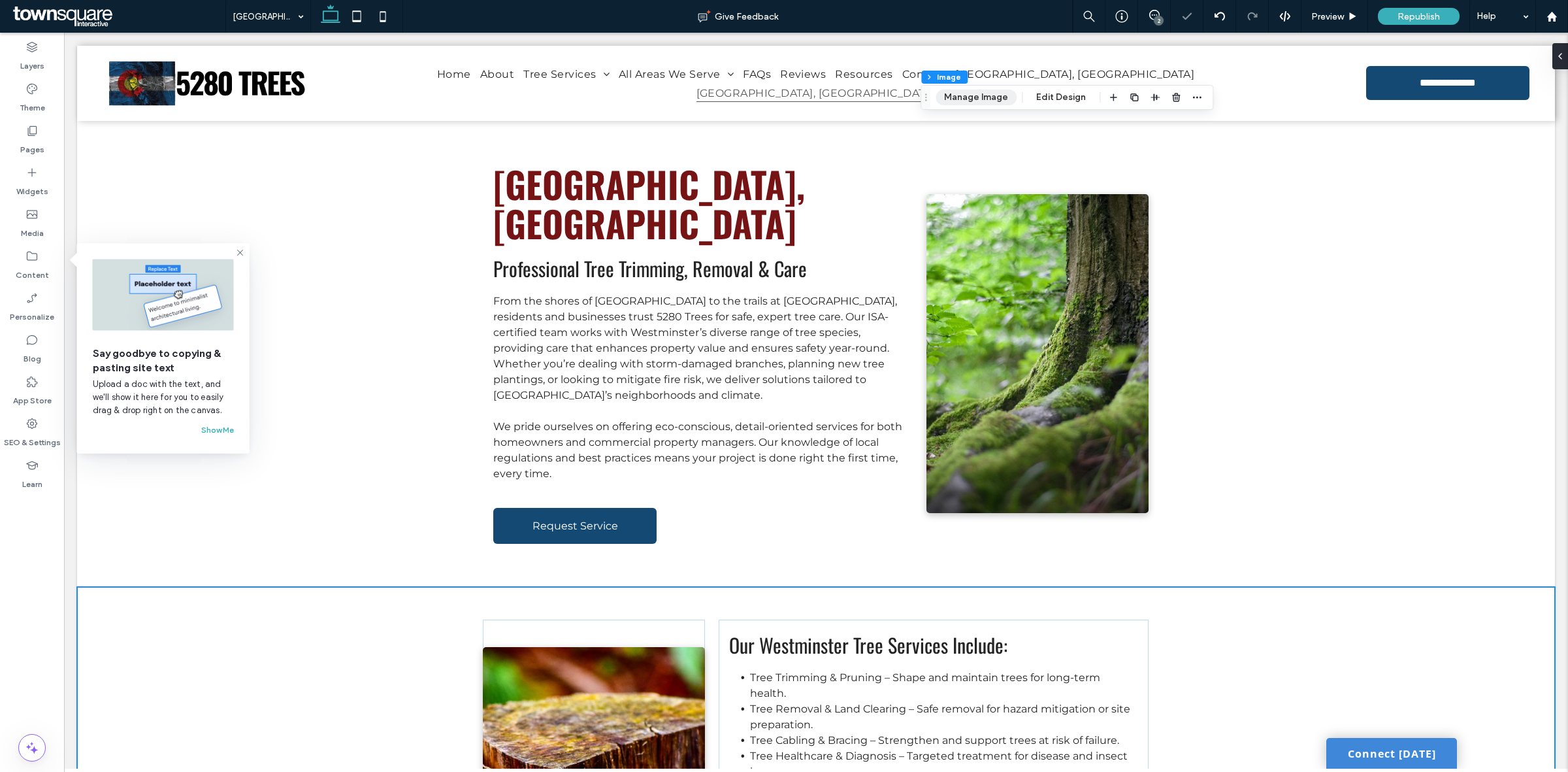
click at [962, 95] on button "Manage Image" at bounding box center [976, 97] width 81 height 16
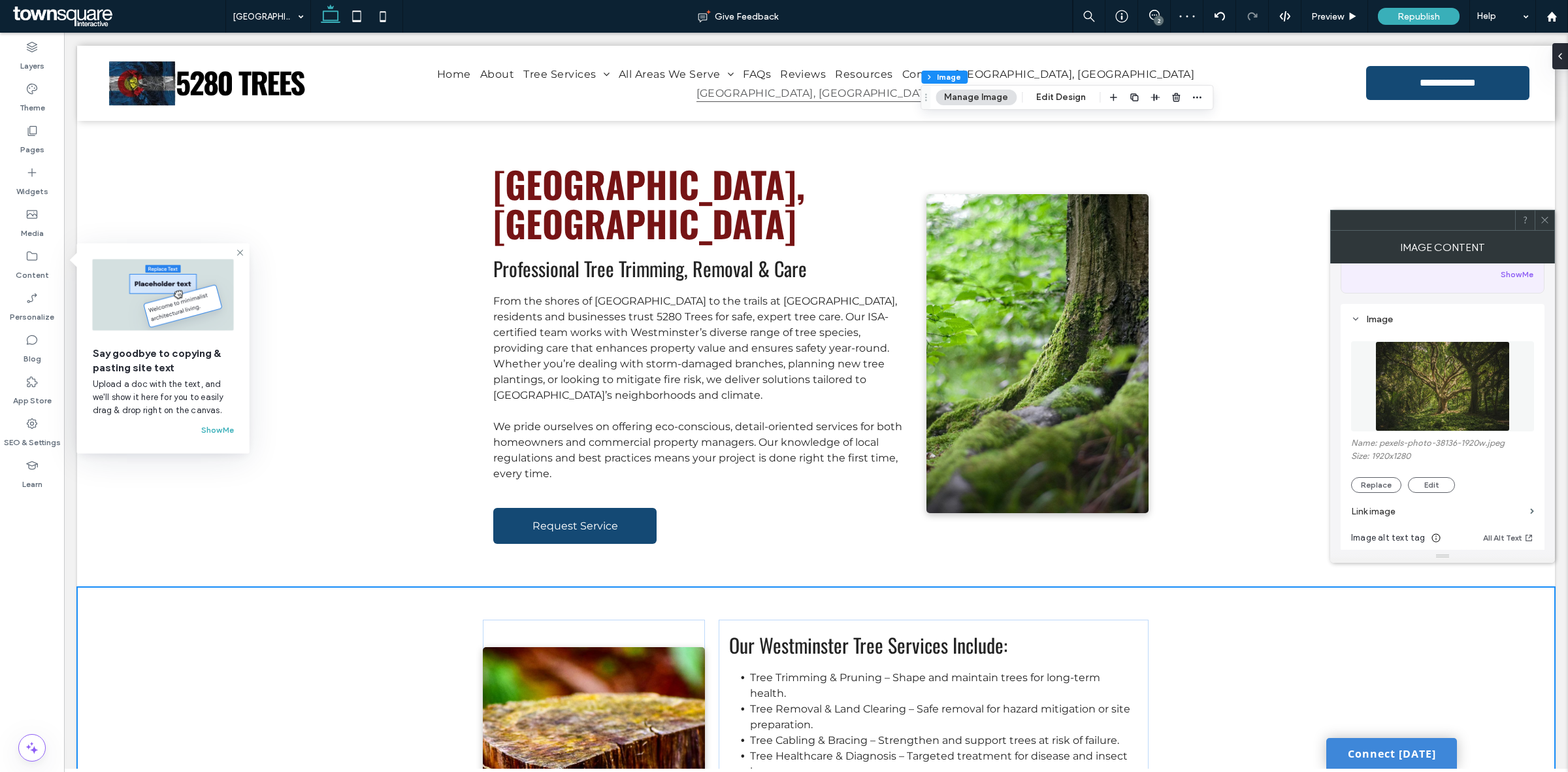
scroll to position [163, 0]
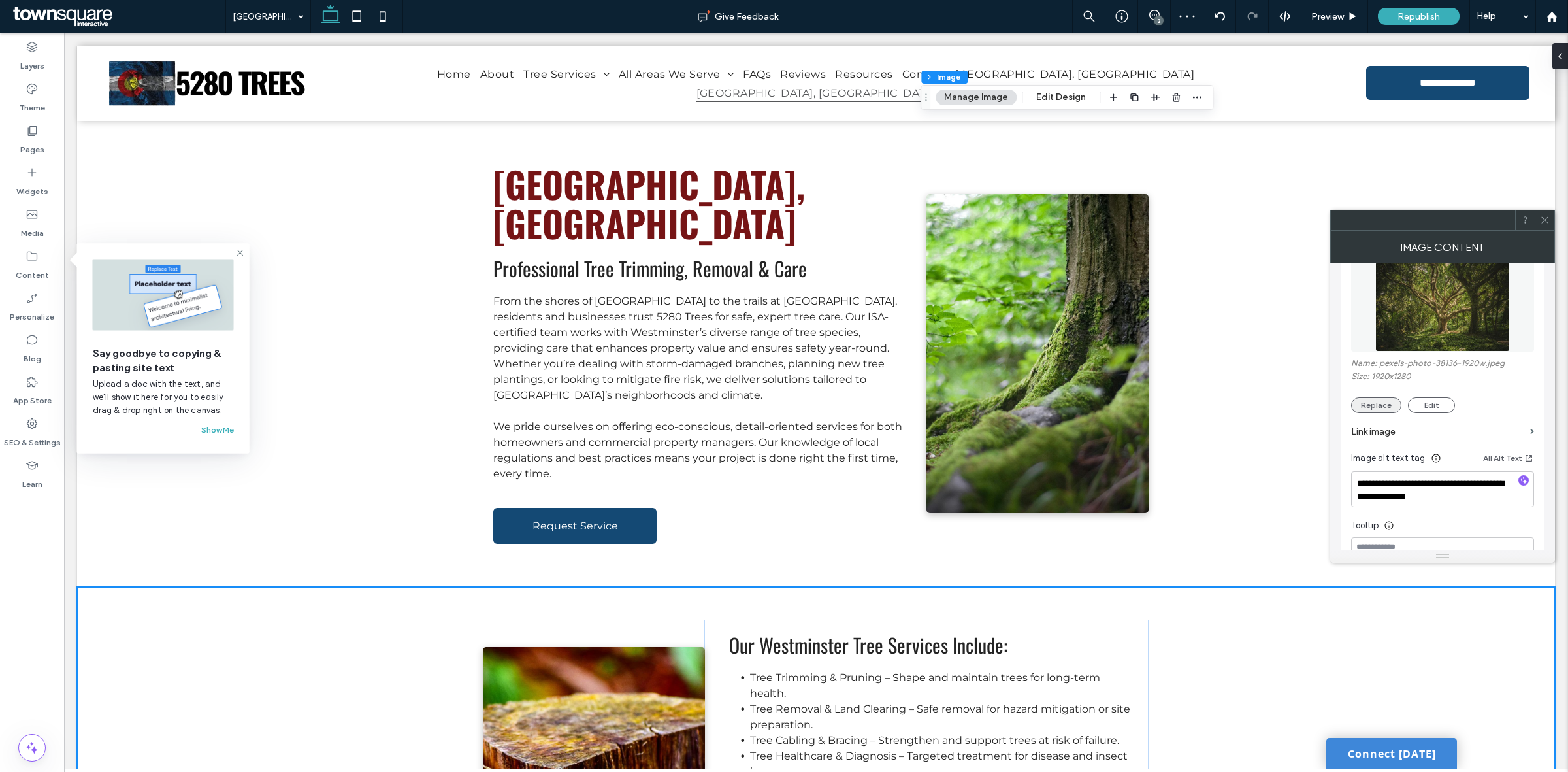
click at [1377, 404] on button "Replace" at bounding box center [1376, 405] width 50 height 16
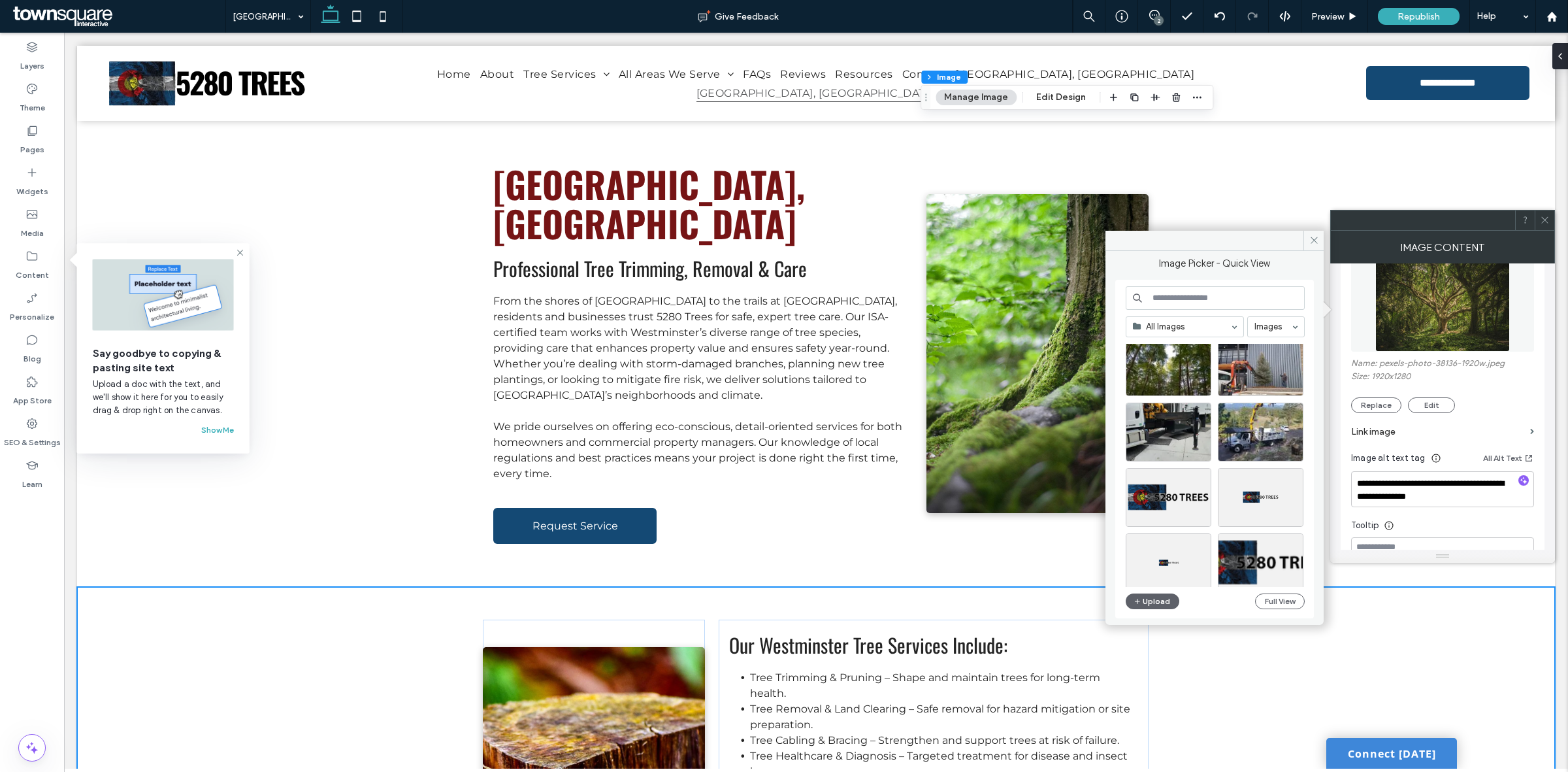
scroll to position [1439, 0]
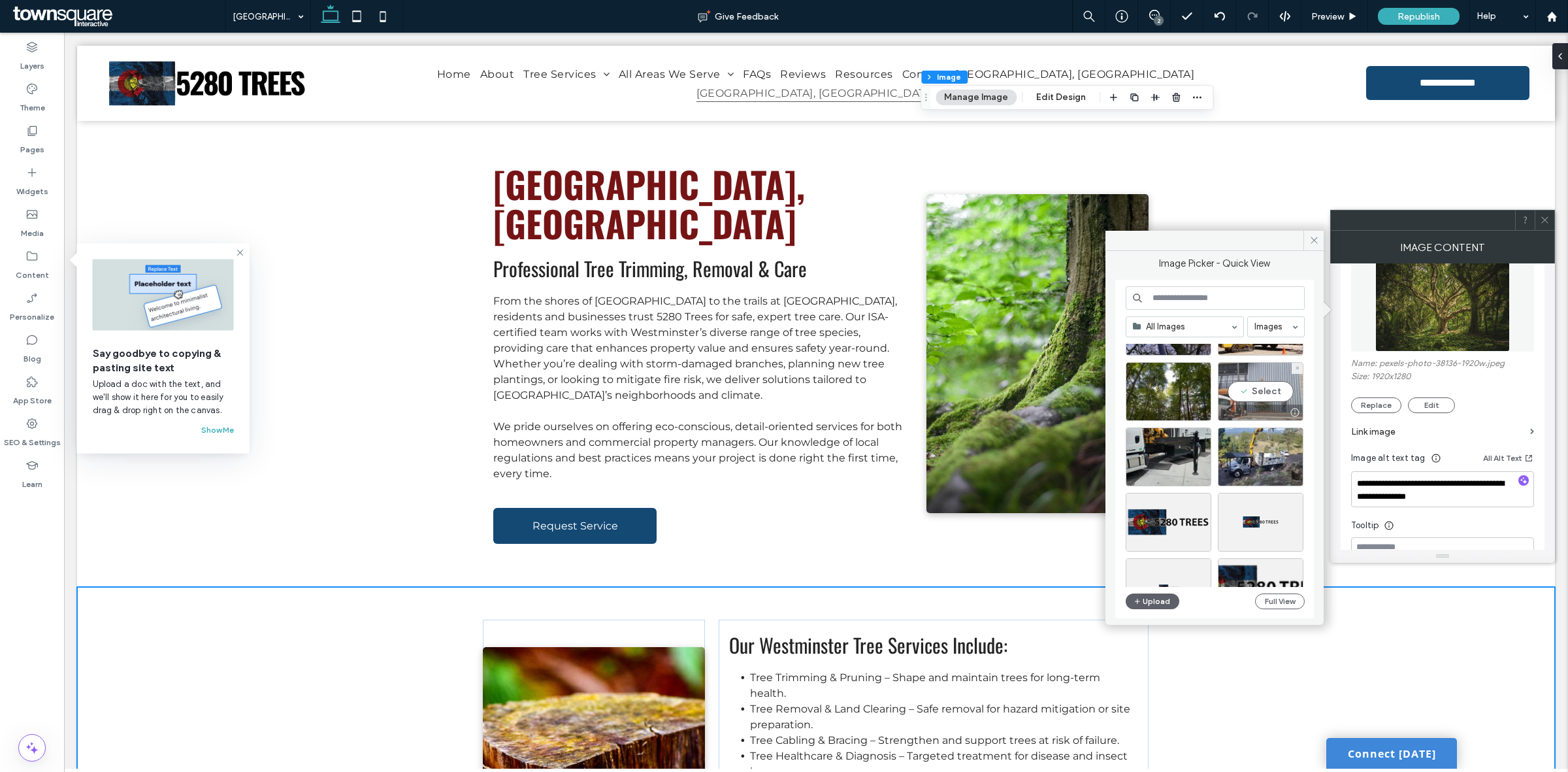
click at [1256, 397] on div "Select" at bounding box center [1260, 392] width 86 height 59
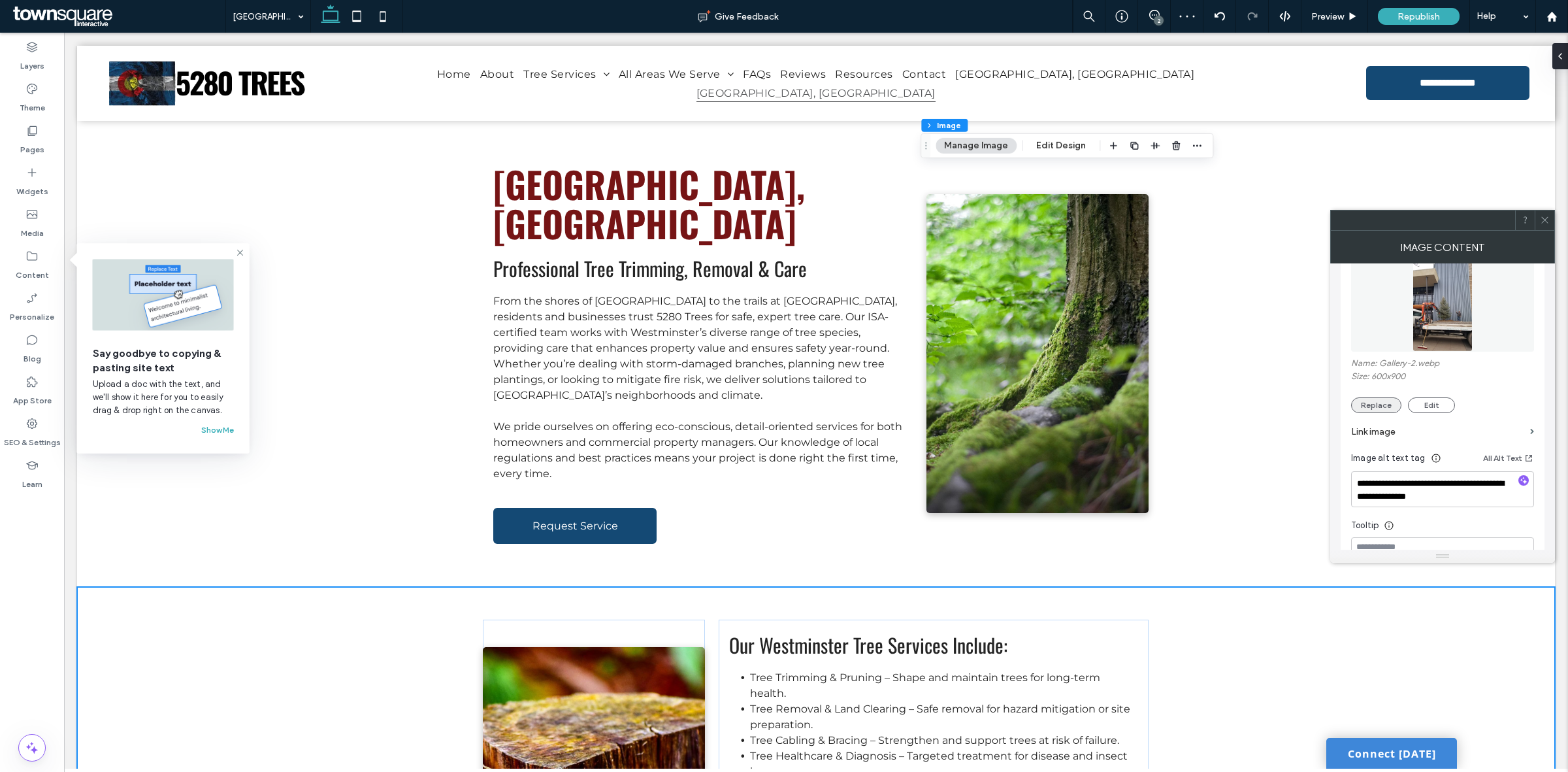
click at [1380, 403] on button "Replace" at bounding box center [1376, 405] width 50 height 16
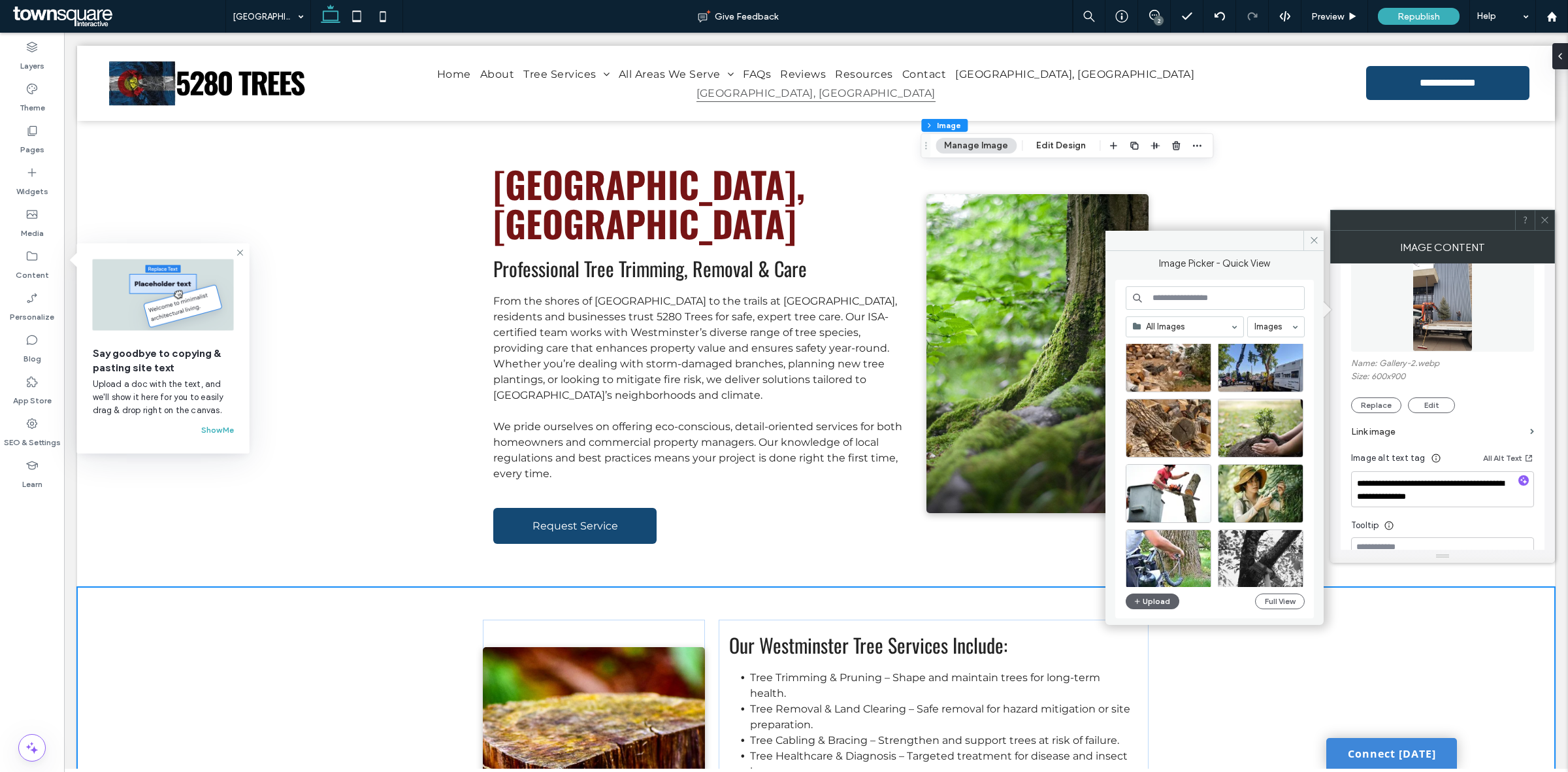
scroll to position [1113, 0]
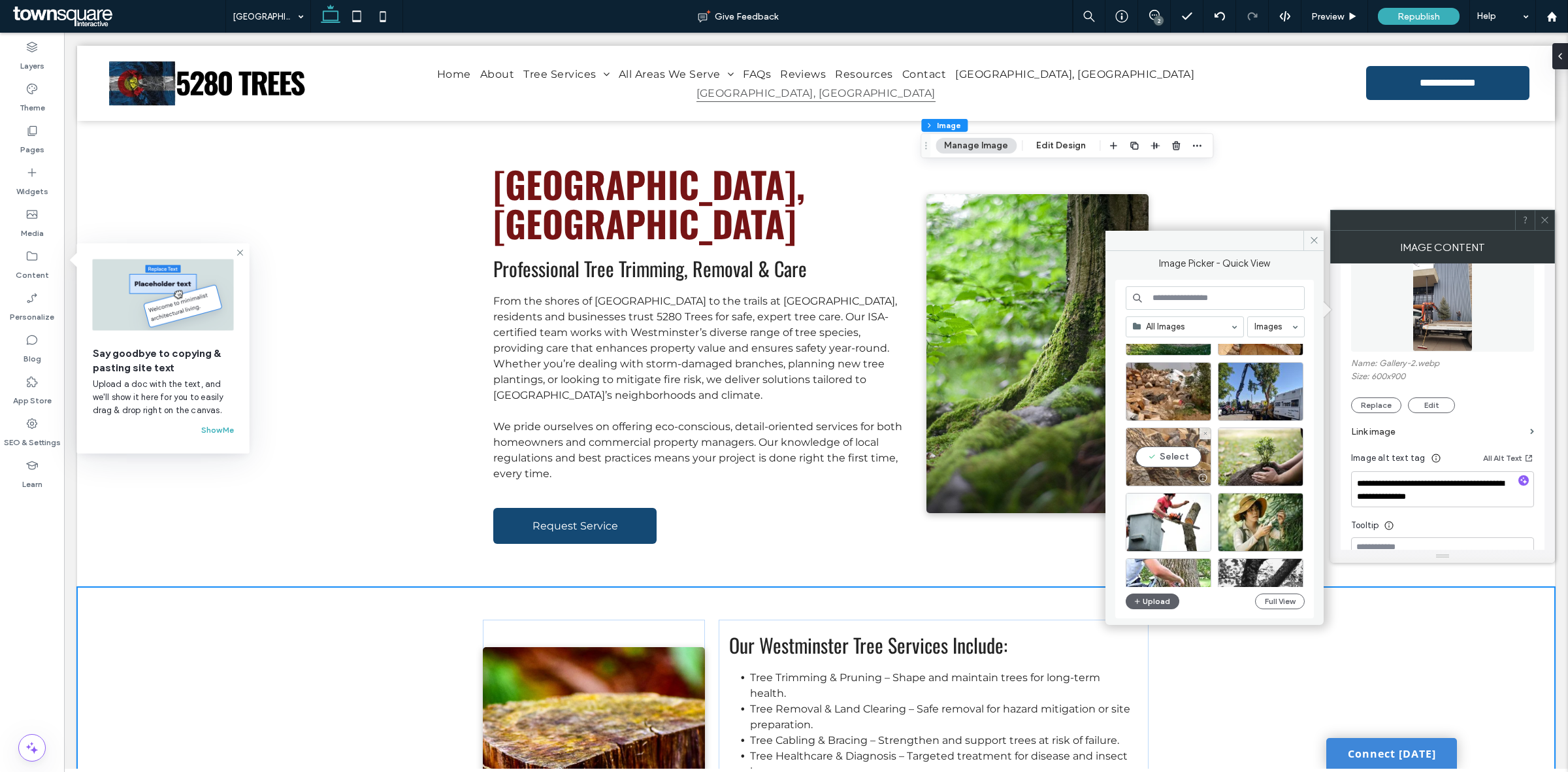
click at [1178, 463] on div "Select" at bounding box center [1168, 457] width 86 height 59
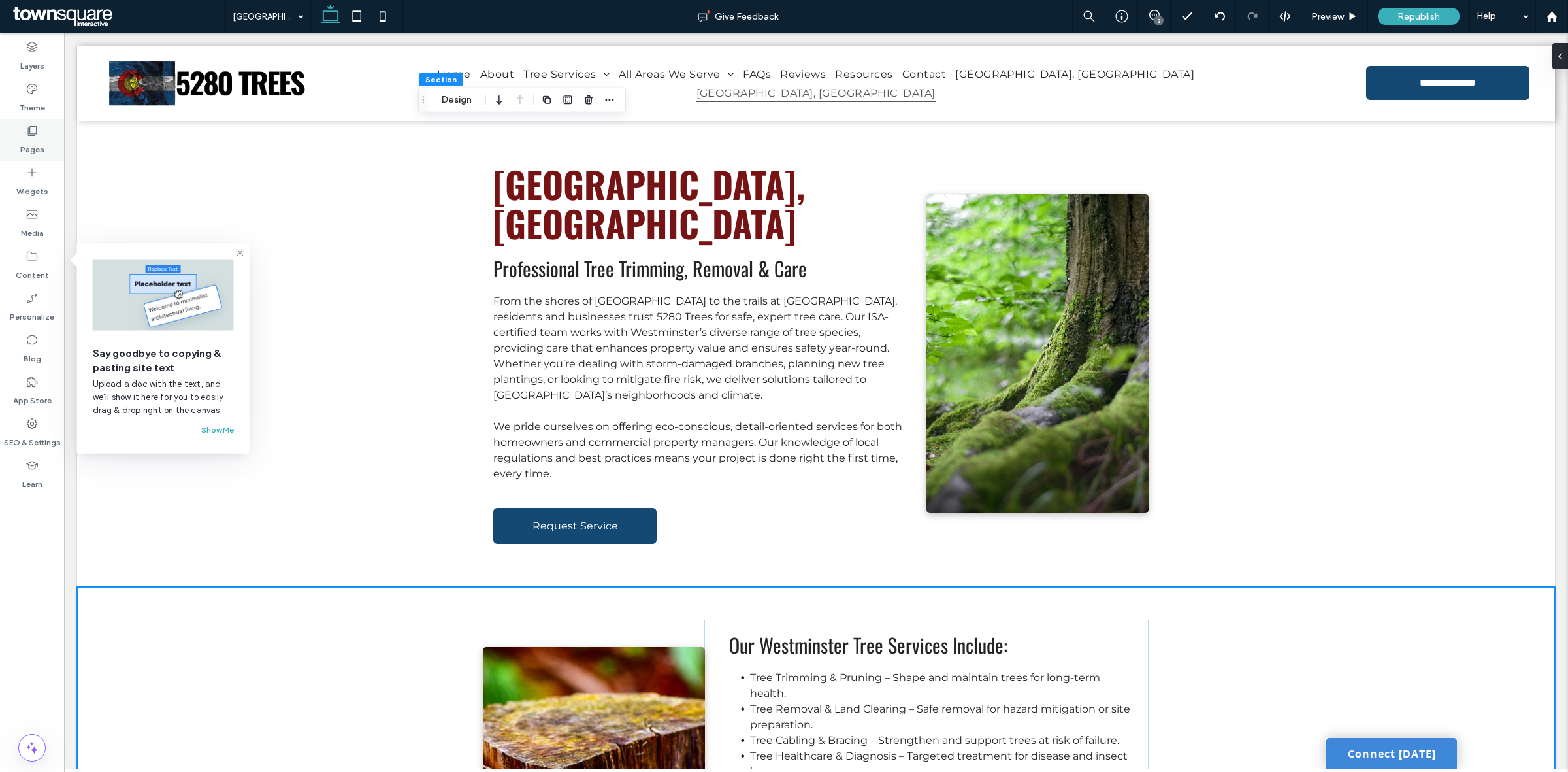
click at [23, 139] on label "Pages" at bounding box center [32, 146] width 24 height 18
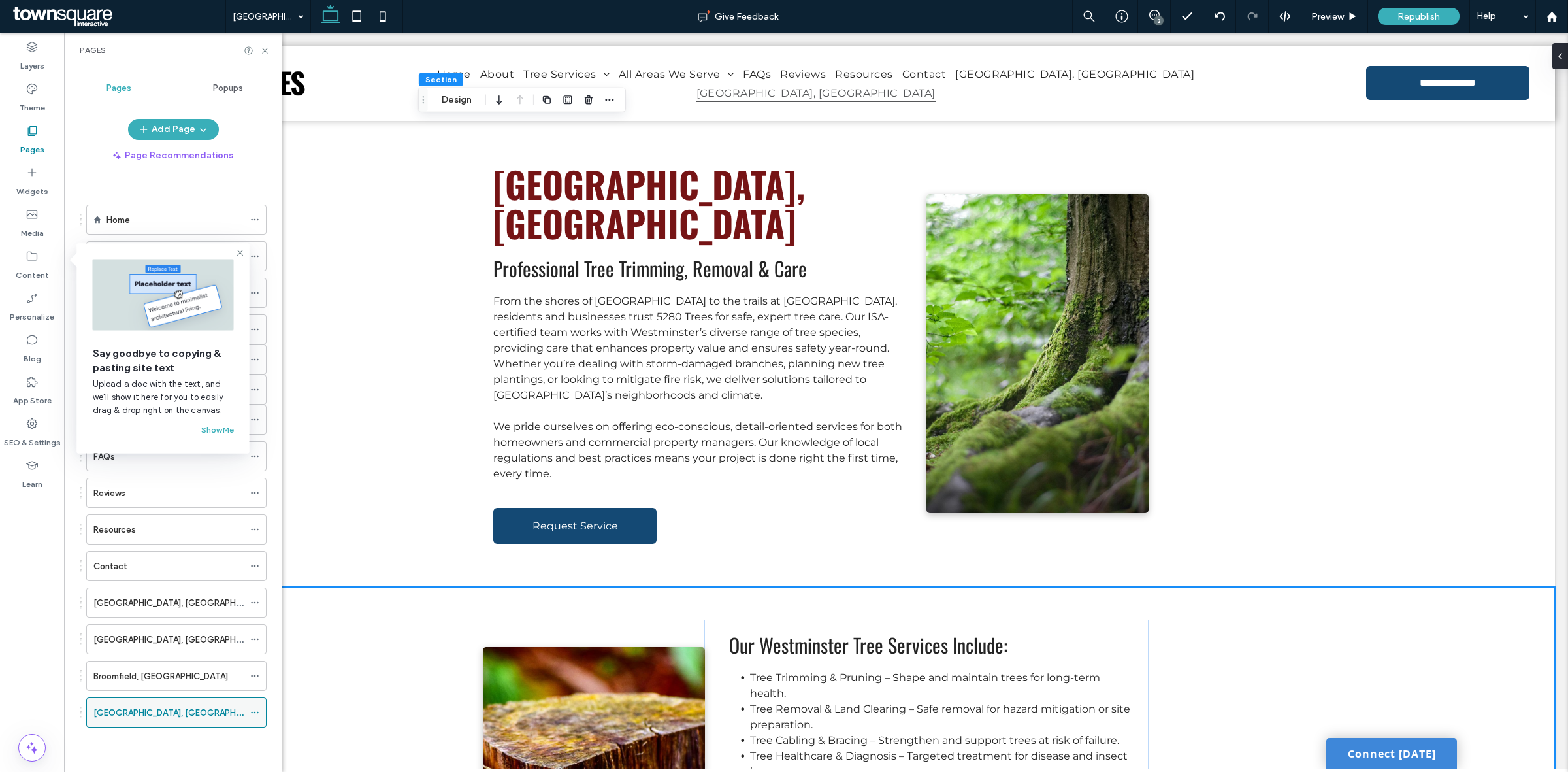
click at [257, 717] on icon at bounding box center [255, 713] width 9 height 9
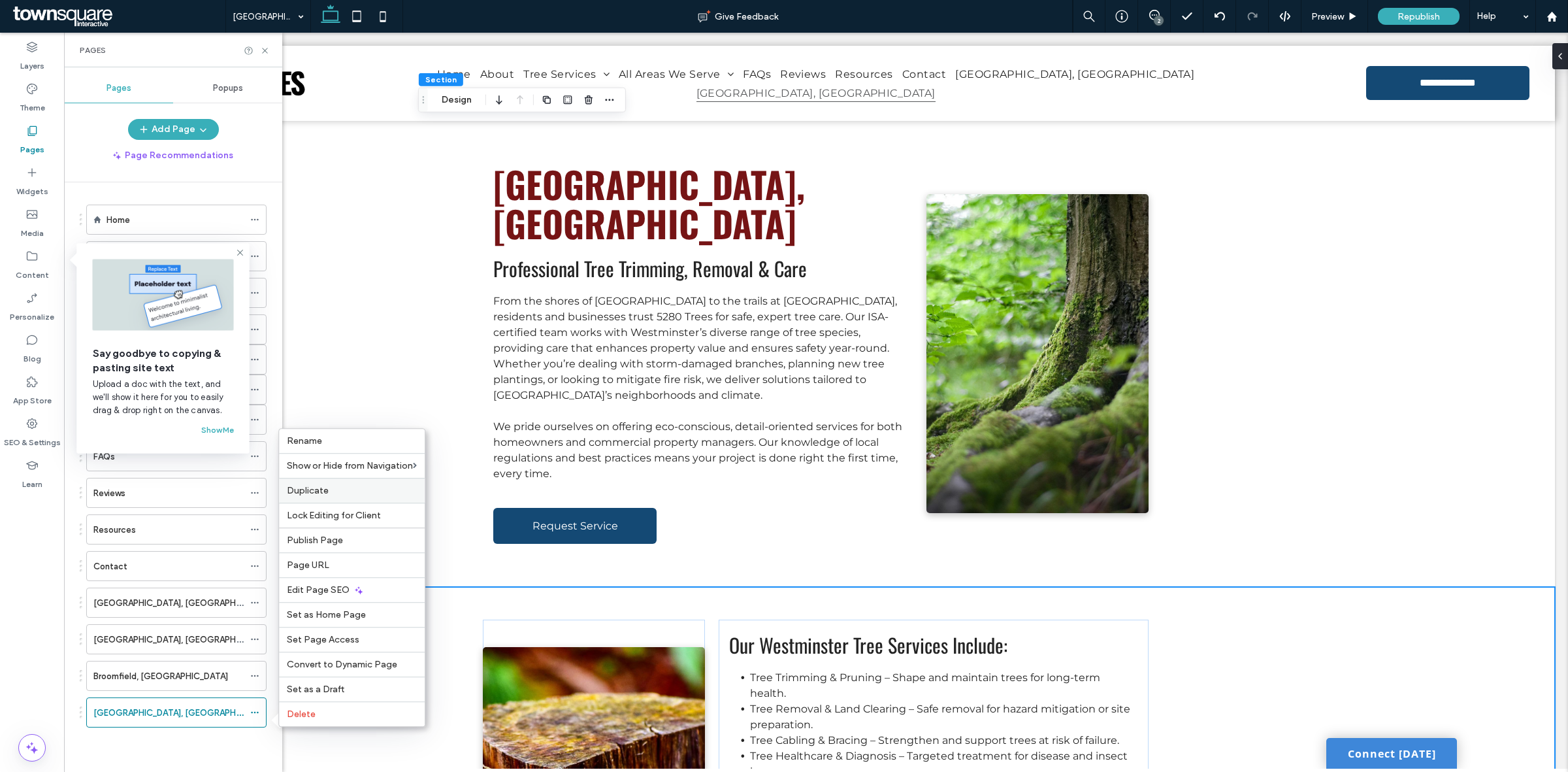
click at [336, 485] on label "Duplicate" at bounding box center [351, 490] width 130 height 11
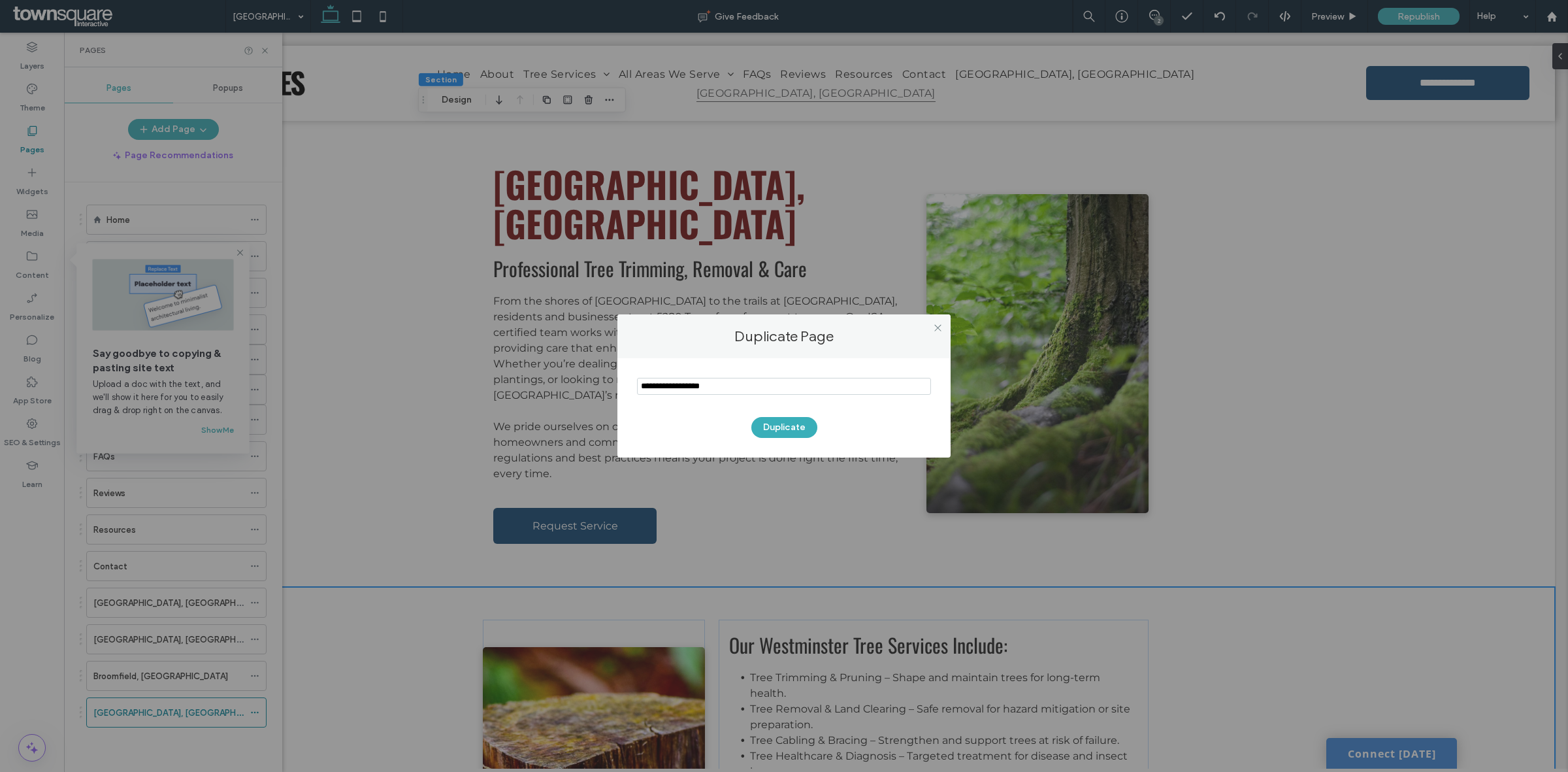
click at [759, 377] on section at bounding box center [784, 388] width 294 height 33
click at [757, 381] on input "notEmpty" at bounding box center [784, 386] width 294 height 17
paste input "**********"
type input "**********"
click at [795, 425] on button "Duplicate" at bounding box center [784, 428] width 66 height 21
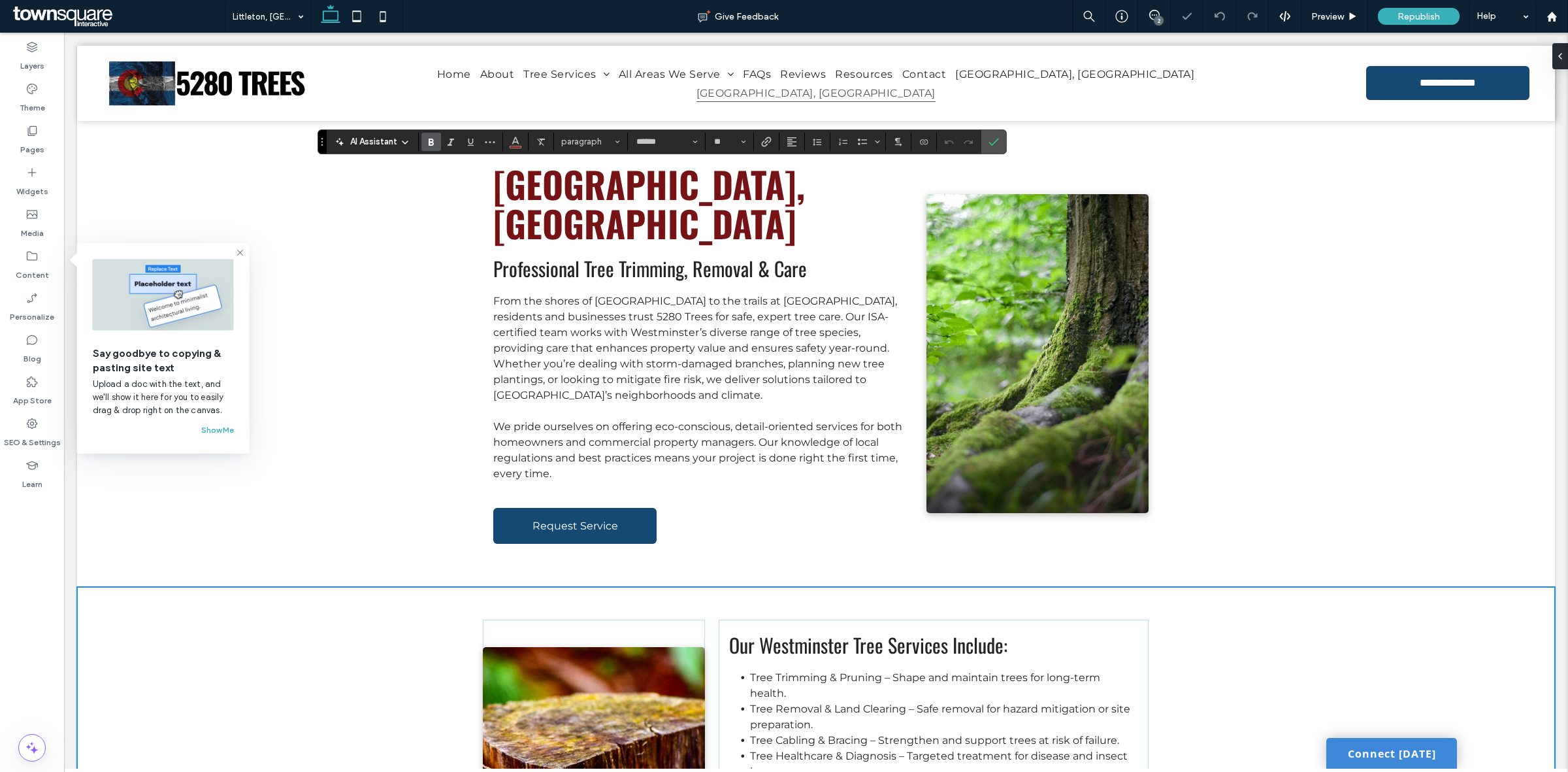
type input "*"
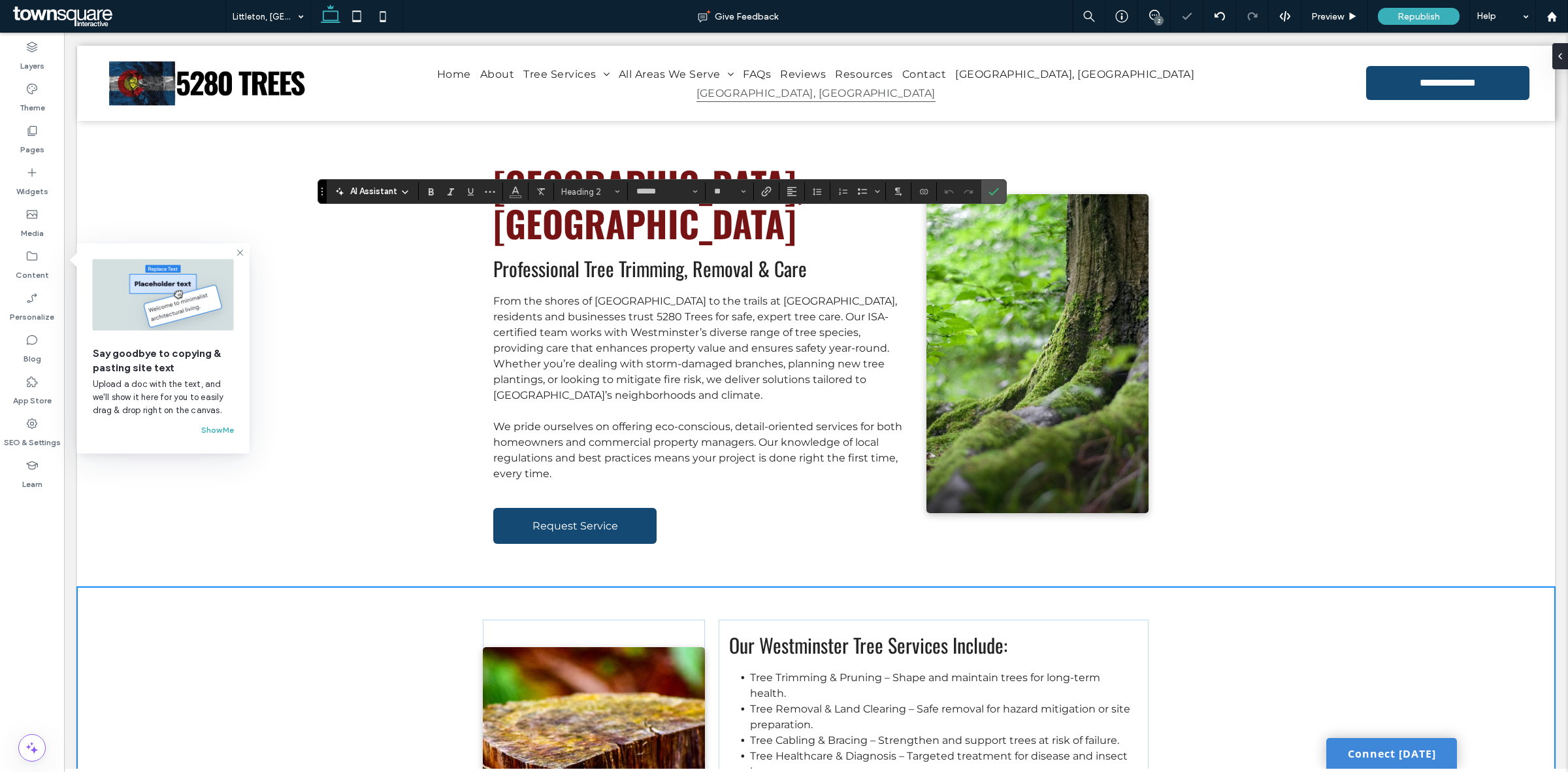
type input "**"
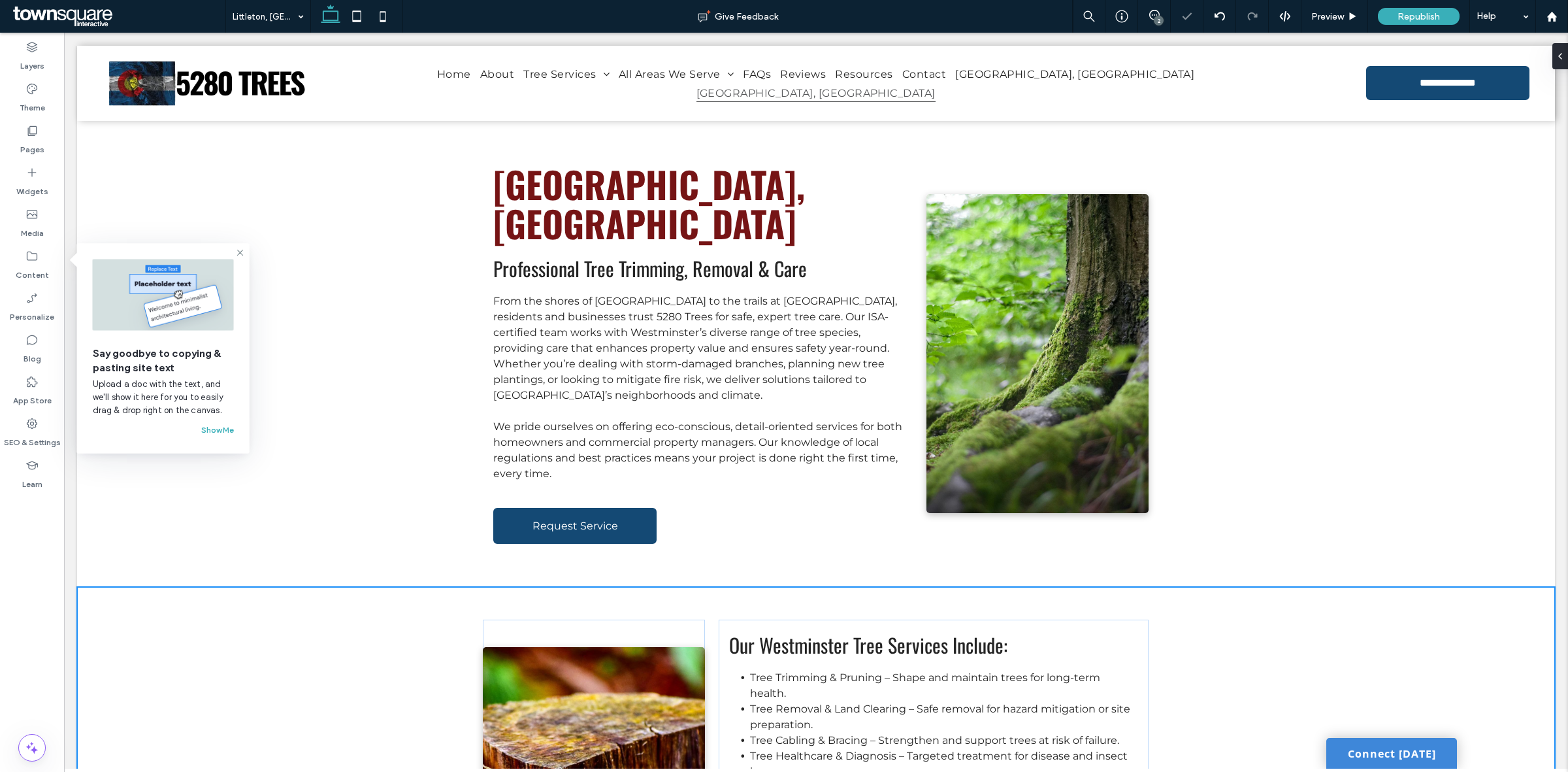
type input "******"
type input "**"
click at [525, 341] on button "Manage Image" at bounding box center [532, 349] width 81 height 16
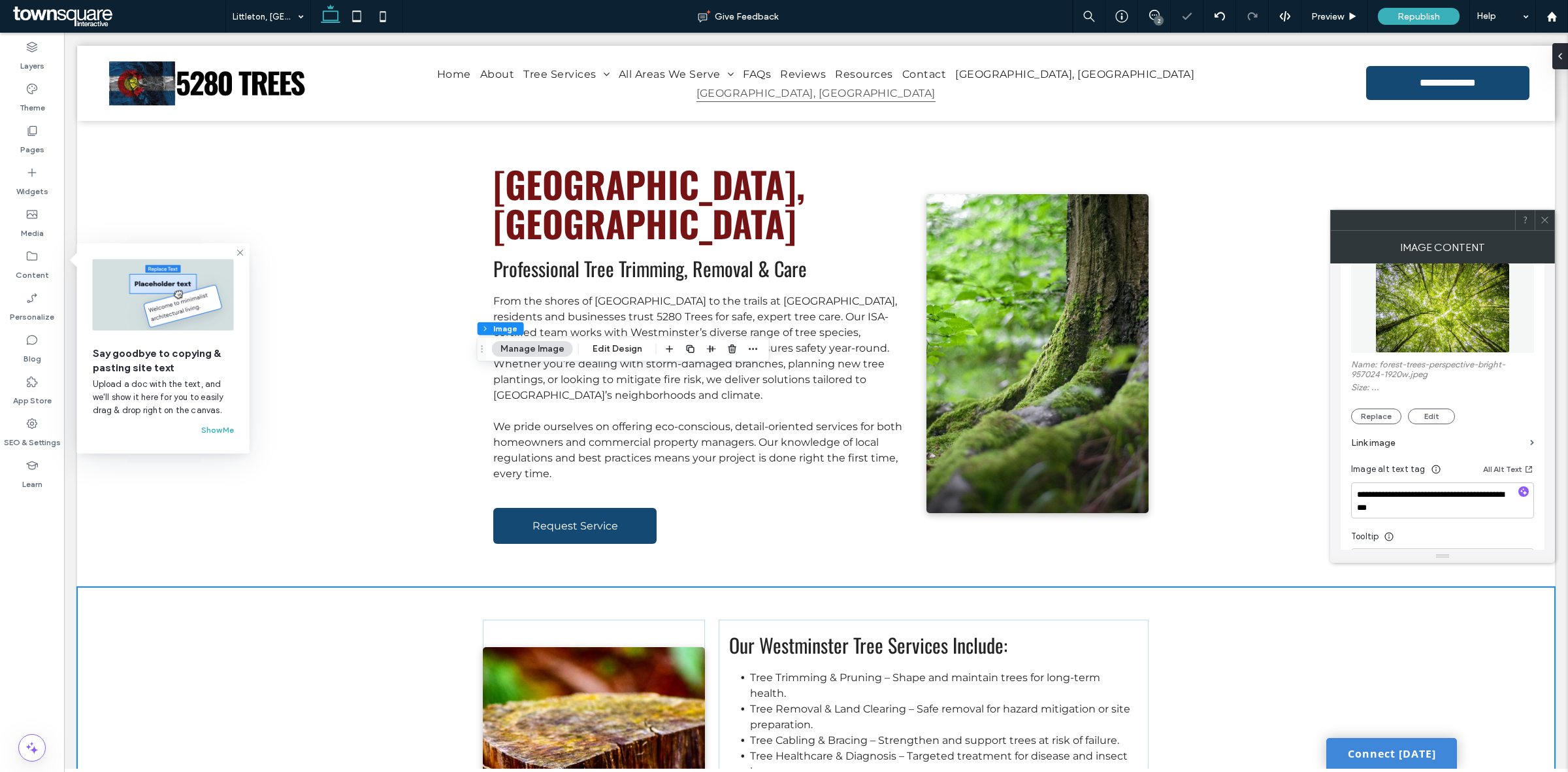
scroll to position [163, 0]
click at [1384, 420] on button "Replace" at bounding box center [1376, 415] width 50 height 16
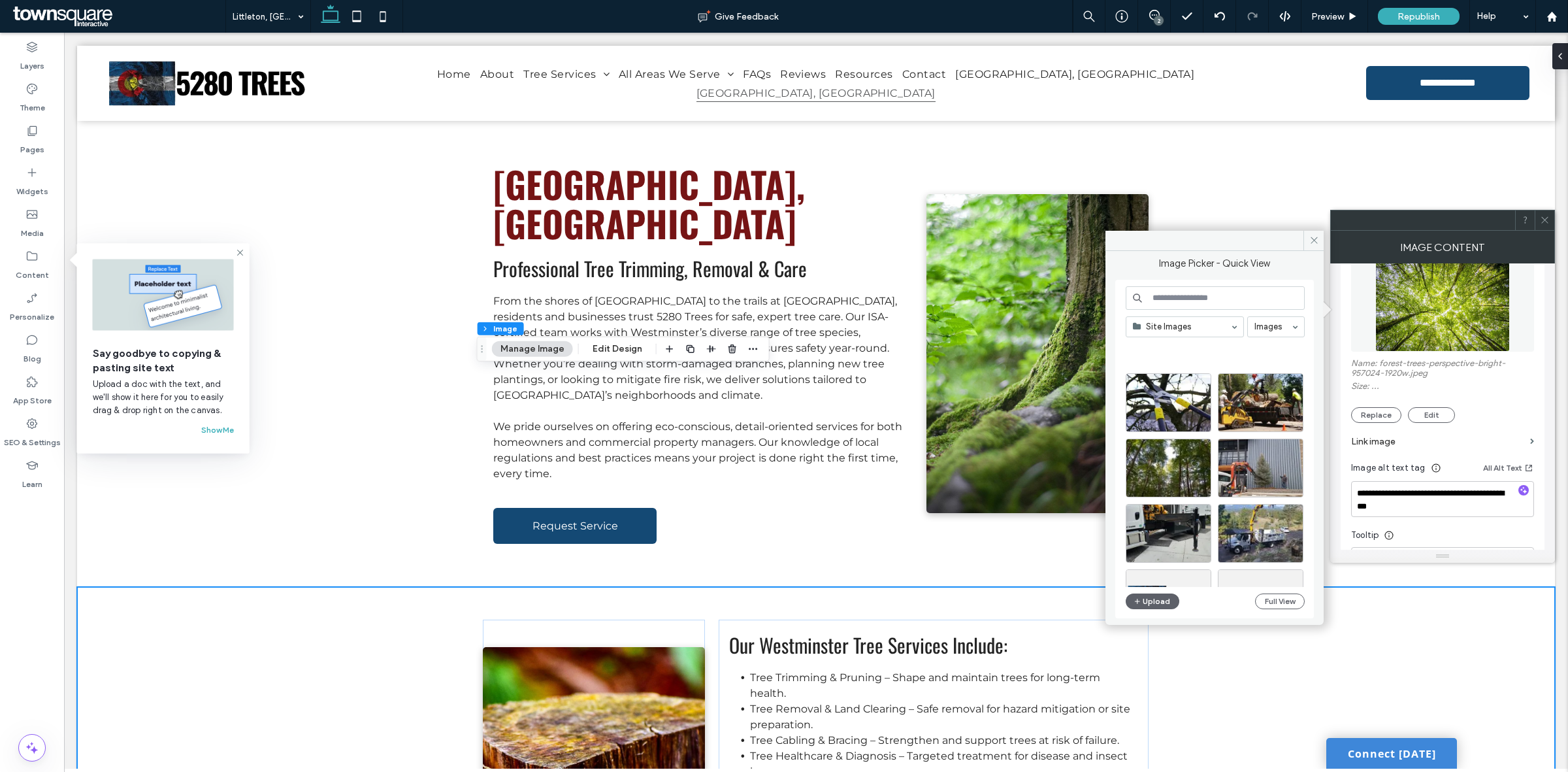
scroll to position [1914, 0]
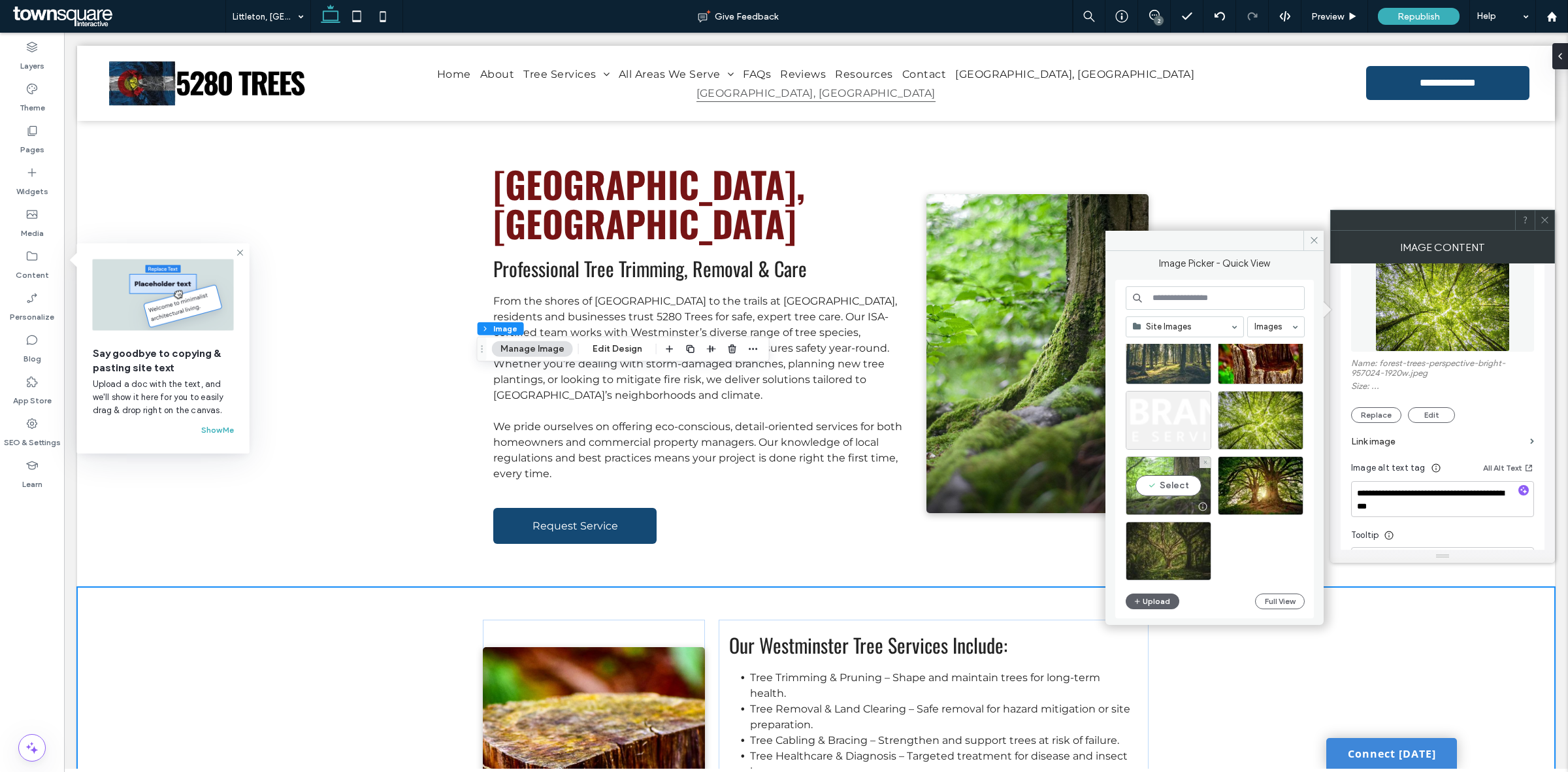
click at [1181, 484] on div "Select" at bounding box center [1168, 486] width 86 height 59
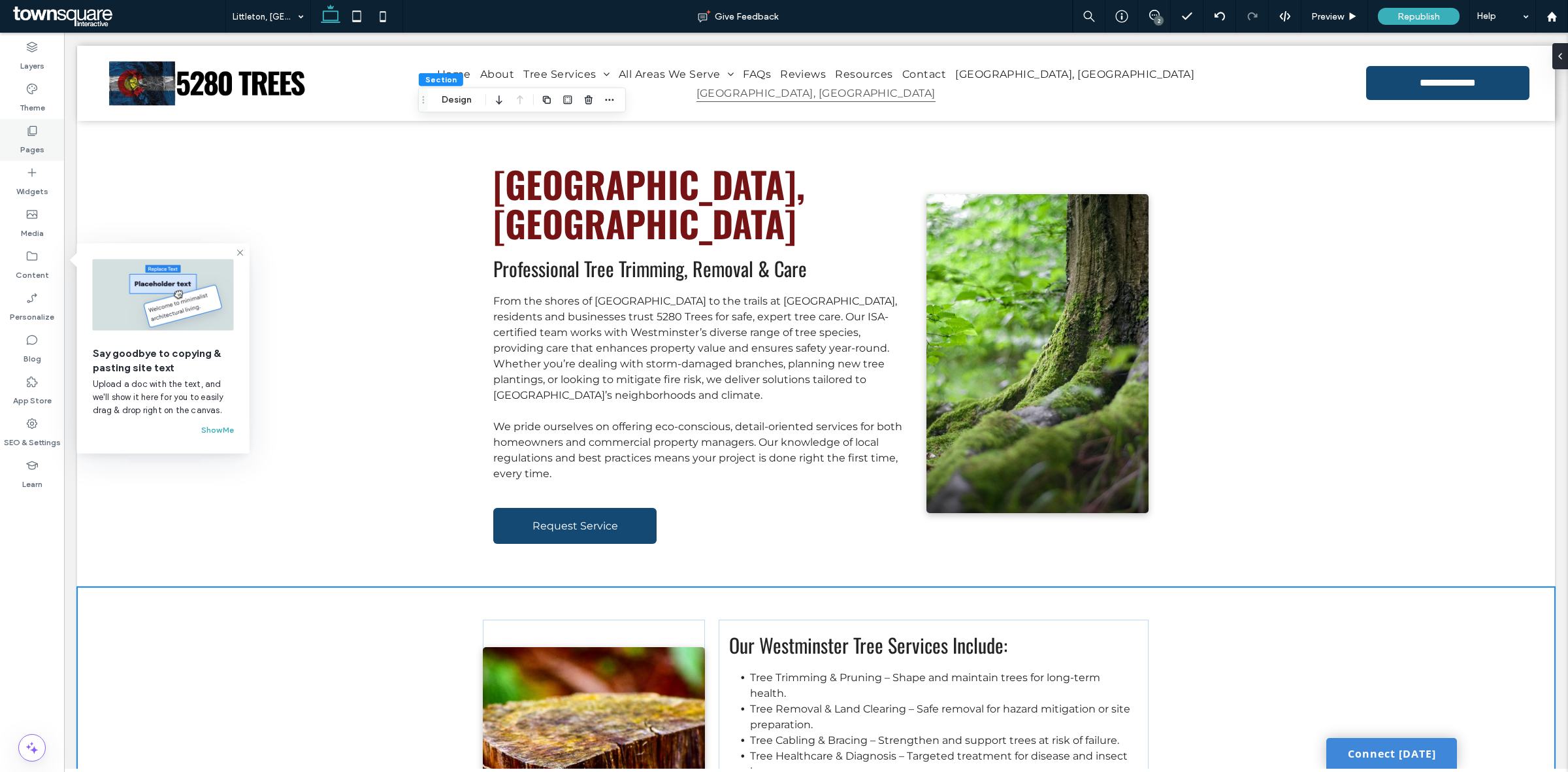
click at [31, 151] on label "Pages" at bounding box center [32, 146] width 24 height 18
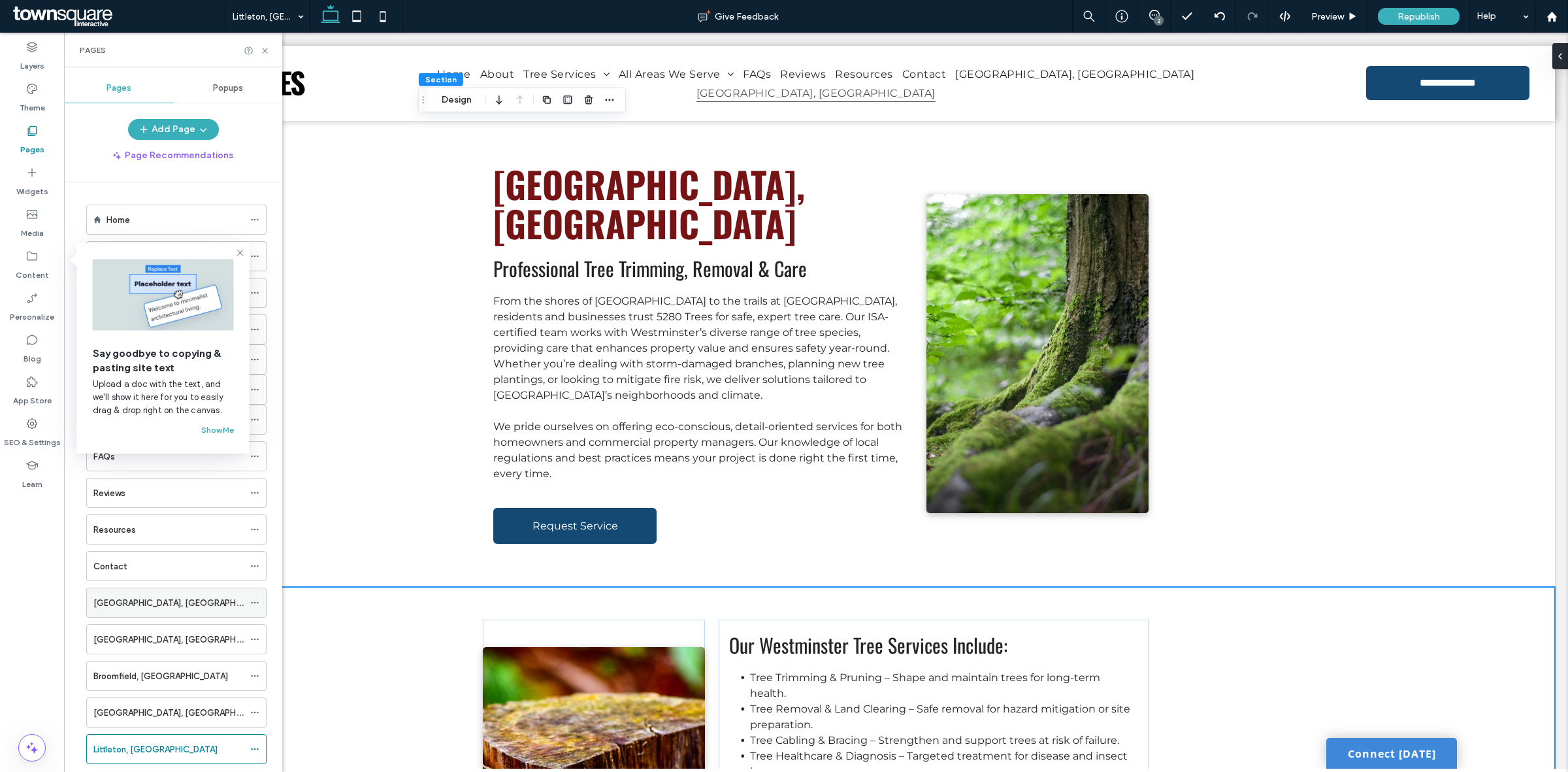
click at [253, 606] on icon at bounding box center [255, 603] width 9 height 9
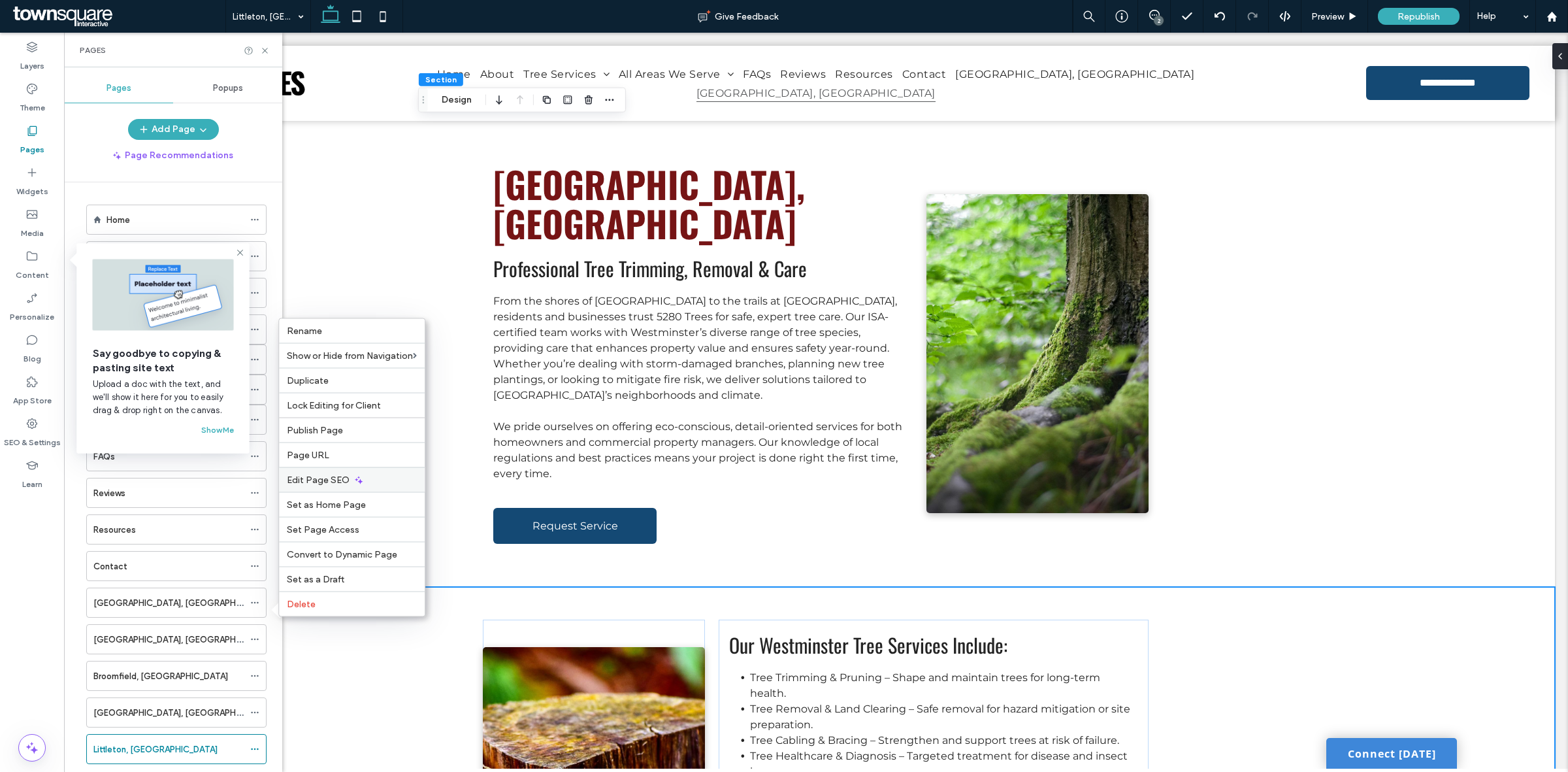
click at [371, 469] on div "Edit Page SEO" at bounding box center [351, 480] width 146 height 25
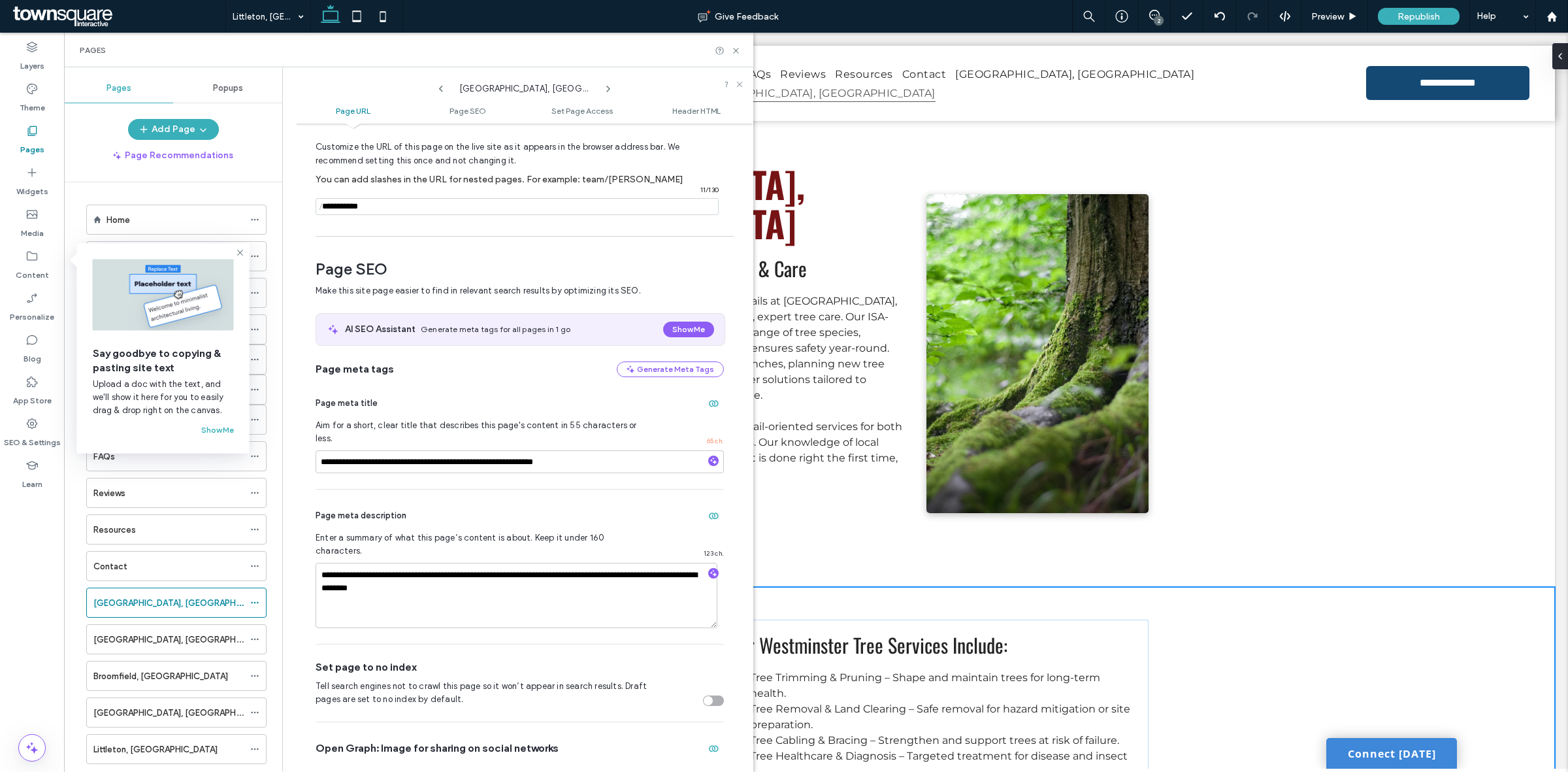
scroll to position [181, 0]
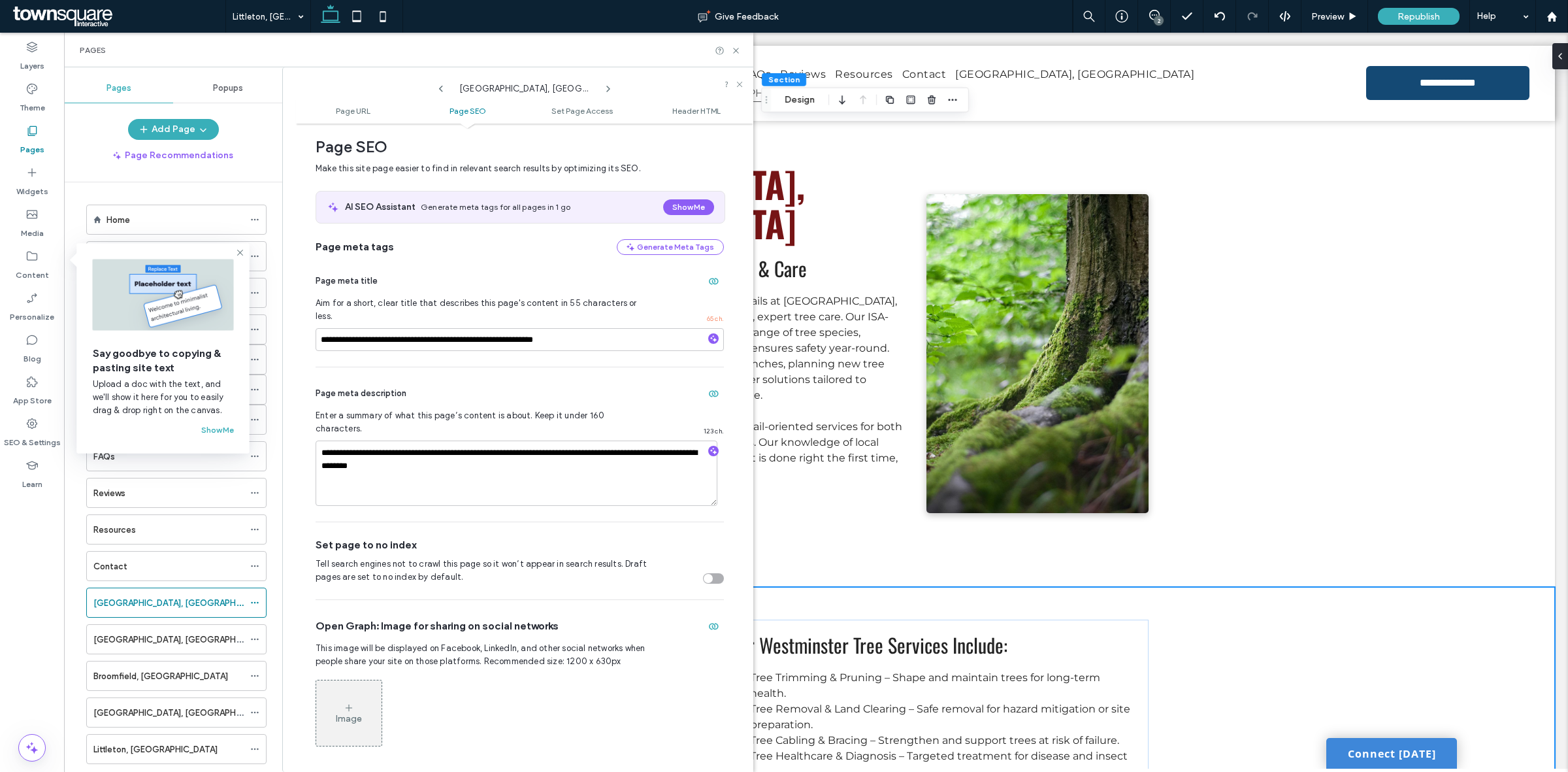
click at [484, 368] on div "**********" at bounding box center [519, 445] width 408 height 154
click at [709, 446] on icon "button" at bounding box center [713, 451] width 9 height 9
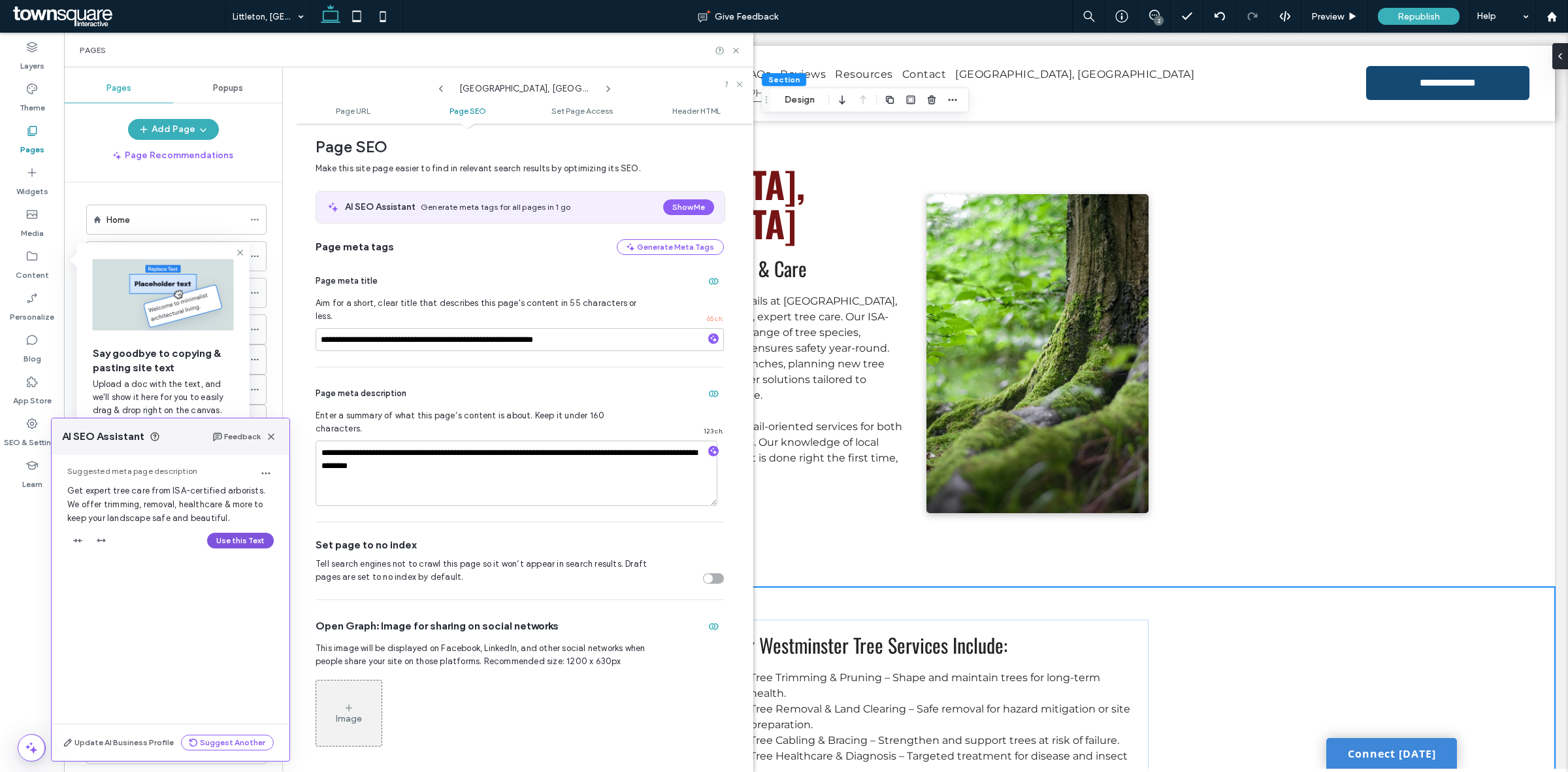
click at [246, 543] on button "Use this Text" at bounding box center [240, 541] width 67 height 16
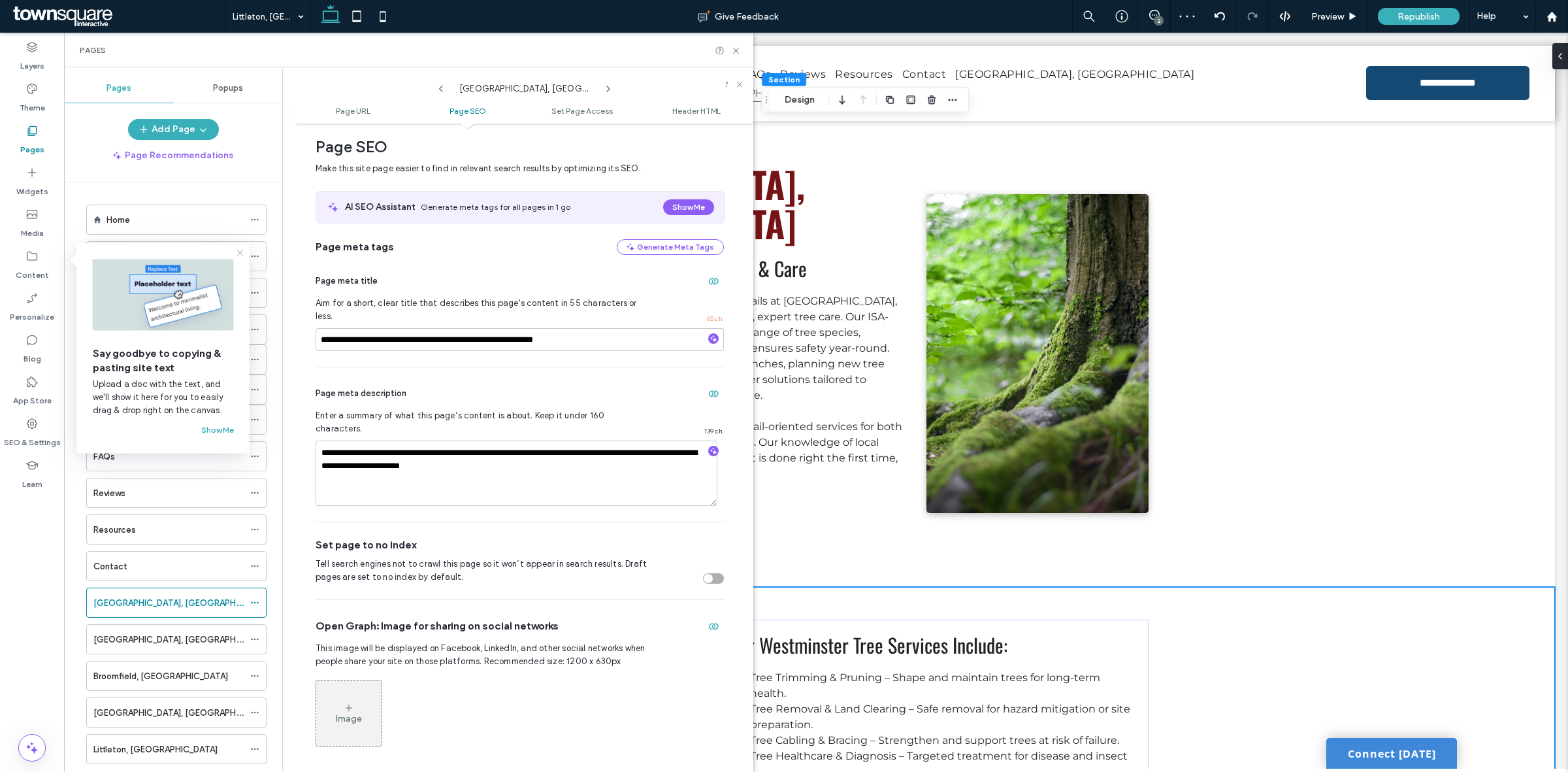
click at [237, 253] on icon at bounding box center [240, 253] width 10 height 10
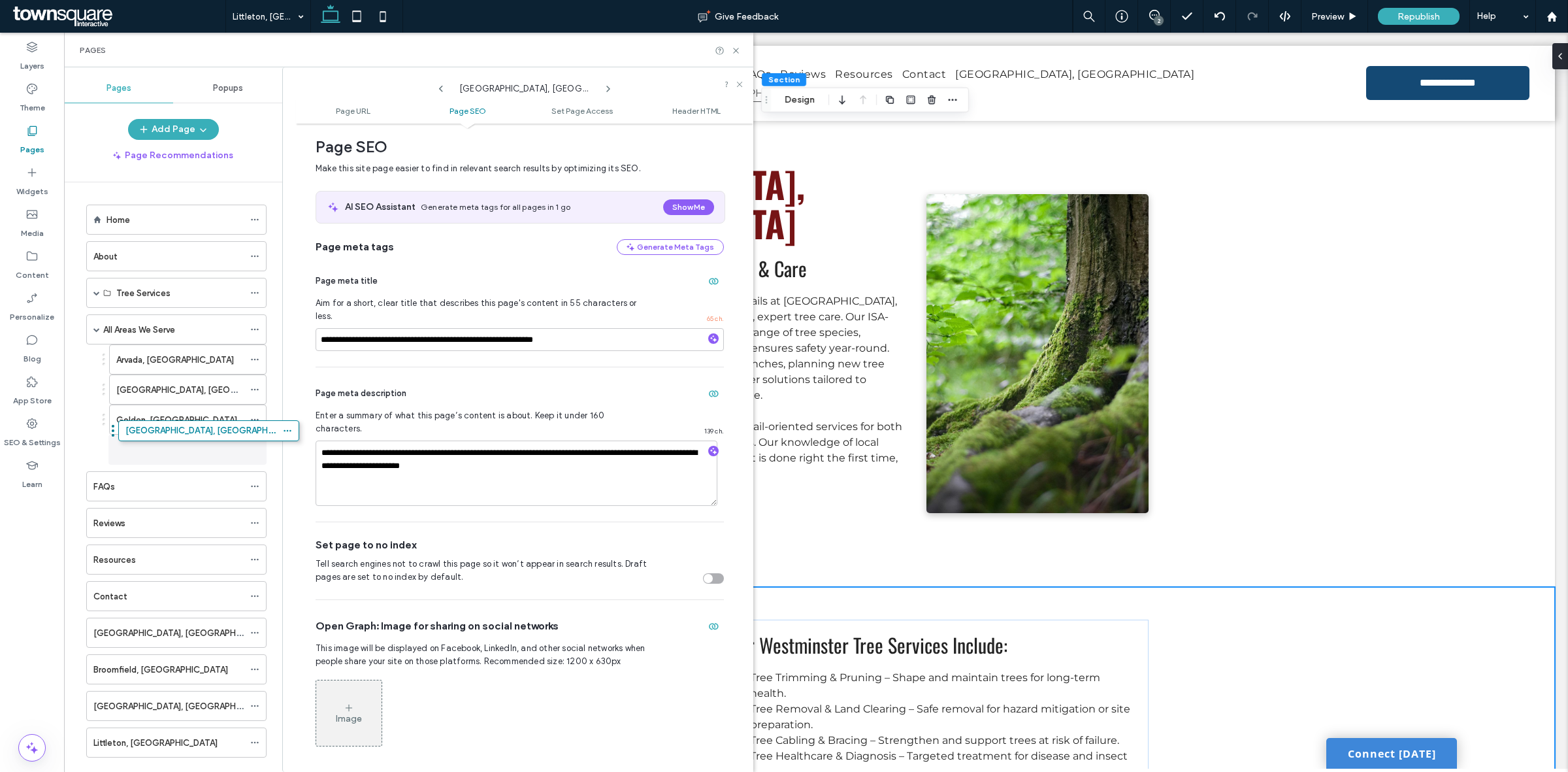
drag, startPoint x: 80, startPoint y: 611, endPoint x: 112, endPoint y: 440, distance: 174.0
click at [257, 637] on icon at bounding box center [255, 633] width 9 height 9
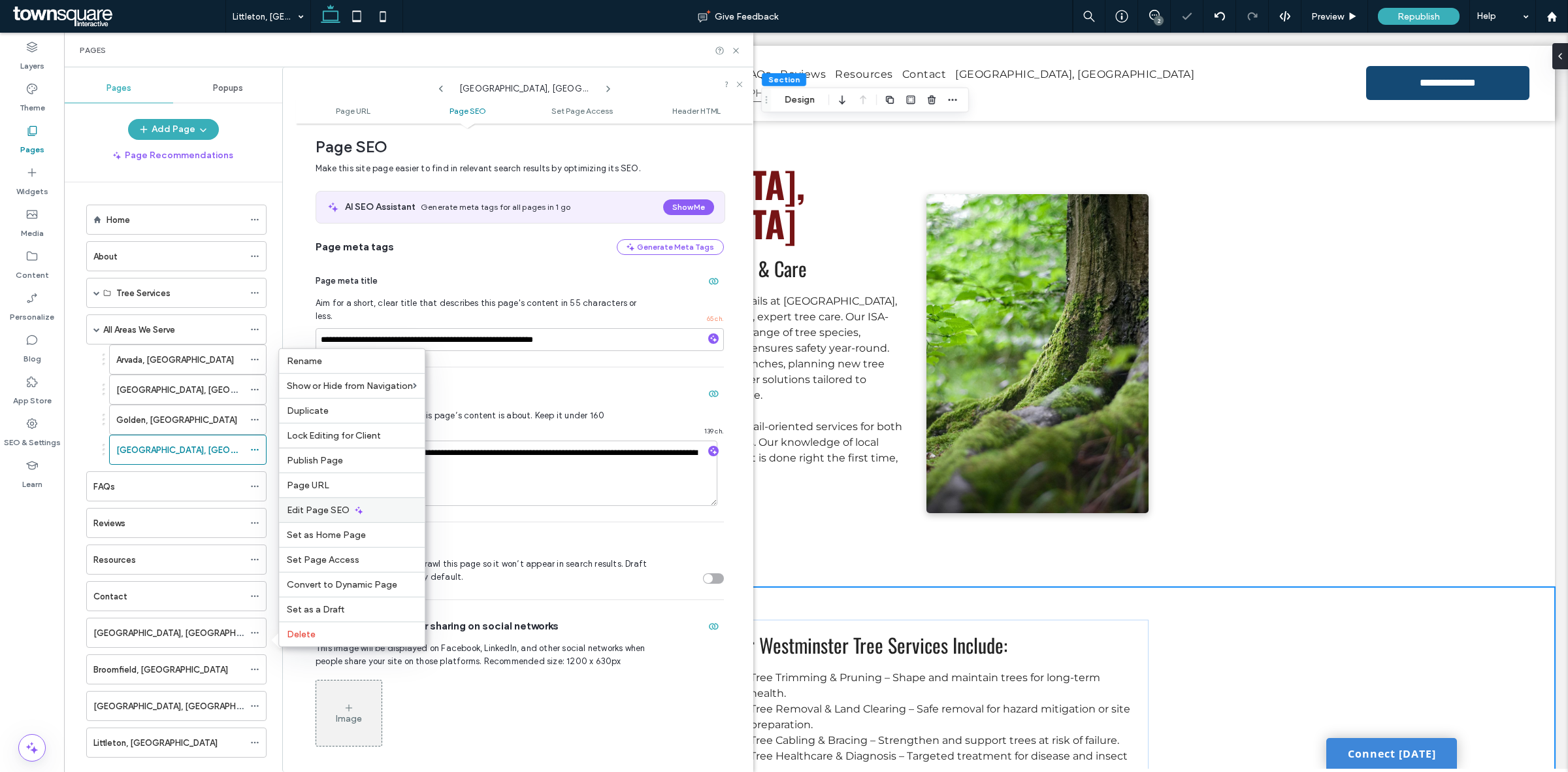
click at [385, 497] on div "Edit Page SEO" at bounding box center [351, 510] width 146 height 25
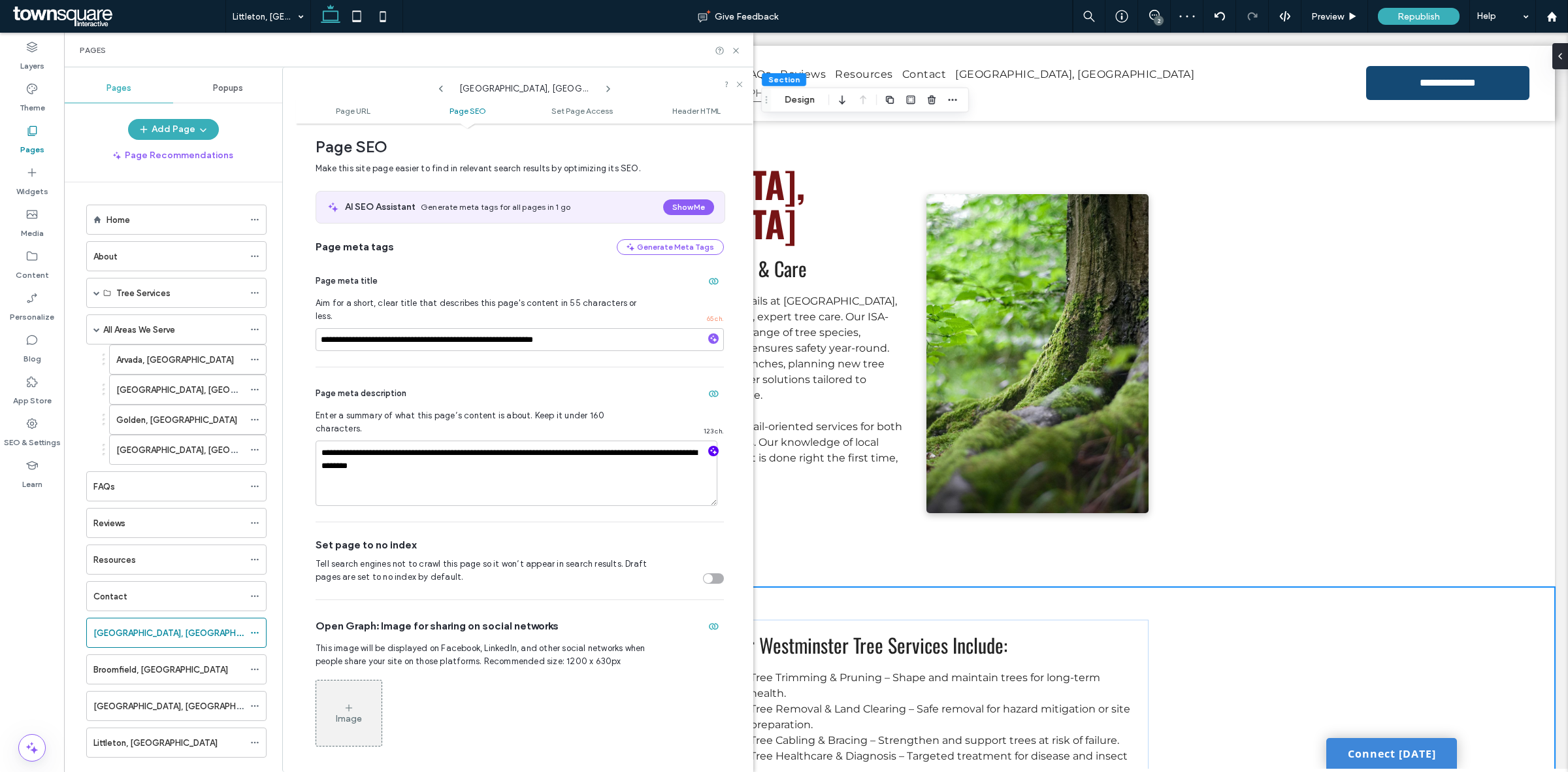
click at [709, 446] on icon "button" at bounding box center [713, 451] width 9 height 9
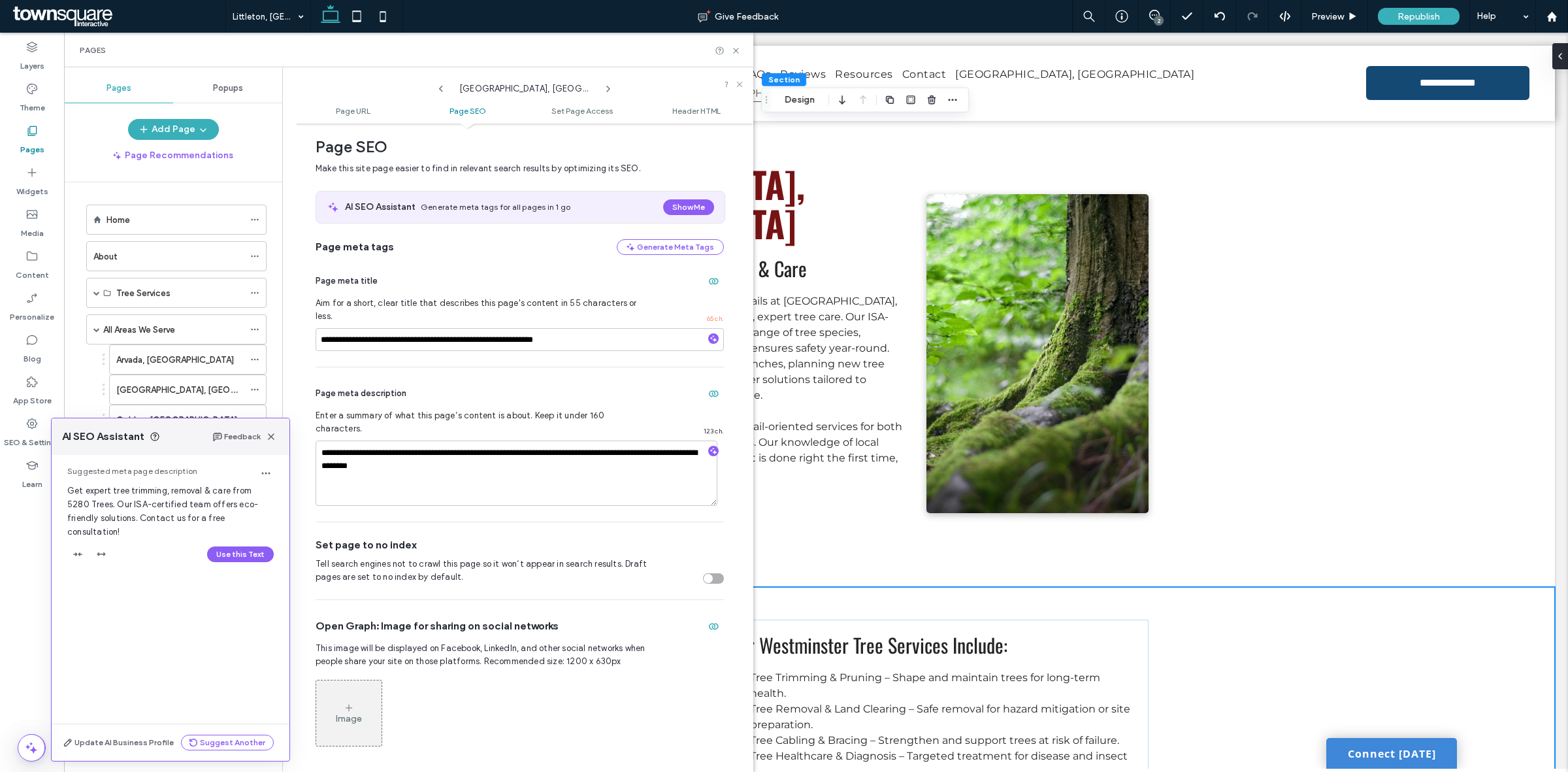
click at [232, 546] on button "Use this Text" at bounding box center [240, 554] width 67 height 16
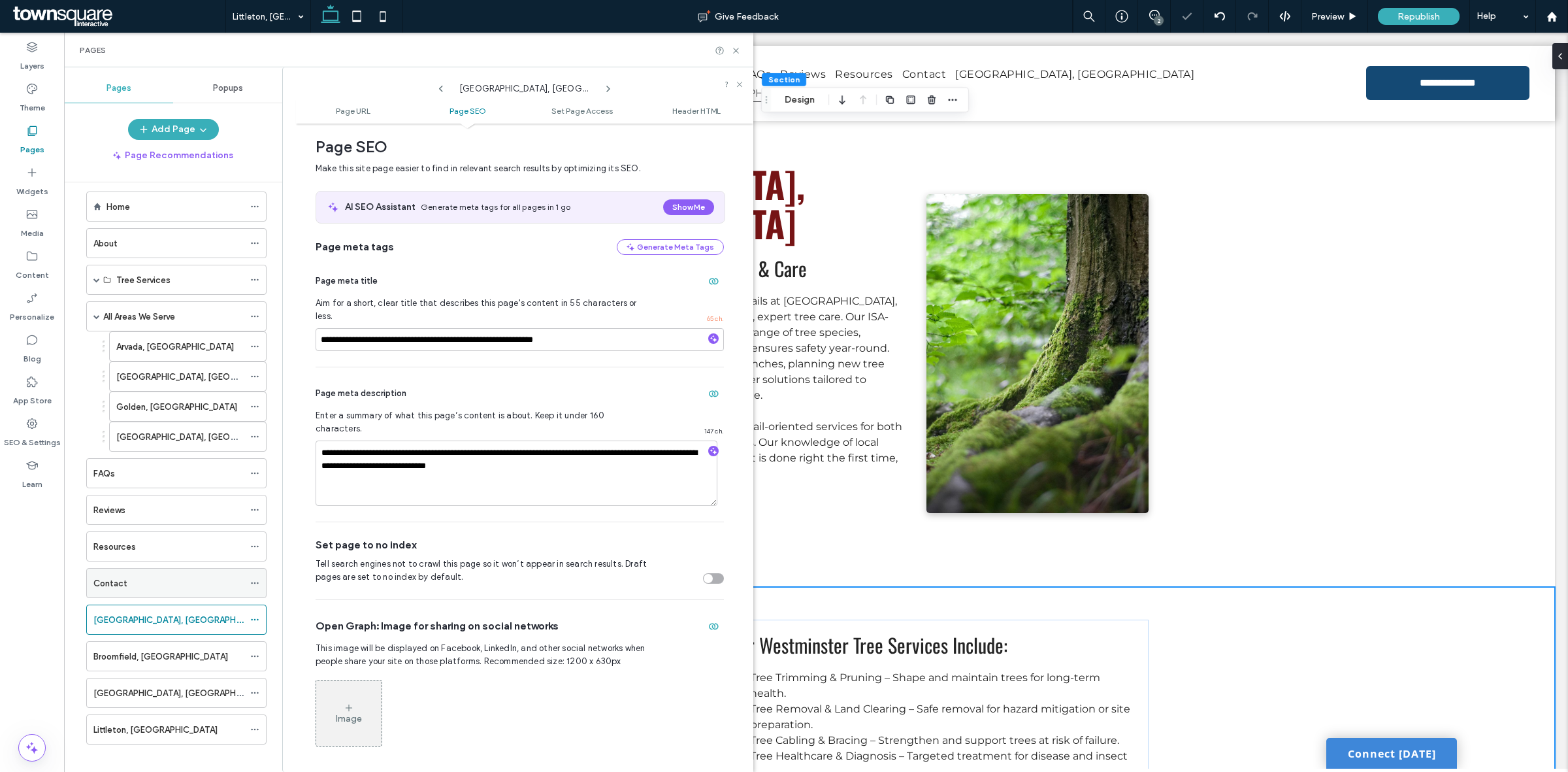
scroll to position [0, 0]
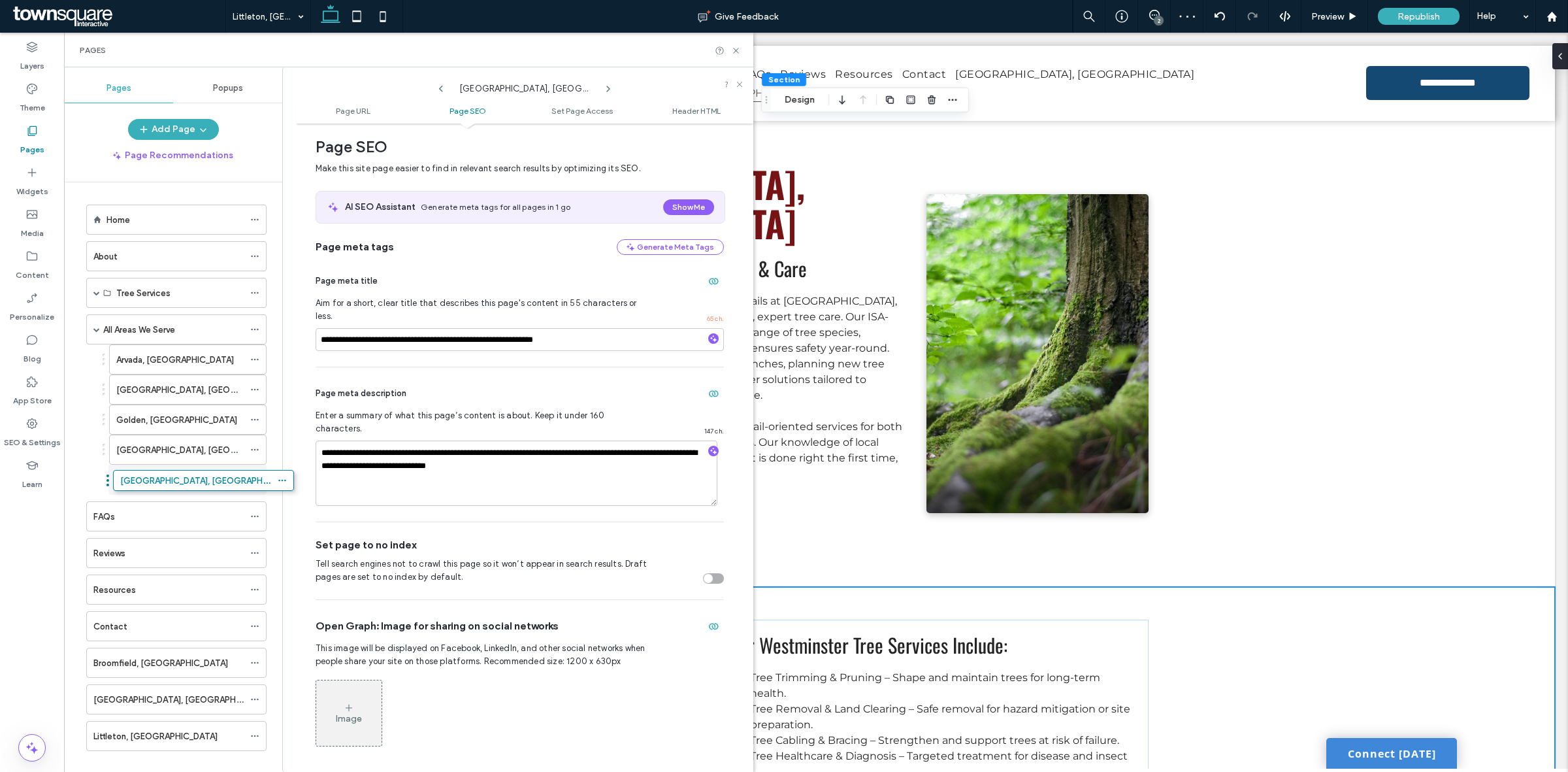
drag, startPoint x: 82, startPoint y: 636, endPoint x: 108, endPoint y: 484, distance: 154.2
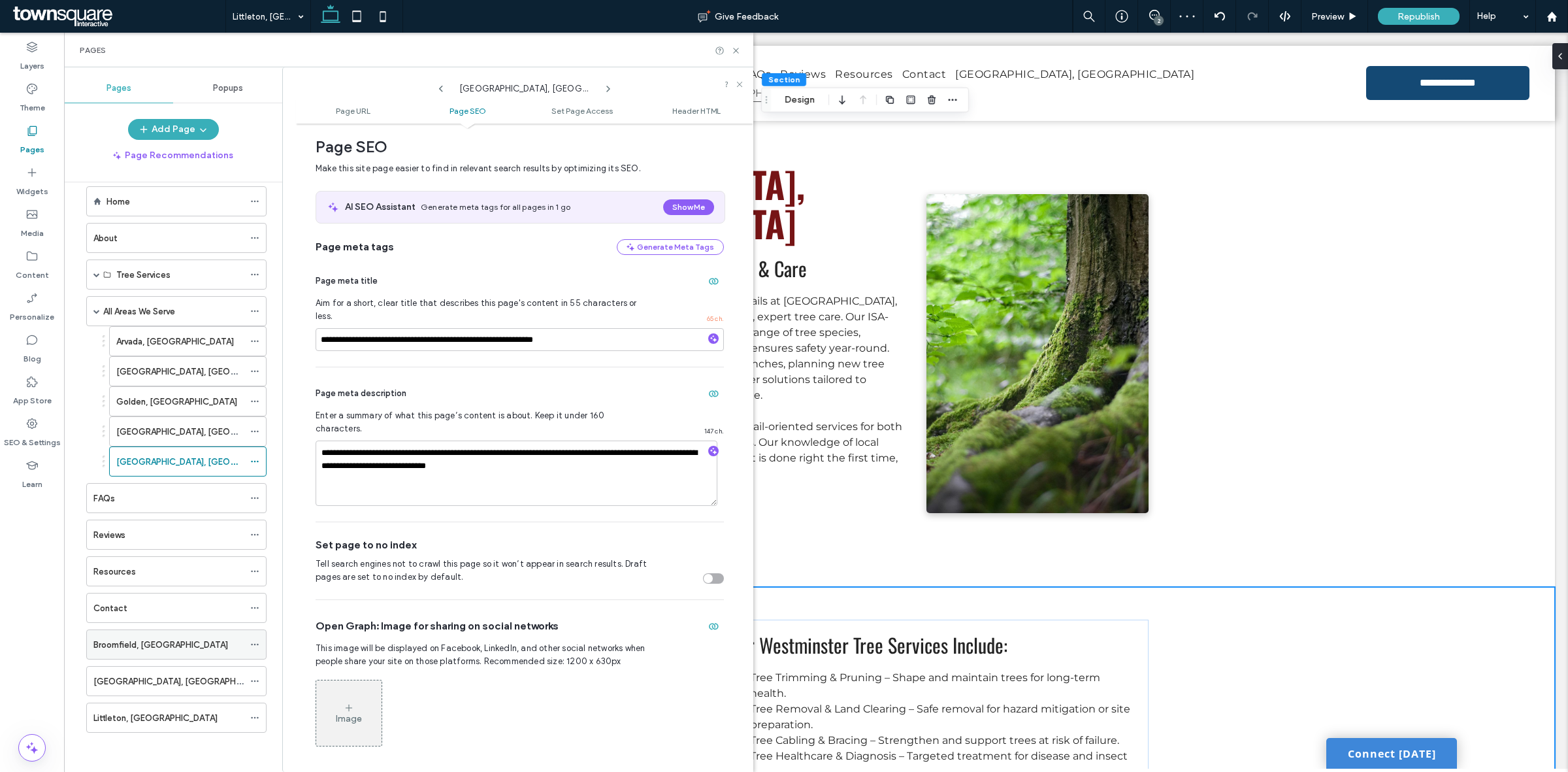
click at [255, 640] on icon at bounding box center [255, 645] width 9 height 9
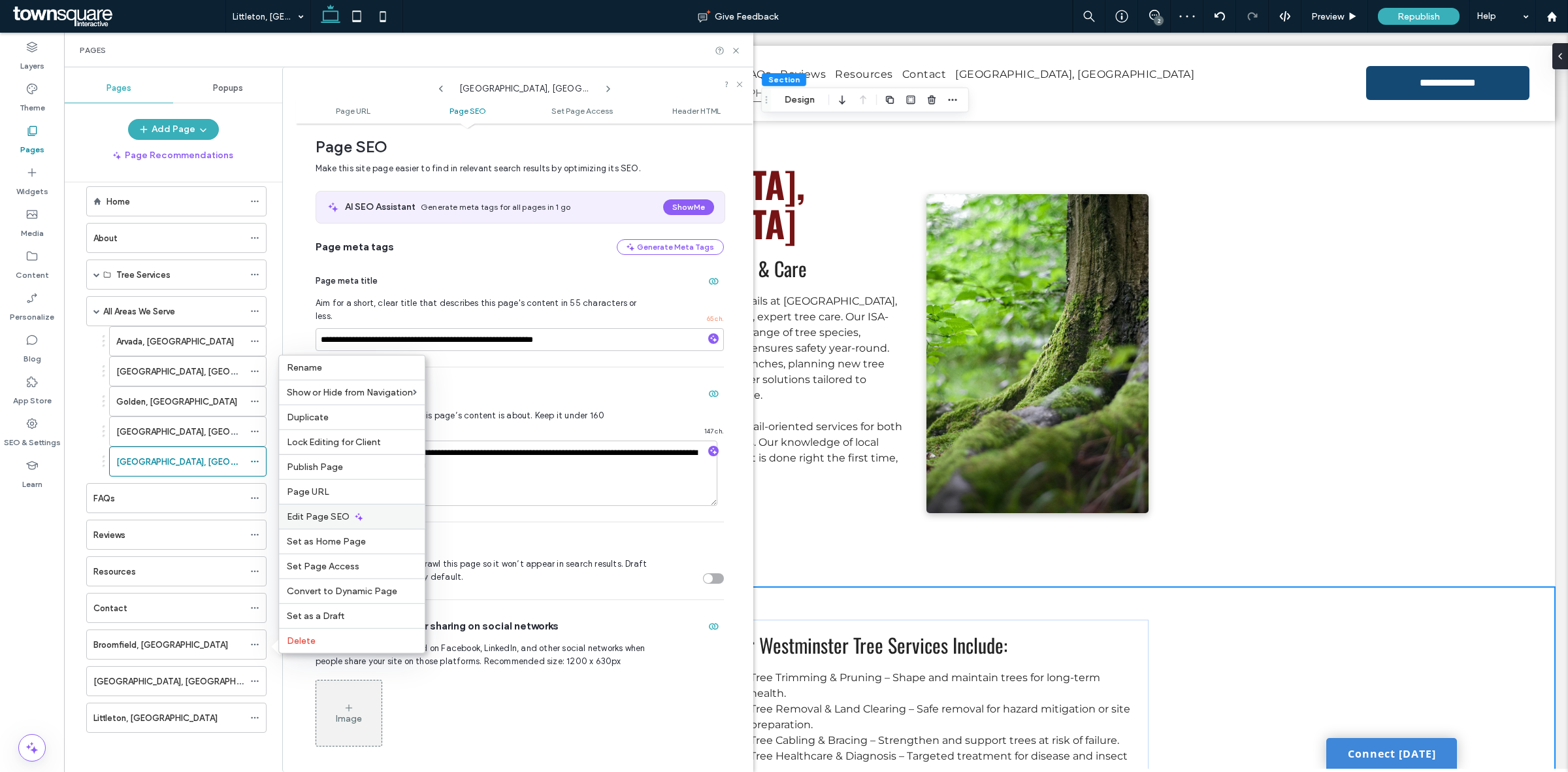
click at [327, 512] on span "Edit Page SEO" at bounding box center [318, 516] width 63 height 11
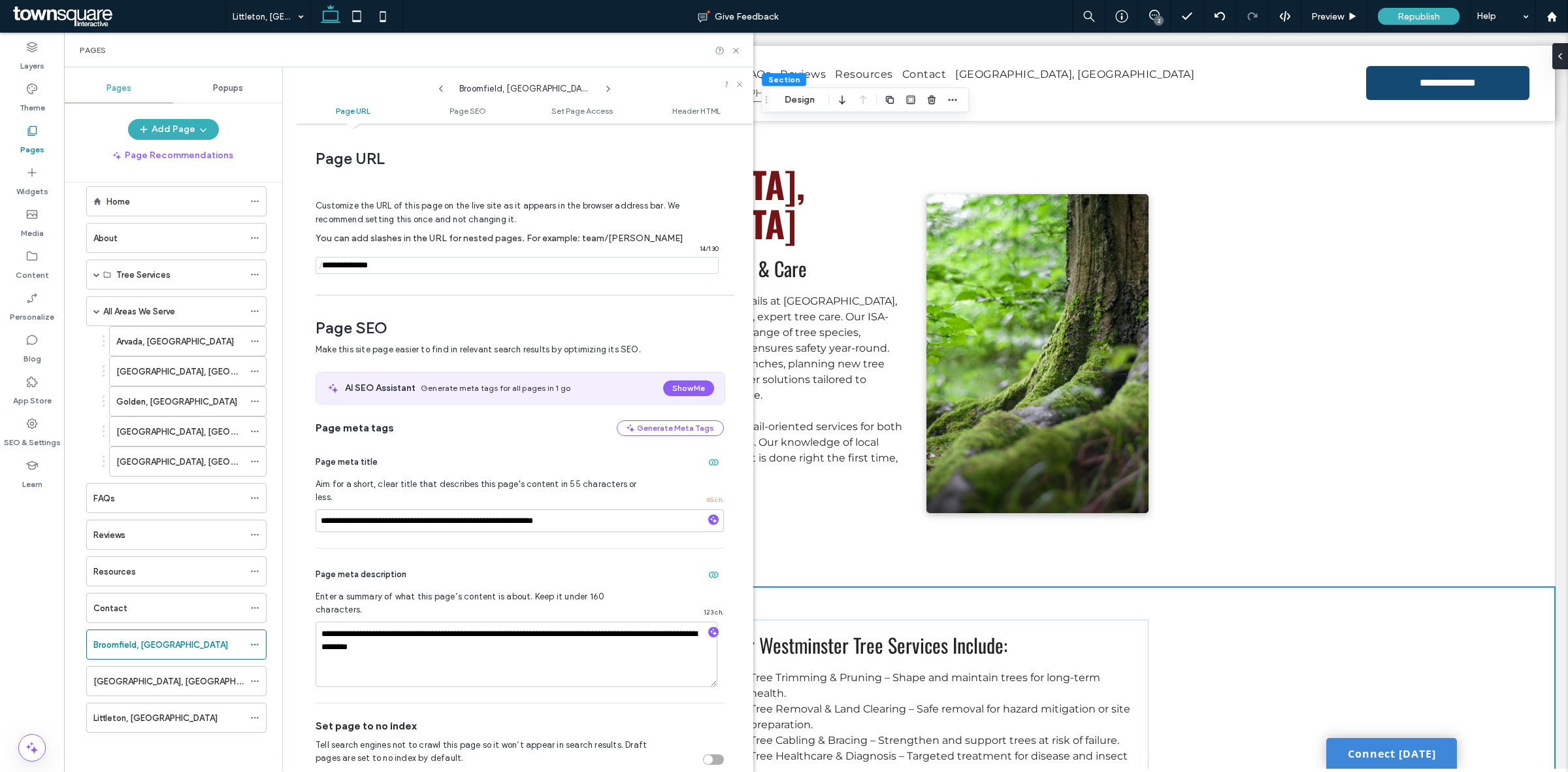
scroll to position [181, 0]
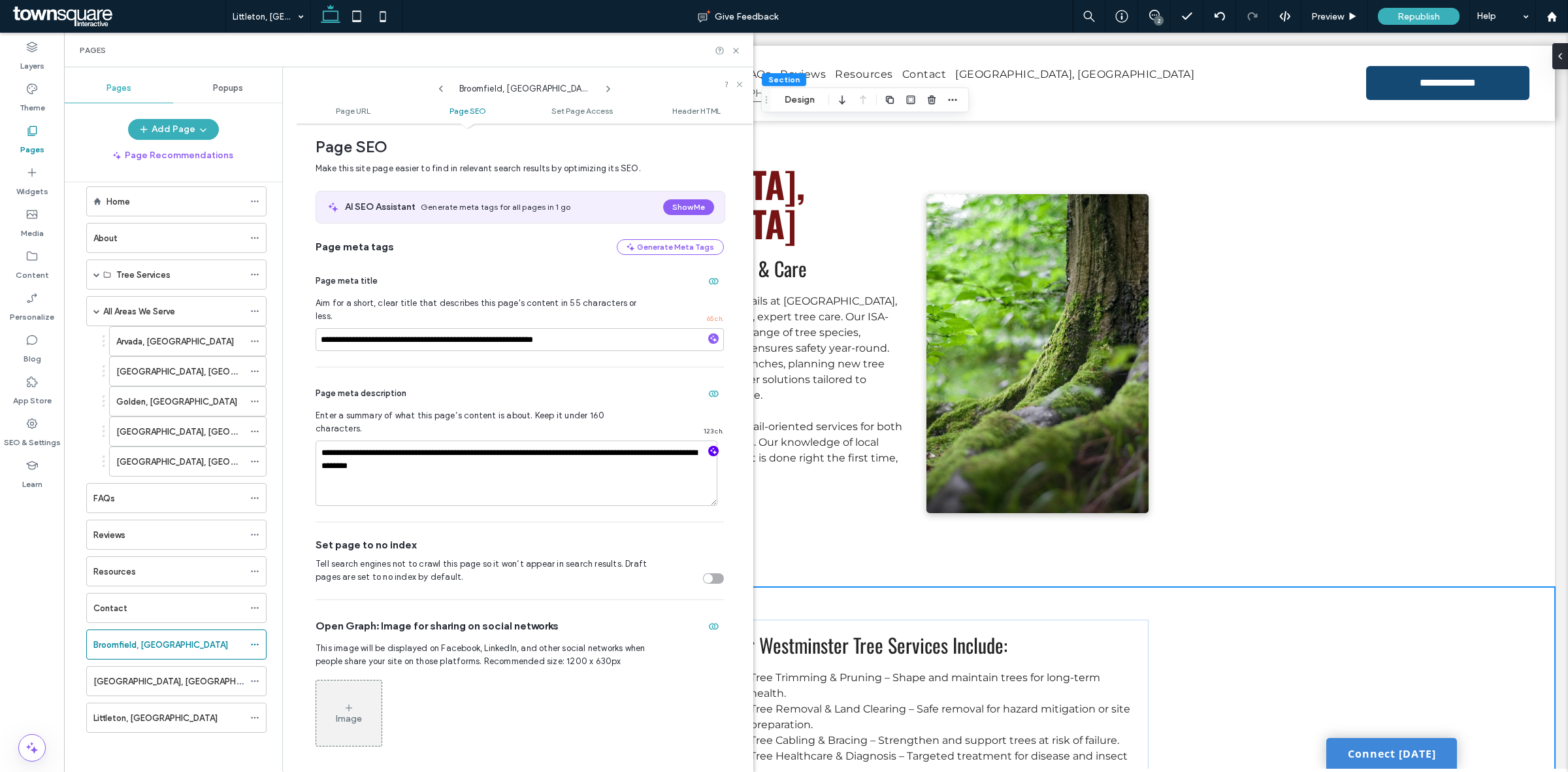
click at [710, 448] on use "button" at bounding box center [713, 451] width 7 height 7
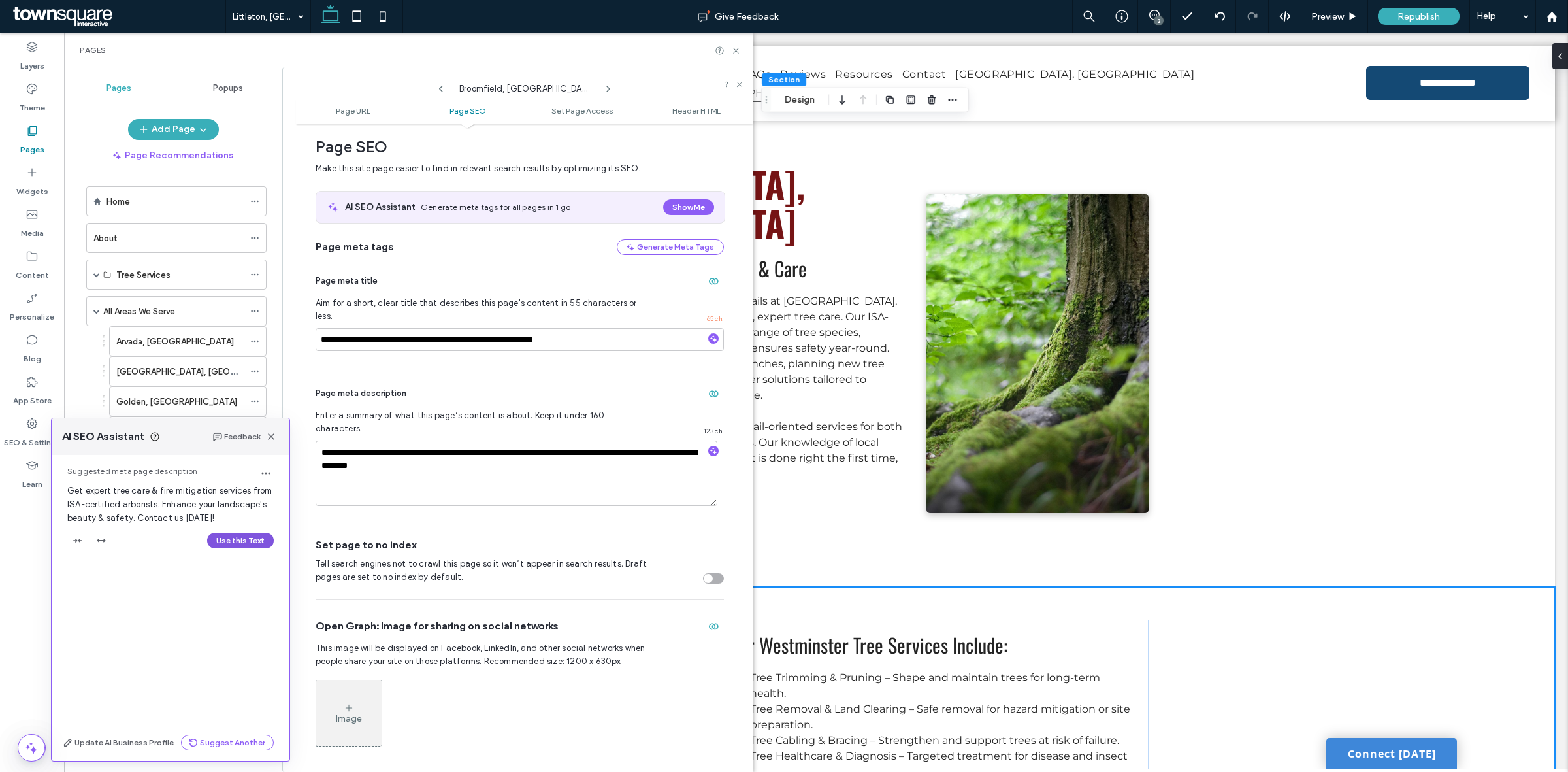
click at [263, 533] on button "Use this Text" at bounding box center [240, 541] width 67 height 16
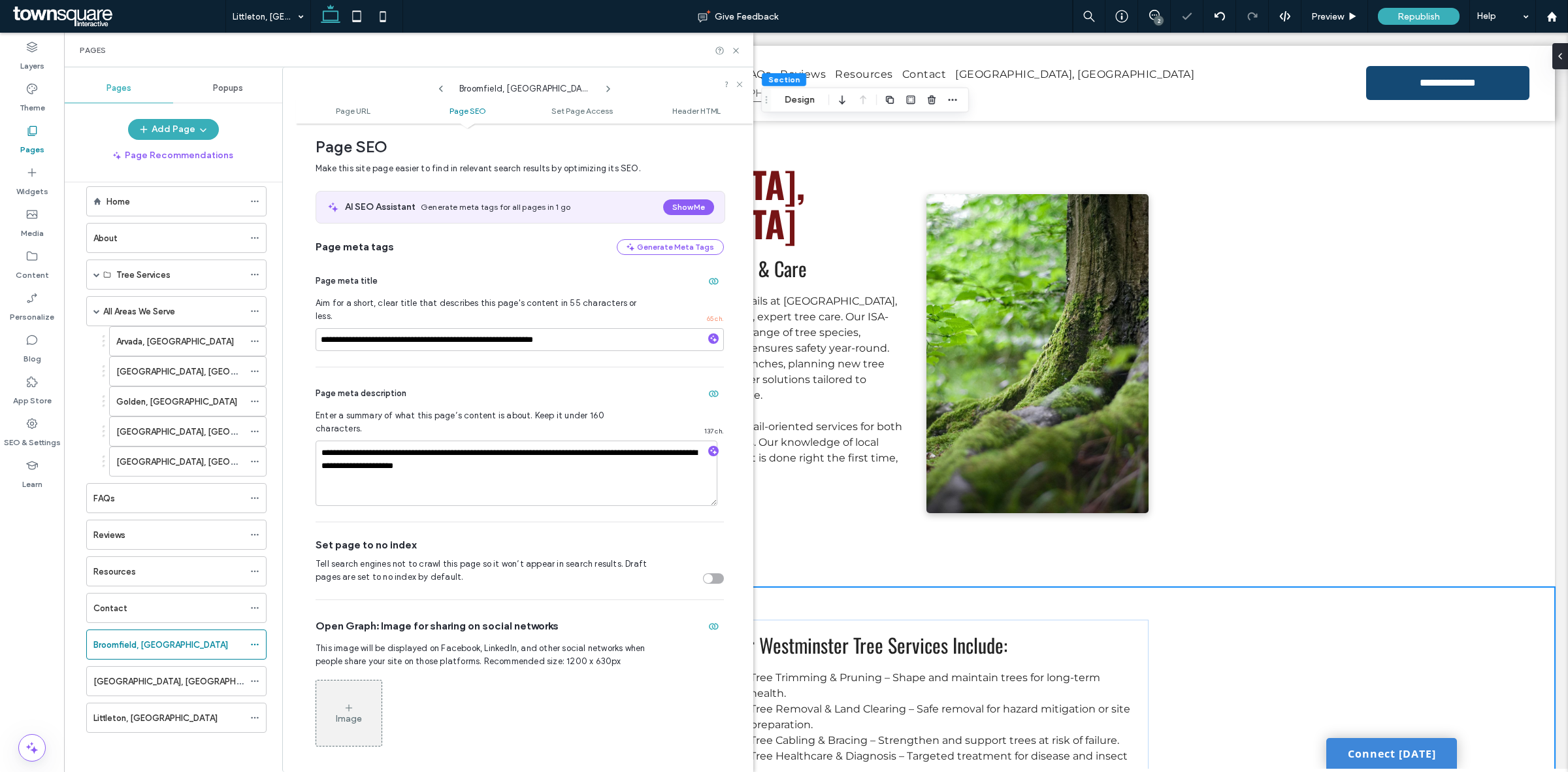
click at [77, 645] on div "Home About Tree Services Tree Trimming & Pruning Cabling & Bracing Tree Healthc…" at bounding box center [173, 474] width 218 height 583
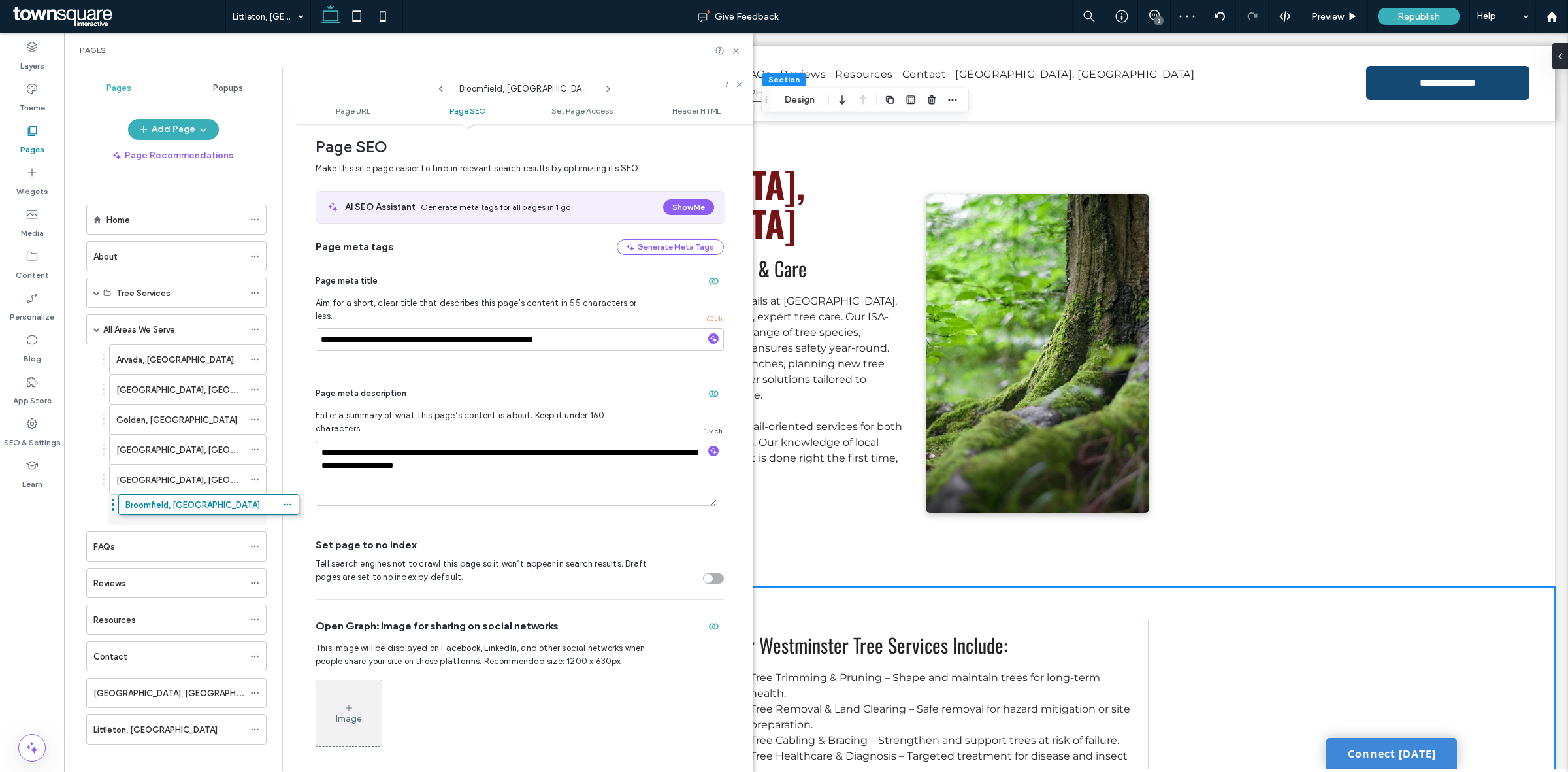
drag, startPoint x: 80, startPoint y: 642, endPoint x: 112, endPoint y: 508, distance: 137.8
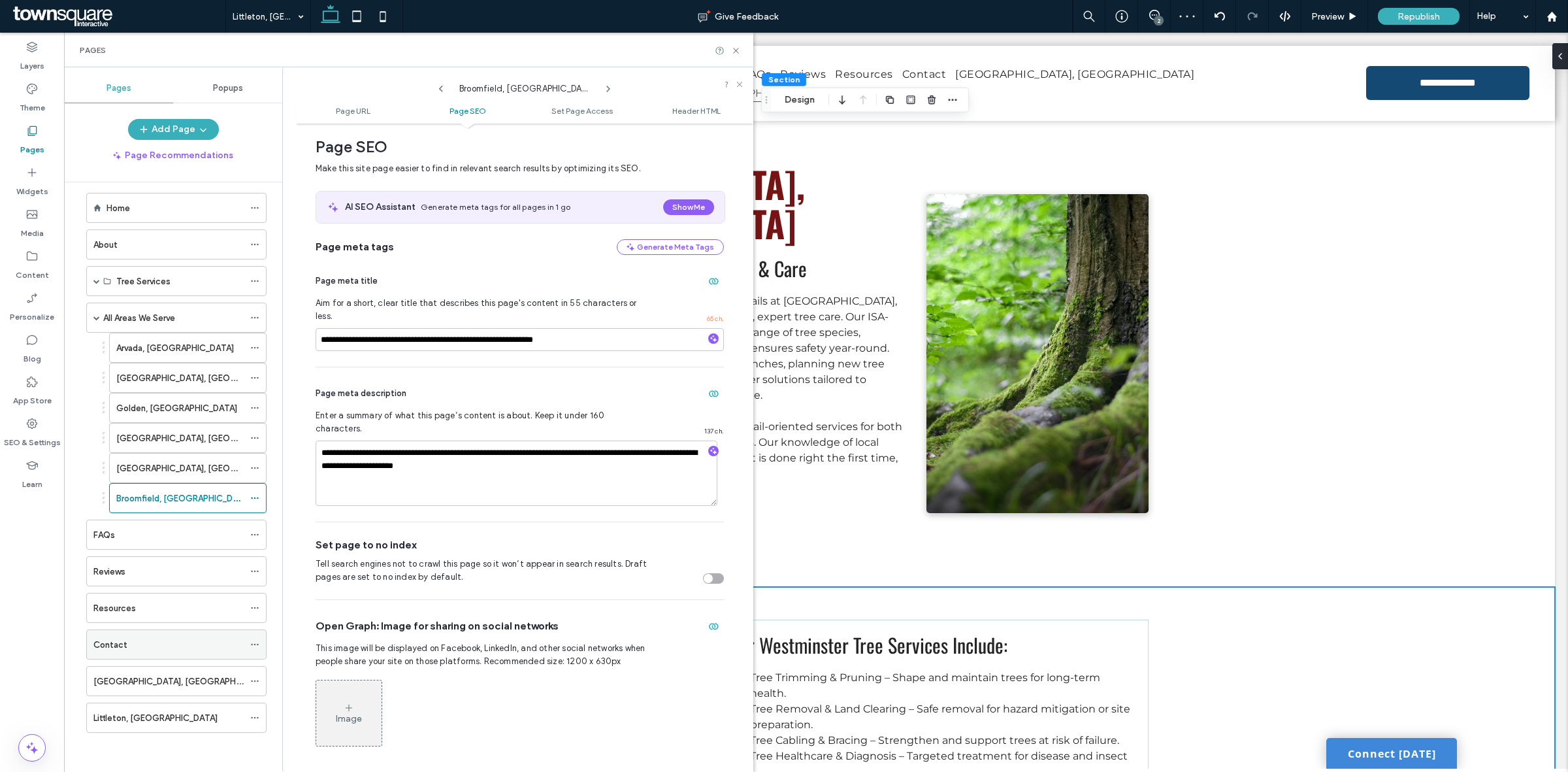
scroll to position [17, 0]
click at [262, 680] on div at bounding box center [258, 681] width 16 height 20
click at [255, 678] on icon at bounding box center [255, 681] width 9 height 9
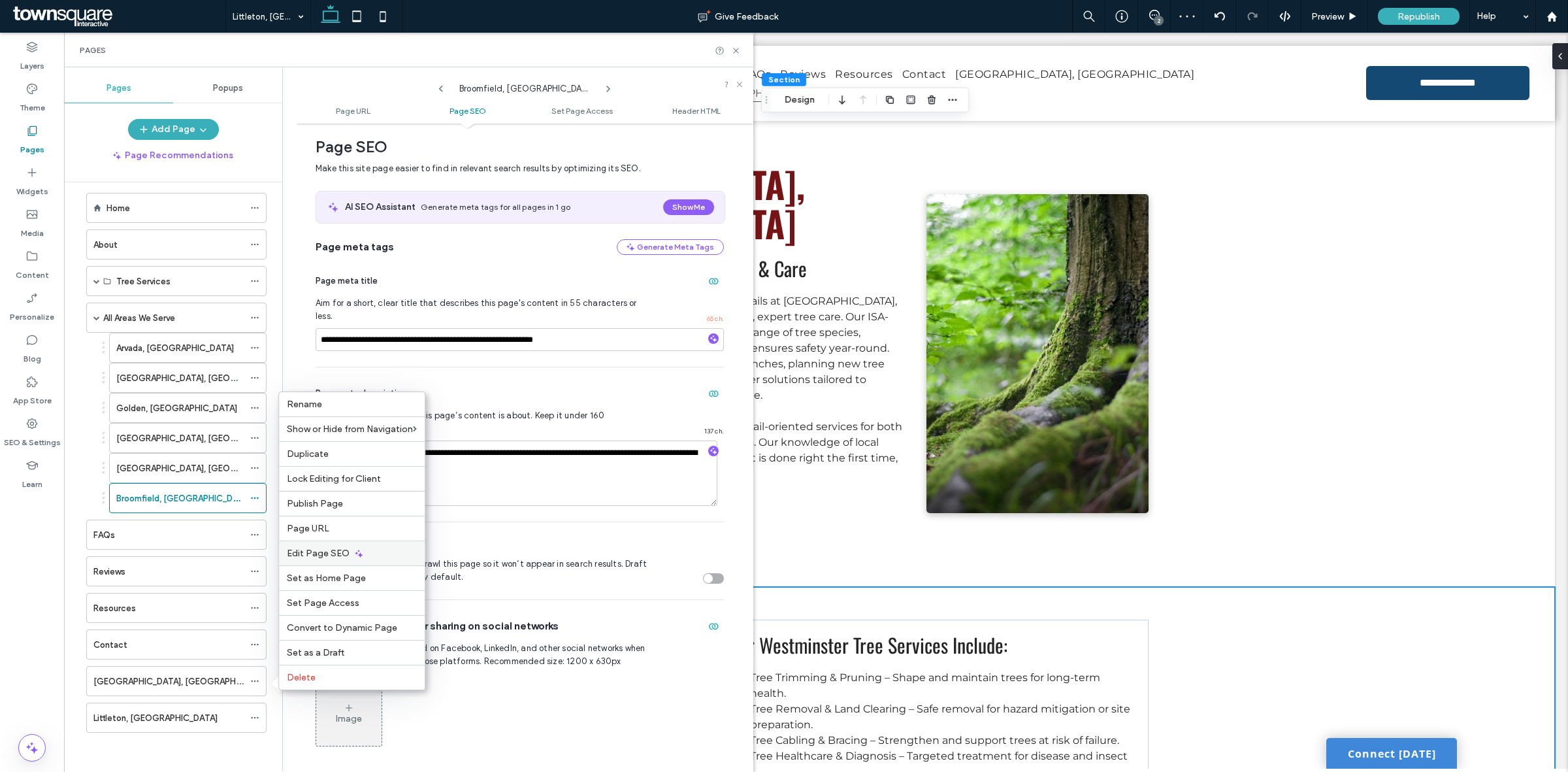
click at [335, 557] on div "Edit Page SEO" at bounding box center [351, 553] width 146 height 25
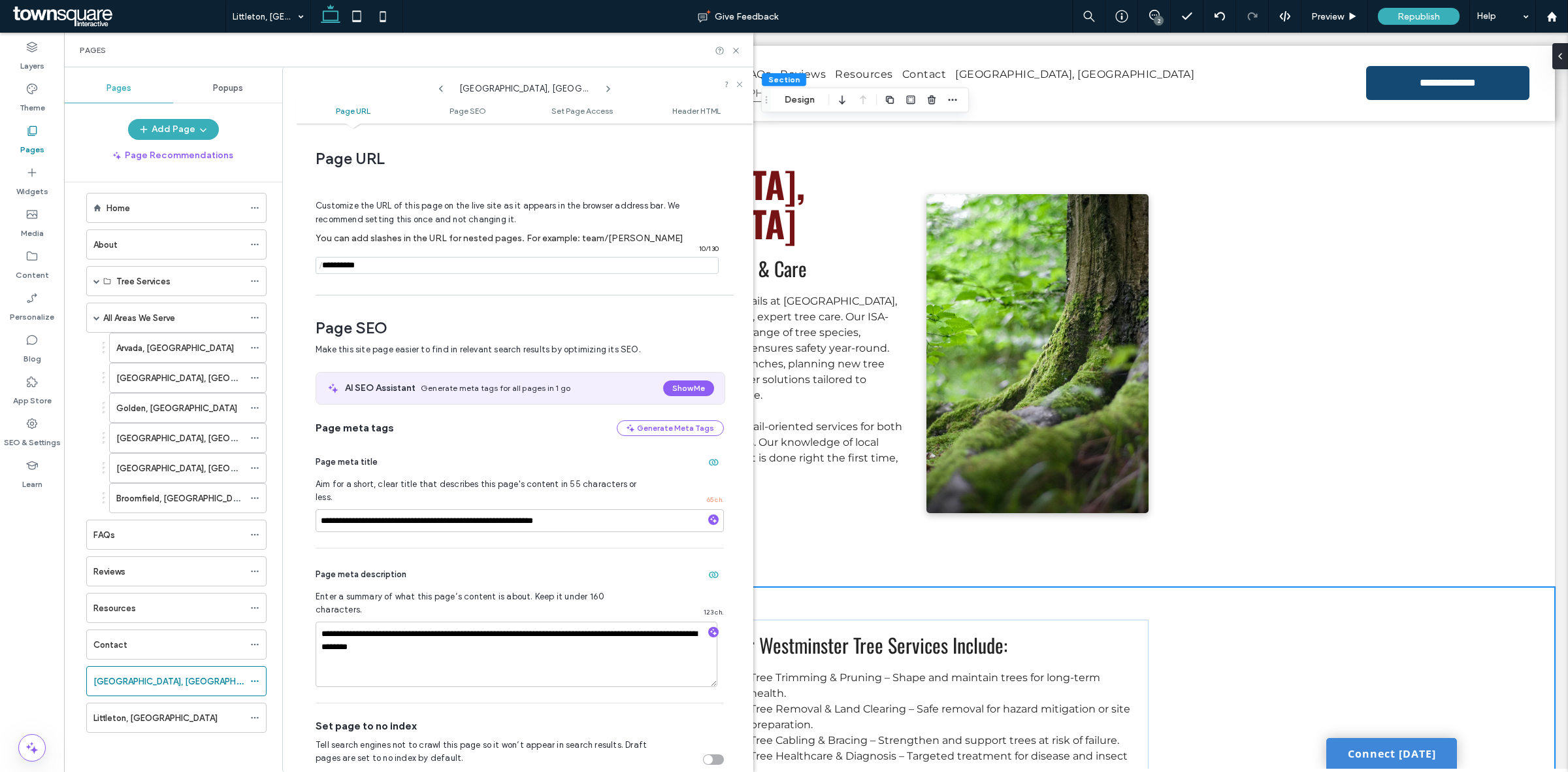
scroll to position [181, 0]
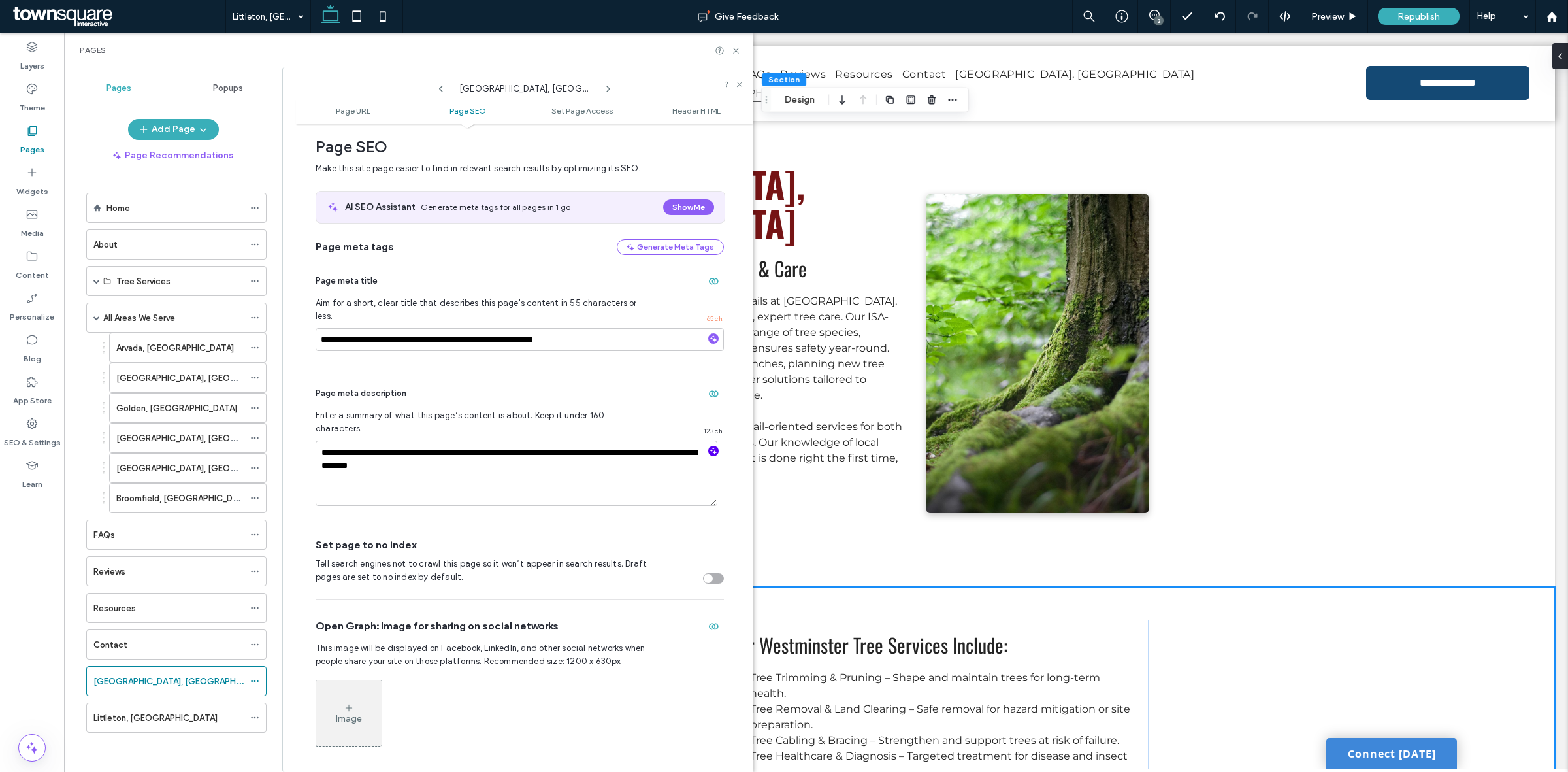
click at [710, 448] on use "button" at bounding box center [713, 451] width 7 height 7
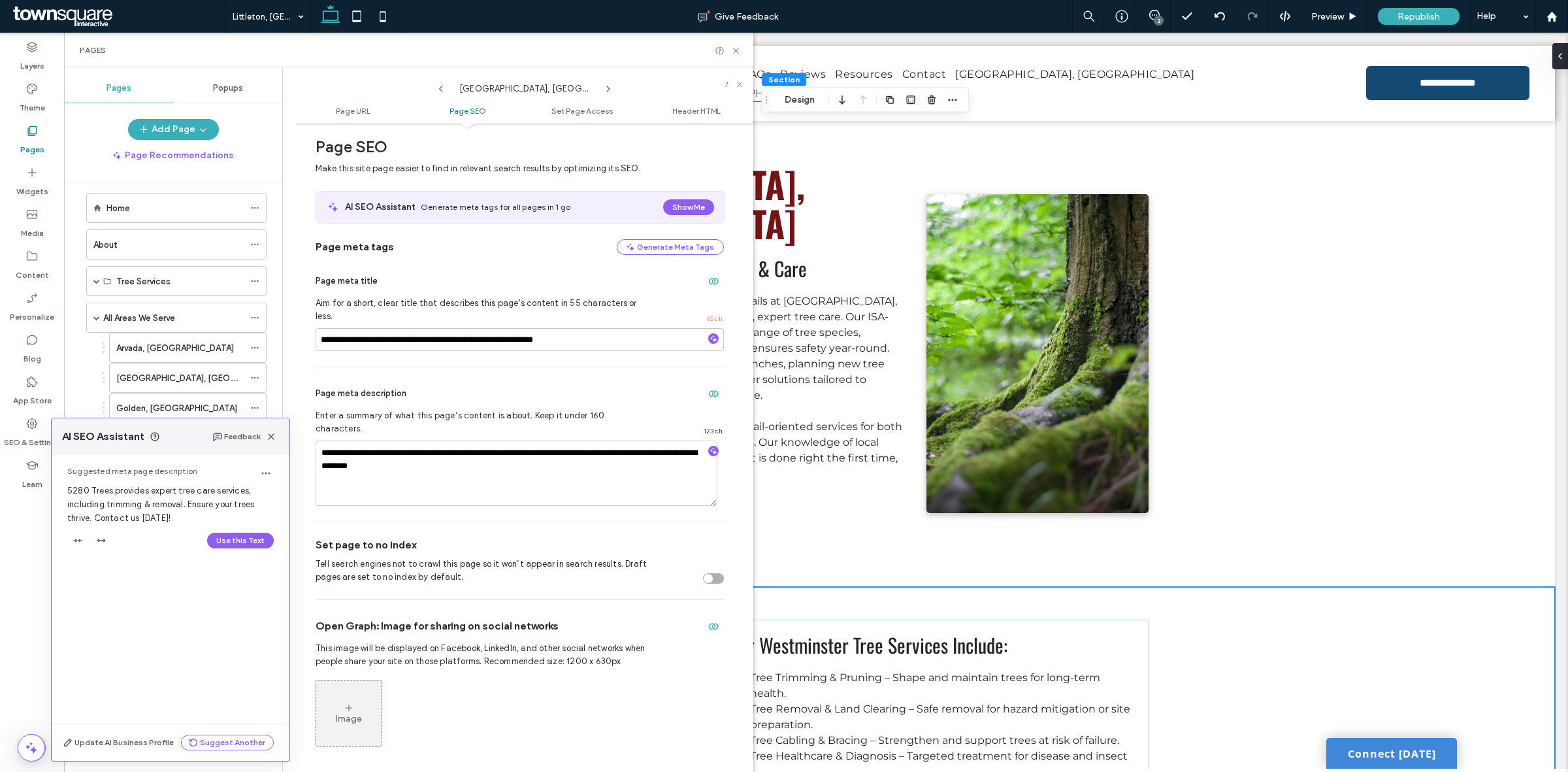
click at [253, 549] on div "Use this Text" at bounding box center [171, 541] width 206 height 21
click at [250, 541] on button "Use this Text" at bounding box center [240, 541] width 67 height 16
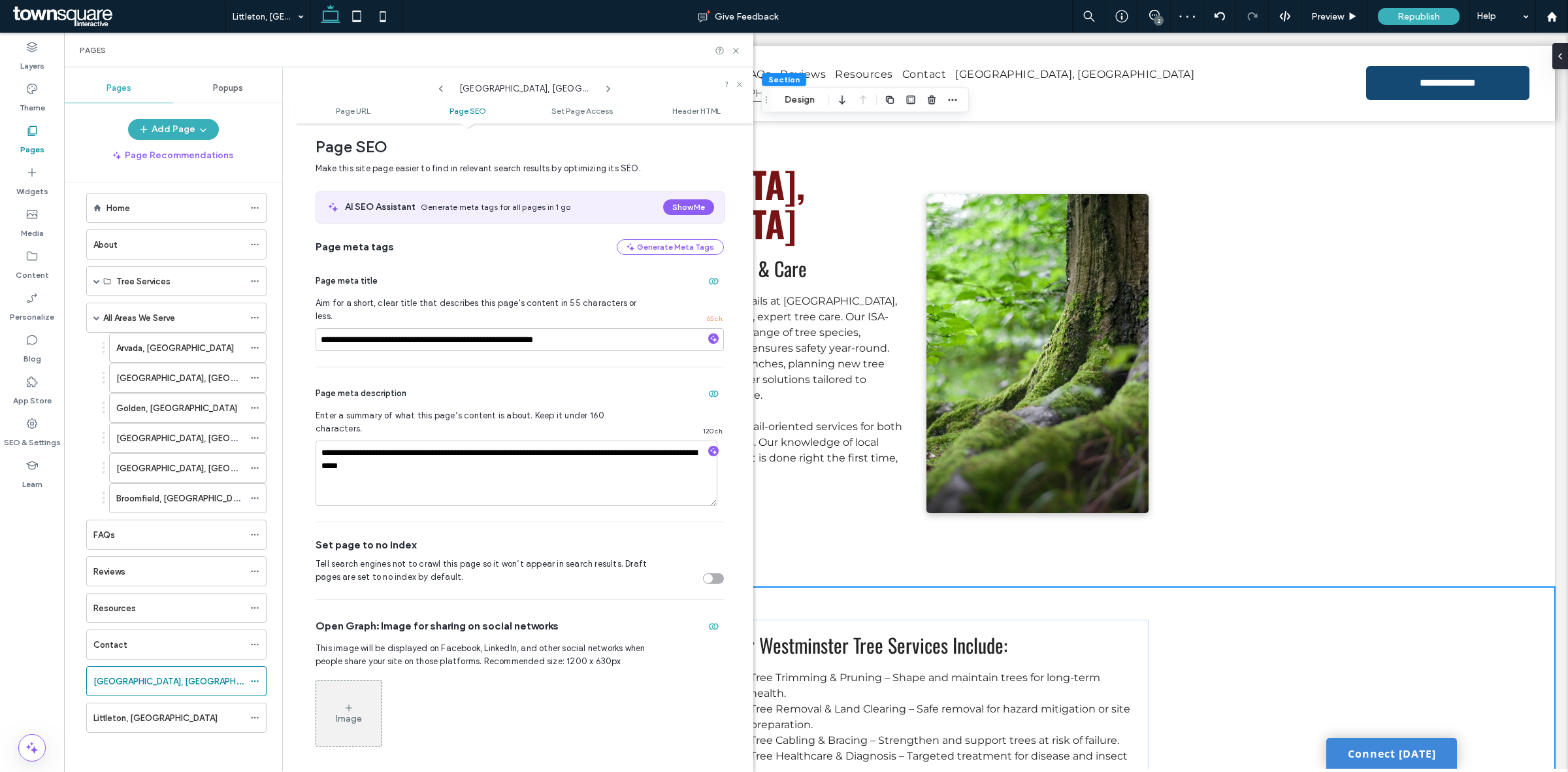
scroll to position [0, 0]
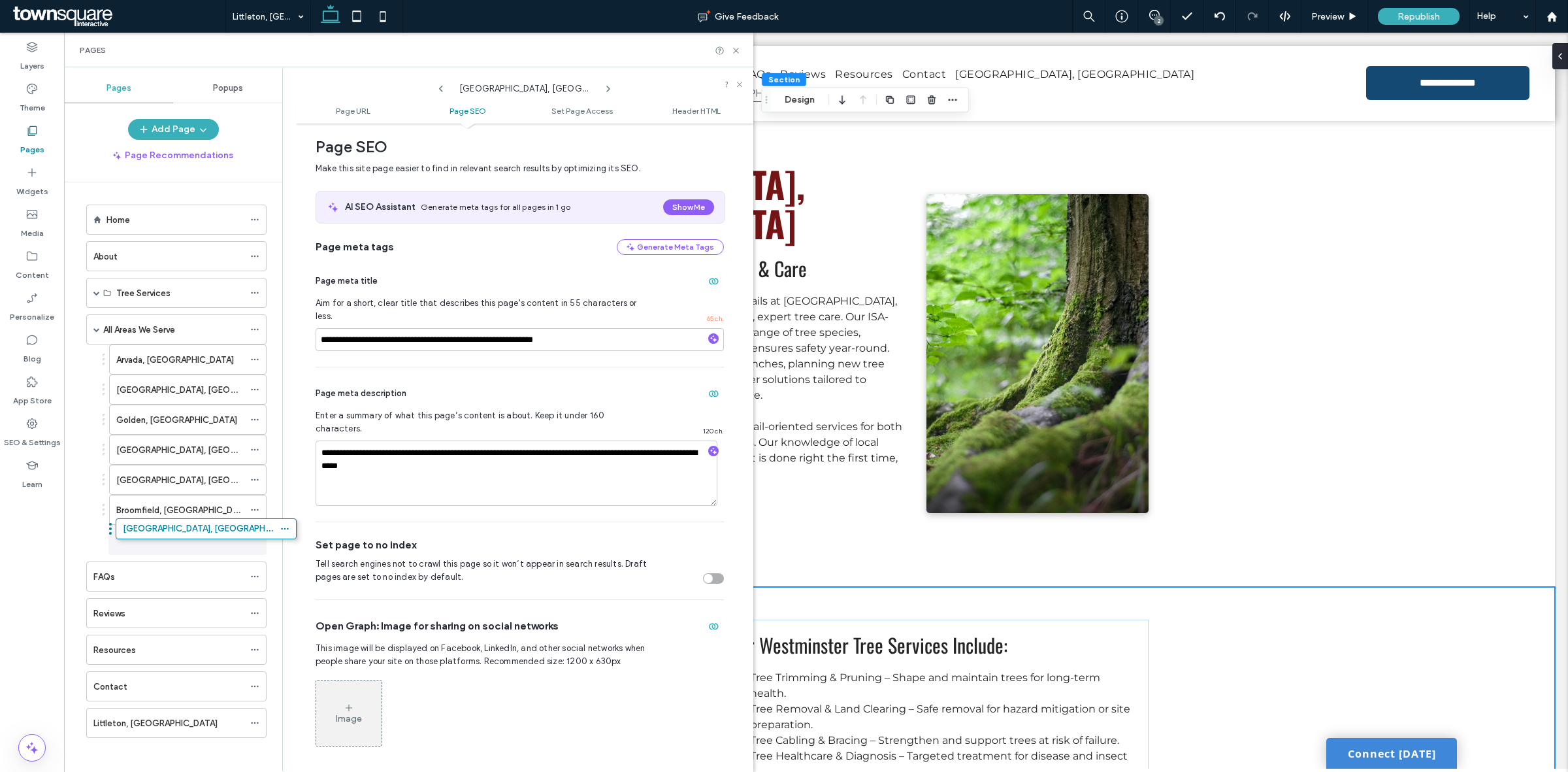
drag, startPoint x: 82, startPoint y: 681, endPoint x: 111, endPoint y: 534, distance: 149.8
click at [253, 728] on icon at bounding box center [255, 723] width 9 height 9
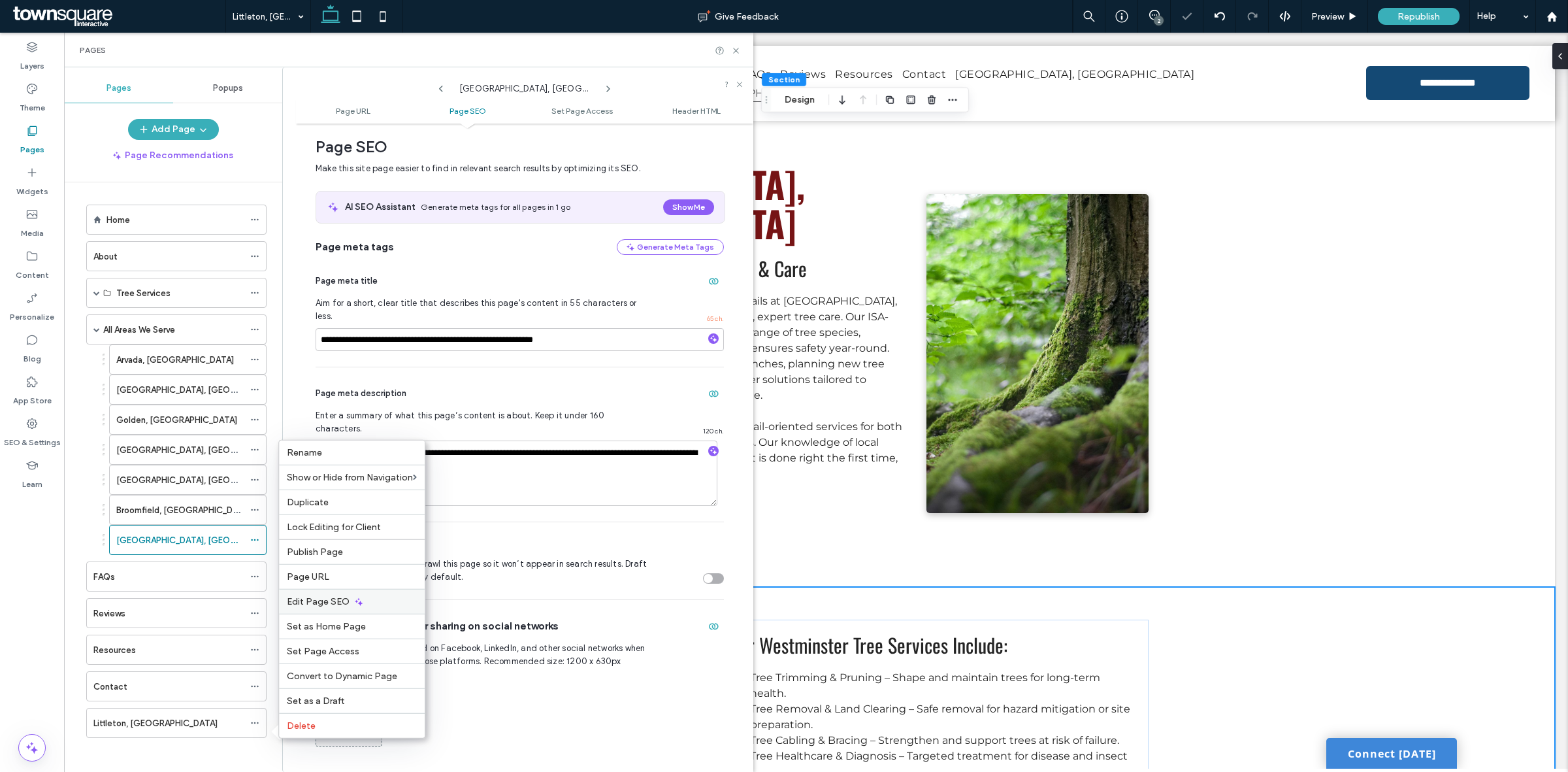
click at [308, 603] on span "Edit Page SEO" at bounding box center [318, 601] width 63 height 11
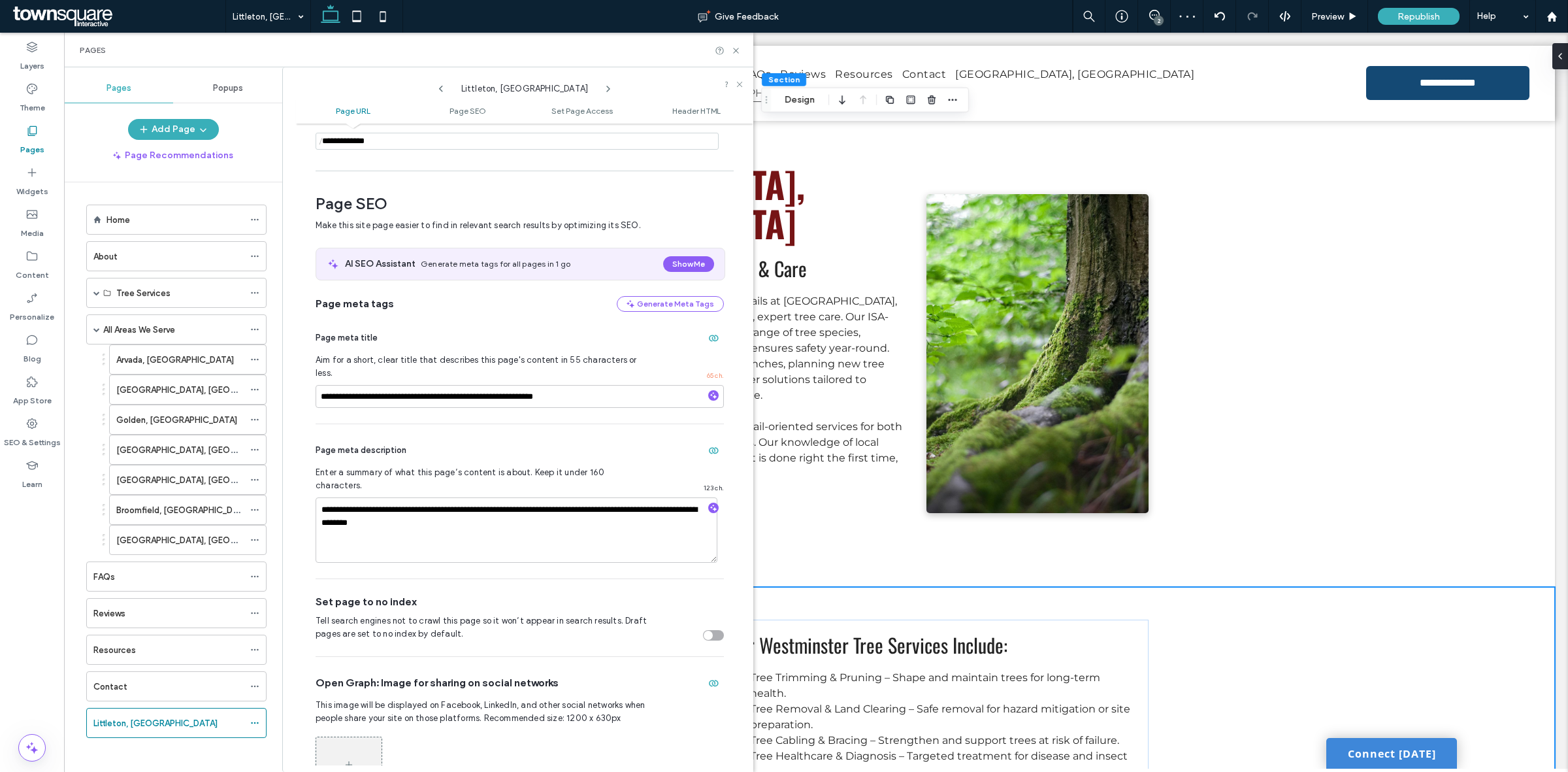
scroll to position [181, 0]
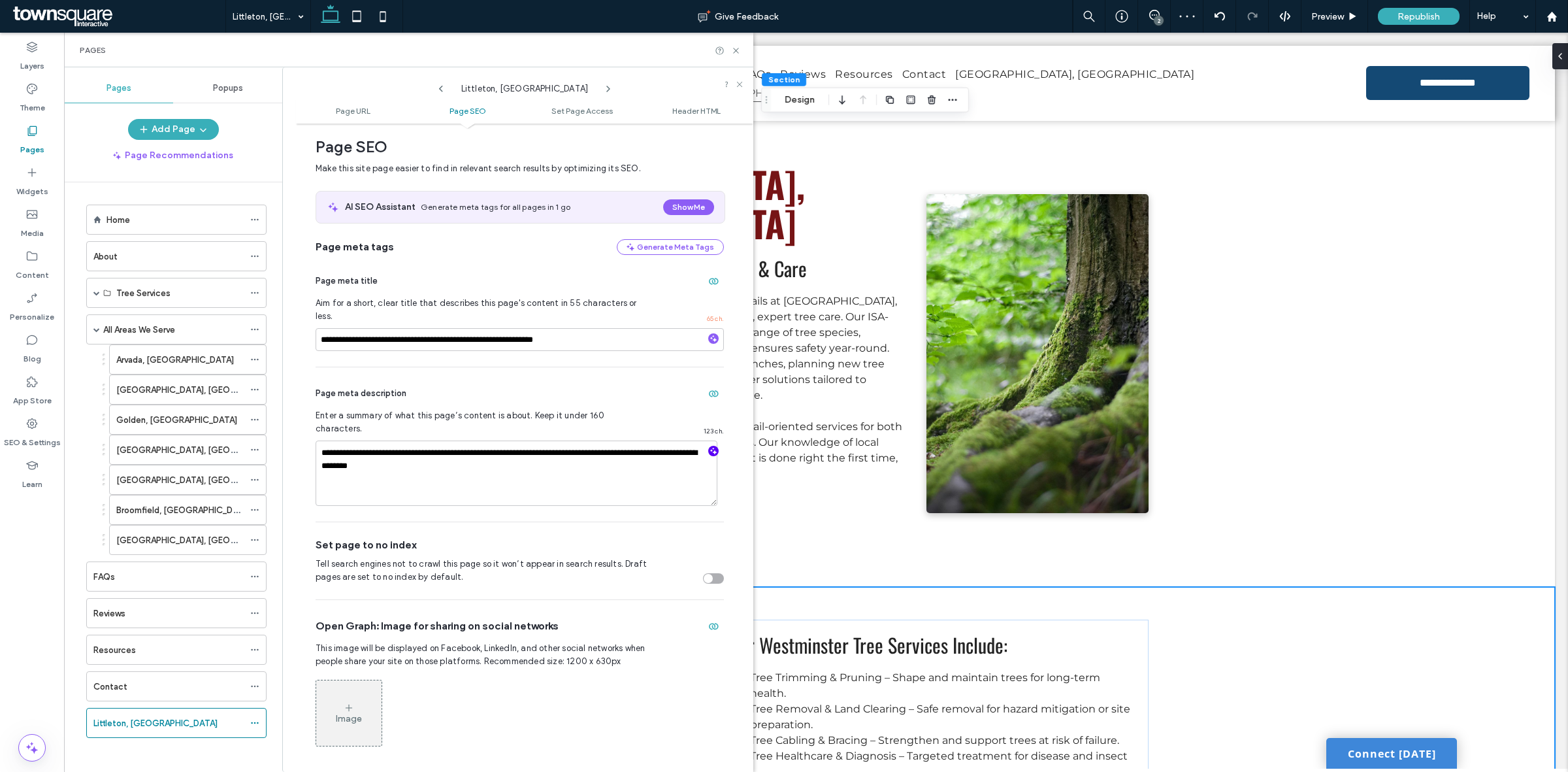
click at [709, 446] on icon "button" at bounding box center [713, 451] width 9 height 9
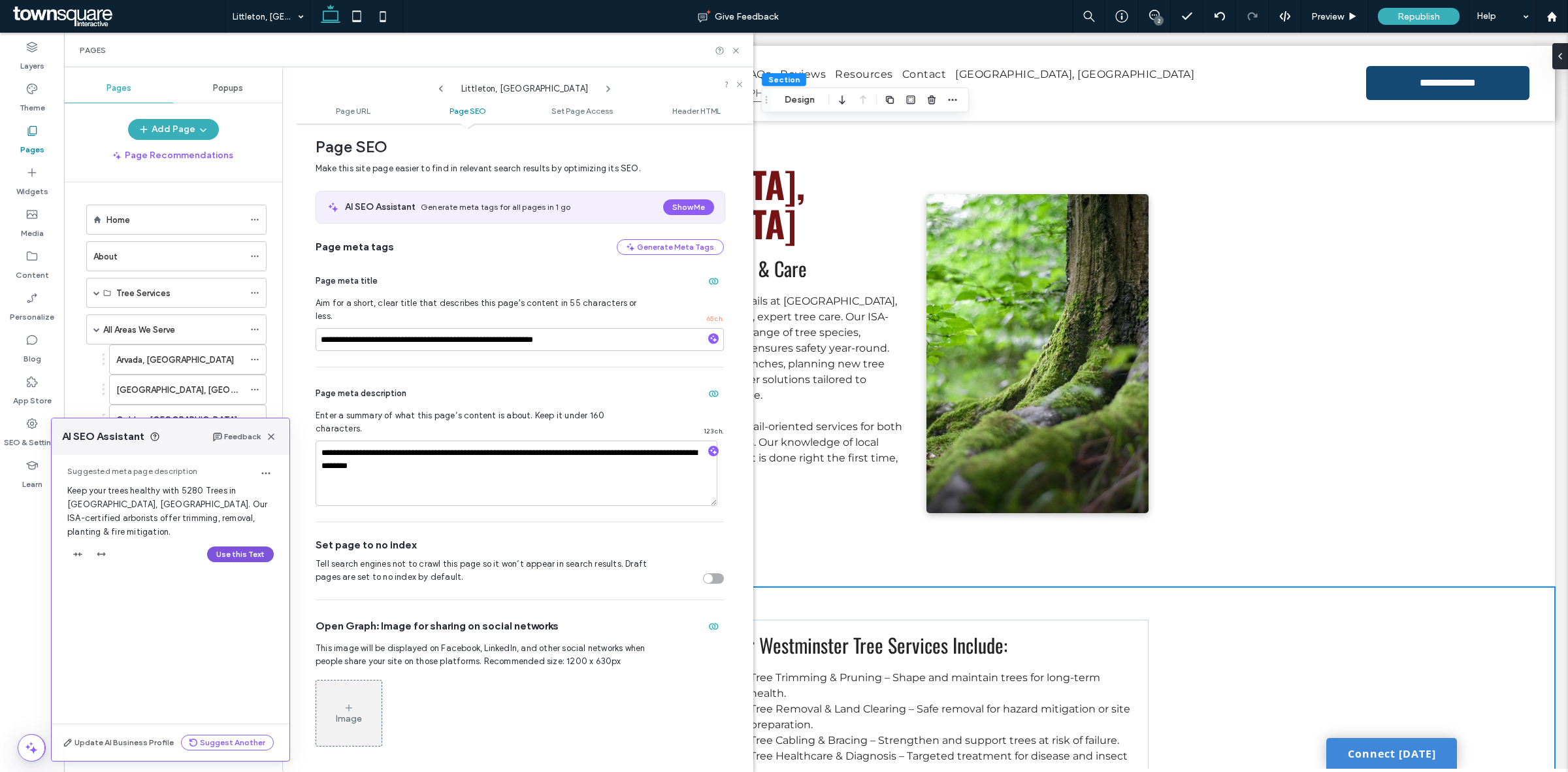
click at [237, 546] on button "Use this Text" at bounding box center [240, 554] width 67 height 16
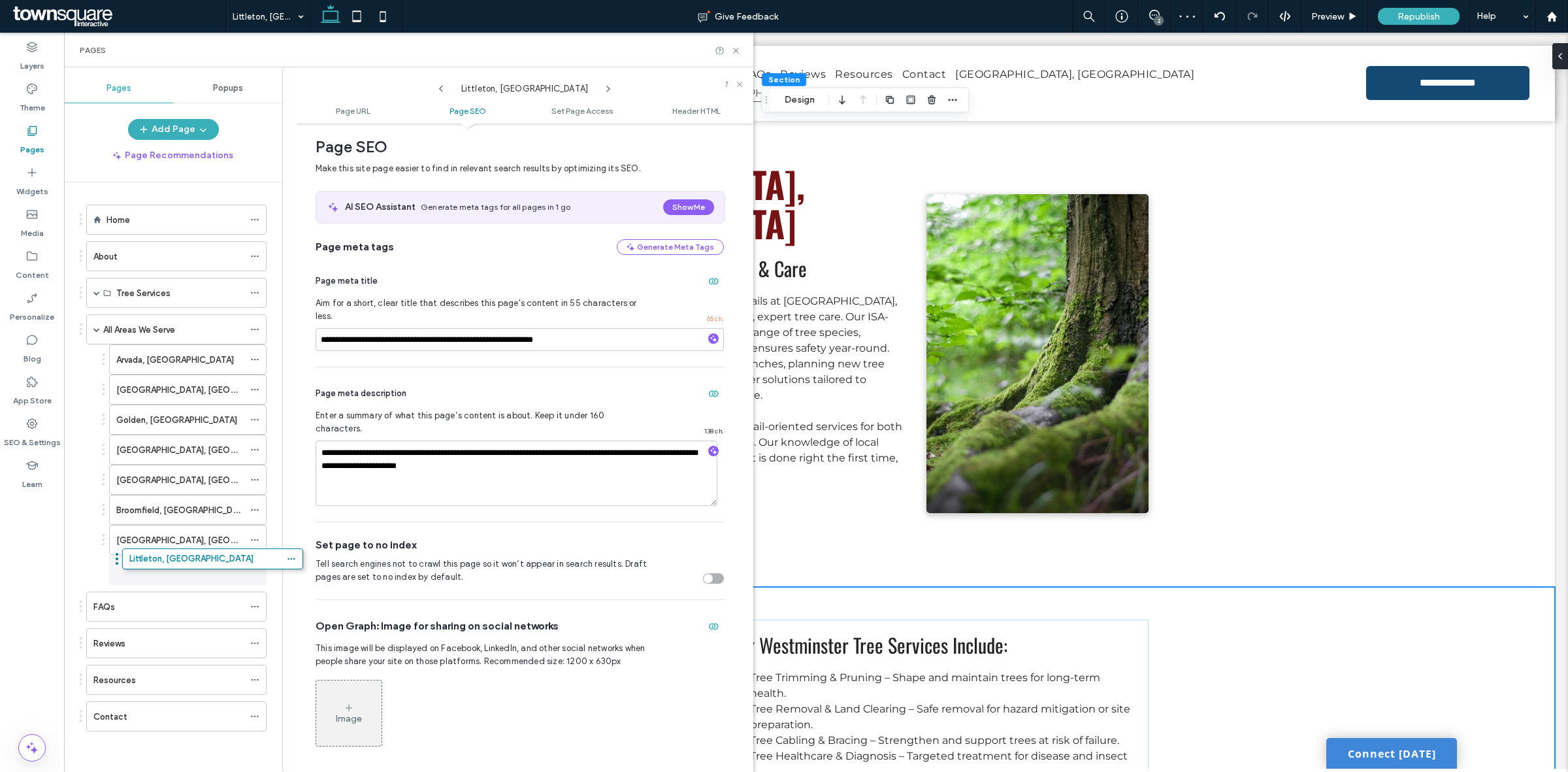
drag, startPoint x: 82, startPoint y: 728, endPoint x: 118, endPoint y: 563, distance: 168.9
click at [1409, 18] on span "Republish" at bounding box center [1418, 16] width 42 height 11
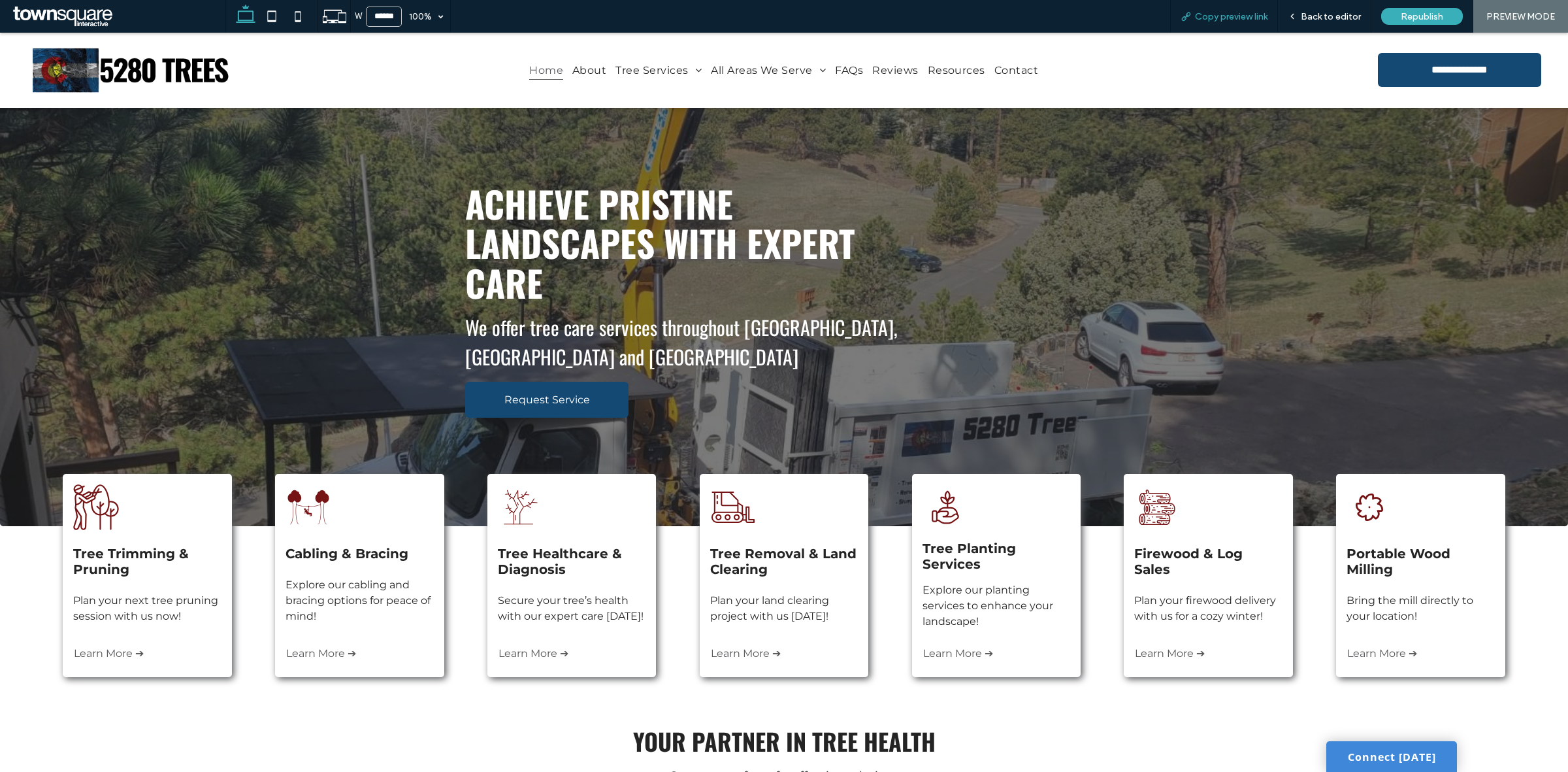
click at [1223, 20] on span "Copy preview link" at bounding box center [1231, 16] width 73 height 11
